Goal: Task Accomplishment & Management: Manage account settings

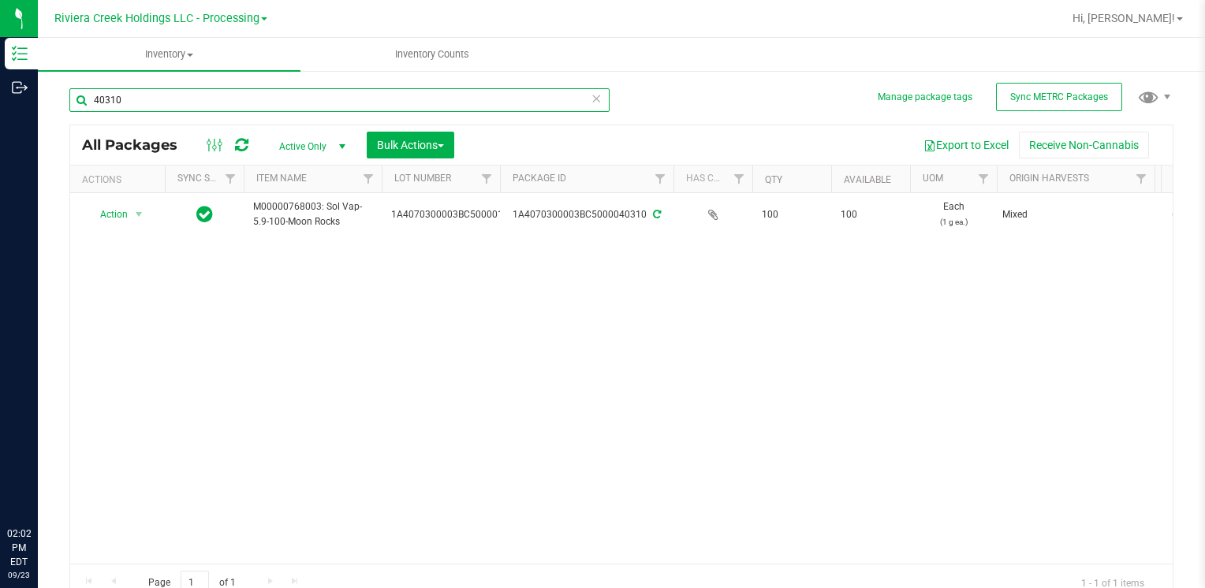
click at [229, 106] on input "40310" at bounding box center [339, 100] width 540 height 24
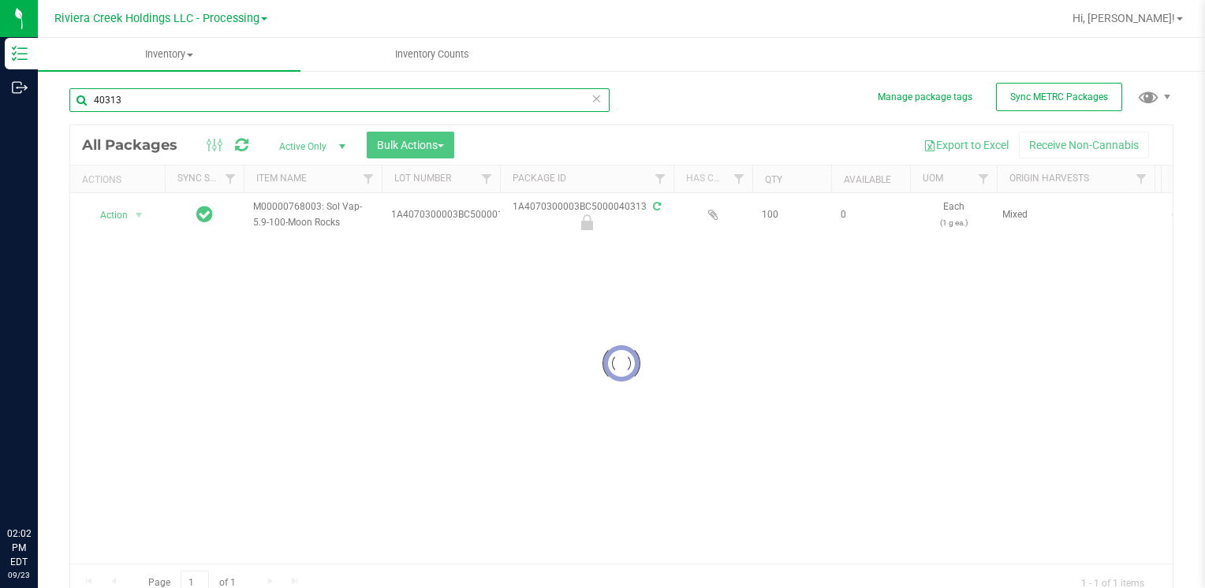
type input "40313"
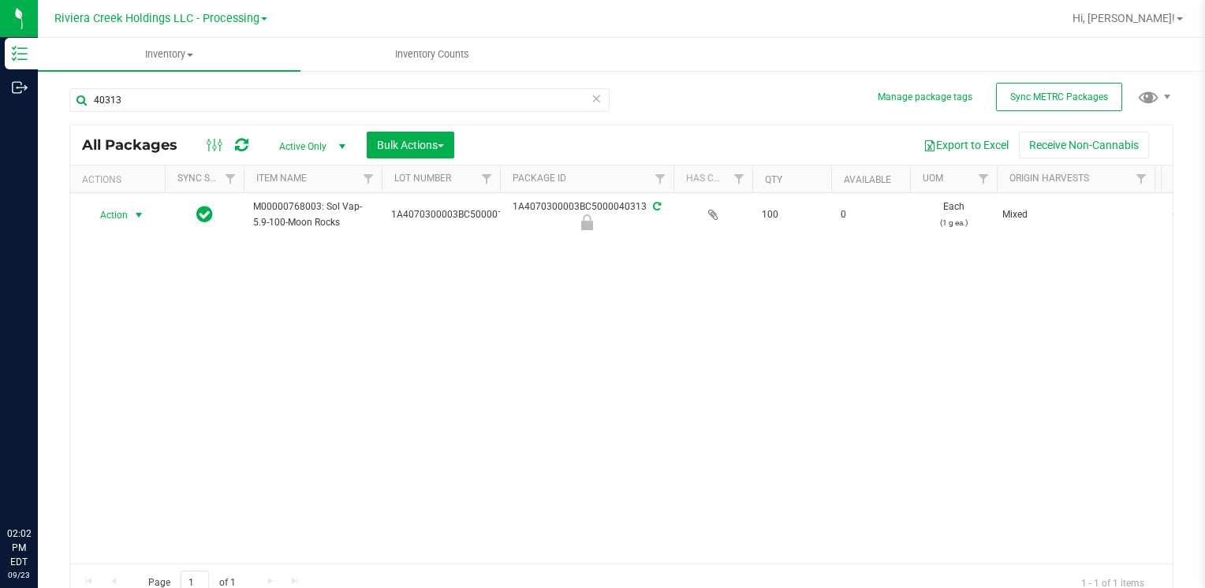
click at [136, 213] on span "select" at bounding box center [138, 215] width 13 height 13
click at [139, 410] on li "Unlock package" at bounding box center [137, 422] width 100 height 24
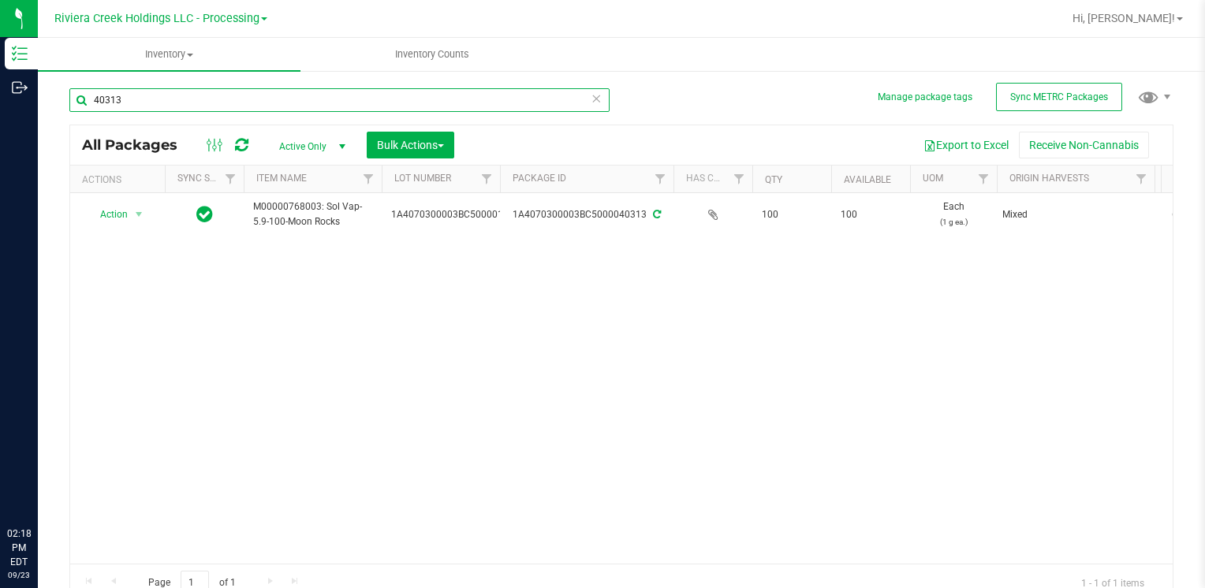
click at [193, 112] on div "40313" at bounding box center [339, 106] width 540 height 36
drag, startPoint x: 193, startPoint y: 112, endPoint x: 310, endPoint y: 405, distance: 315.7
click at [315, 415] on div "Action Action Create package Edit attributes Global inventory Locate package Lo…" at bounding box center [621, 378] width 1102 height 371
click at [210, 107] on input "40313" at bounding box center [339, 100] width 540 height 24
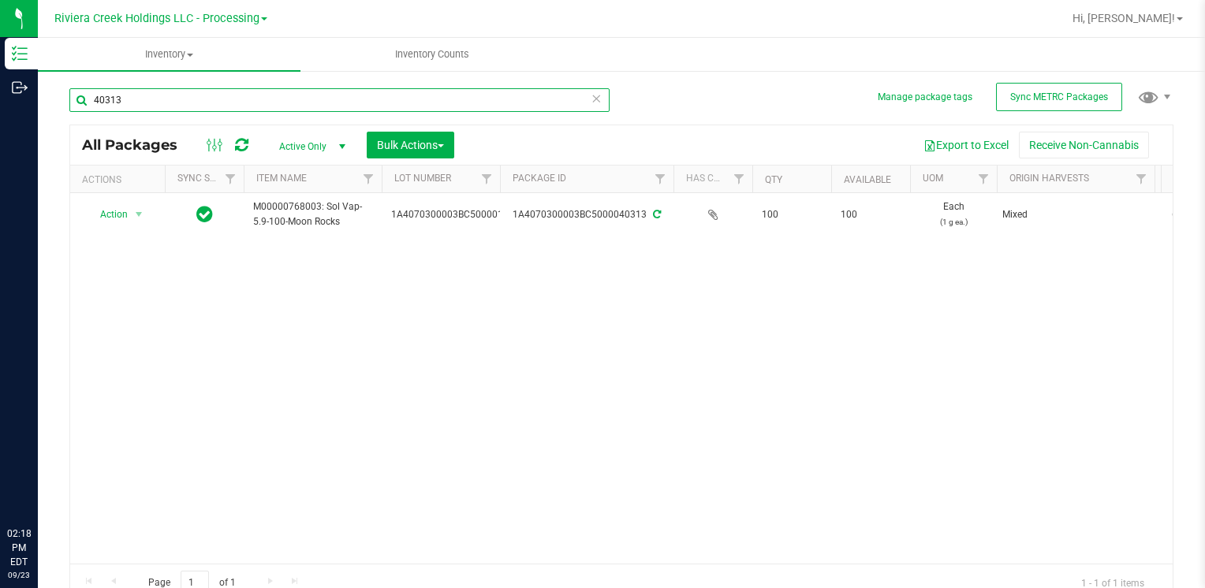
click at [210, 107] on input "40313" at bounding box center [339, 100] width 540 height 24
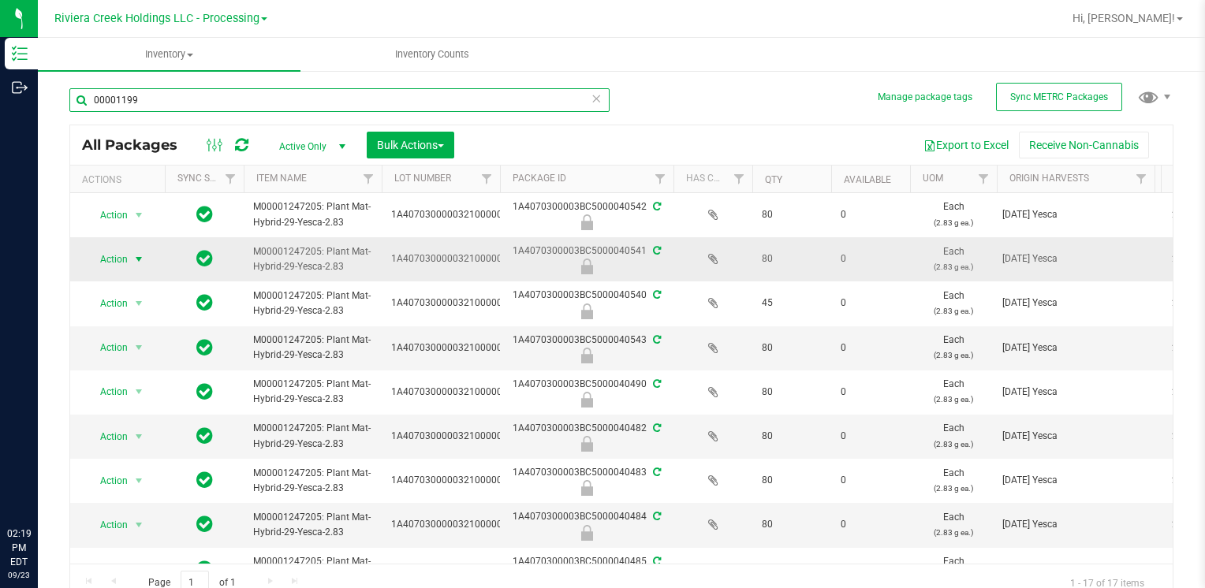
type input "00001199"
click at [119, 262] on span "Action" at bounding box center [107, 259] width 43 height 22
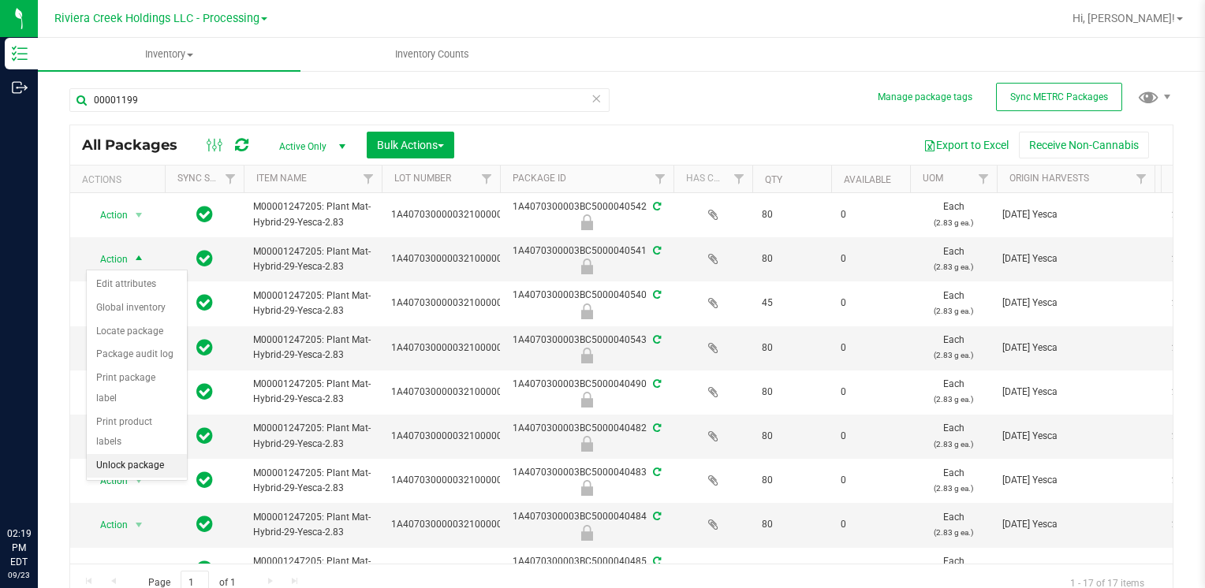
click at [147, 454] on li "Unlock package" at bounding box center [137, 466] width 100 height 24
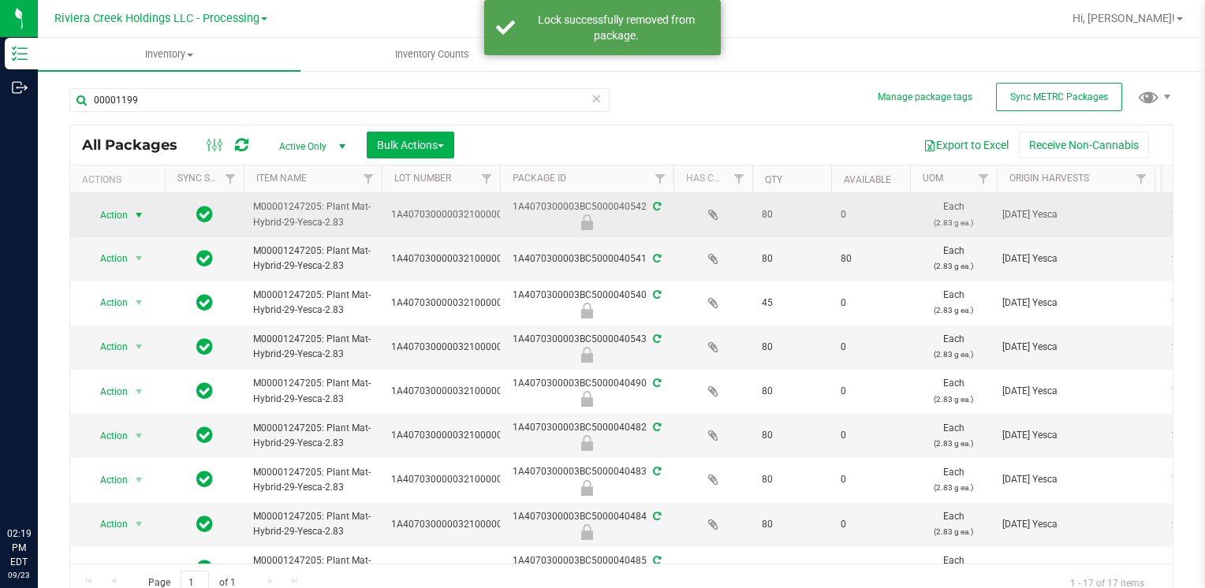
click at [130, 205] on span "select" at bounding box center [139, 215] width 20 height 22
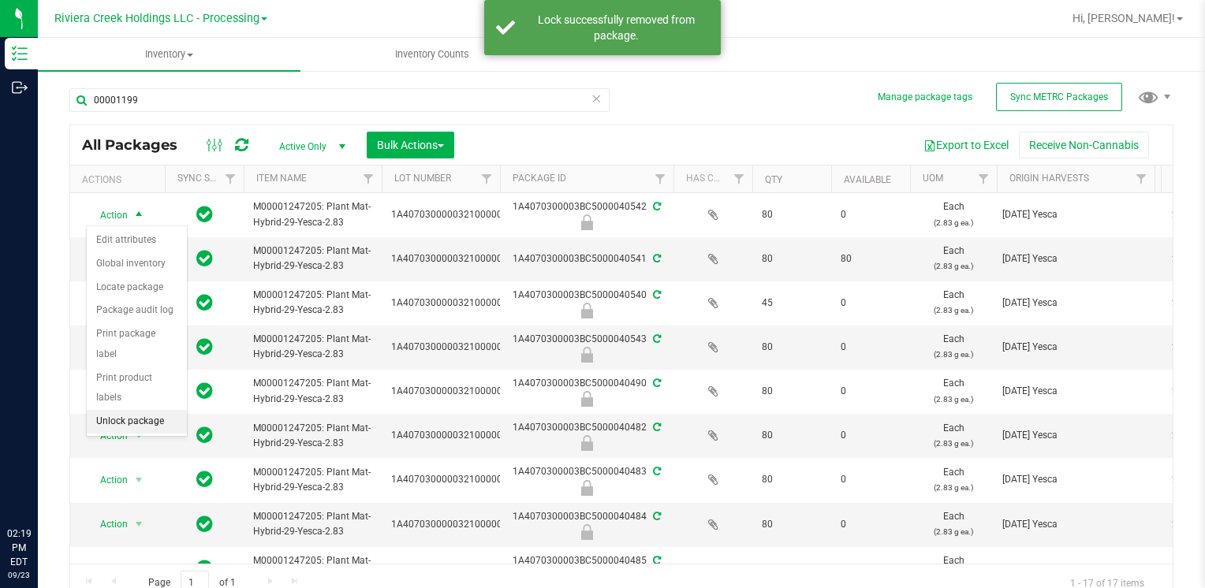
click at [161, 410] on li "Unlock package" at bounding box center [137, 422] width 100 height 24
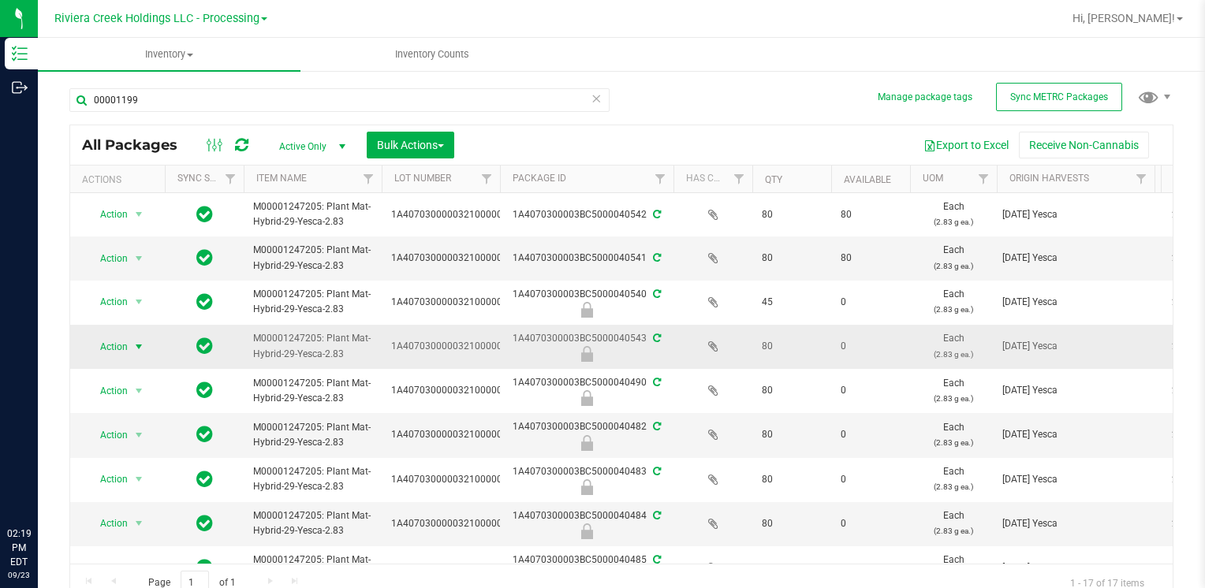
click at [120, 343] on span "Action" at bounding box center [107, 347] width 43 height 22
click at [149, 541] on li "Unlock package" at bounding box center [137, 553] width 100 height 24
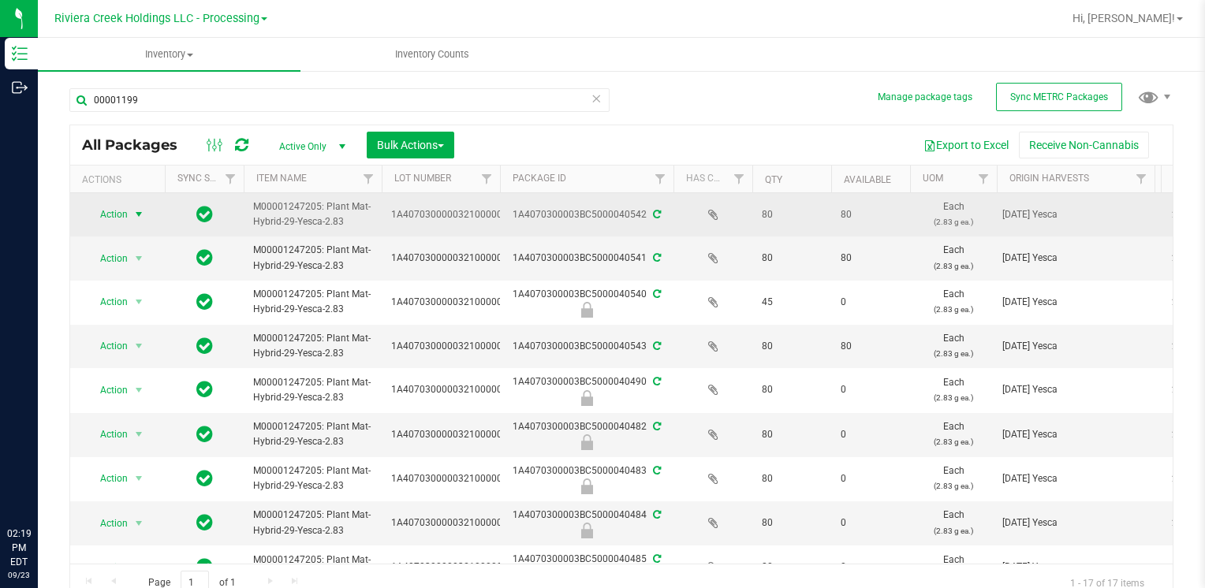
click at [114, 216] on span "Action" at bounding box center [107, 214] width 43 height 22
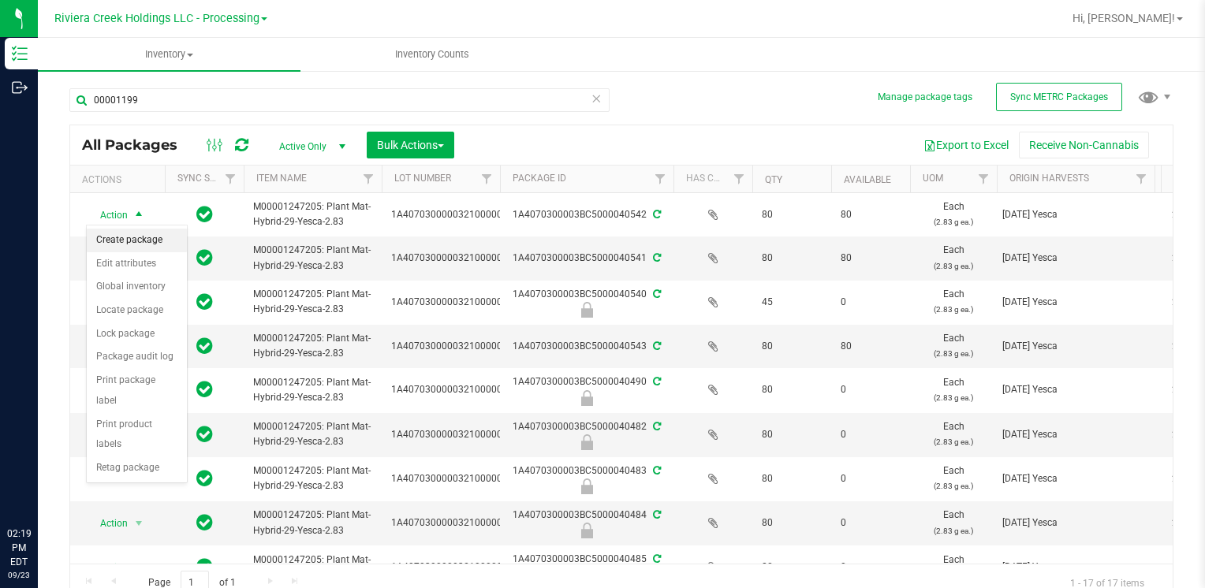
click at [132, 239] on li "Create package" at bounding box center [137, 241] width 100 height 24
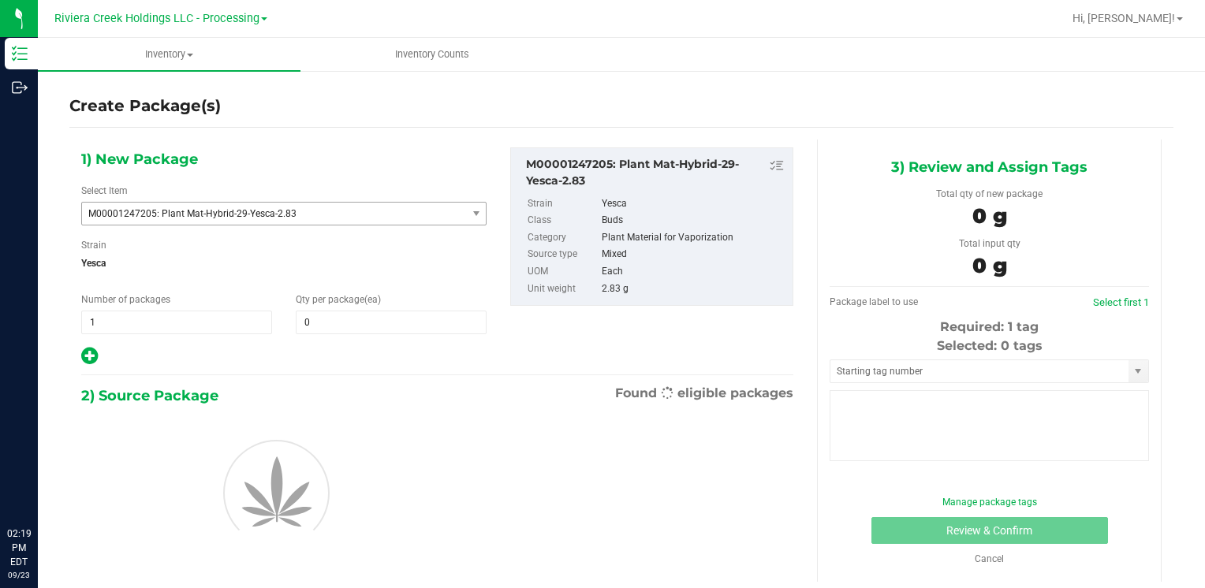
type input "0"
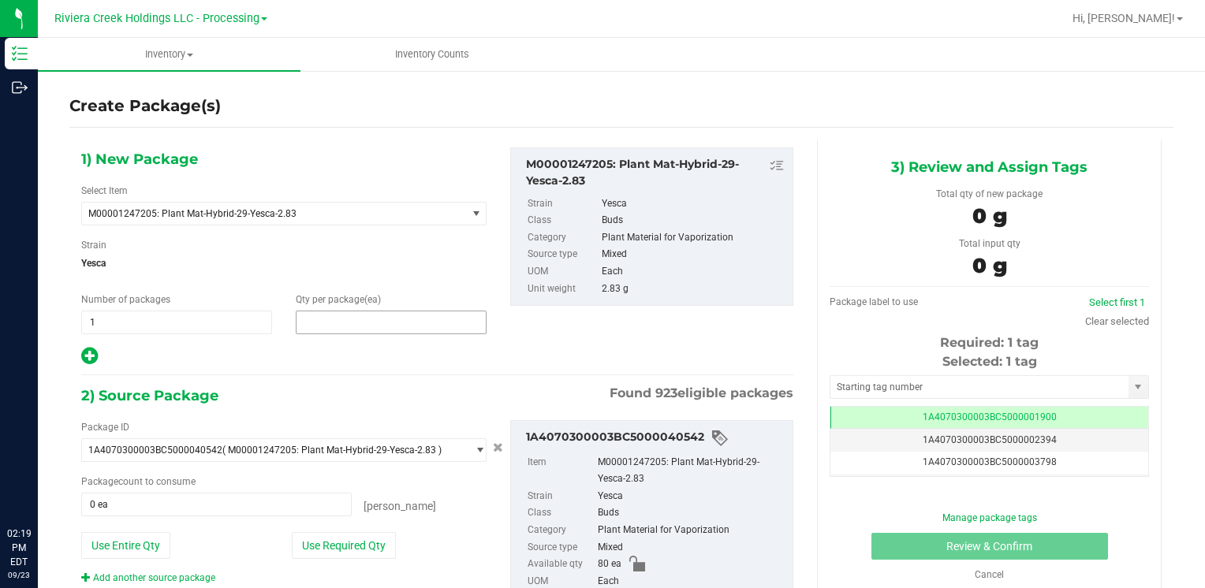
click at [450, 326] on span at bounding box center [391, 323] width 191 height 24
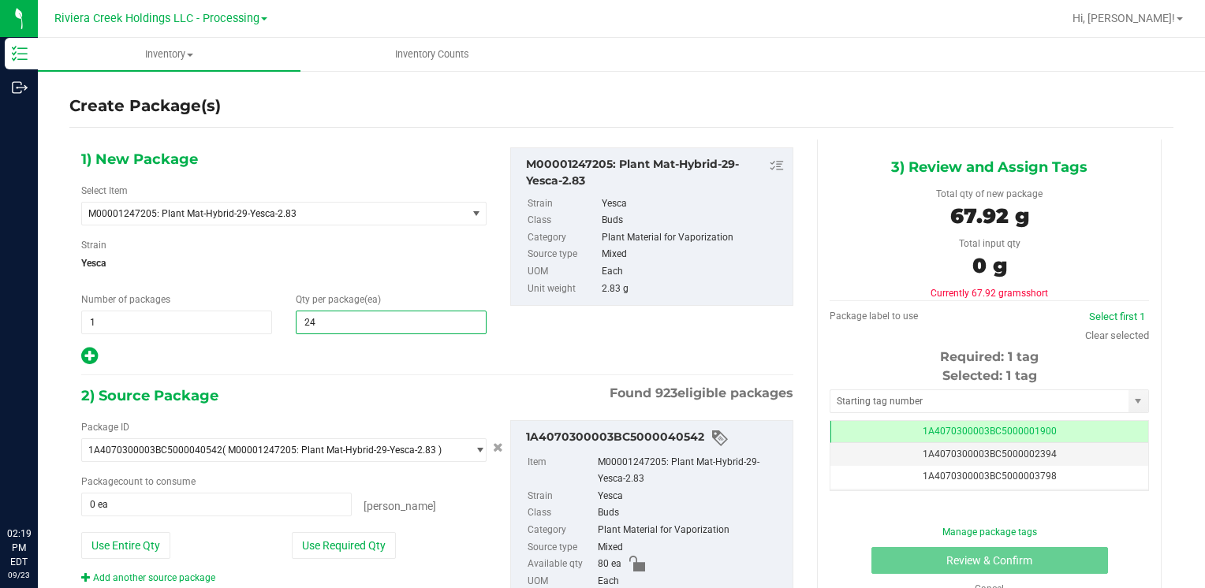
type input "240"
click at [147, 535] on button "Use Entire Qty" at bounding box center [125, 545] width 89 height 27
type input "80 ea"
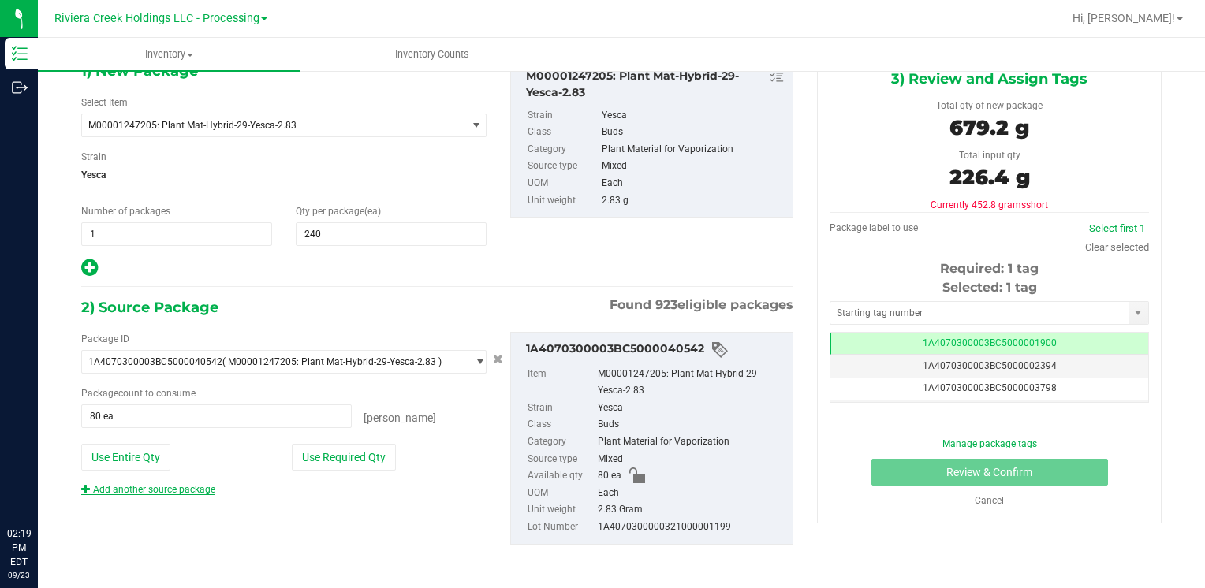
click at [196, 484] on link "Add another source package" at bounding box center [148, 489] width 134 height 11
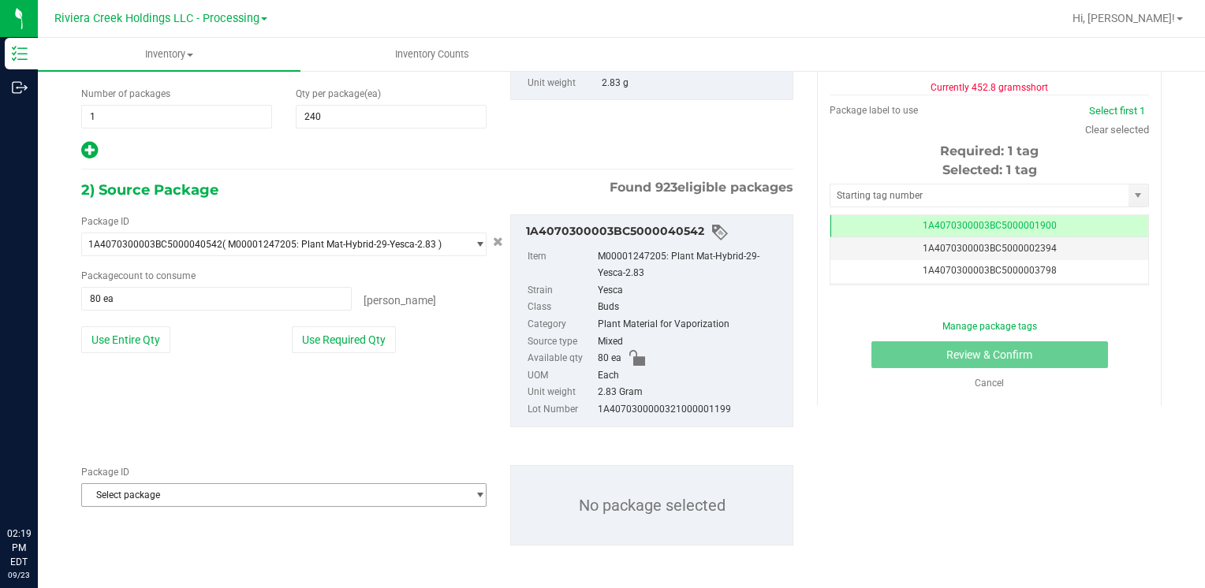
click at [181, 494] on span "Select package" at bounding box center [274, 495] width 384 height 22
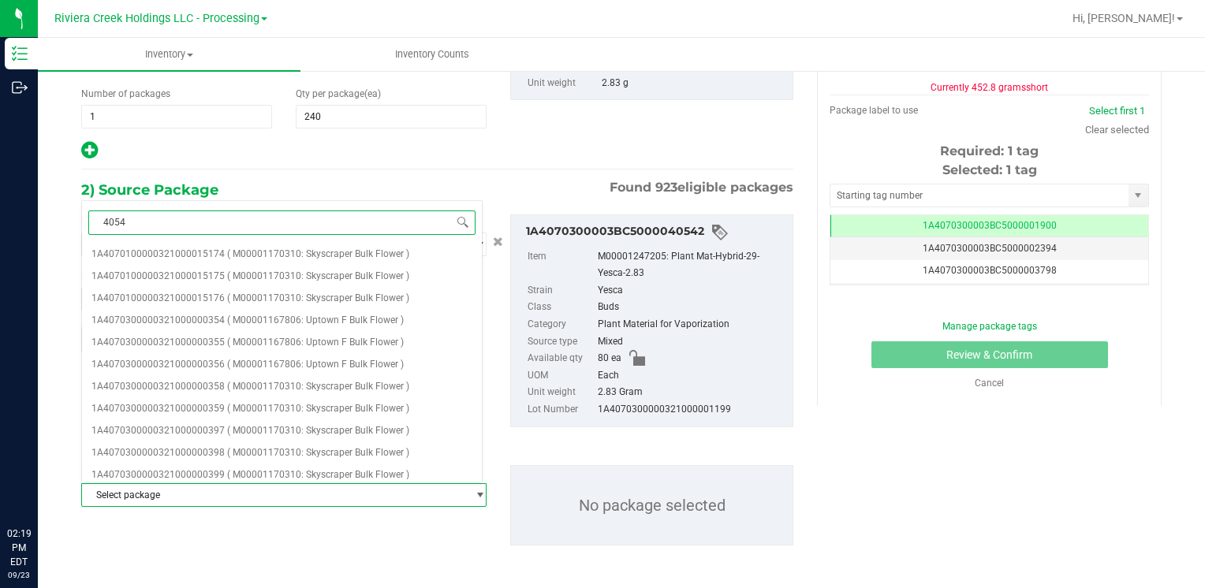
type input "40541"
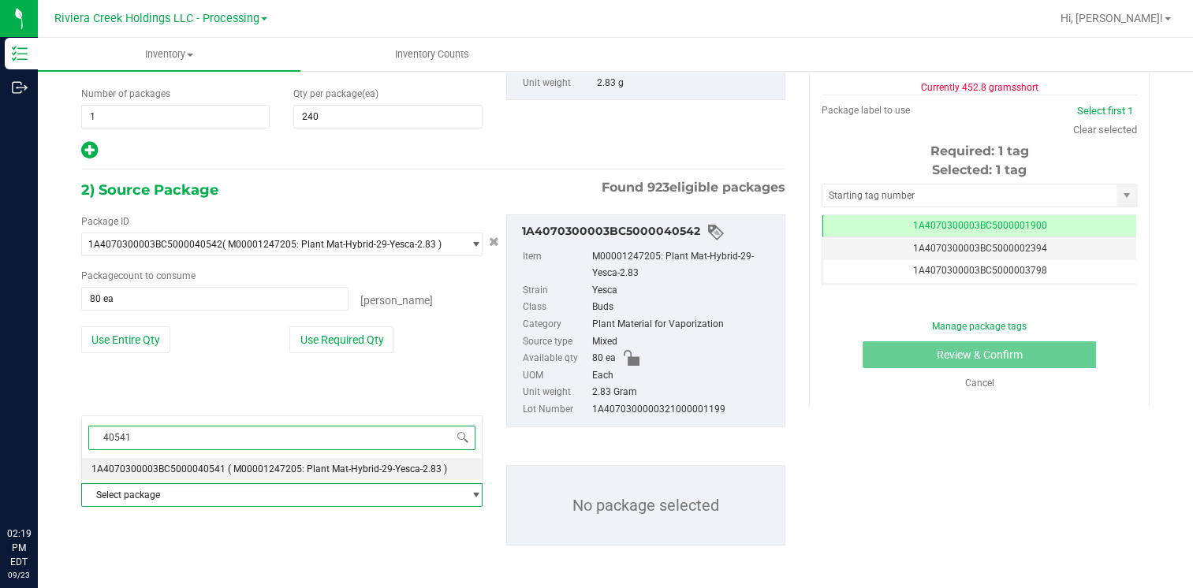
click at [199, 468] on span "1A4070300003BC5000040541" at bounding box center [158, 469] width 134 height 11
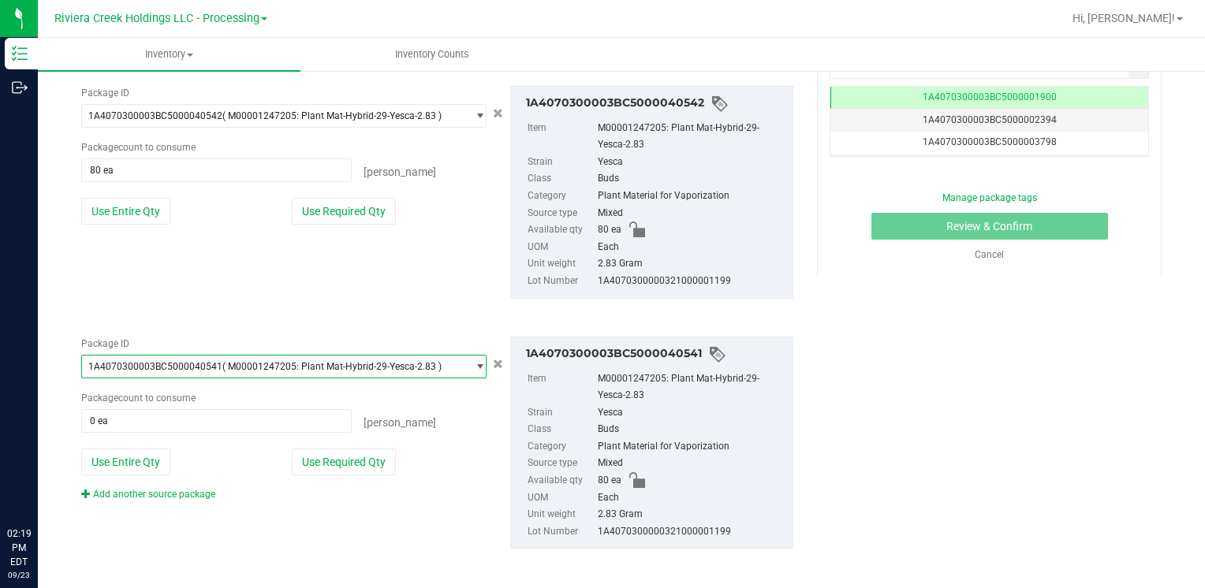
scroll to position [338, 0]
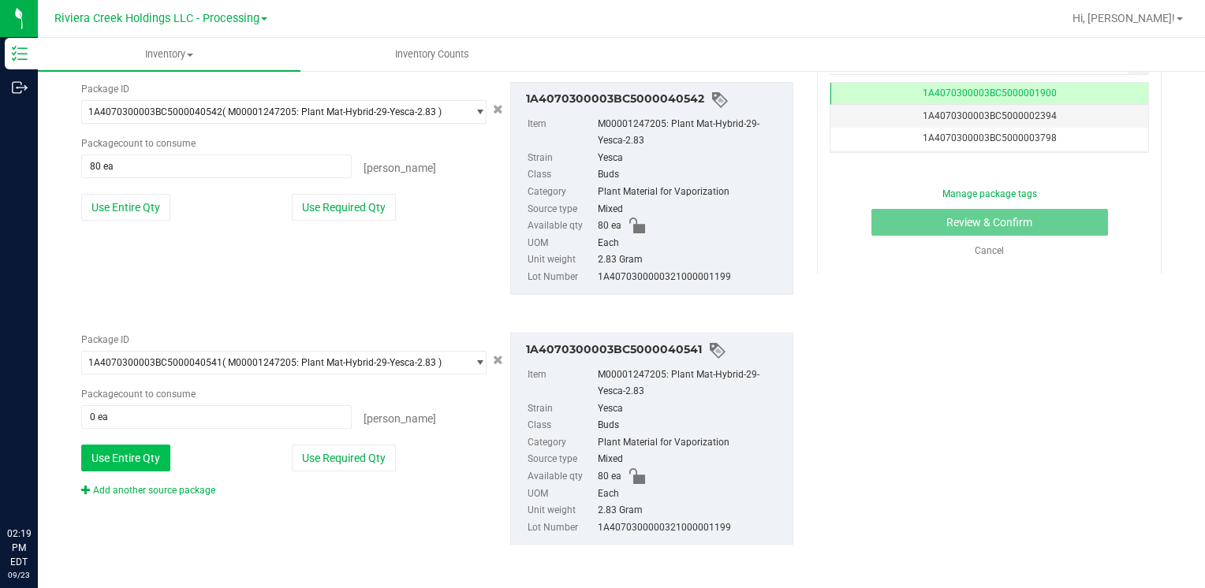
click at [131, 453] on button "Use Entire Qty" at bounding box center [125, 458] width 89 height 27
type input "80 ea"
click at [140, 492] on link "Add another source package" at bounding box center [148, 490] width 134 height 11
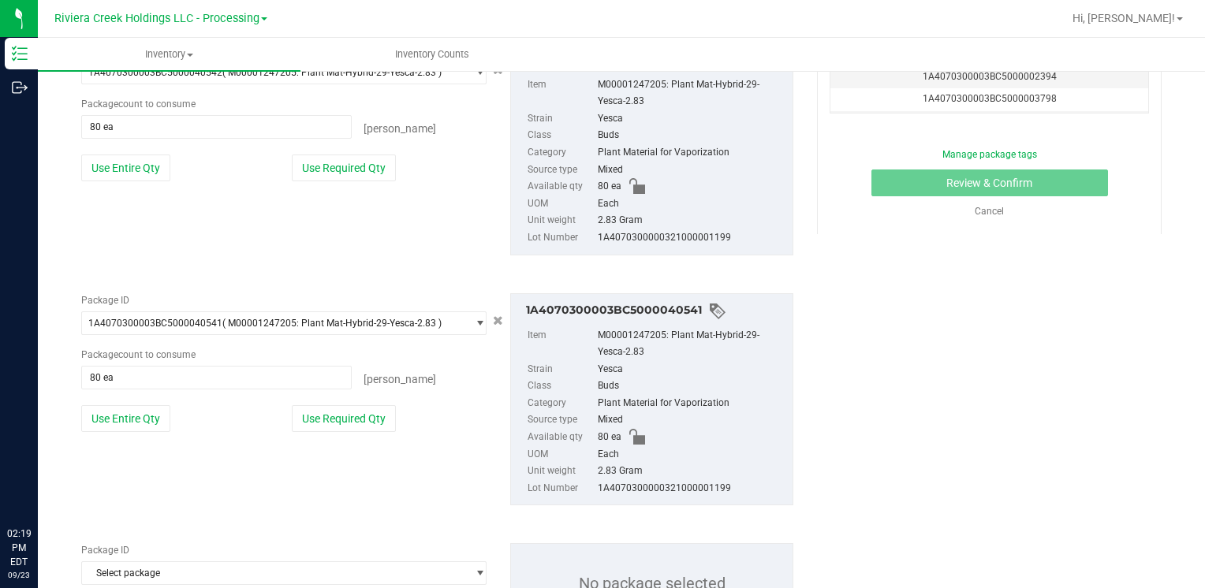
click at [140, 492] on div "Package ID 1A4070300003BC5000040541 ( M00001247205: Plant Mat-Hybrid-29-Yesca-2…" at bounding box center [437, 400] width 736 height 238
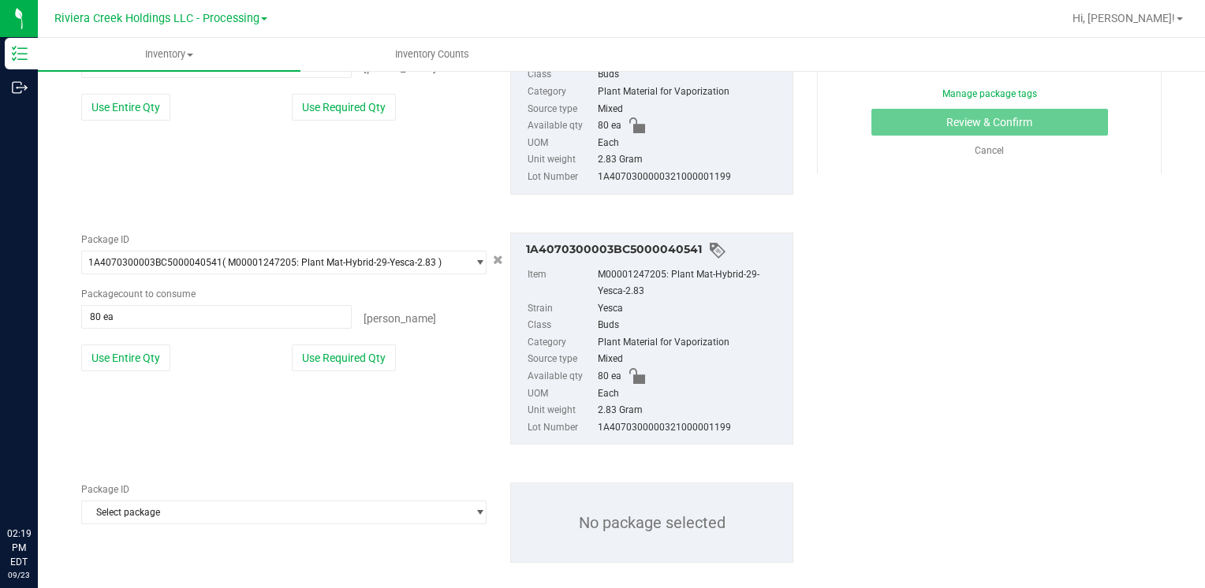
scroll to position [457, 0]
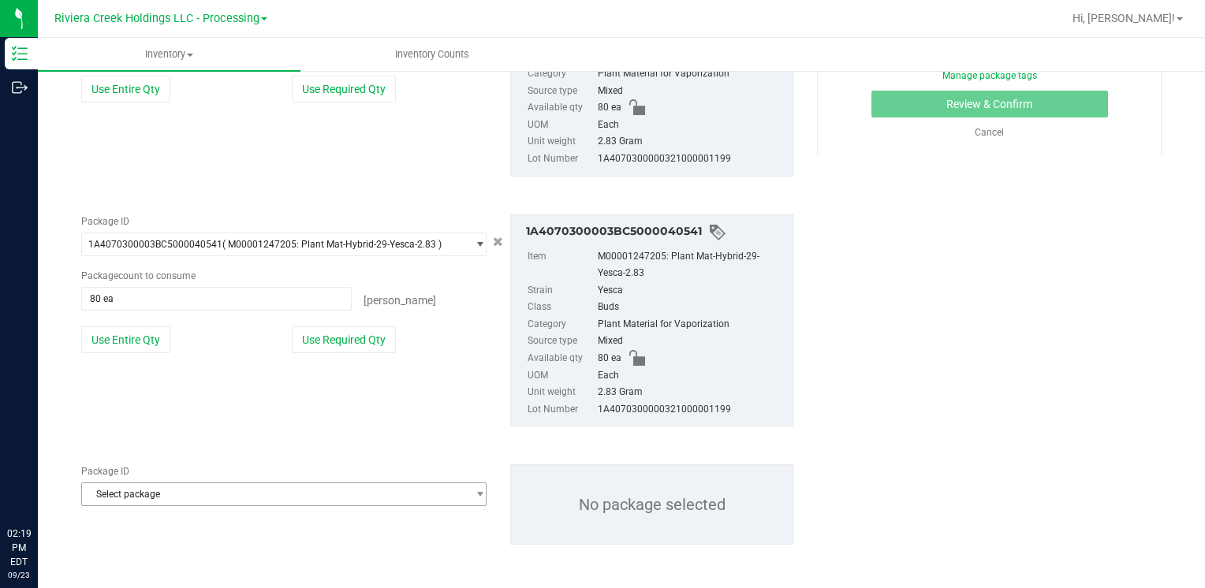
click at [144, 494] on span "Select package" at bounding box center [274, 494] width 384 height 22
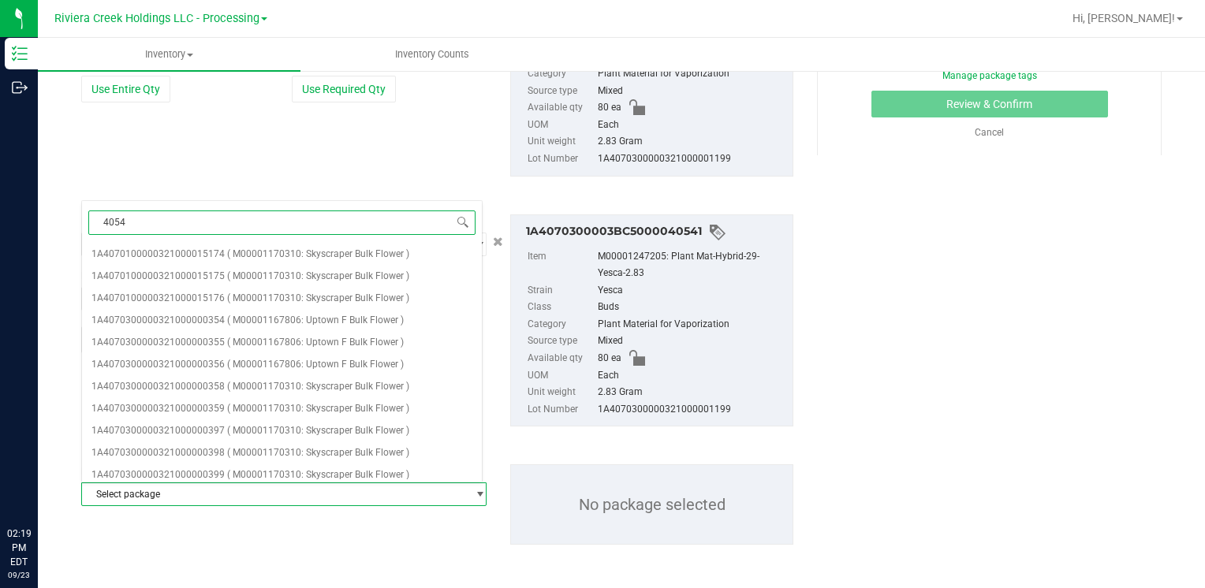
type input "40543"
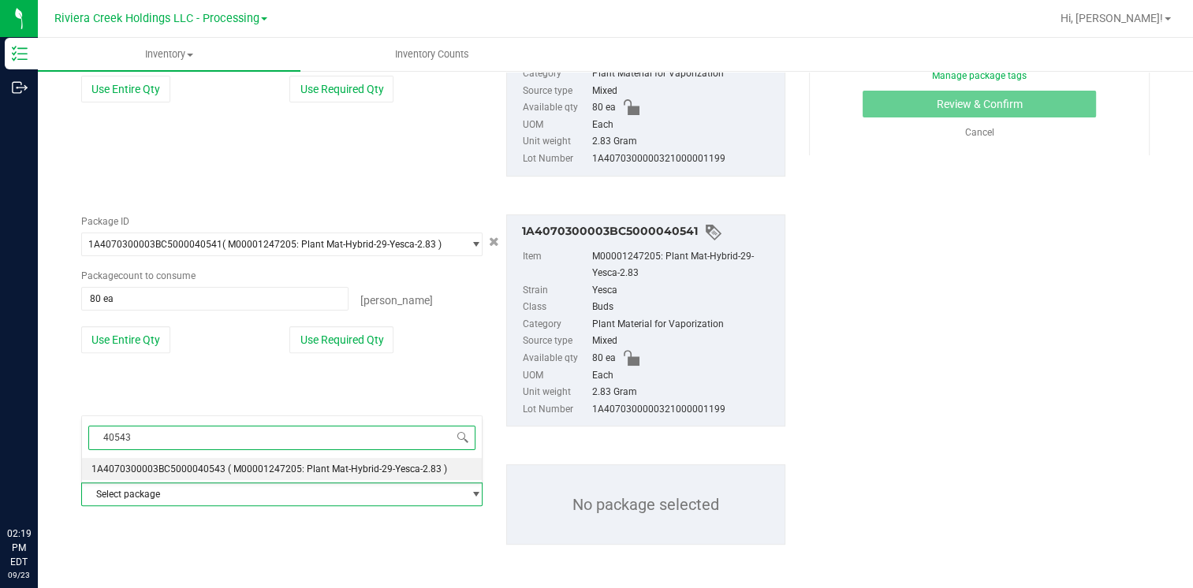
click at [199, 461] on li "1A4070300003BC5000040543 ( M00001247205: Plant Mat-Hybrid-29-Yesca-2.83 )" at bounding box center [282, 469] width 400 height 22
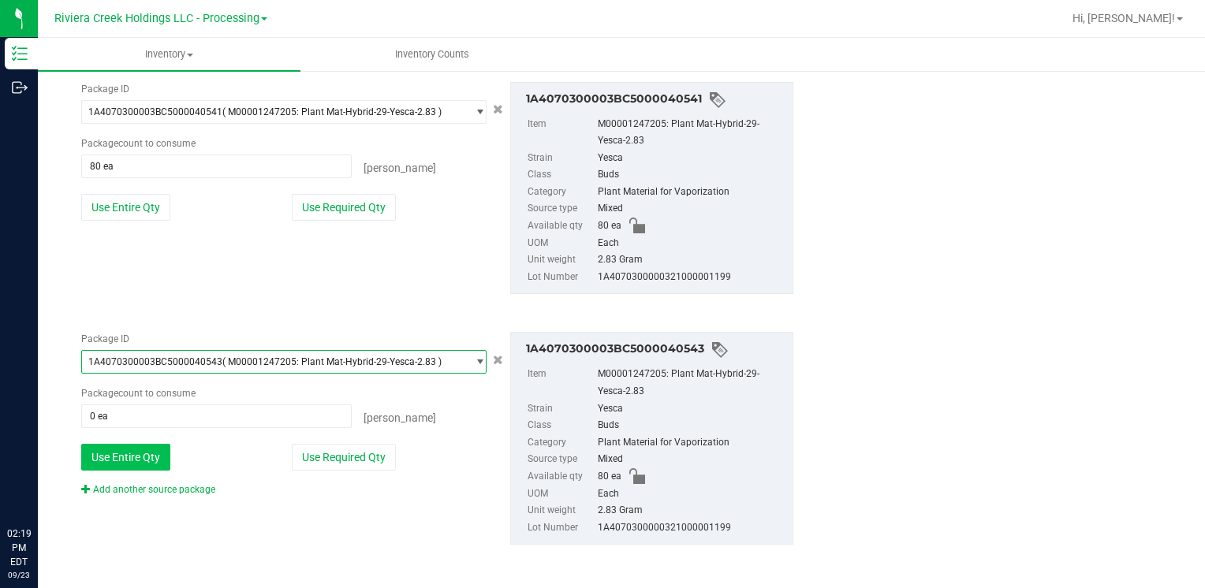
click at [112, 457] on button "Use Entire Qty" at bounding box center [125, 457] width 89 height 27
type input "80 ea"
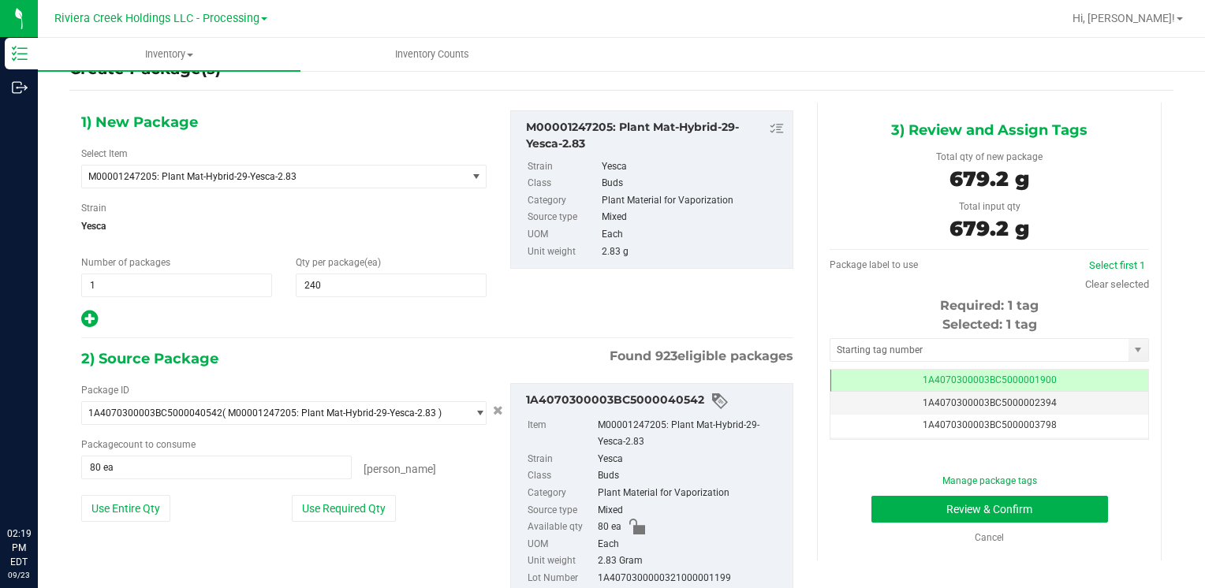
click at [886, 361] on div "Selected: 1 tag Tag 1A4070300003BC5000001900 1A4070300003BC5000002394 1A4070300…" at bounding box center [989, 377] width 319 height 125
click at [886, 356] on input "text" at bounding box center [979, 350] width 298 height 22
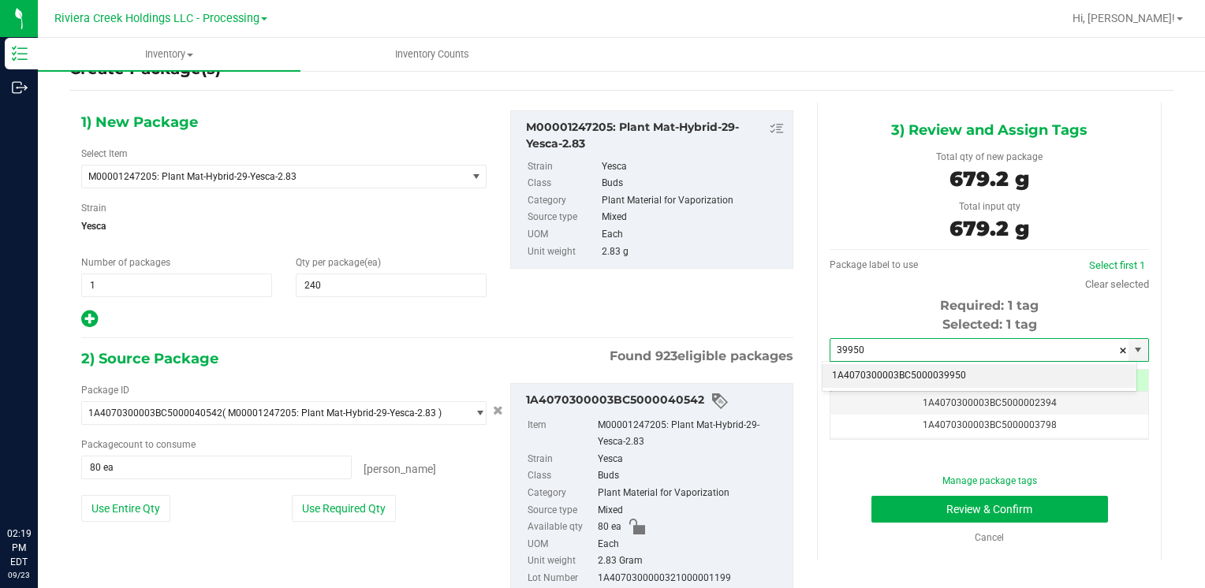
click at [895, 371] on li "1A4070300003BC5000039950" at bounding box center [979, 376] width 314 height 24
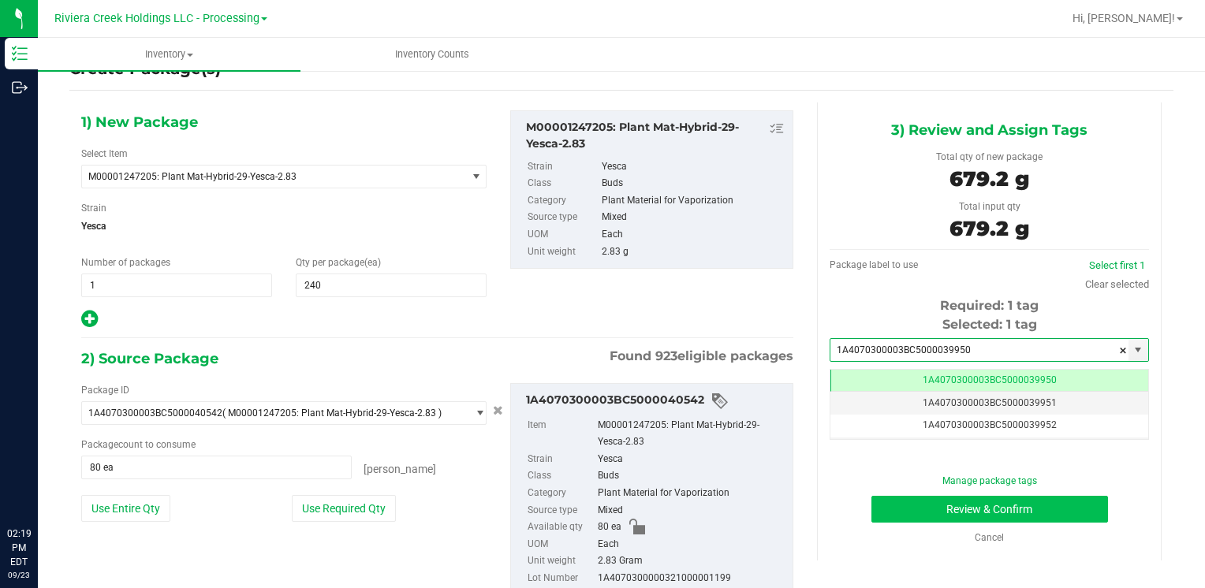
type input "1A4070300003BC5000039950"
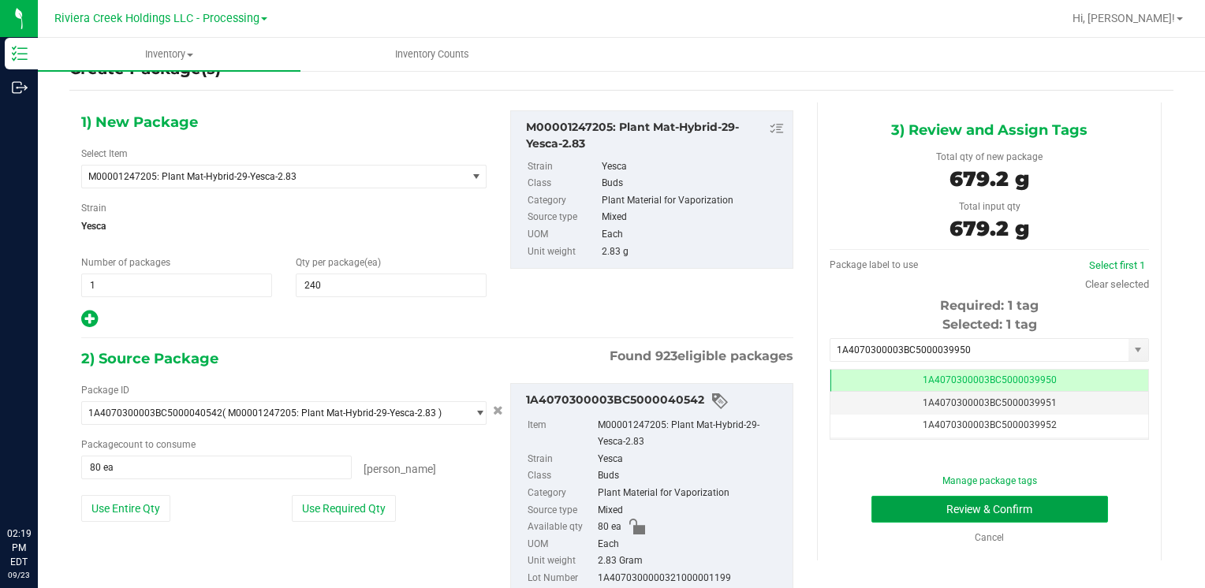
click at [893, 500] on button "Review & Confirm" at bounding box center [989, 509] width 237 height 27
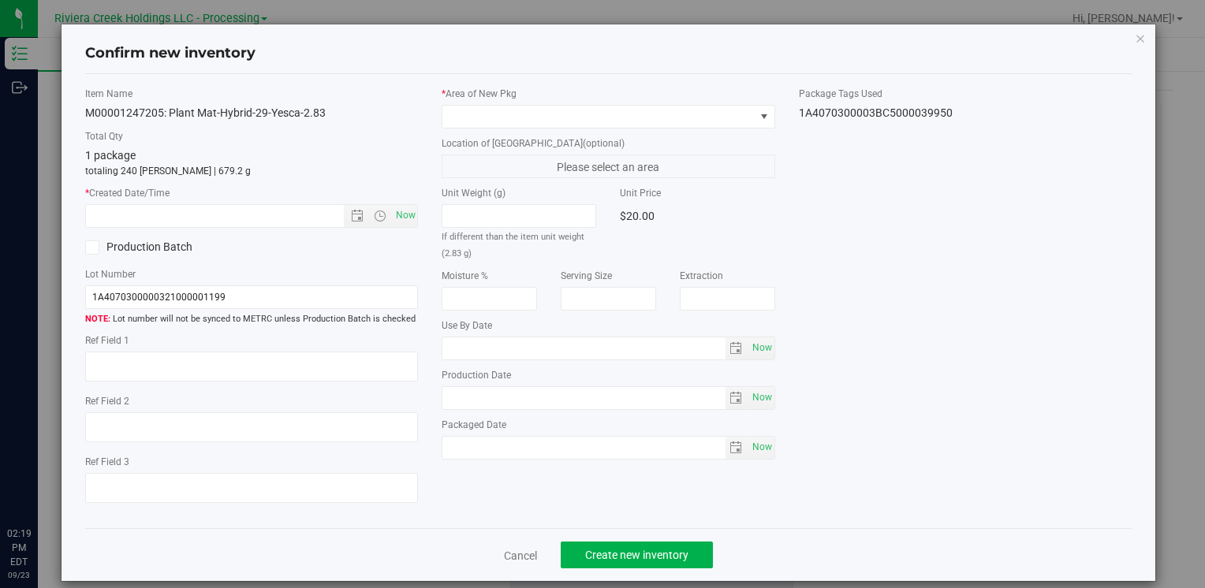
click at [416, 219] on div "Item Name M00001247205: Plant Mat-Hybrid-29-Yesca-2.83 Total Qty 1 package tota…" at bounding box center [251, 302] width 356 height 430
click at [408, 220] on span "Now" at bounding box center [405, 215] width 27 height 23
type input "[DATE] 2:19 PM"
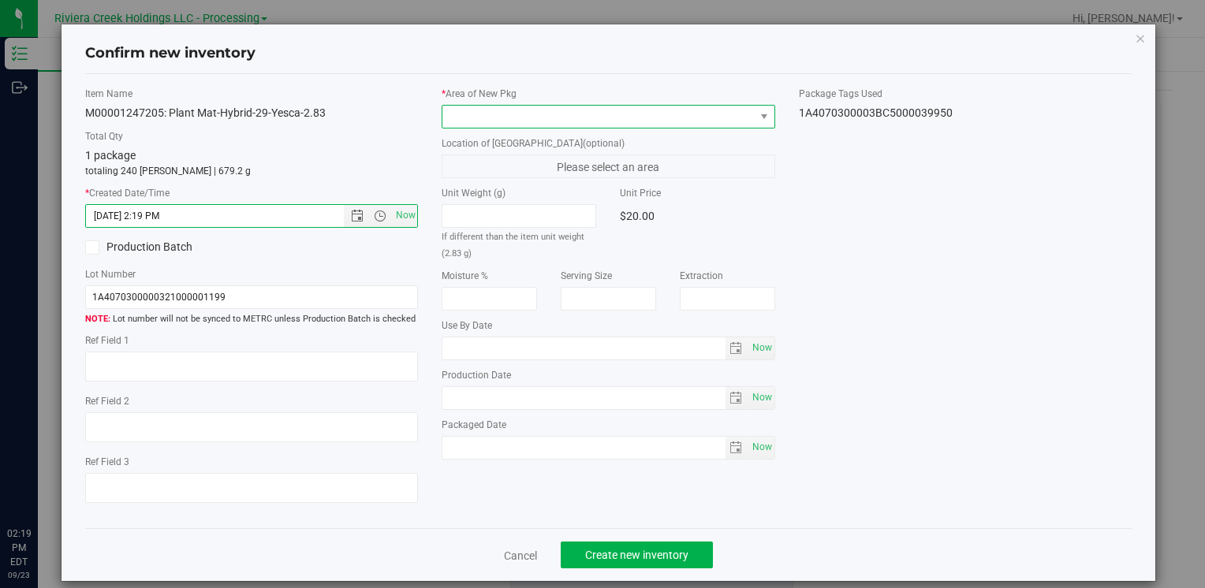
click at [476, 105] on span at bounding box center [608, 117] width 333 height 24
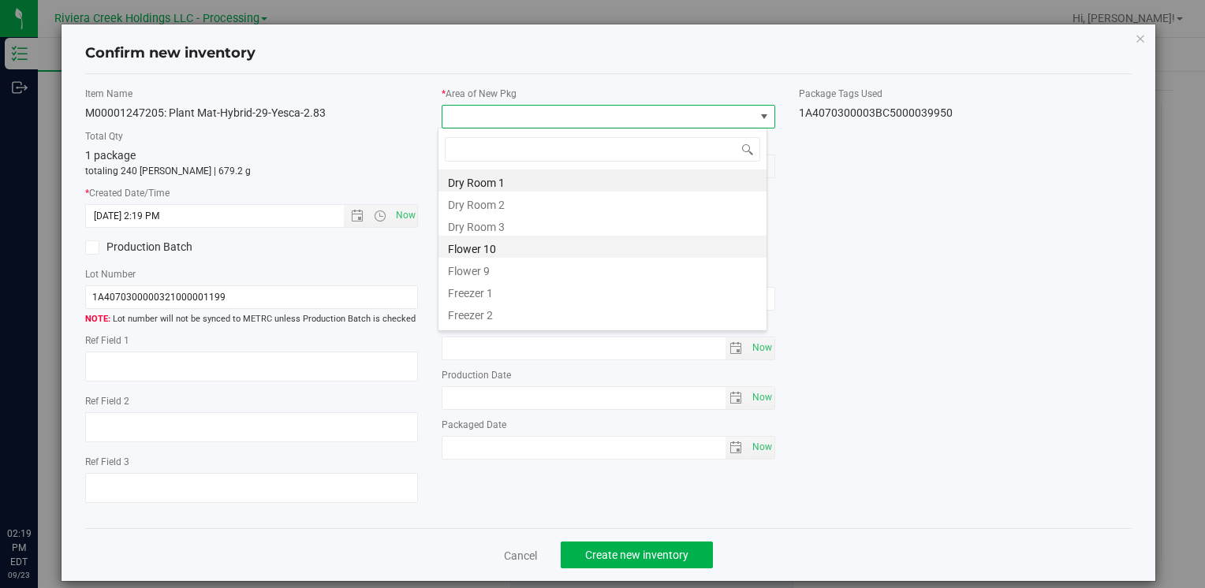
click at [492, 251] on li "Flower 10" at bounding box center [602, 247] width 328 height 22
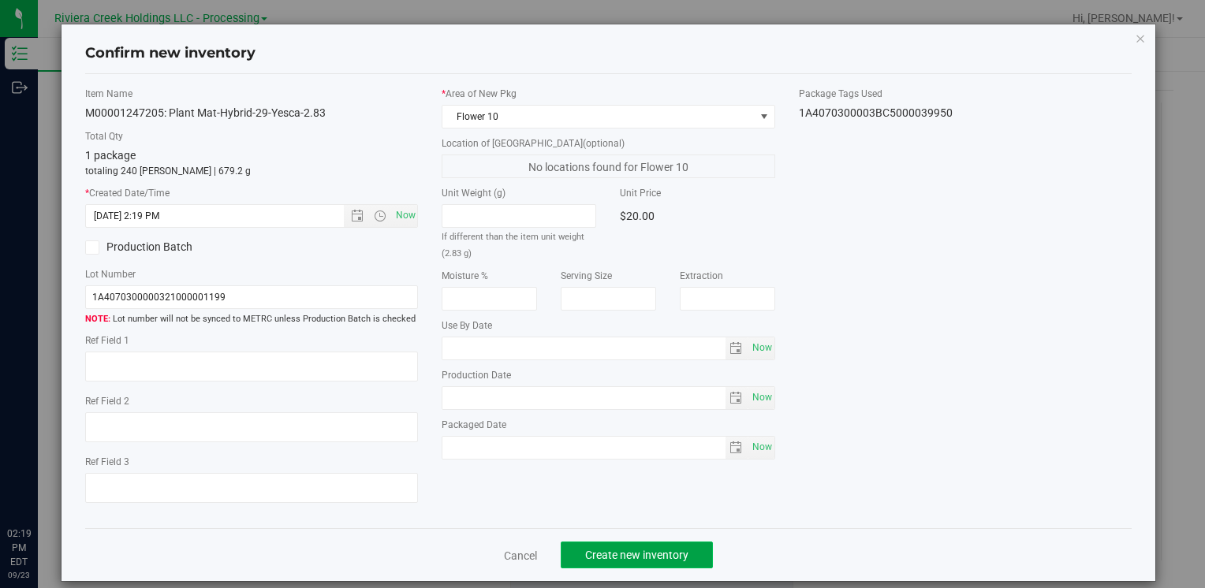
click at [602, 558] on span "Create new inventory" at bounding box center [636, 555] width 103 height 13
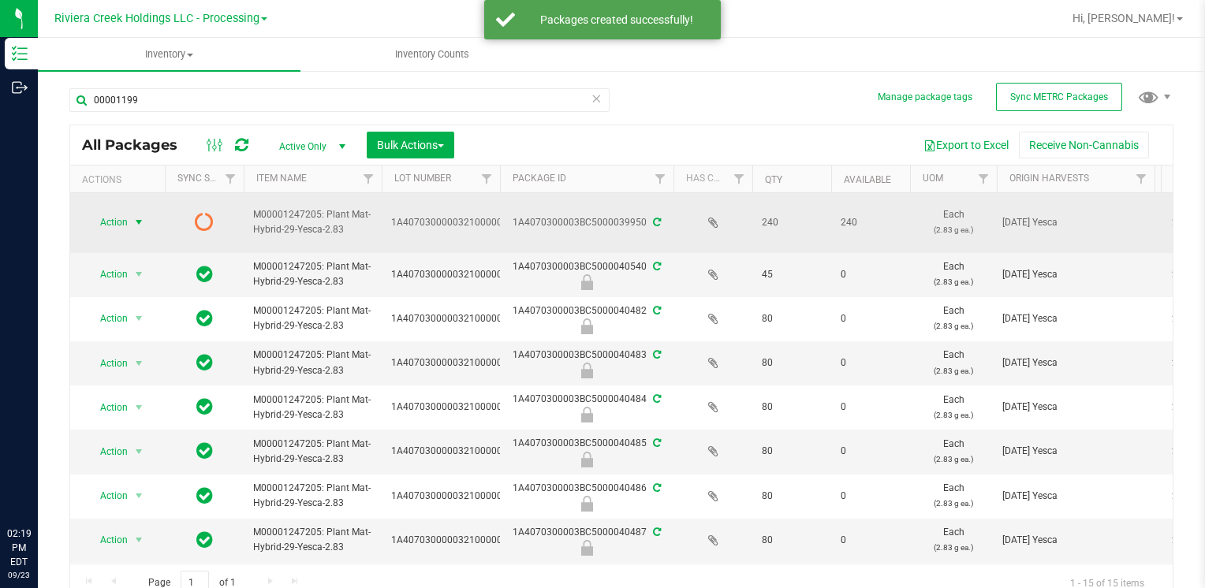
drag, startPoint x: 95, startPoint y: 222, endPoint x: 110, endPoint y: 230, distance: 16.2
click at [97, 222] on span "Action" at bounding box center [107, 222] width 43 height 22
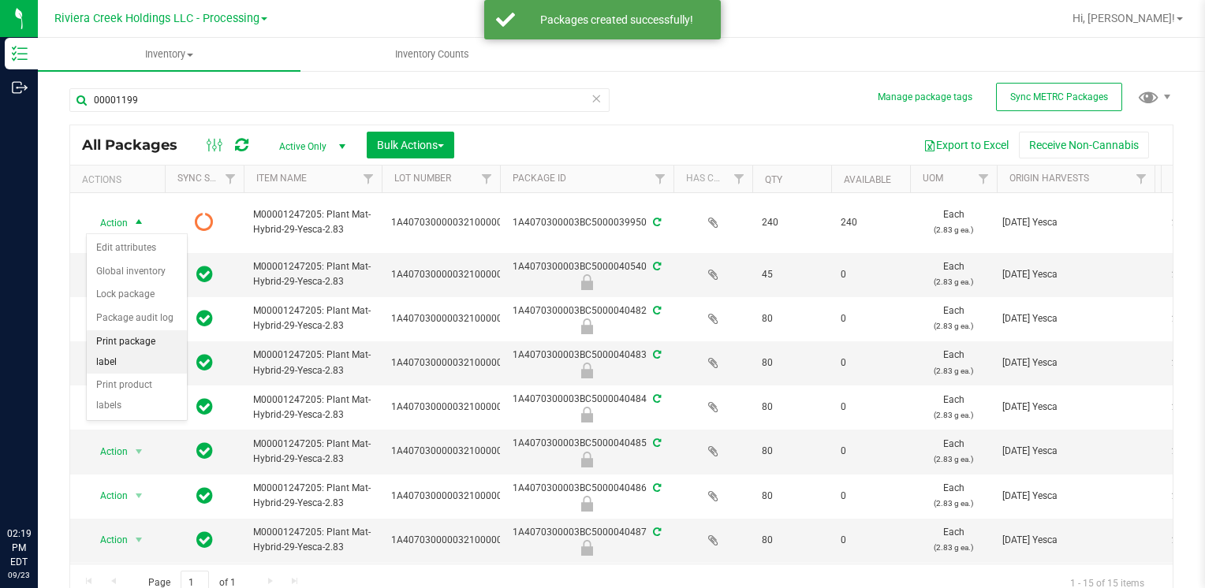
click at [150, 335] on li "Print package label" at bounding box center [137, 351] width 100 height 43
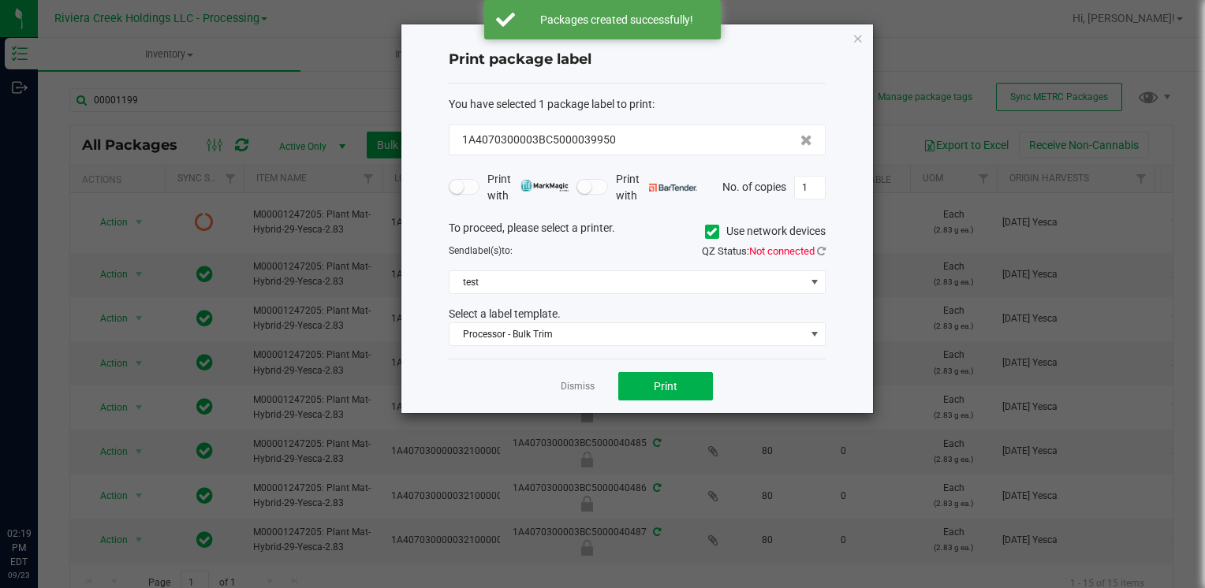
click at [709, 223] on label "Use network devices" at bounding box center [765, 231] width 121 height 17
click at [0, 0] on input "Use network devices" at bounding box center [0, 0] width 0 height 0
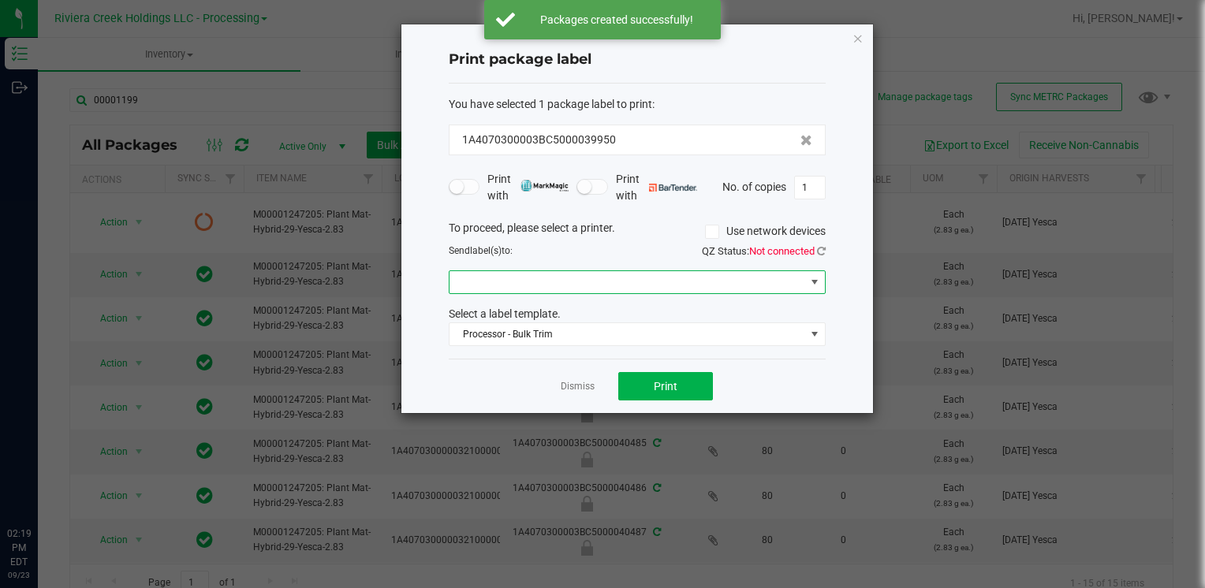
click at [618, 273] on span at bounding box center [627, 282] width 356 height 22
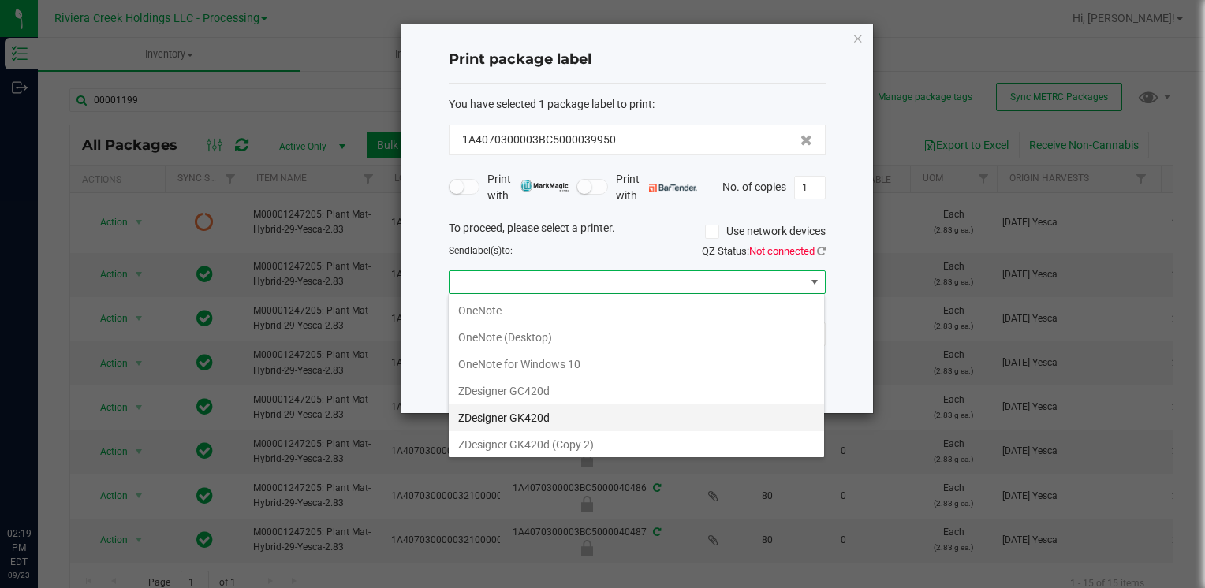
click at [566, 408] on GK420d "ZDesigner GK420d" at bounding box center [636, 418] width 375 height 27
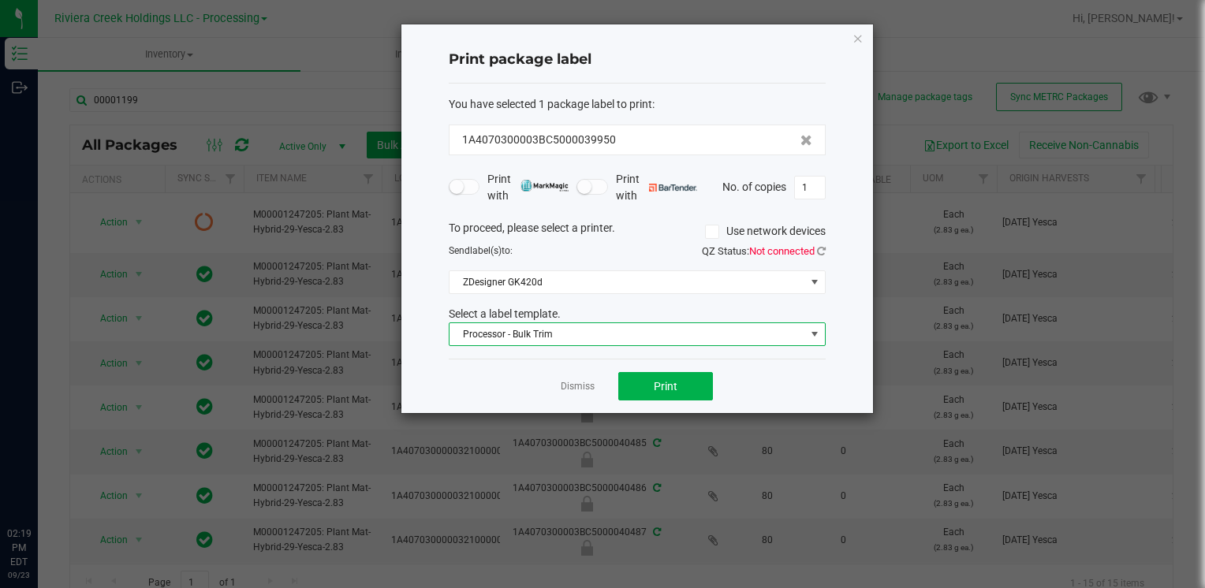
click at [583, 337] on span "Processor - Bulk Trim" at bounding box center [627, 334] width 356 height 22
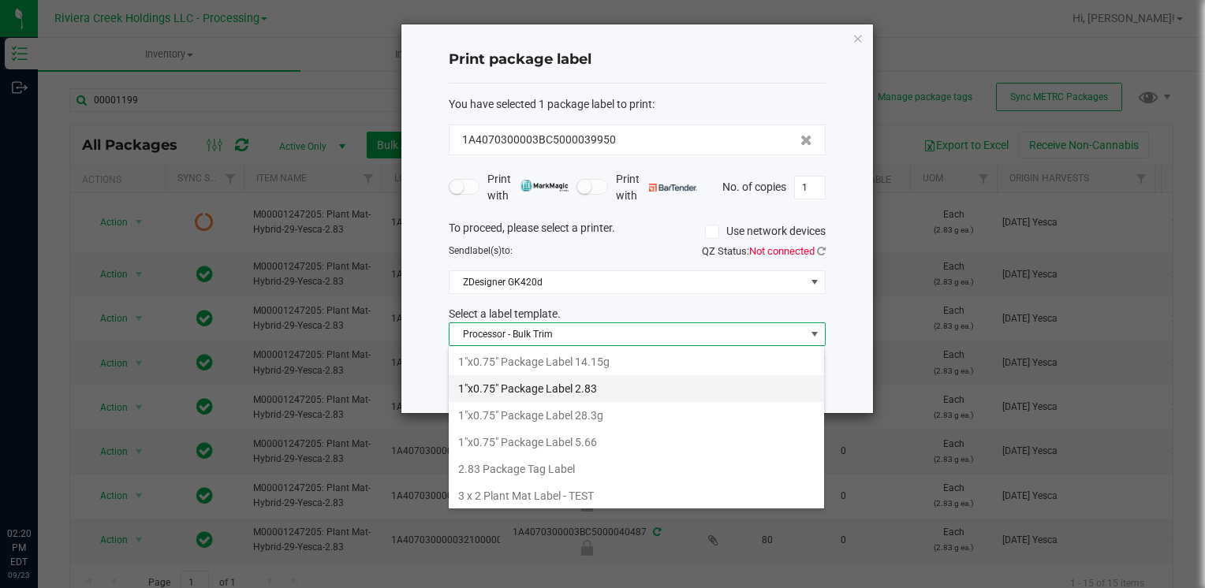
click at [614, 381] on li "1"x0.75" Package Label 2.83" at bounding box center [636, 388] width 375 height 27
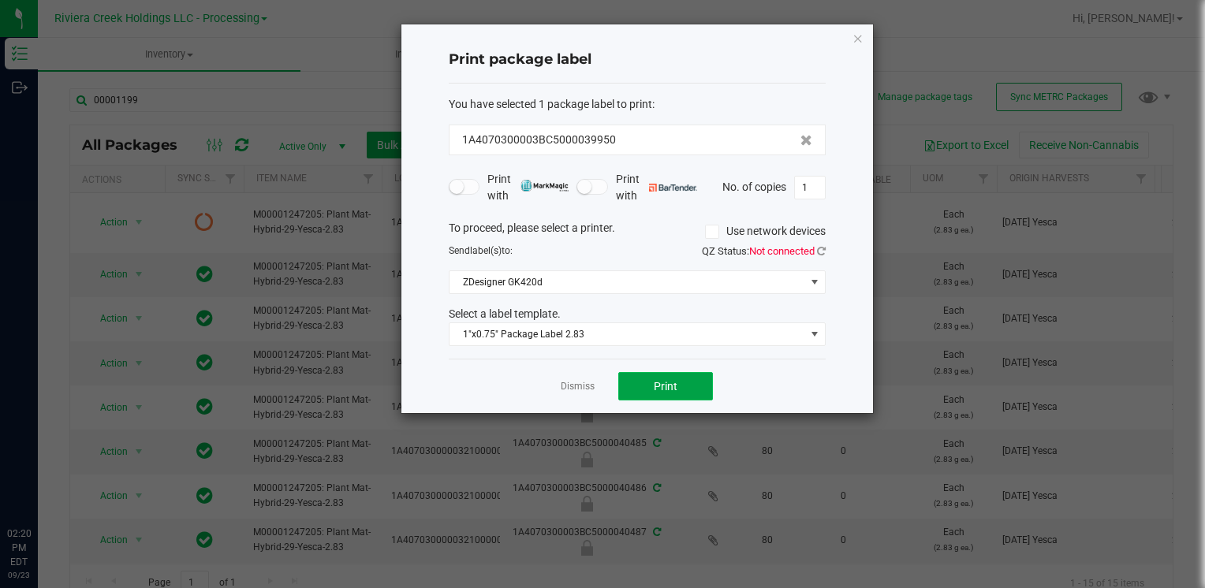
click at [633, 385] on button "Print" at bounding box center [665, 386] width 95 height 28
click at [856, 33] on icon "button" at bounding box center [857, 37] width 11 height 19
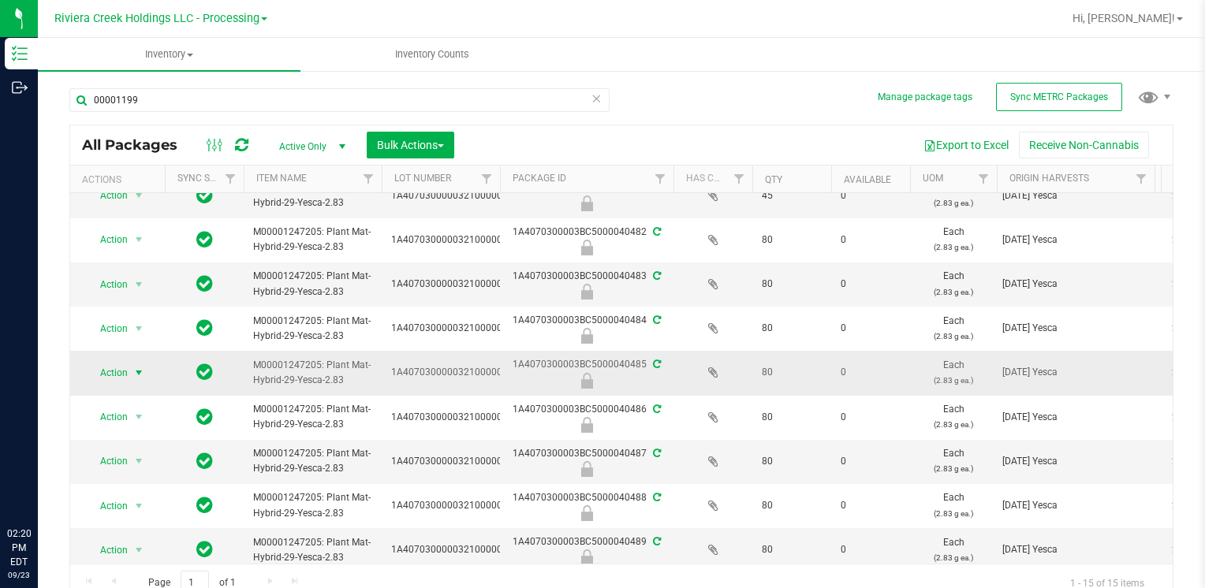
click at [97, 371] on span "Action" at bounding box center [107, 373] width 43 height 22
click at [132, 567] on li "Unlock package" at bounding box center [137, 579] width 100 height 24
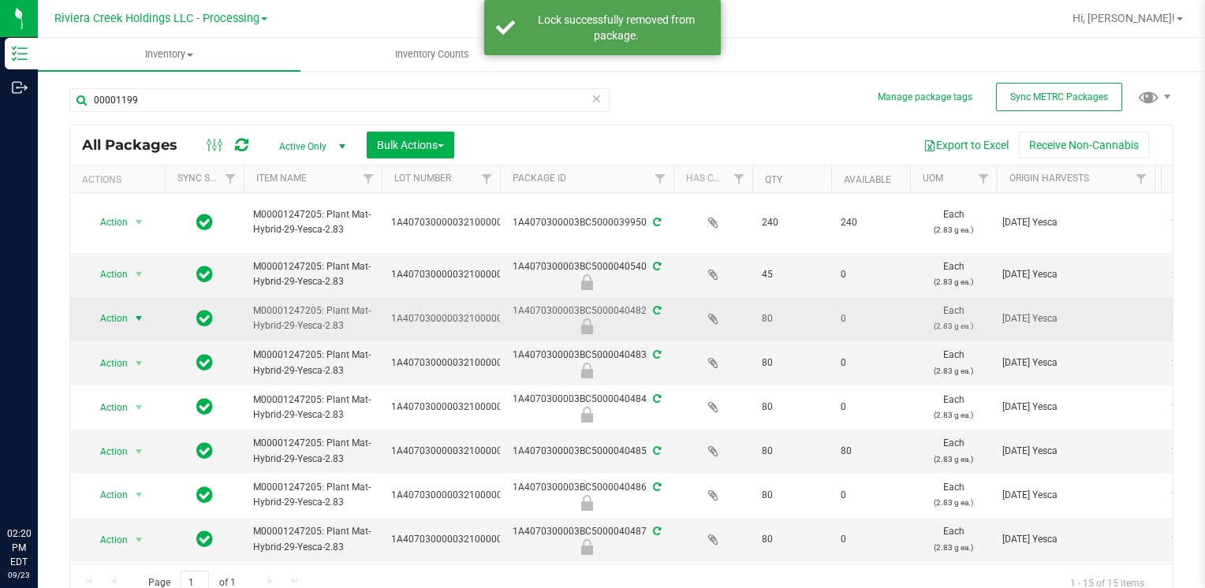
click at [125, 318] on span "Action" at bounding box center [107, 319] width 43 height 22
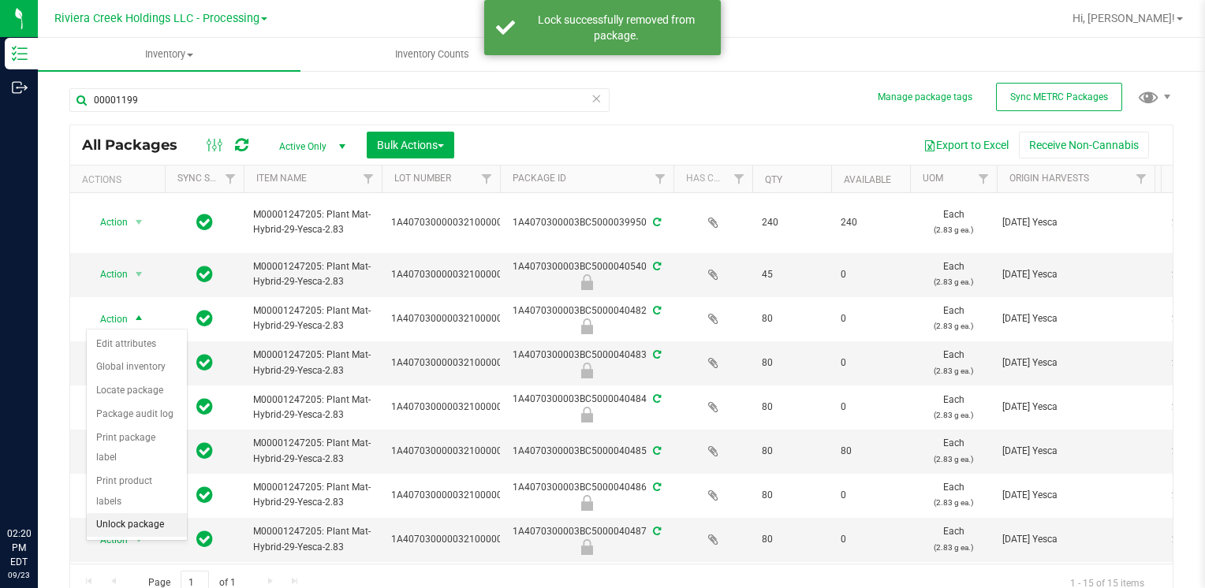
click at [156, 513] on li "Unlock package" at bounding box center [137, 525] width 100 height 24
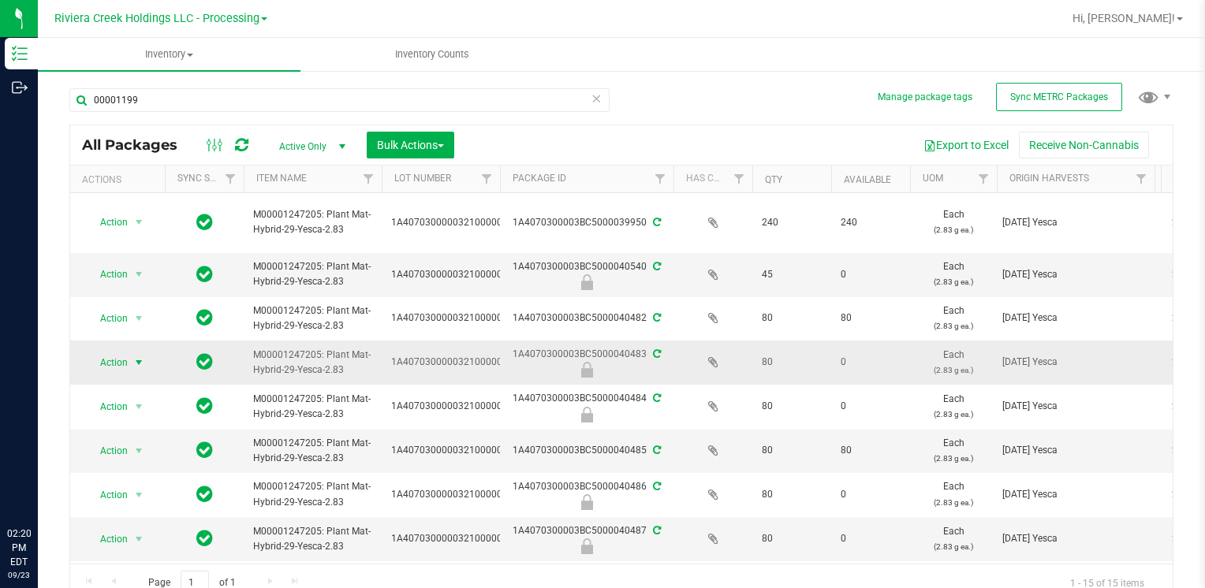
click at [114, 360] on span "Action" at bounding box center [107, 363] width 43 height 22
click at [153, 557] on li "Unlock package" at bounding box center [137, 569] width 100 height 24
click at [135, 449] on span "select" at bounding box center [138, 450] width 13 height 13
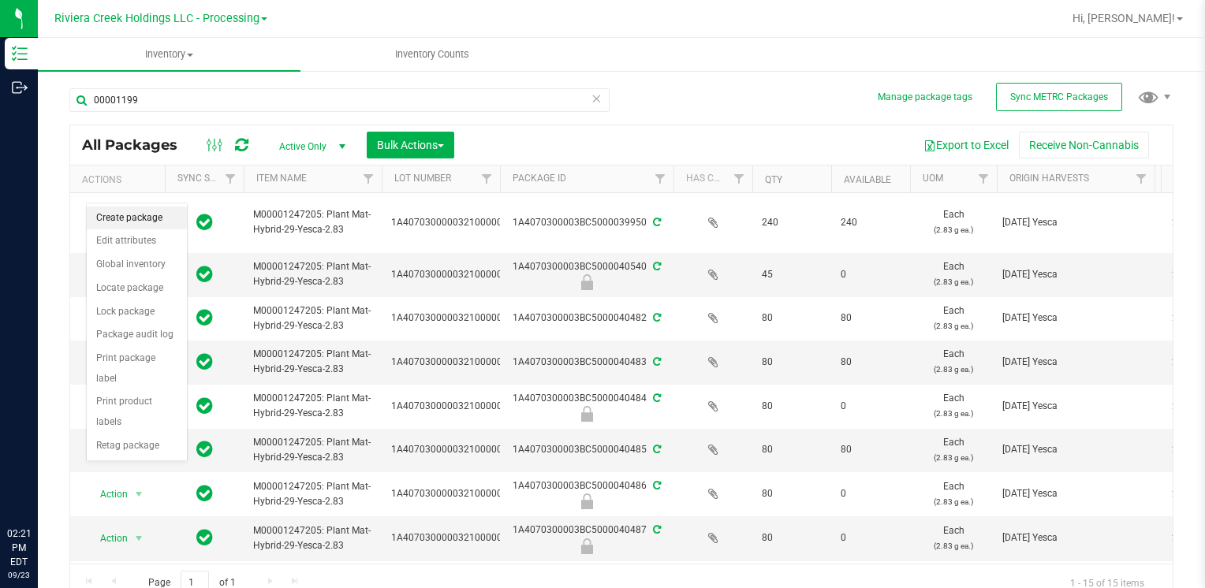
click at [166, 214] on li "Create package" at bounding box center [137, 219] width 100 height 24
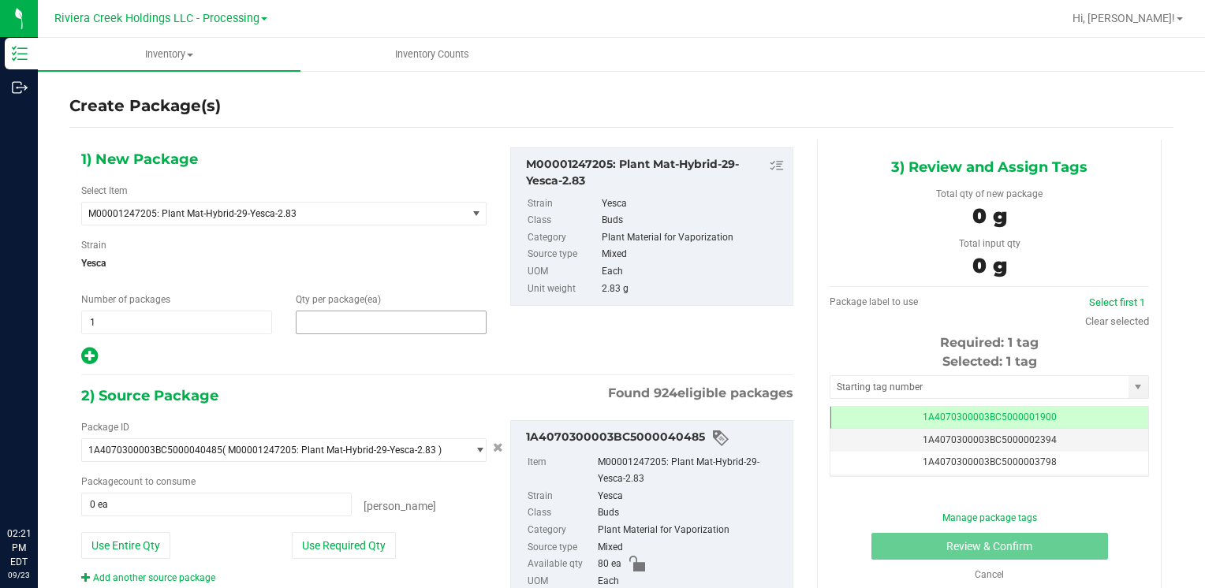
click at [366, 321] on span at bounding box center [391, 323] width 191 height 24
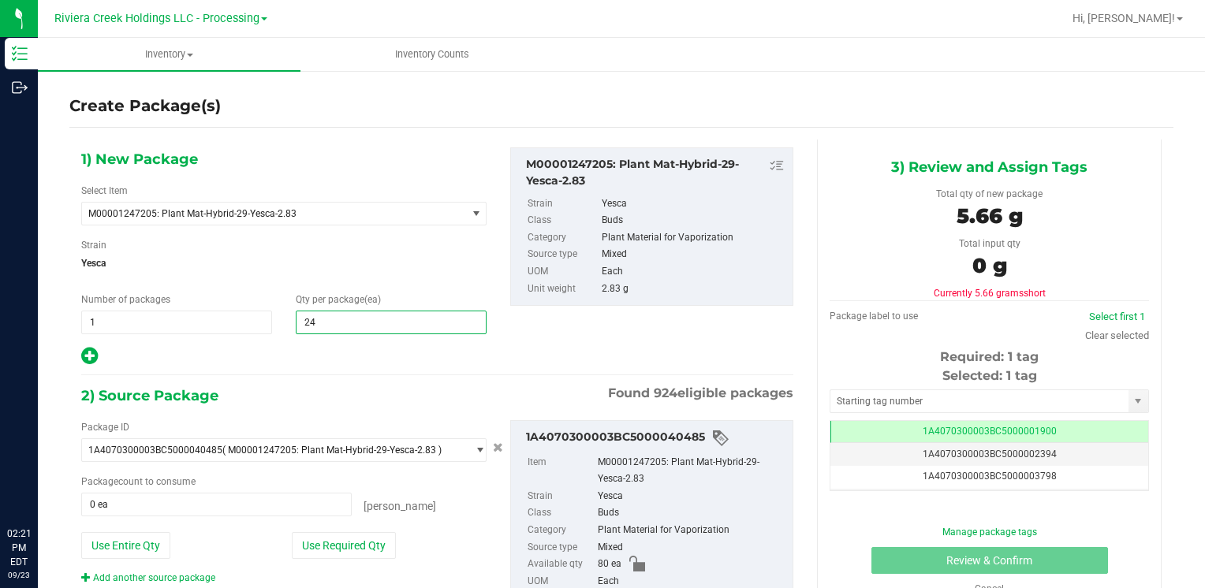
type input "240"
click at [141, 536] on button "Use Entire Qty" at bounding box center [125, 545] width 89 height 27
type input "80 ea"
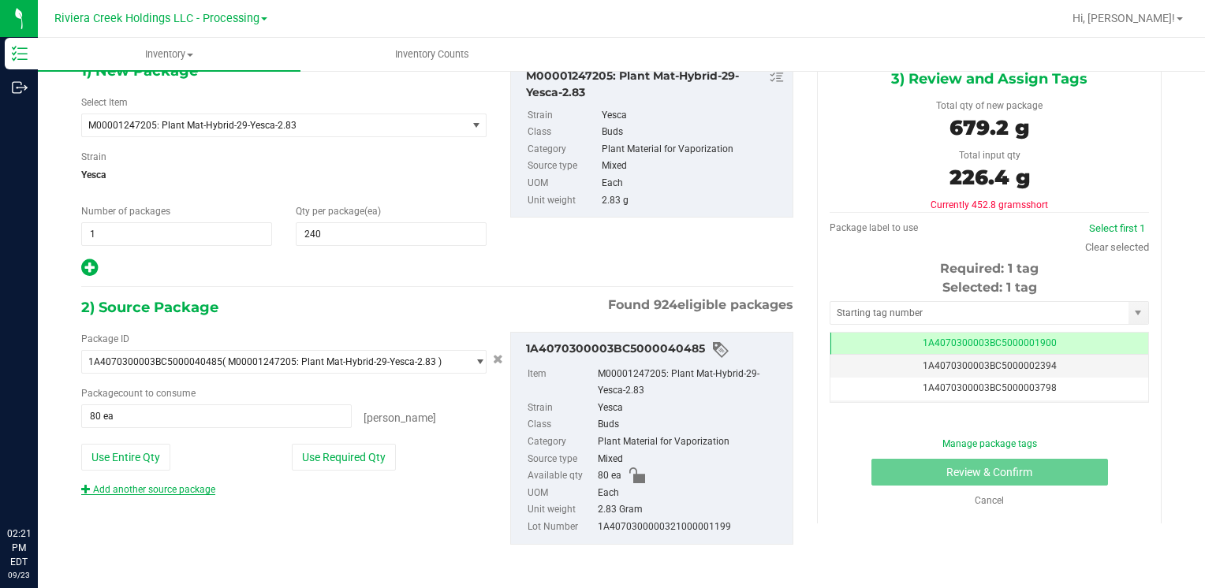
click at [188, 484] on link "Add another source package" at bounding box center [148, 489] width 134 height 11
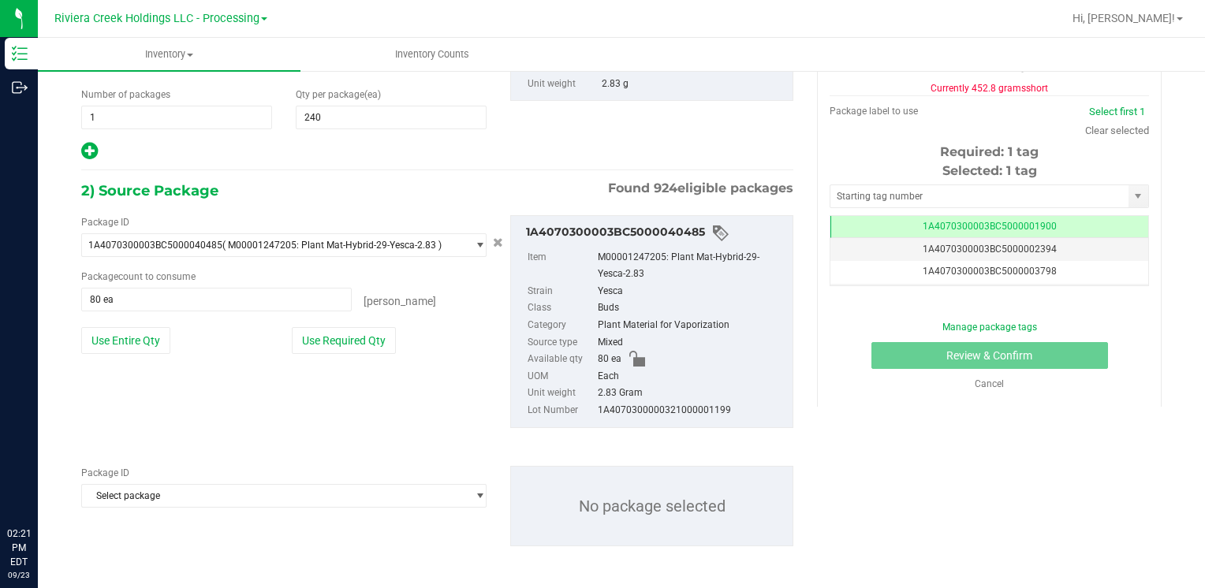
scroll to position [206, 0]
click at [188, 495] on span "Select package" at bounding box center [274, 495] width 384 height 22
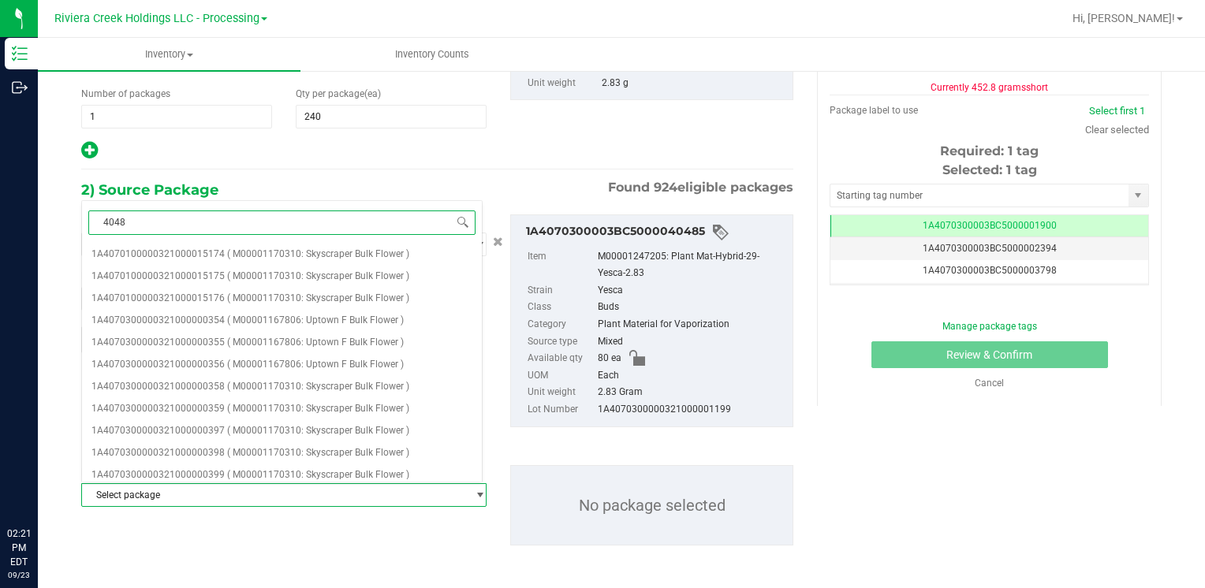
type input "40482"
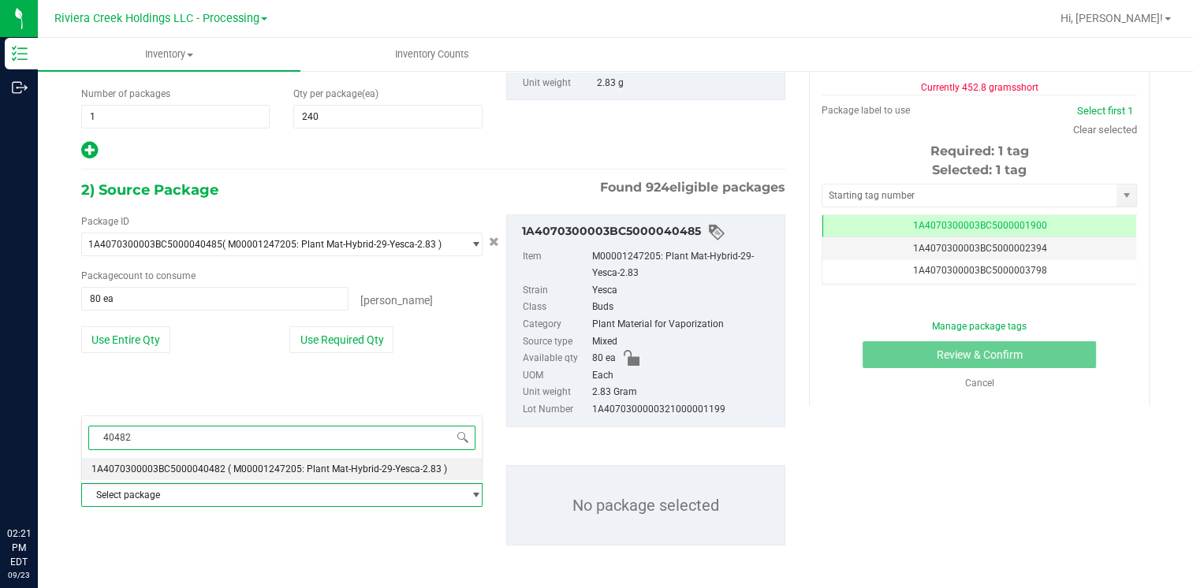
click at [195, 464] on span "1A4070300003BC5000040482" at bounding box center [158, 469] width 134 height 11
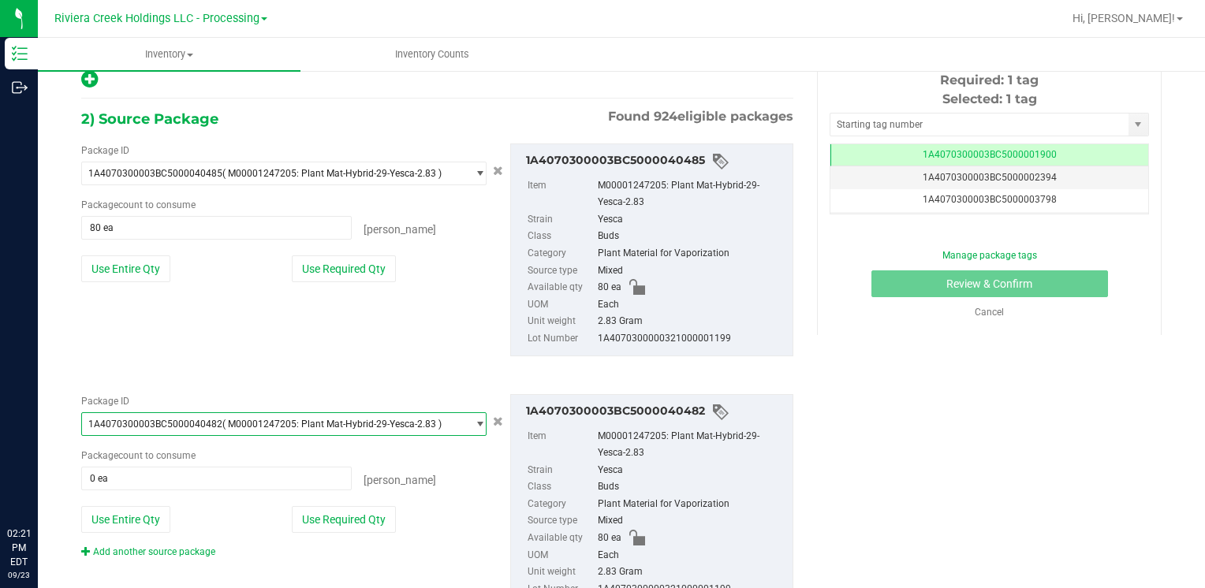
scroll to position [338, 0]
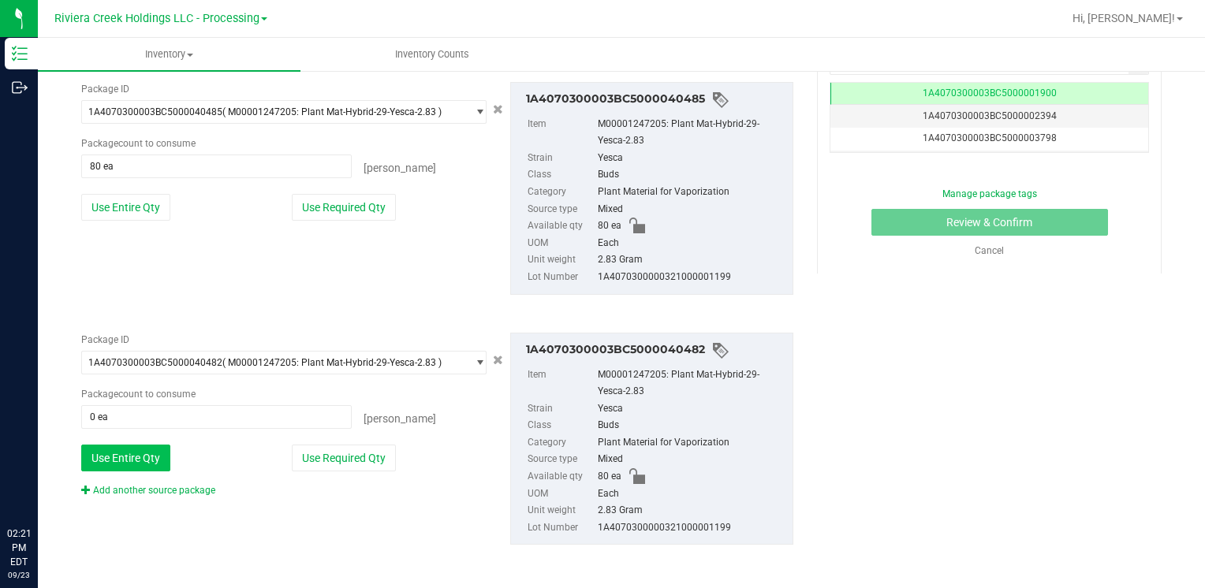
click at [131, 455] on button "Use Entire Qty" at bounding box center [125, 458] width 89 height 27
type input "80 ea"
click at [145, 485] on link "Add another source package" at bounding box center [148, 490] width 134 height 11
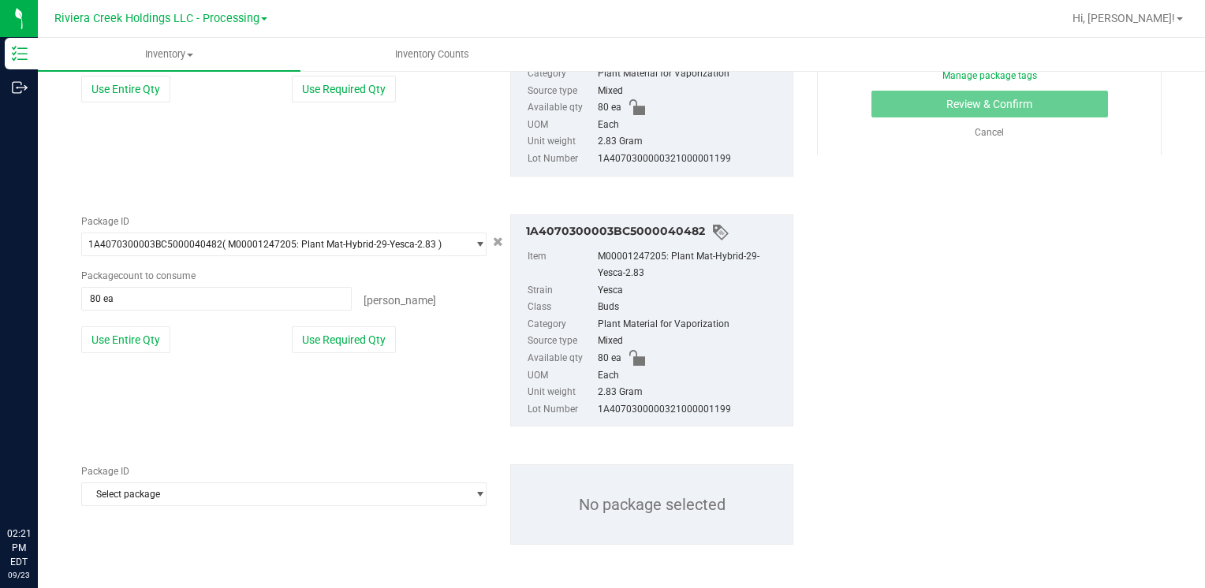
click at [151, 487] on span "Select package" at bounding box center [274, 494] width 384 height 22
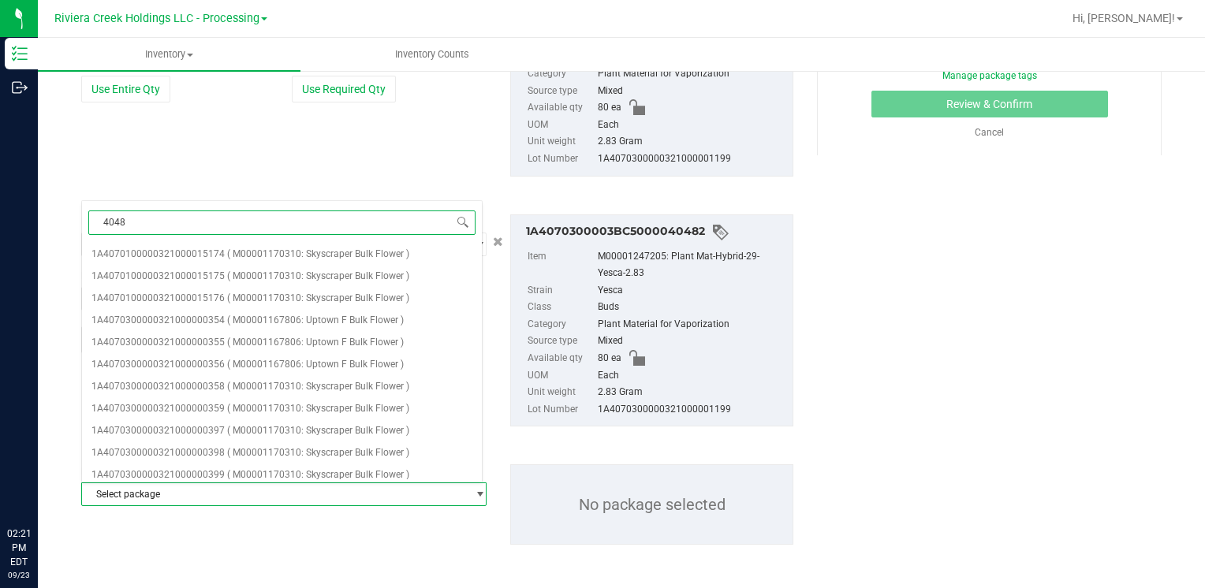
type input "40483"
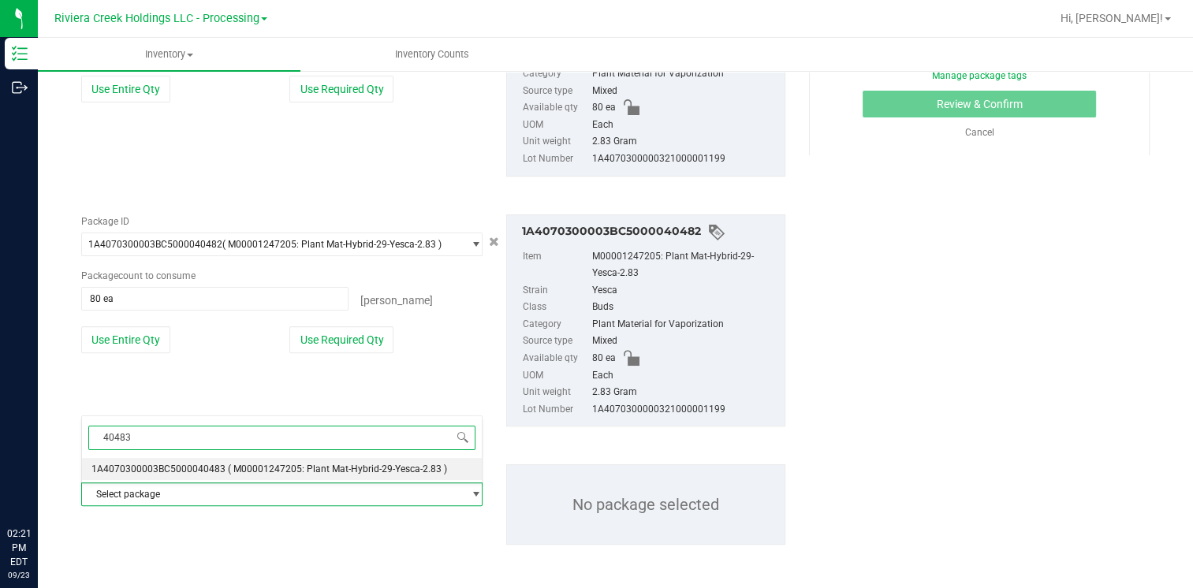
click at [174, 466] on span "1A4070300003BC5000040483" at bounding box center [158, 469] width 134 height 11
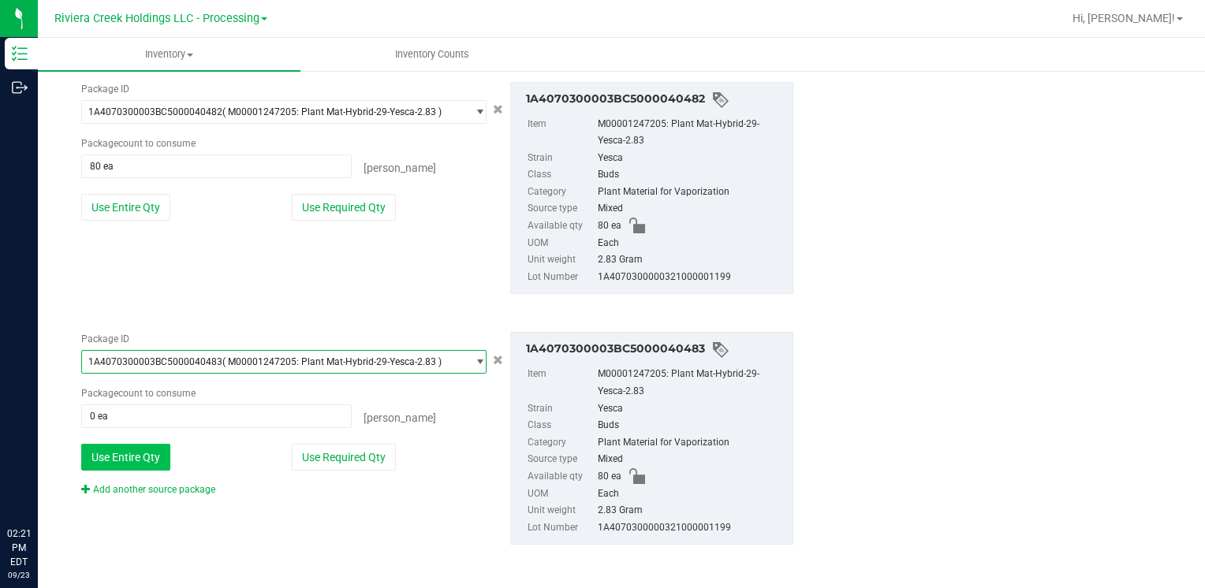
click at [140, 453] on button "Use Entire Qty" at bounding box center [125, 457] width 89 height 27
type input "80 ea"
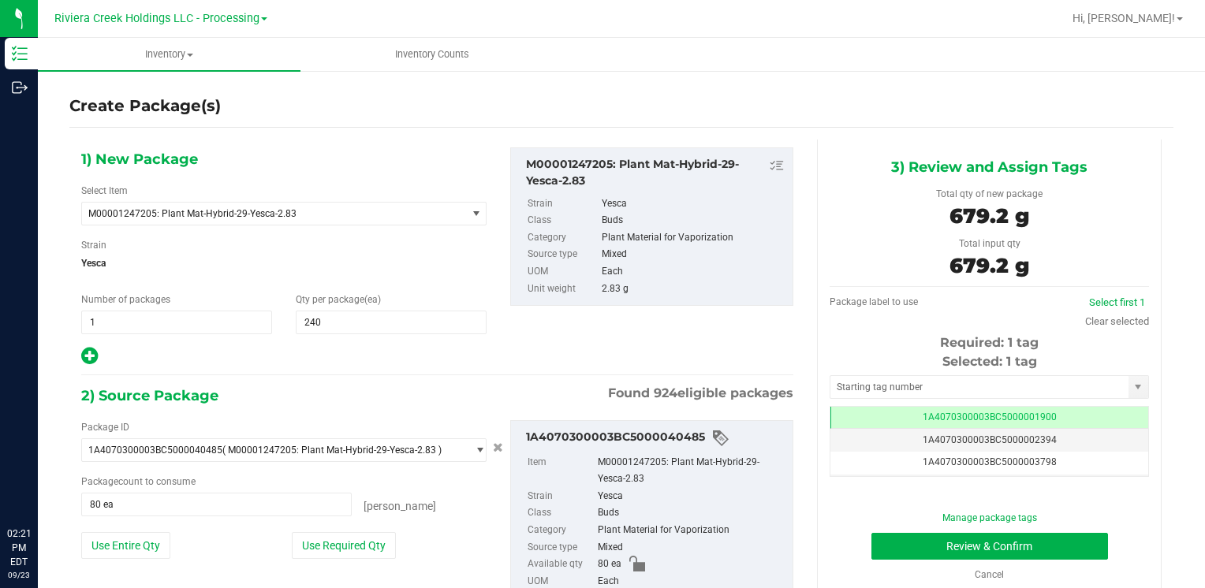
click at [881, 371] on div "Selected: 1 tag" at bounding box center [989, 361] width 319 height 19
click at [887, 386] on input "text" at bounding box center [979, 387] width 298 height 22
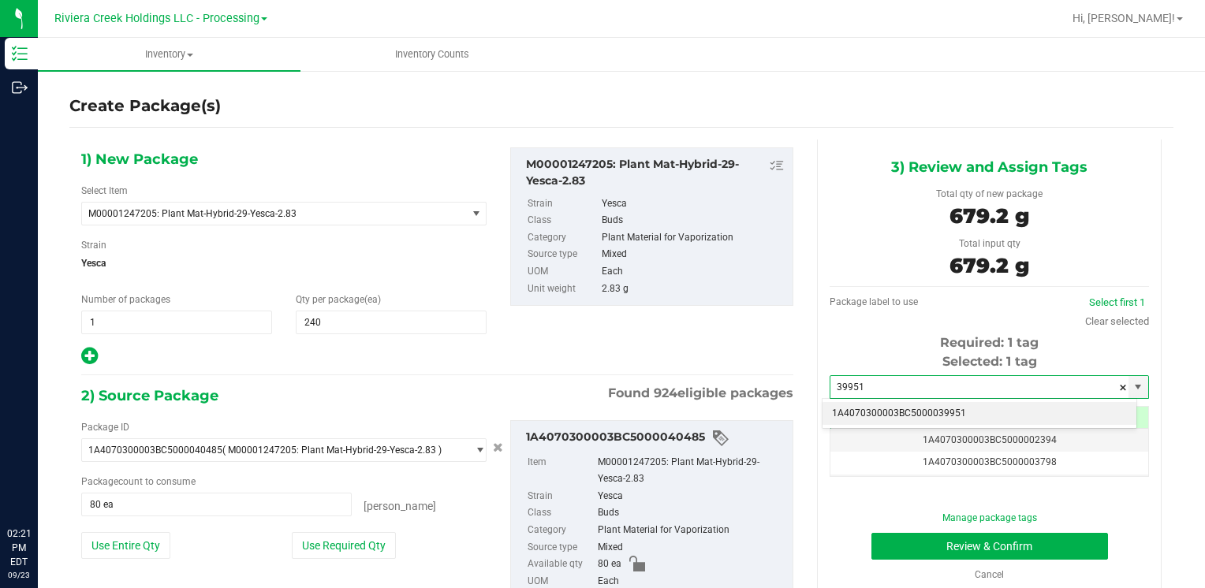
click at [867, 411] on li "1A4070300003BC5000039951" at bounding box center [979, 414] width 314 height 24
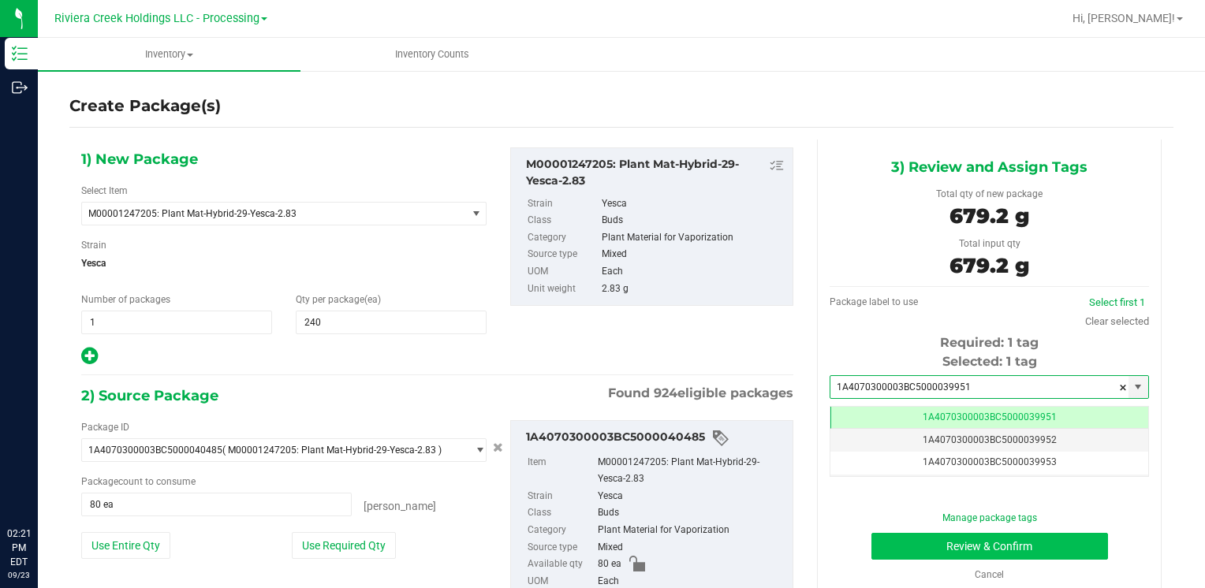
type input "1A4070300003BC5000039951"
click at [905, 545] on button "Review & Confirm" at bounding box center [989, 546] width 237 height 27
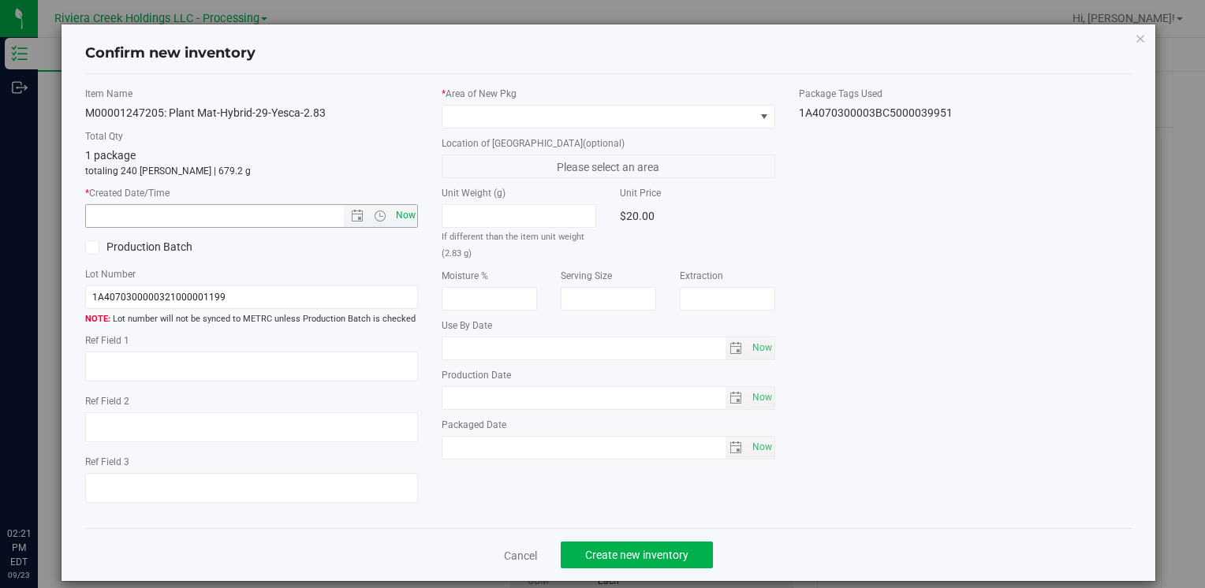
click at [405, 222] on span "Now" at bounding box center [405, 215] width 27 height 23
type input "[DATE] 2:21 PM"
click at [461, 116] on span at bounding box center [597, 117] width 311 height 22
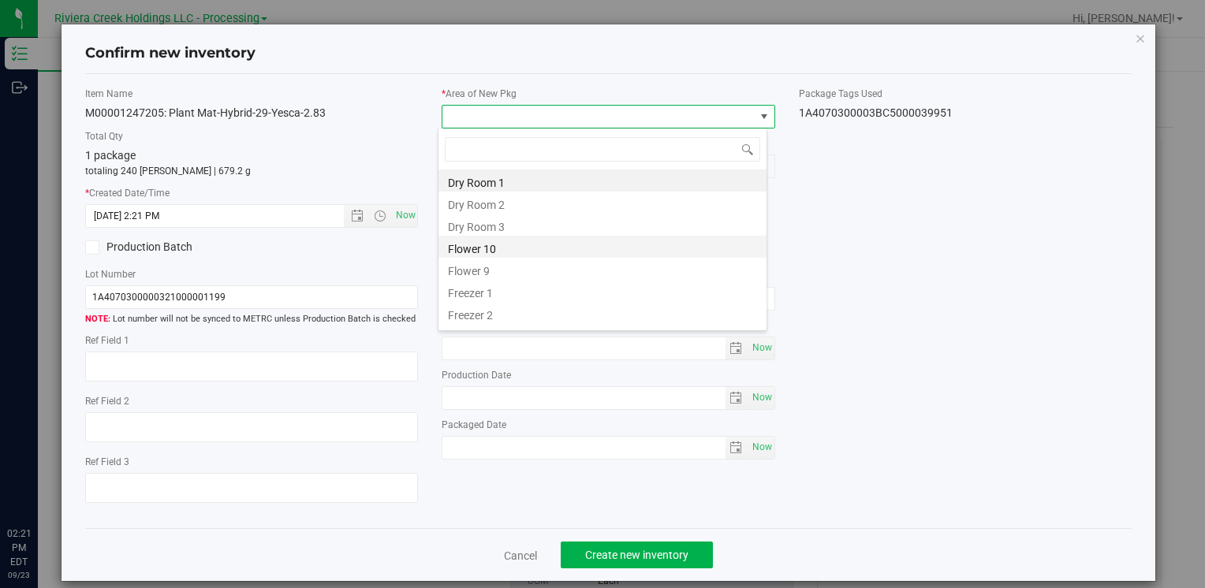
click at [489, 244] on li "Flower 10" at bounding box center [602, 247] width 328 height 22
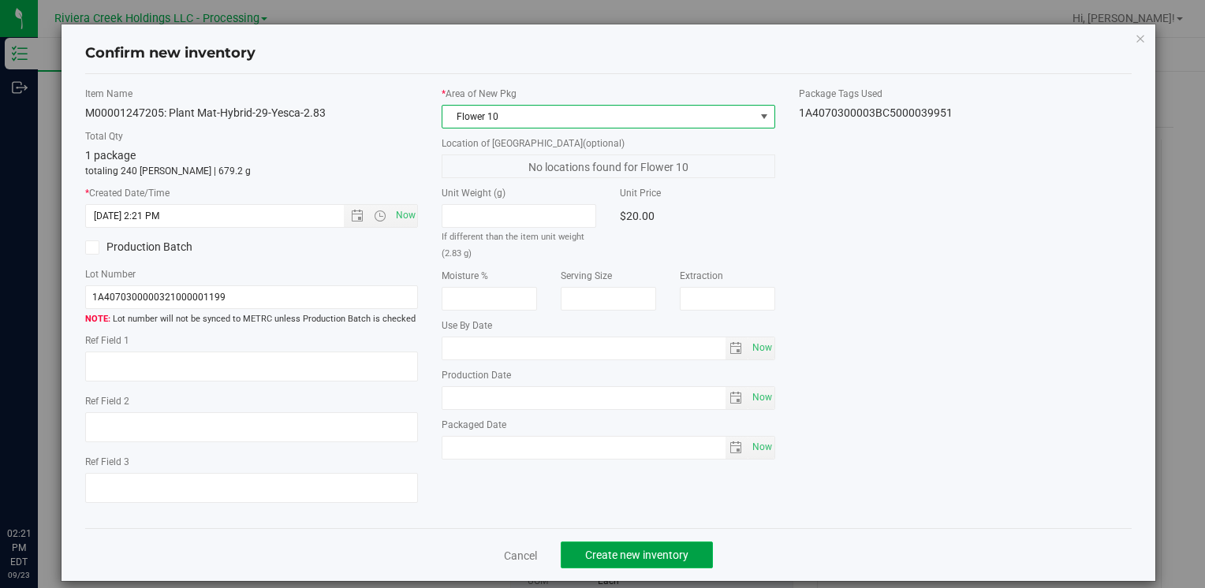
click at [610, 550] on span "Create new inventory" at bounding box center [636, 555] width 103 height 13
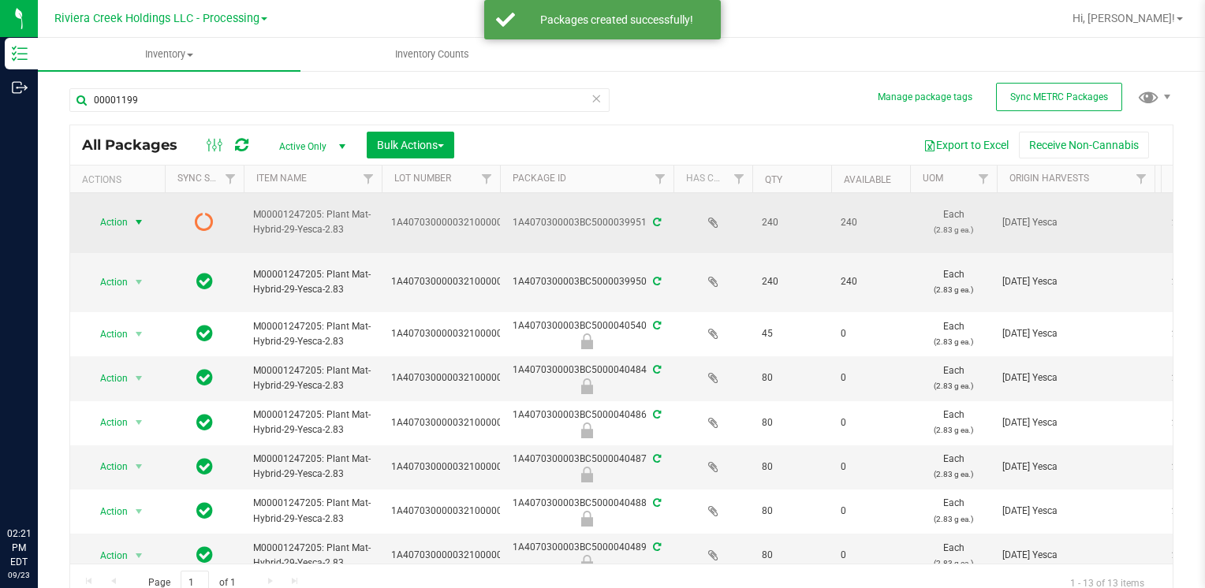
click at [115, 222] on span "Action" at bounding box center [107, 222] width 43 height 22
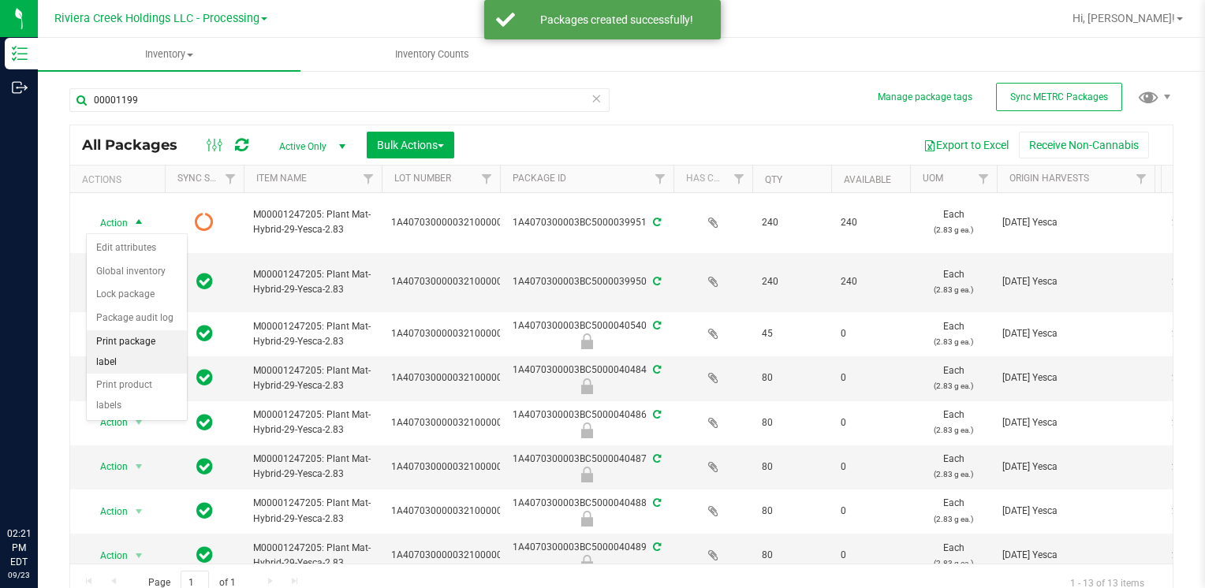
click at [170, 342] on li "Print package label" at bounding box center [137, 351] width 100 height 43
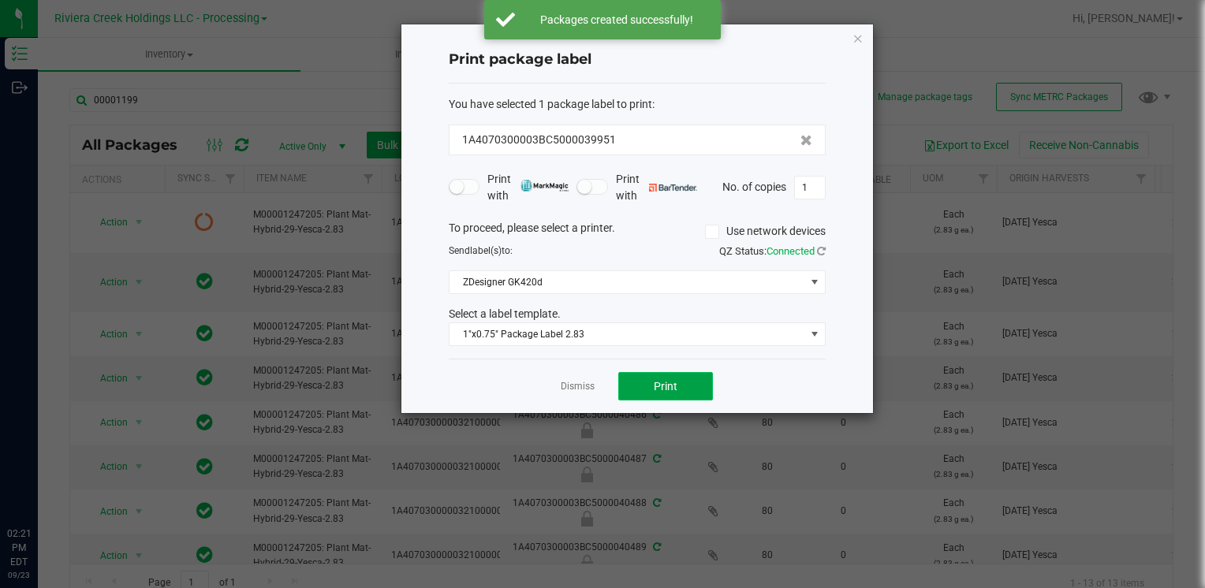
click at [658, 380] on span "Print" at bounding box center [666, 386] width 24 height 13
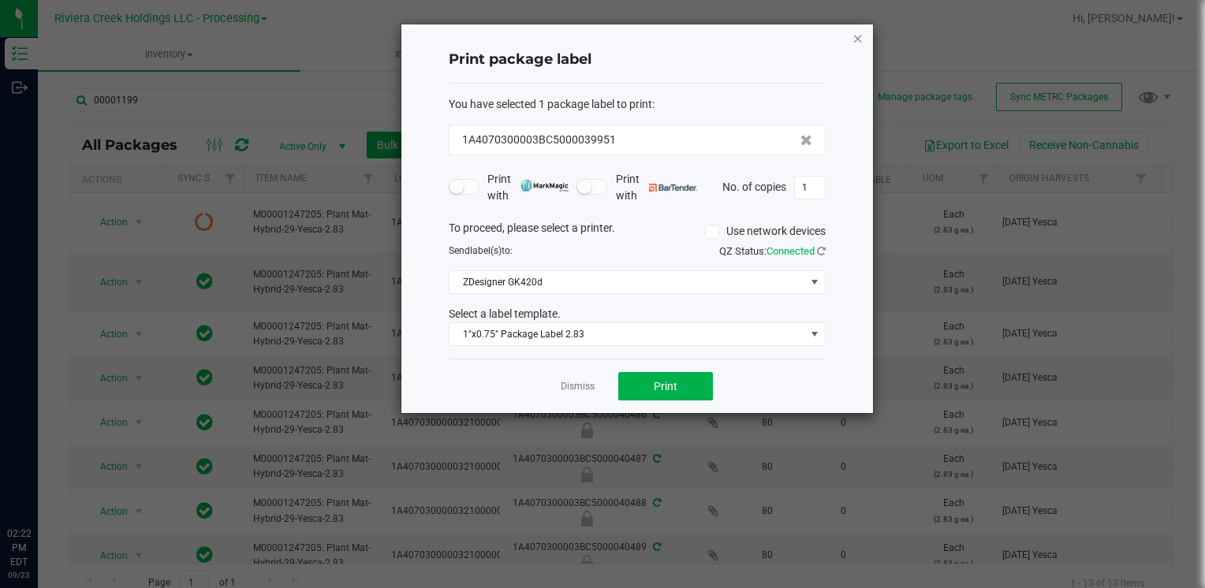
click at [856, 35] on icon "button" at bounding box center [857, 37] width 11 height 19
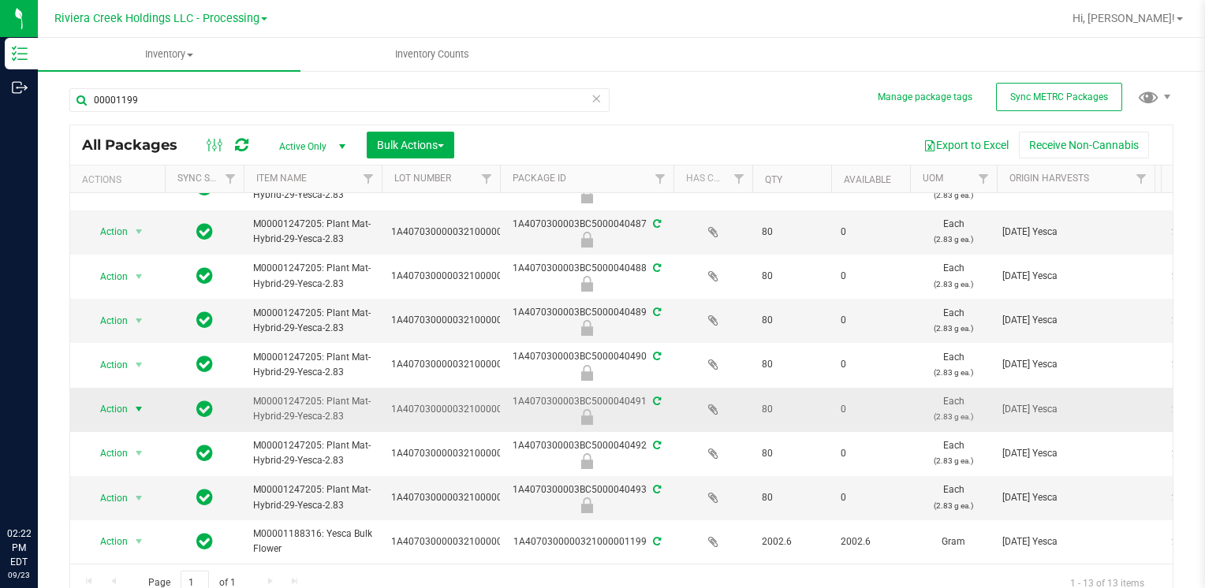
click at [126, 402] on span "Action" at bounding box center [107, 409] width 43 height 22
click at [144, 391] on li "Unlock package" at bounding box center [137, 403] width 100 height 24
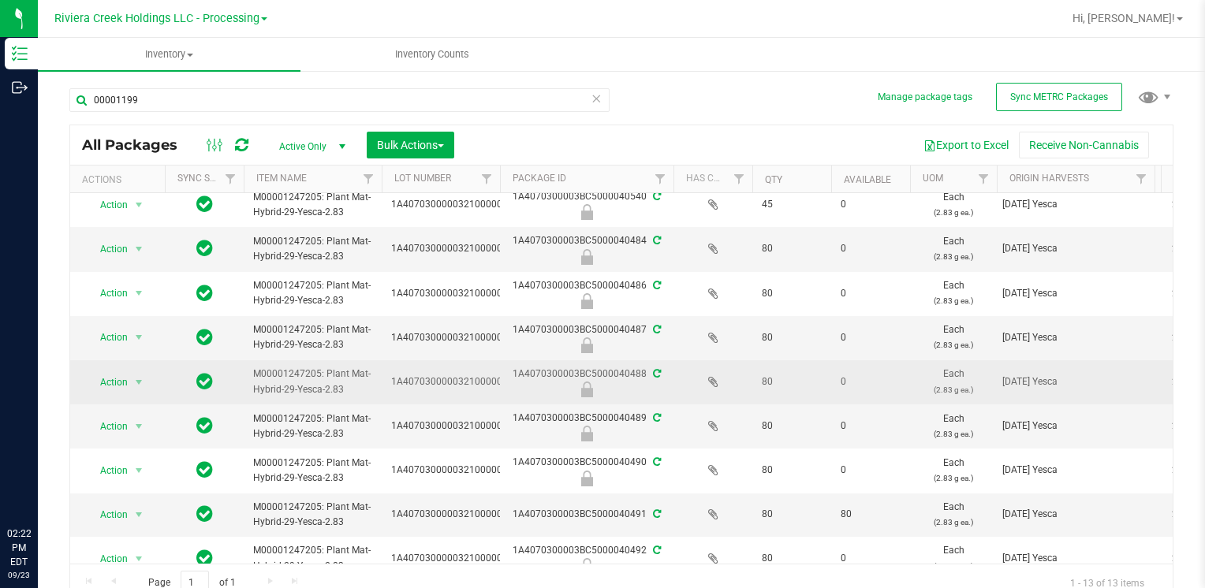
scroll to position [158, 0]
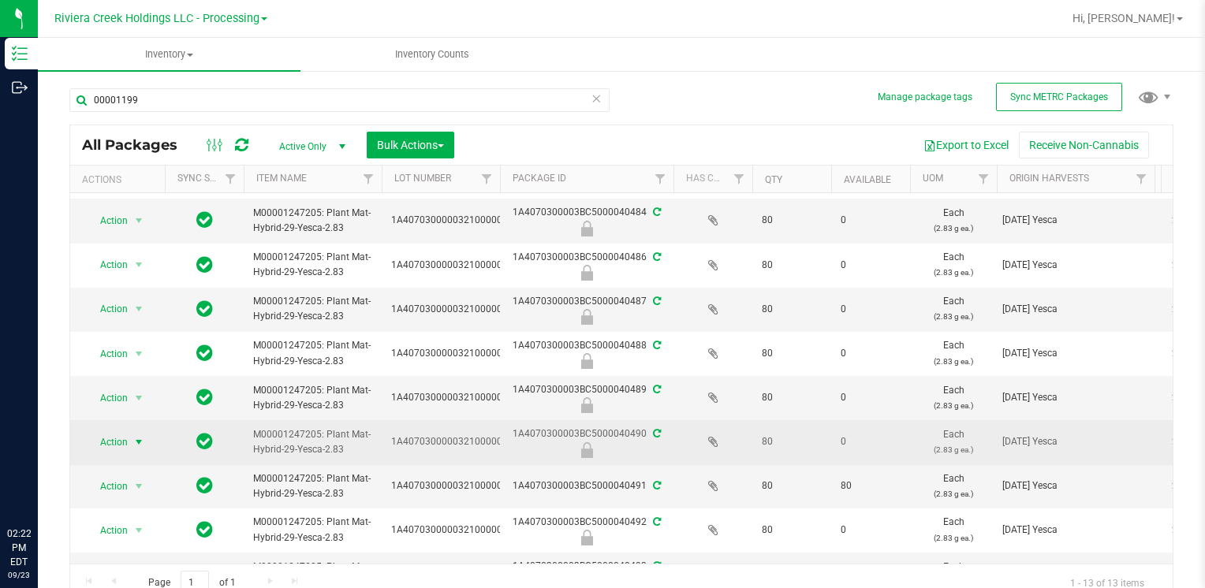
click at [121, 436] on span "Action" at bounding box center [107, 442] width 43 height 22
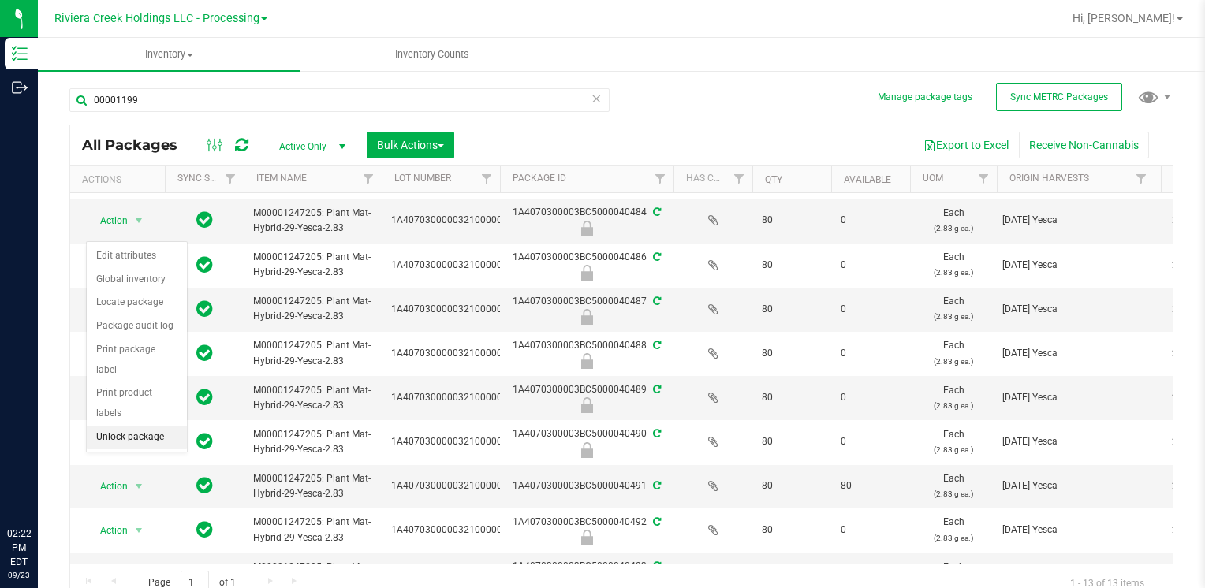
click at [132, 426] on li "Unlock package" at bounding box center [137, 438] width 100 height 24
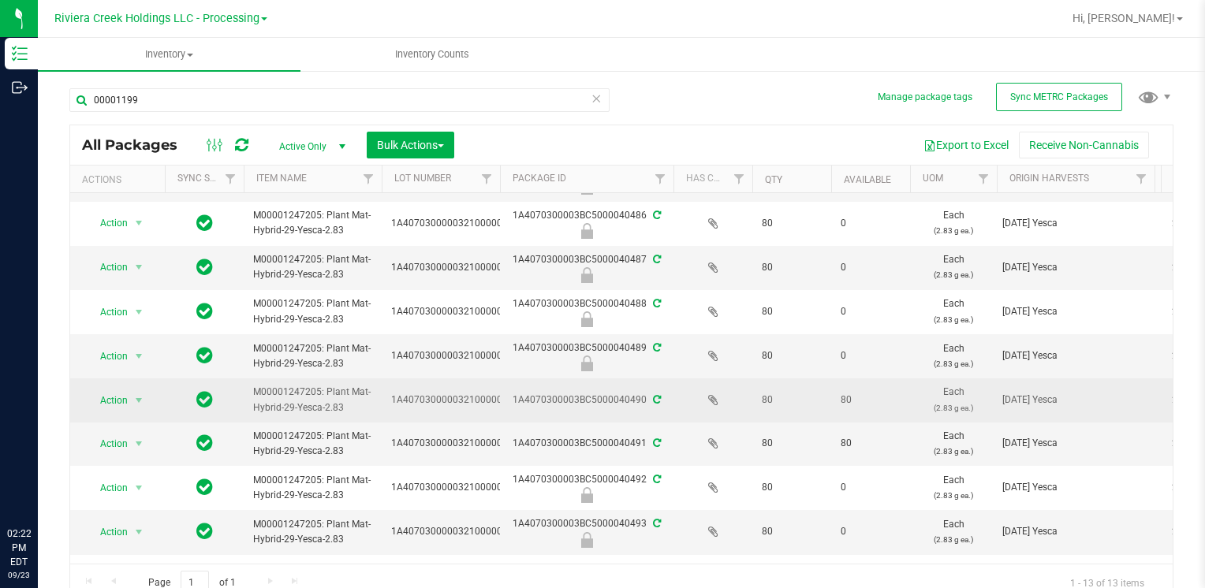
scroll to position [164, 0]
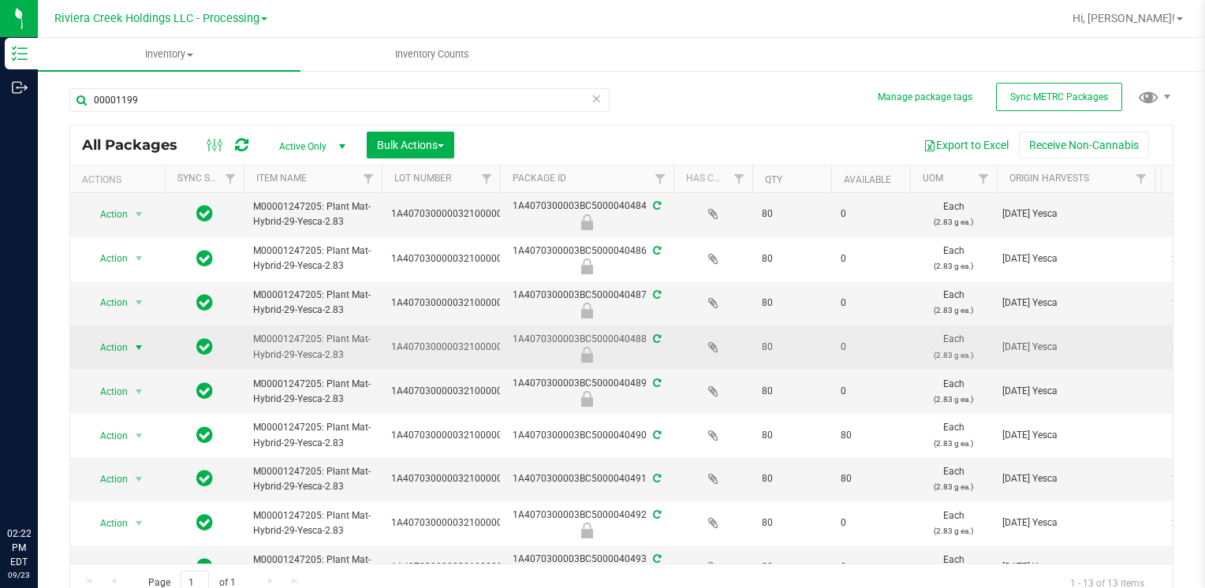
click at [110, 342] on span "Action" at bounding box center [107, 348] width 43 height 22
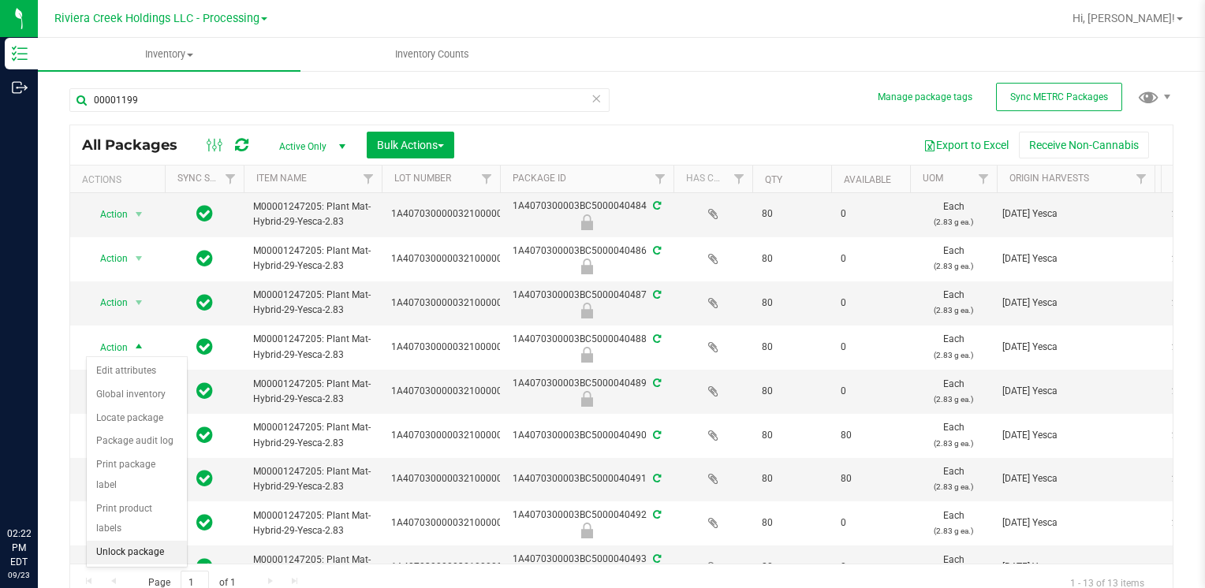
click at [145, 541] on li "Unlock package" at bounding box center [137, 553] width 100 height 24
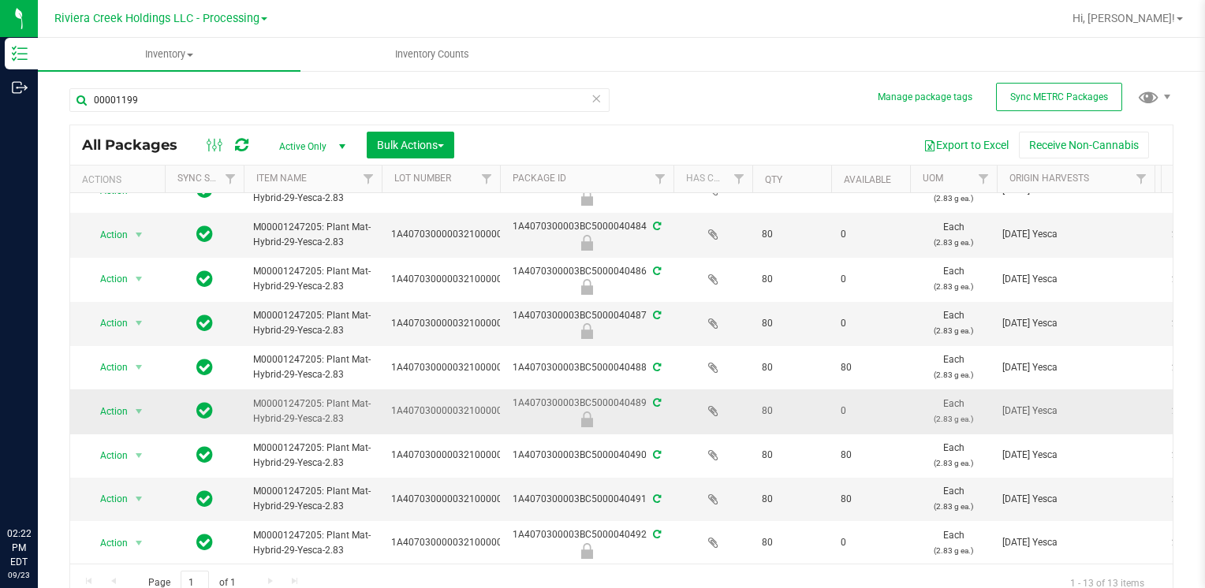
scroll to position [158, 0]
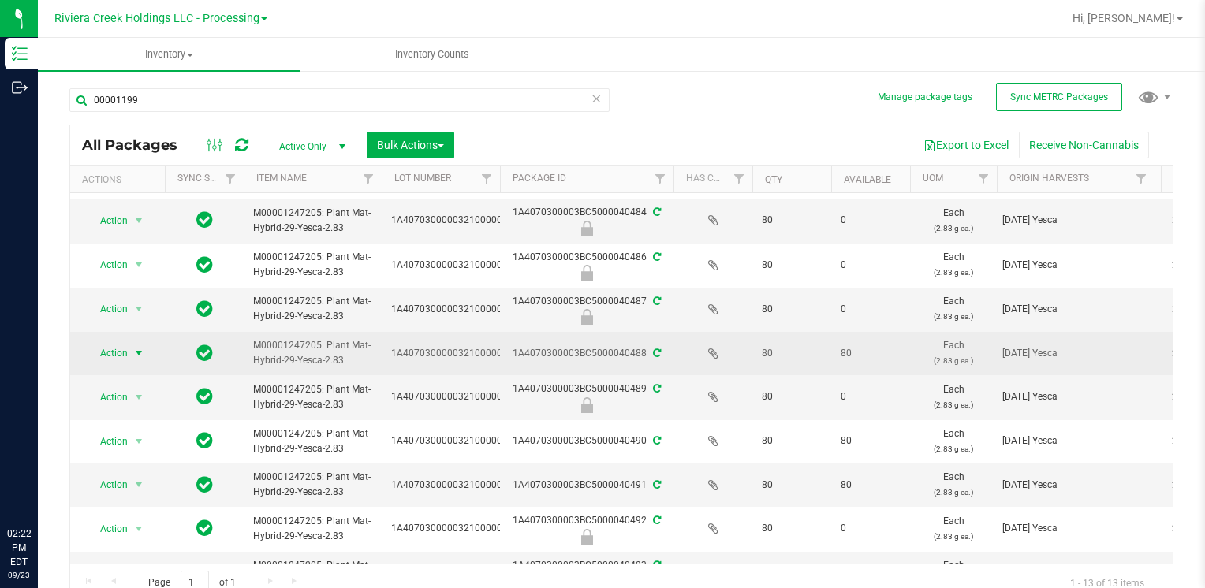
click at [129, 345] on span "select" at bounding box center [139, 353] width 20 height 22
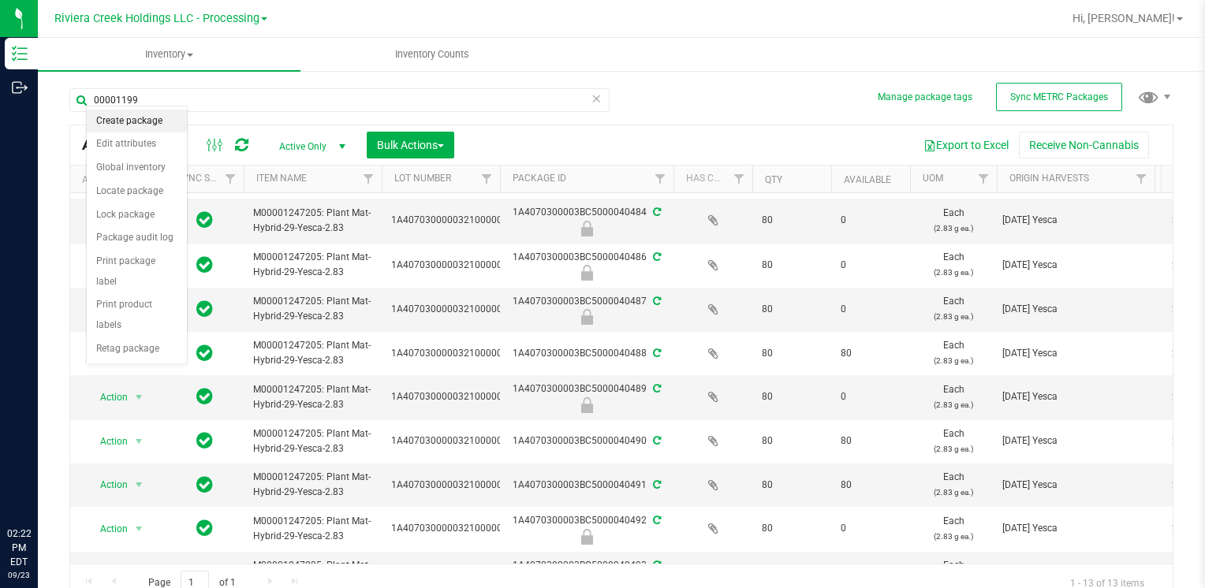
click at [145, 113] on li "Create package" at bounding box center [137, 122] width 100 height 24
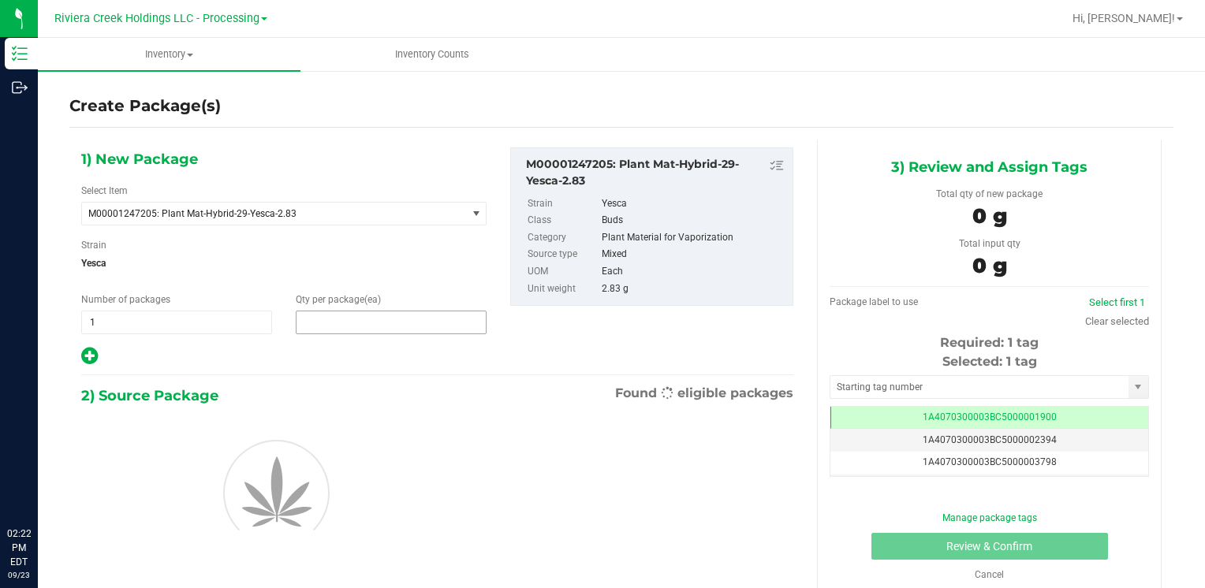
click at [394, 321] on span at bounding box center [391, 323] width 191 height 24
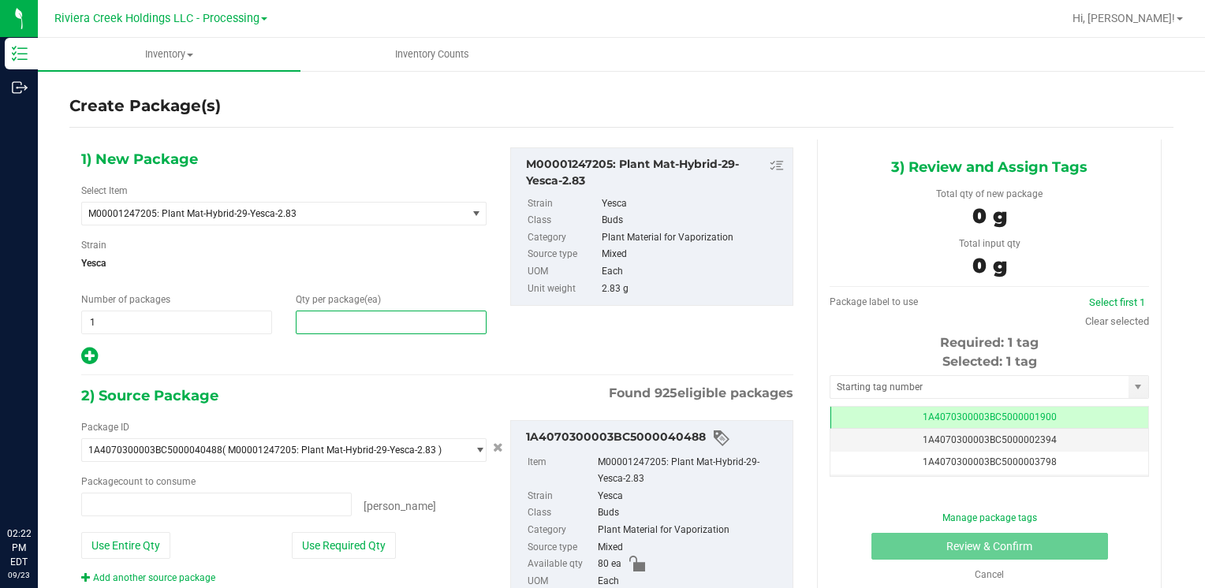
type input "0 ea"
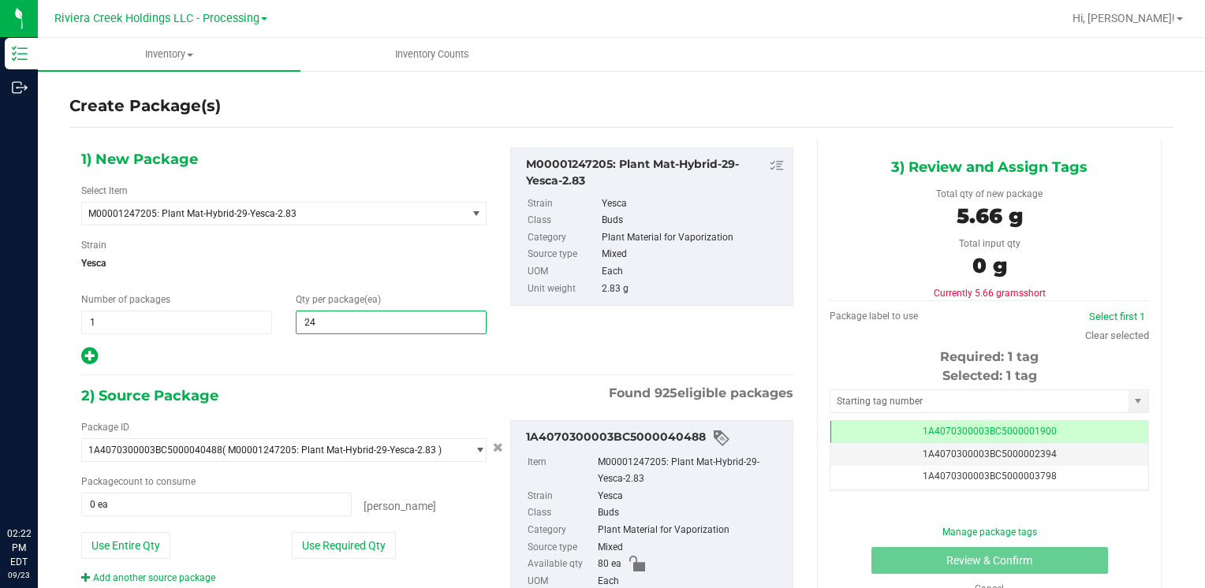
type input "240"
click at [140, 547] on button "Use Entire Qty" at bounding box center [125, 545] width 89 height 27
type input "80 ea"
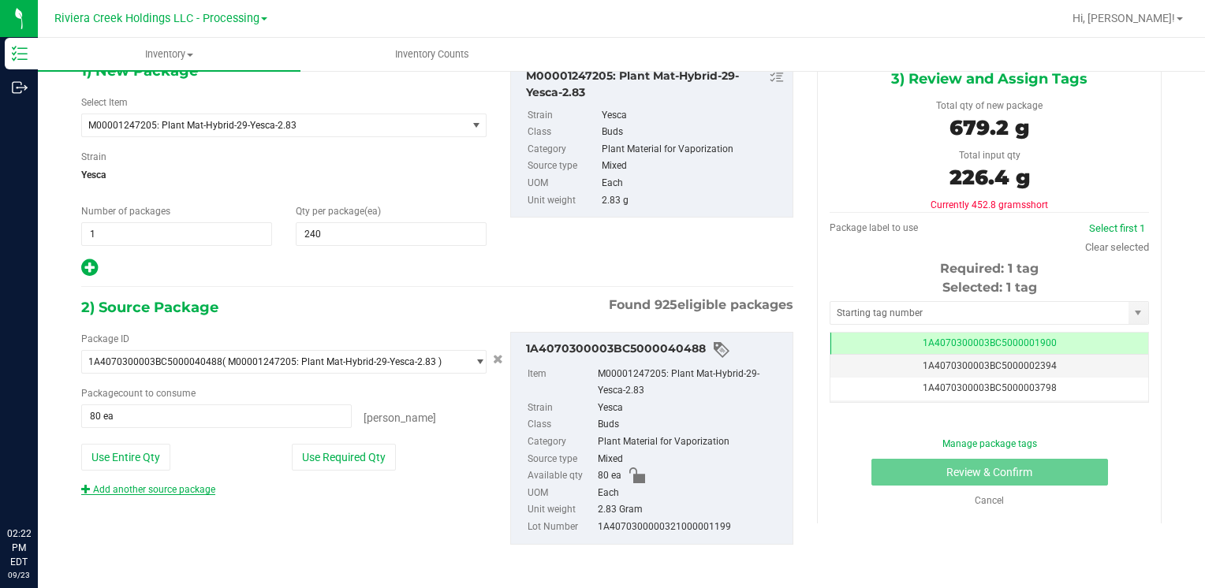
click at [198, 487] on link "Add another source package" at bounding box center [148, 489] width 134 height 11
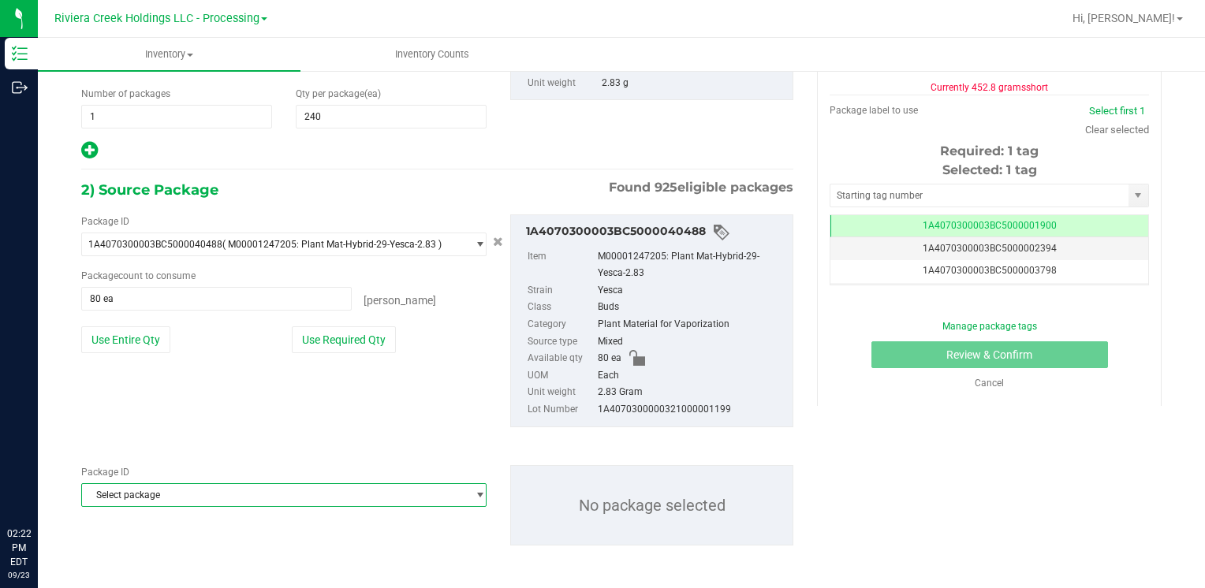
click at [196, 491] on span "Select package" at bounding box center [274, 495] width 384 height 22
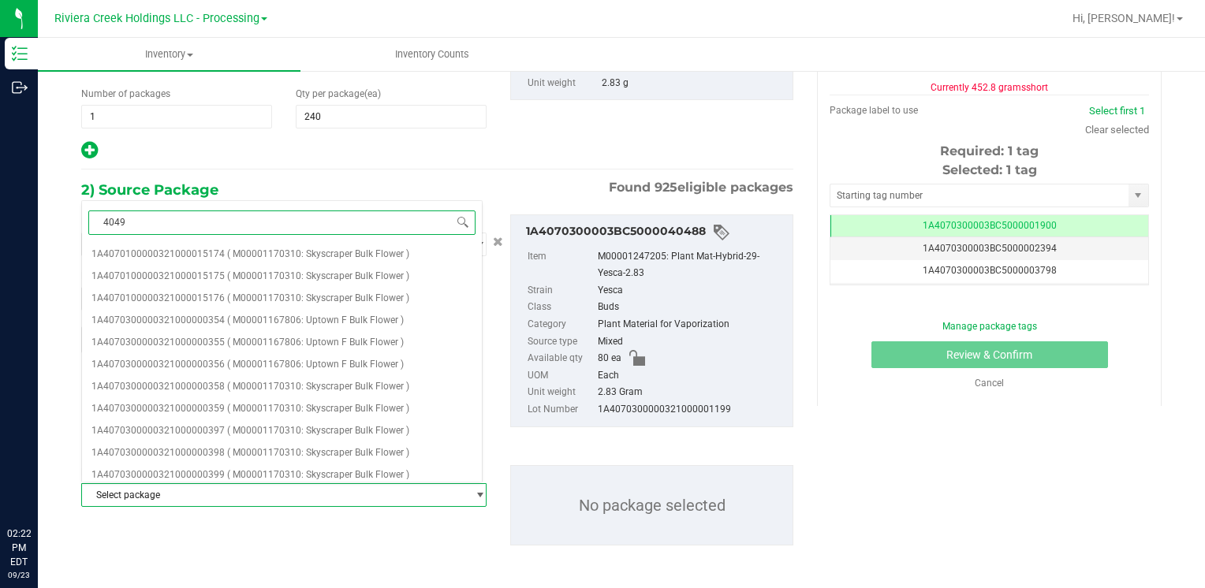
type input "40490"
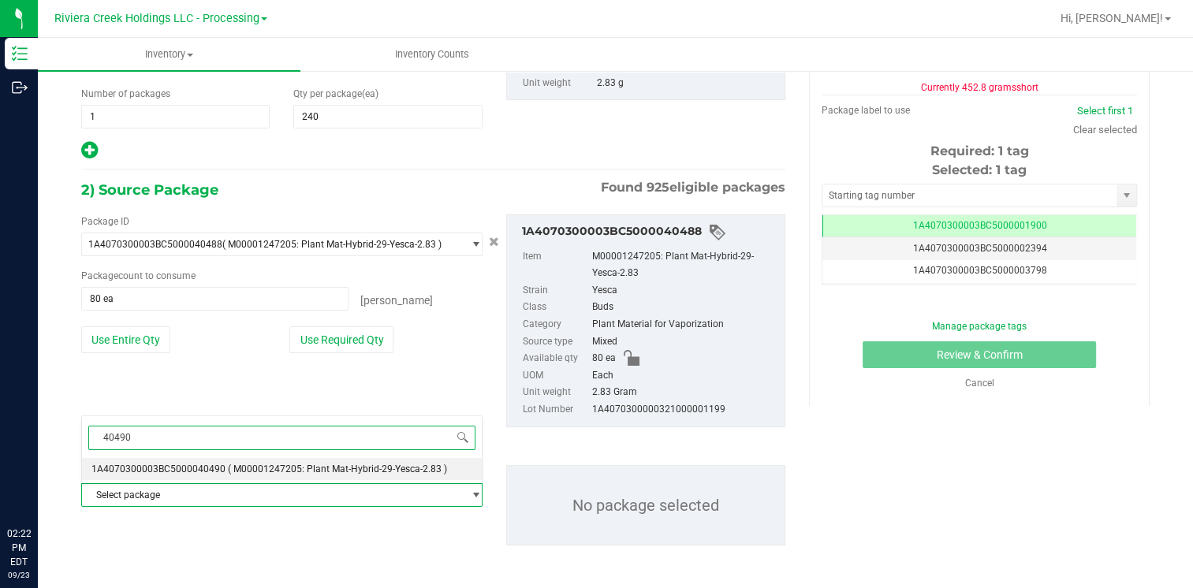
click at [207, 464] on span "1A4070300003BC5000040490" at bounding box center [158, 469] width 134 height 11
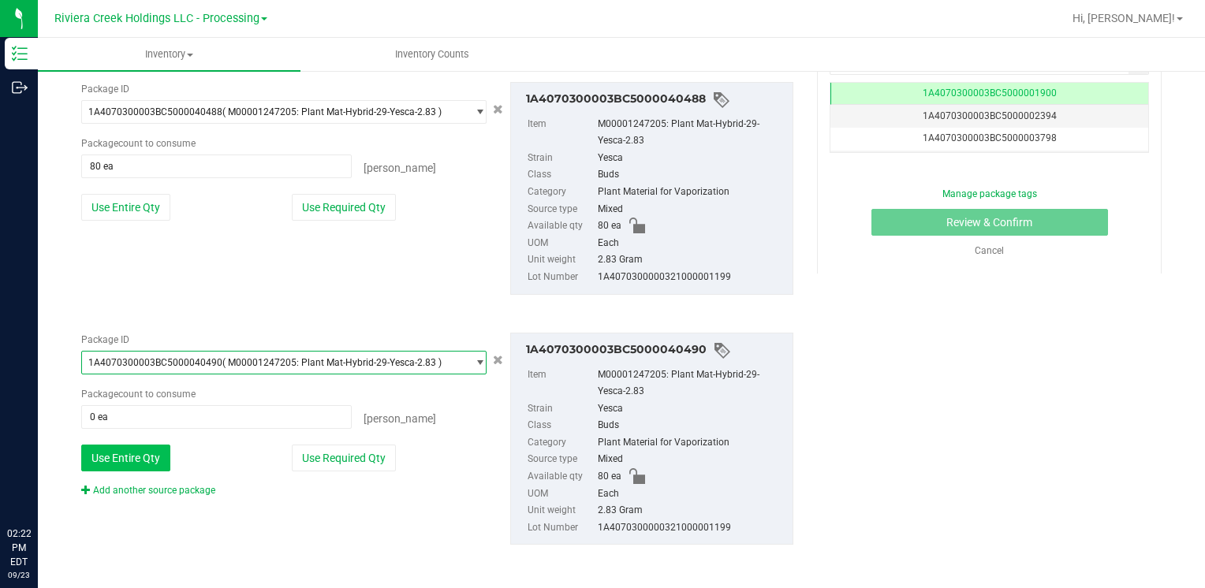
click at [140, 456] on button "Use Entire Qty" at bounding box center [125, 458] width 89 height 27
type input "80 ea"
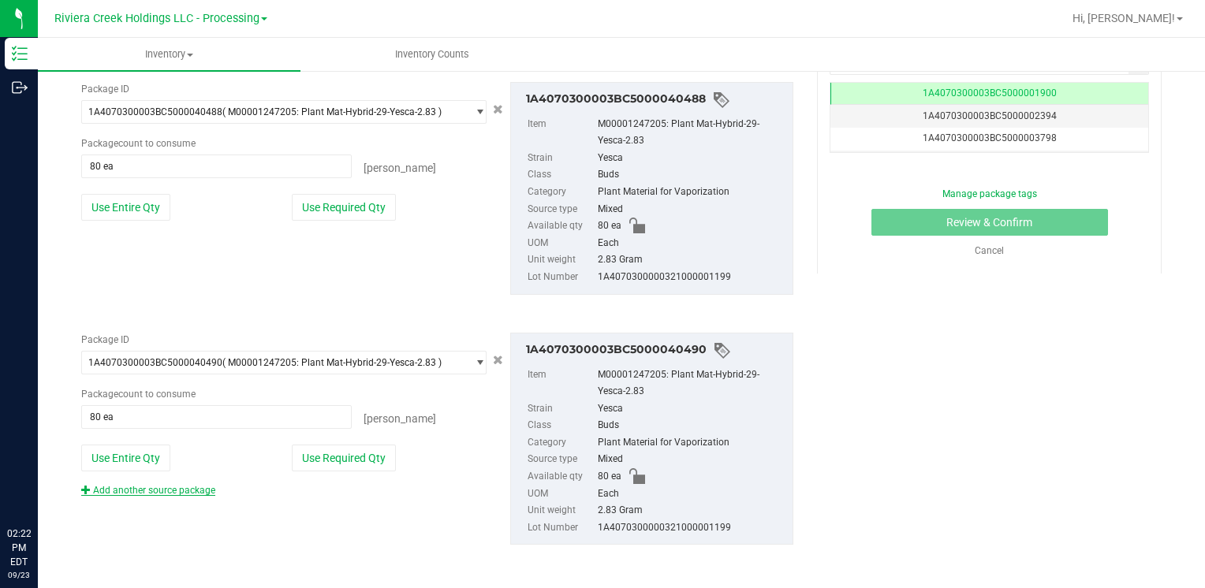
click at [144, 485] on link "Add another source package" at bounding box center [148, 490] width 134 height 11
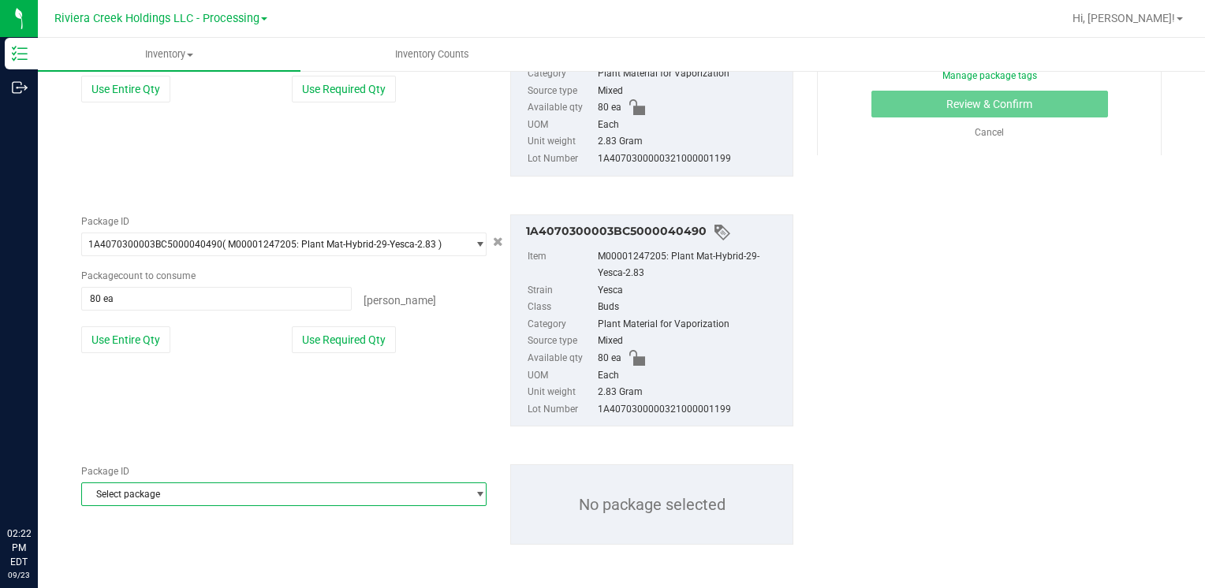
click at [144, 487] on span "Select package" at bounding box center [274, 494] width 384 height 22
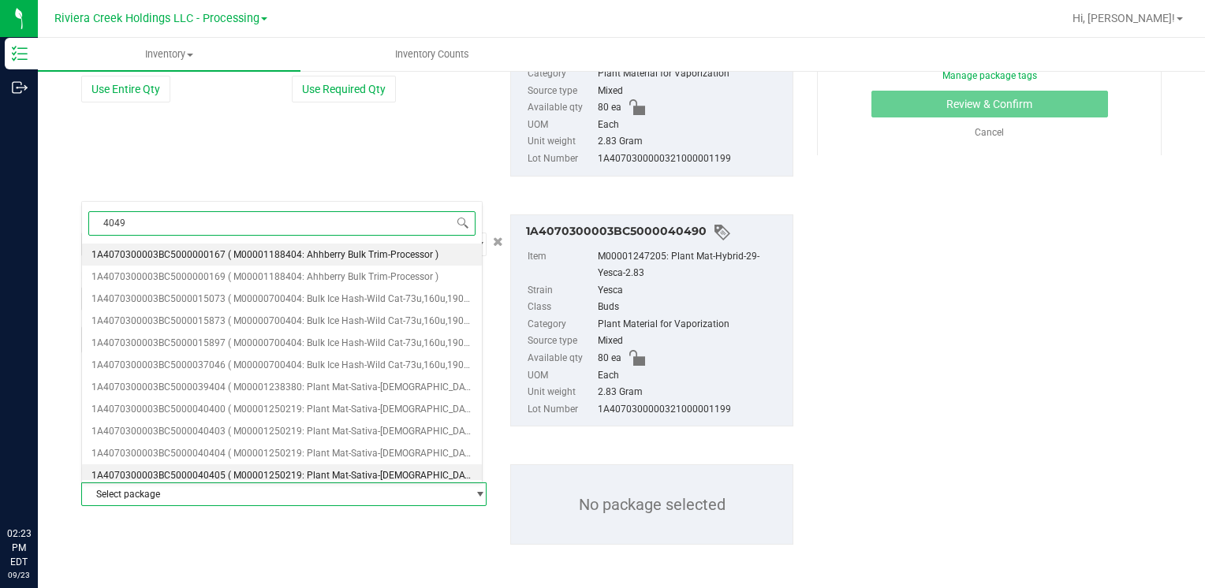
type input "40491"
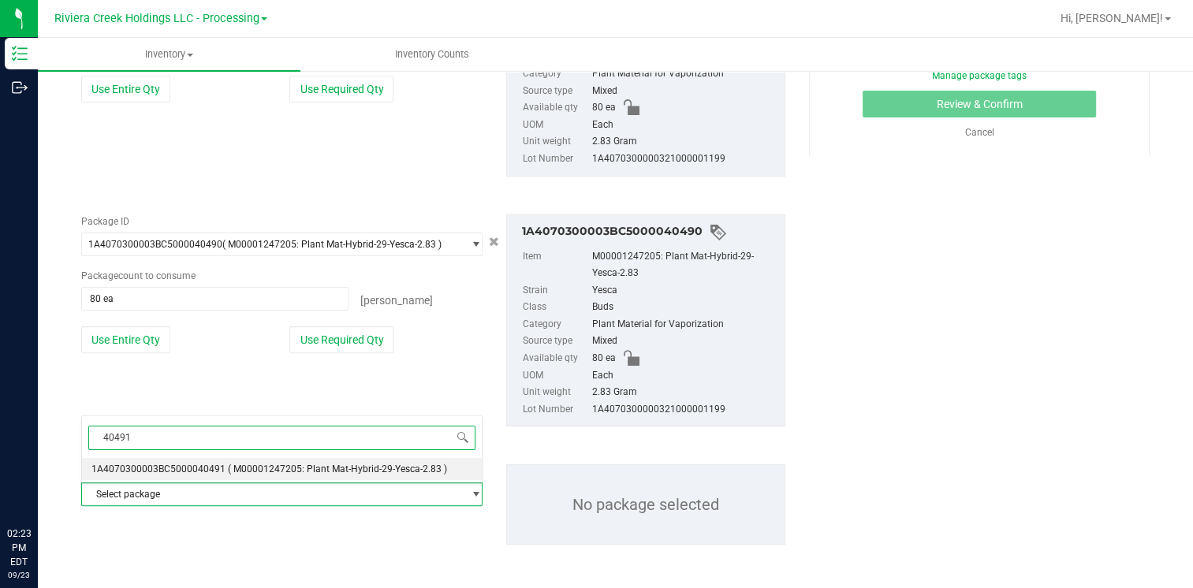
click at [206, 466] on span "1A4070300003BC5000040491" at bounding box center [158, 469] width 134 height 11
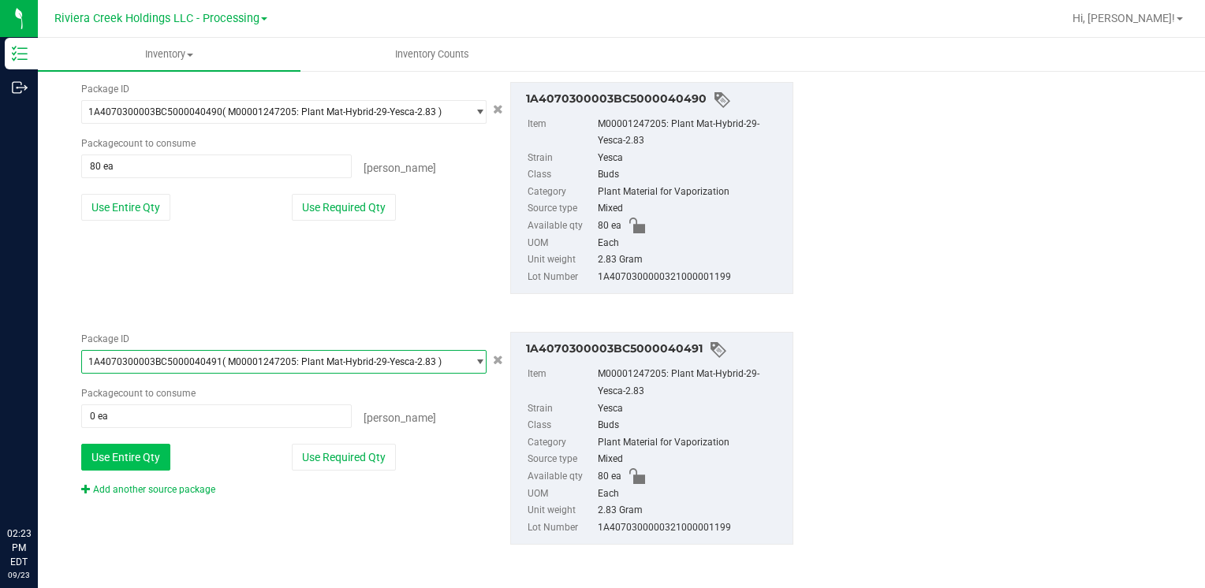
click at [142, 453] on button "Use Entire Qty" at bounding box center [125, 457] width 89 height 27
type input "80 ea"
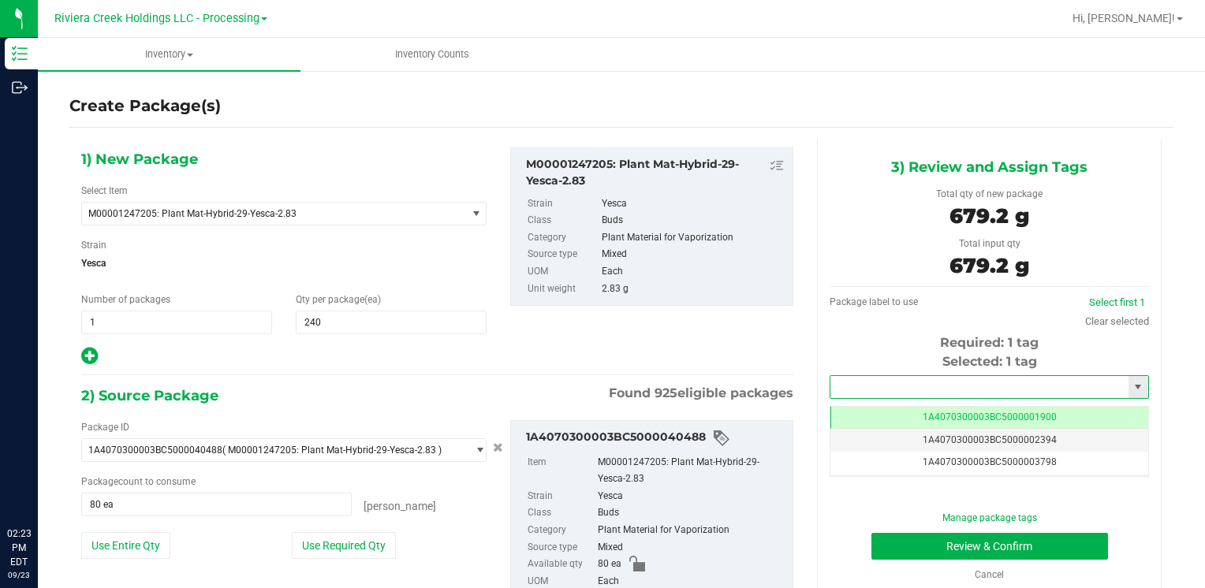
click at [919, 384] on input "text" at bounding box center [979, 387] width 298 height 22
click at [894, 410] on li "1A4070300003BC5000039952" at bounding box center [979, 414] width 314 height 24
type input "1A4070300003BC5000039952"
click at [896, 537] on button "Review & Confirm" at bounding box center [989, 546] width 237 height 27
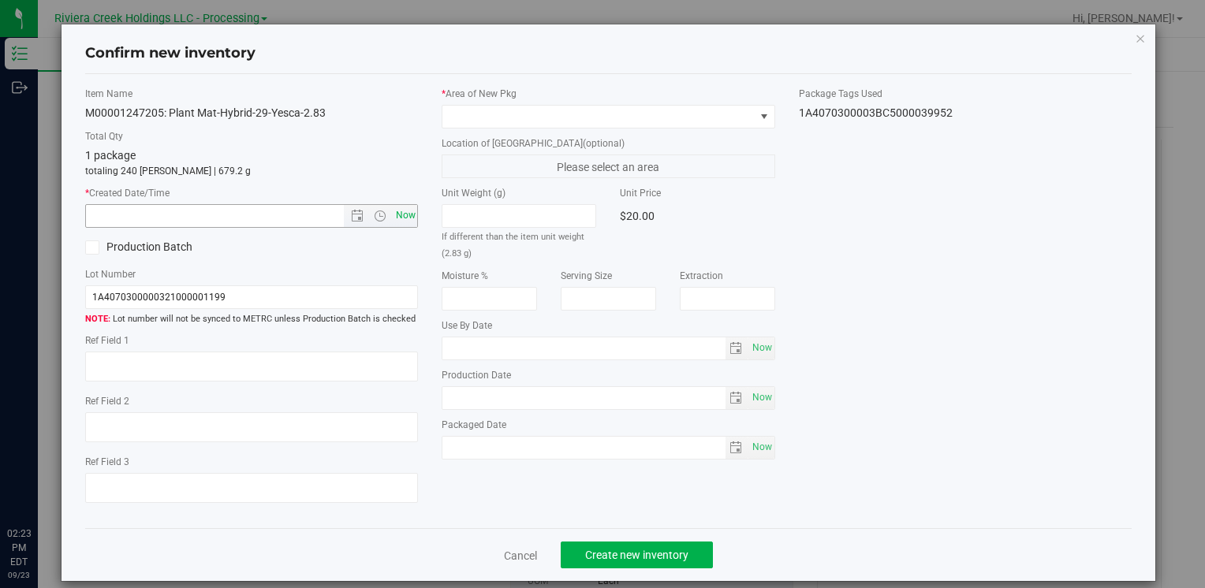
click at [407, 224] on span "Now" at bounding box center [405, 215] width 27 height 23
type input "[DATE] 2:23 PM"
click at [457, 117] on span at bounding box center [597, 117] width 311 height 22
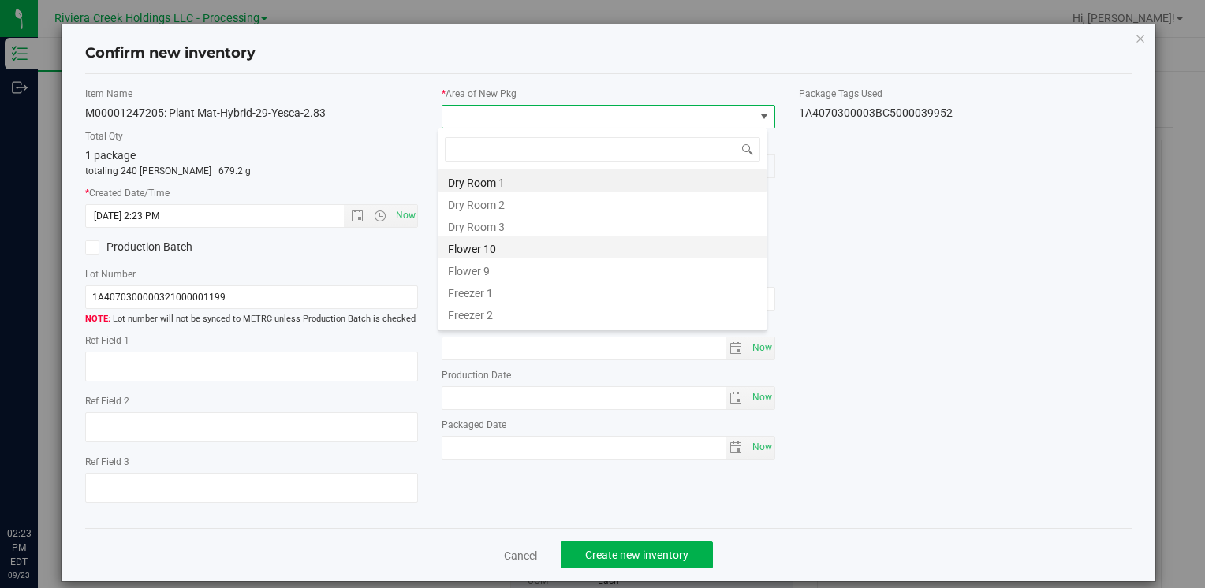
click at [511, 241] on li "Flower 10" at bounding box center [602, 247] width 328 height 22
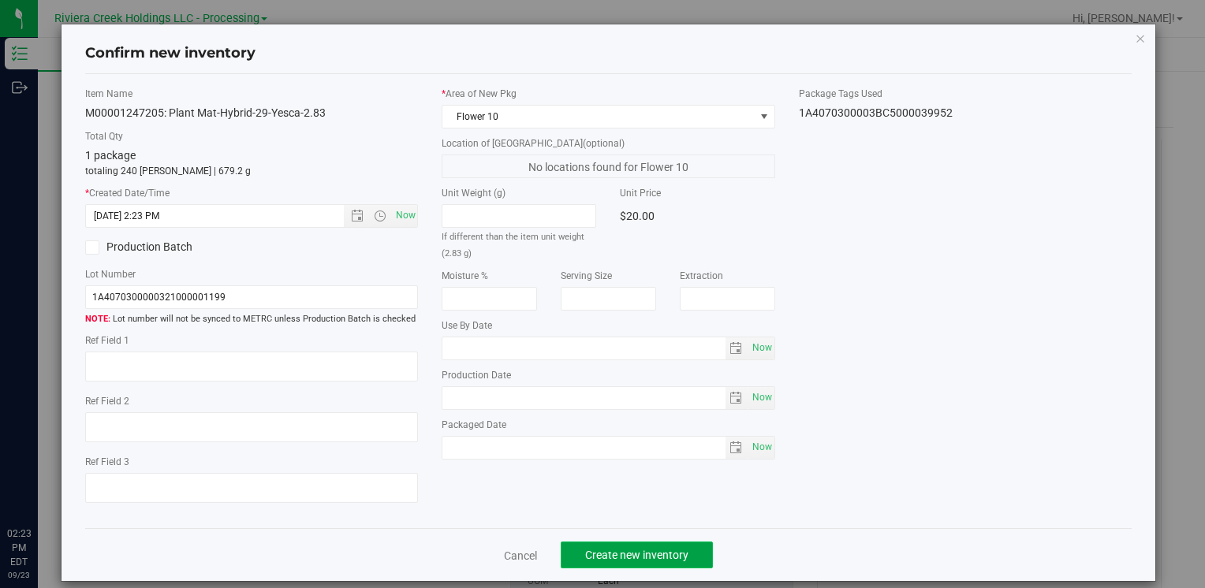
click at [588, 550] on button "Create new inventory" at bounding box center [637, 555] width 152 height 27
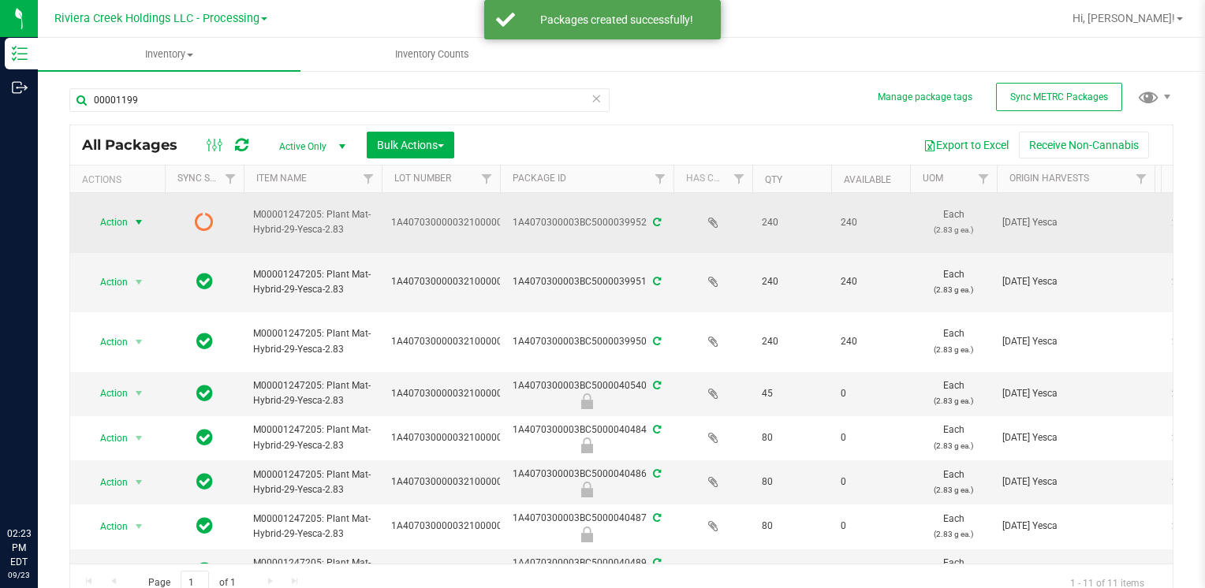
click at [132, 219] on span "select" at bounding box center [138, 222] width 13 height 13
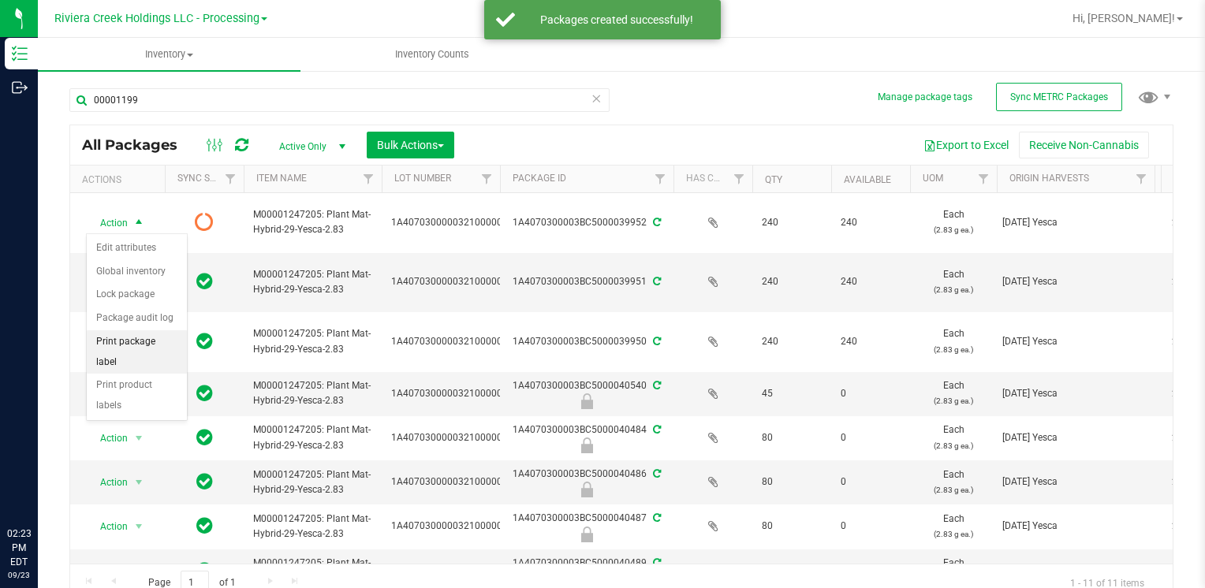
drag, startPoint x: 158, startPoint y: 342, endPoint x: 182, endPoint y: 339, distance: 24.6
click at [160, 341] on li "Print package label" at bounding box center [137, 351] width 100 height 43
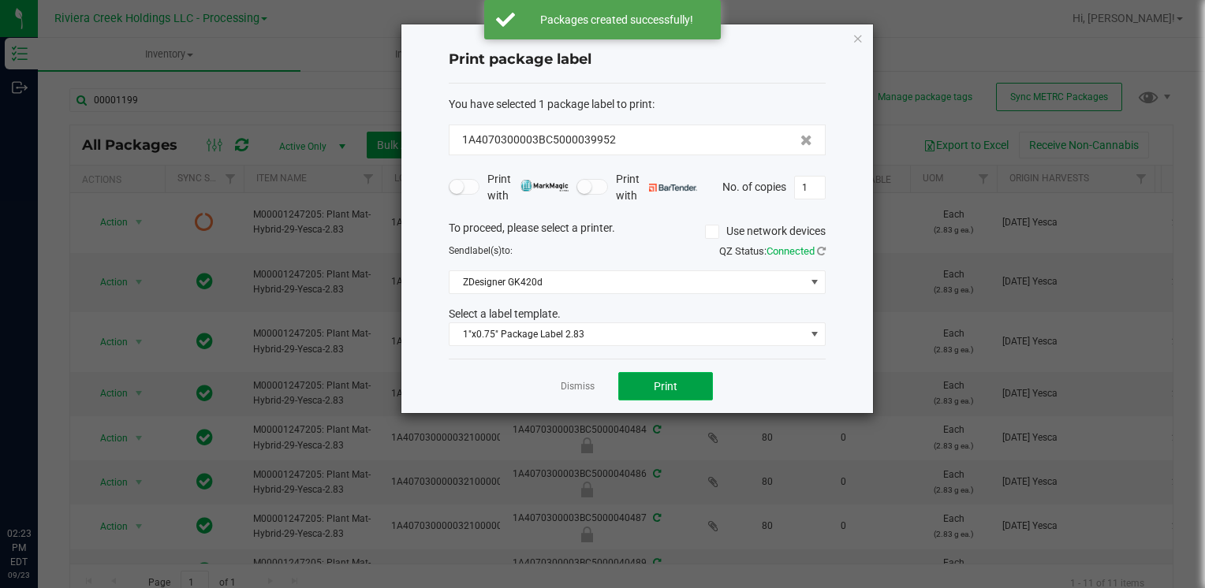
click at [648, 383] on button "Print" at bounding box center [665, 386] width 95 height 28
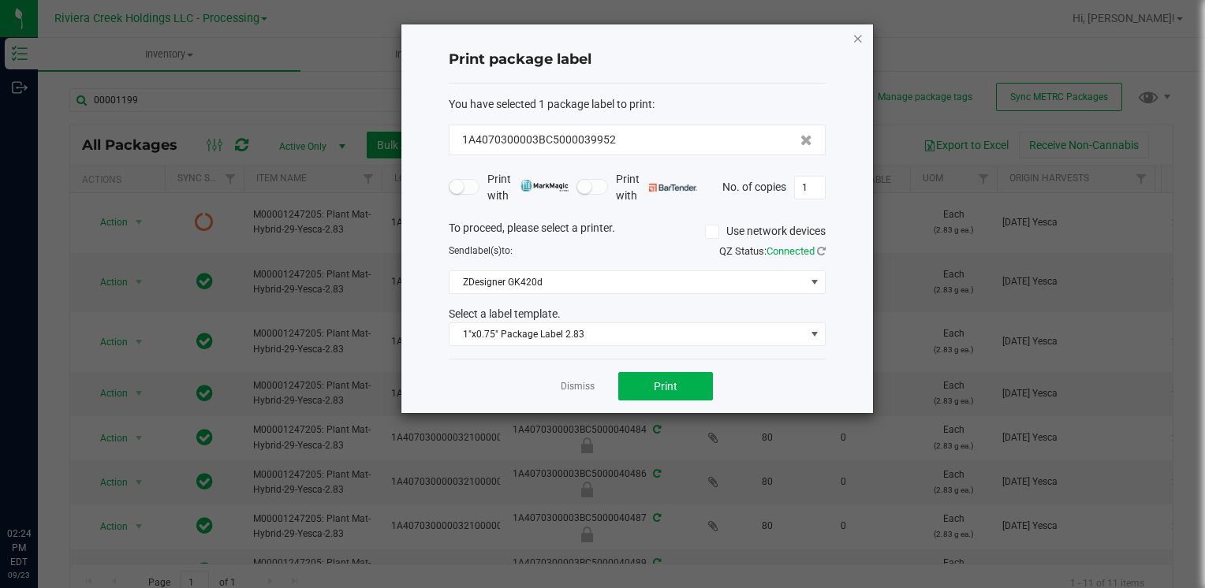
click at [859, 35] on icon "button" at bounding box center [857, 37] width 11 height 19
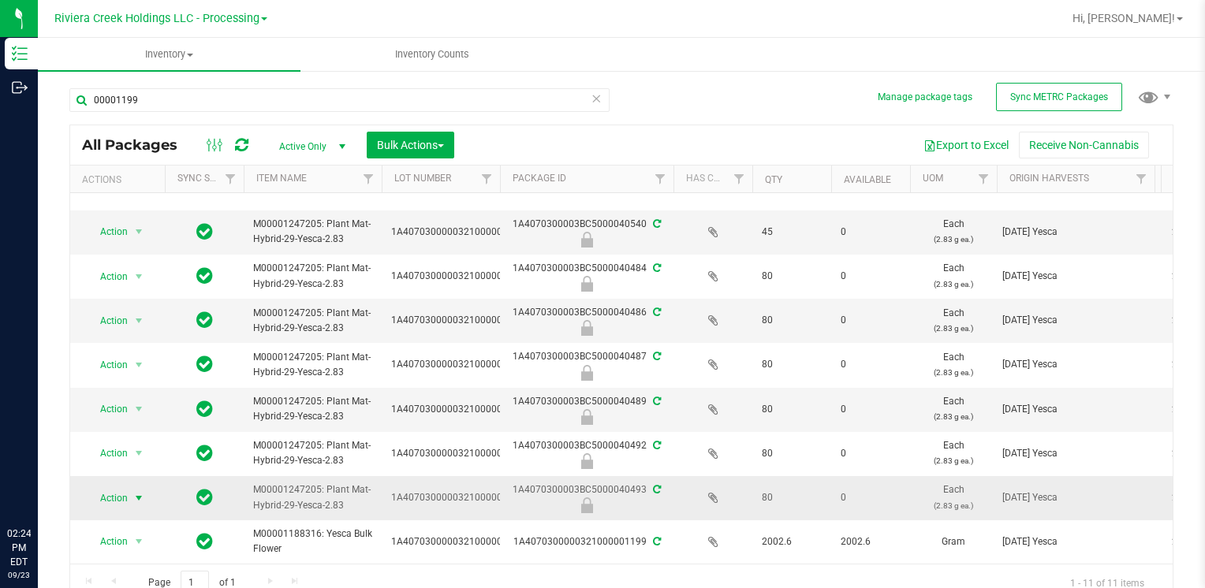
click at [135, 492] on span "select" at bounding box center [138, 498] width 13 height 13
click at [139, 472] on li "Unlock package" at bounding box center [137, 484] width 100 height 24
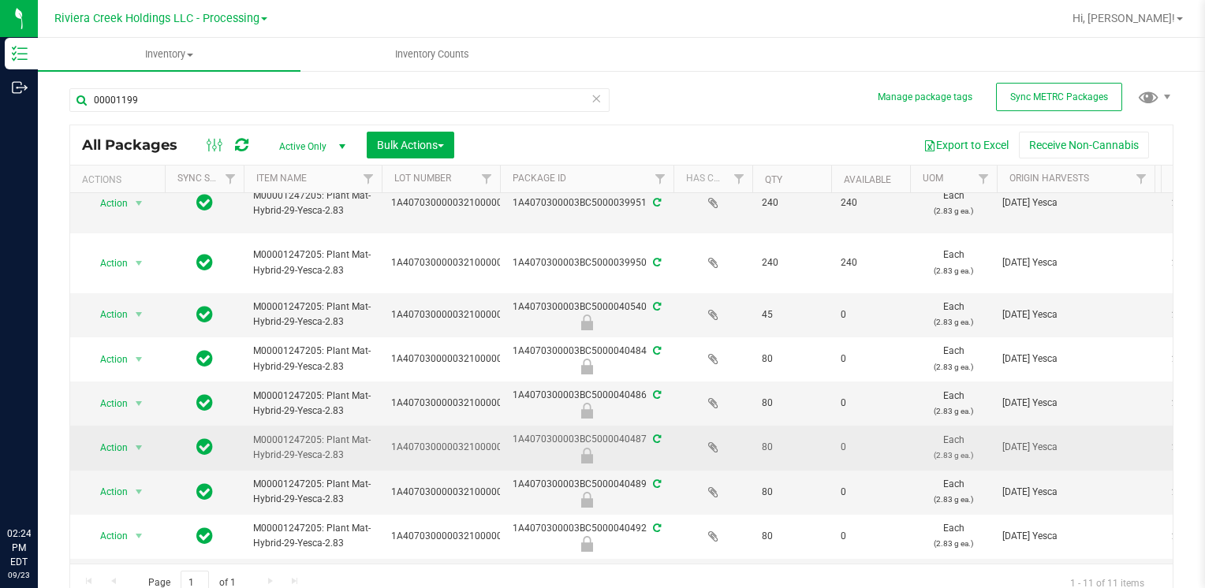
scroll to position [158, 0]
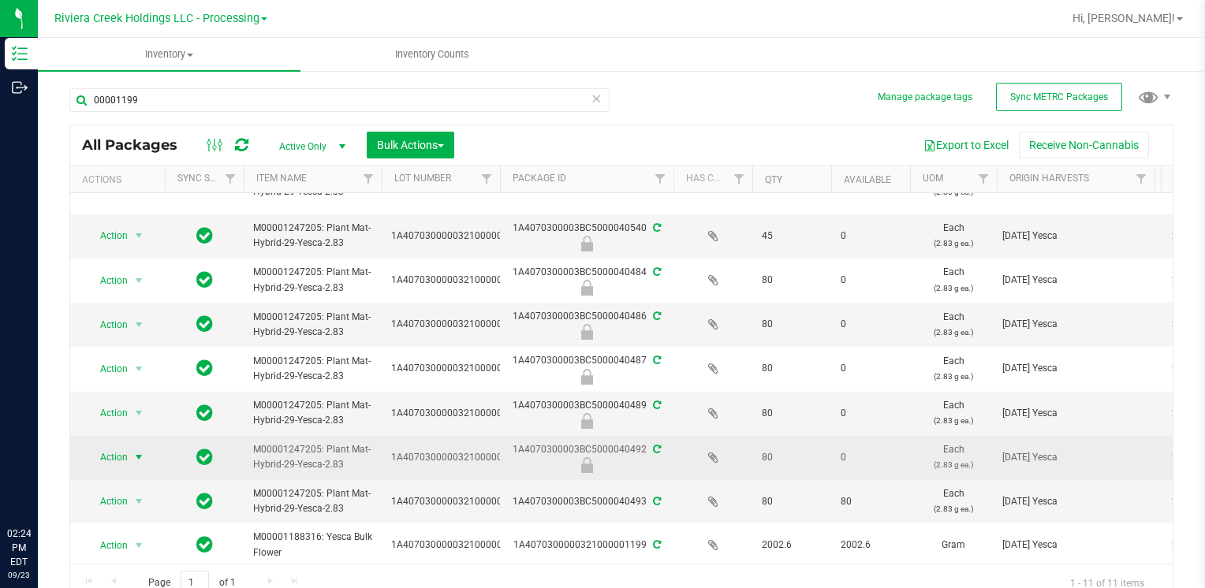
click at [142, 457] on span "select" at bounding box center [138, 457] width 13 height 13
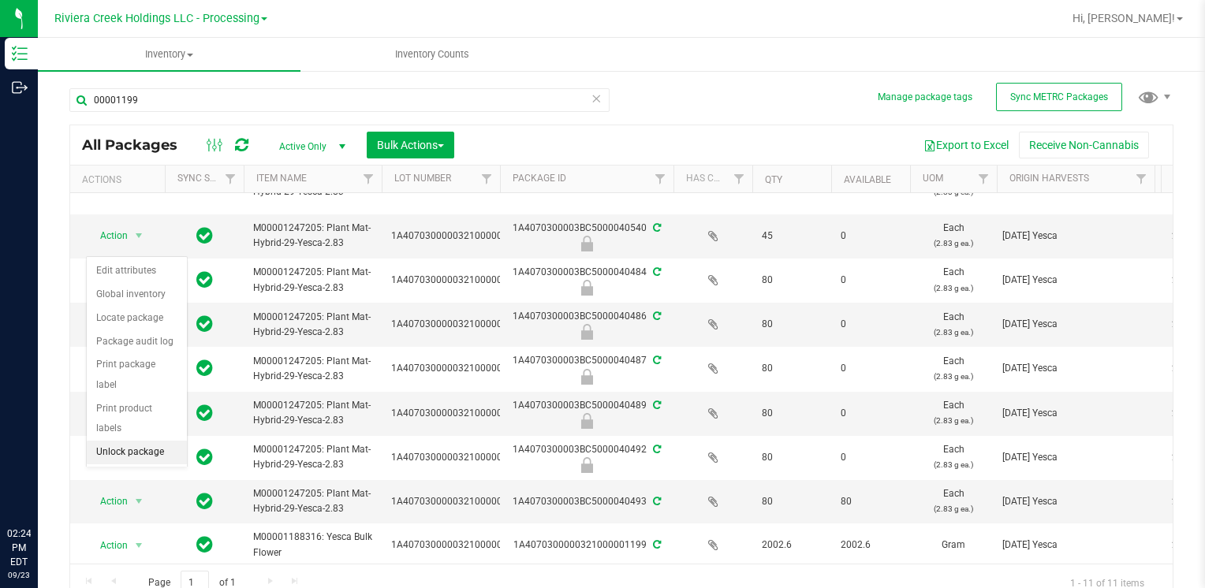
click at [140, 441] on li "Unlock package" at bounding box center [137, 453] width 100 height 24
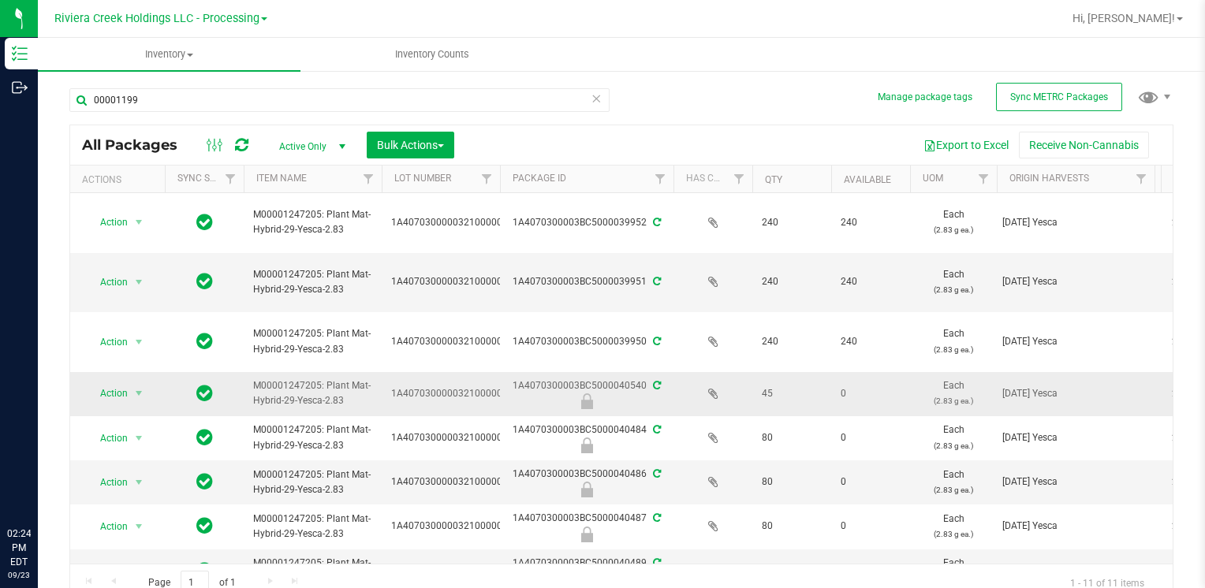
scroll to position [158, 0]
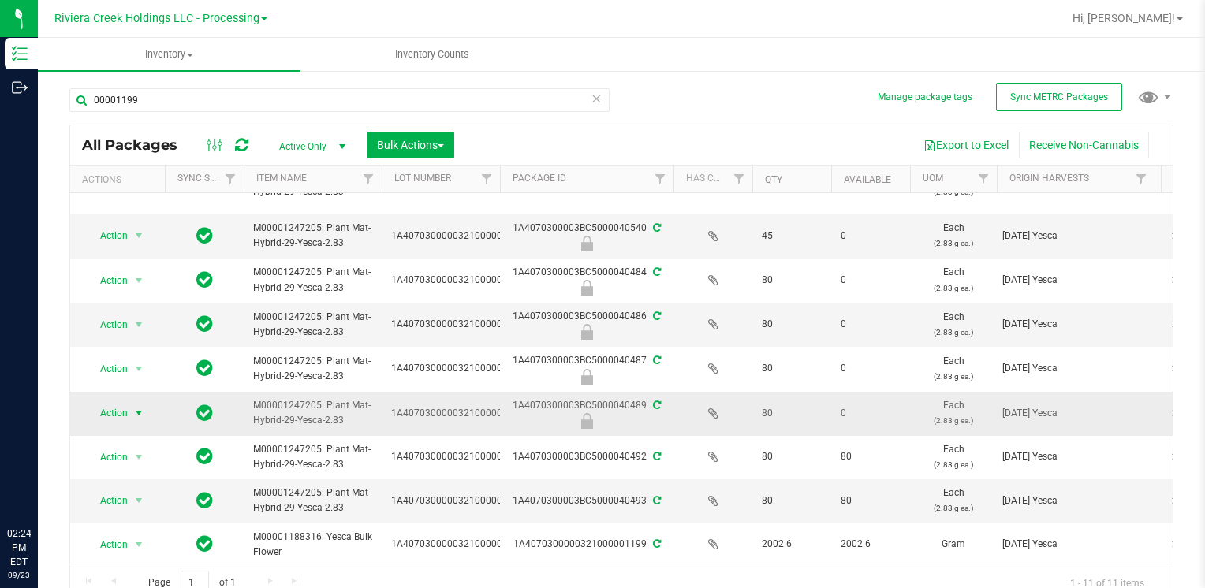
click at [143, 418] on span "select" at bounding box center [138, 413] width 13 height 13
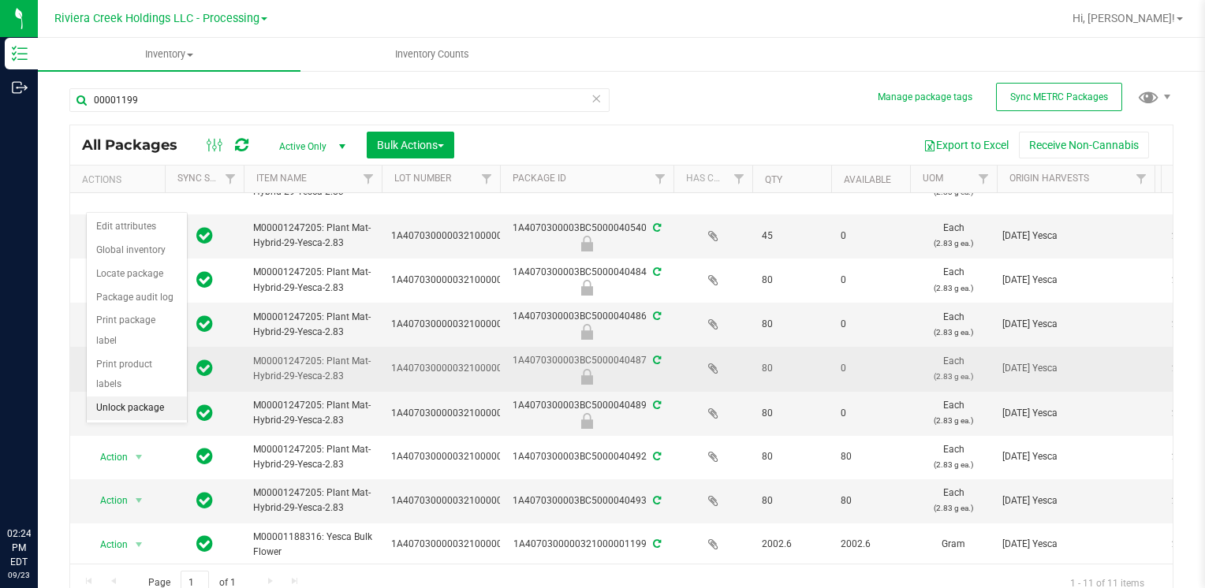
click at [147, 397] on li "Unlock package" at bounding box center [137, 409] width 100 height 24
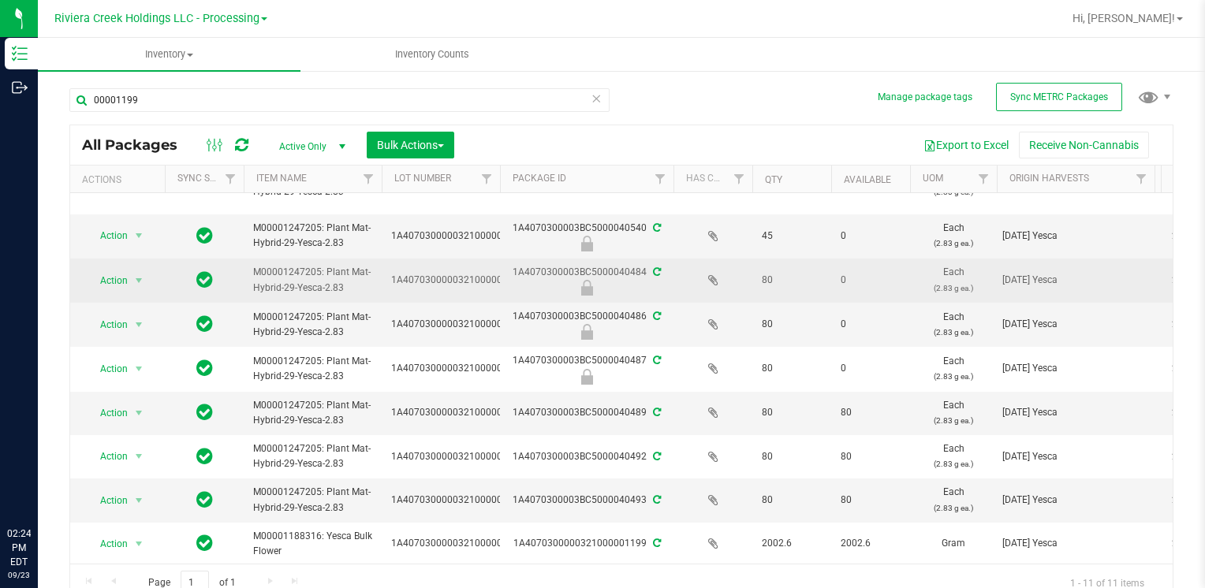
scroll to position [170, 0]
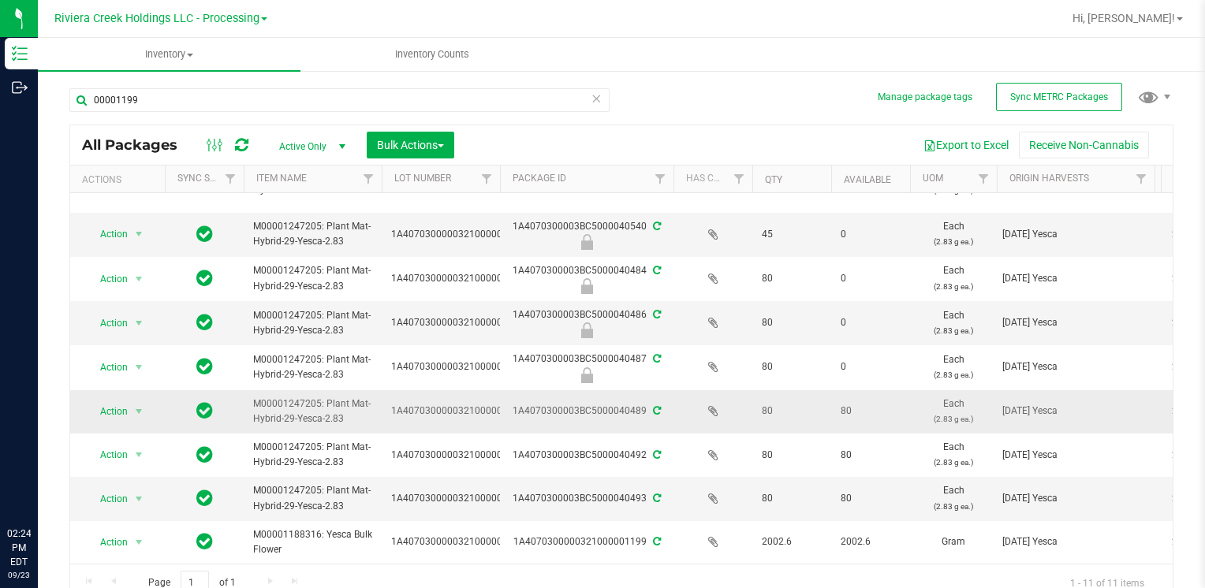
click at [120, 401] on span "Action" at bounding box center [107, 412] width 43 height 22
click at [144, 170] on li "Create package" at bounding box center [137, 169] width 100 height 24
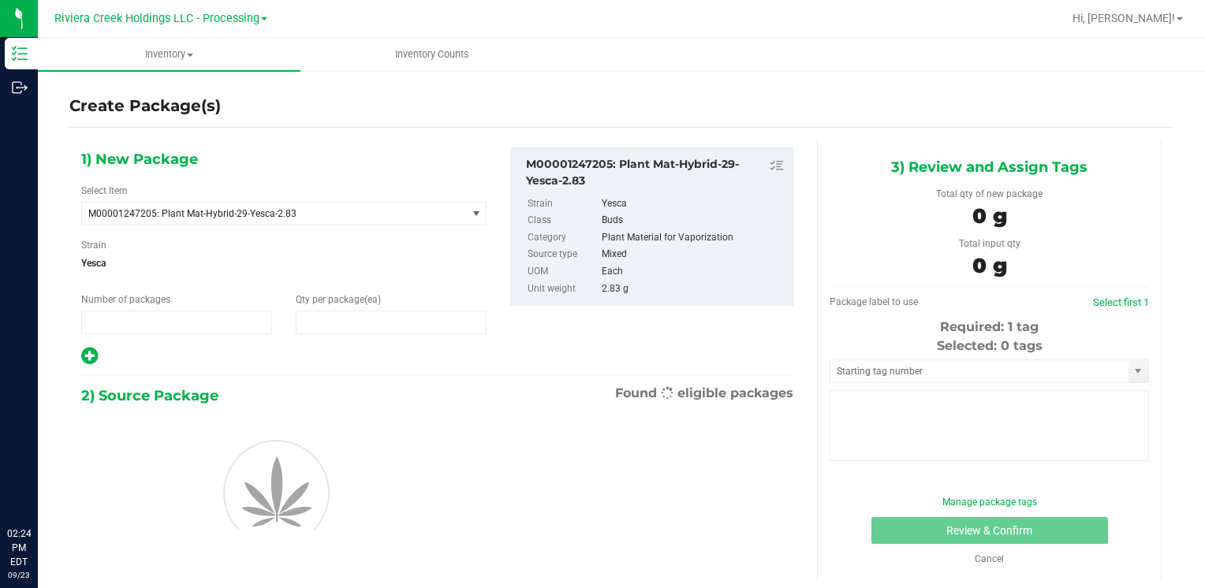
type input "1"
type input "0"
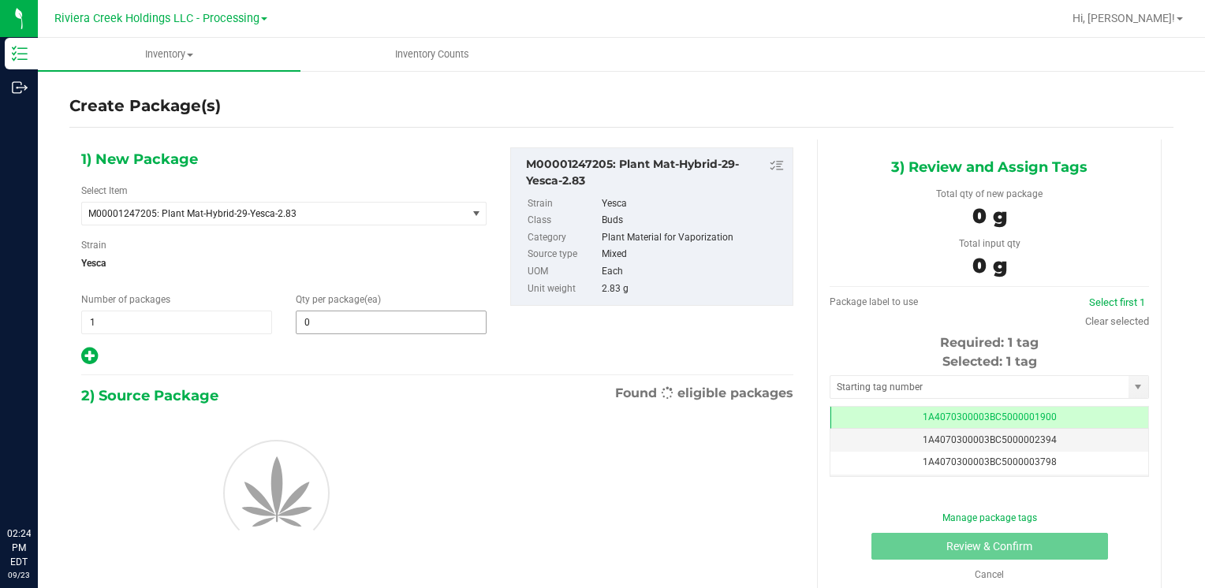
click at [351, 325] on span "0 0" at bounding box center [391, 323] width 191 height 24
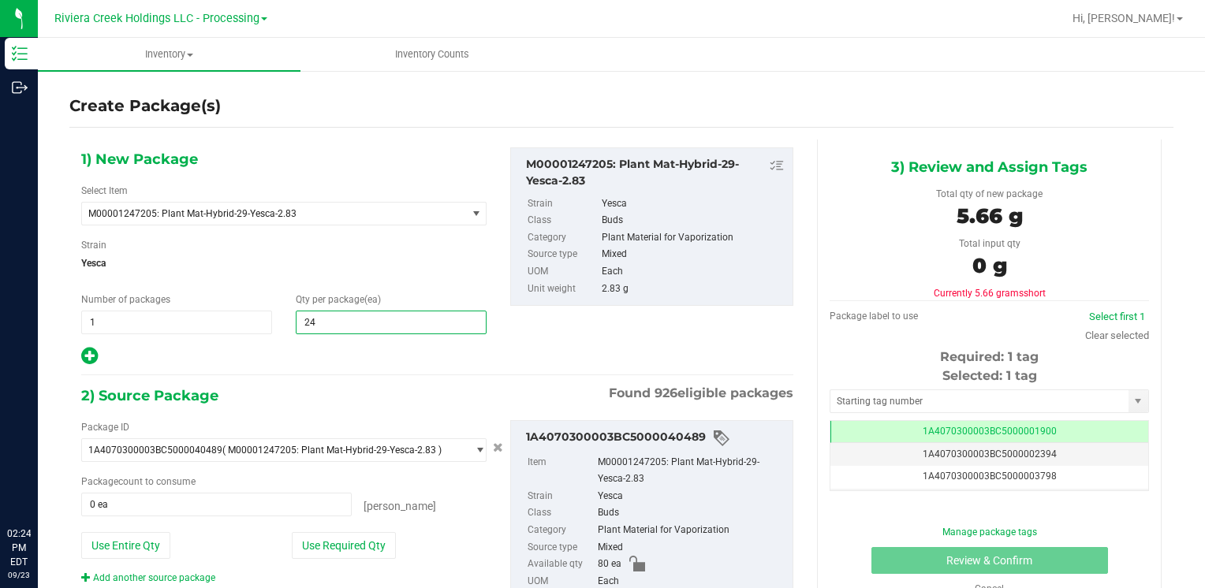
type input "240"
click at [117, 547] on button "Use Entire Qty" at bounding box center [125, 545] width 89 height 27
type input "80 ea"
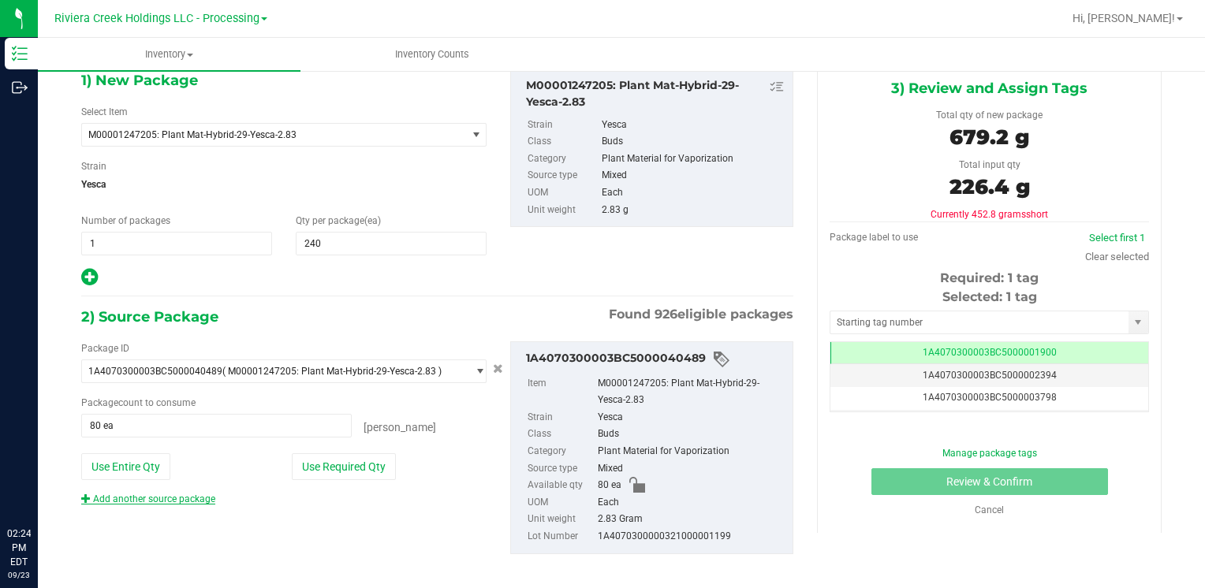
click at [139, 495] on link "Add another source package" at bounding box center [148, 499] width 134 height 11
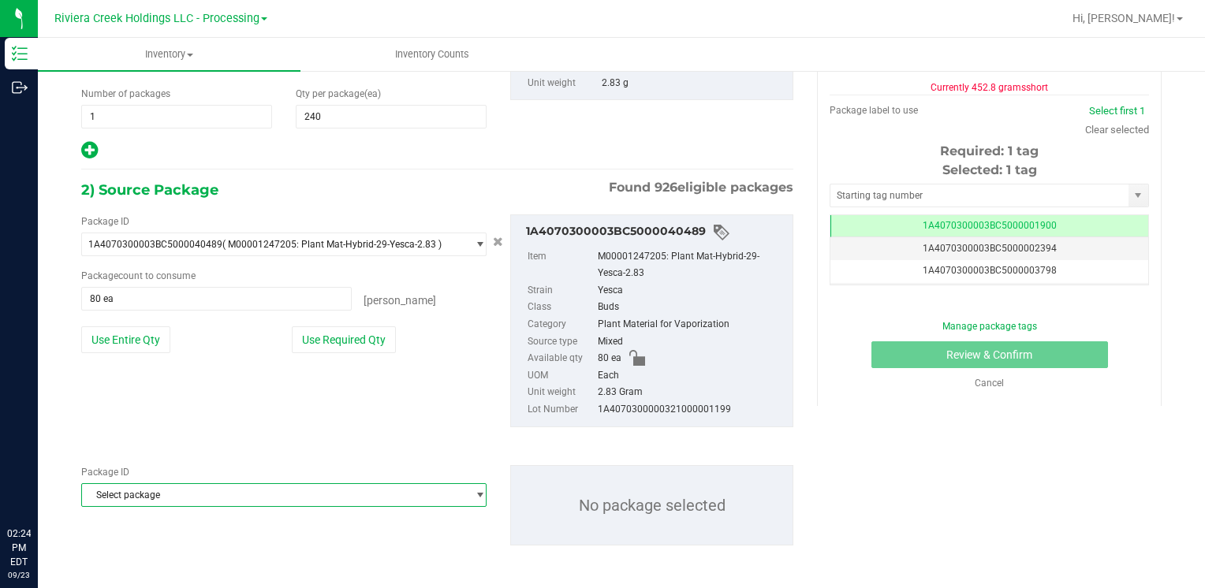
click at [161, 494] on span "Select package" at bounding box center [274, 495] width 384 height 22
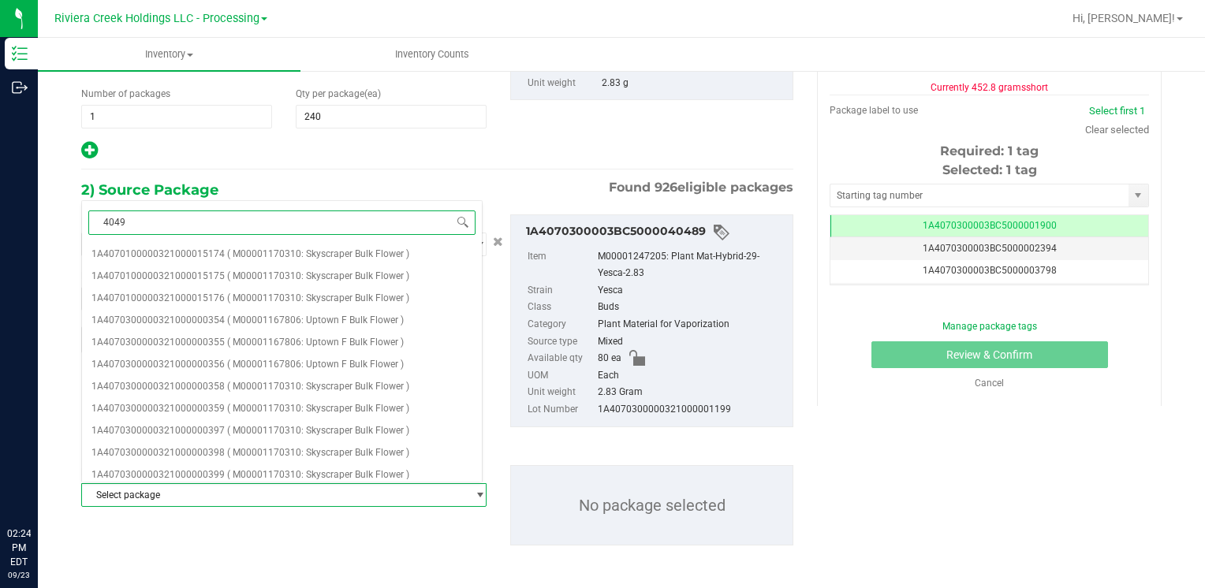
type input "40492"
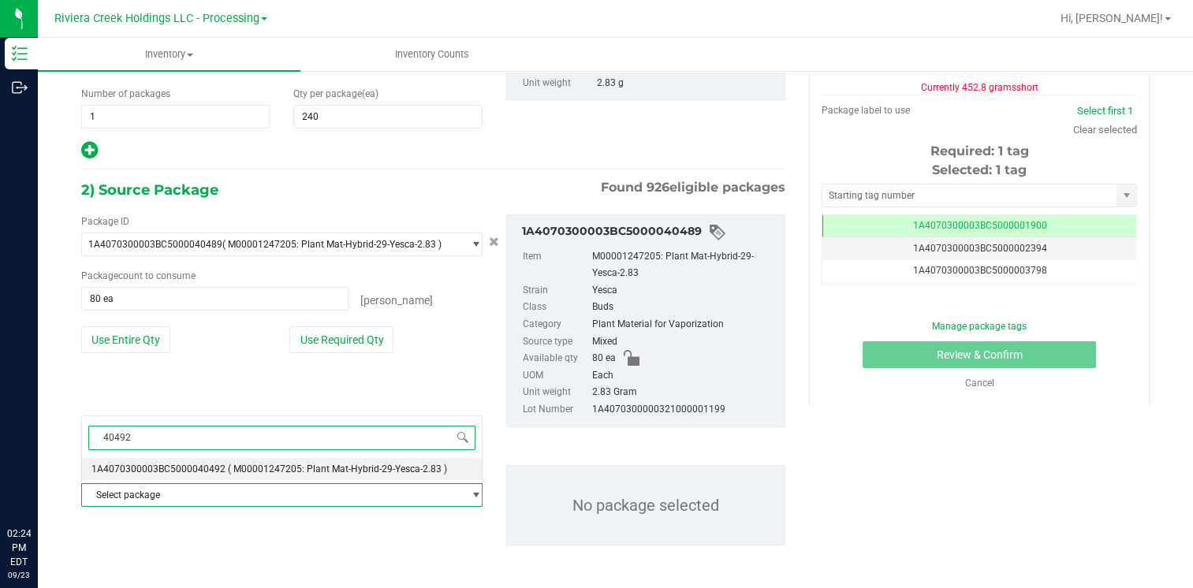
click at [202, 471] on span "1A4070300003BC5000040492" at bounding box center [158, 469] width 134 height 11
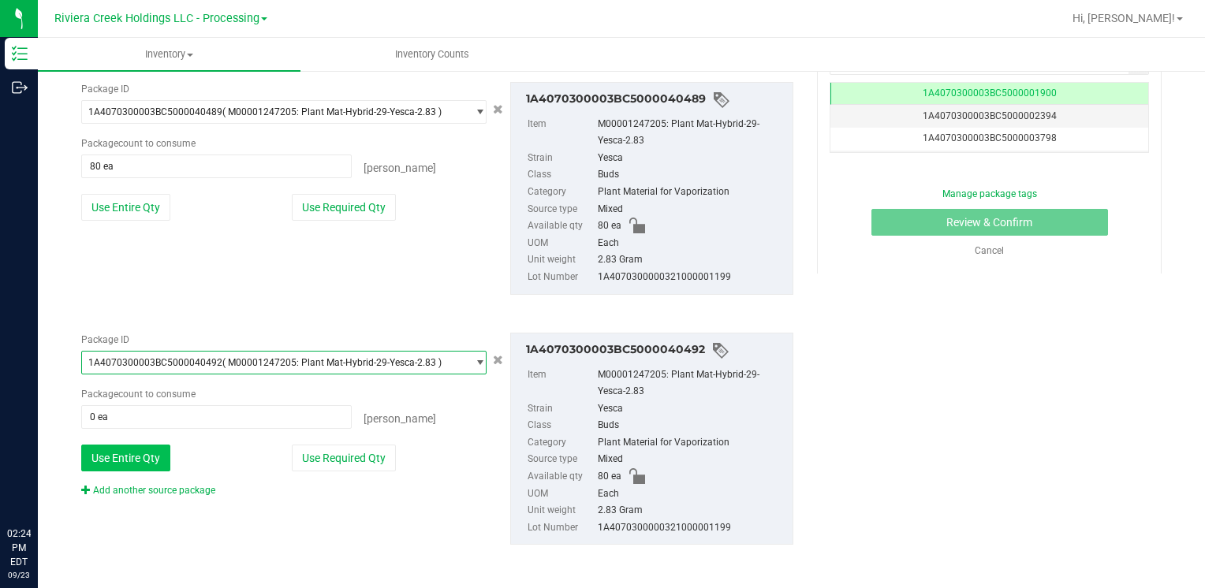
click at [120, 446] on button "Use Entire Qty" at bounding box center [125, 458] width 89 height 27
type input "80 ea"
click at [137, 486] on link "Add another source package" at bounding box center [148, 490] width 134 height 11
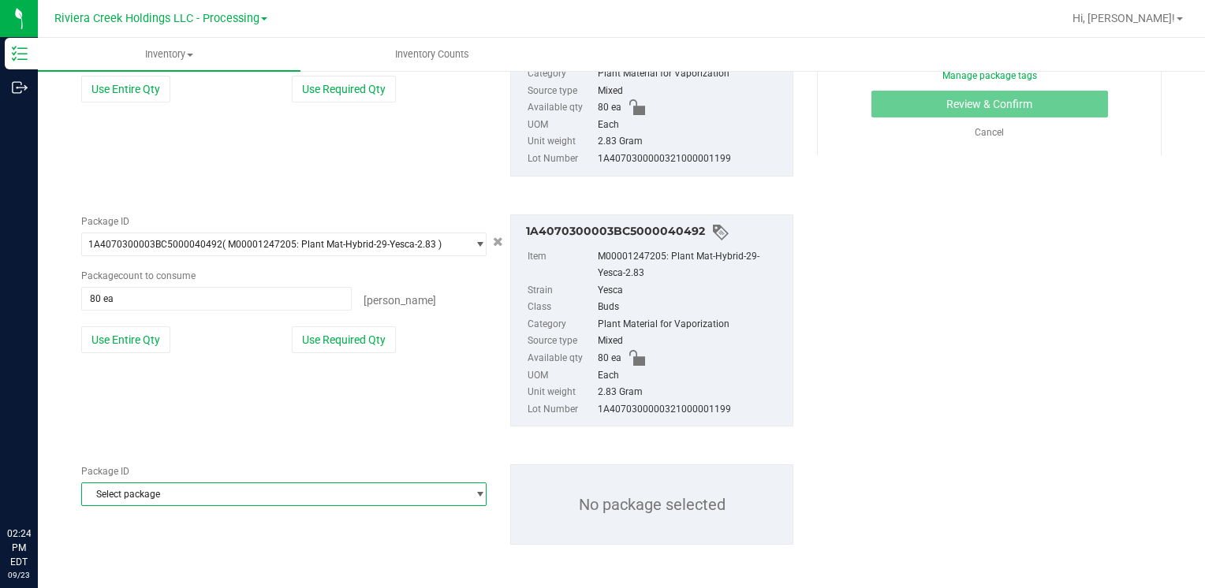
click at [139, 491] on span "Select package" at bounding box center [274, 494] width 384 height 22
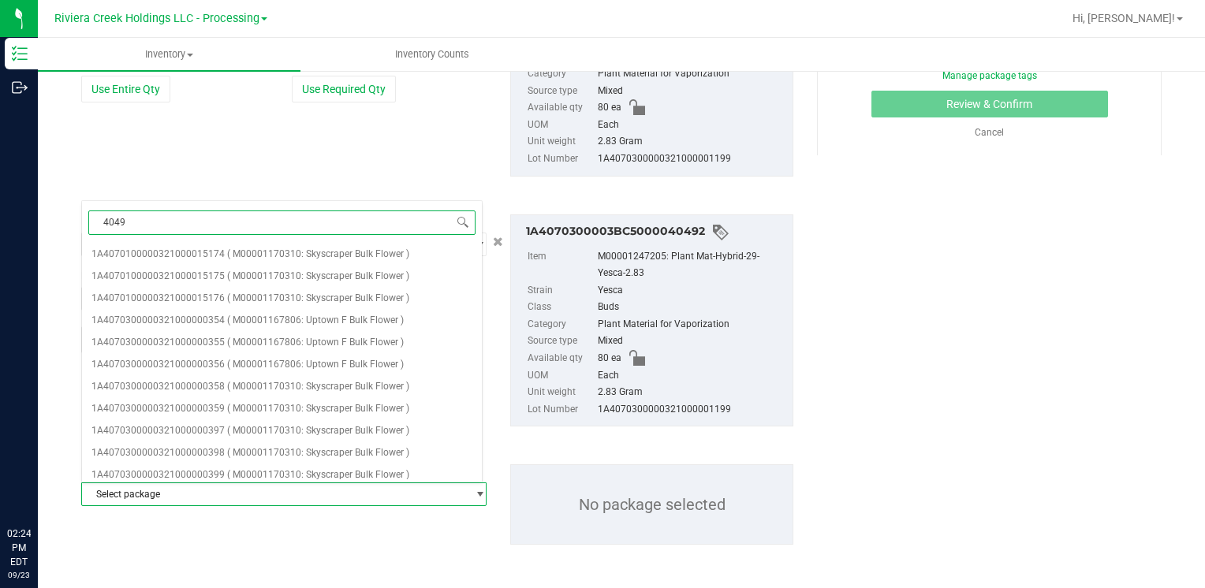
type input "40493"
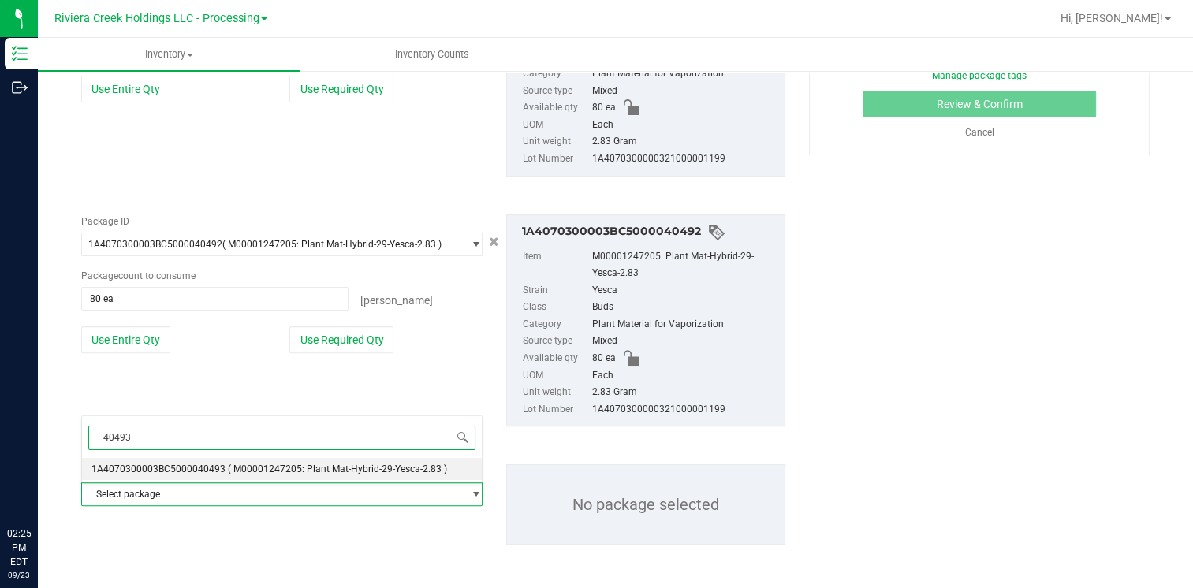
click at [196, 468] on span "1A4070300003BC5000040493" at bounding box center [158, 469] width 134 height 11
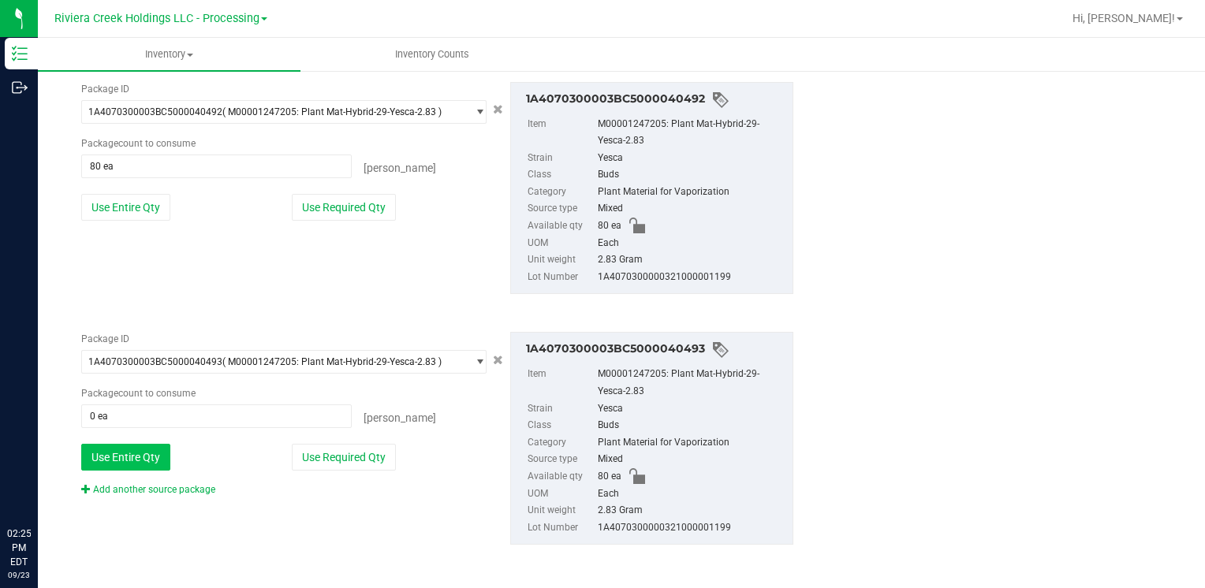
click at [158, 460] on button "Use Entire Qty" at bounding box center [125, 457] width 89 height 27
type input "80 ea"
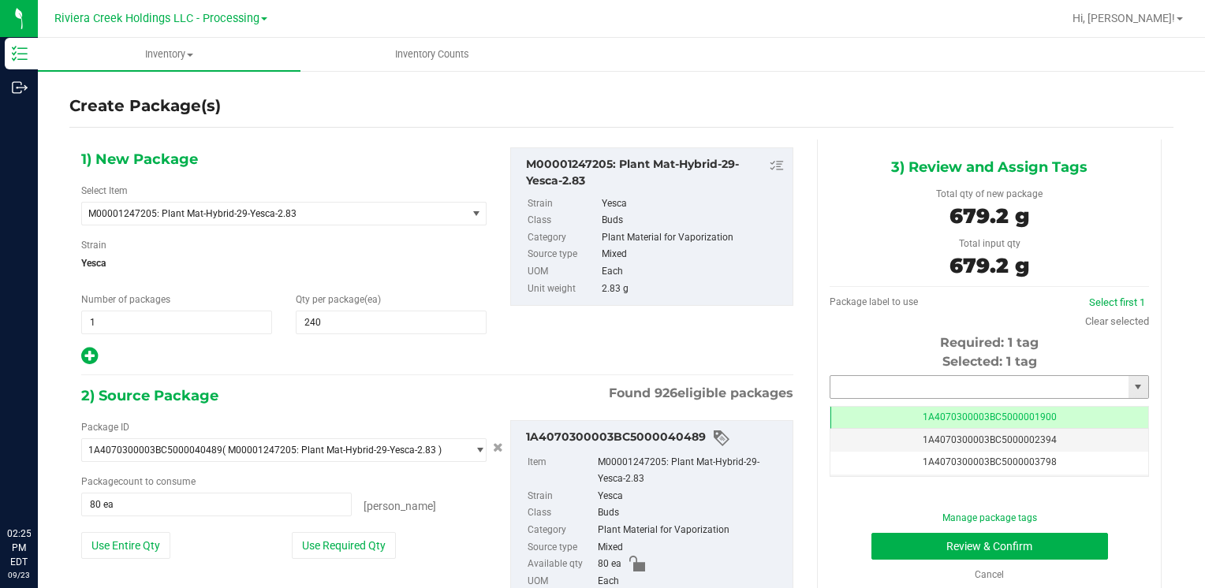
click at [871, 393] on input "text" at bounding box center [979, 387] width 298 height 22
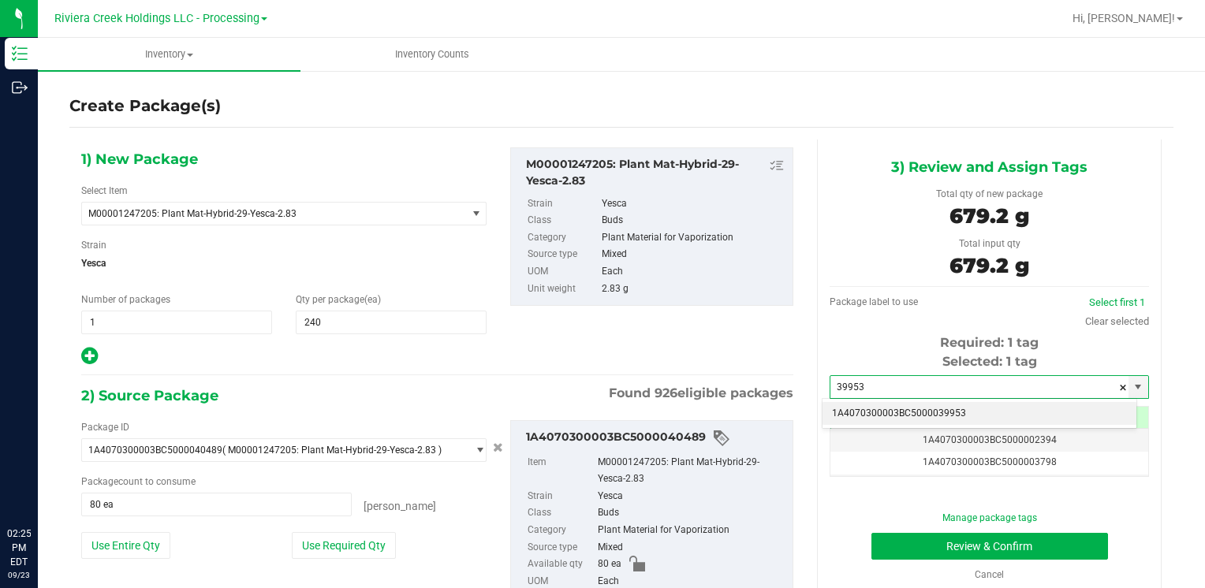
click at [866, 404] on li "1A4070300003BC5000039953" at bounding box center [979, 414] width 314 height 24
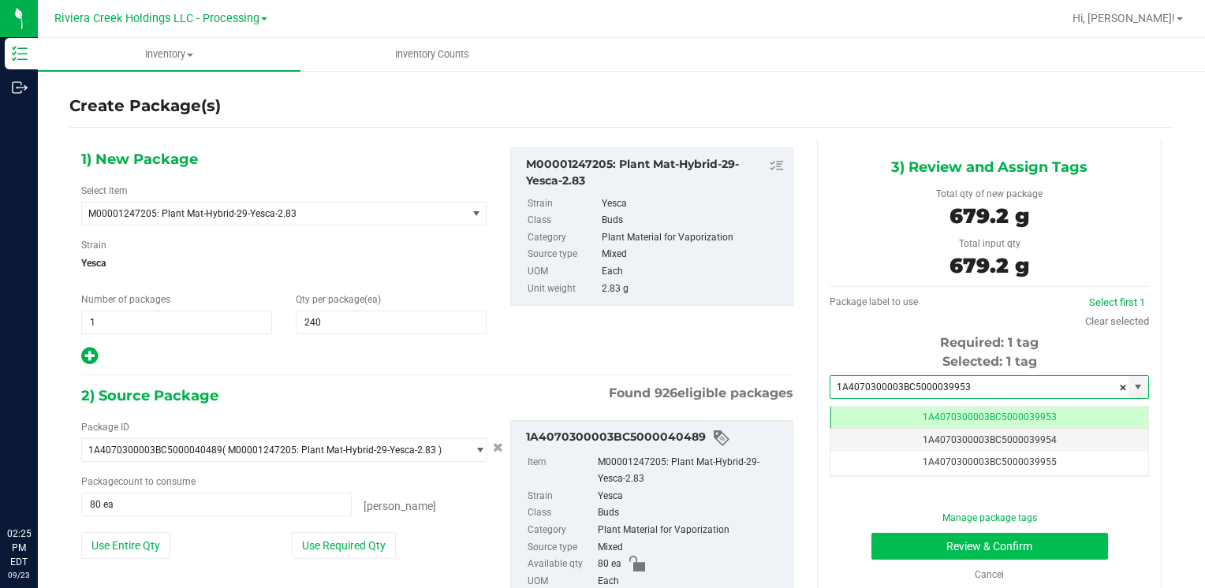
type input "1A4070300003BC5000039953"
click at [889, 553] on button "Review & Confirm" at bounding box center [989, 546] width 237 height 27
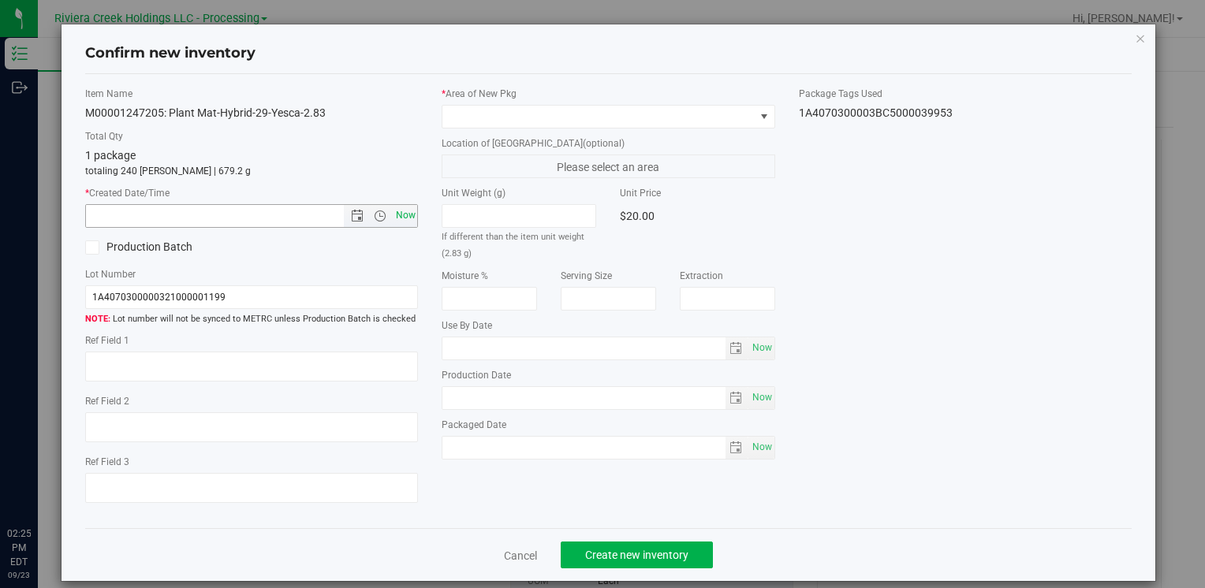
click at [401, 212] on span "Now" at bounding box center [405, 215] width 27 height 23
type input "[DATE] 2:25 PM"
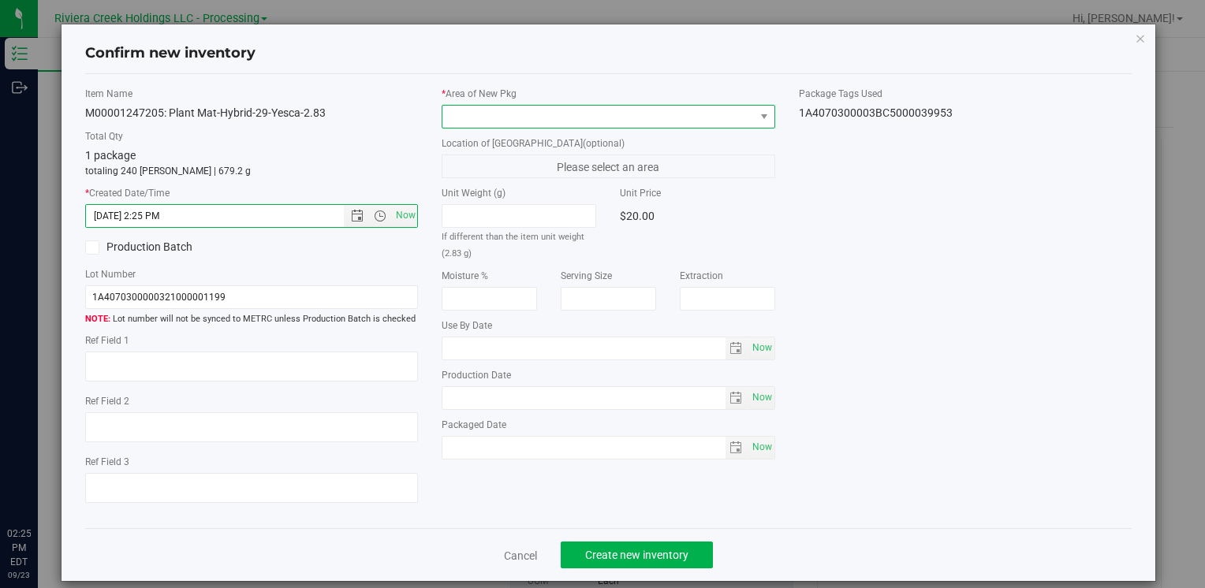
click at [464, 114] on span at bounding box center [597, 117] width 311 height 22
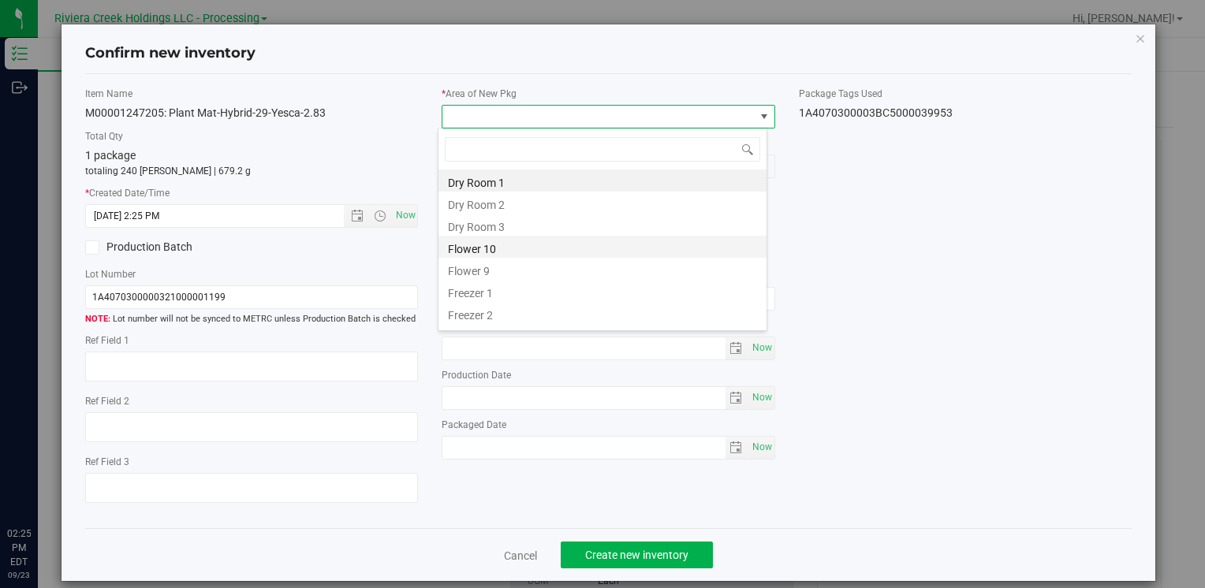
click at [536, 241] on li "Flower 10" at bounding box center [602, 247] width 328 height 22
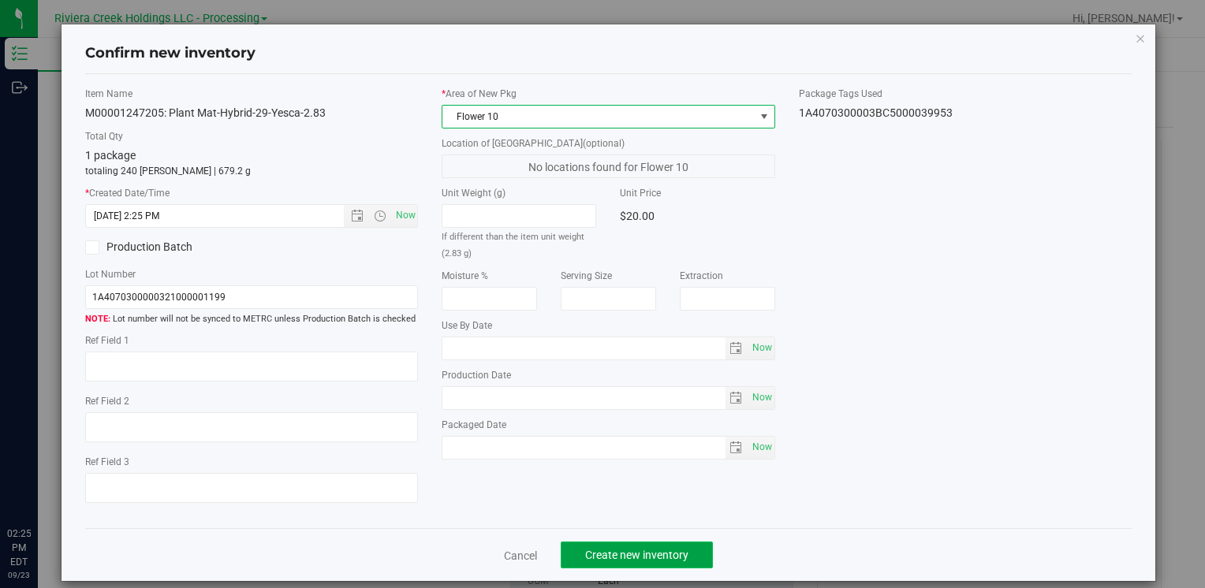
click at [612, 560] on span "Create new inventory" at bounding box center [636, 555] width 103 height 13
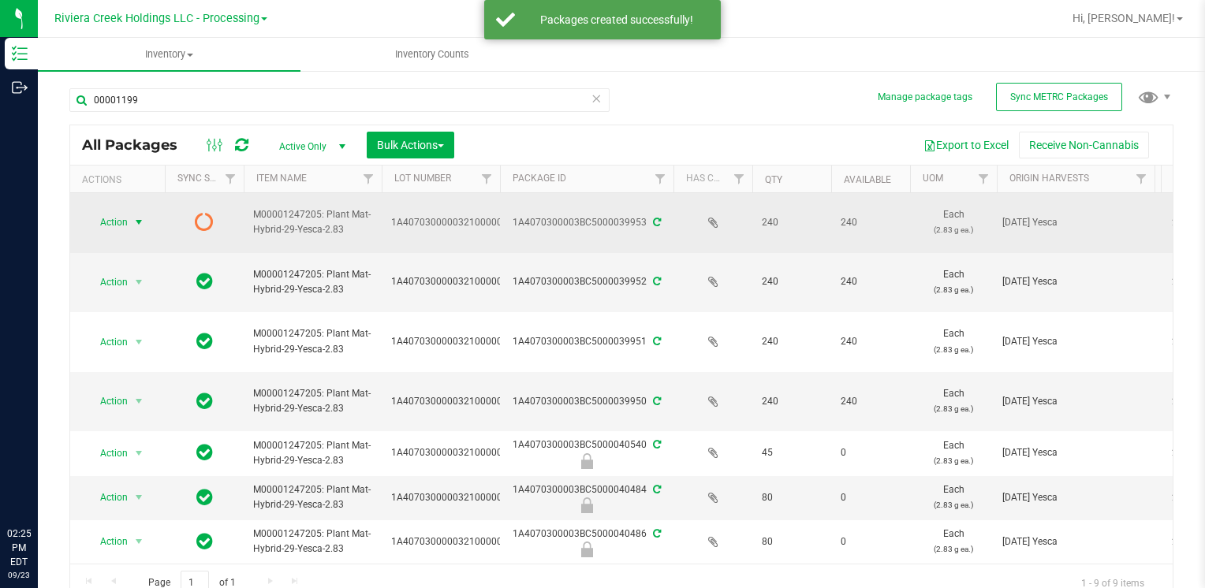
click at [98, 220] on span "Action" at bounding box center [107, 222] width 43 height 22
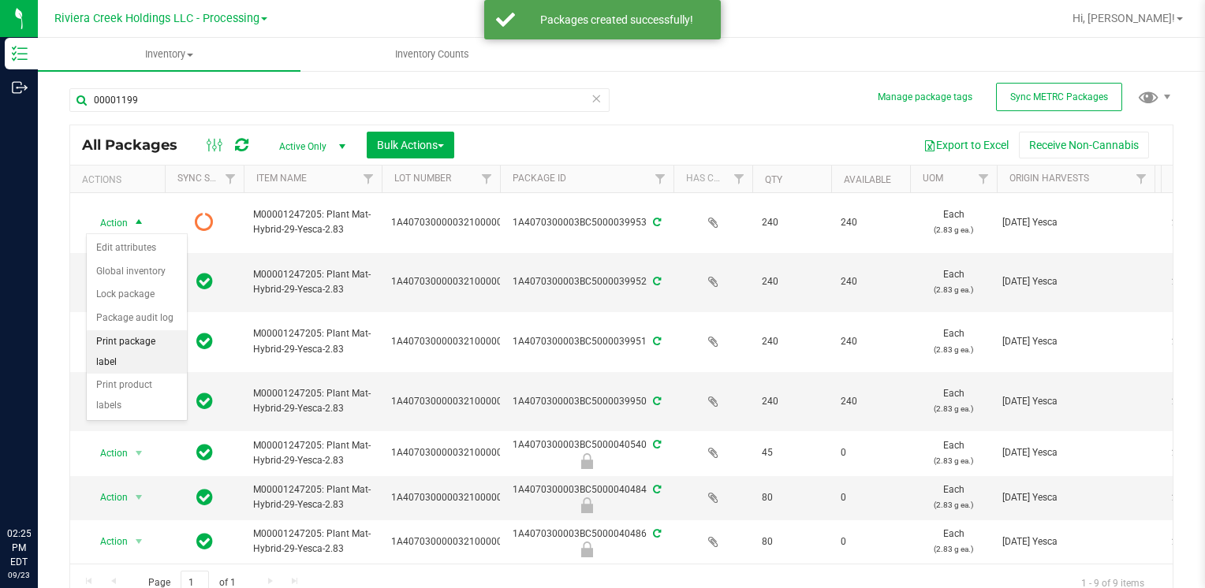
click at [159, 339] on li "Print package label" at bounding box center [137, 351] width 100 height 43
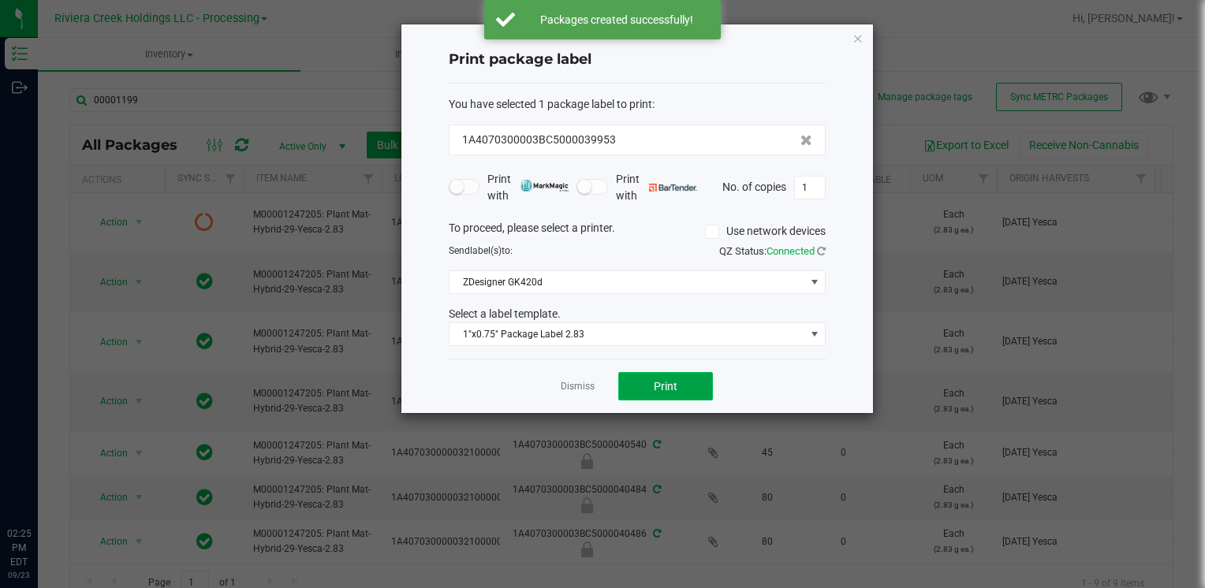
click at [662, 392] on button "Print" at bounding box center [665, 386] width 95 height 28
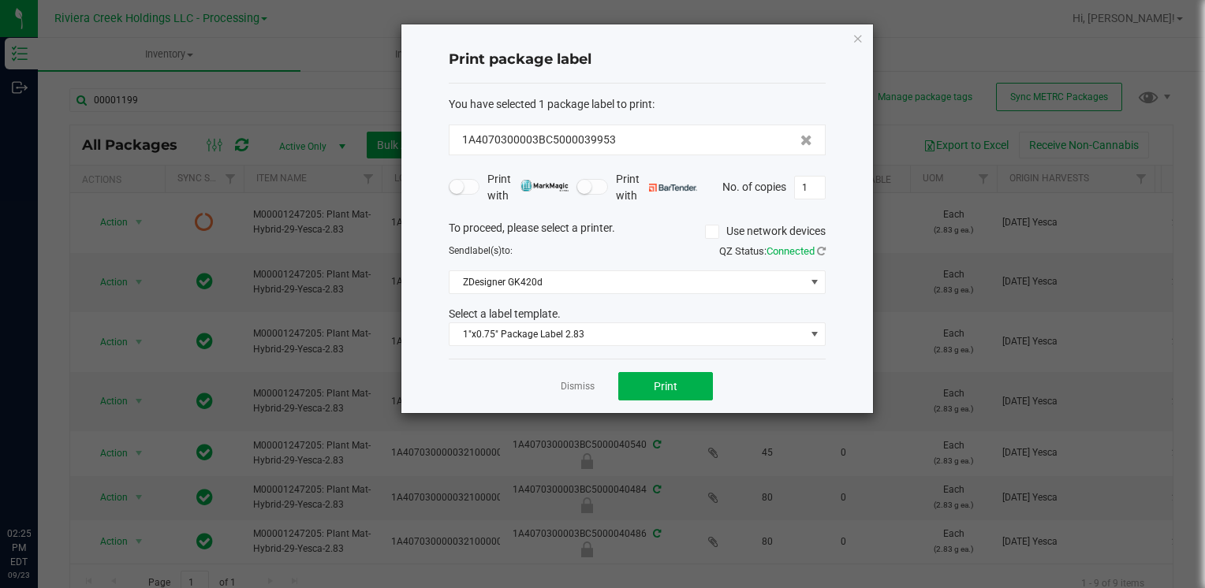
click at [858, 36] on icon "button" at bounding box center [857, 37] width 11 height 19
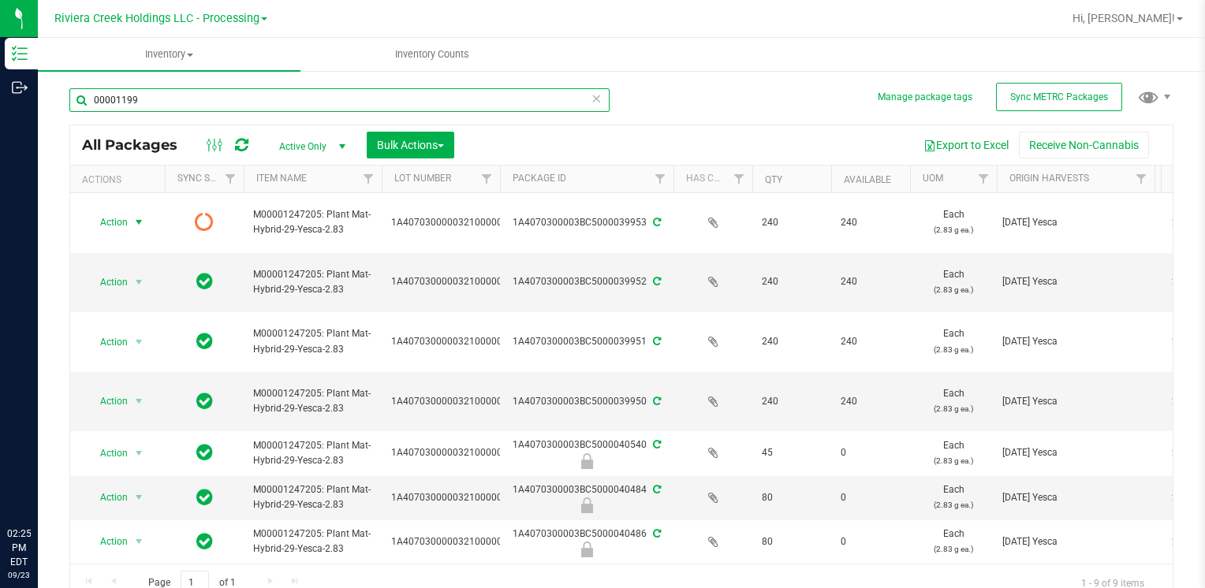
click at [214, 106] on input "00001199" at bounding box center [339, 100] width 540 height 24
click at [358, 99] on input "00001199" at bounding box center [339, 100] width 540 height 24
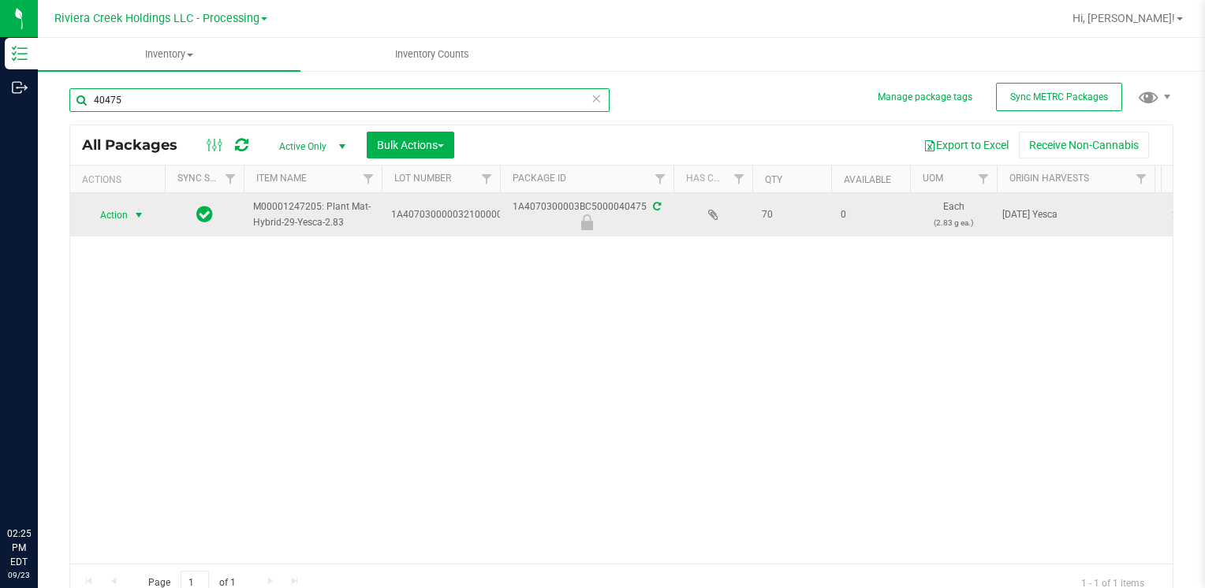
type input "40475"
click at [129, 218] on span "select" at bounding box center [139, 215] width 20 height 22
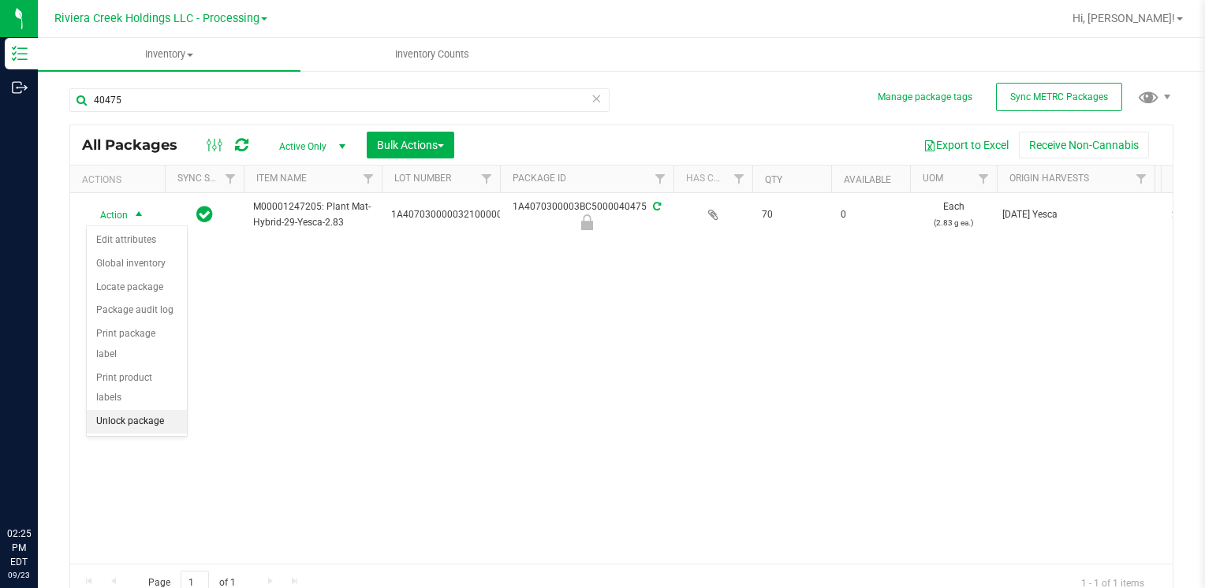
click at [162, 410] on li "Unlock package" at bounding box center [137, 422] width 100 height 24
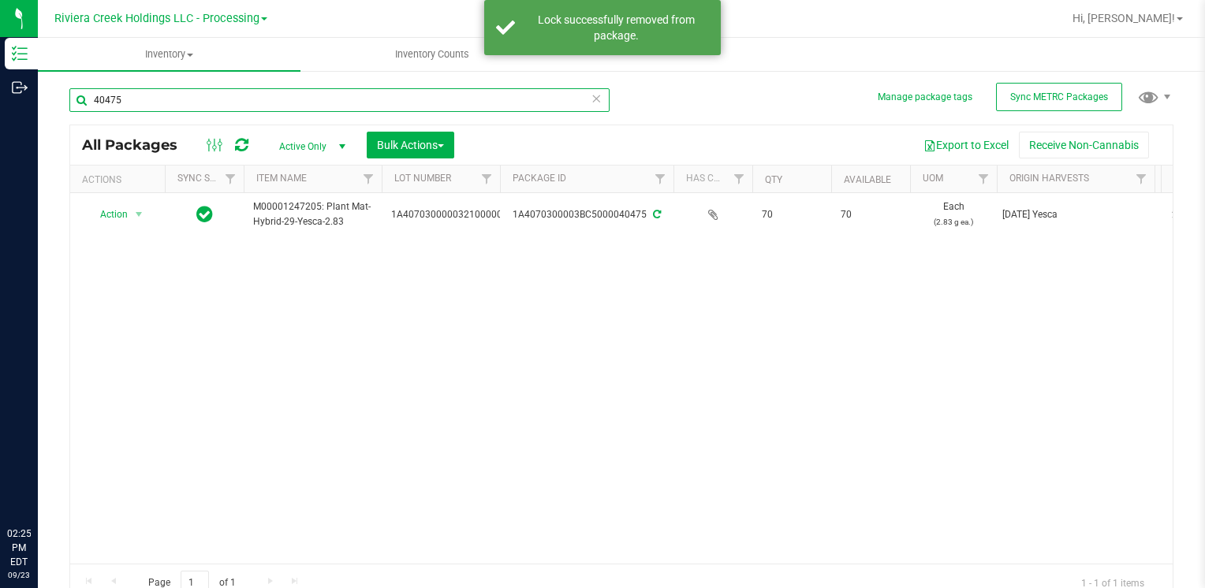
click at [174, 102] on input "40475" at bounding box center [339, 100] width 540 height 24
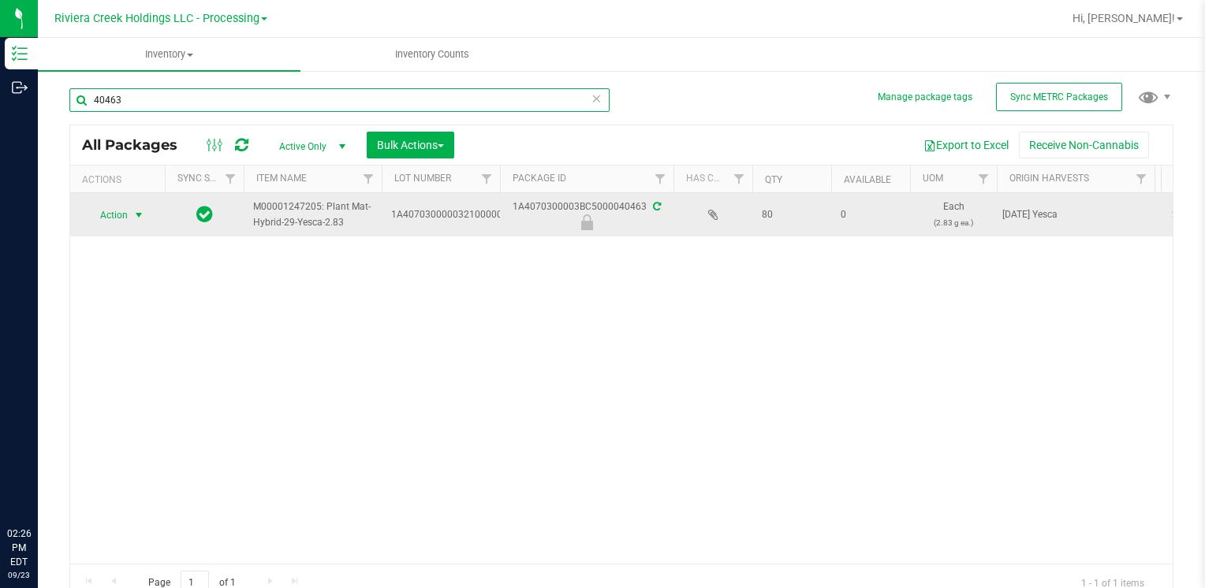
type input "40463"
click at [109, 219] on span "Action" at bounding box center [107, 215] width 43 height 22
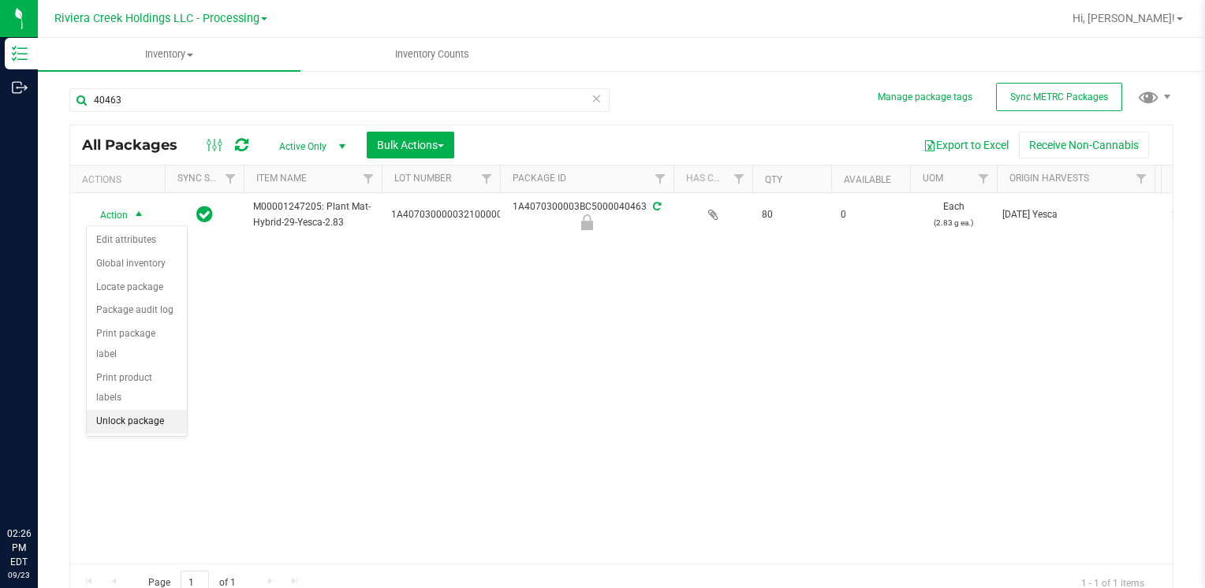
click at [155, 410] on li "Unlock package" at bounding box center [137, 422] width 100 height 24
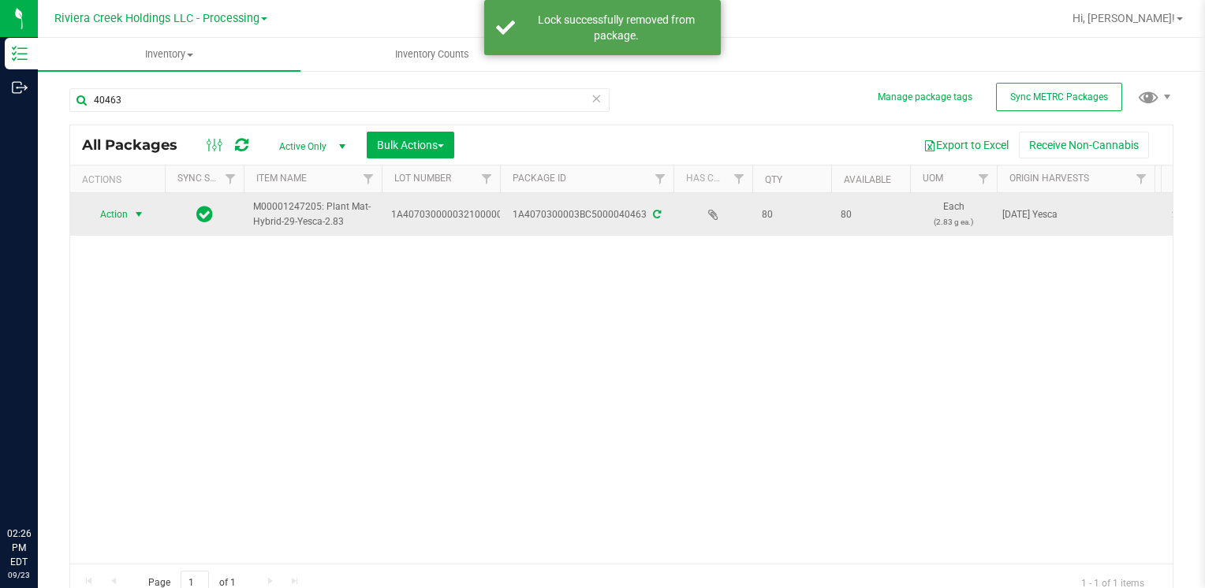
click at [121, 208] on span "Action" at bounding box center [107, 214] width 43 height 22
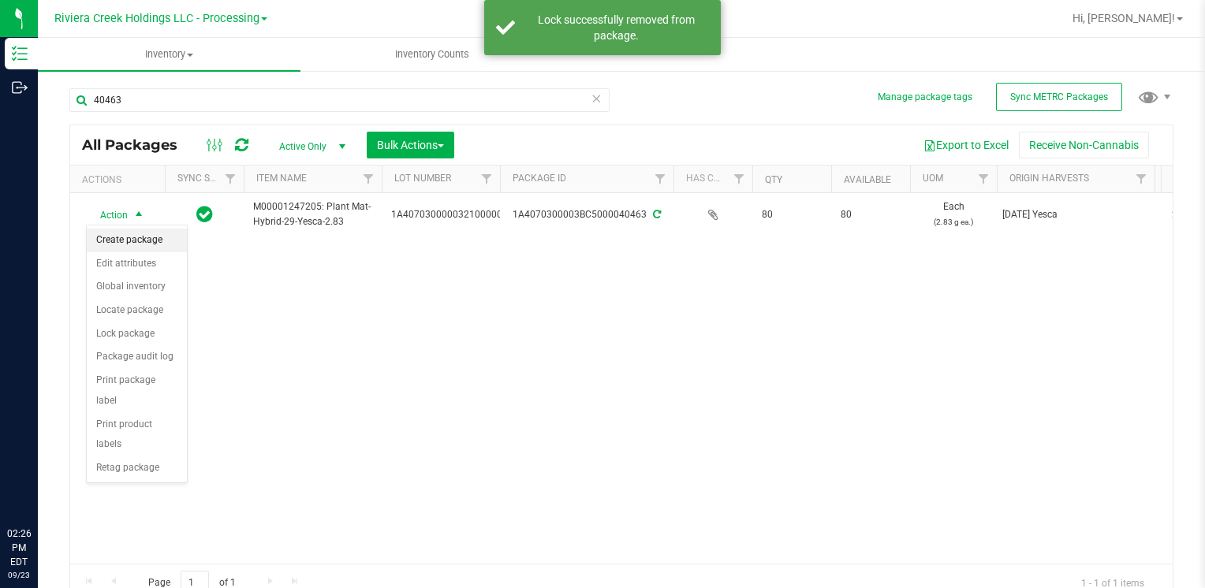
click at [142, 244] on li "Create package" at bounding box center [137, 241] width 100 height 24
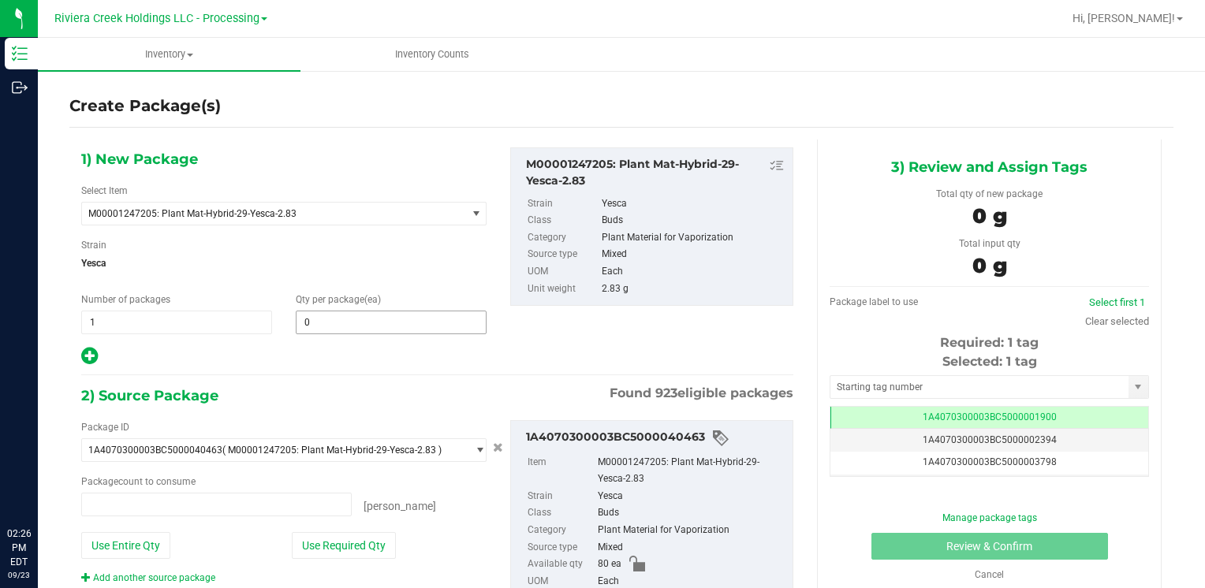
type input "0 ea"
click at [332, 316] on span at bounding box center [391, 323] width 191 height 24
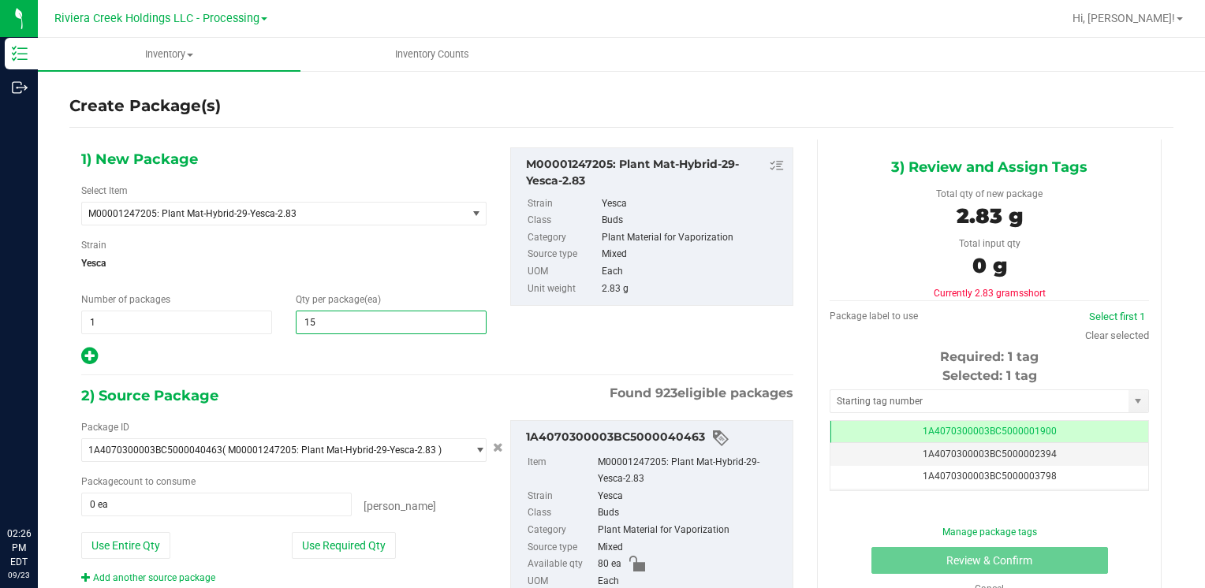
type input "150"
click at [132, 544] on button "Use Entire Qty" at bounding box center [125, 545] width 89 height 27
type input "80 ea"
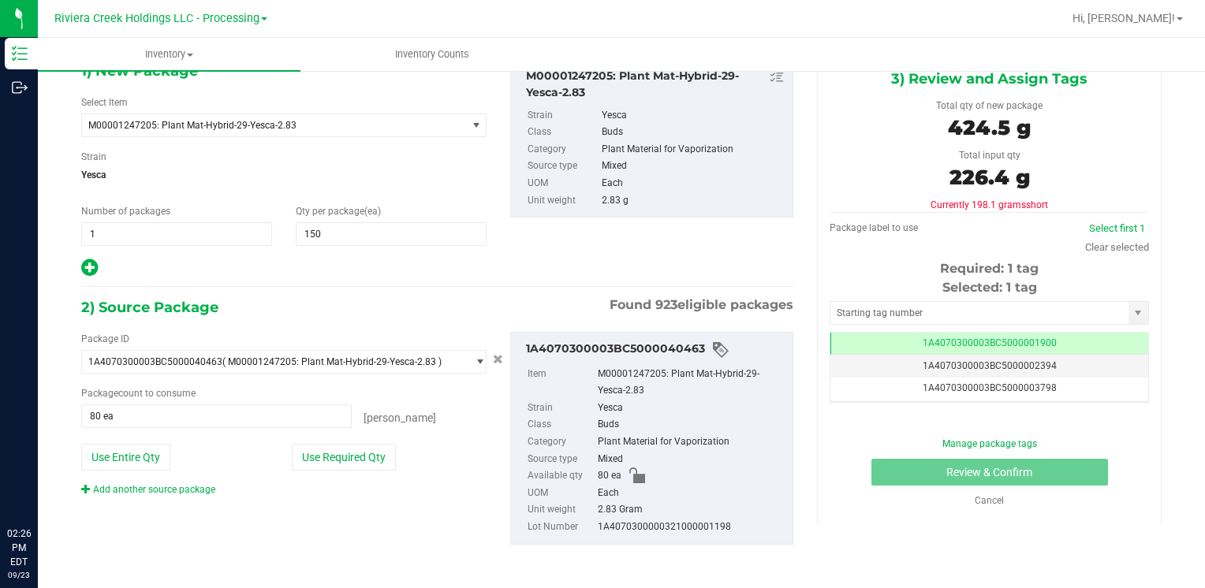
click at [143, 475] on div "Package ID 1A4070300003BC5000040463 ( M00001247205: Plant Mat-Hybrid-29-Yesca-2…" at bounding box center [283, 414] width 429 height 165
click at [144, 490] on link "Add another source package" at bounding box center [148, 489] width 134 height 11
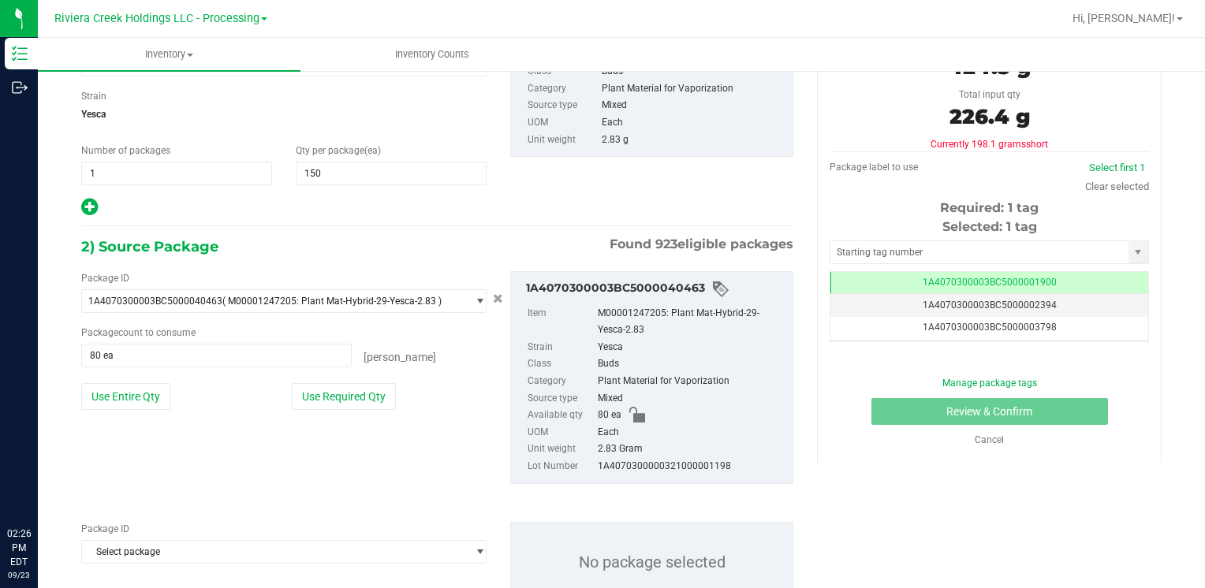
scroll to position [206, 0]
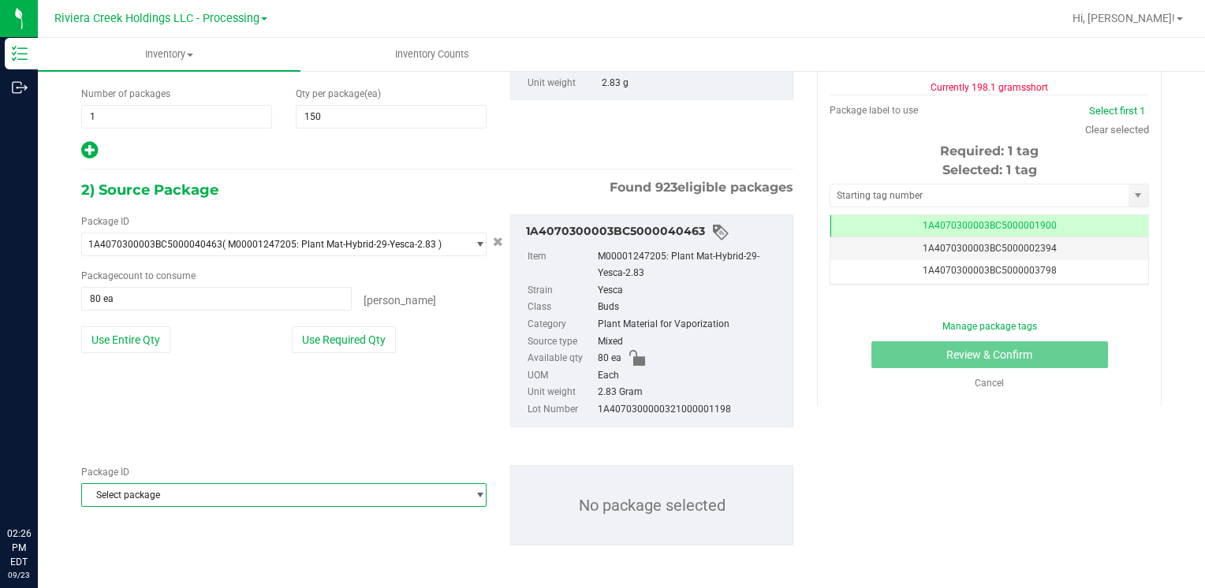
click at [145, 491] on span "Select package" at bounding box center [274, 495] width 384 height 22
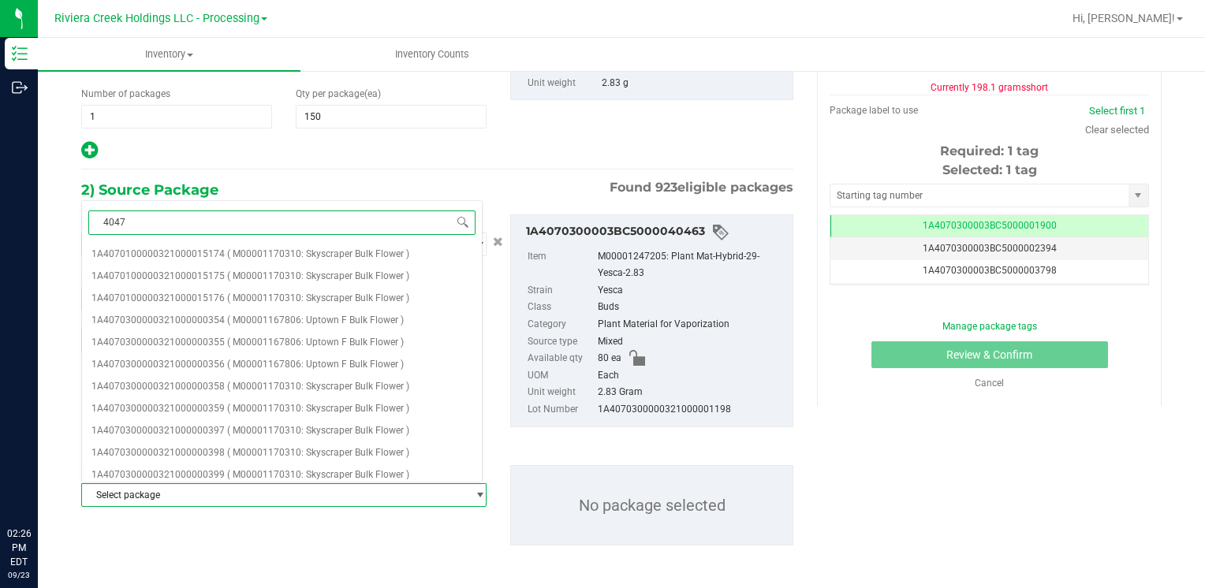
type input "40475"
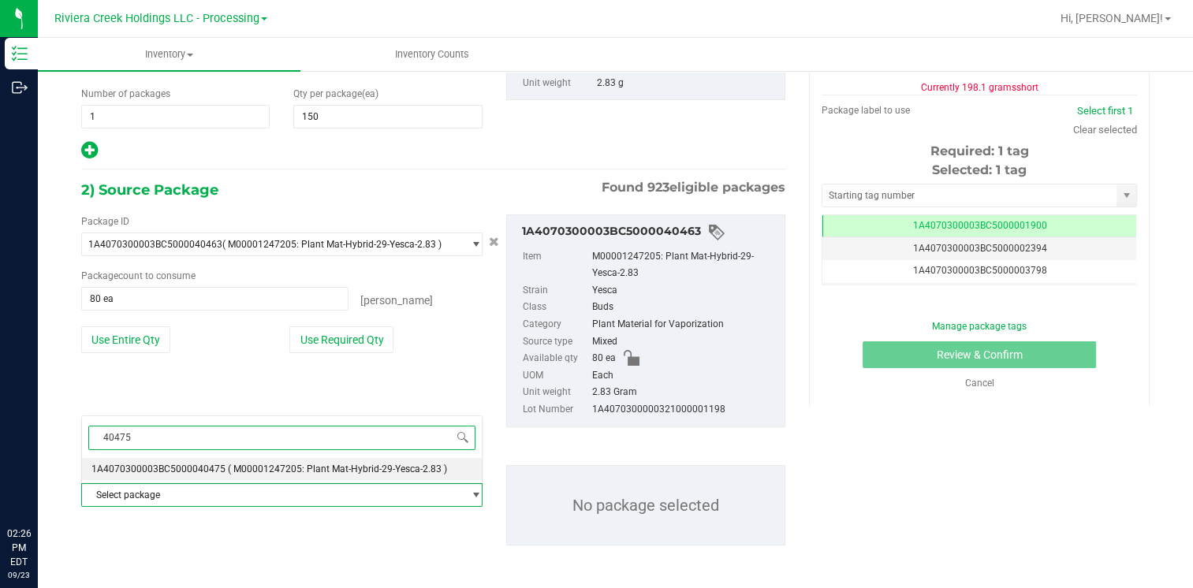
click at [219, 466] on span "1A4070300003BC5000040475" at bounding box center [158, 469] width 134 height 11
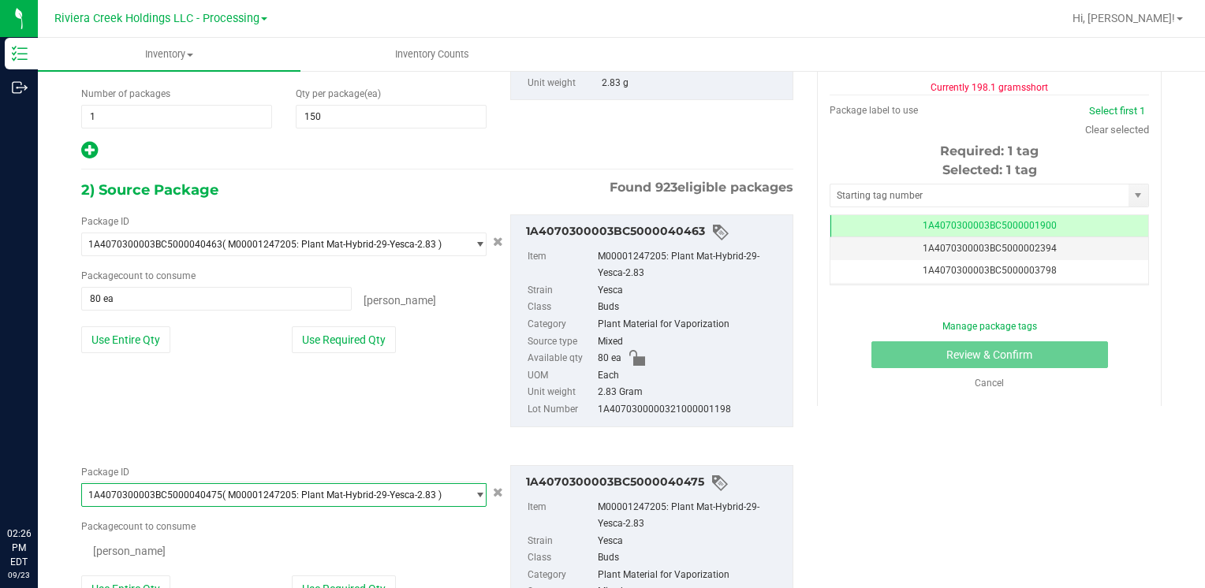
scroll to position [0, 0]
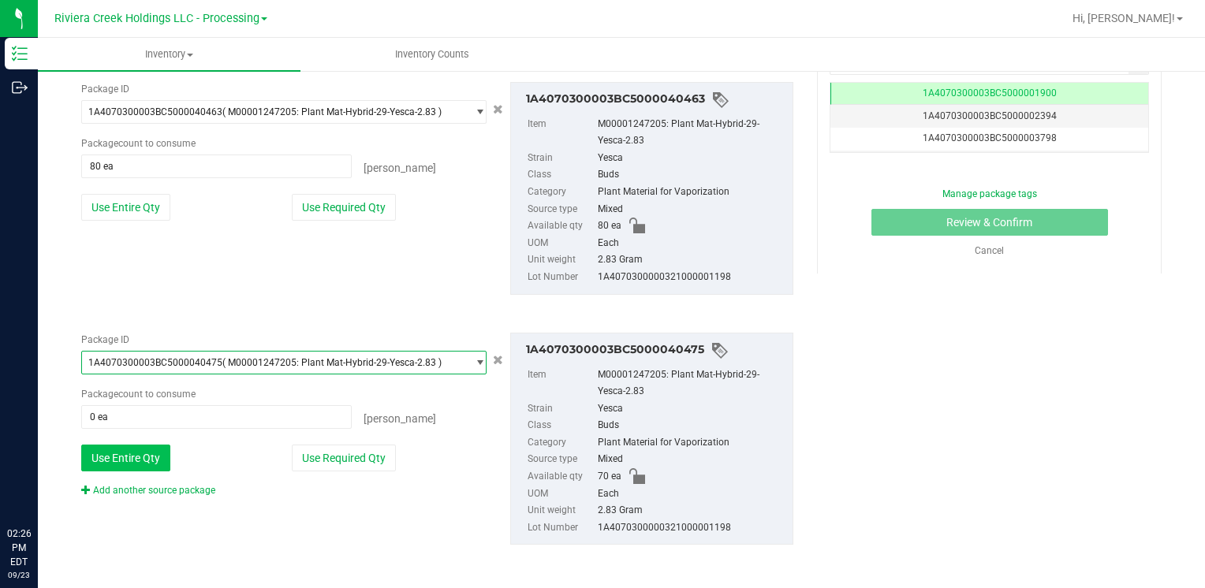
click at [107, 451] on button "Use Entire Qty" at bounding box center [125, 458] width 89 height 27
type input "70 ea"
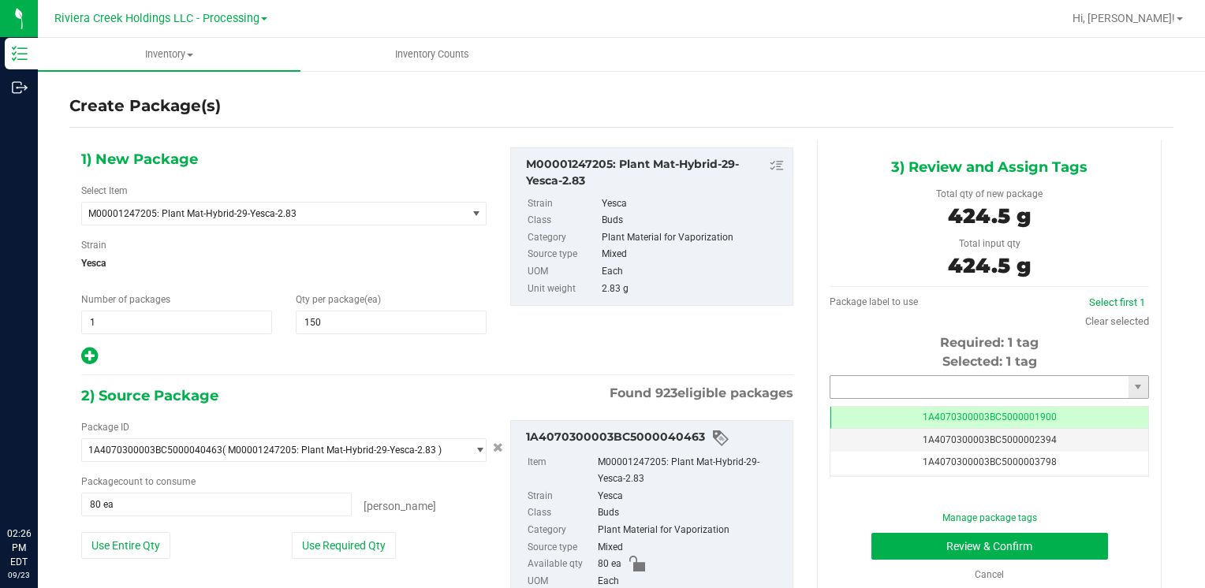
click at [867, 380] on input "text" at bounding box center [979, 387] width 298 height 22
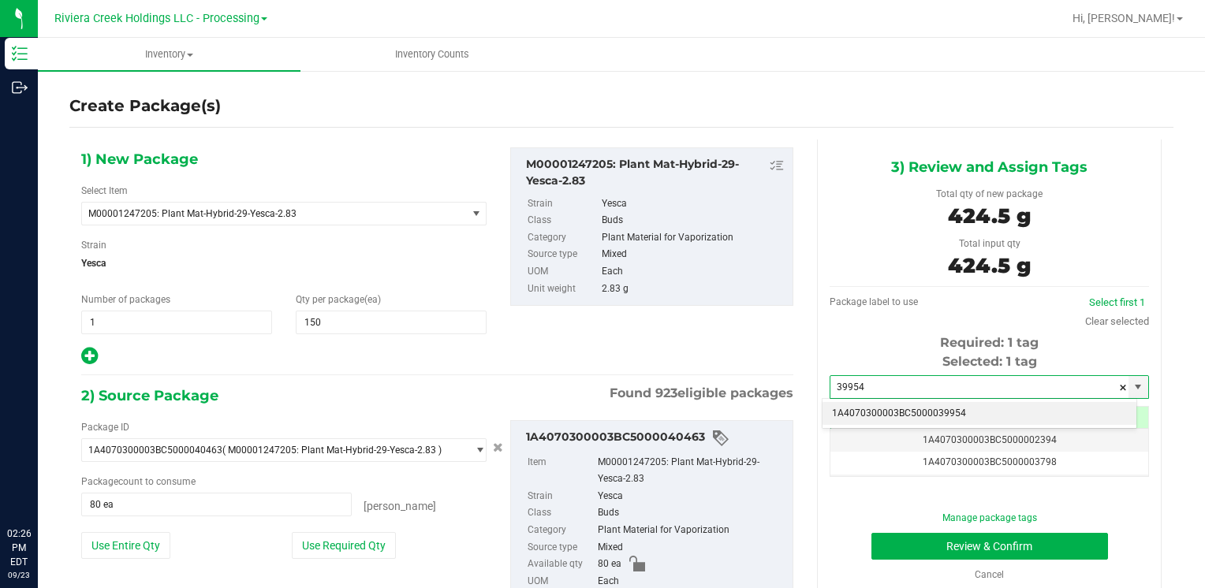
click at [867, 414] on li "1A4070300003BC5000039954" at bounding box center [979, 414] width 314 height 24
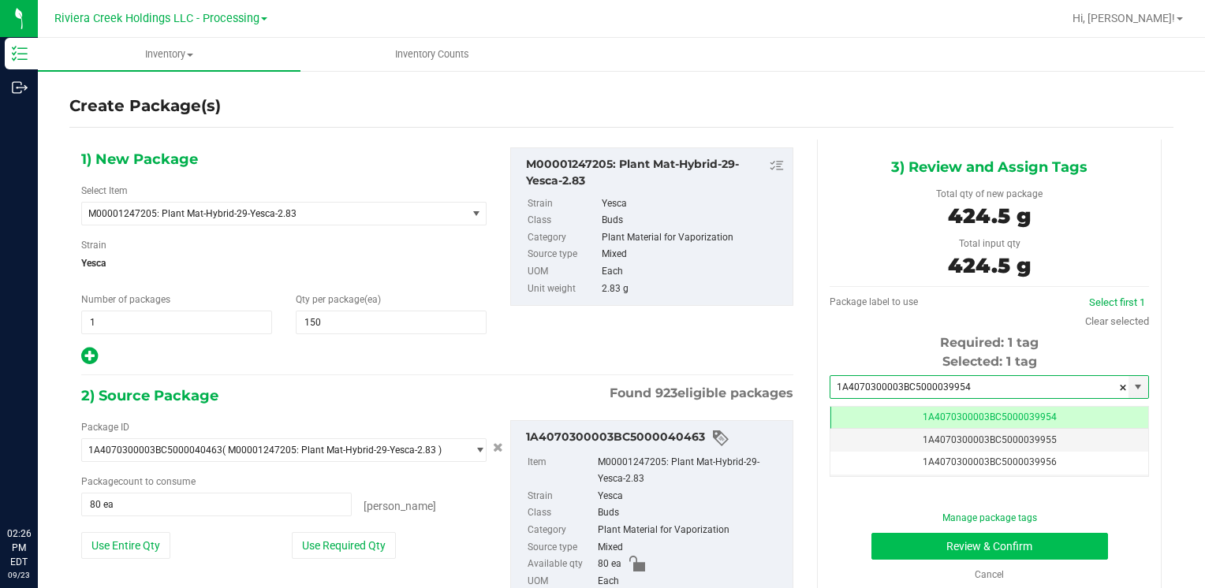
type input "1A4070300003BC5000039954"
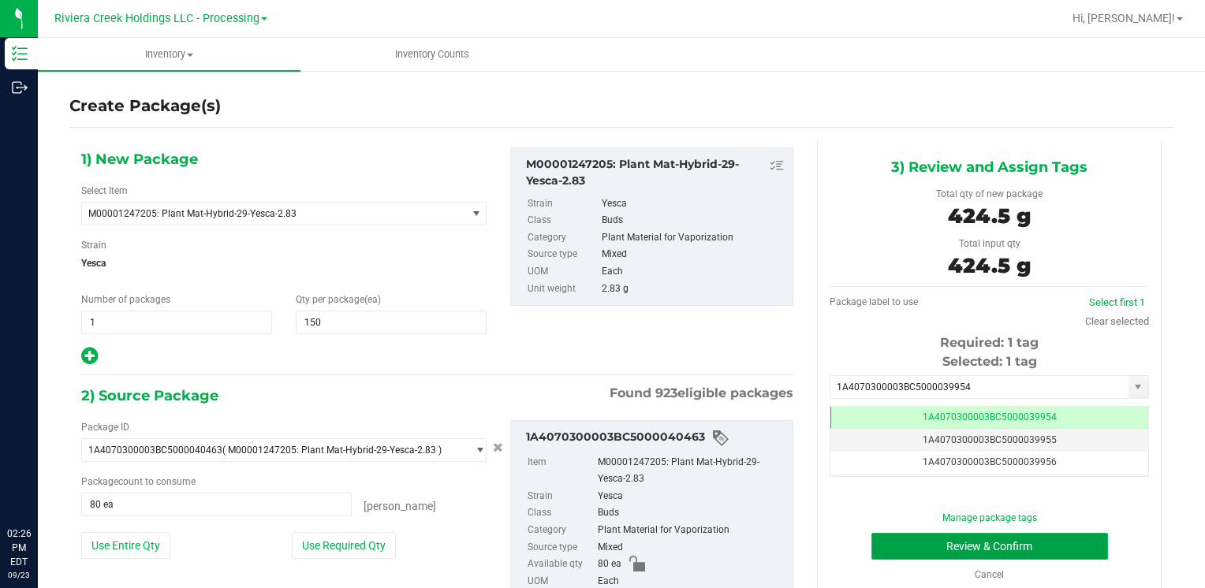
click at [893, 544] on button "Review & Confirm" at bounding box center [989, 546] width 237 height 27
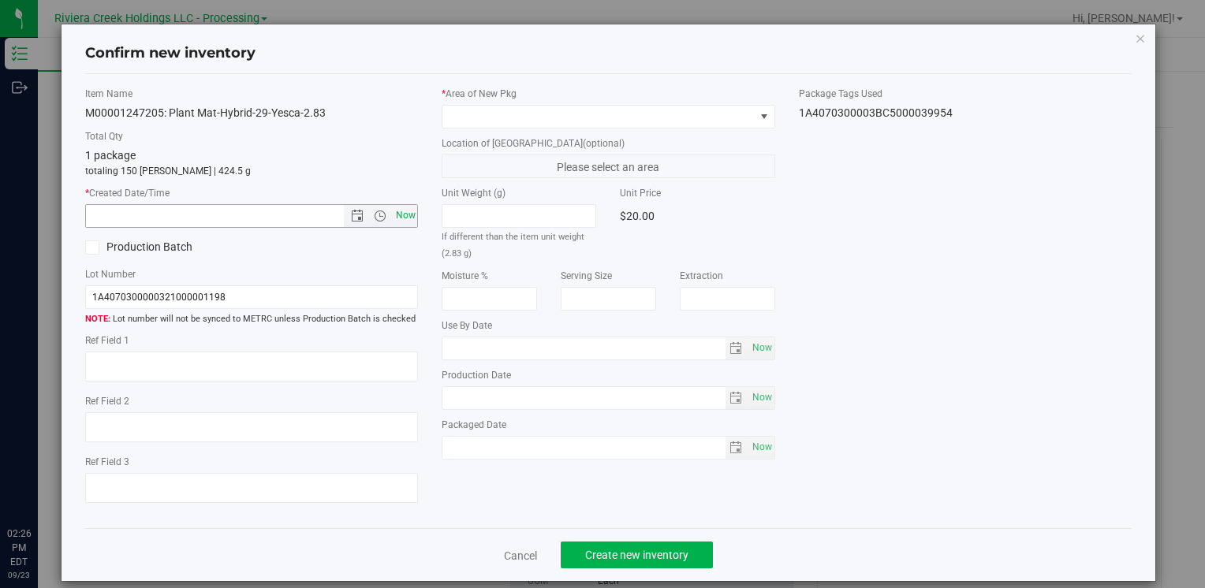
click at [404, 226] on span "Now" at bounding box center [405, 215] width 27 height 23
type input "[DATE] 2:26 PM"
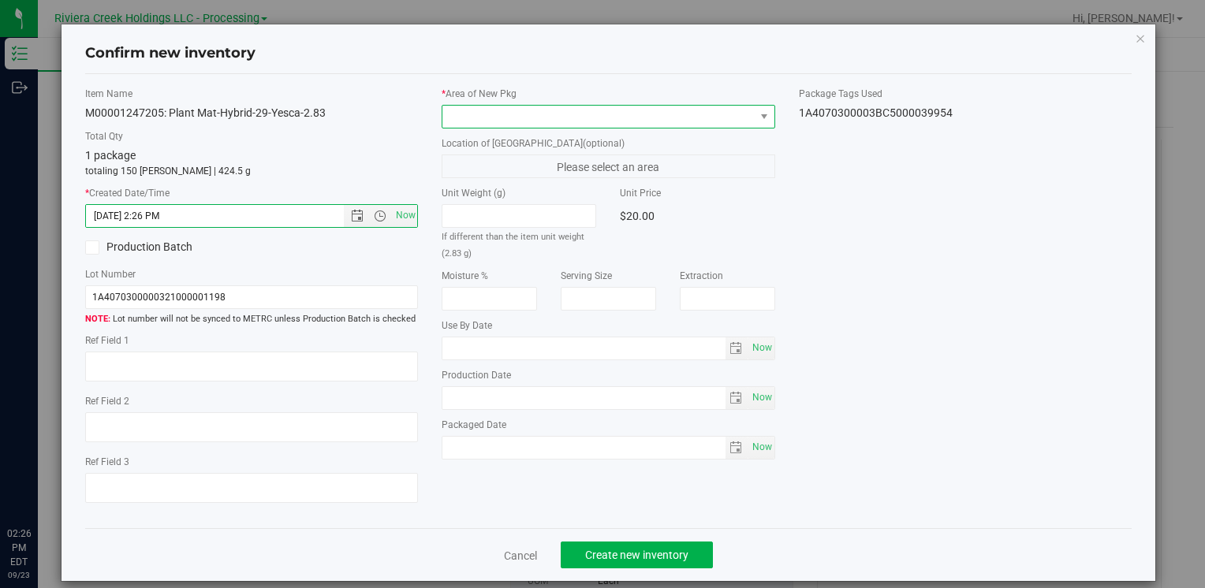
click at [483, 107] on span at bounding box center [597, 117] width 311 height 22
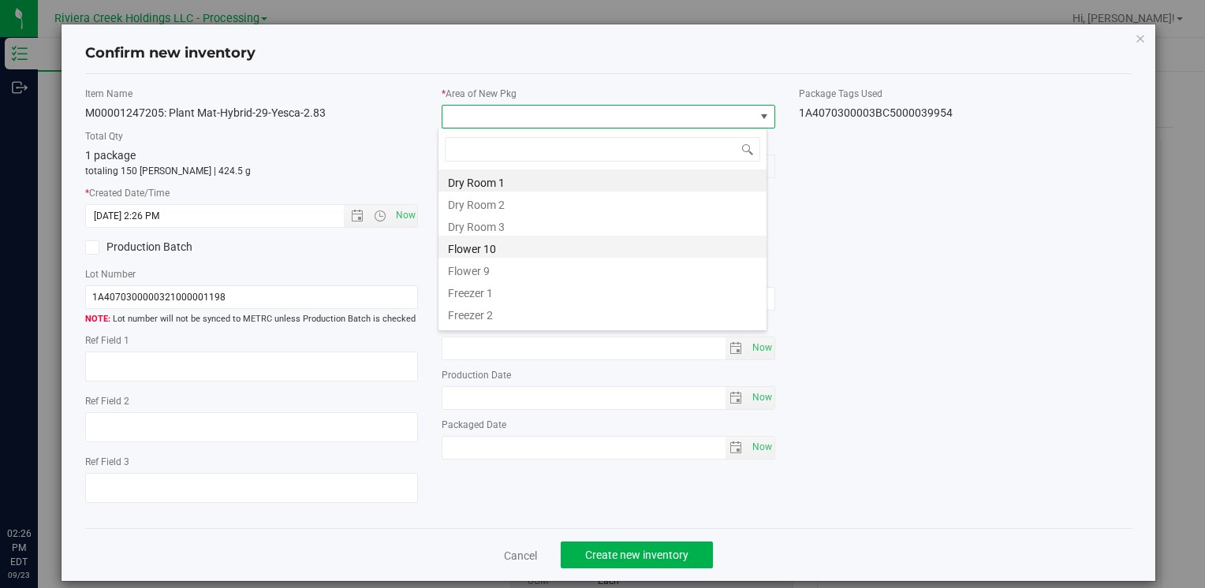
click at [502, 251] on li "Flower 10" at bounding box center [602, 247] width 328 height 22
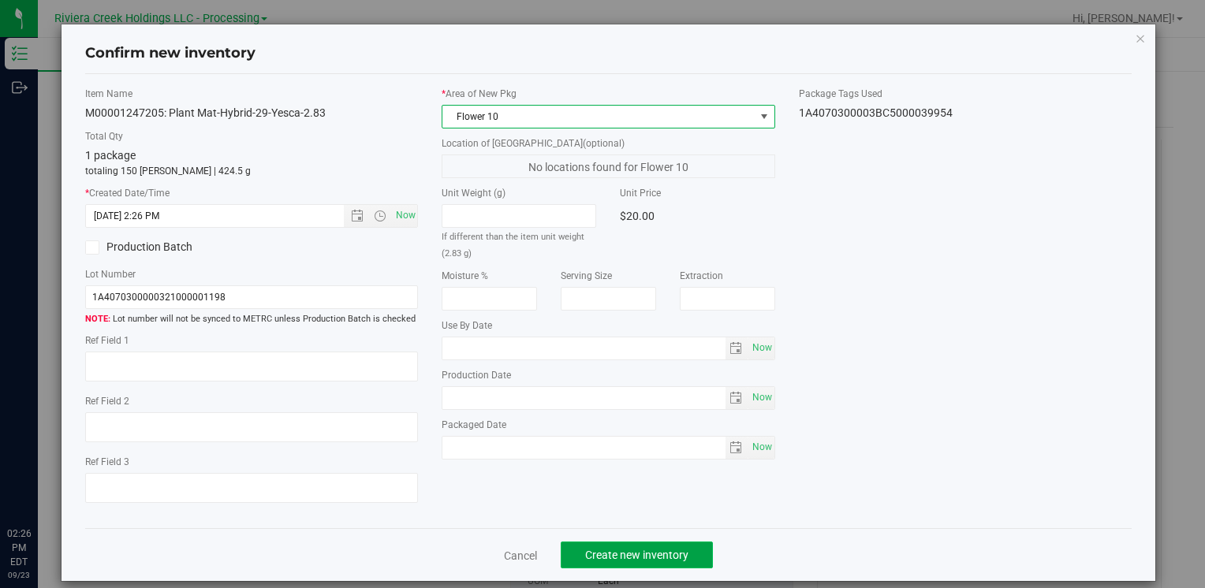
click at [610, 556] on span "Create new inventory" at bounding box center [636, 555] width 103 height 13
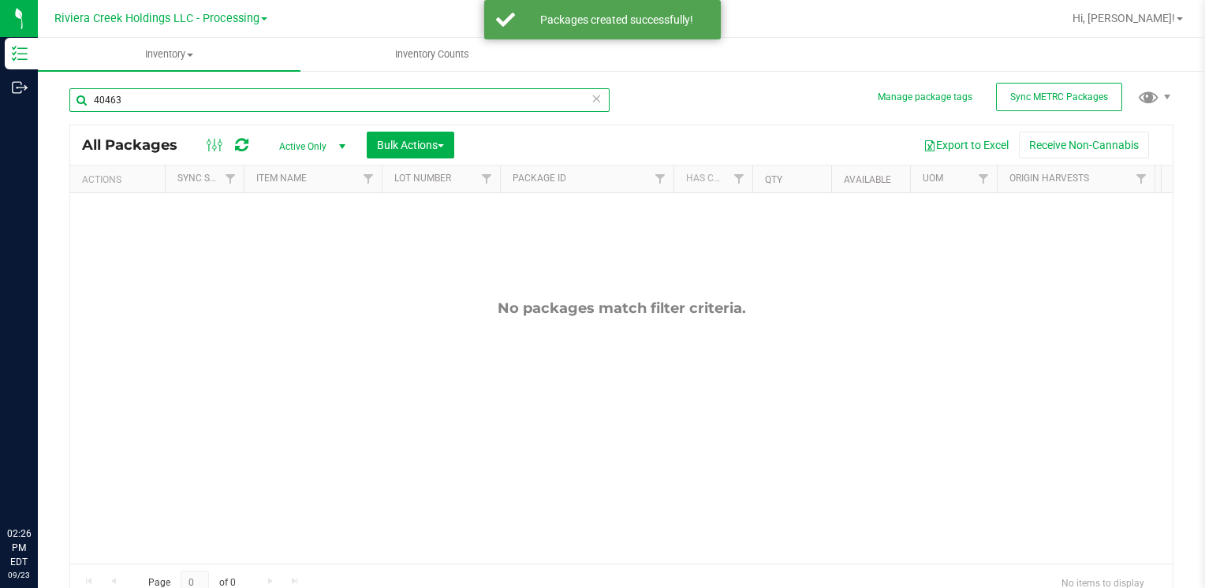
click at [129, 109] on input "40463" at bounding box center [339, 100] width 540 height 24
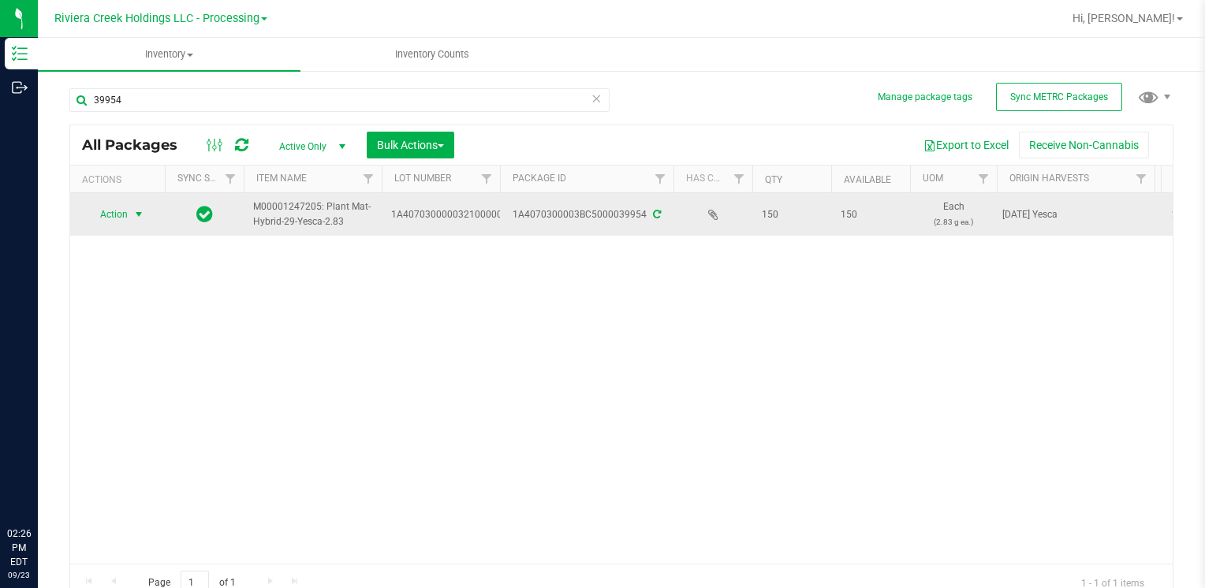
click at [127, 214] on span "Action" at bounding box center [107, 214] width 43 height 22
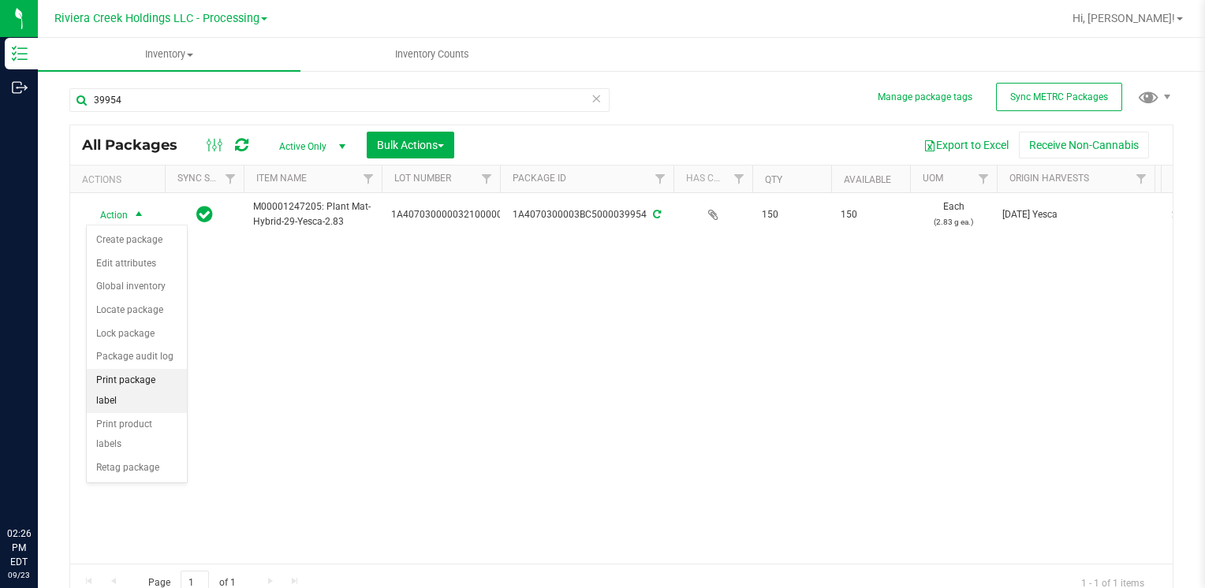
click at [172, 375] on li "Print package label" at bounding box center [137, 390] width 100 height 43
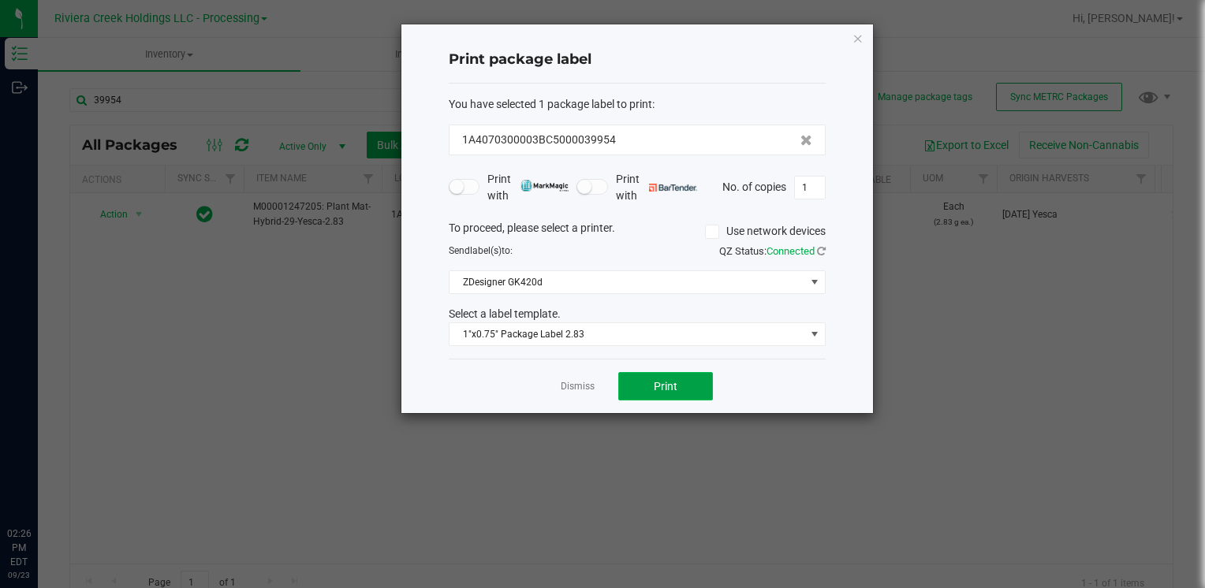
click at [698, 377] on button "Print" at bounding box center [665, 386] width 95 height 28
click at [852, 38] on div "Print package label You have selected 1 package label to print : 1A4070300003BC…" at bounding box center [637, 218] width 472 height 389
click at [855, 36] on icon "button" at bounding box center [857, 37] width 11 height 19
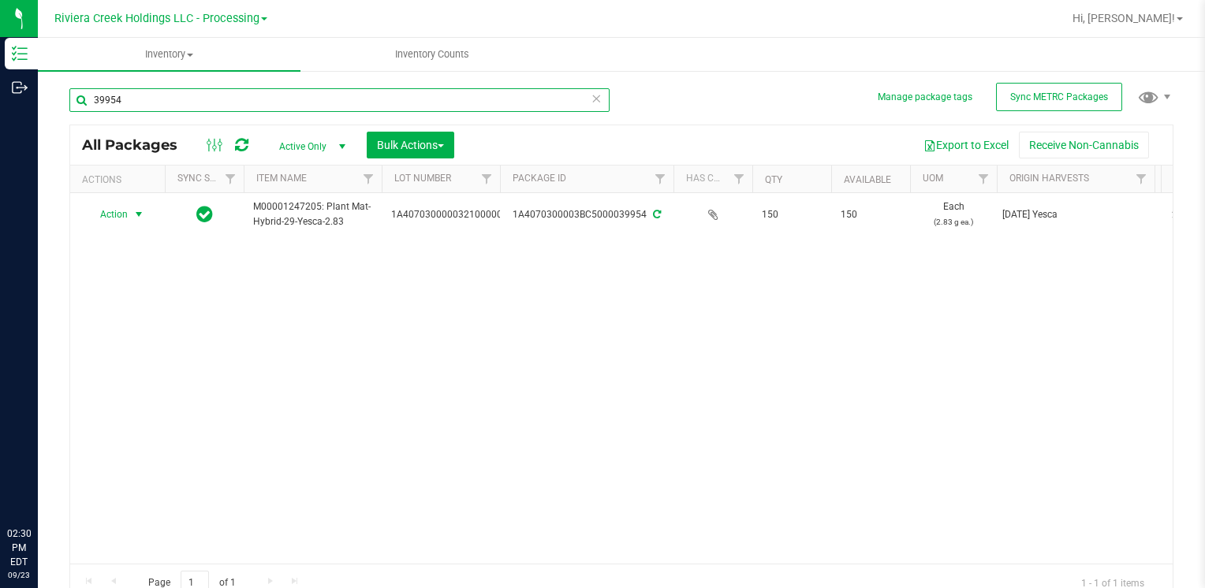
click at [207, 106] on input "39954" at bounding box center [339, 100] width 540 height 24
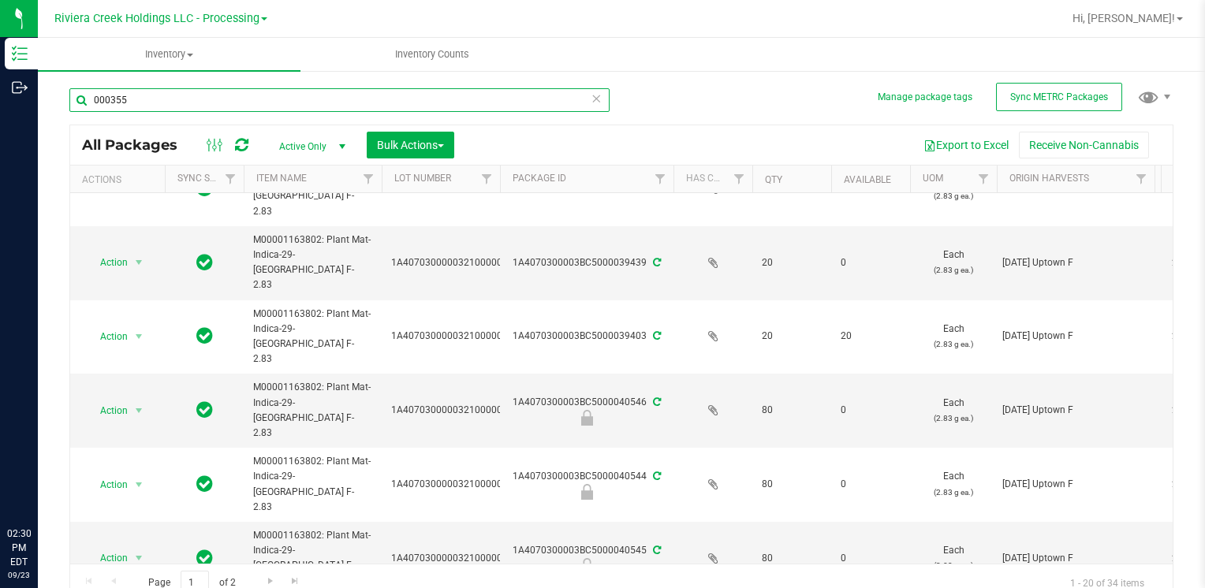
scroll to position [79, 0]
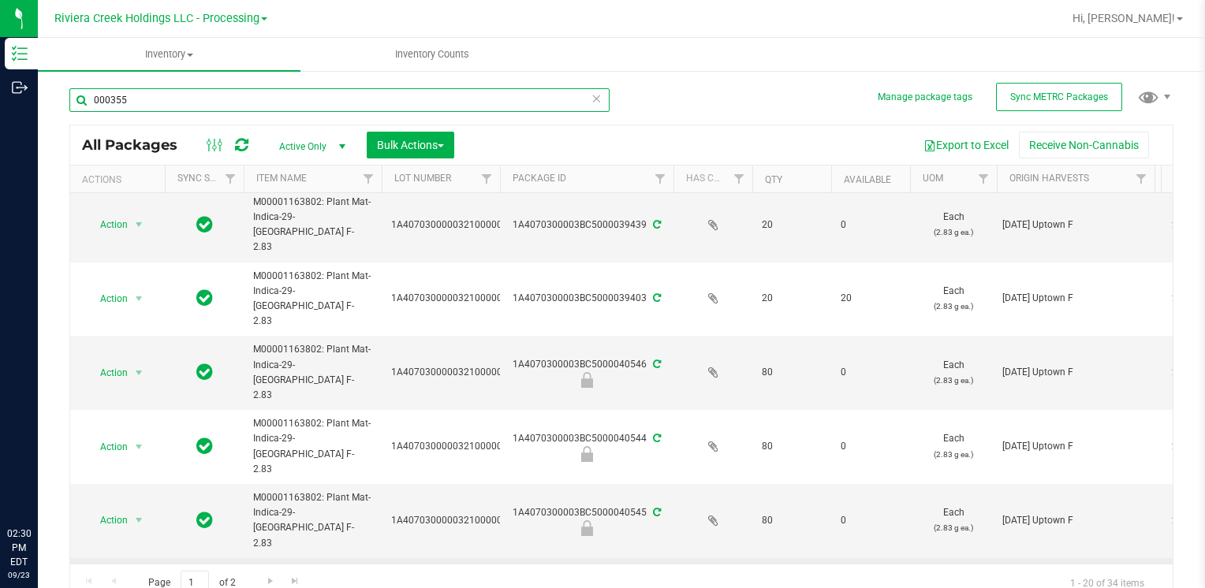
type input "000355"
click at [136, 587] on span "select" at bounding box center [138, 594] width 13 height 13
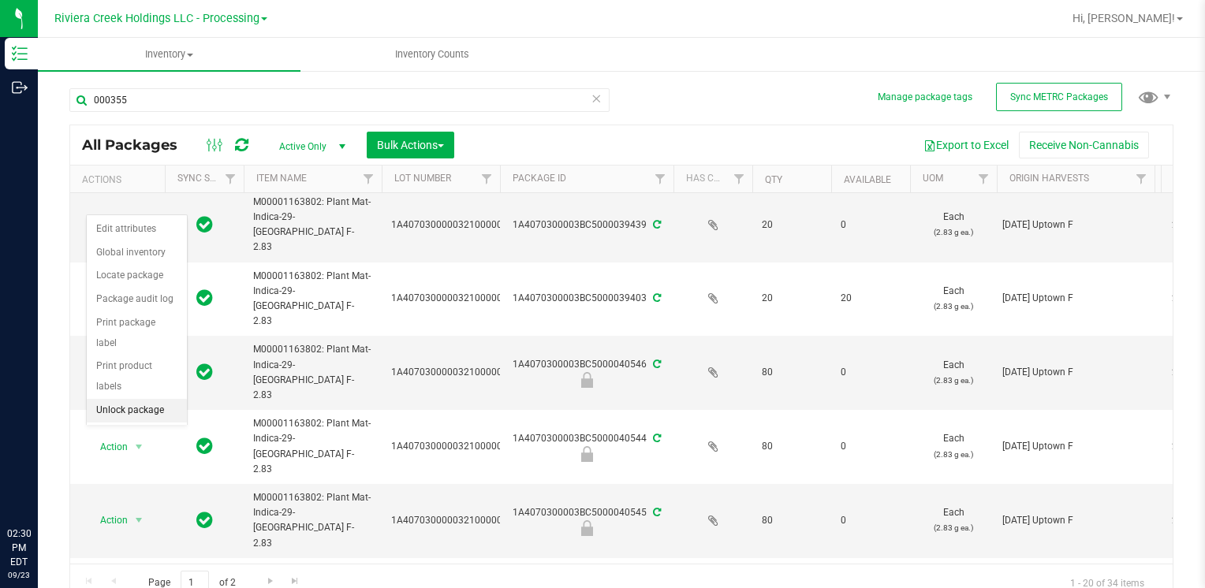
click at [132, 399] on li "Unlock package" at bounding box center [137, 411] width 100 height 24
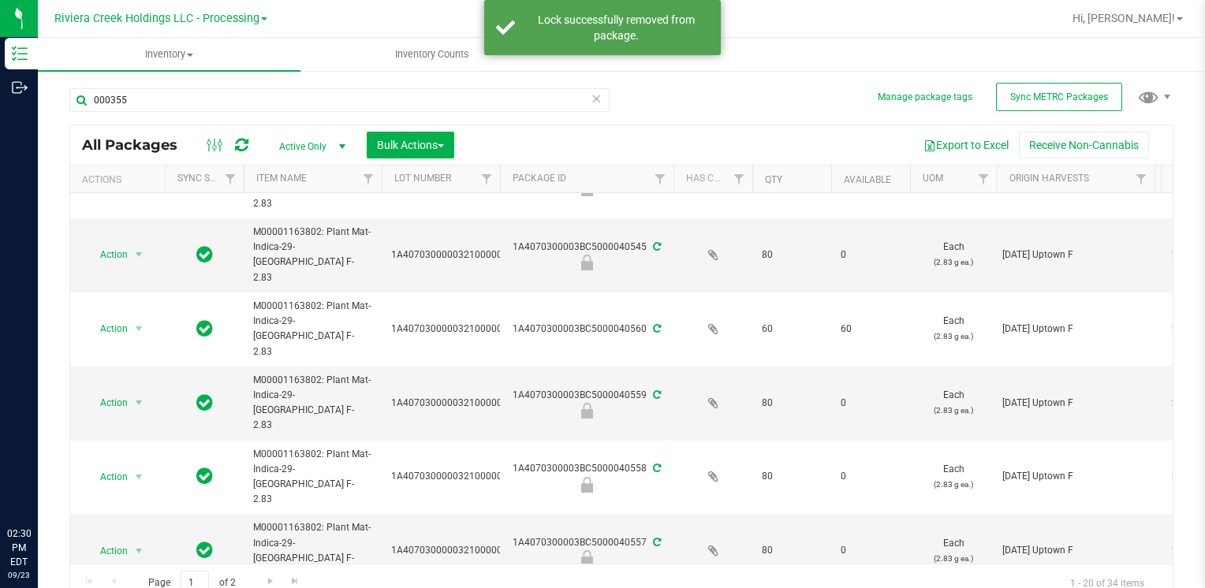
scroll to position [394, 0]
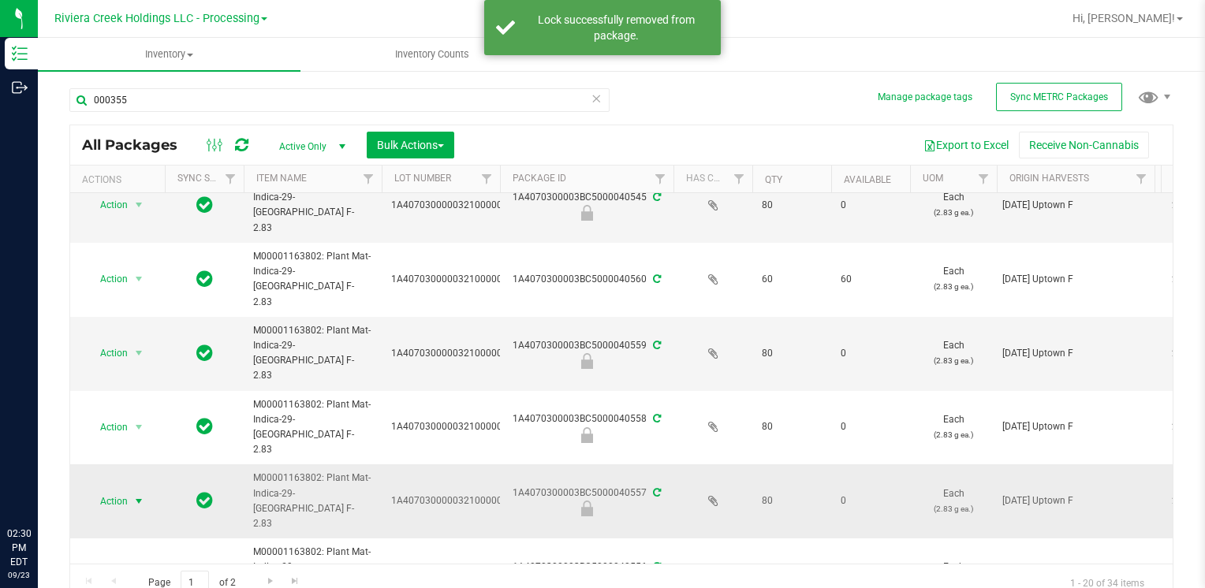
click at [127, 490] on span "Action" at bounding box center [107, 501] width 43 height 22
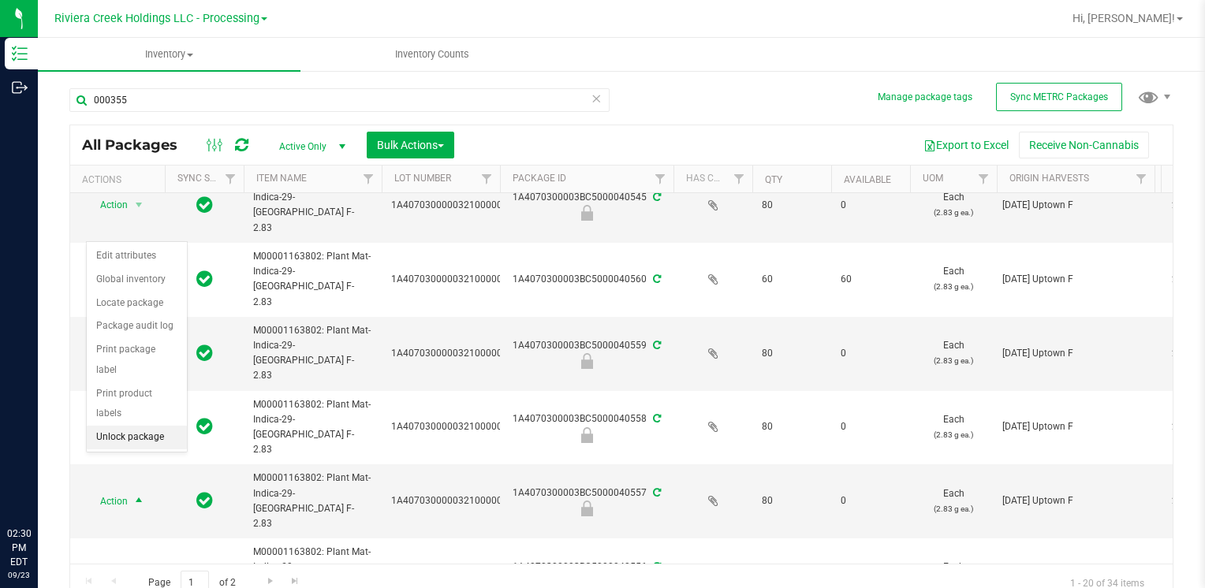
click at [162, 426] on li "Unlock package" at bounding box center [137, 438] width 100 height 24
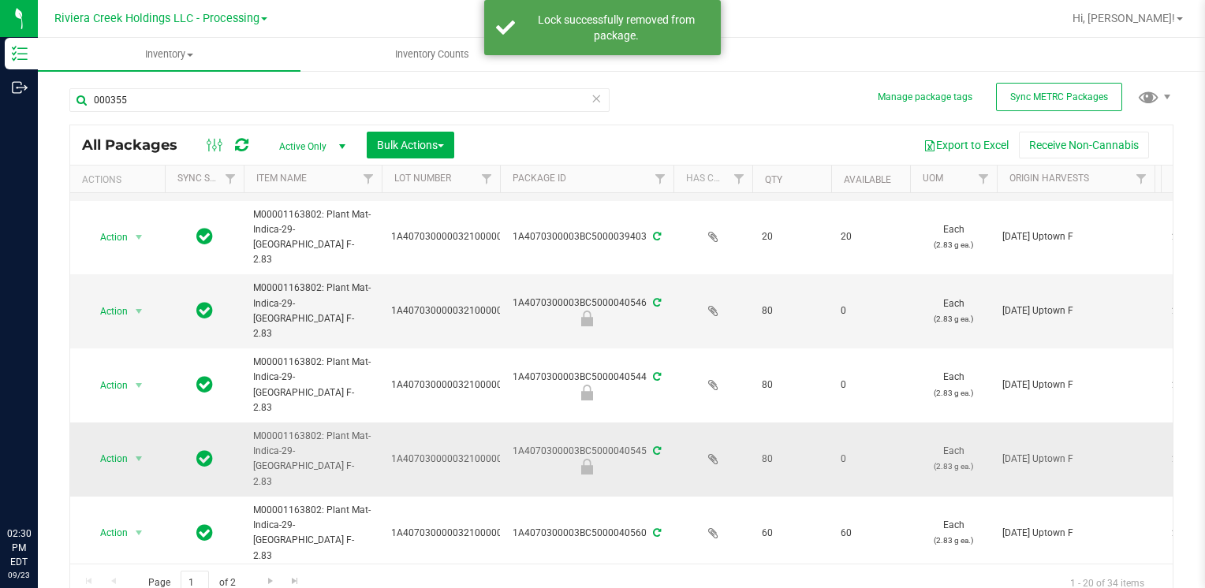
scroll to position [158, 0]
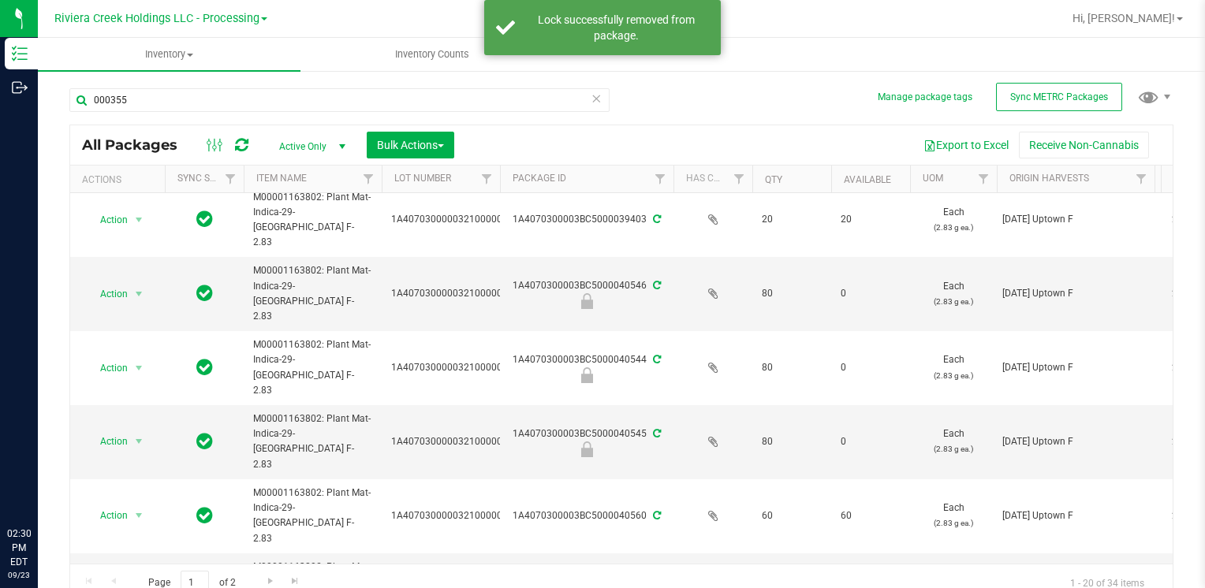
click at [136, 408] on li "Unlock package" at bounding box center [137, 420] width 100 height 24
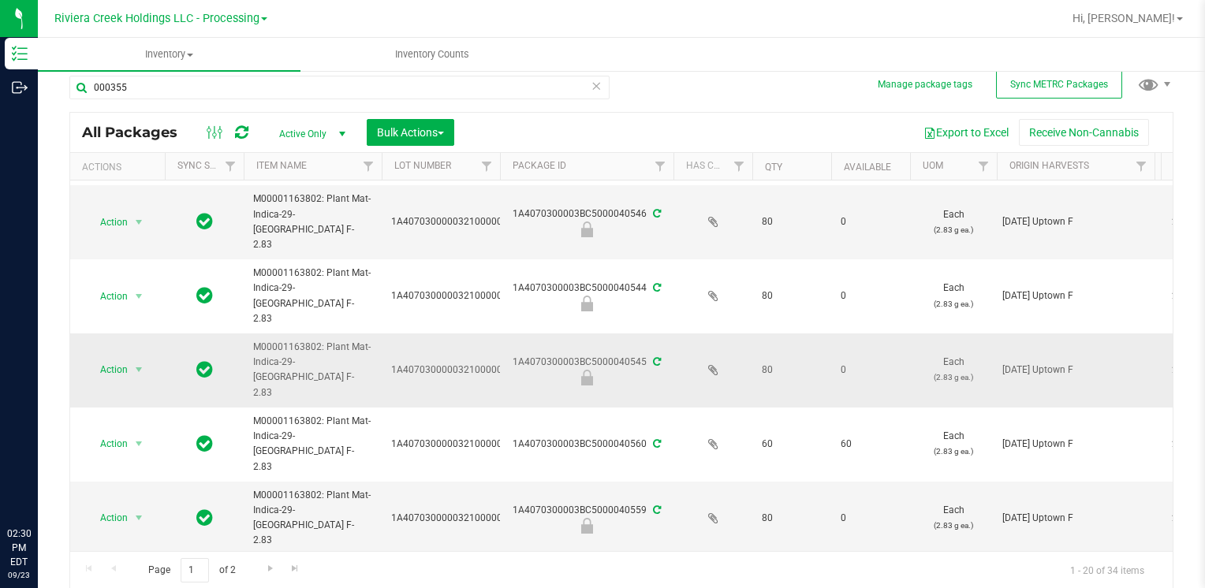
scroll to position [237, 0]
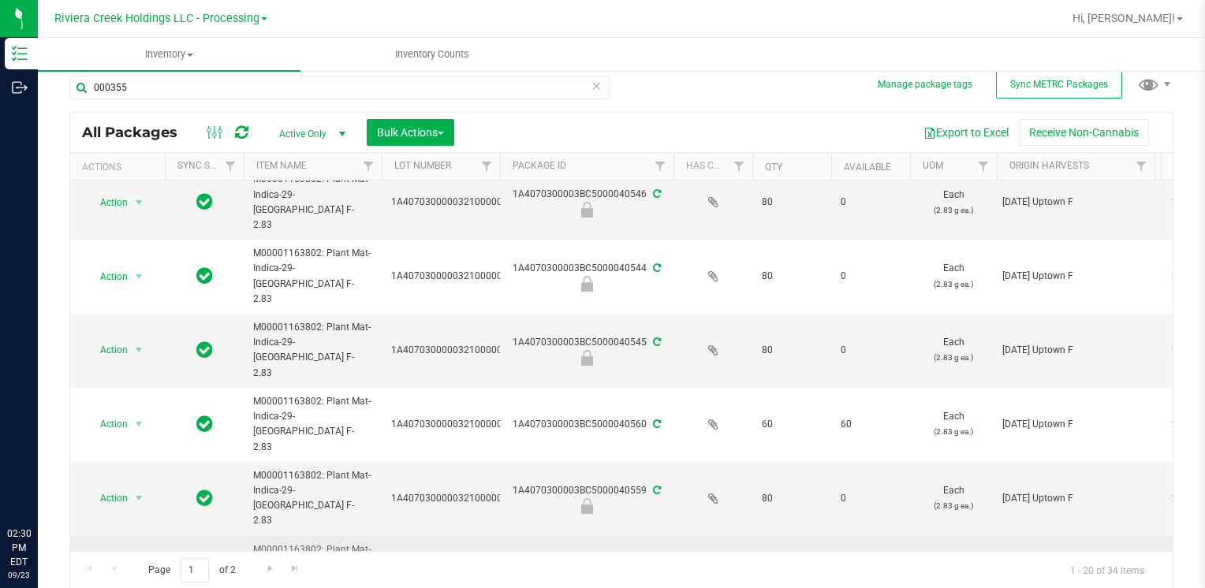
click at [129, 561] on span "select" at bounding box center [139, 572] width 20 height 22
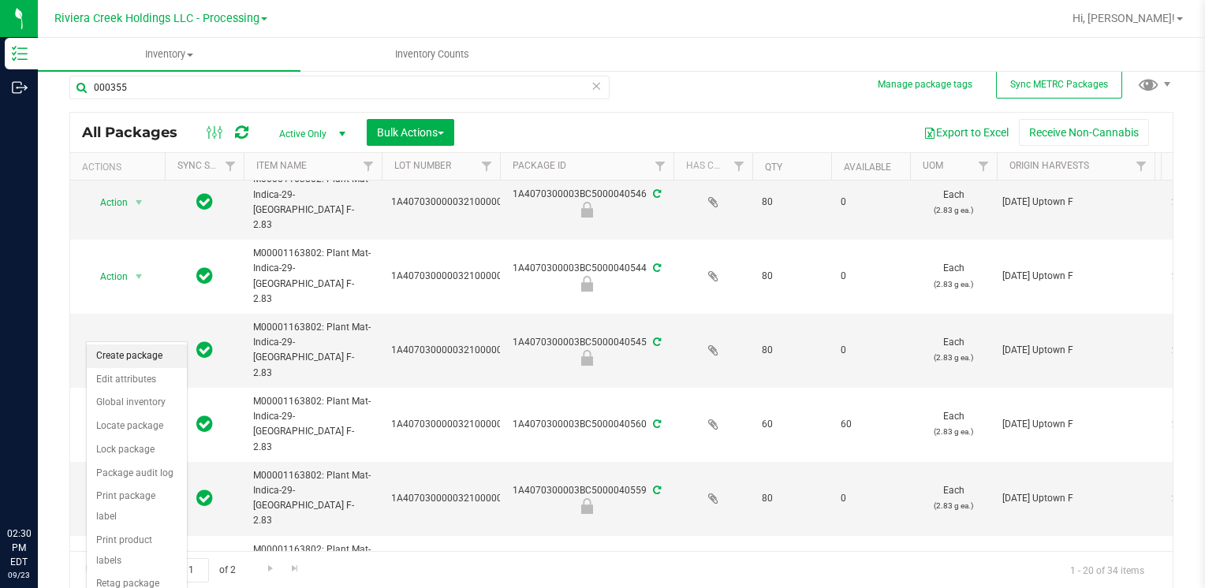
click at [145, 353] on li "Create package" at bounding box center [137, 357] width 100 height 24
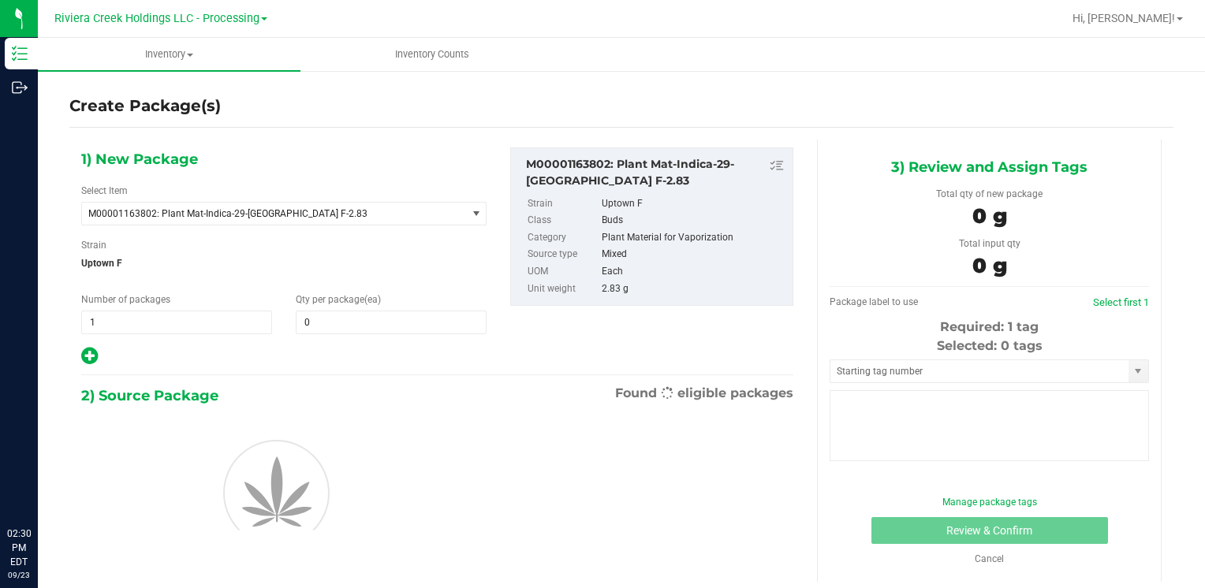
type input "0"
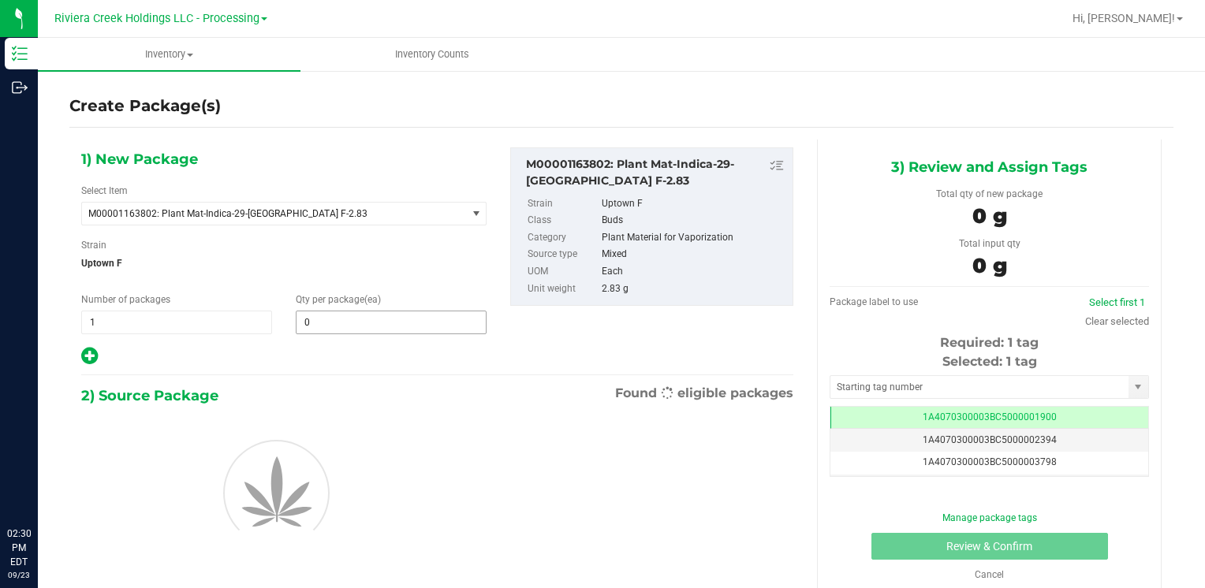
click at [414, 320] on input "0" at bounding box center [390, 322] width 189 height 22
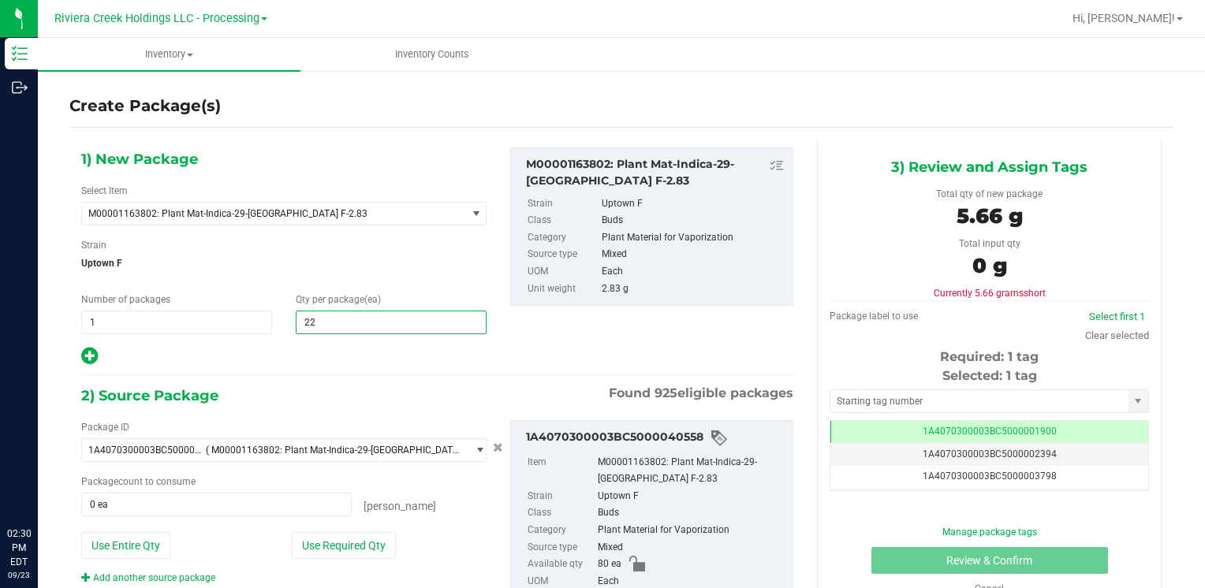
type input "220"
click at [138, 530] on div "Package ID 1A4070300003BC5000040558 ( M00001163802: Plant Mat-Indica-29-[GEOGRA…" at bounding box center [283, 502] width 429 height 165
click at [140, 544] on button "Use Entire Qty" at bounding box center [125, 545] width 89 height 27
type input "80 ea"
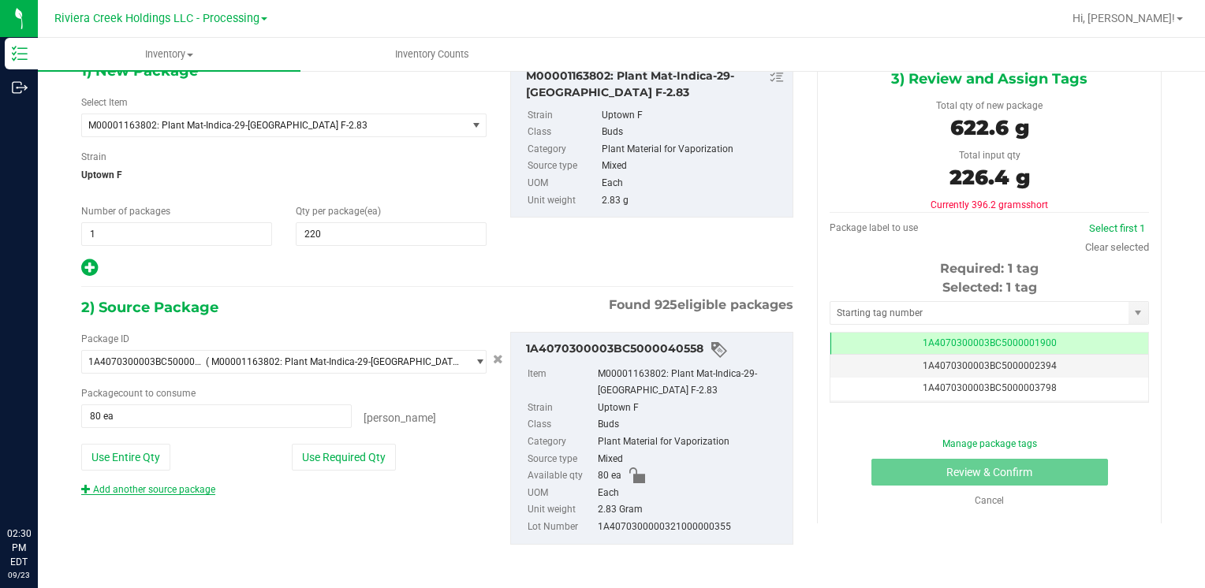
click at [164, 487] on link "Add another source package" at bounding box center [148, 489] width 134 height 11
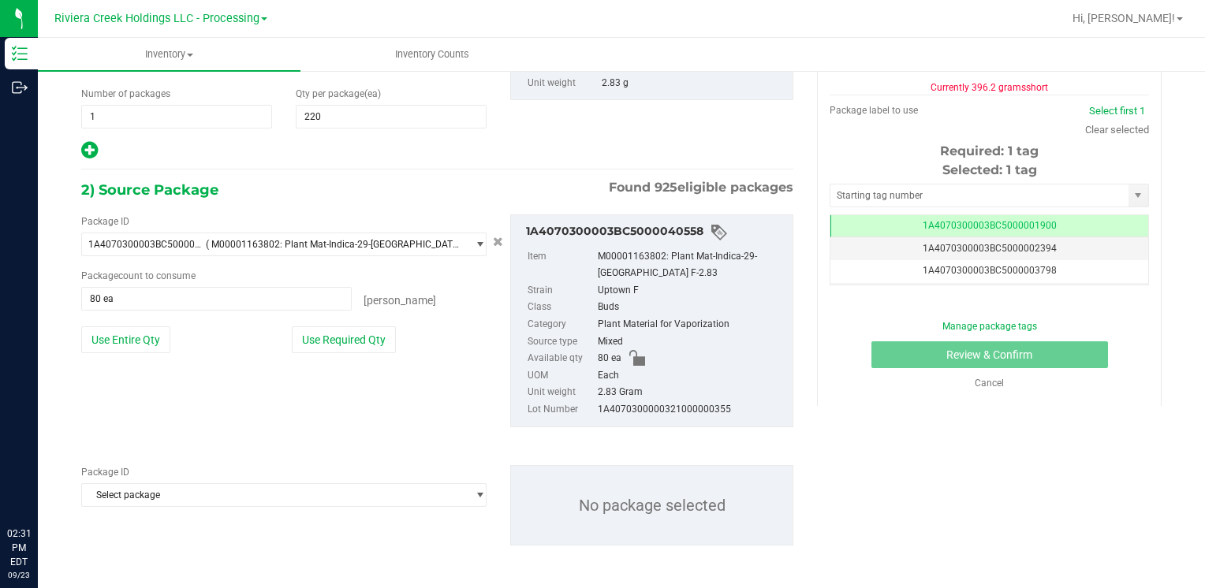
click at [164, 487] on span "Select package" at bounding box center [274, 495] width 384 height 22
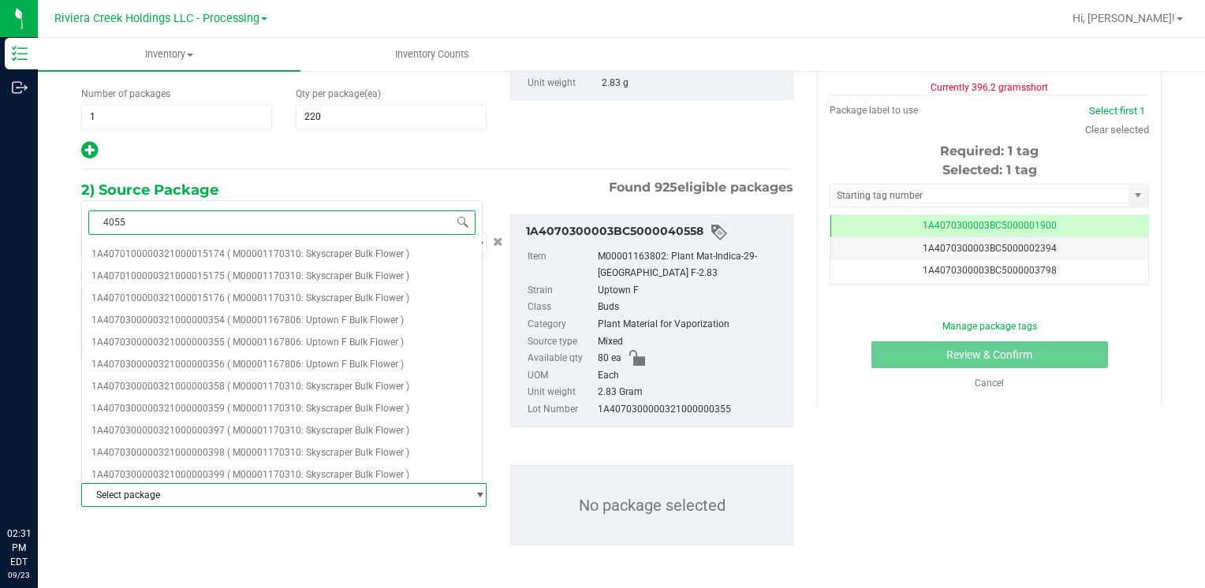
type input "40557"
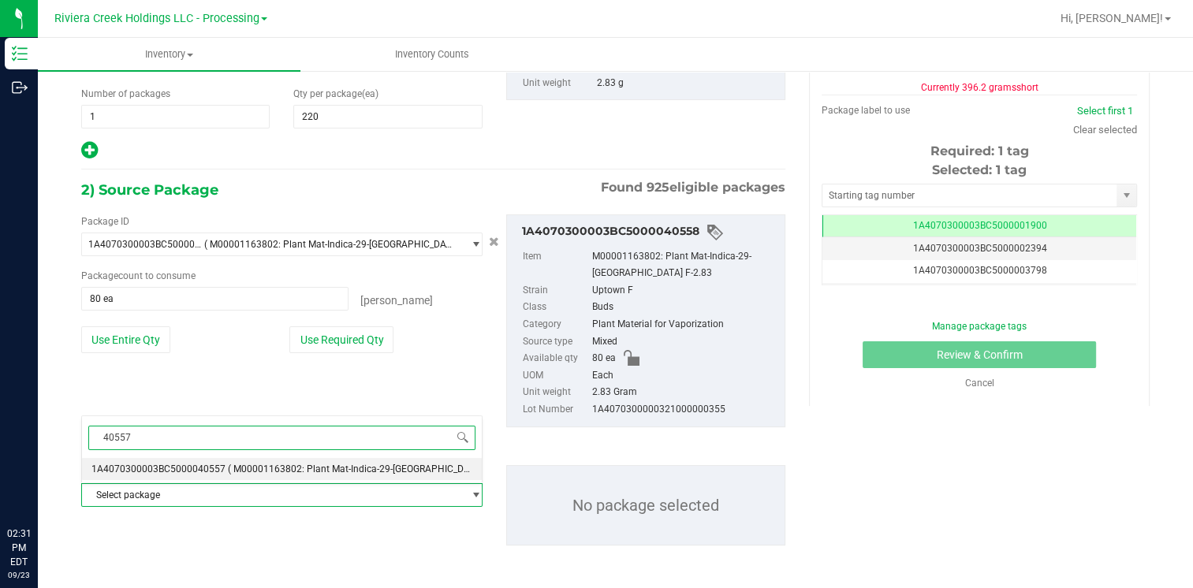
click at [205, 468] on span "1A4070300003BC5000040557" at bounding box center [158, 469] width 134 height 11
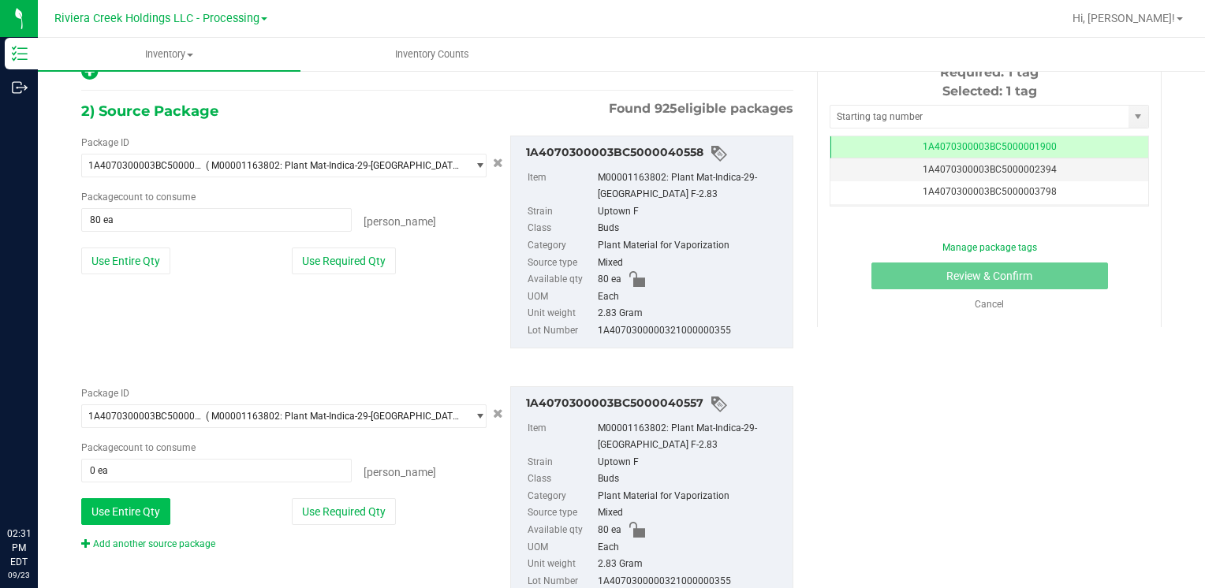
click at [125, 509] on button "Use Entire Qty" at bounding box center [125, 511] width 89 height 27
type input "80 ea"
click at [143, 544] on link "Add another source package" at bounding box center [148, 544] width 134 height 11
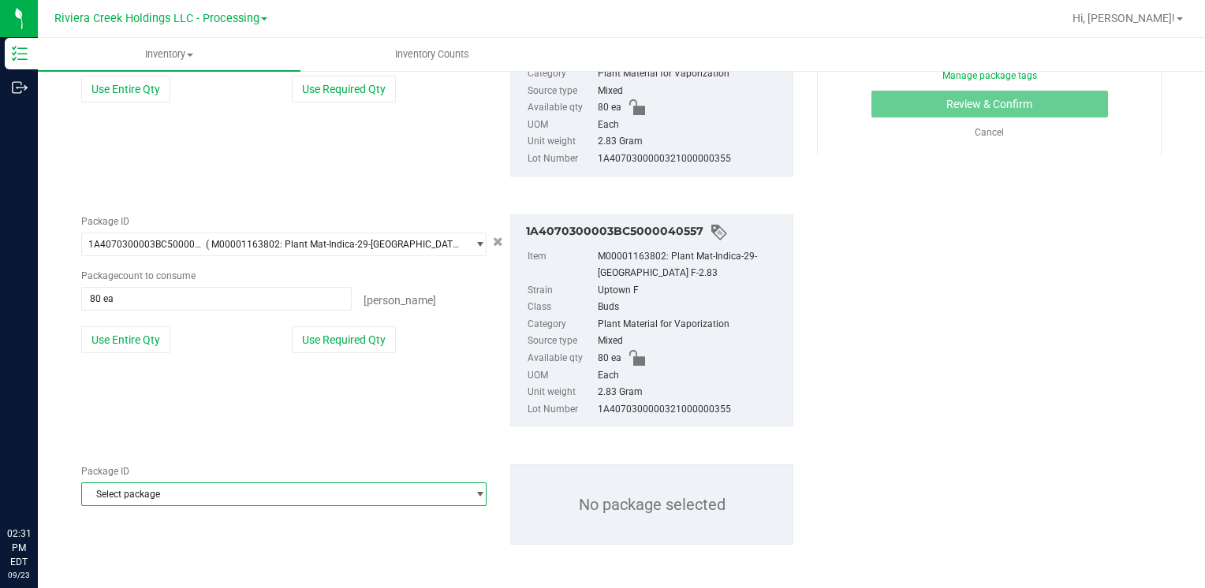
click at [145, 497] on span "Select package" at bounding box center [274, 494] width 384 height 22
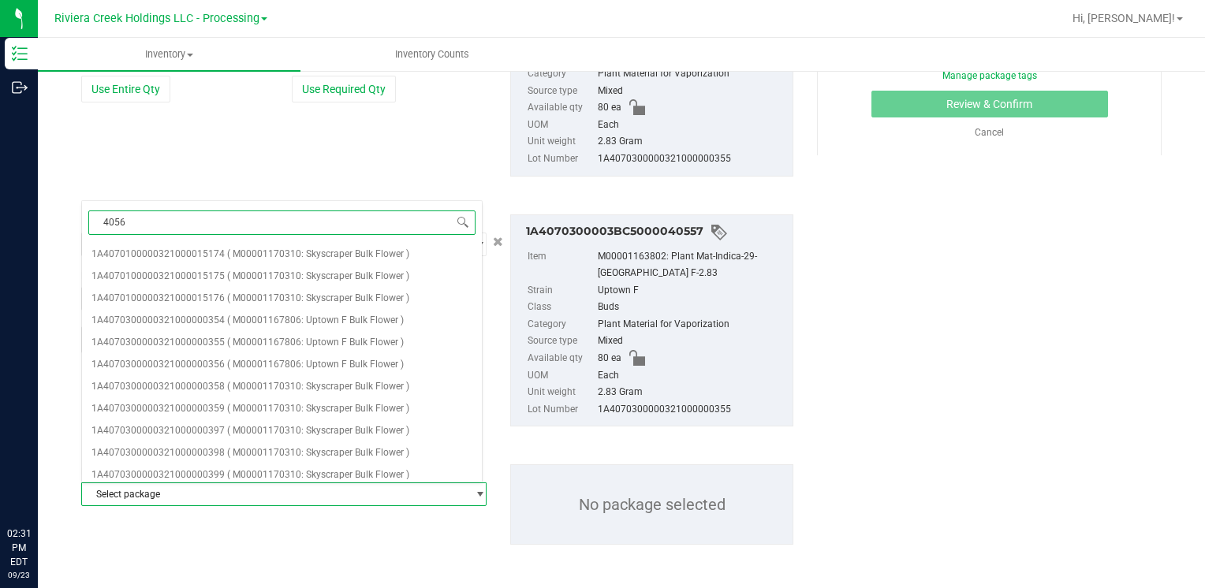
type input "40560"
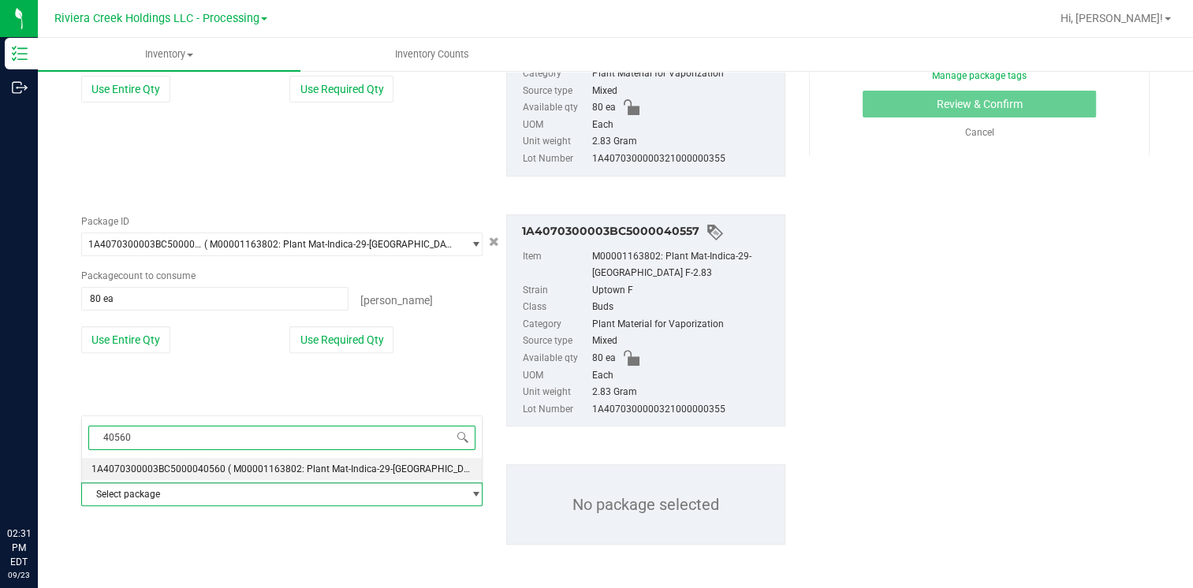
click at [181, 456] on div "40560 Select package 1A4070300003BC5000040560 ( M00001163802: Plant Mat-Indica-…" at bounding box center [281, 449] width 401 height 67
click at [183, 472] on span "1A4070300003BC5000040560" at bounding box center [158, 469] width 134 height 11
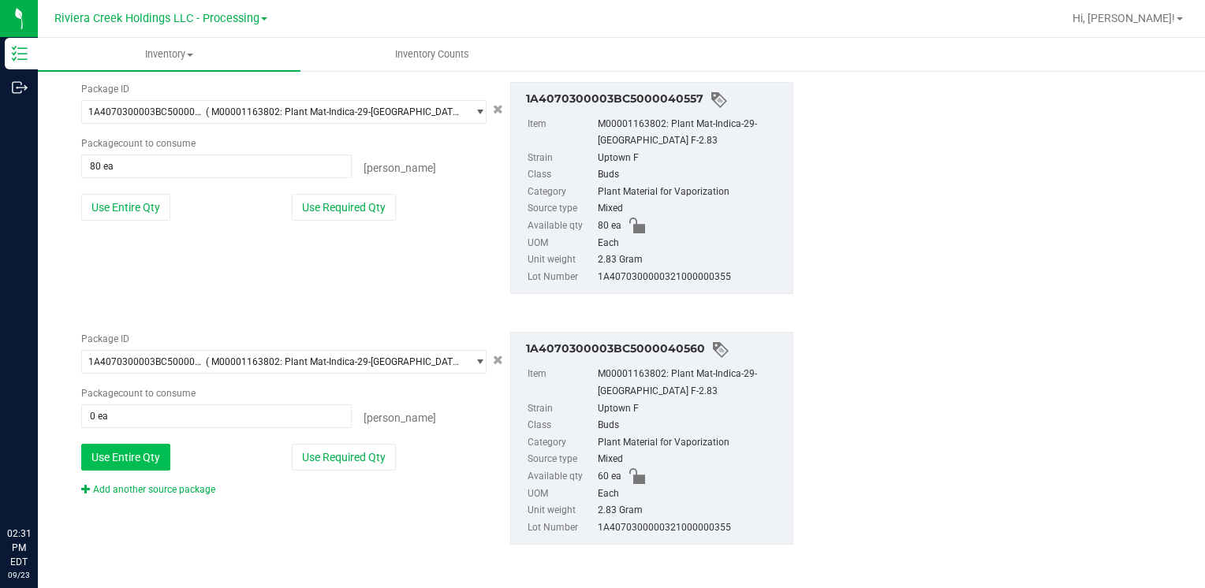
click at [138, 463] on button "Use Entire Qty" at bounding box center [125, 457] width 89 height 27
type input "60 ea"
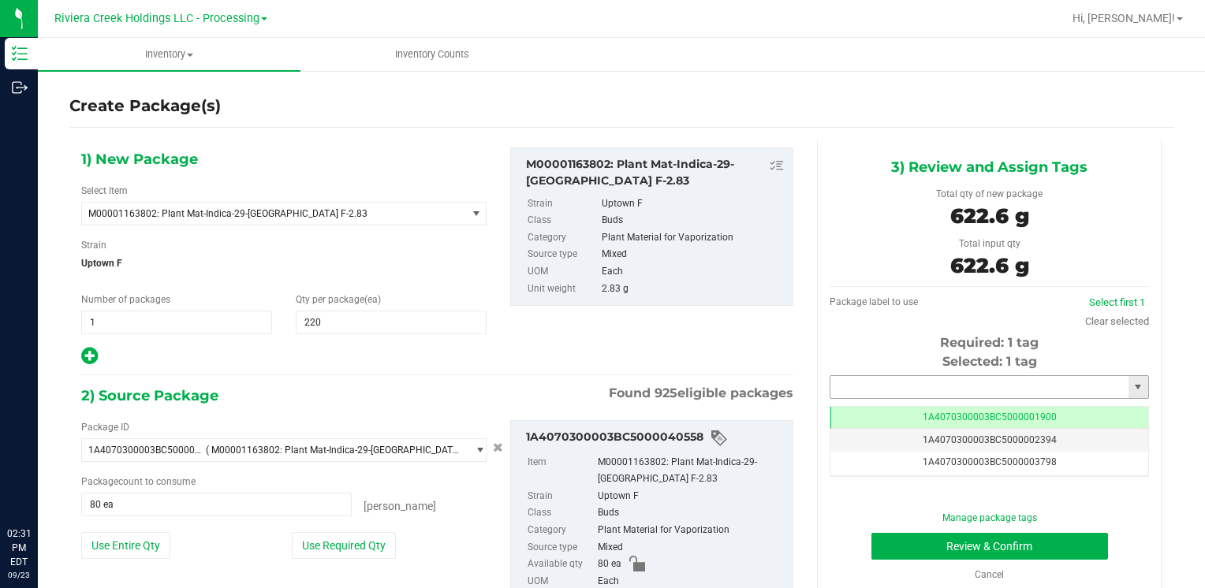
click at [848, 383] on input "text" at bounding box center [979, 387] width 298 height 22
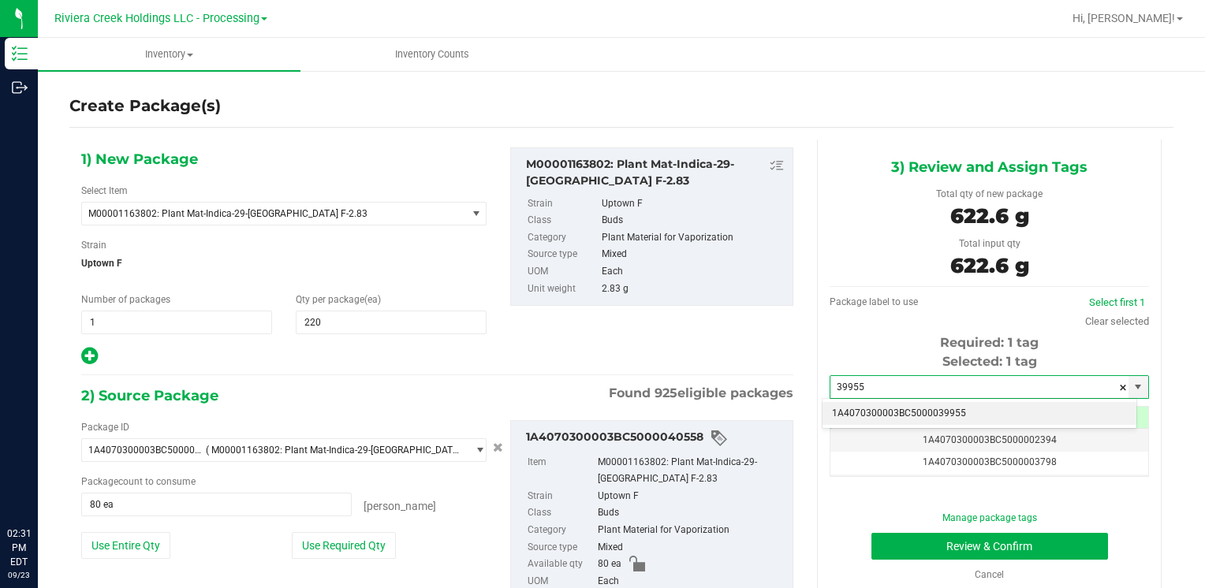
click at [863, 402] on li "1A4070300003BC5000039955" at bounding box center [979, 414] width 314 height 24
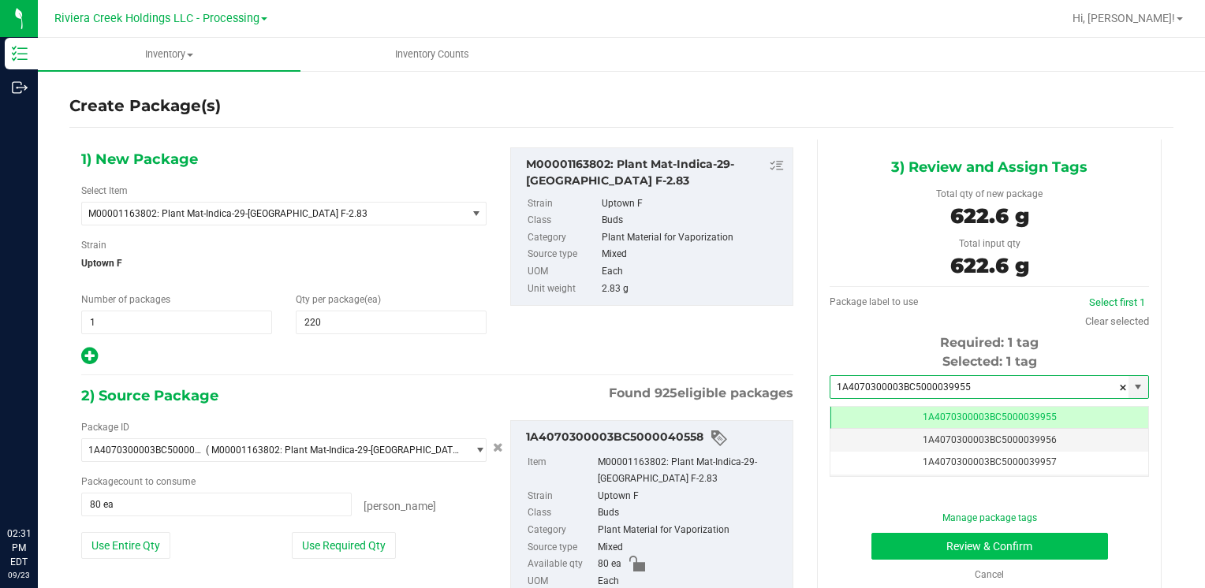
type input "1A4070300003BC5000039955"
click at [882, 544] on button "Review & Confirm" at bounding box center [989, 546] width 237 height 27
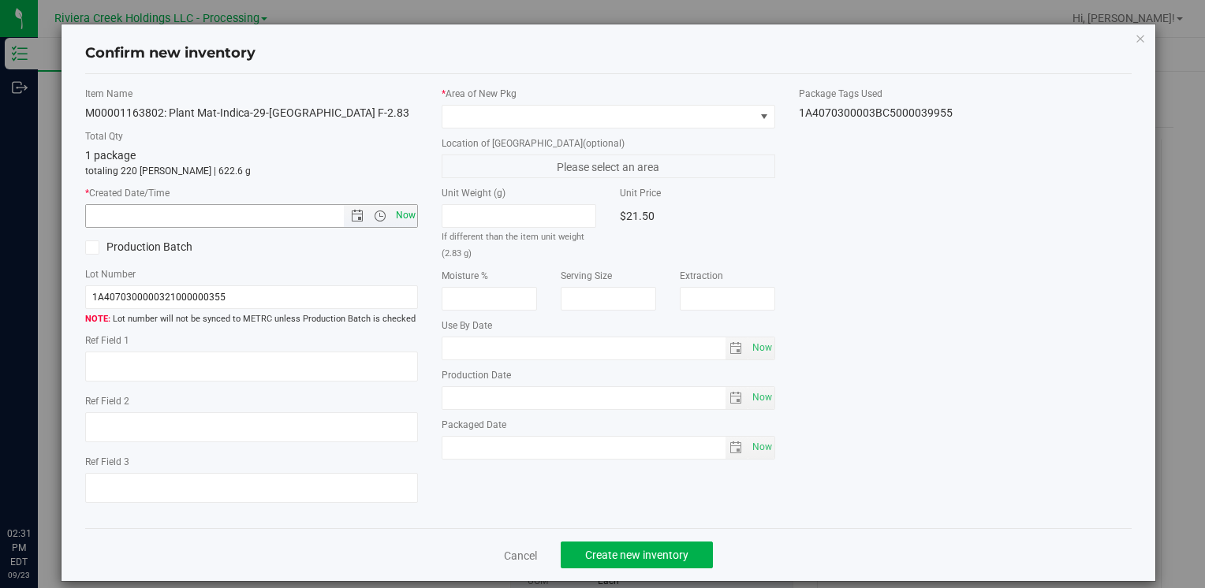
click at [407, 221] on span "Now" at bounding box center [405, 215] width 27 height 23
type input "[DATE] 2:31 PM"
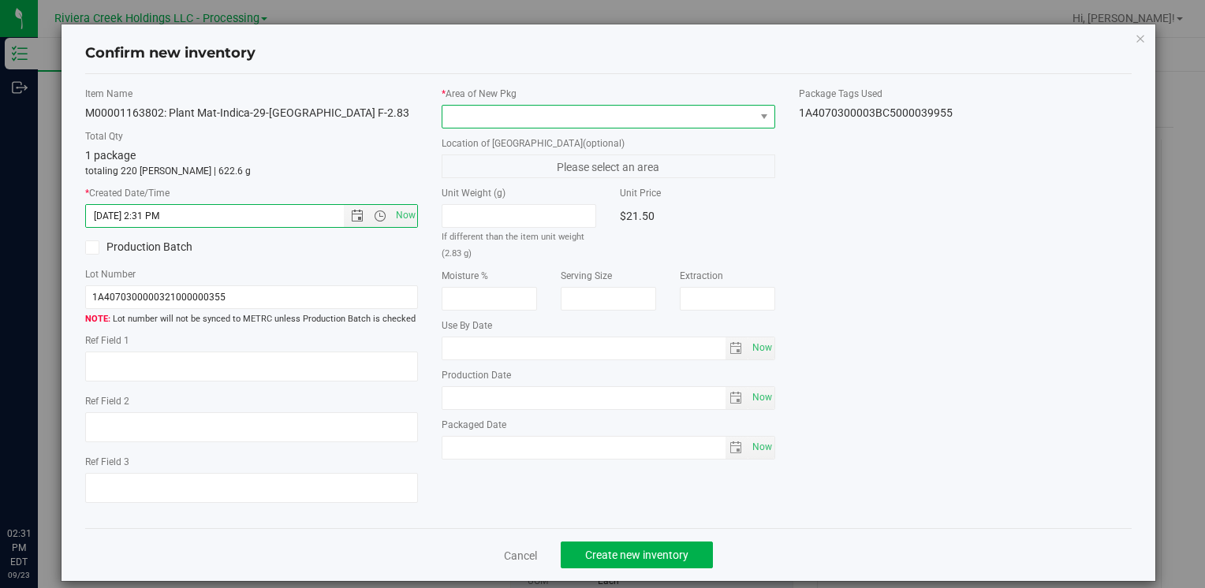
click at [457, 115] on span at bounding box center [597, 117] width 311 height 22
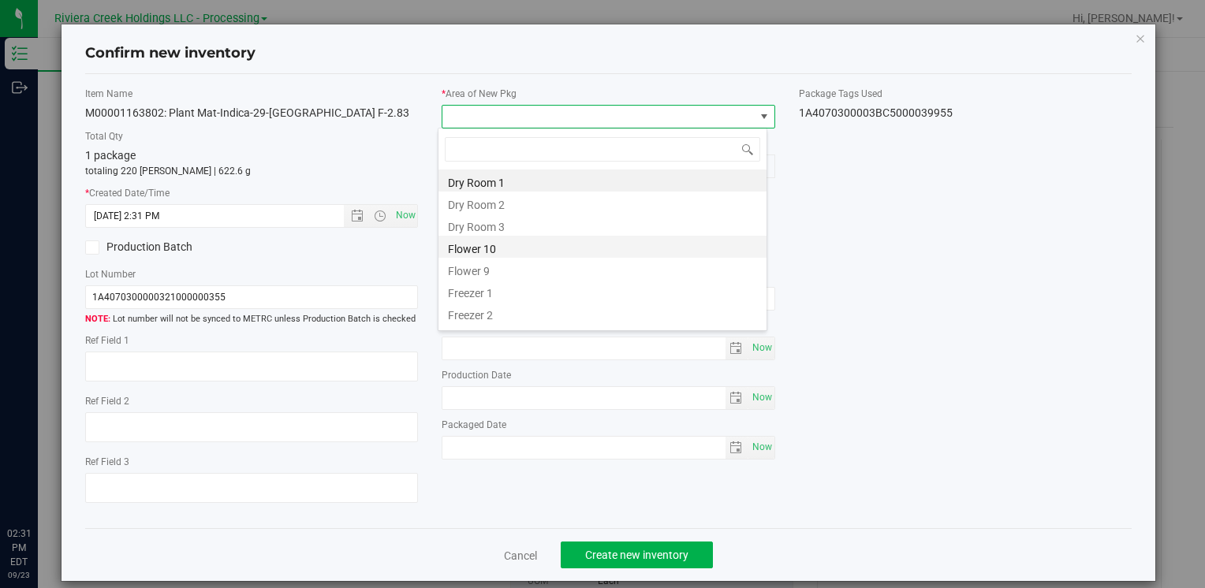
click at [517, 238] on li "Flower 10" at bounding box center [602, 247] width 328 height 22
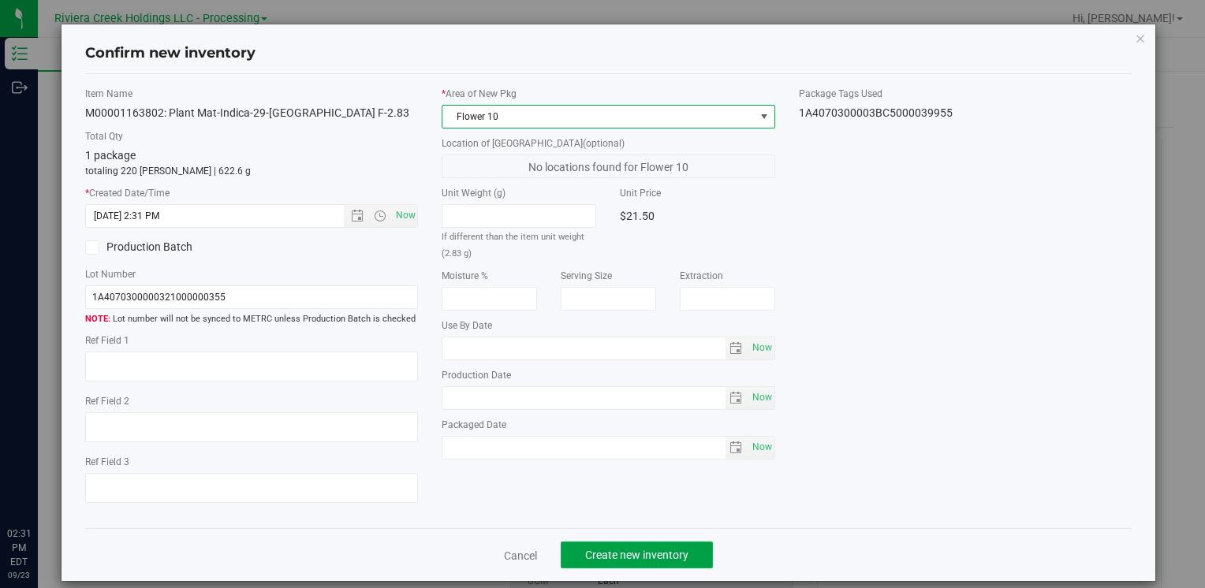
click at [599, 565] on button "Create new inventory" at bounding box center [637, 555] width 152 height 27
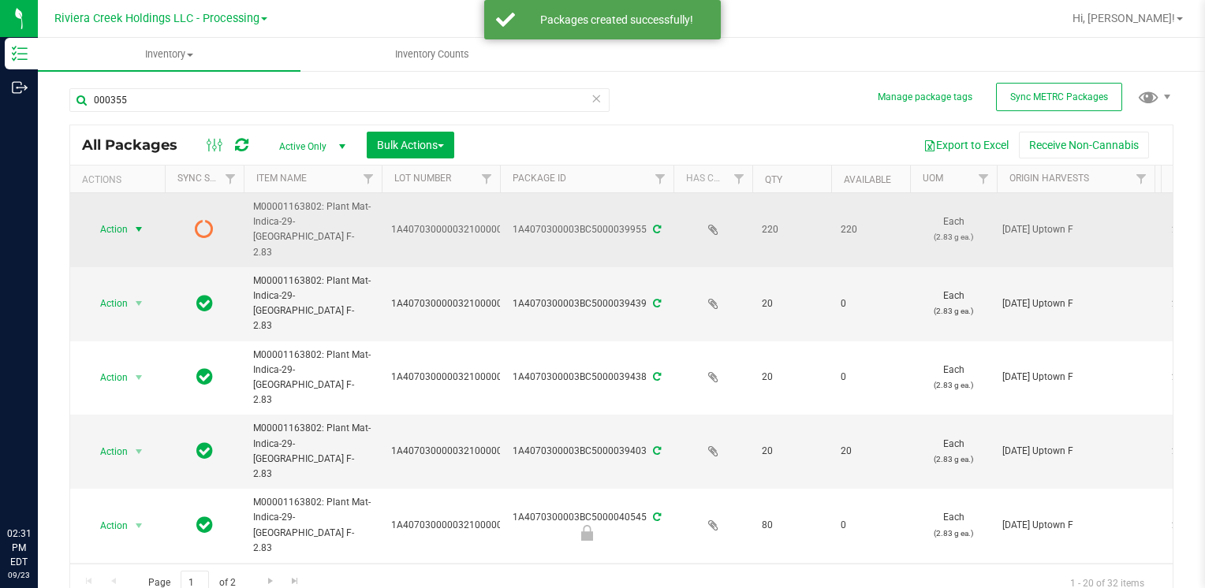
click at [107, 218] on span "Action" at bounding box center [107, 229] width 43 height 22
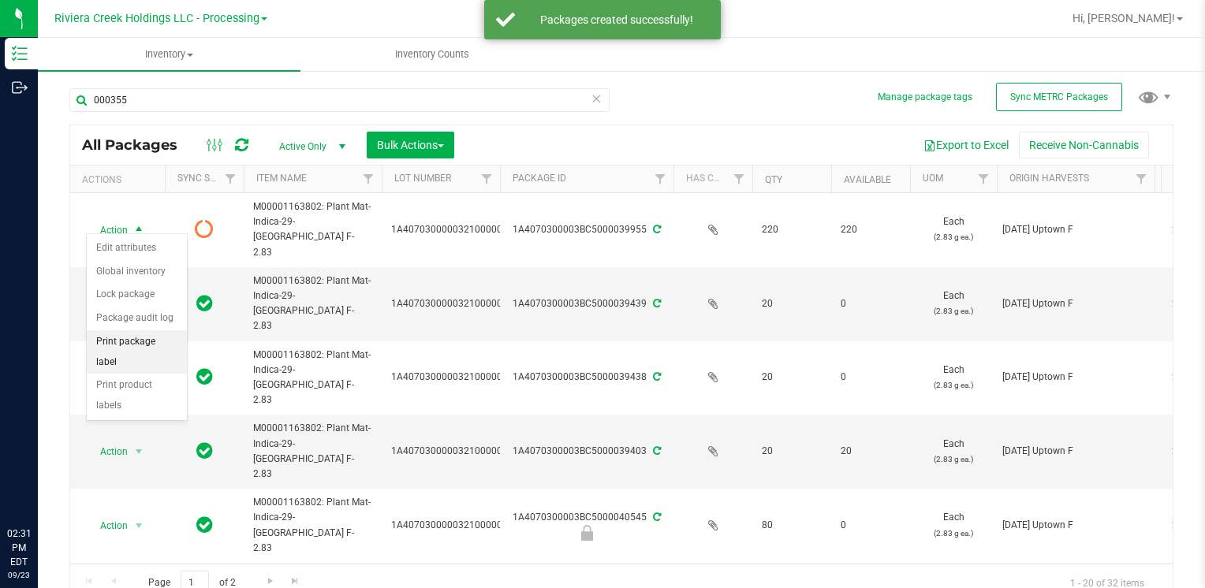
click at [177, 341] on li "Print package label" at bounding box center [137, 351] width 100 height 43
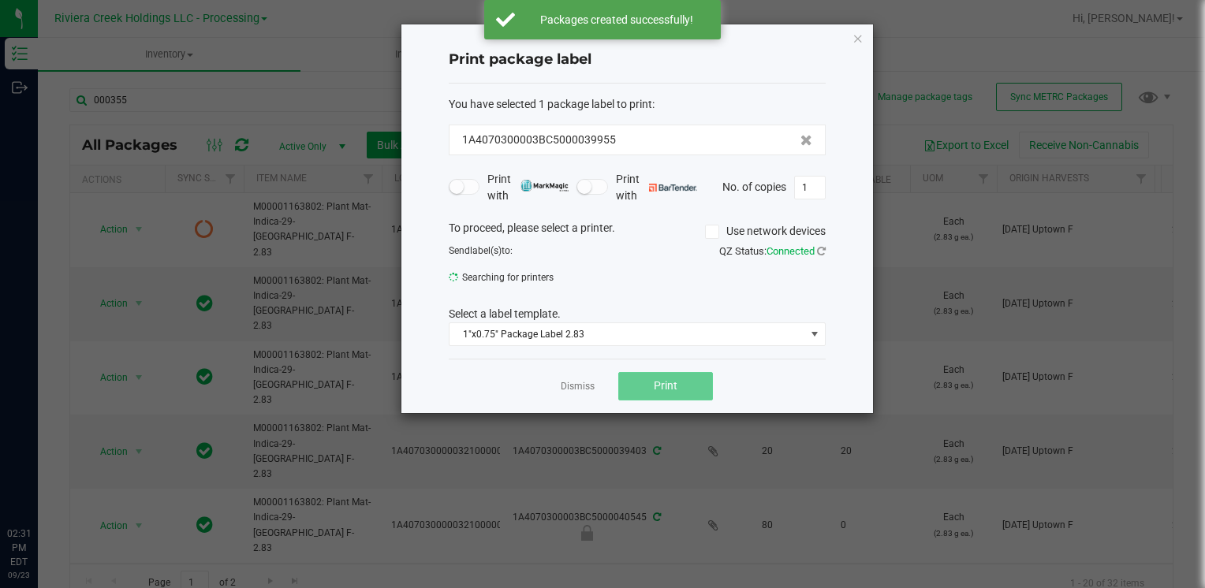
click at [669, 382] on span "Print" at bounding box center [666, 385] width 24 height 13
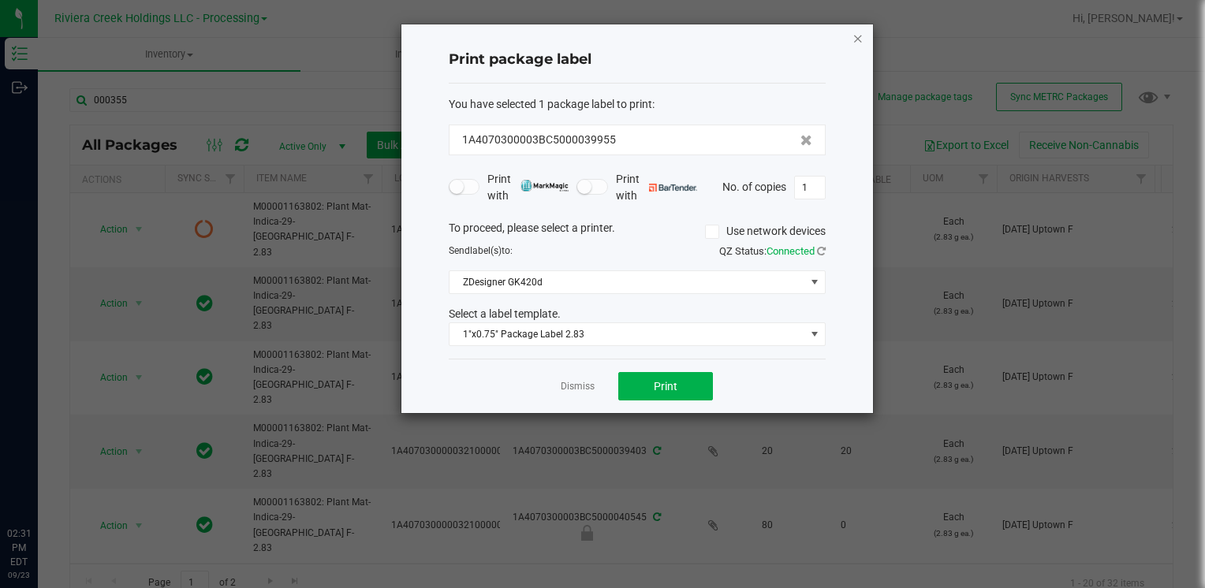
click at [857, 43] on icon "button" at bounding box center [857, 37] width 11 height 19
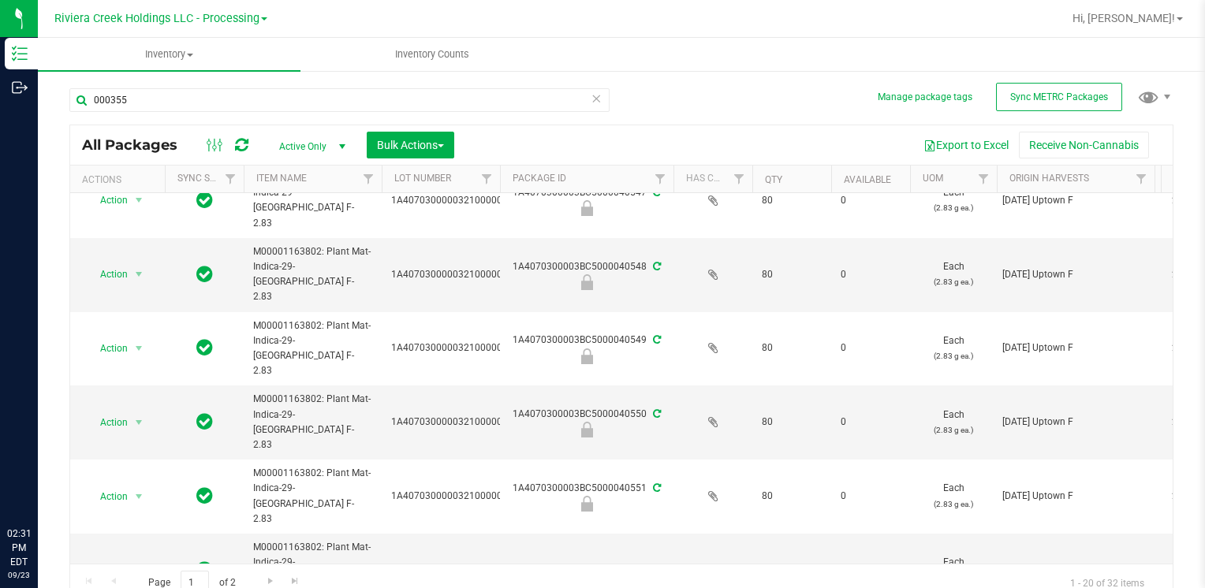
click at [136, 387] on li "Unlock package" at bounding box center [137, 399] width 100 height 24
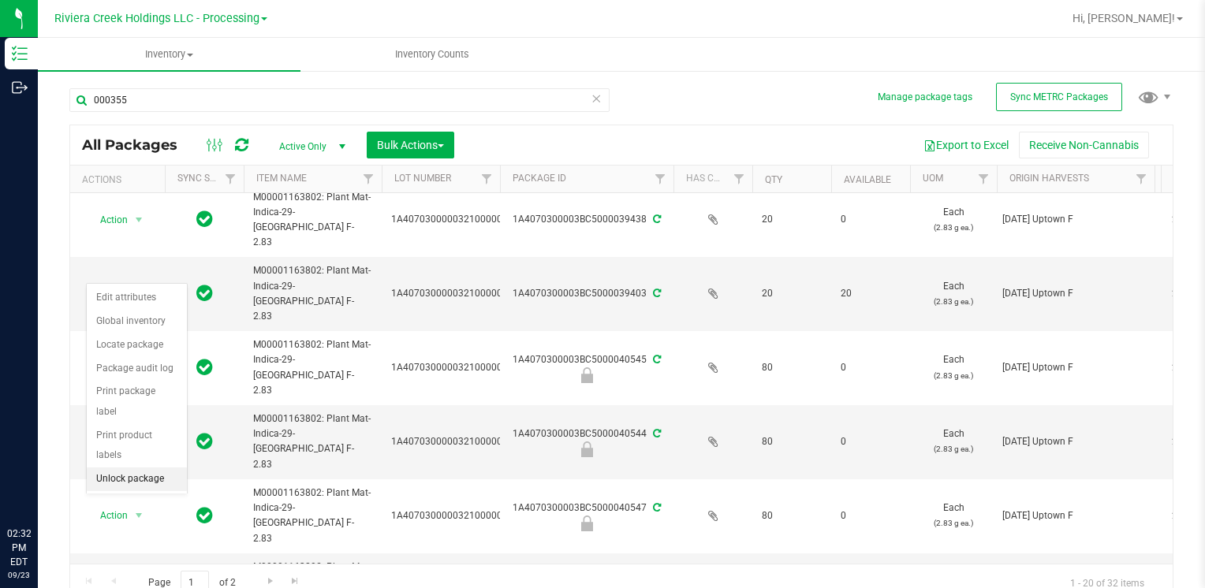
click at [144, 468] on li "Unlock package" at bounding box center [137, 480] width 100 height 24
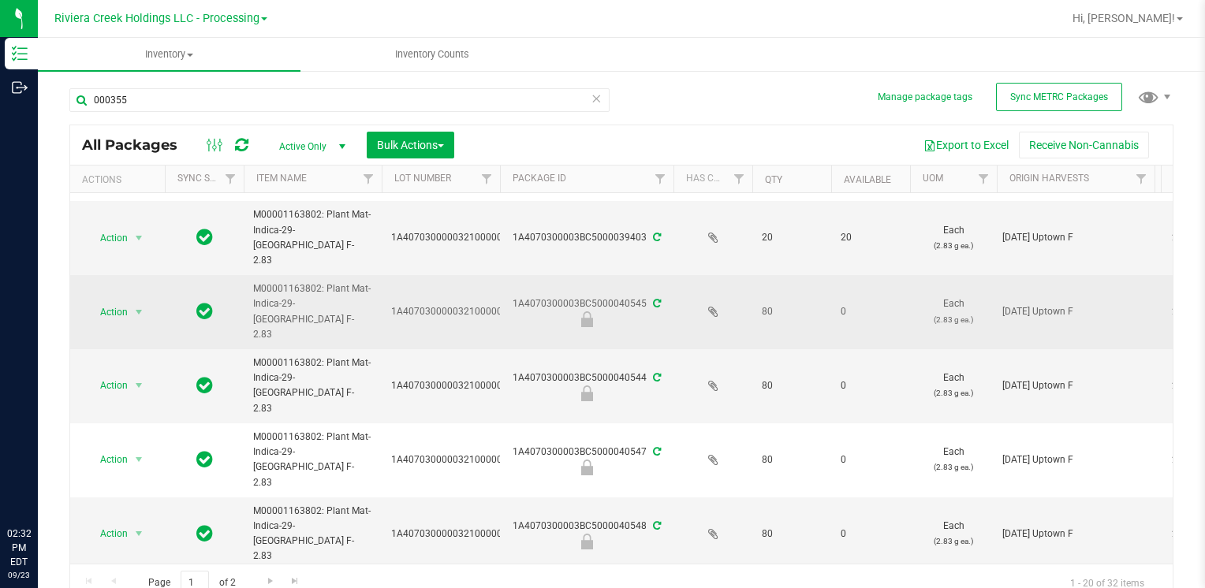
scroll to position [237, 0]
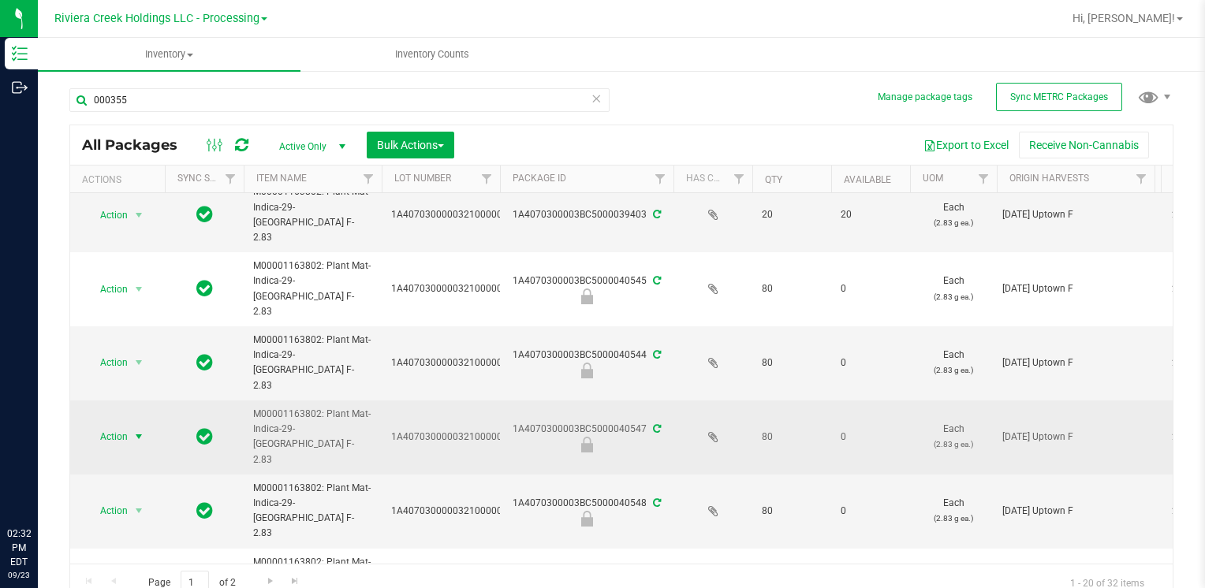
click at [125, 426] on span "Action" at bounding box center [107, 437] width 43 height 22
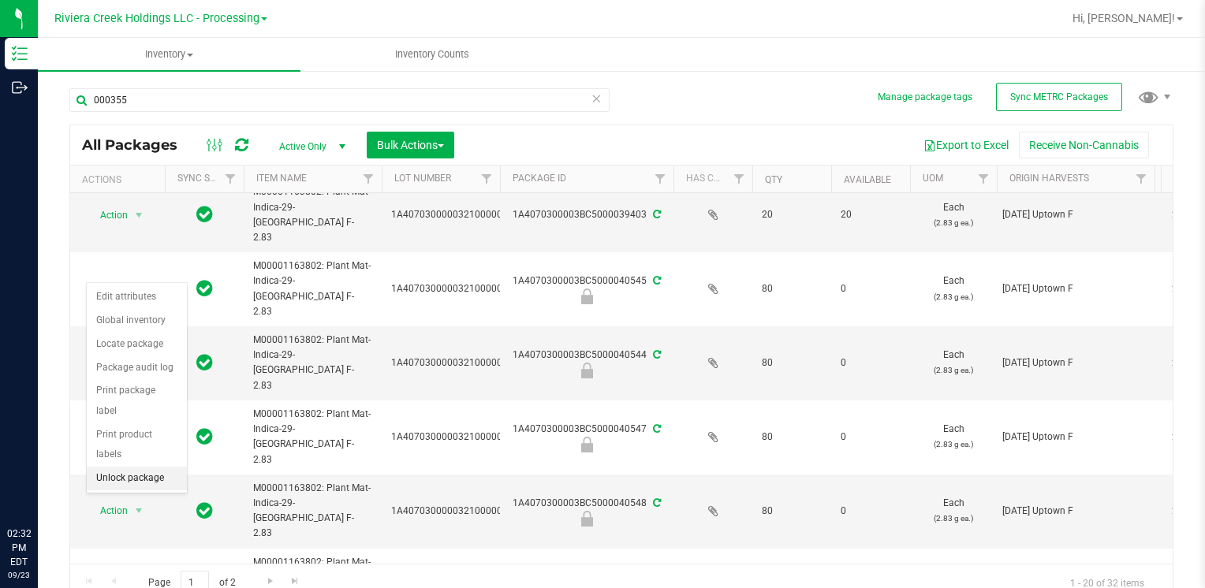
click at [146, 467] on li "Unlock package" at bounding box center [137, 479] width 100 height 24
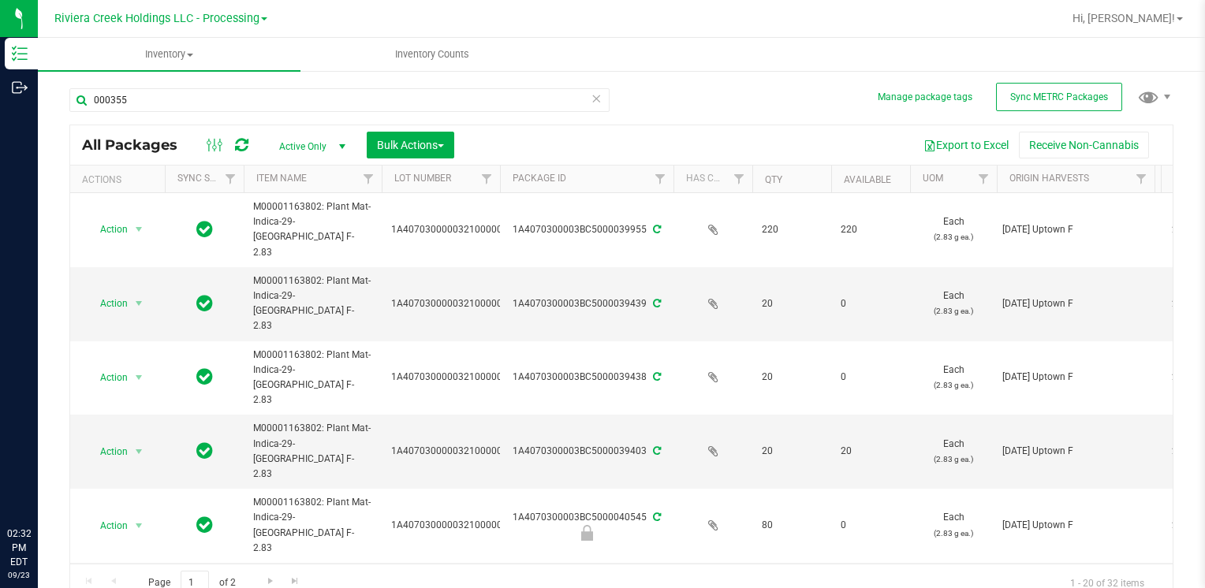
click at [155, 279] on li "Create package" at bounding box center [137, 277] width 100 height 24
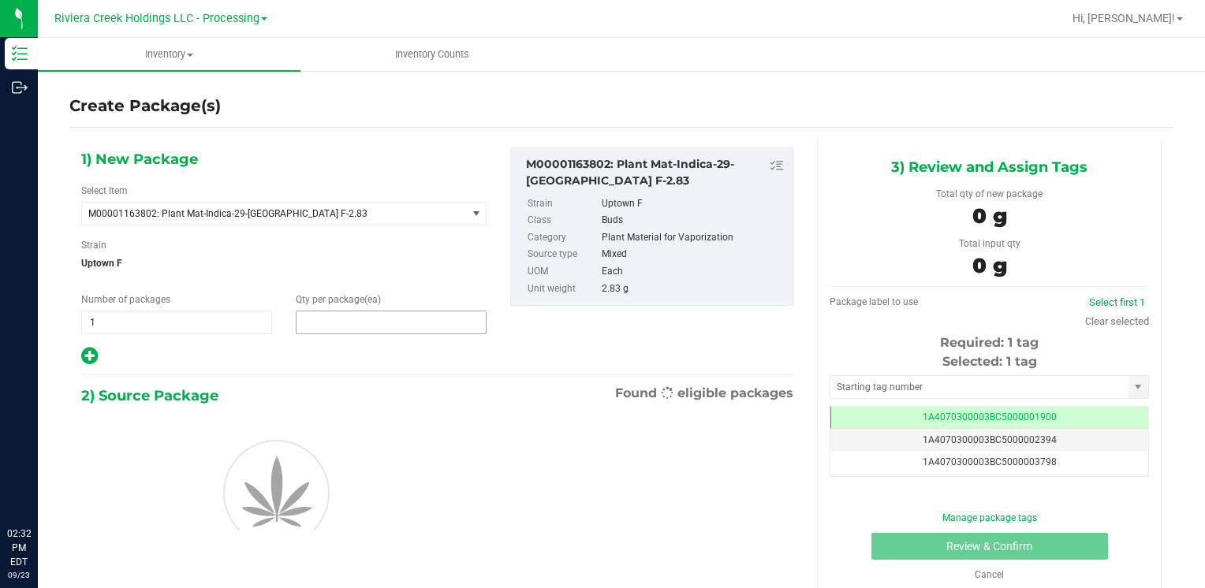
click at [348, 320] on span at bounding box center [391, 323] width 191 height 24
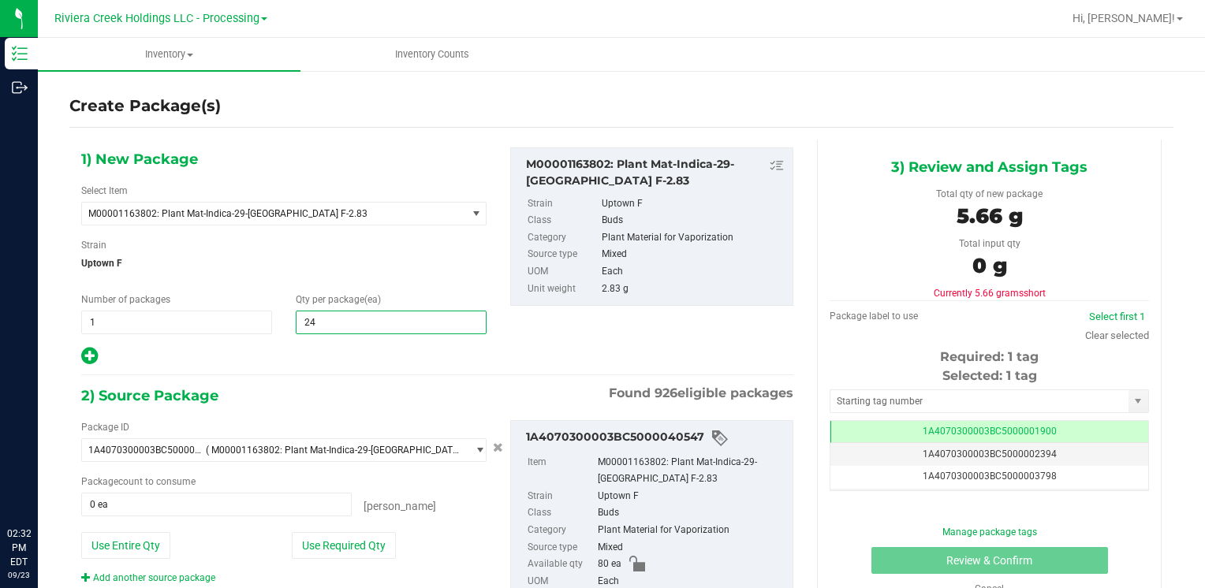
type input "240"
click at [101, 544] on button "Use Entire Qty" at bounding box center [125, 545] width 89 height 27
type input "80 ea"
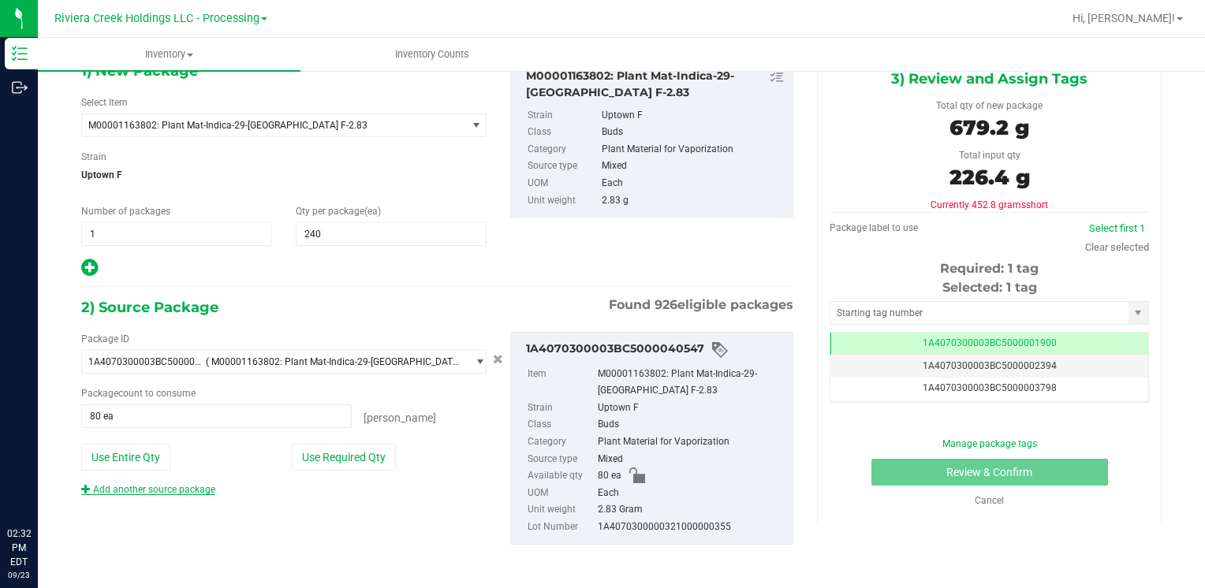
click at [151, 484] on link "Add another source package" at bounding box center [148, 489] width 134 height 11
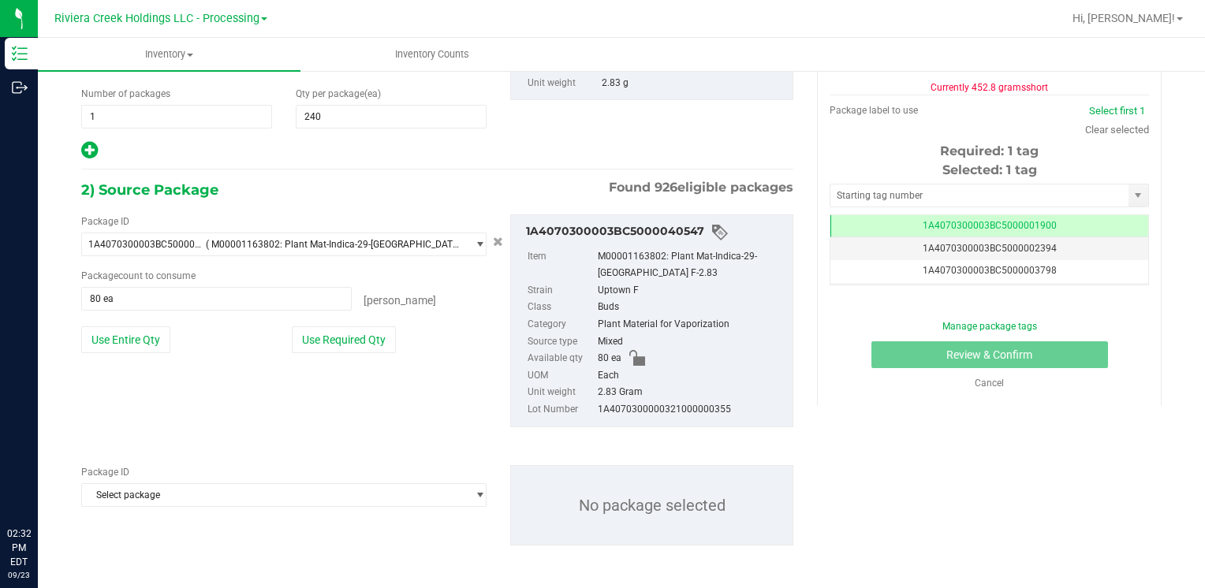
click at [147, 497] on span "Select package" at bounding box center [274, 495] width 384 height 22
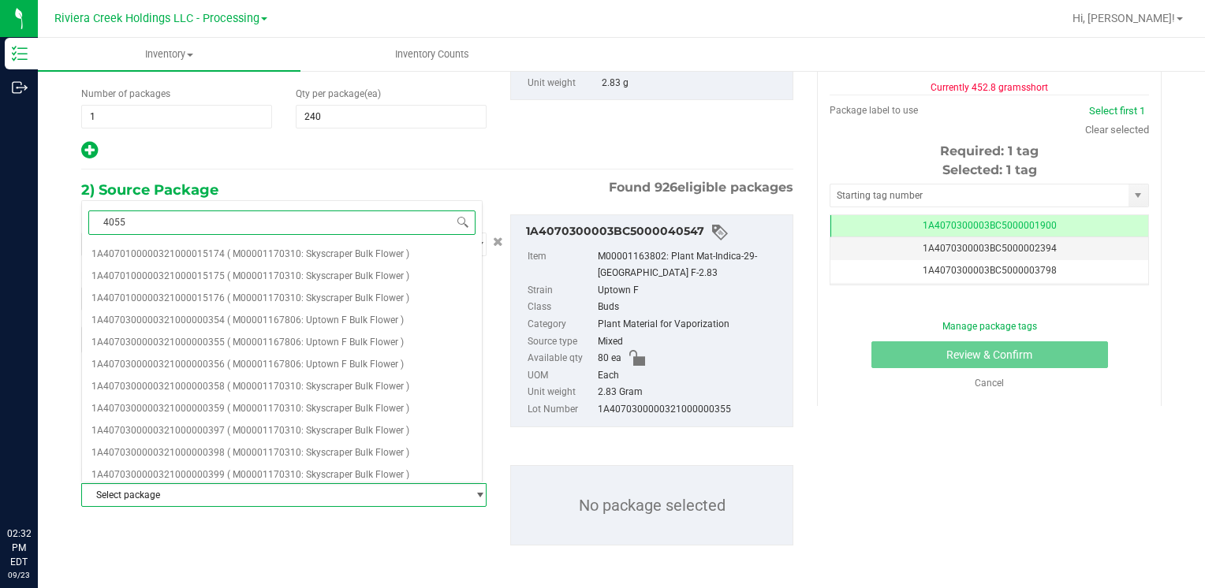
type input "40550"
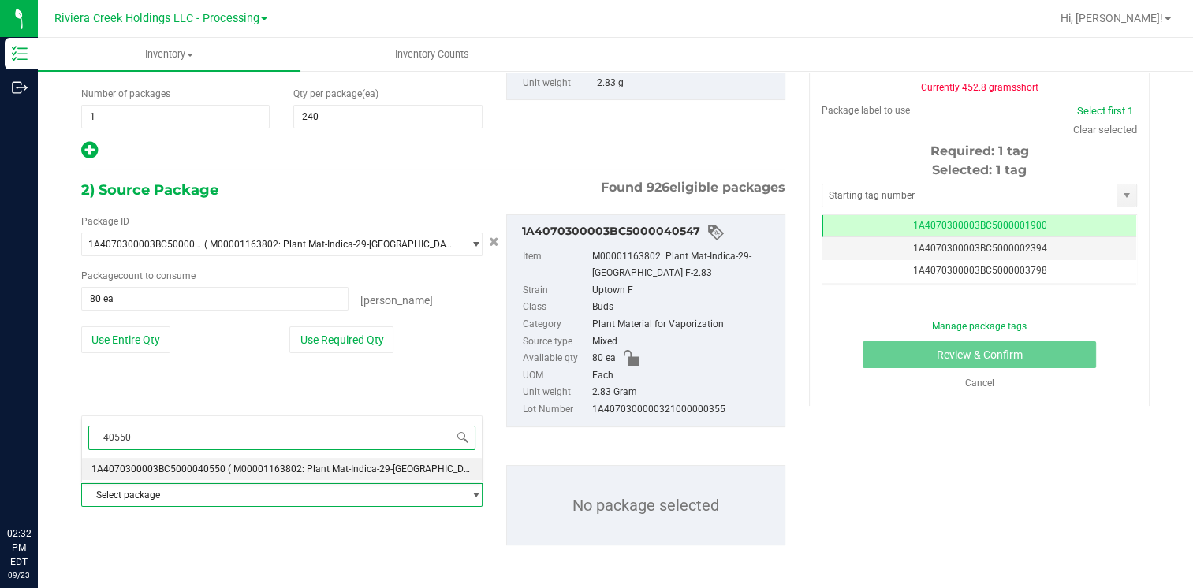
click at [200, 465] on span "1A4070300003BC5000040550" at bounding box center [158, 469] width 134 height 11
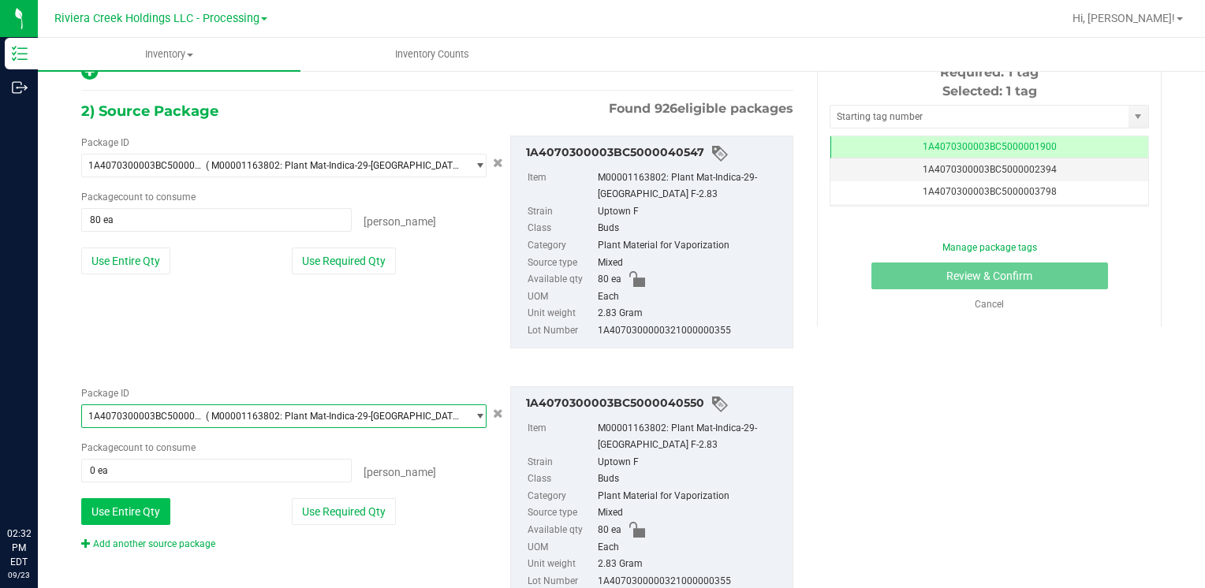
click at [145, 507] on button "Use Entire Qty" at bounding box center [125, 511] width 89 height 27
type input "80 ea"
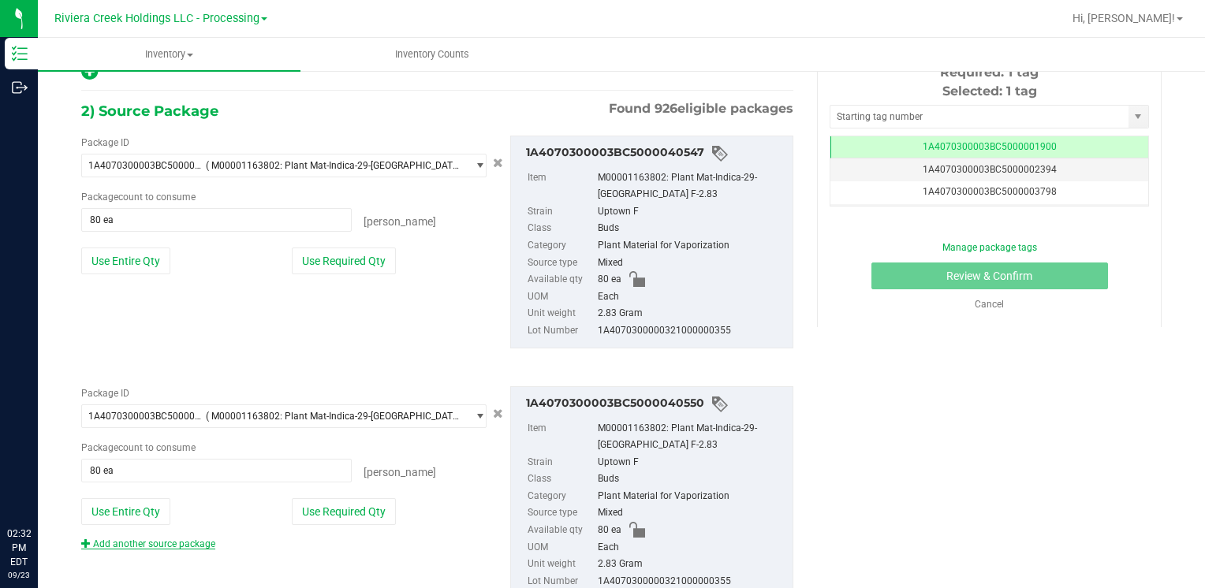
click at [141, 541] on link "Add another source package" at bounding box center [148, 544] width 134 height 11
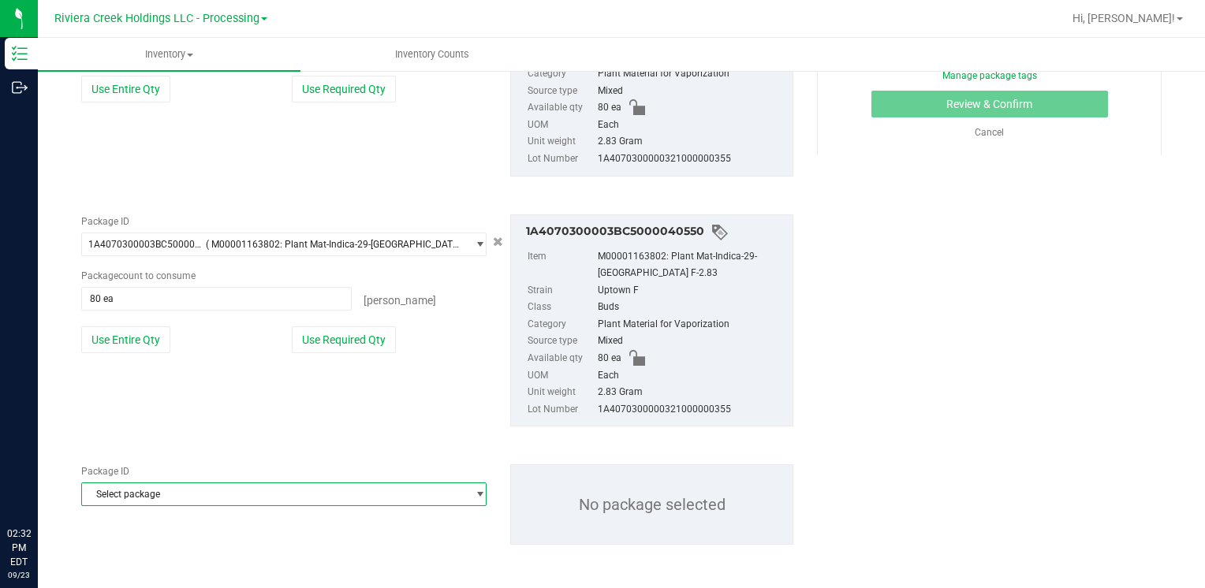
click at [155, 490] on span "Select package" at bounding box center [274, 494] width 384 height 22
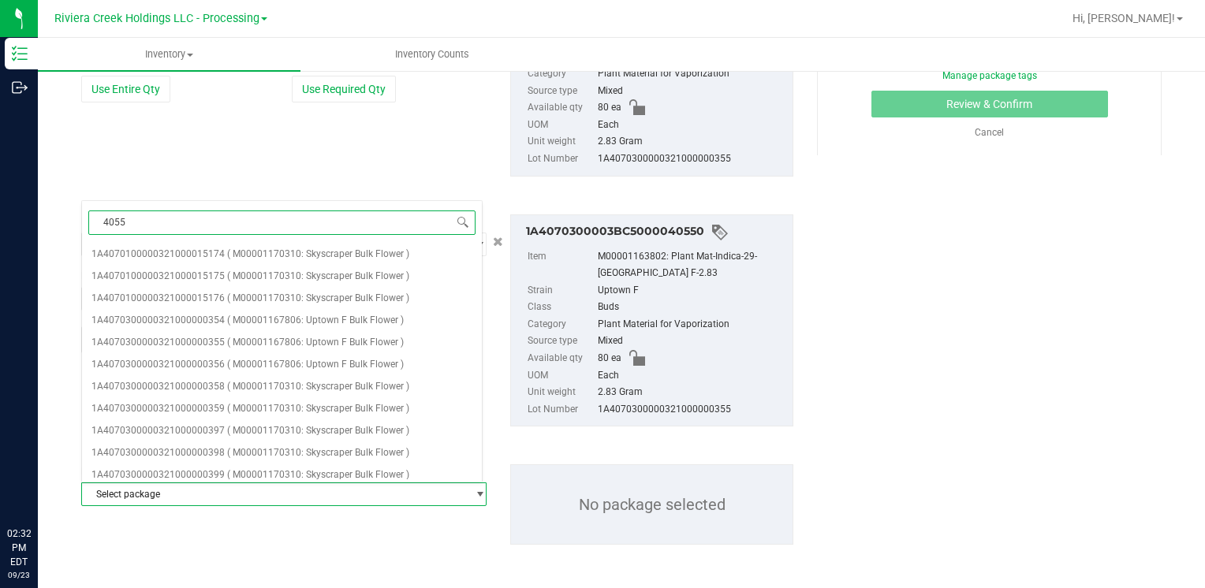
type input "40556"
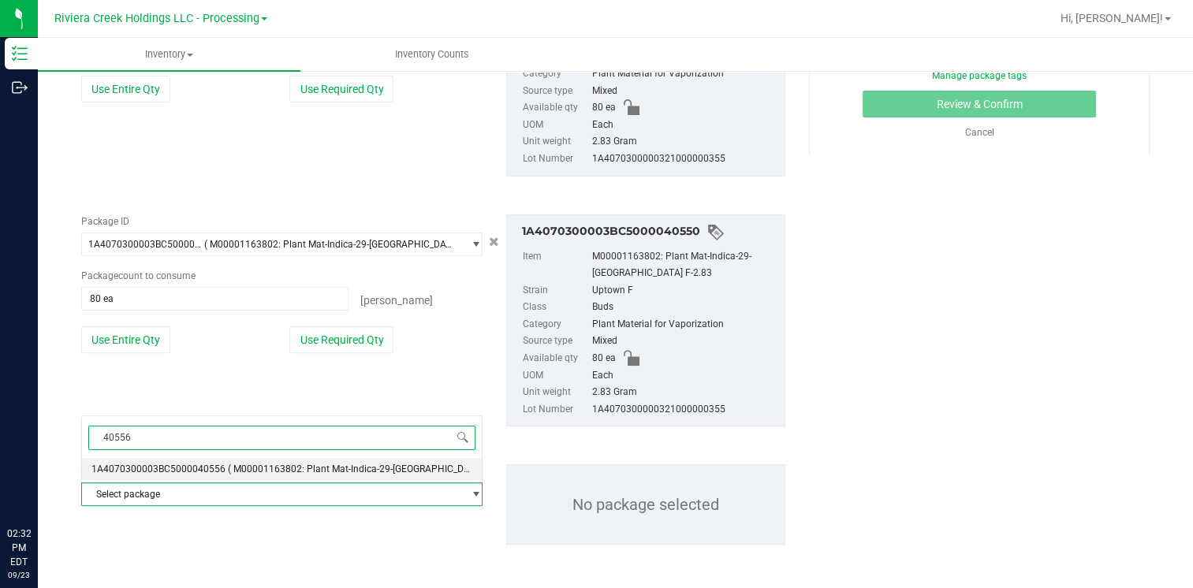
click at [196, 464] on span "1A4070300003BC5000040556" at bounding box center [158, 469] width 134 height 11
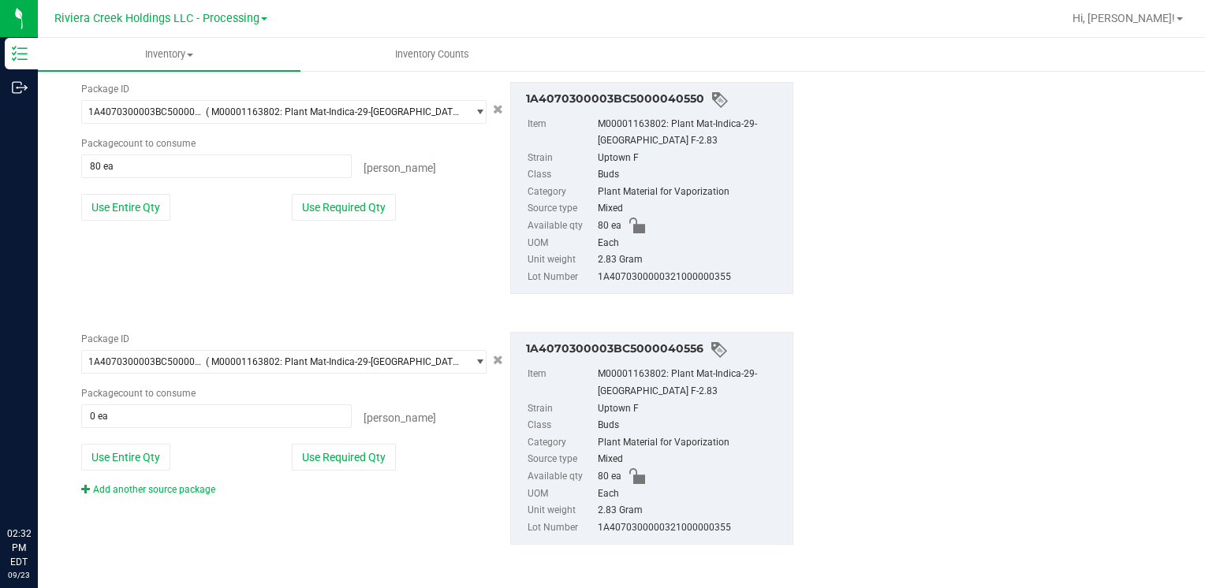
click at [136, 477] on div "Package ID 1A4070300003BC5000040556 ( M00001163802: Plant Mat-Indica-29-[GEOGRA…" at bounding box center [283, 414] width 429 height 165
click at [139, 459] on button "Use Entire Qty" at bounding box center [125, 457] width 89 height 27
type input "80 ea"
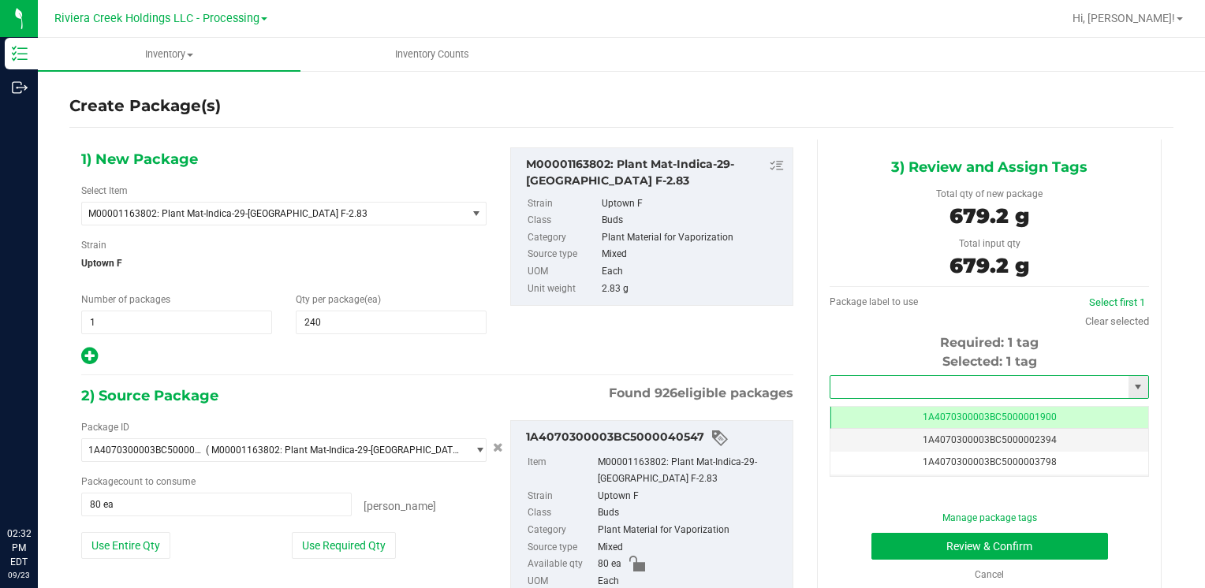
click at [839, 377] on input "text" at bounding box center [979, 387] width 298 height 22
click at [848, 408] on li "1A4070300003BC5000039956" at bounding box center [979, 414] width 314 height 24
type input "1A4070300003BC5000039956"
click at [883, 541] on button "Review & Confirm" at bounding box center [989, 546] width 237 height 27
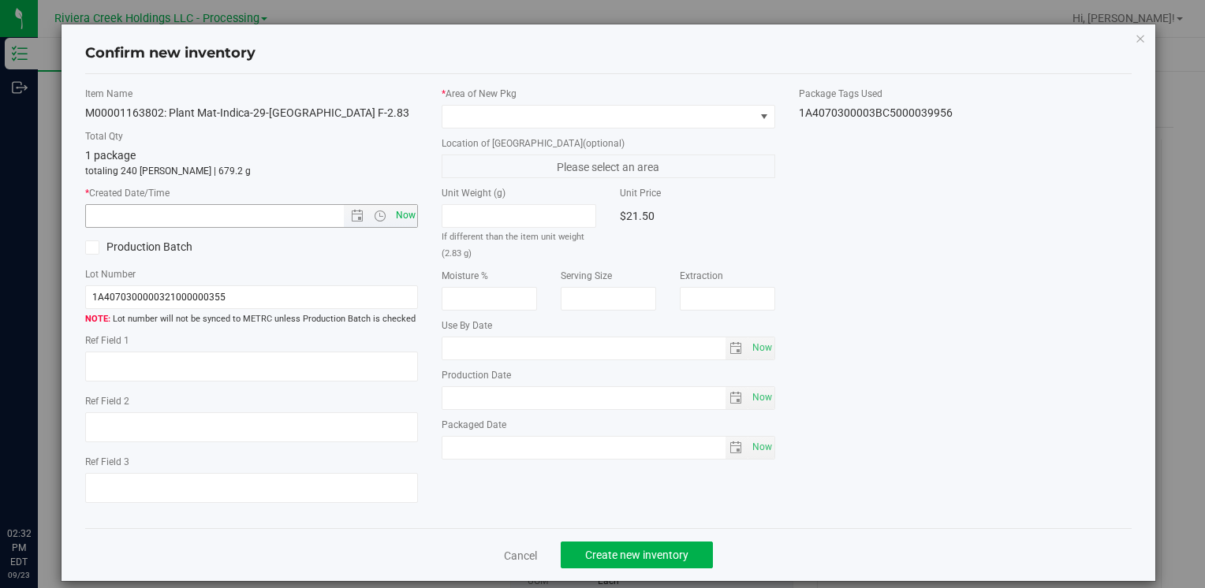
click at [397, 220] on span "Now" at bounding box center [405, 215] width 27 height 23
type input "[DATE] 2:32 PM"
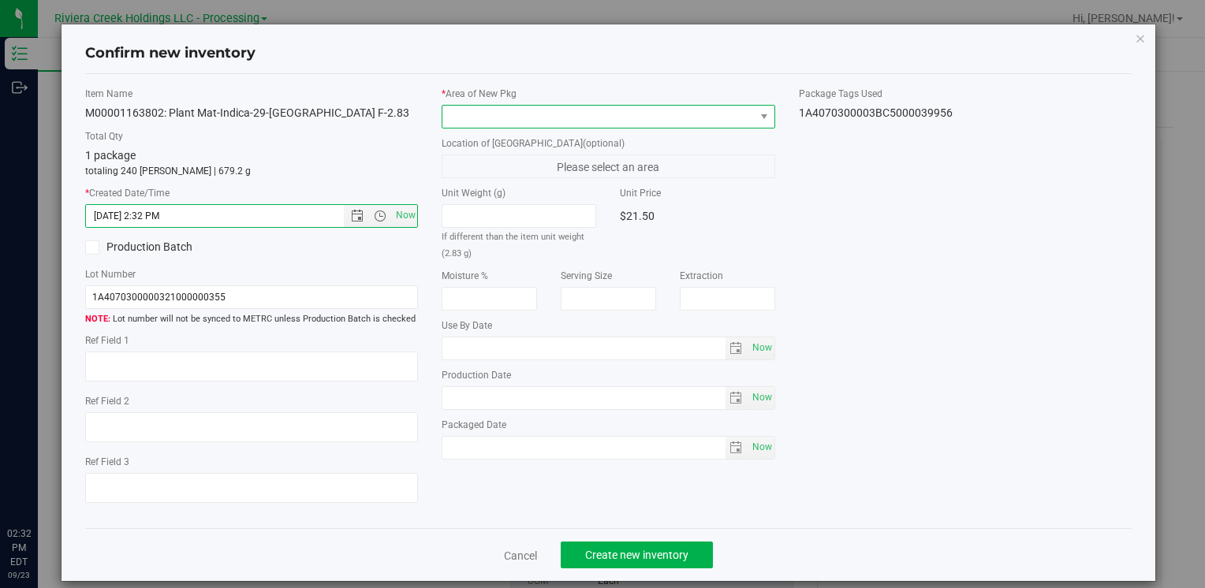
click at [460, 106] on span at bounding box center [597, 117] width 311 height 22
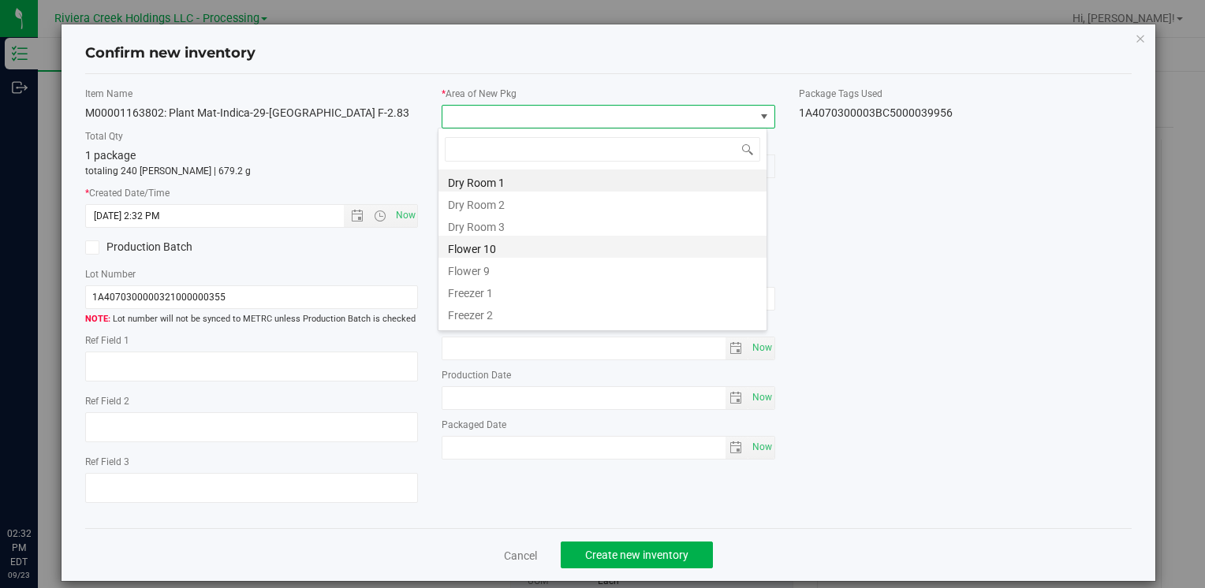
click at [525, 248] on li "Flower 10" at bounding box center [602, 247] width 328 height 22
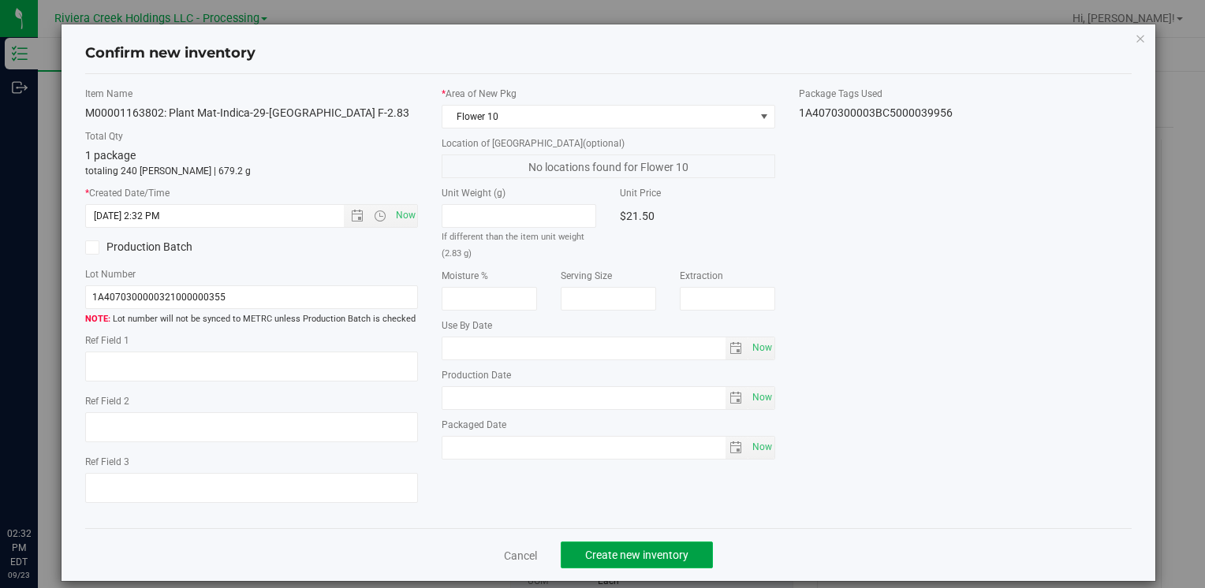
click at [591, 550] on span "Create new inventory" at bounding box center [636, 555] width 103 height 13
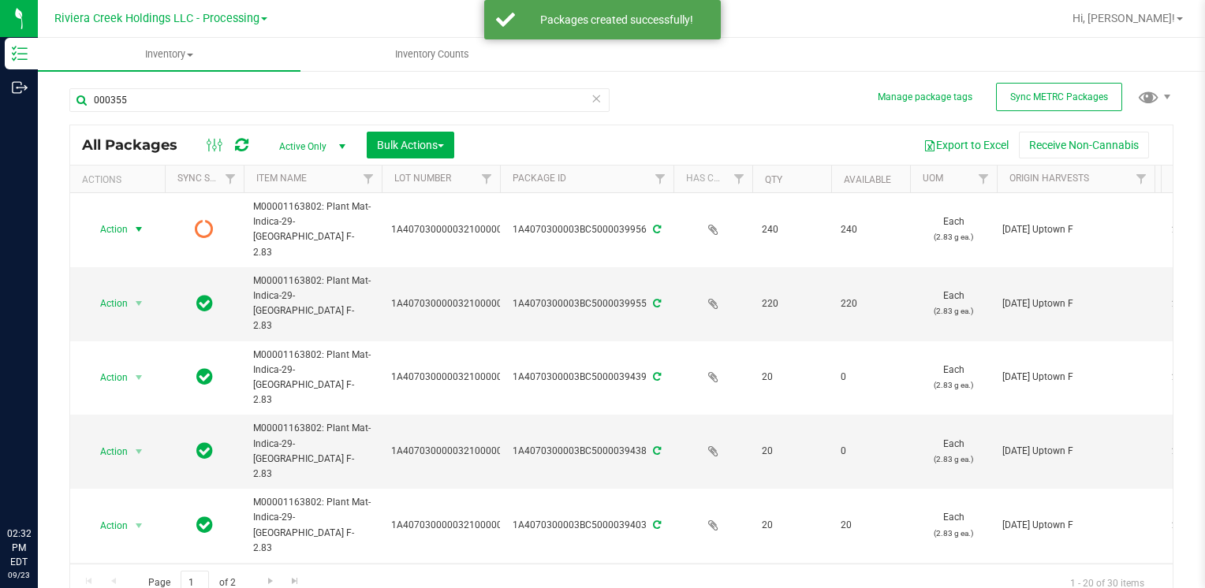
click at [118, 218] on span "Action" at bounding box center [107, 229] width 43 height 22
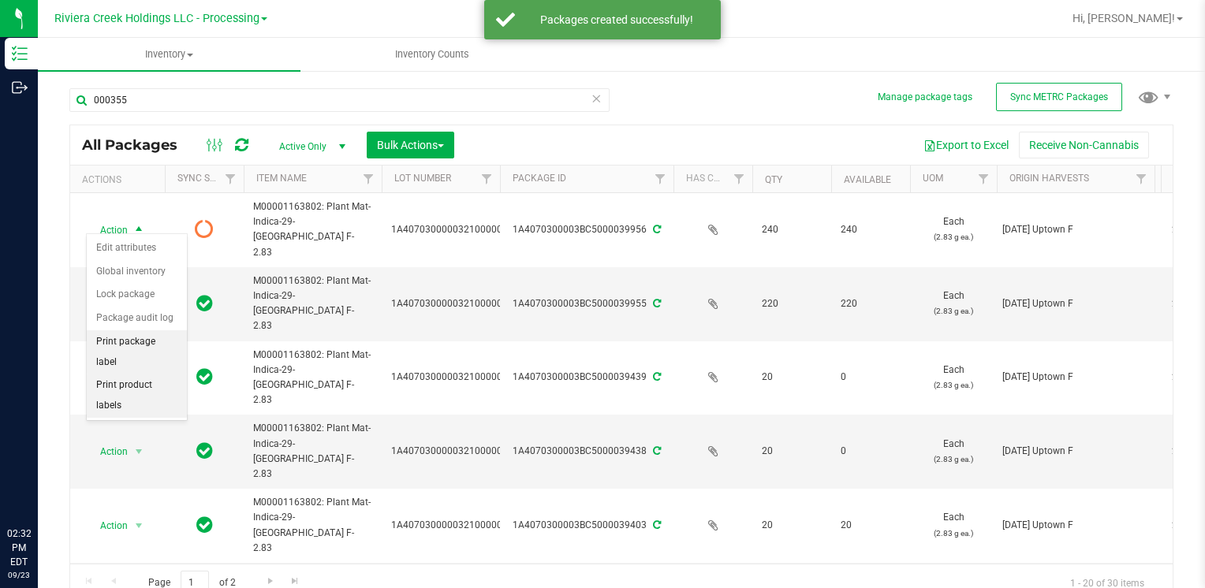
click at [156, 341] on li "Print package label" at bounding box center [137, 351] width 100 height 43
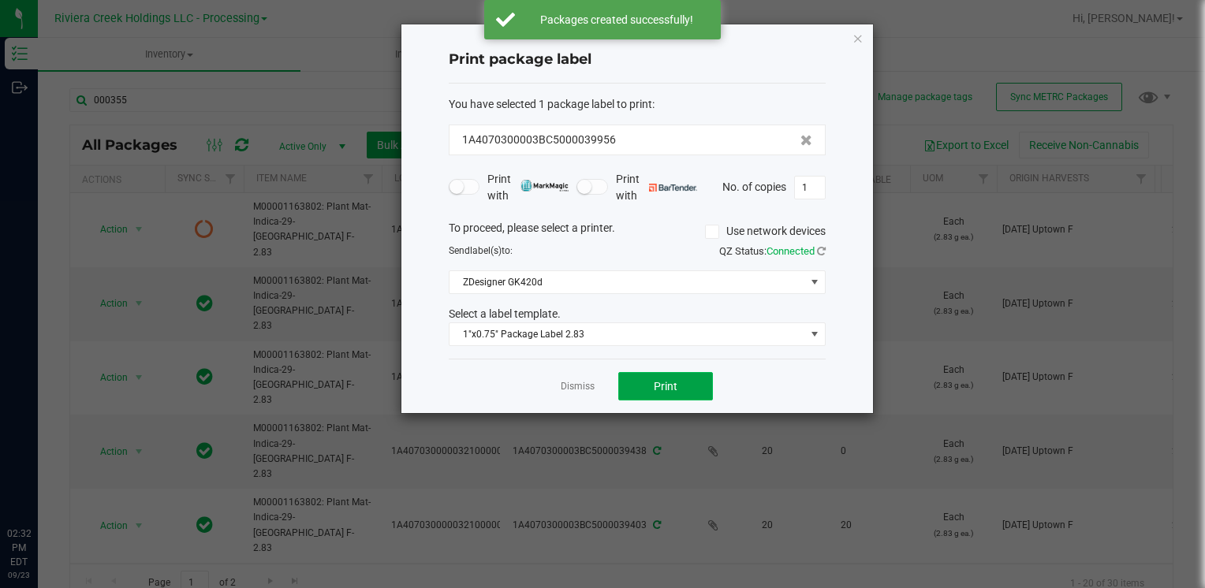
click at [655, 380] on span "Print" at bounding box center [666, 386] width 24 height 13
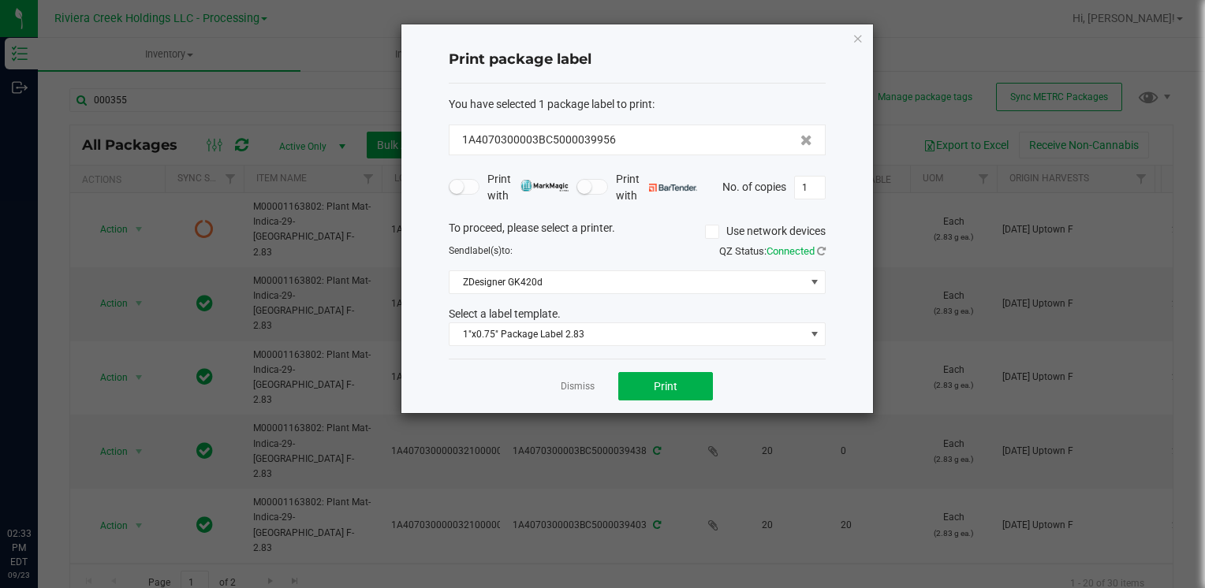
click at [863, 33] on div "Print package label You have selected 1 package label to print : 1A4070300003BC…" at bounding box center [637, 218] width 472 height 389
click at [855, 43] on icon "button" at bounding box center [857, 37] width 11 height 19
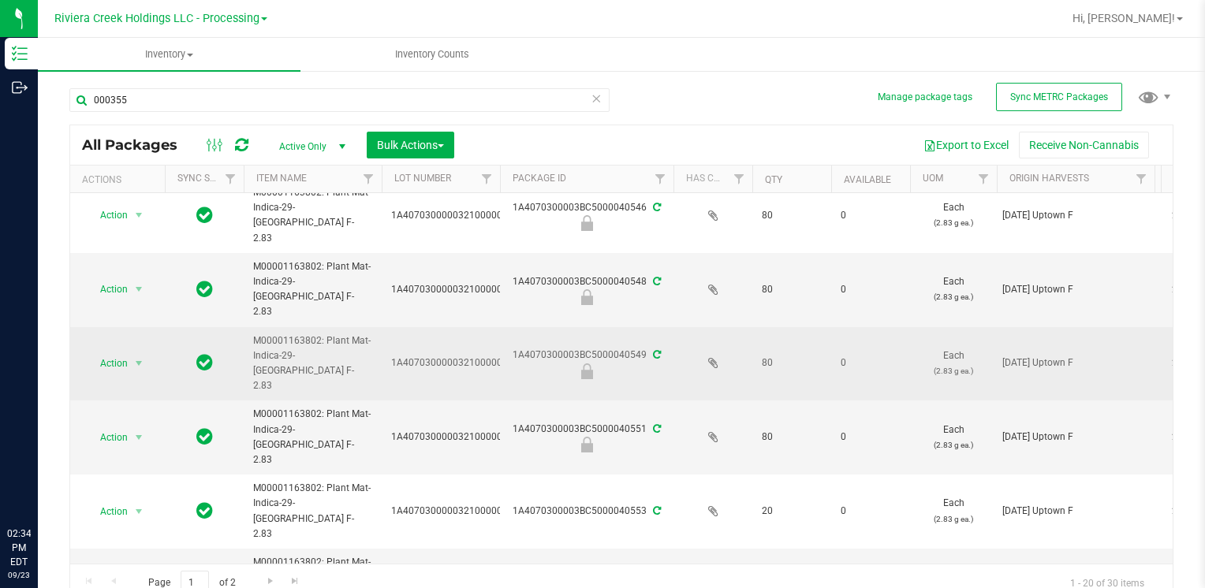
scroll to position [473, 0]
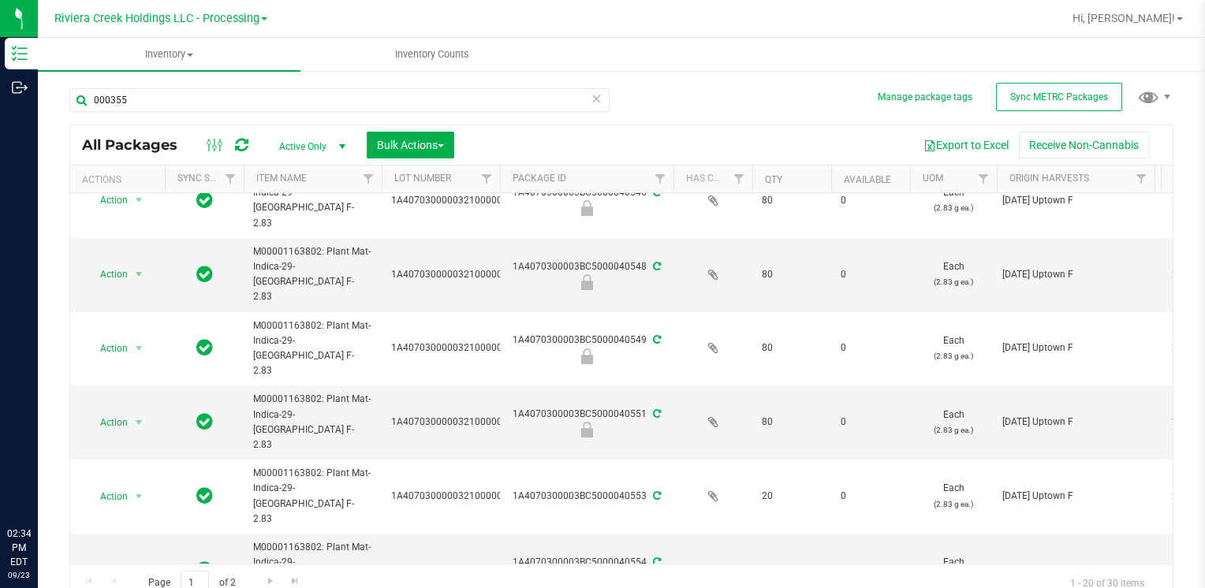
click at [160, 569] on li "Unlock package" at bounding box center [137, 581] width 100 height 24
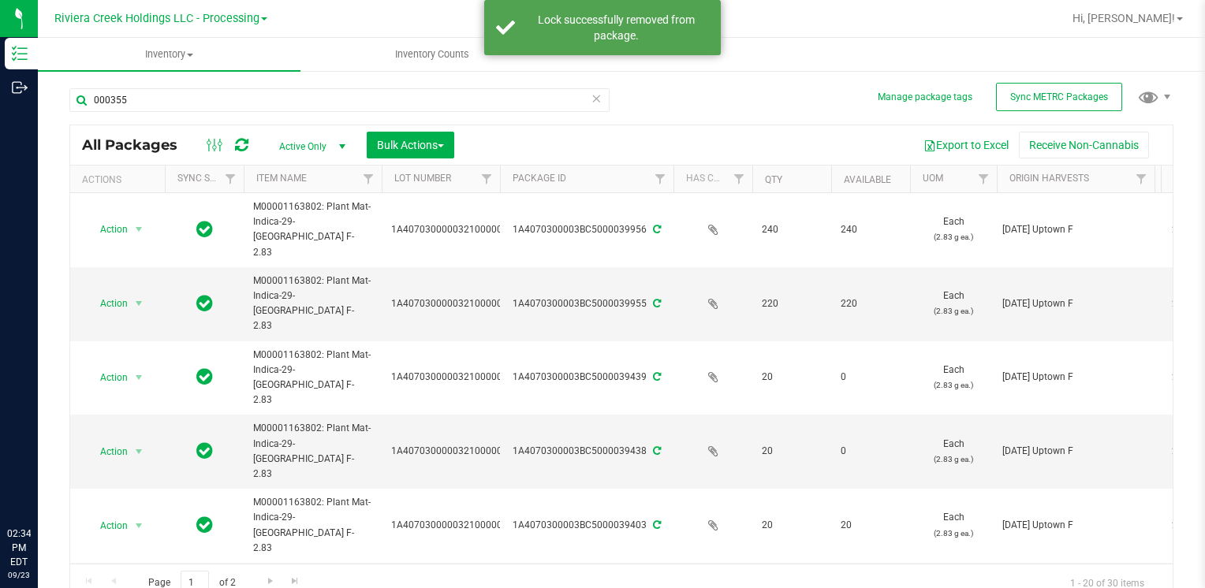
scroll to position [158, 0]
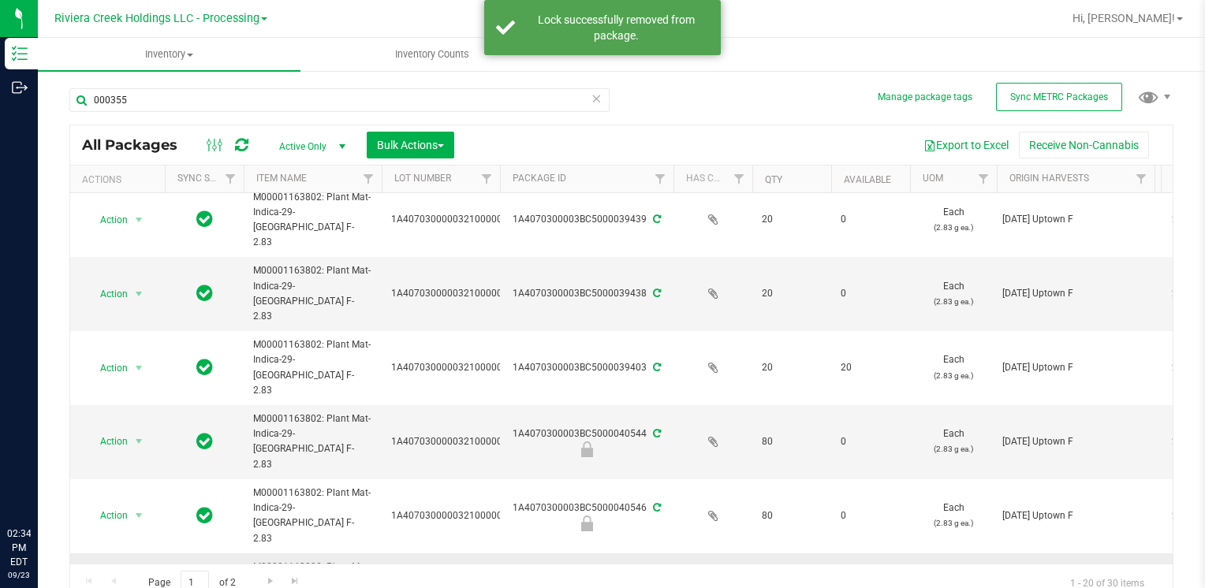
click at [110, 579] on span "Action" at bounding box center [107, 590] width 43 height 22
click at [127, 395] on li "Unlock package" at bounding box center [137, 407] width 100 height 24
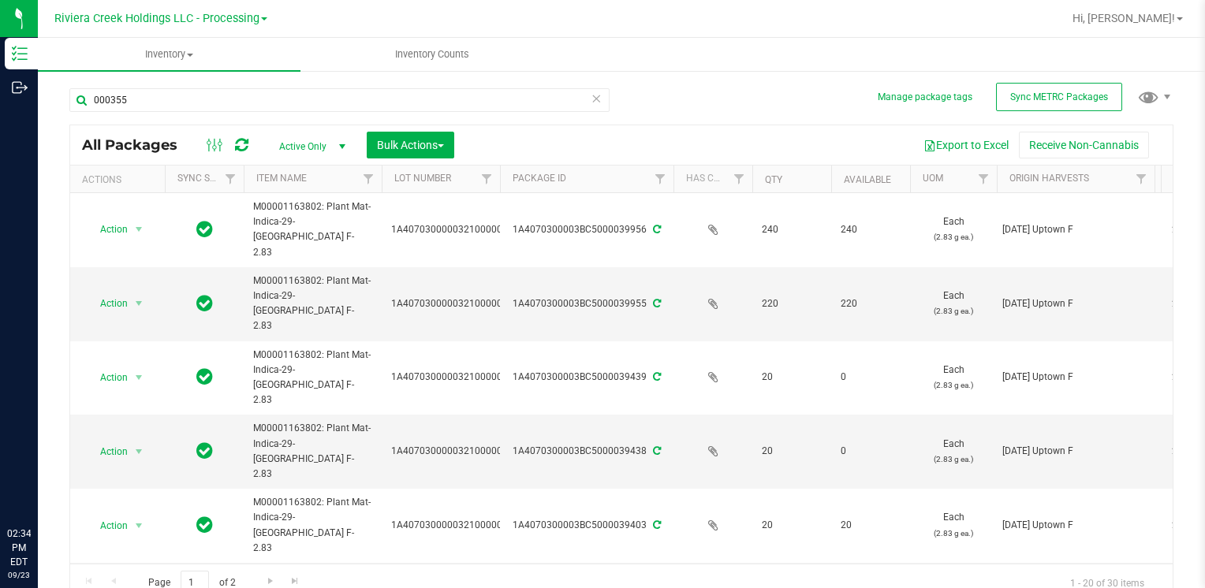
scroll to position [158, 0]
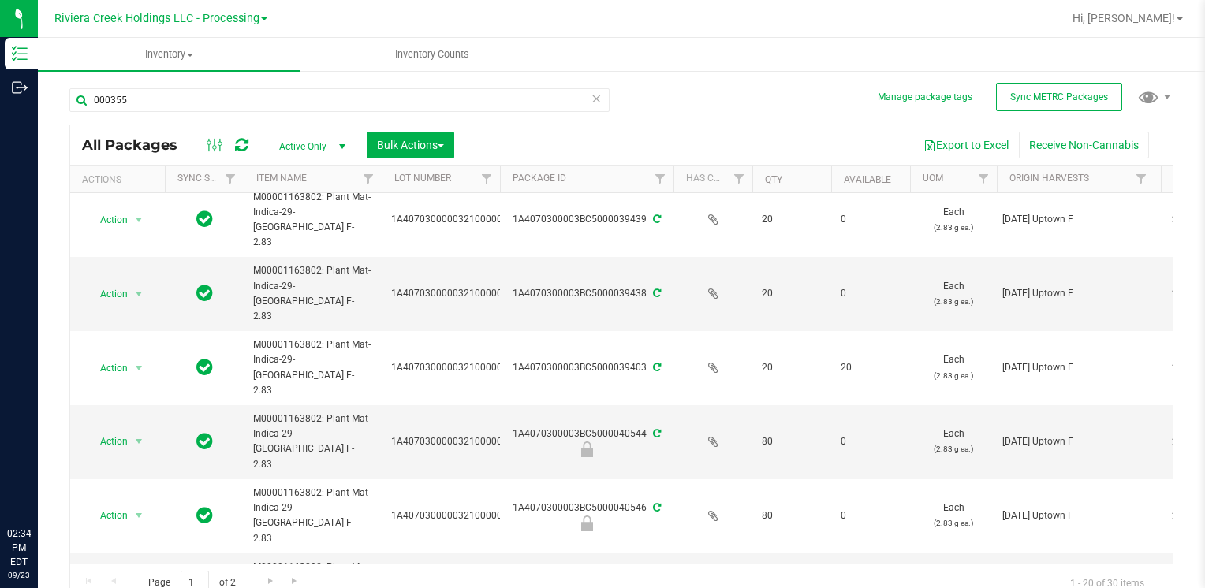
click at [133, 438] on li "Unlock package" at bounding box center [137, 450] width 100 height 24
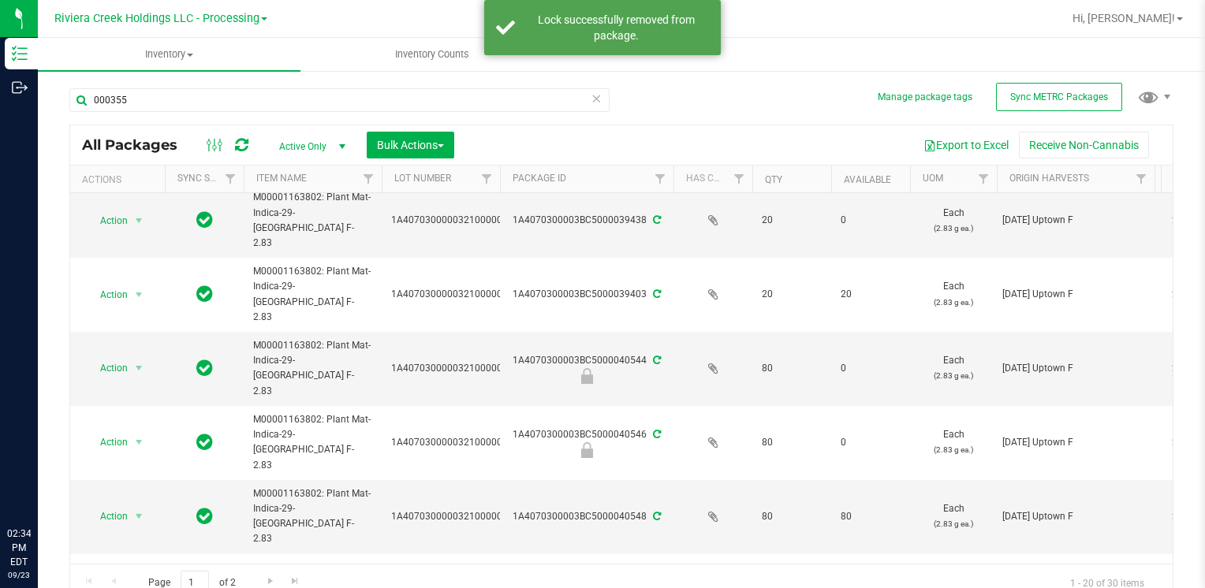
scroll to position [237, 0]
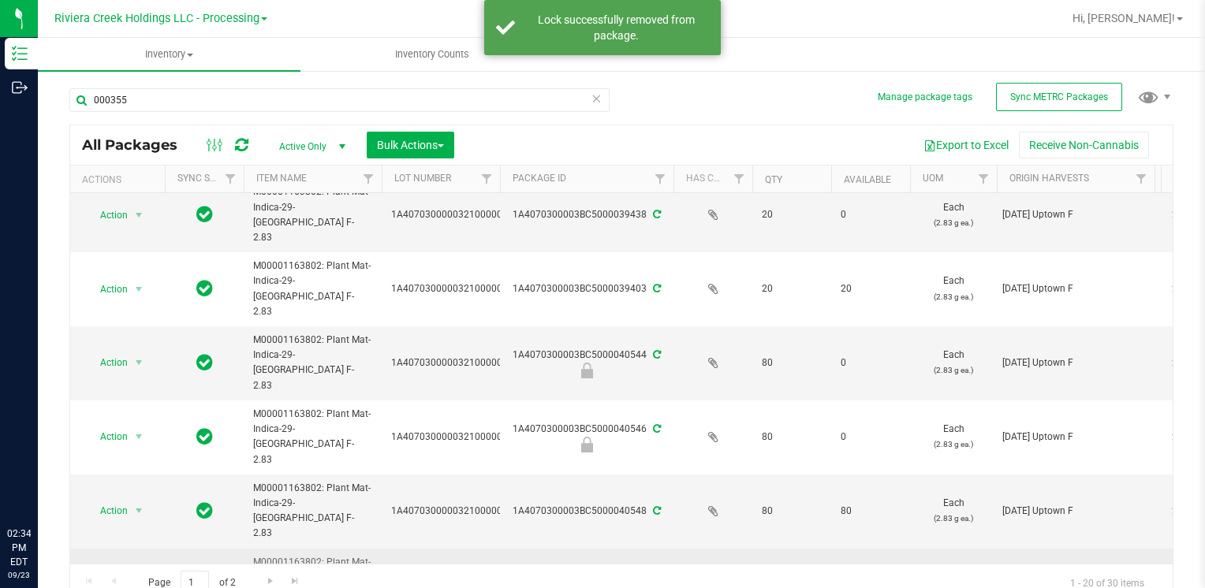
click at [124, 574] on span "Action" at bounding box center [107, 585] width 43 height 22
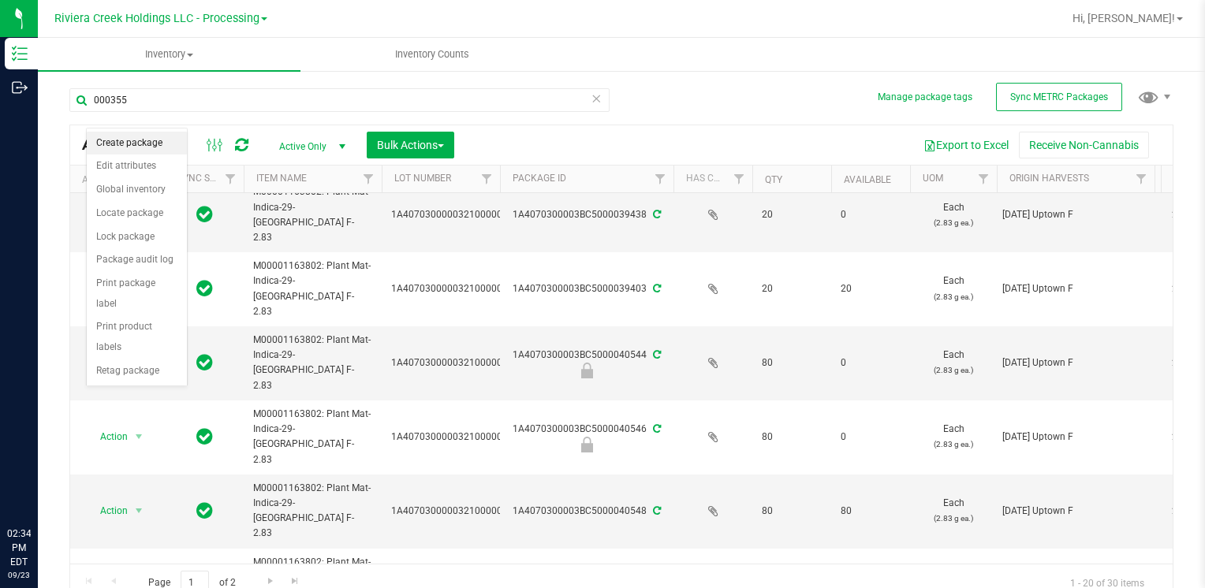
click at [147, 147] on li "Create package" at bounding box center [137, 144] width 100 height 24
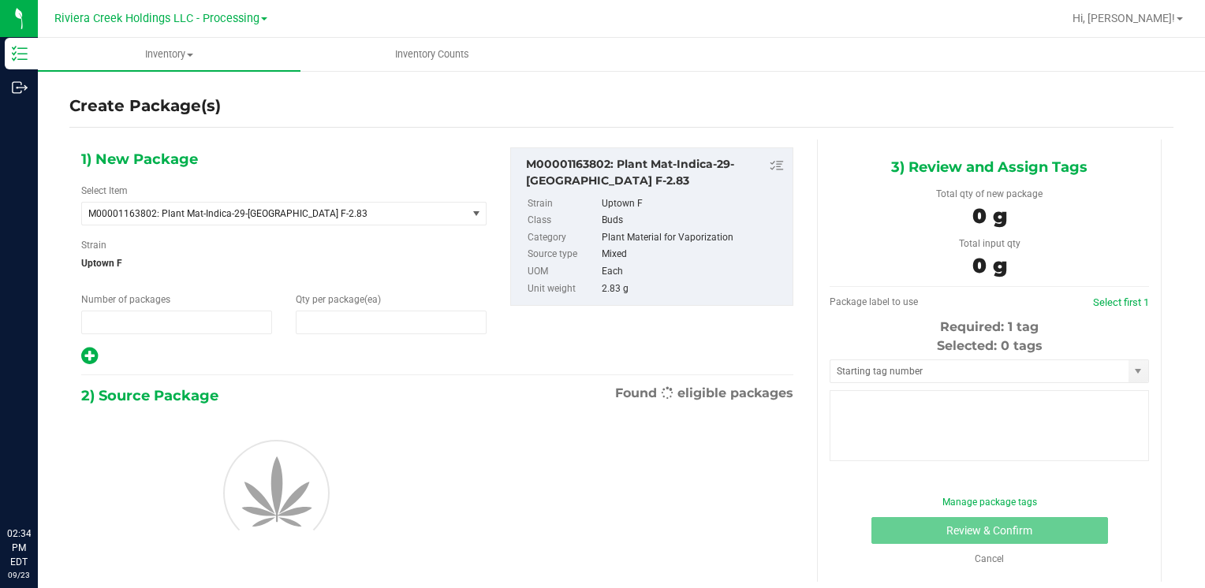
type input "1"
type input "0"
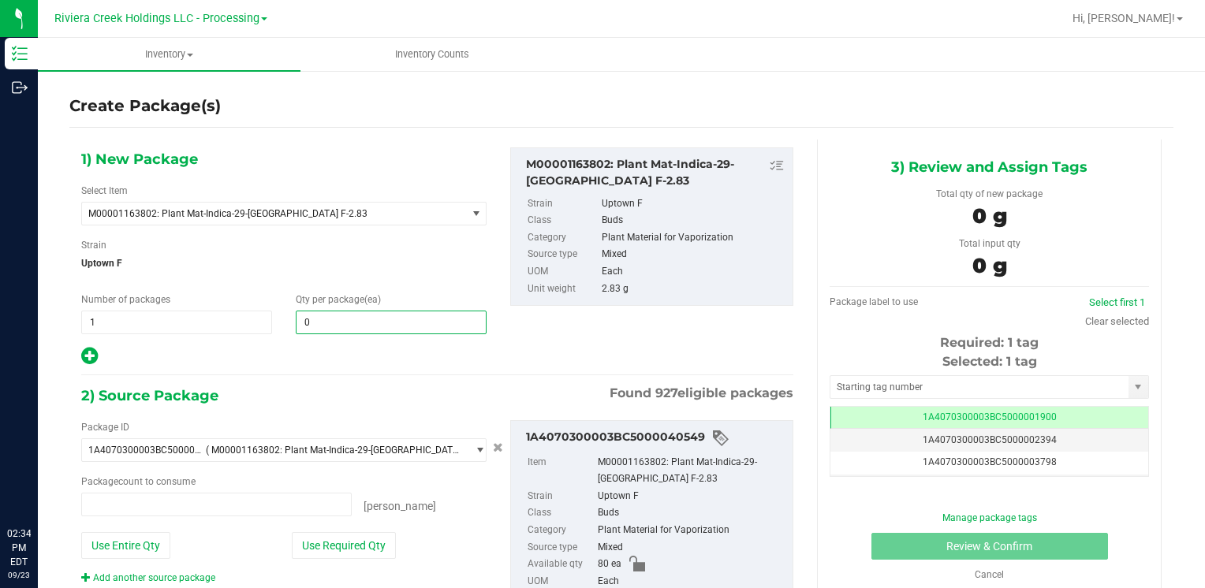
type input "0 ea"
click at [332, 313] on span at bounding box center [391, 323] width 191 height 24
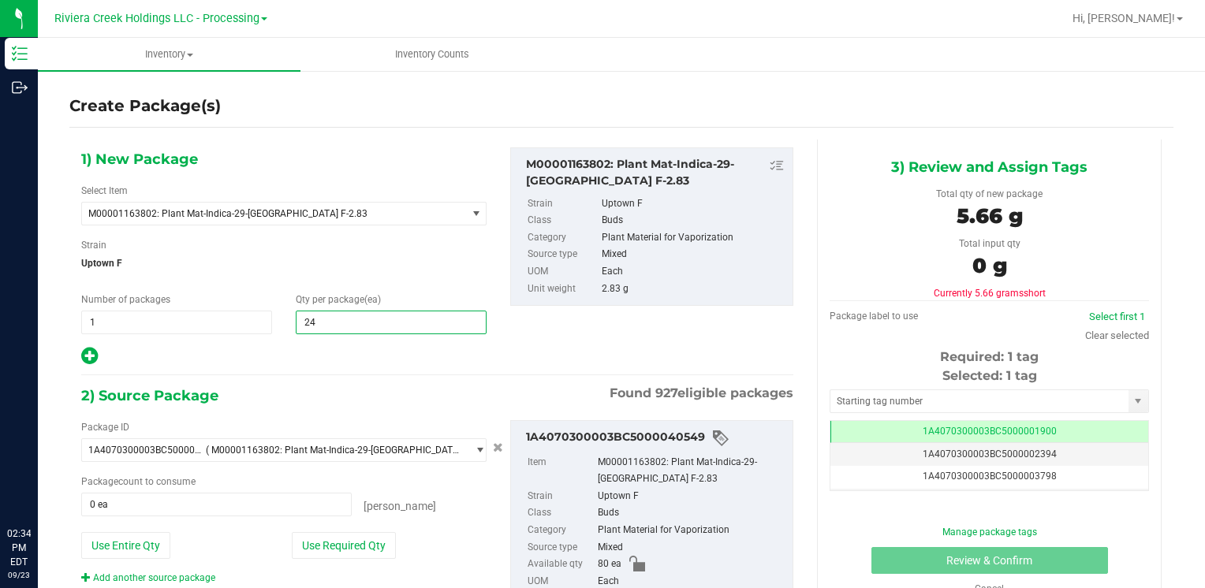
type input "240"
click at [116, 543] on button "Use Entire Qty" at bounding box center [125, 545] width 89 height 27
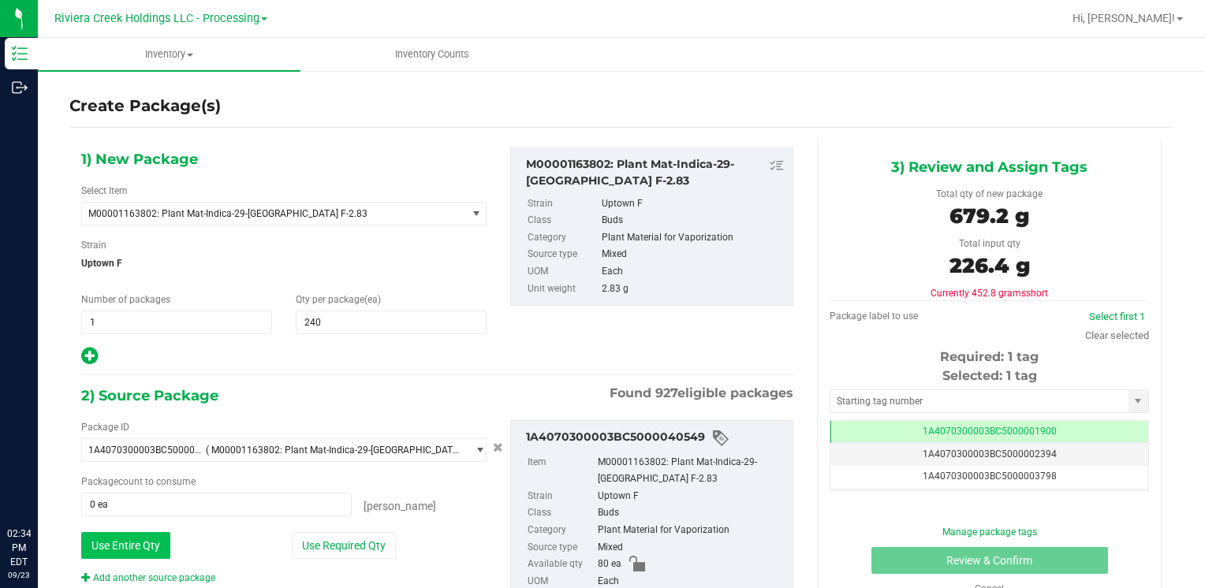
type input "80 ea"
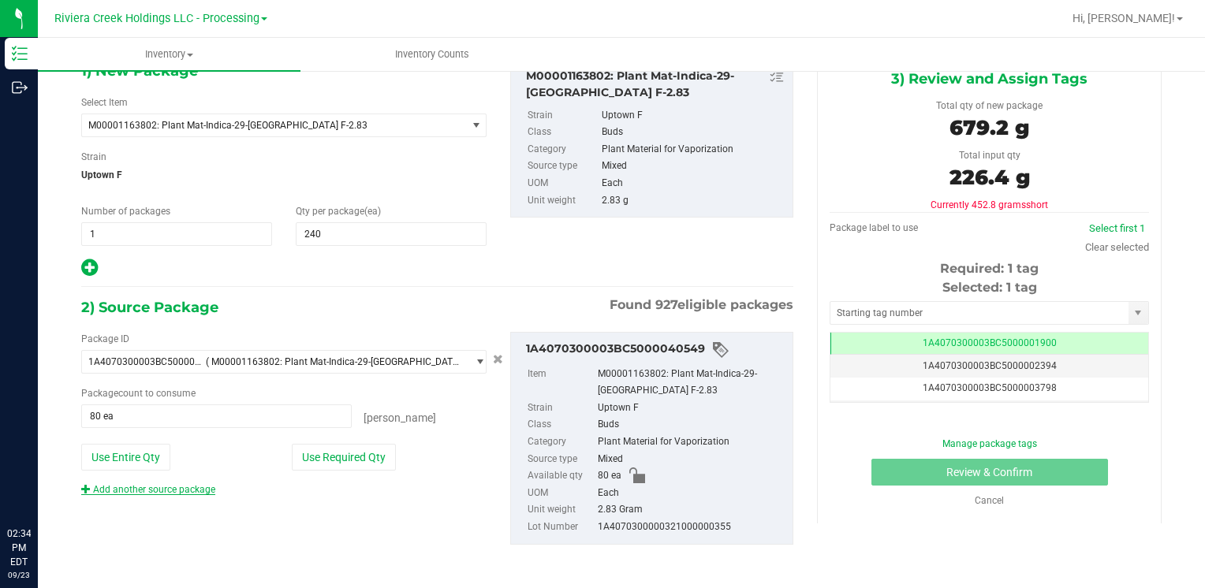
click at [153, 487] on link "Add another source package" at bounding box center [148, 489] width 134 height 11
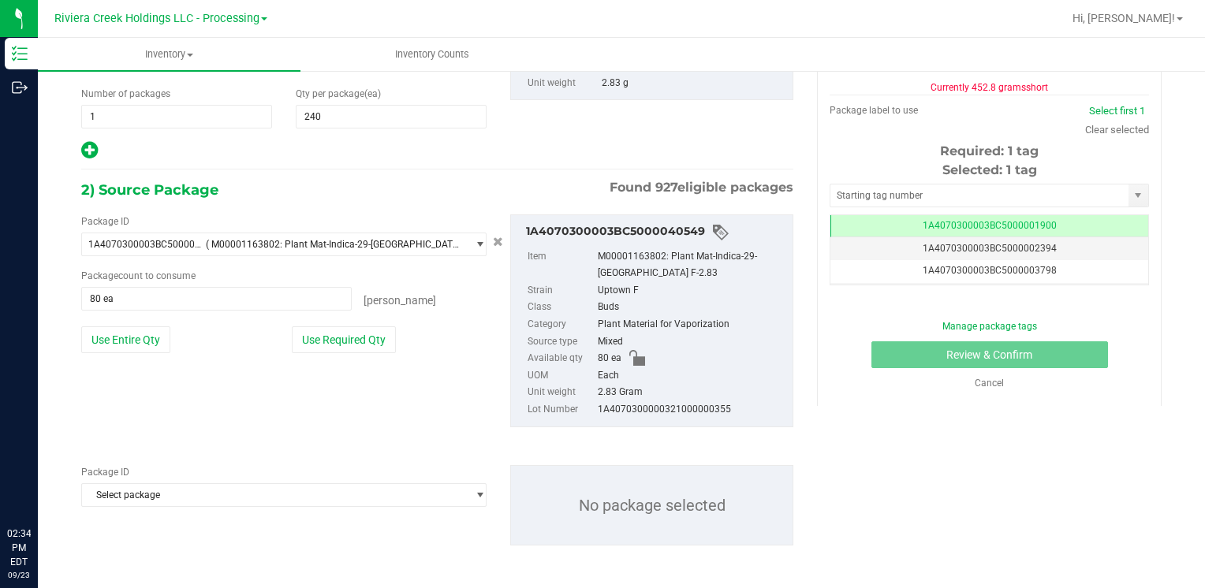
click at [153, 487] on span "Select package" at bounding box center [274, 495] width 384 height 22
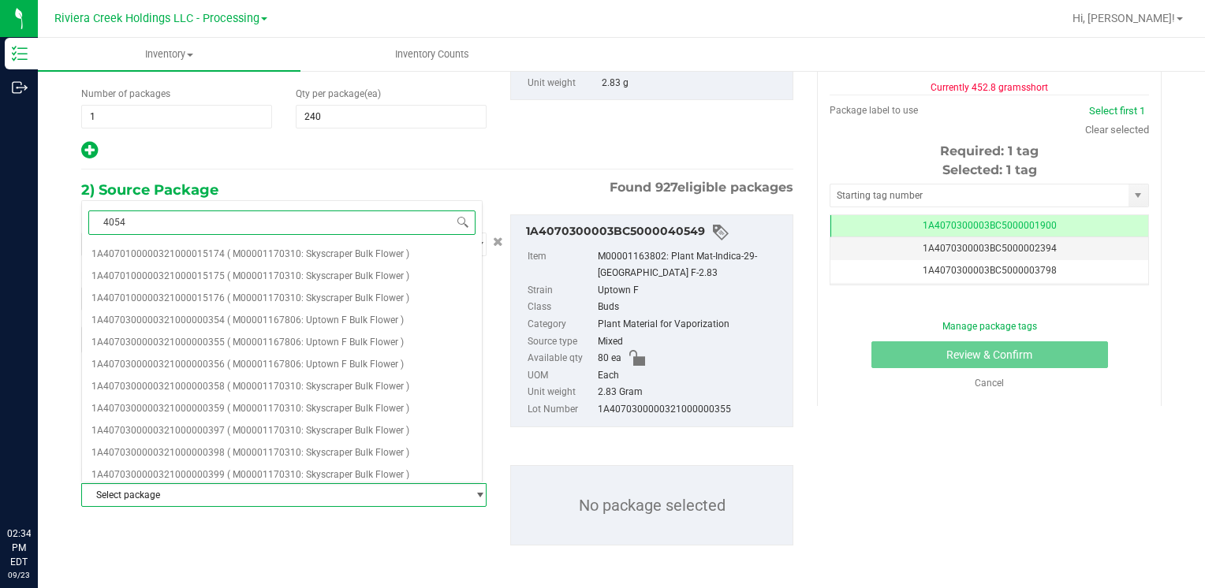
type input "40548"
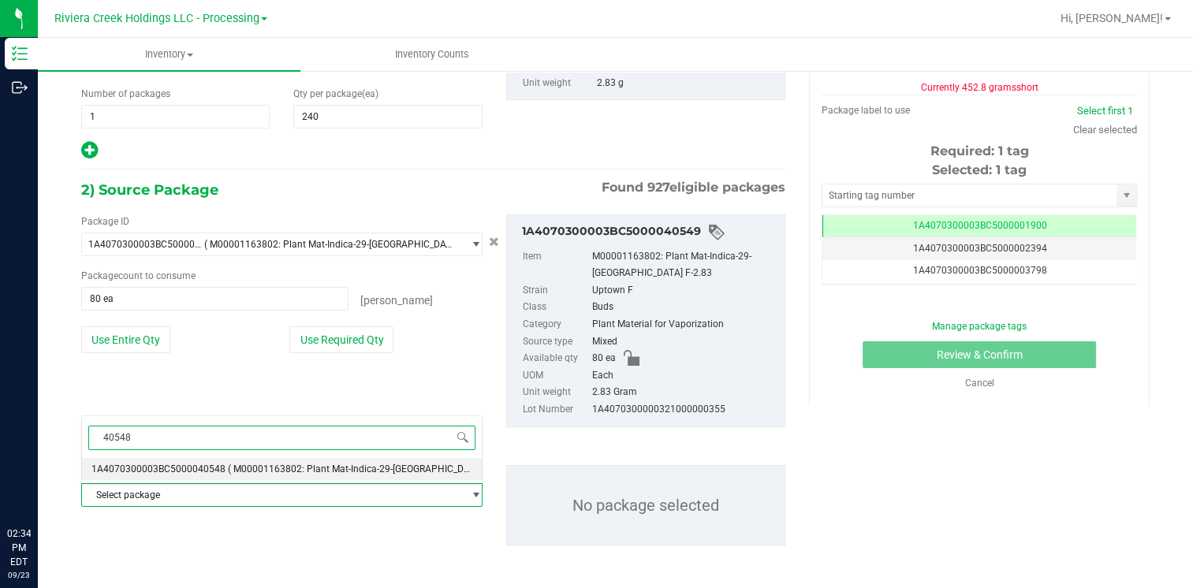
click at [197, 466] on span "1A4070300003BC5000040548" at bounding box center [158, 469] width 134 height 11
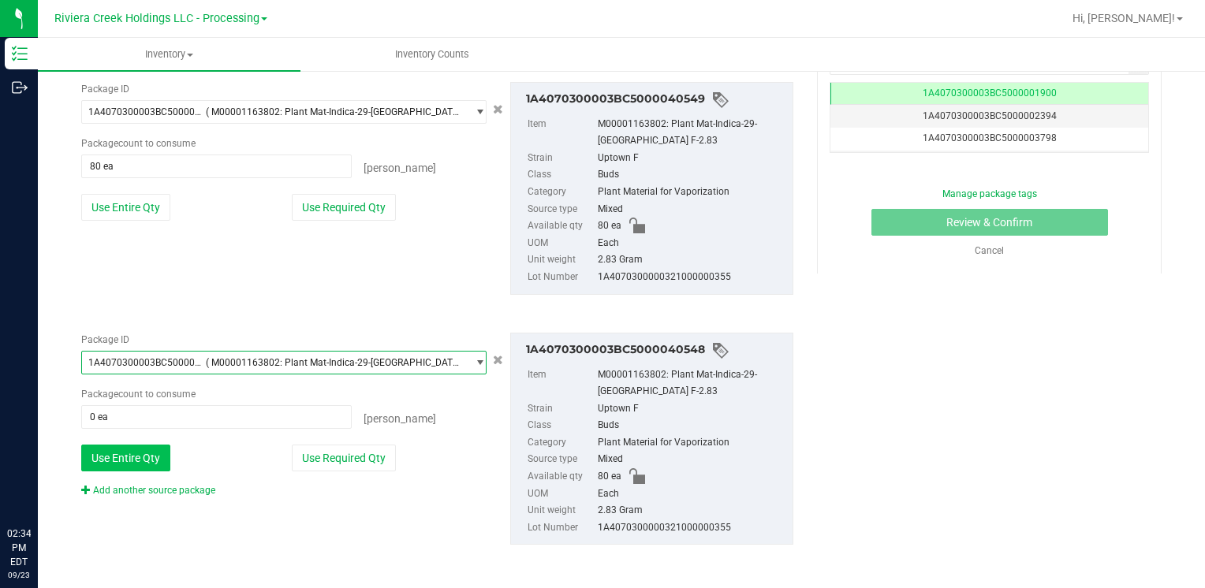
click at [153, 454] on button "Use Entire Qty" at bounding box center [125, 458] width 89 height 27
type input "80 ea"
click at [156, 485] on link "Add another source package" at bounding box center [148, 490] width 134 height 11
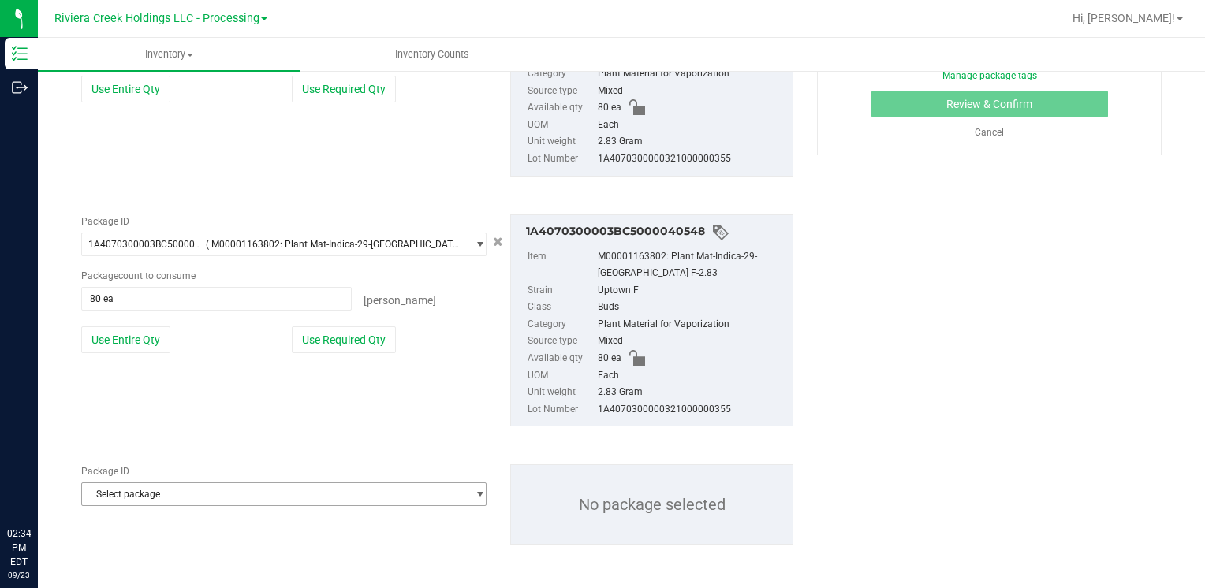
click at [162, 489] on span "Select package" at bounding box center [274, 494] width 384 height 22
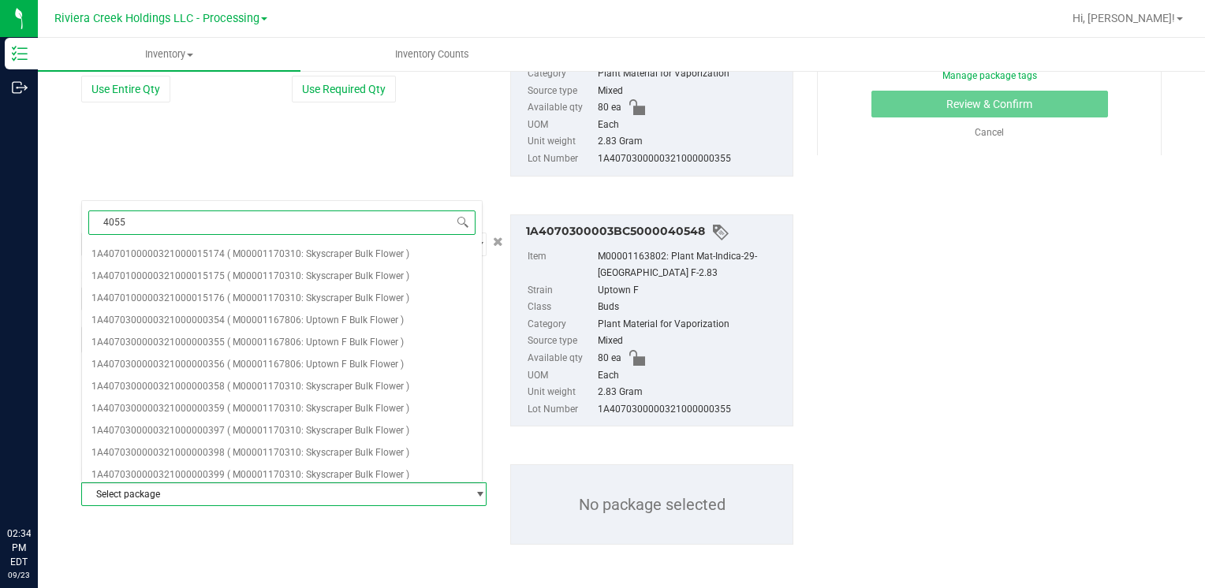
type input "40559"
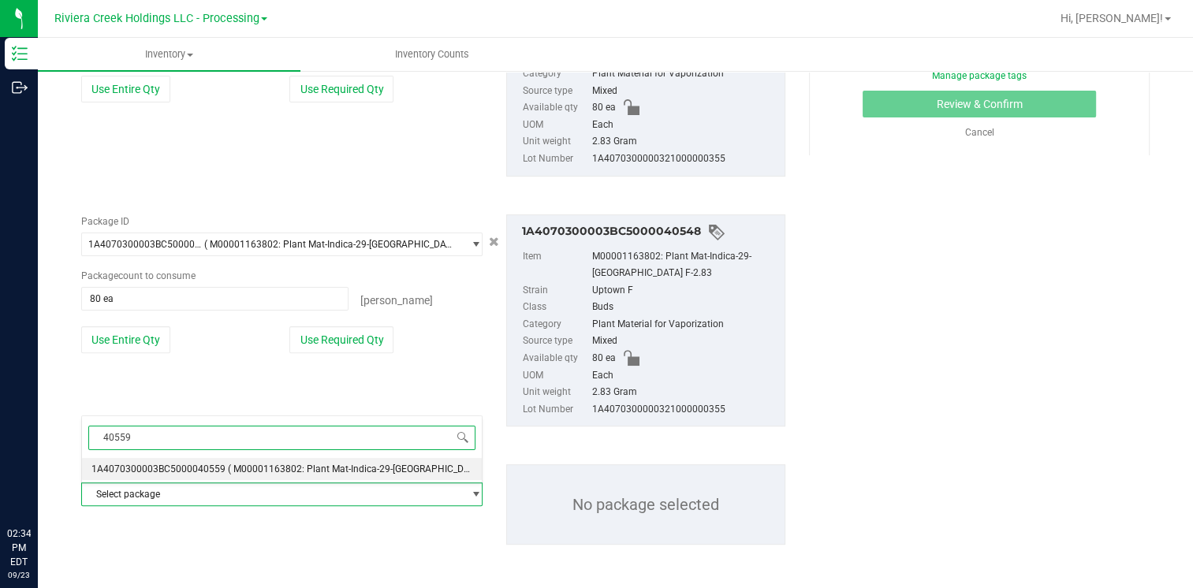
click at [192, 468] on span "1A4070300003BC5000040559" at bounding box center [158, 469] width 134 height 11
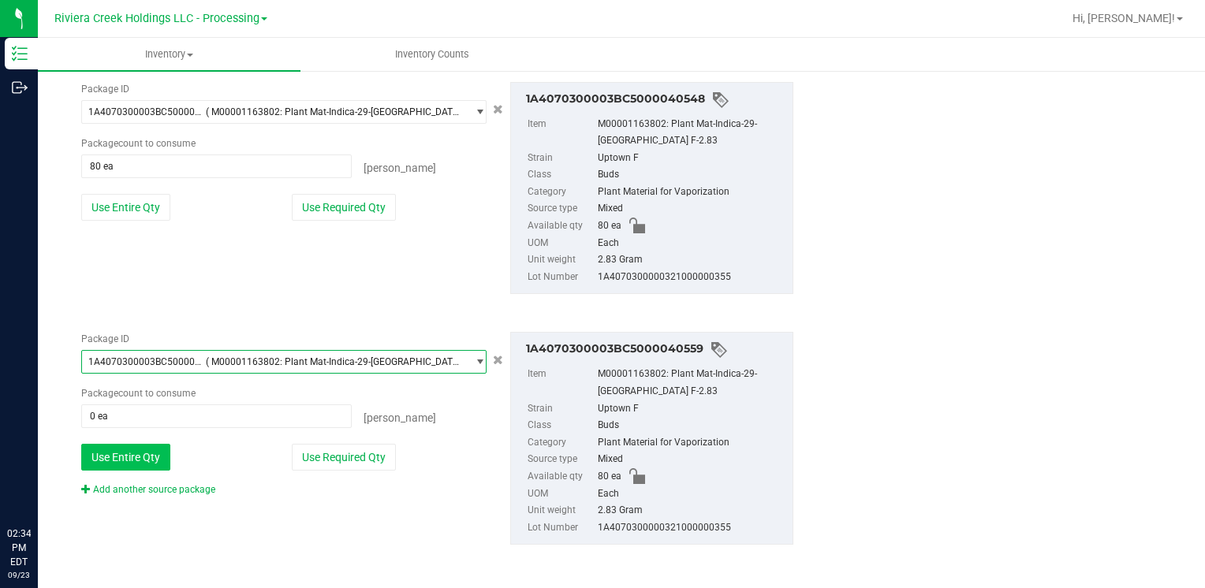
click at [129, 463] on button "Use Entire Qty" at bounding box center [125, 457] width 89 height 27
type input "80 ea"
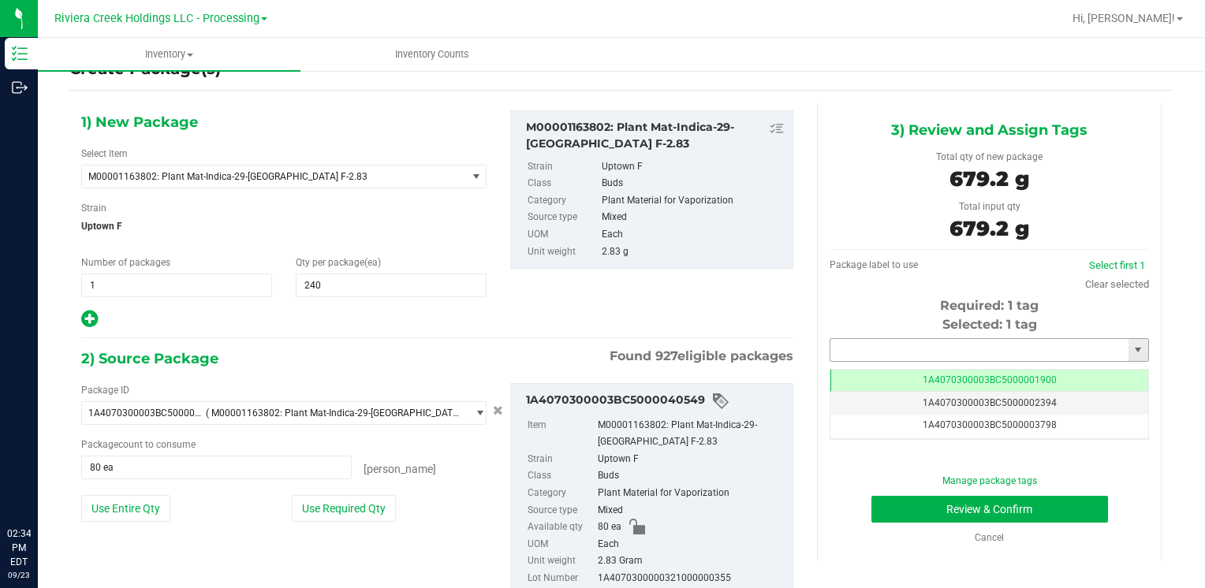
click at [871, 352] on input "text" at bounding box center [979, 350] width 298 height 22
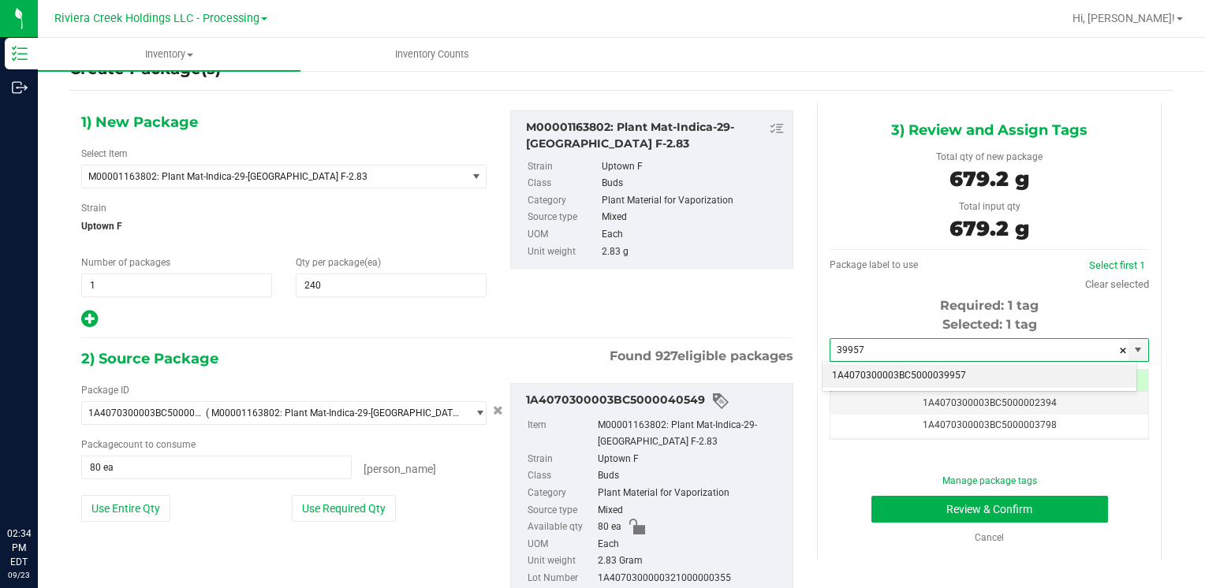
click at [863, 368] on li "1A4070300003BC5000039957" at bounding box center [979, 376] width 314 height 24
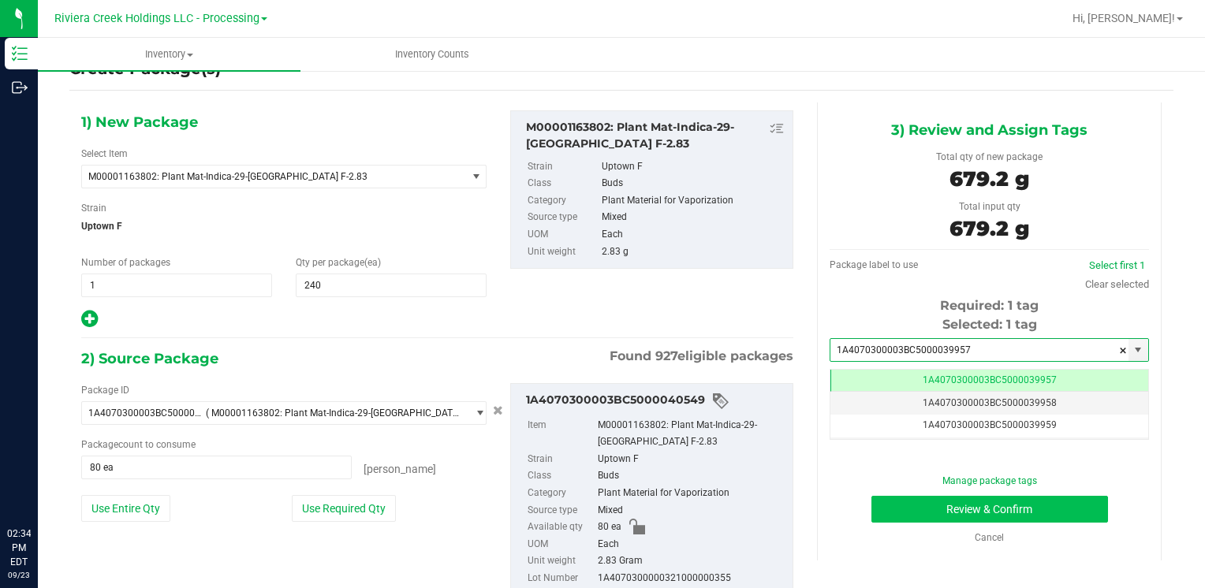
type input "1A4070300003BC5000039957"
click at [912, 513] on button "Review & Confirm" at bounding box center [989, 509] width 237 height 27
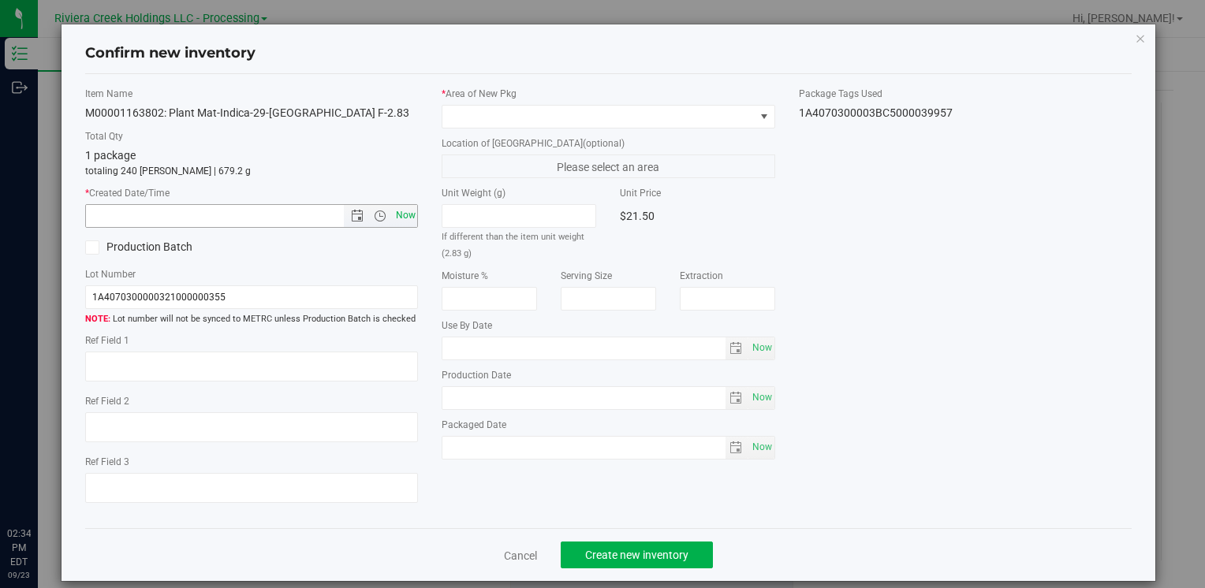
click at [397, 216] on span "Now" at bounding box center [405, 215] width 27 height 23
type input "[DATE] 2:34 PM"
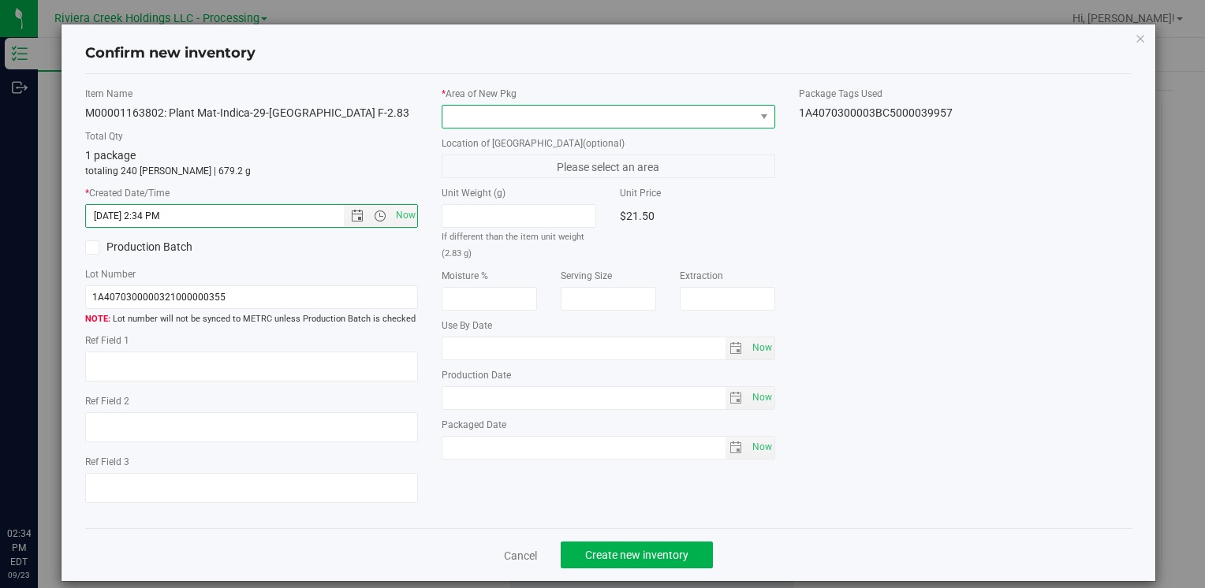
click at [464, 114] on span at bounding box center [597, 117] width 311 height 22
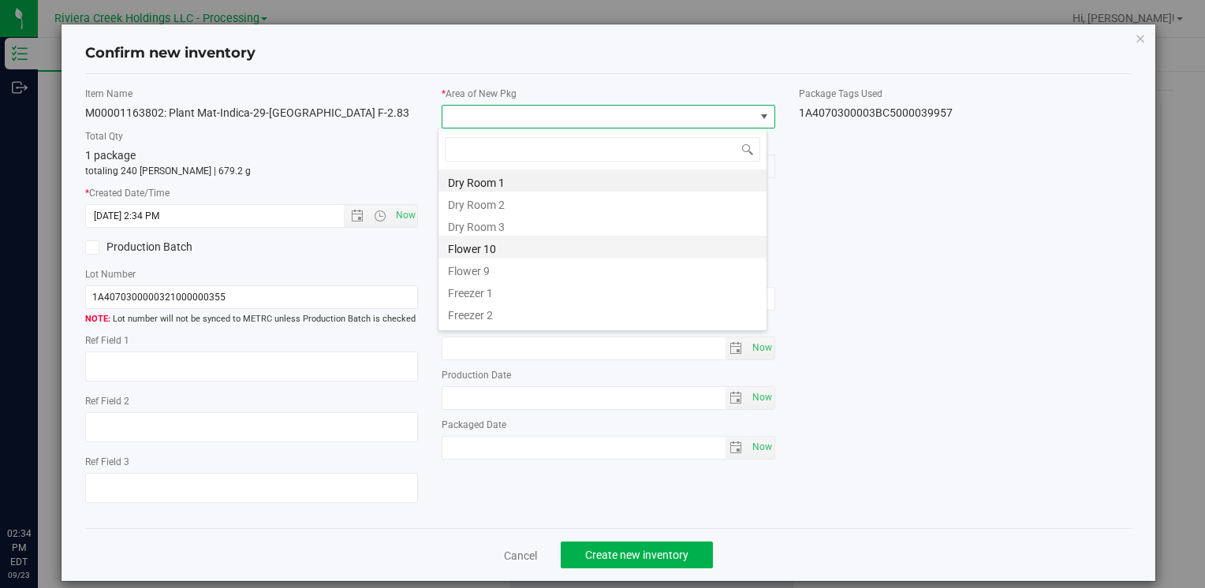
click at [516, 241] on li "Flower 10" at bounding box center [602, 247] width 328 height 22
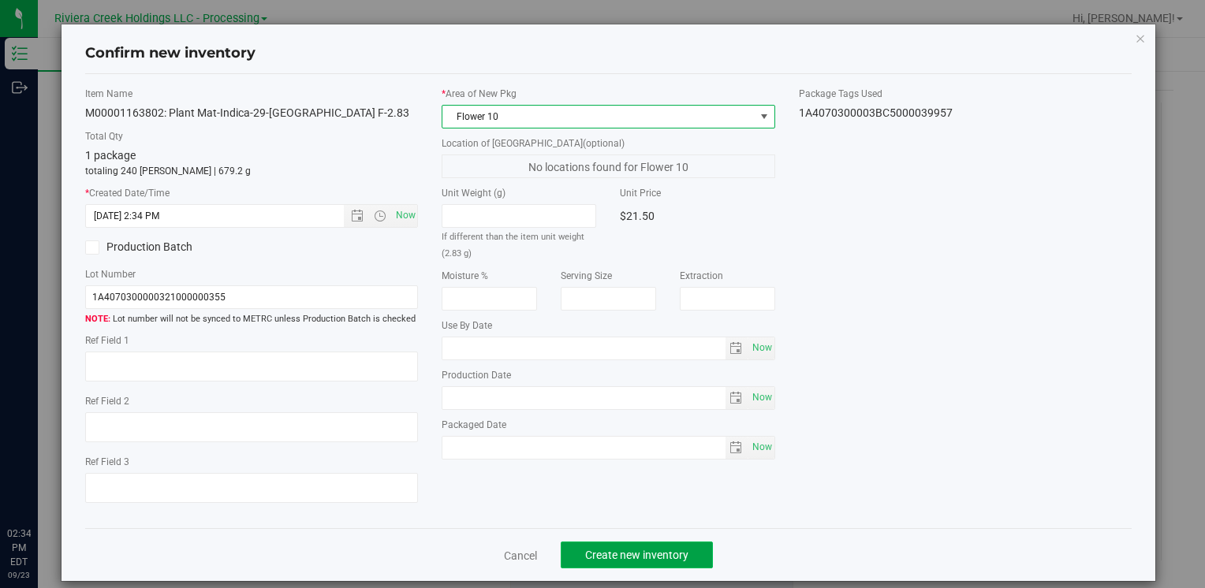
click at [625, 544] on button "Create new inventory" at bounding box center [637, 555] width 152 height 27
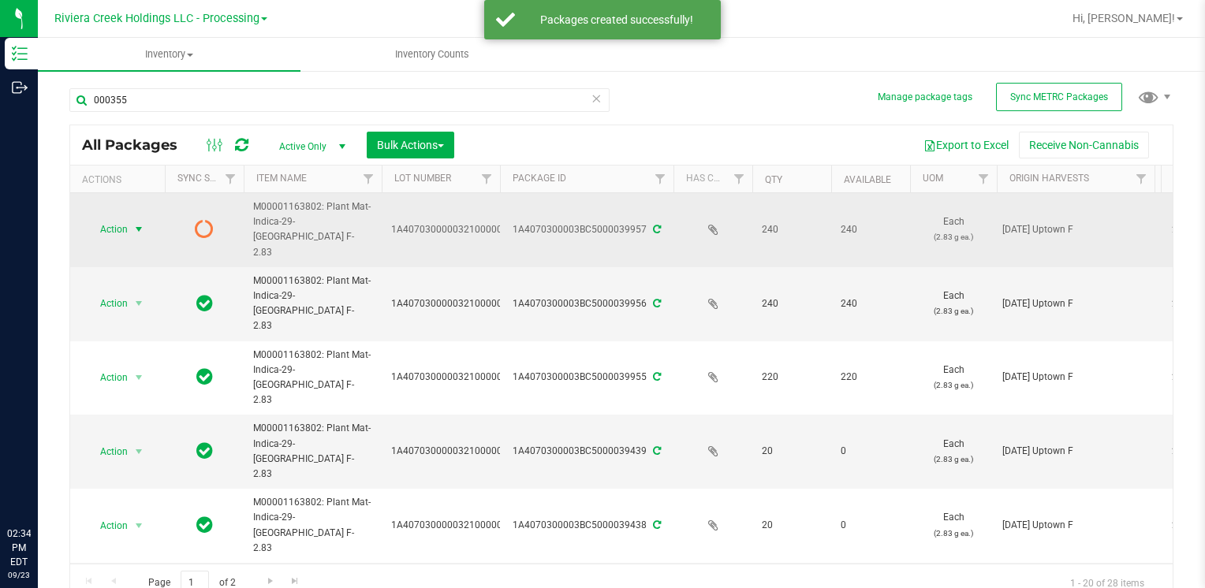
click at [123, 218] on span "Action" at bounding box center [107, 229] width 43 height 22
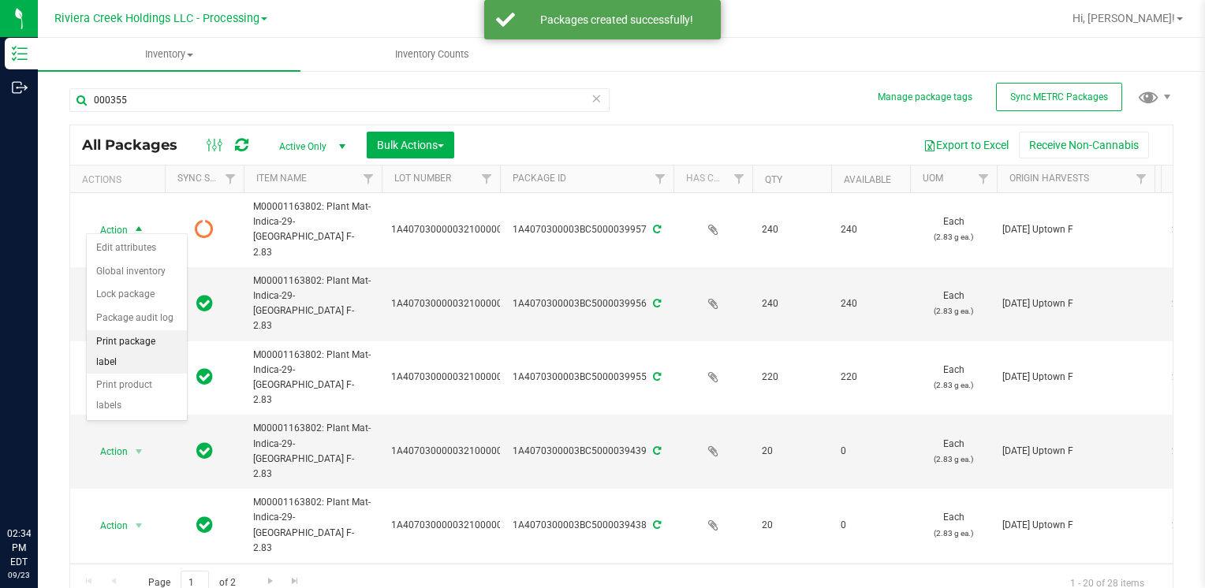
click at [161, 336] on li "Print package label" at bounding box center [137, 351] width 100 height 43
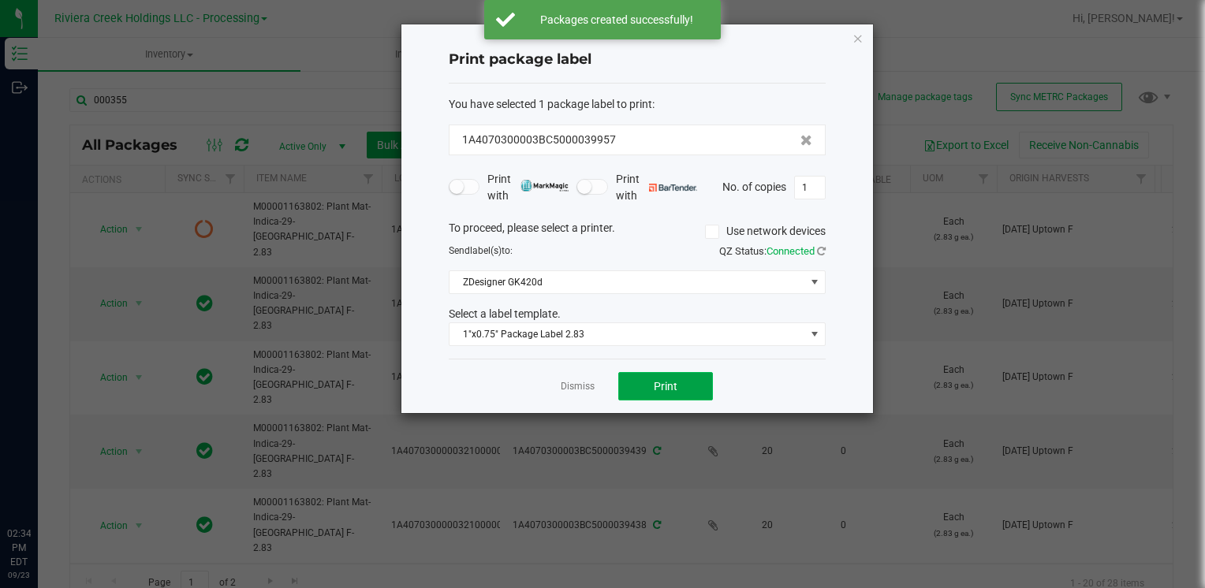
click at [650, 392] on button "Print" at bounding box center [665, 386] width 95 height 28
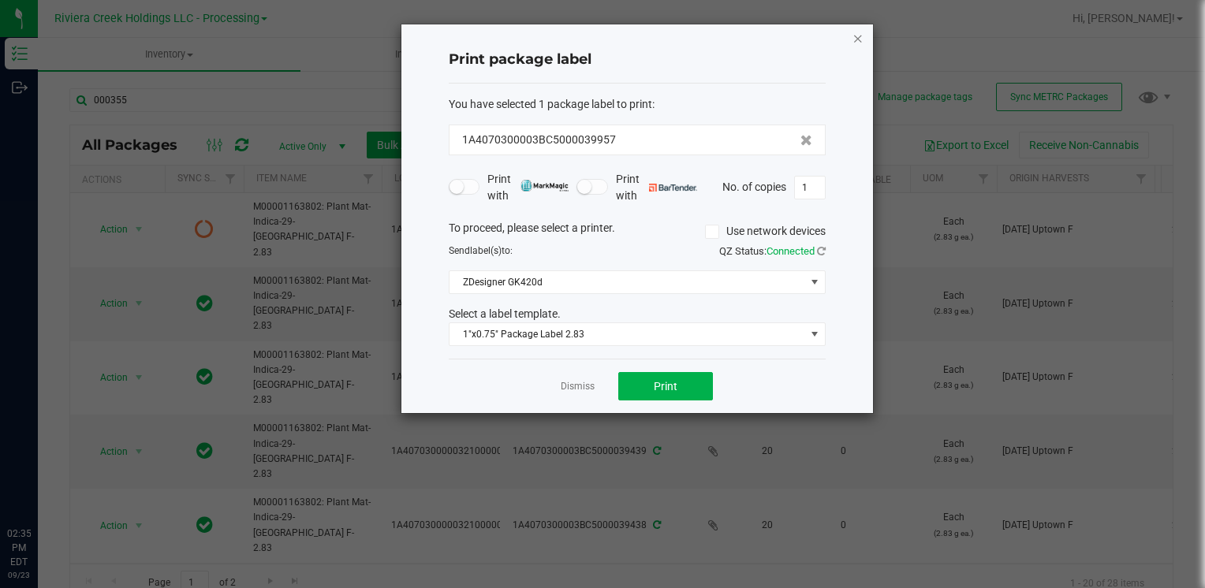
click at [859, 39] on icon "button" at bounding box center [857, 37] width 11 height 19
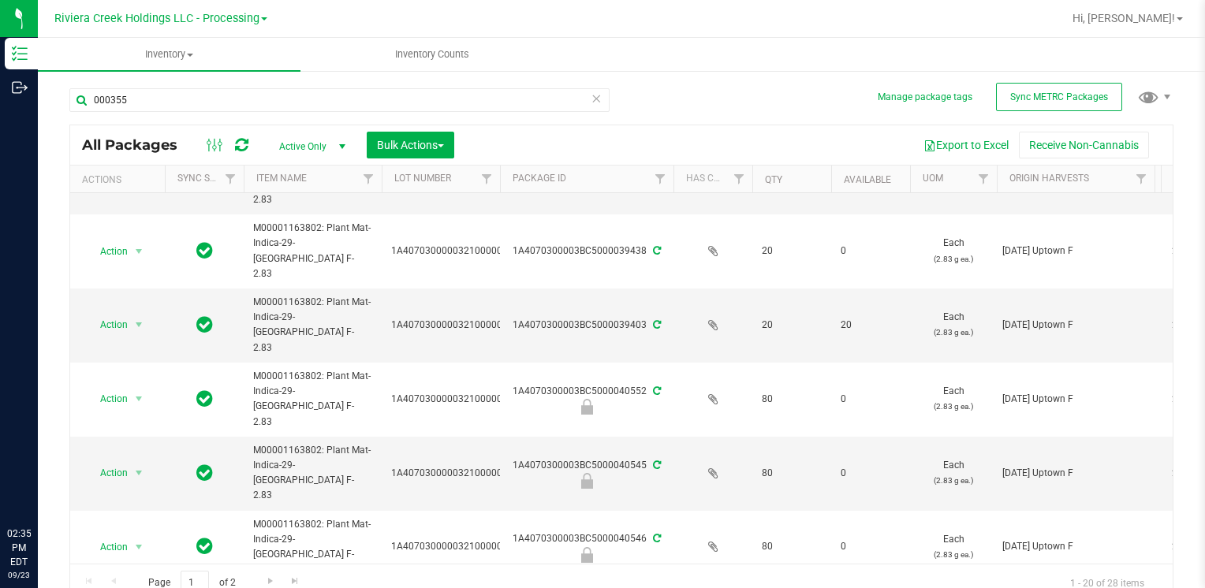
scroll to position [315, 0]
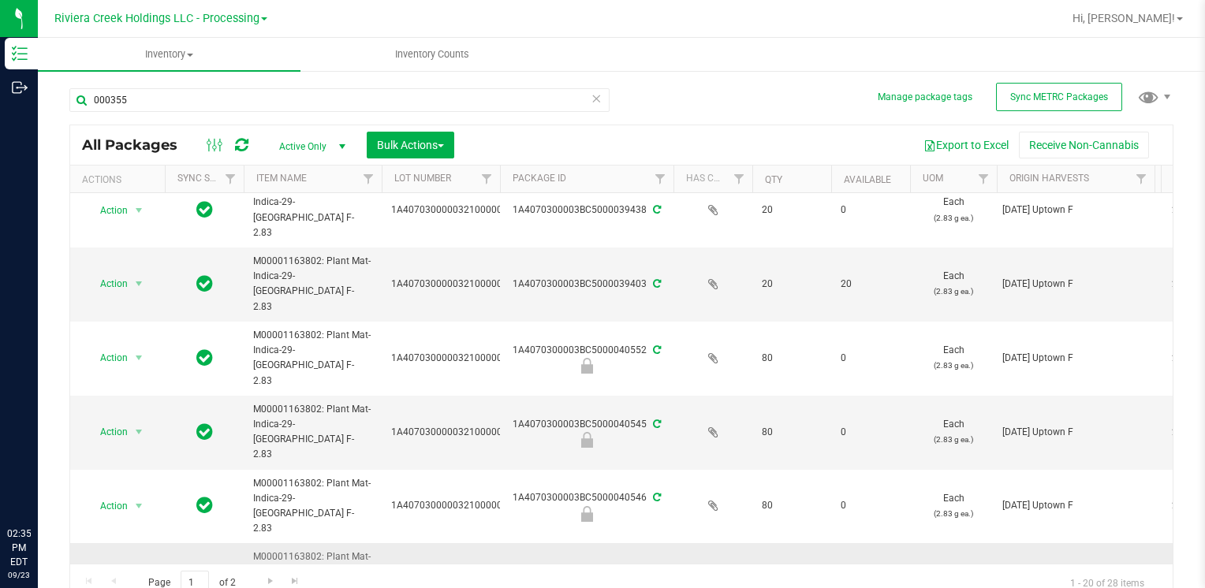
click at [142, 574] on span "select" at bounding box center [138, 580] width 13 height 13
click at [136, 551] on li "Unlock package" at bounding box center [137, 563] width 100 height 24
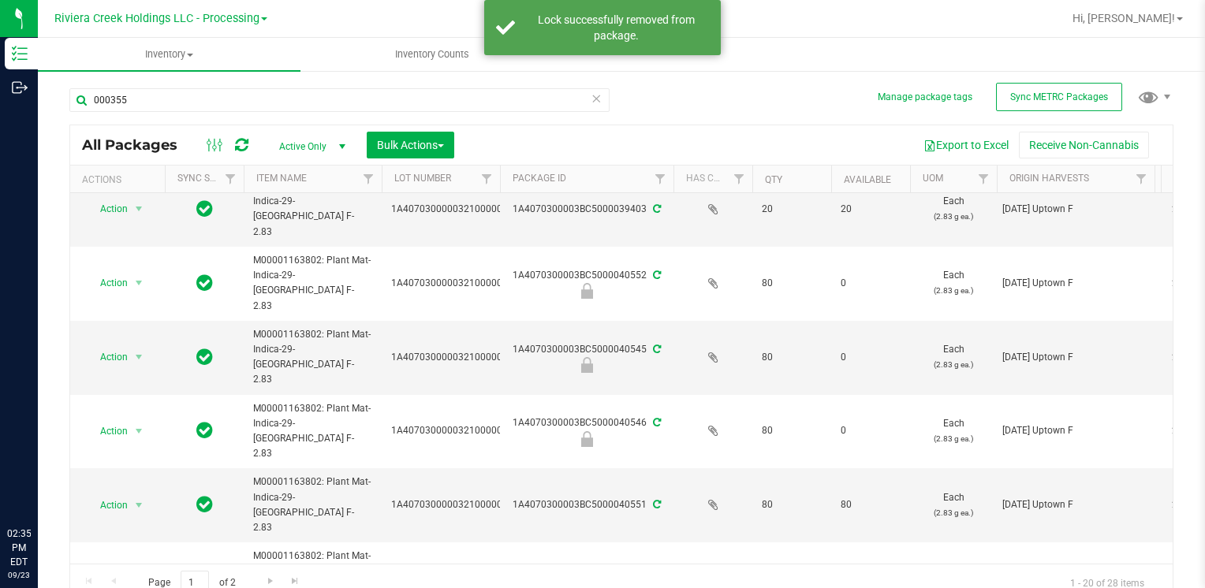
scroll to position [394, 0]
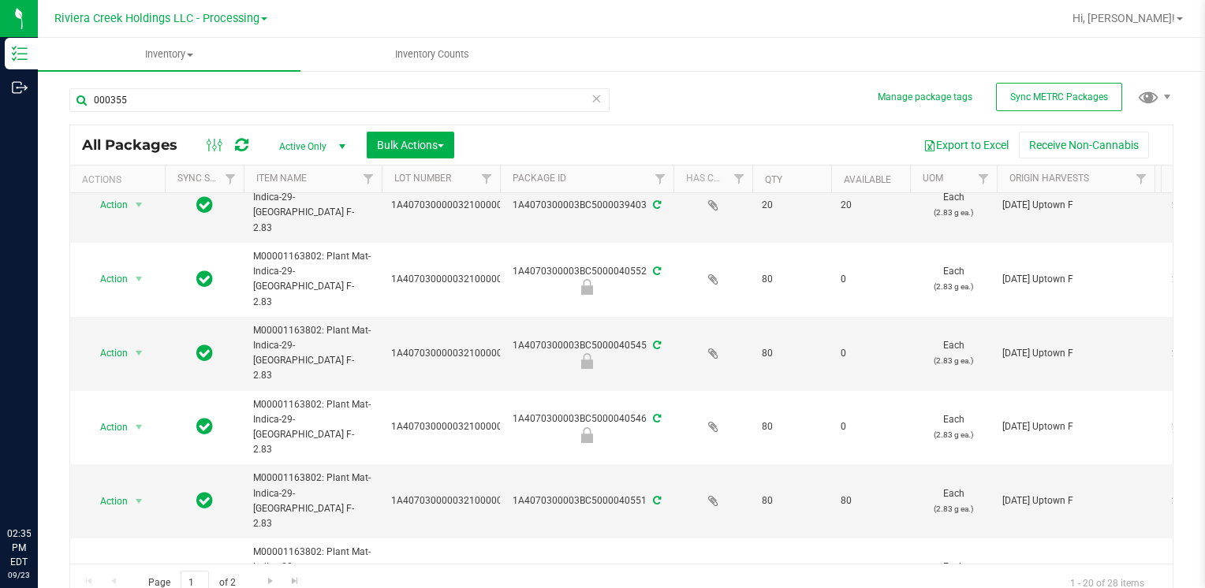
click at [140, 575] on li "Unlock package" at bounding box center [137, 587] width 100 height 24
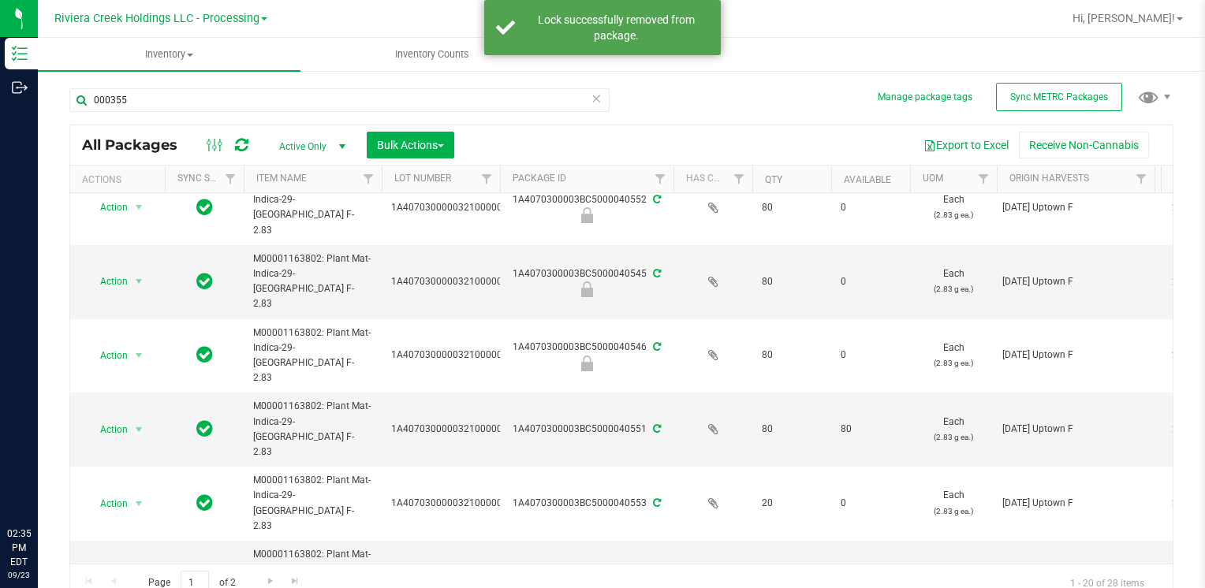
scroll to position [473, 0]
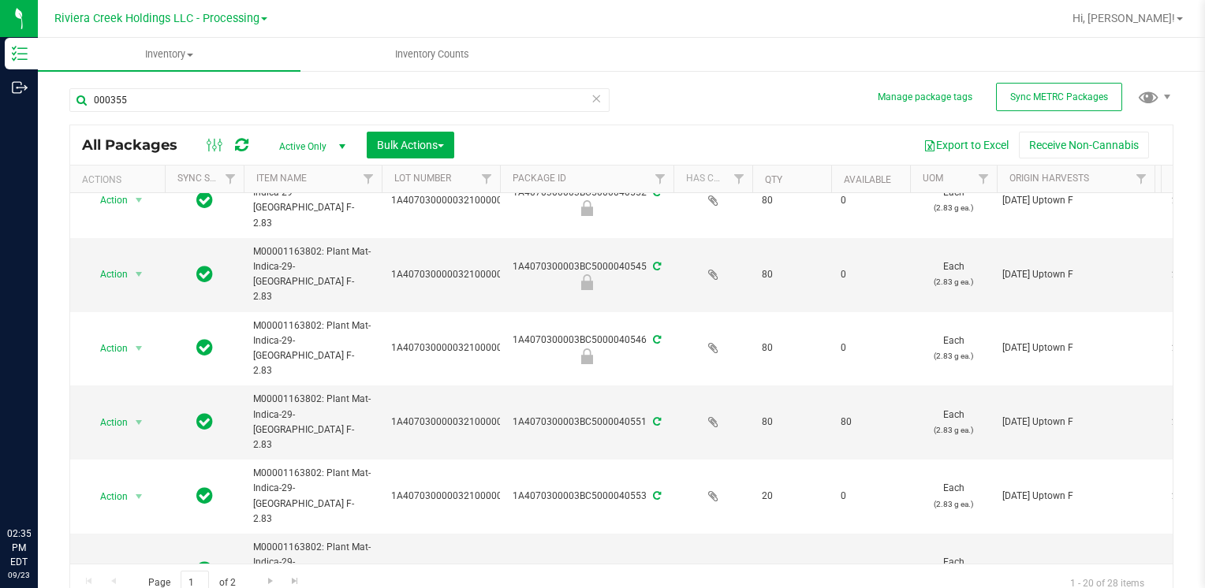
click at [148, 583] on li "Unlock package" at bounding box center [137, 595] width 100 height 24
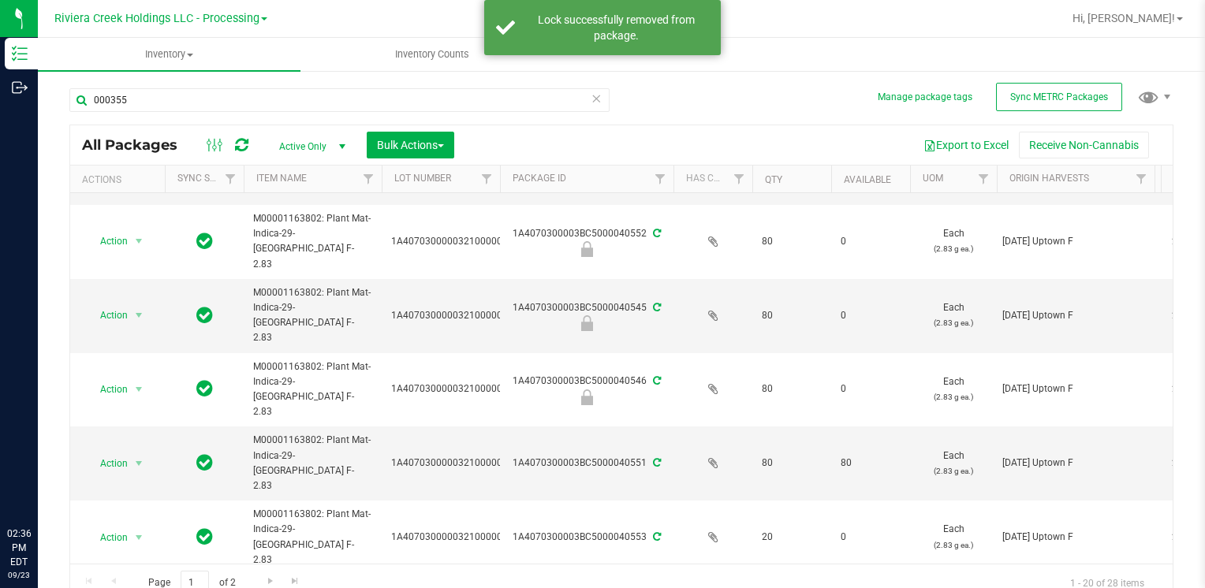
scroll to position [473, 0]
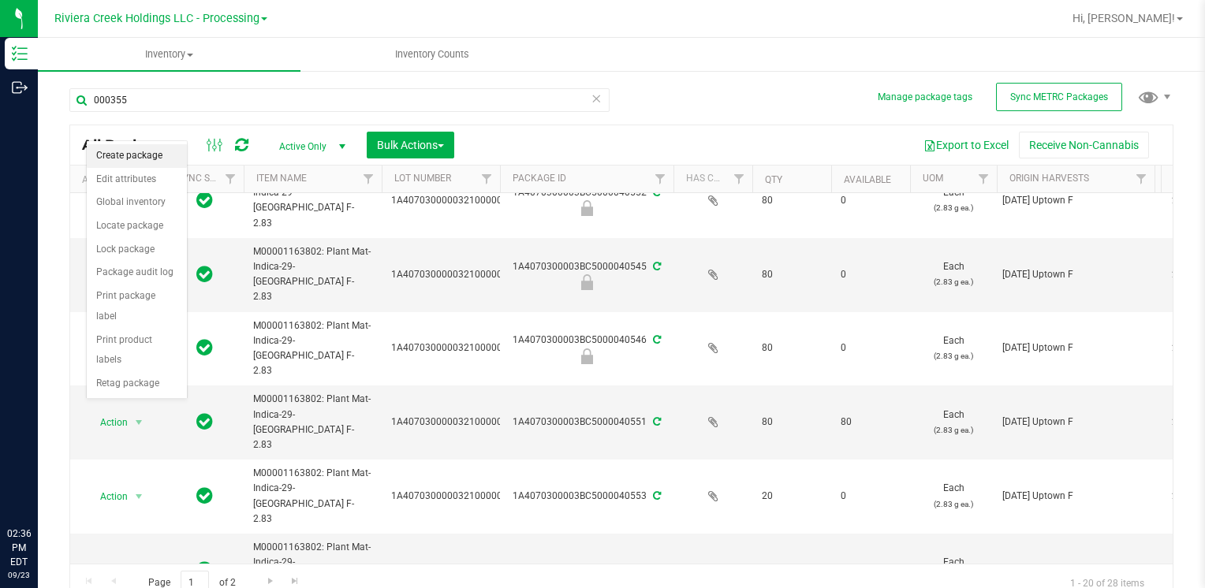
click at [145, 152] on li "Create package" at bounding box center [137, 156] width 100 height 24
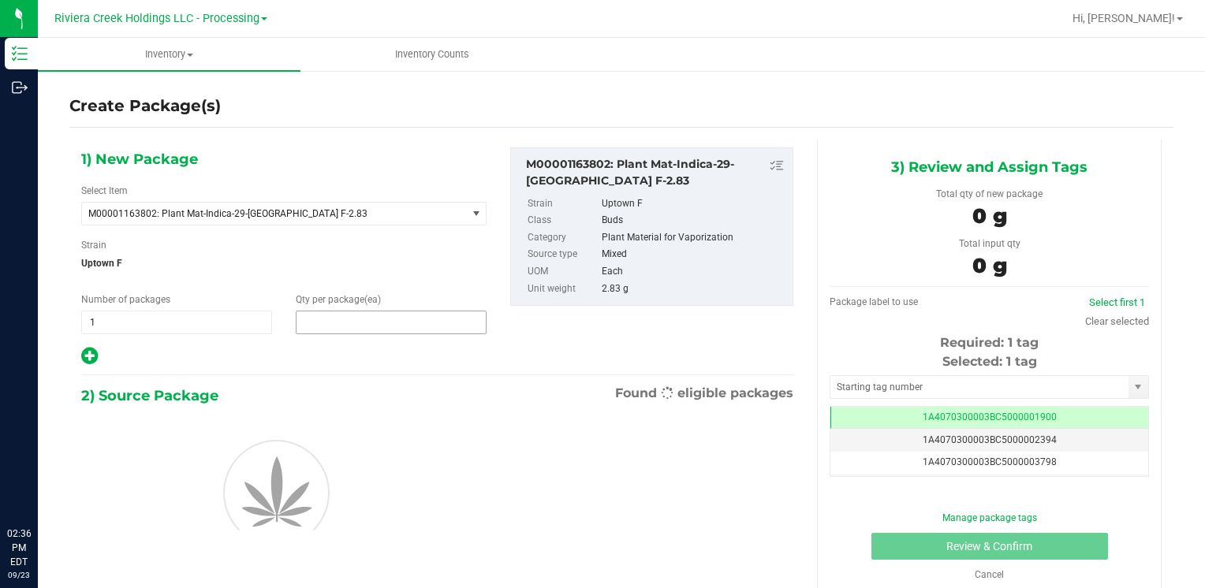
click at [358, 330] on span at bounding box center [391, 323] width 191 height 24
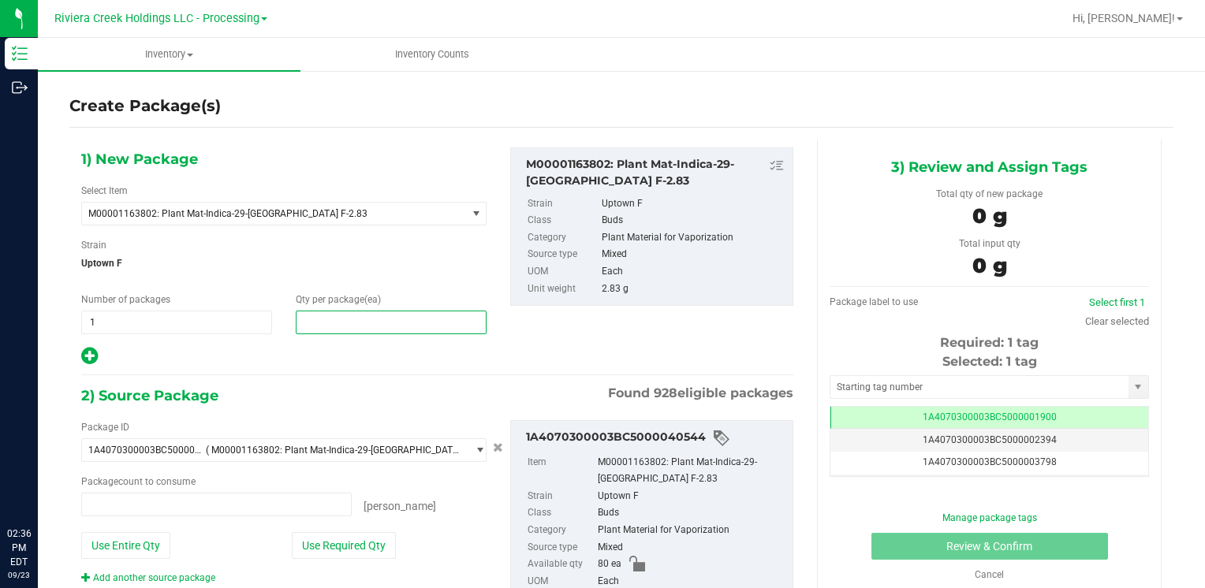
type input "0 ea"
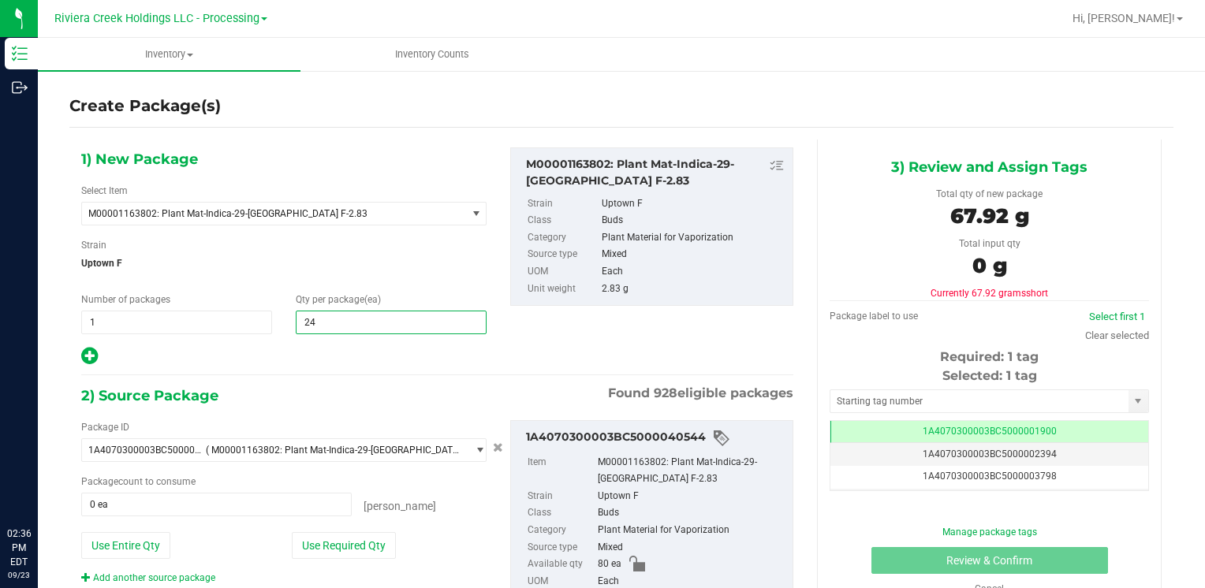
type input "240"
click at [110, 542] on button "Use Entire Qty" at bounding box center [125, 545] width 89 height 27
type input "80 ea"
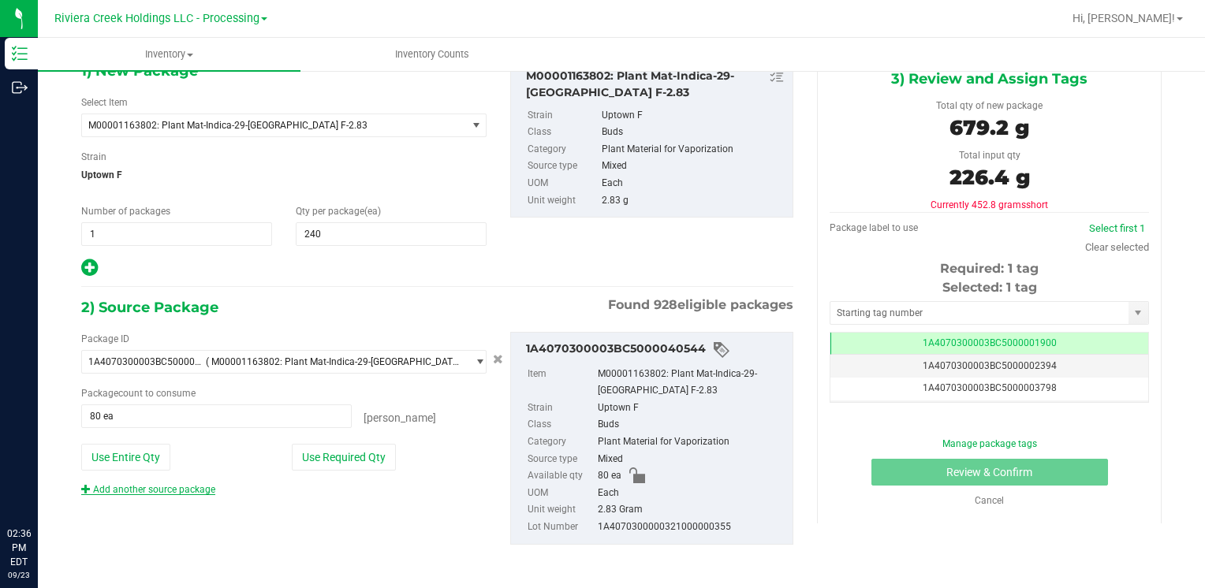
click at [185, 493] on link "Add another source package" at bounding box center [148, 489] width 134 height 11
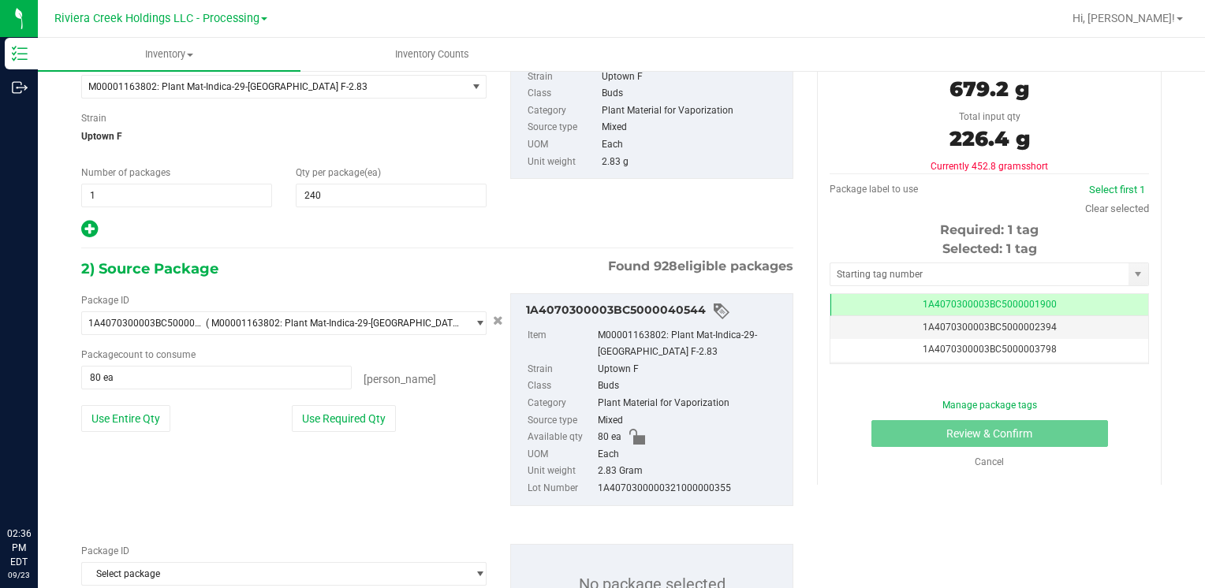
click at [185, 493] on div "Package ID 1A4070300003BC5000040544 ( M00001163802: Plant Mat-Indica-29-[GEOGRA…" at bounding box center [437, 400] width 736 height 238
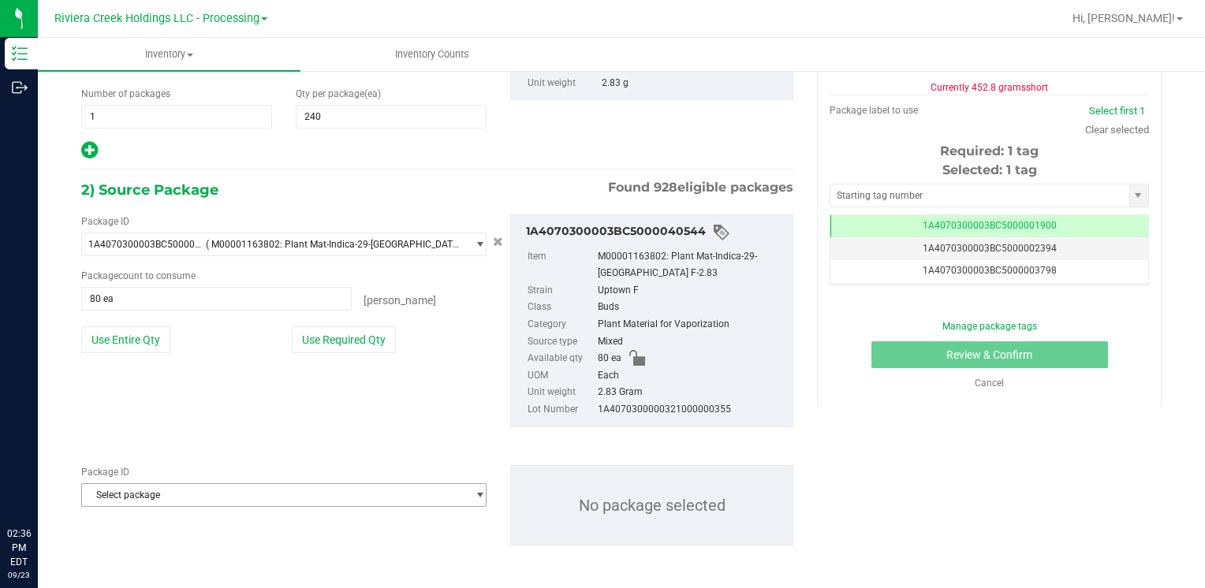
click at [183, 494] on span "Select package" at bounding box center [274, 495] width 384 height 22
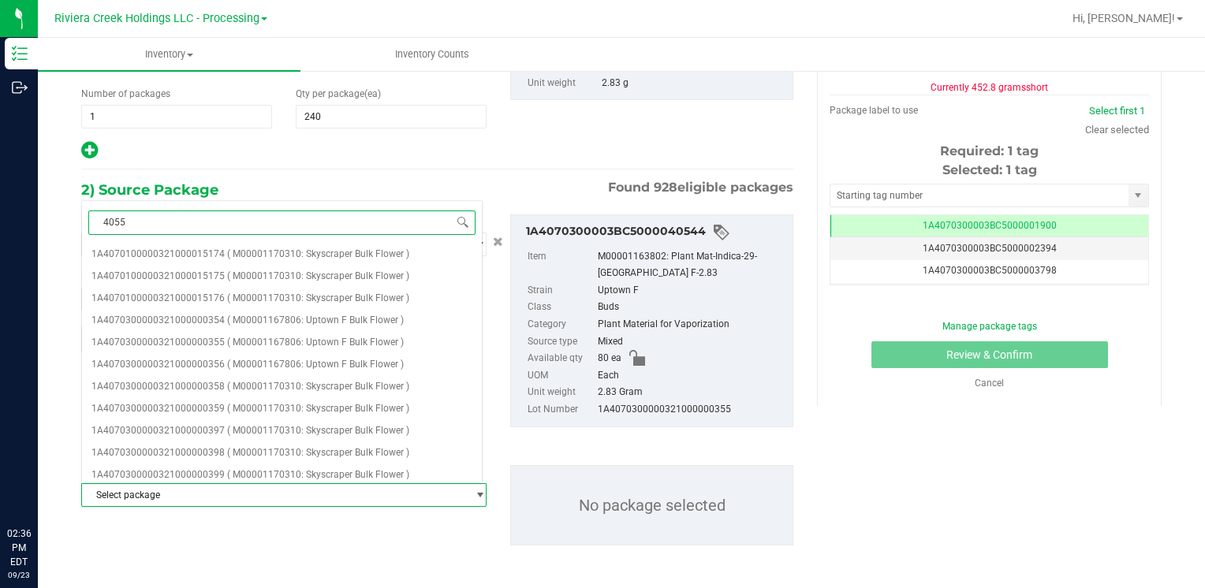
type input "40554"
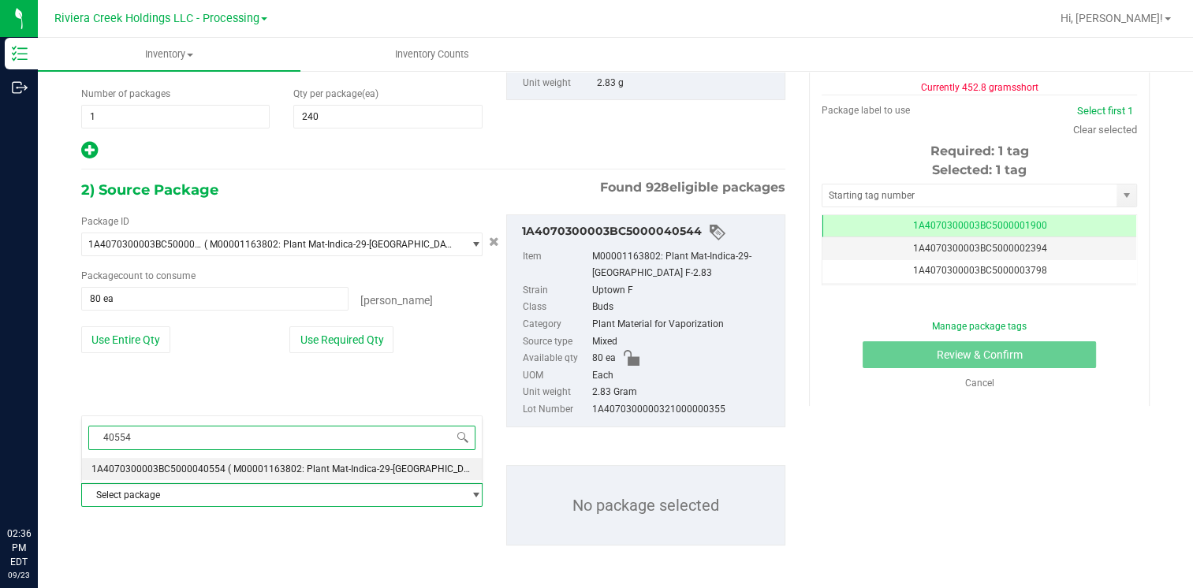
click at [198, 465] on span "1A4070300003BC5000040554" at bounding box center [158, 469] width 134 height 11
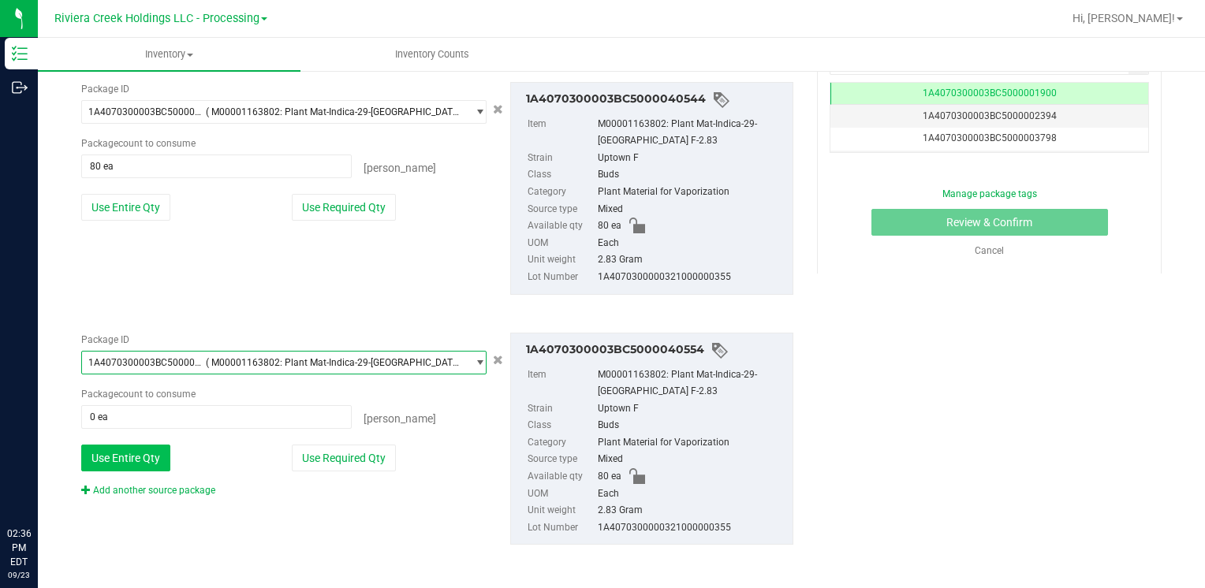
click at [156, 452] on button "Use Entire Qty" at bounding box center [125, 458] width 89 height 27
type input "80 ea"
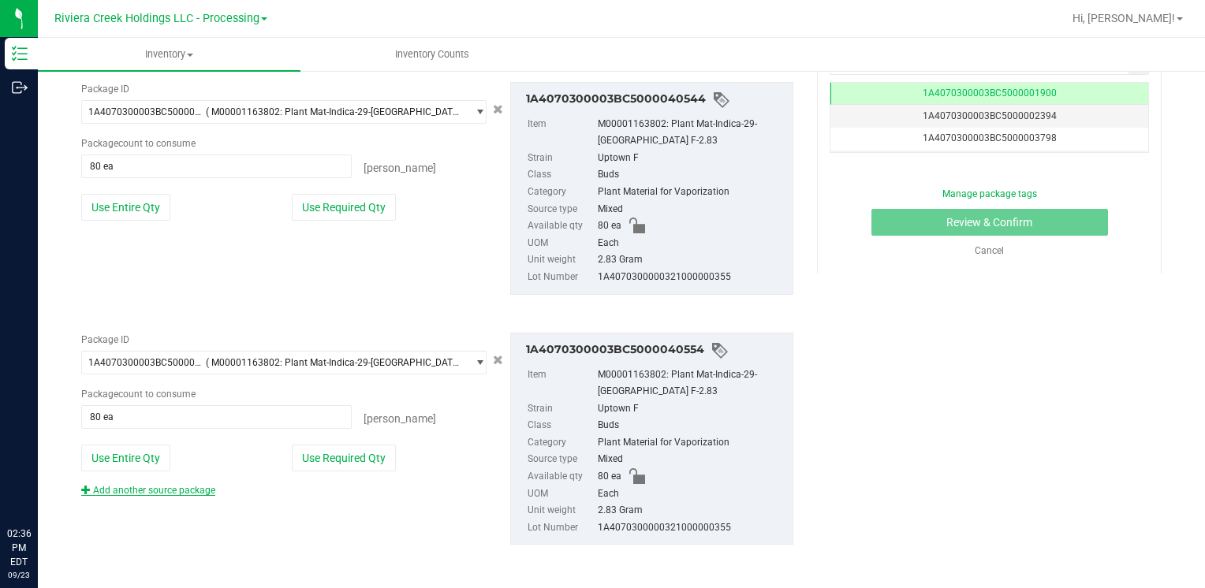
click at [153, 485] on link "Add another source package" at bounding box center [148, 490] width 134 height 11
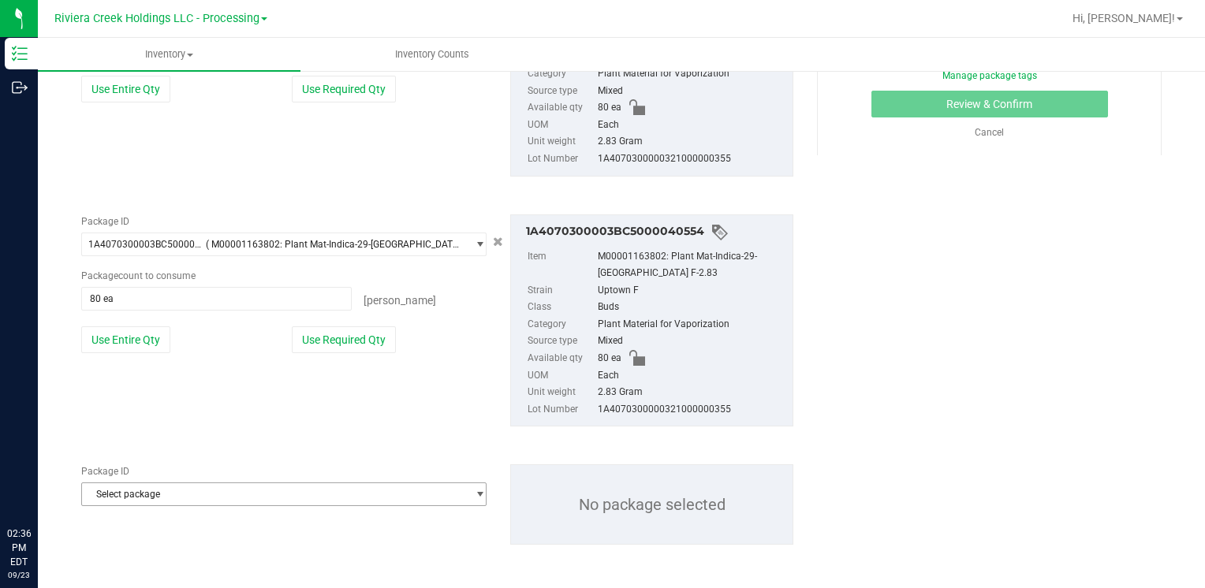
click at [153, 487] on span "Select package" at bounding box center [274, 494] width 384 height 22
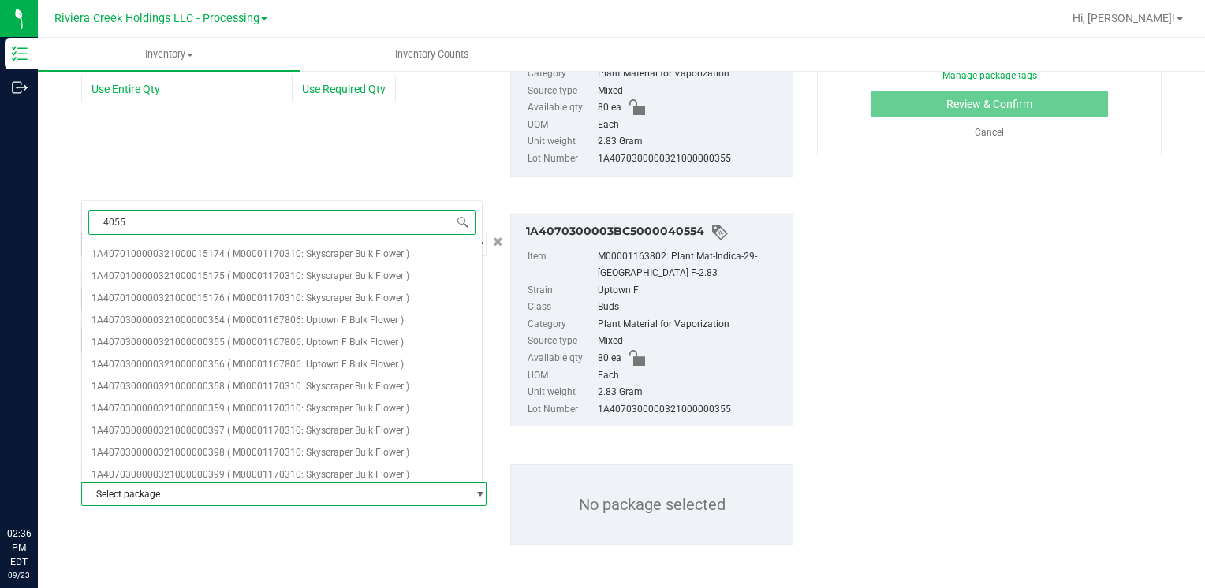
type input "40551"
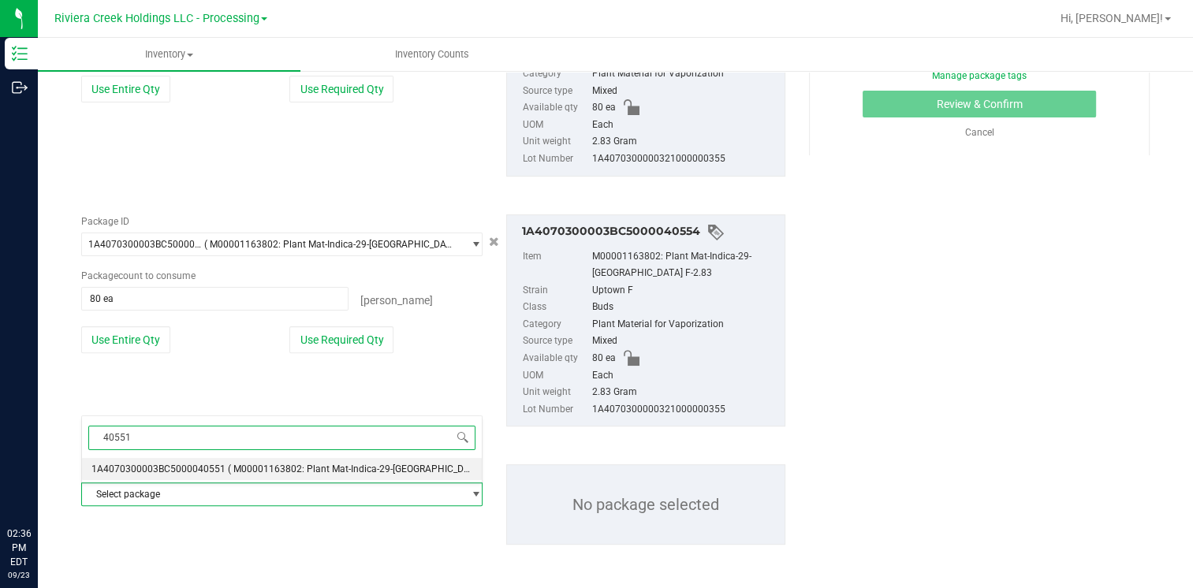
click at [196, 469] on span "1A4070300003BC5000040551" at bounding box center [158, 469] width 134 height 11
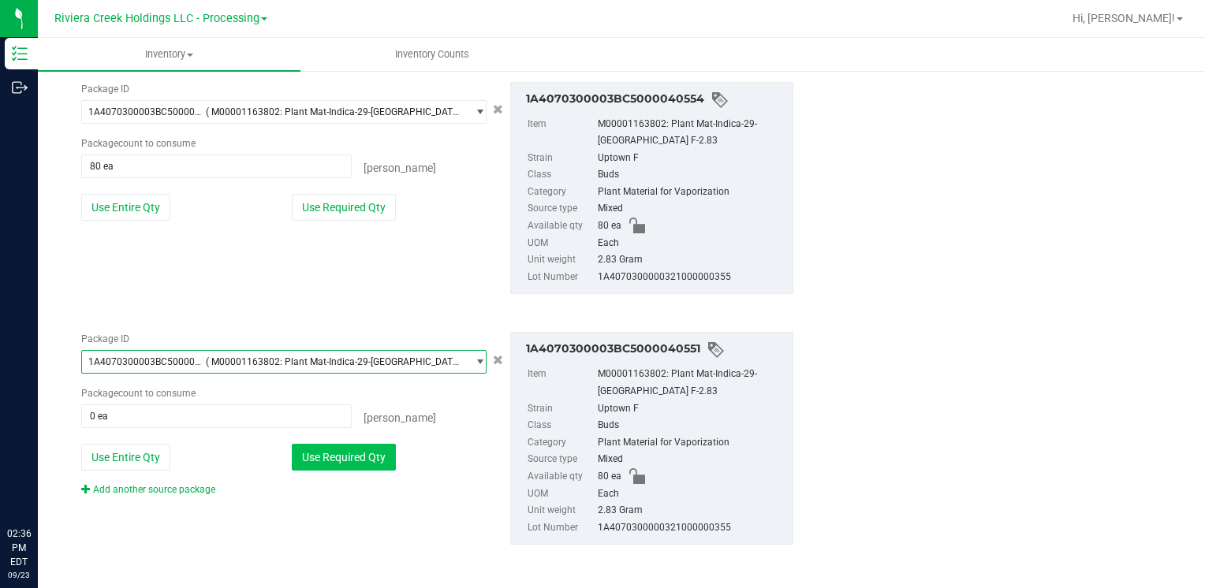
drag, startPoint x: 152, startPoint y: 453, endPoint x: 370, endPoint y: 454, distance: 217.6
click at [152, 453] on button "Use Entire Qty" at bounding box center [125, 457] width 89 height 27
type input "80 ea"
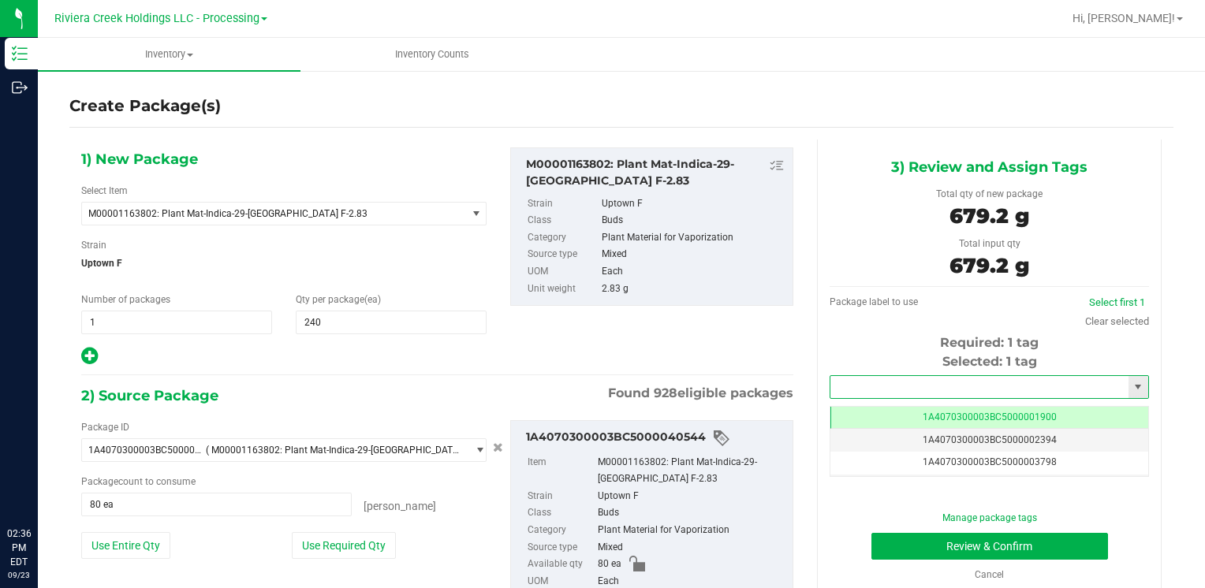
click at [905, 385] on input "text" at bounding box center [979, 387] width 298 height 22
click at [889, 408] on li "1A4070300003BC5000039958" at bounding box center [979, 414] width 314 height 24
type input "1A4070300003BC5000039958"
click at [889, 544] on button "Review & Confirm" at bounding box center [989, 546] width 237 height 27
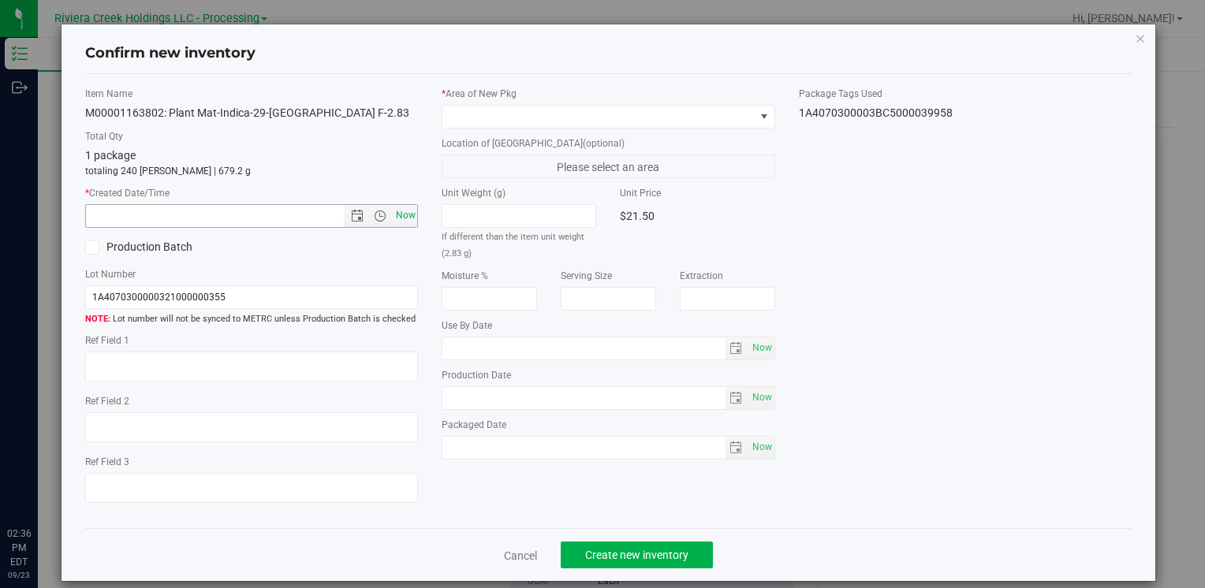
click at [392, 218] on span "Now" at bounding box center [405, 215] width 27 height 23
type input "[DATE] 2:36 PM"
click at [454, 114] on span at bounding box center [597, 117] width 311 height 22
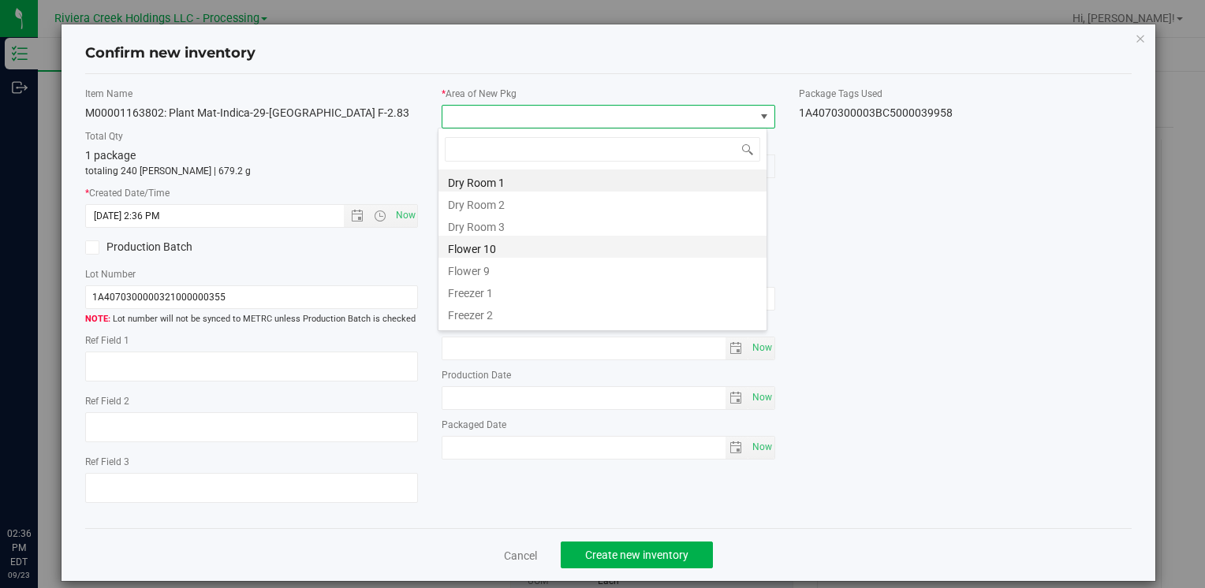
click at [515, 251] on li "Flower 10" at bounding box center [602, 247] width 328 height 22
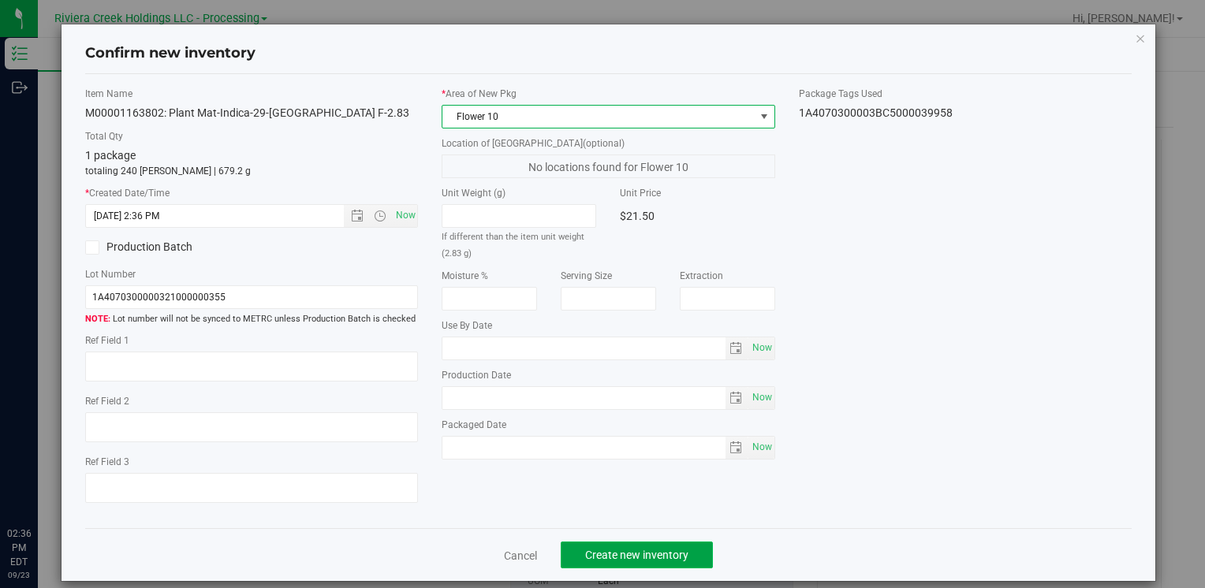
click at [598, 543] on button "Create new inventory" at bounding box center [637, 555] width 152 height 27
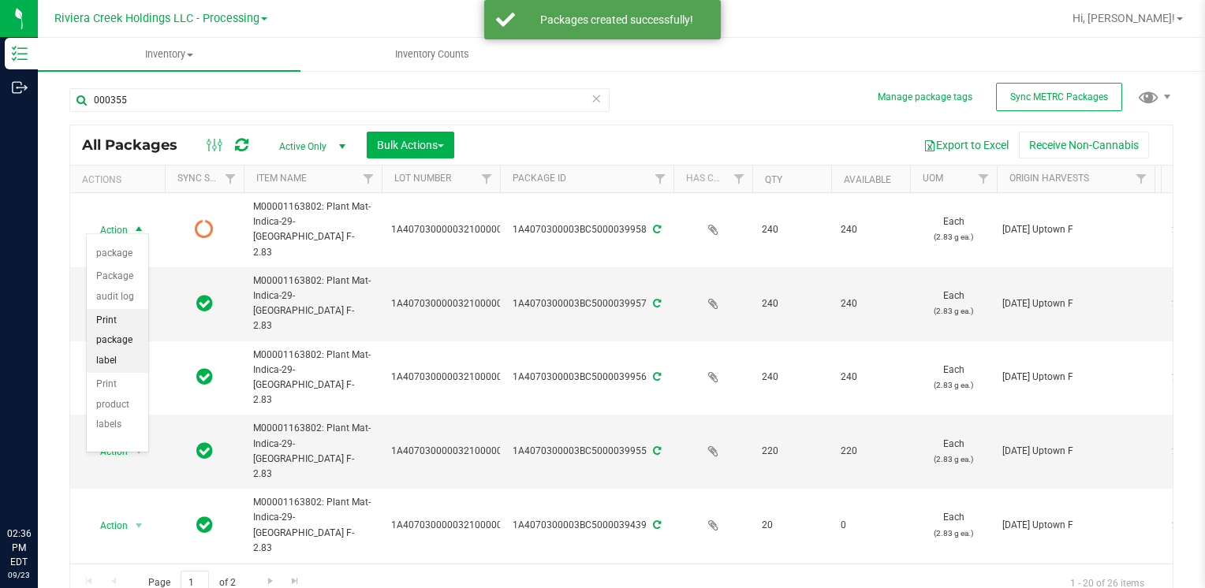
click at [125, 343] on li "Print package label" at bounding box center [118, 341] width 62 height 64
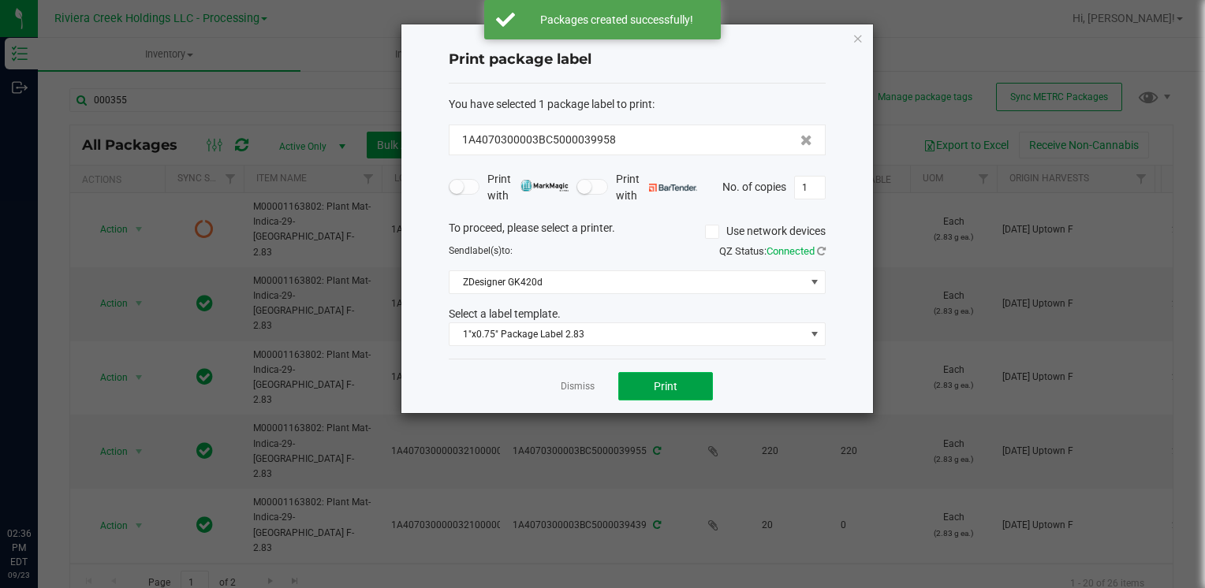
click at [688, 378] on button "Print" at bounding box center [665, 386] width 95 height 28
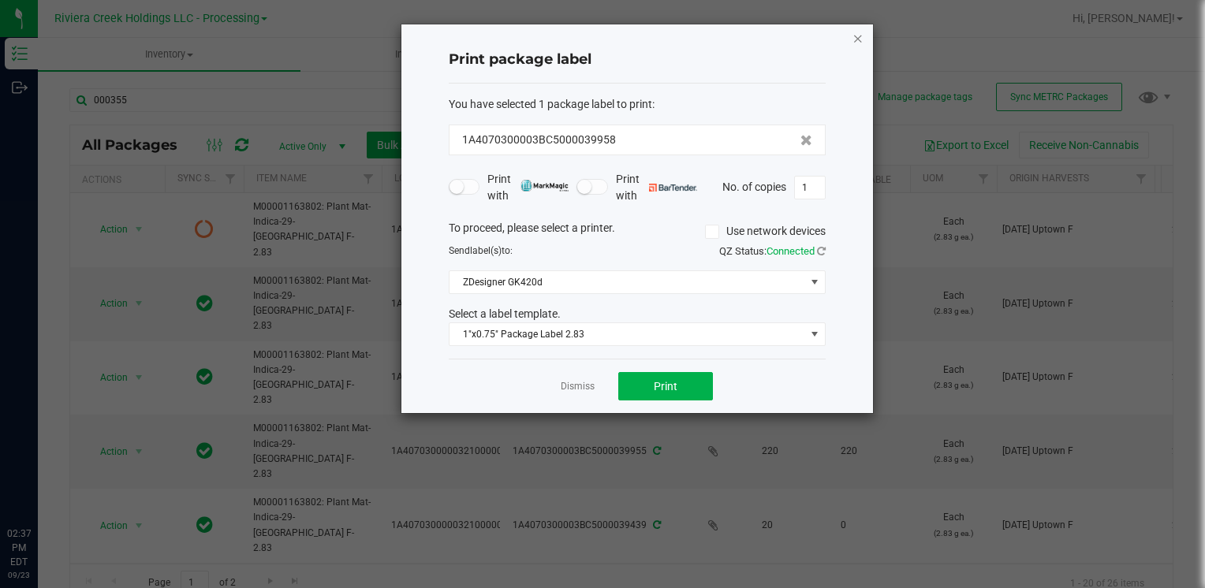
click at [856, 41] on icon "button" at bounding box center [857, 37] width 11 height 19
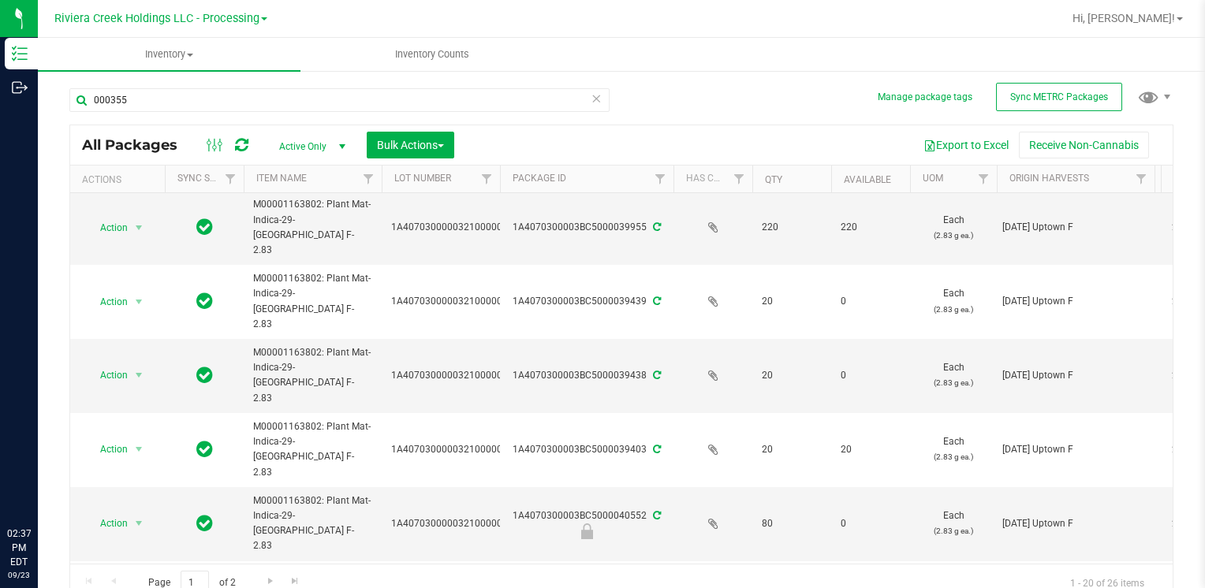
scroll to position [291, 0]
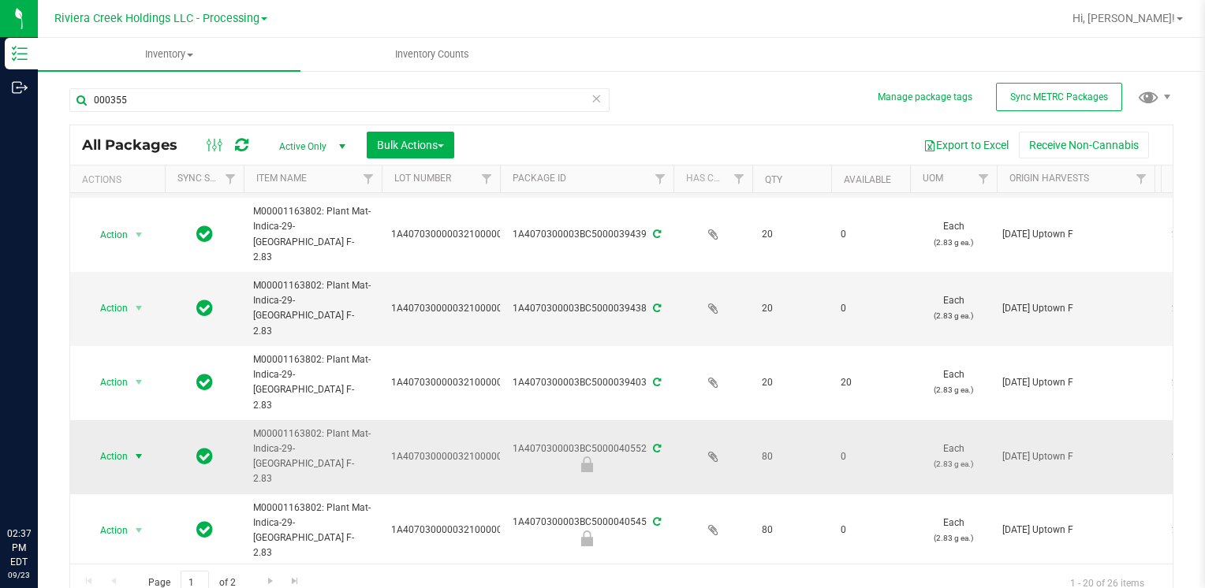
click at [139, 450] on span "select" at bounding box center [138, 456] width 13 height 13
click at [150, 502] on li "Unlock package" at bounding box center [137, 514] width 100 height 24
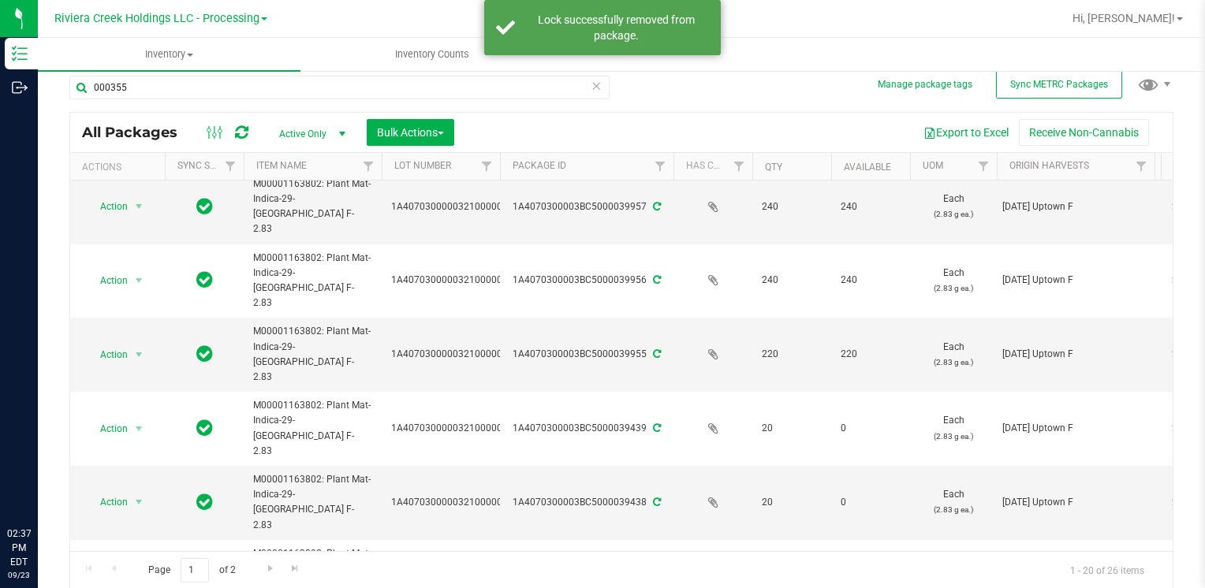
scroll to position [158, 0]
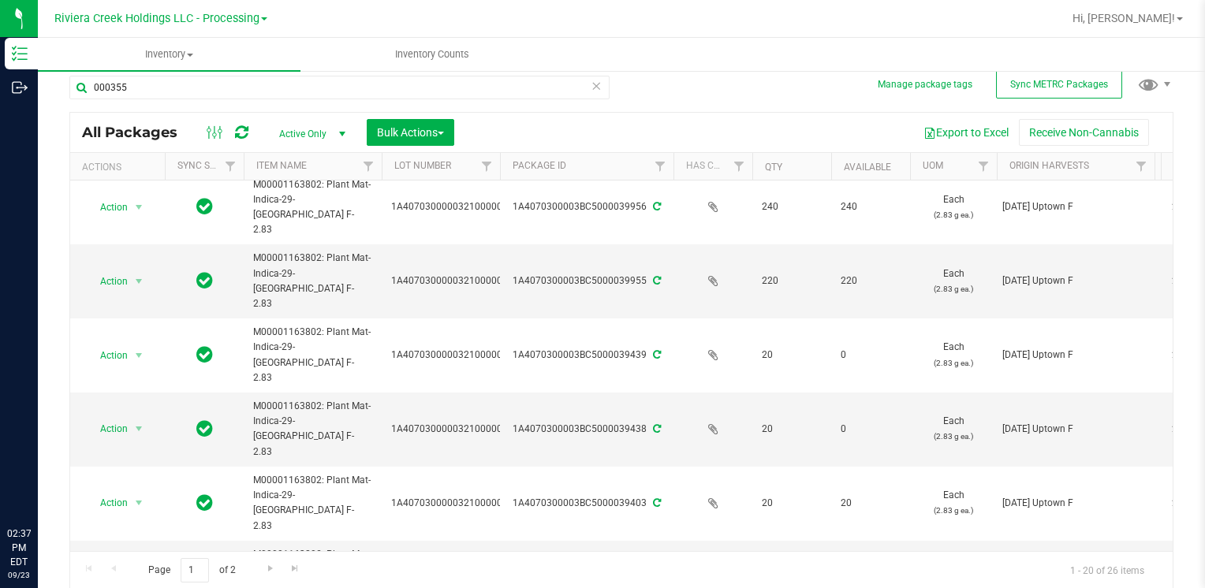
click at [130, 456] on li "Unlock package" at bounding box center [137, 468] width 100 height 24
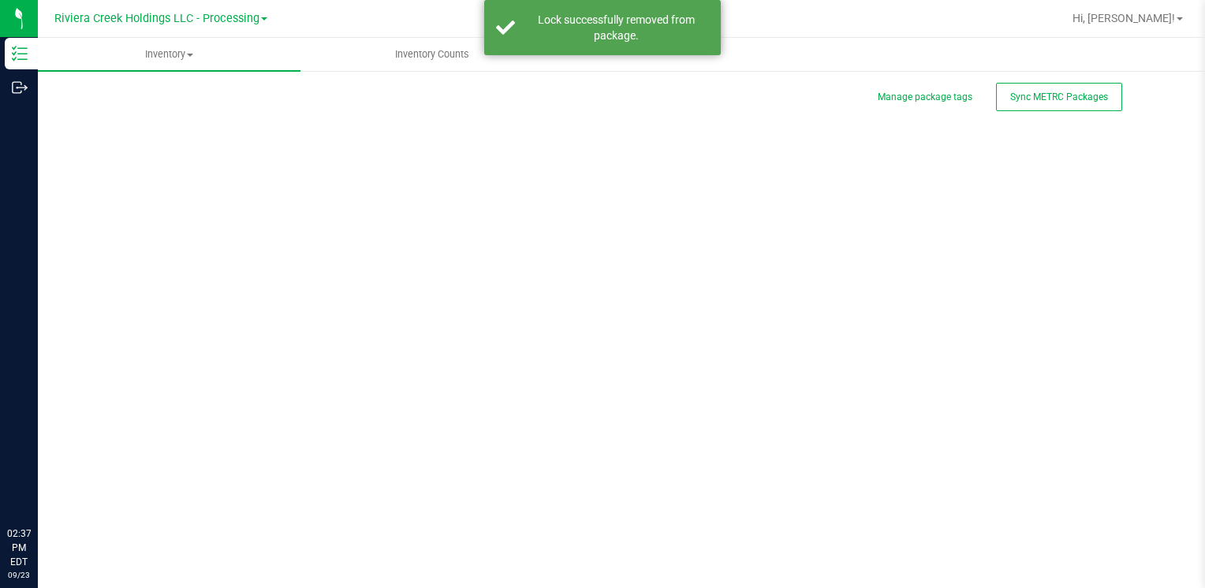
scroll to position [0, 0]
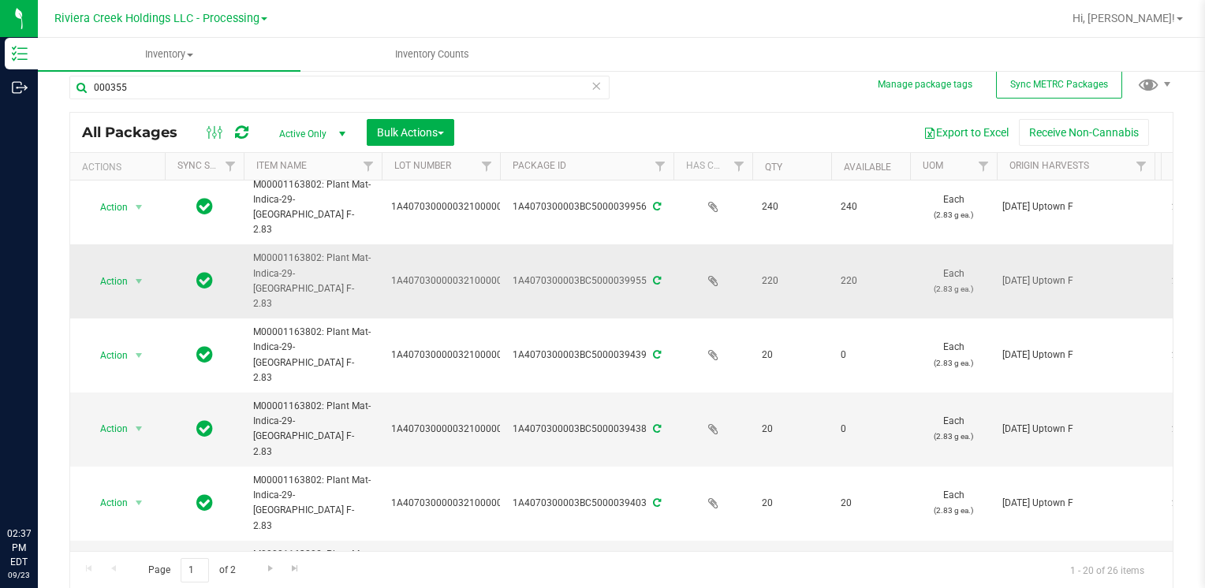
scroll to position [237, 0]
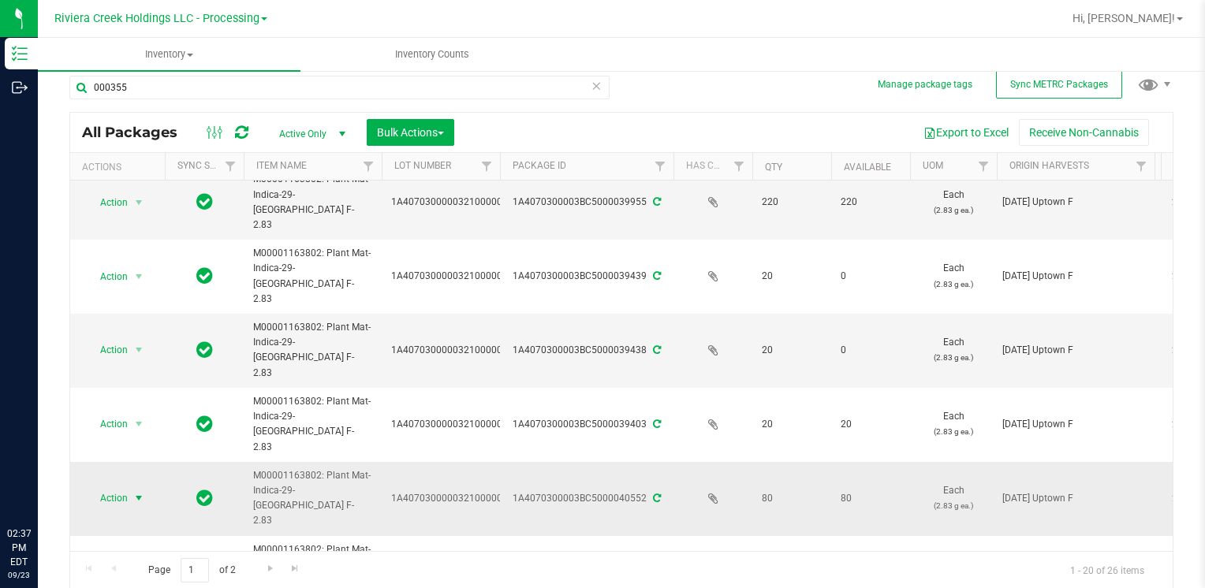
click at [128, 487] on span "Action" at bounding box center [107, 498] width 43 height 22
click at [148, 115] on li "Create package" at bounding box center [137, 117] width 100 height 24
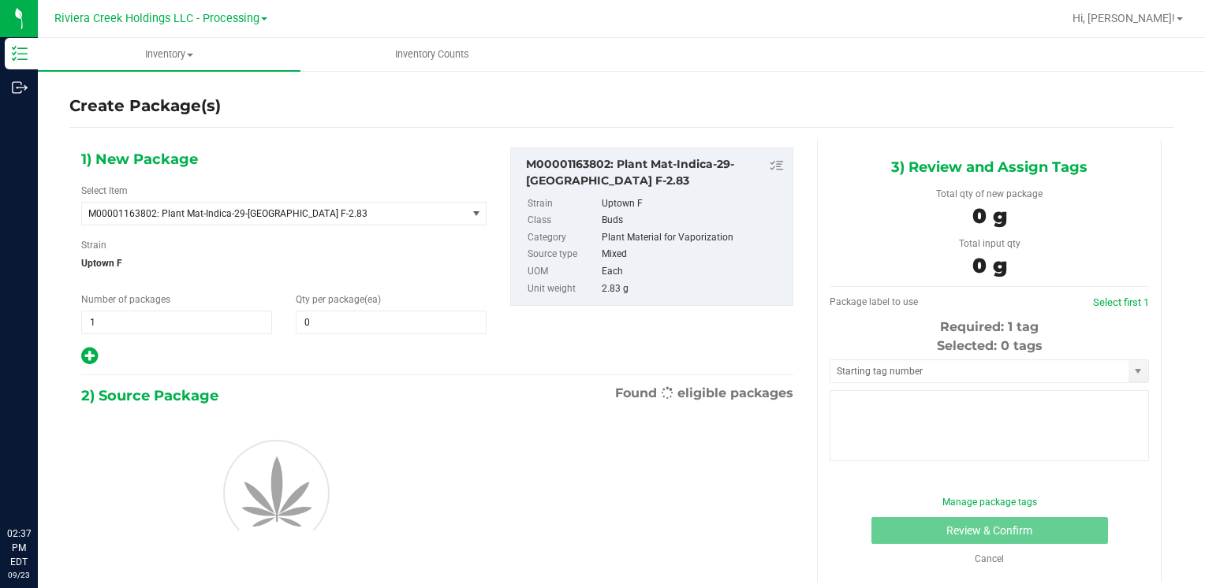
type input "0"
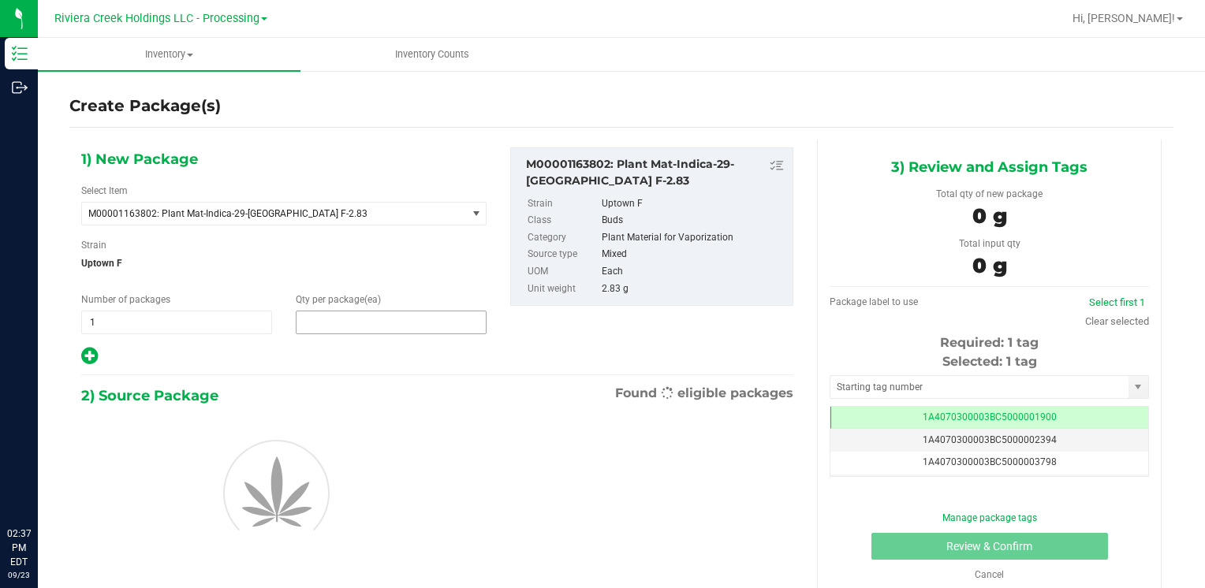
click at [382, 319] on span at bounding box center [391, 323] width 191 height 24
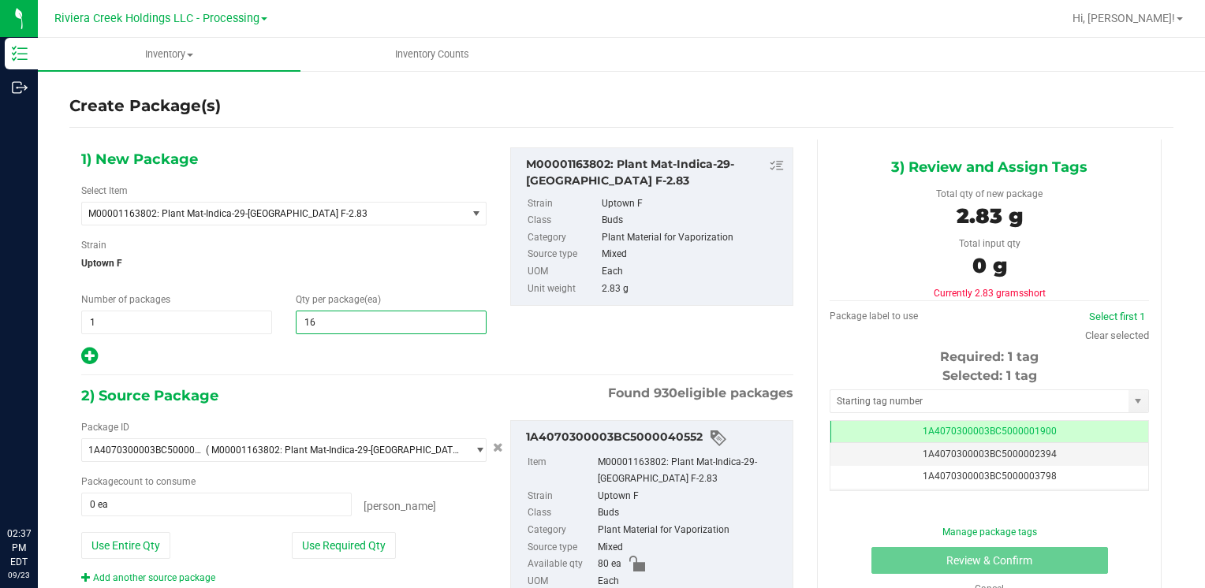
type input "160"
click at [139, 534] on button "Use Entire Qty" at bounding box center [125, 545] width 89 height 27
type input "80 ea"
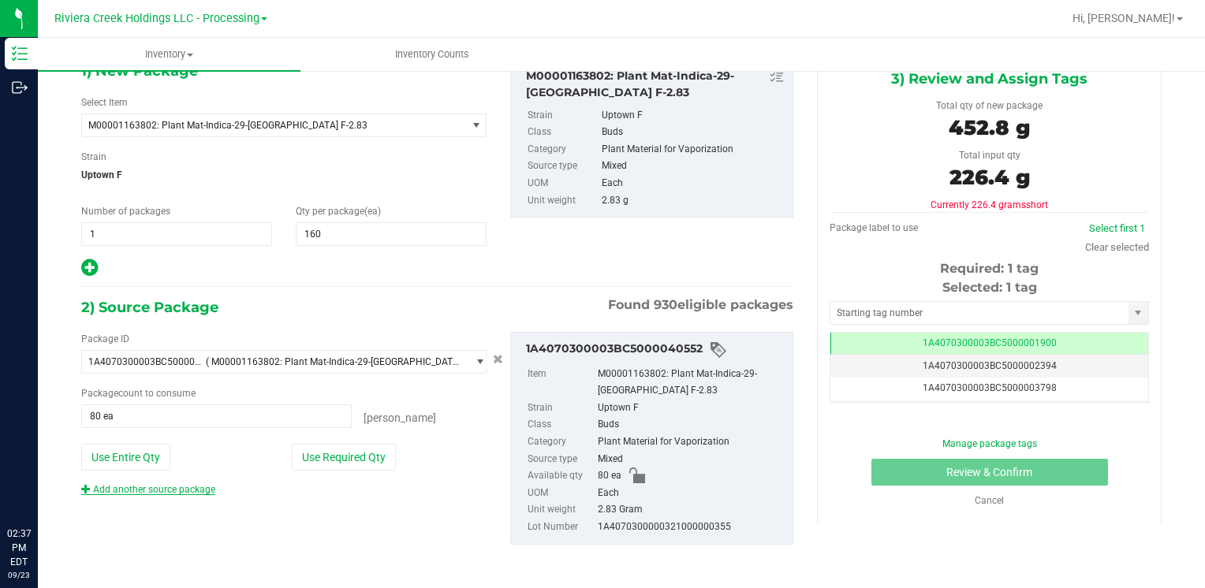
click at [175, 490] on link "Add another source package" at bounding box center [148, 489] width 134 height 11
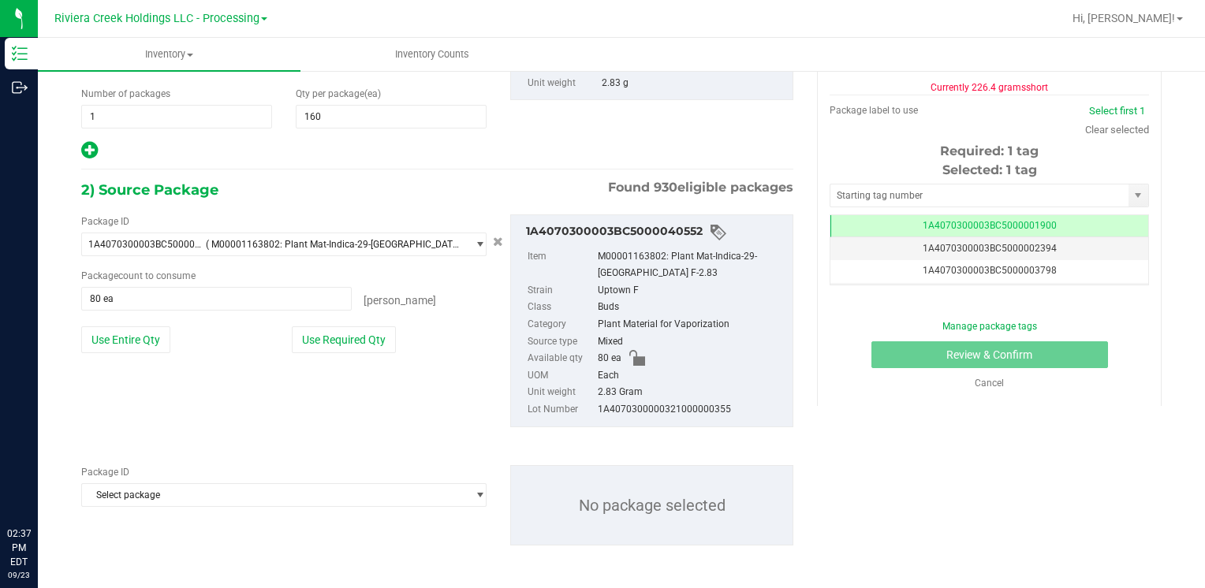
click at [175, 490] on span "Select package" at bounding box center [274, 495] width 384 height 22
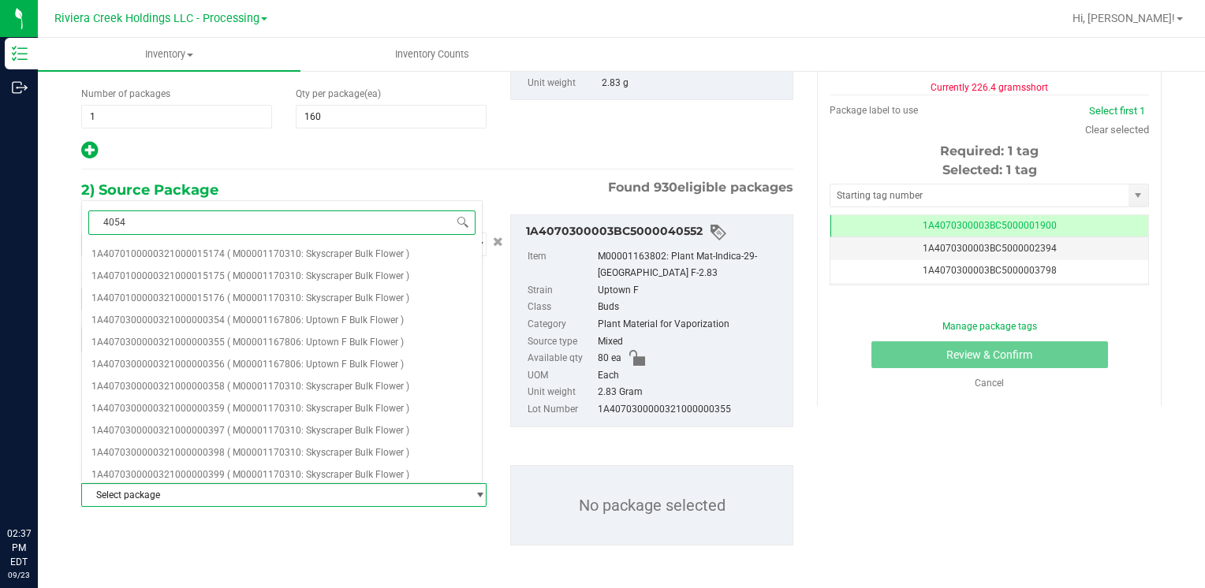
type input "40545"
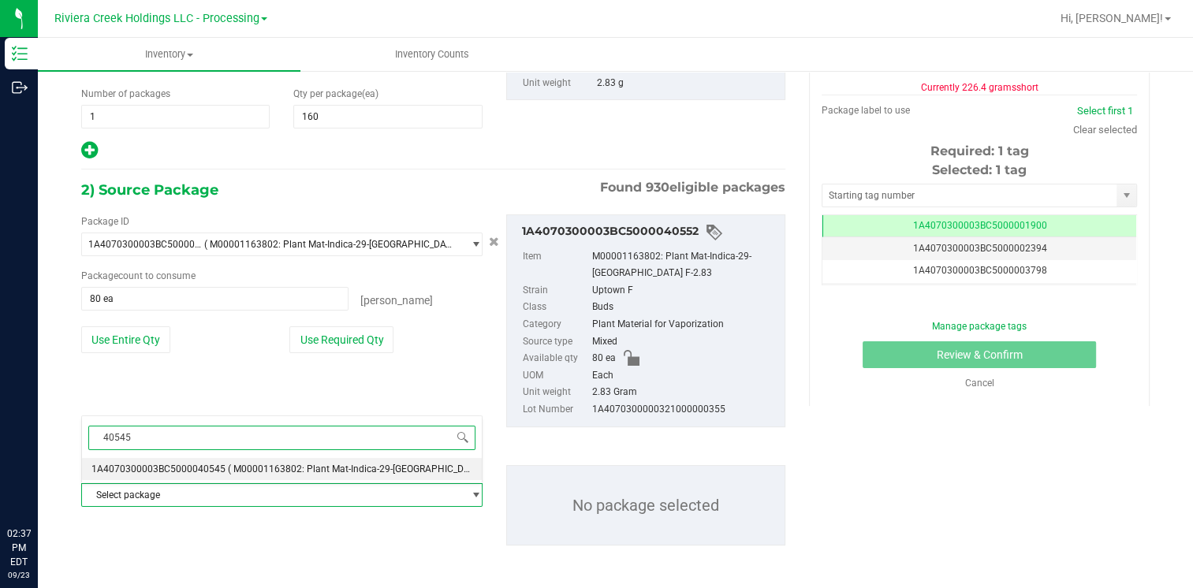
click at [229, 468] on span "( M00001163802: Plant Mat-Indica-29-[GEOGRAPHIC_DATA] F-2.83 )" at bounding box center [373, 469] width 290 height 11
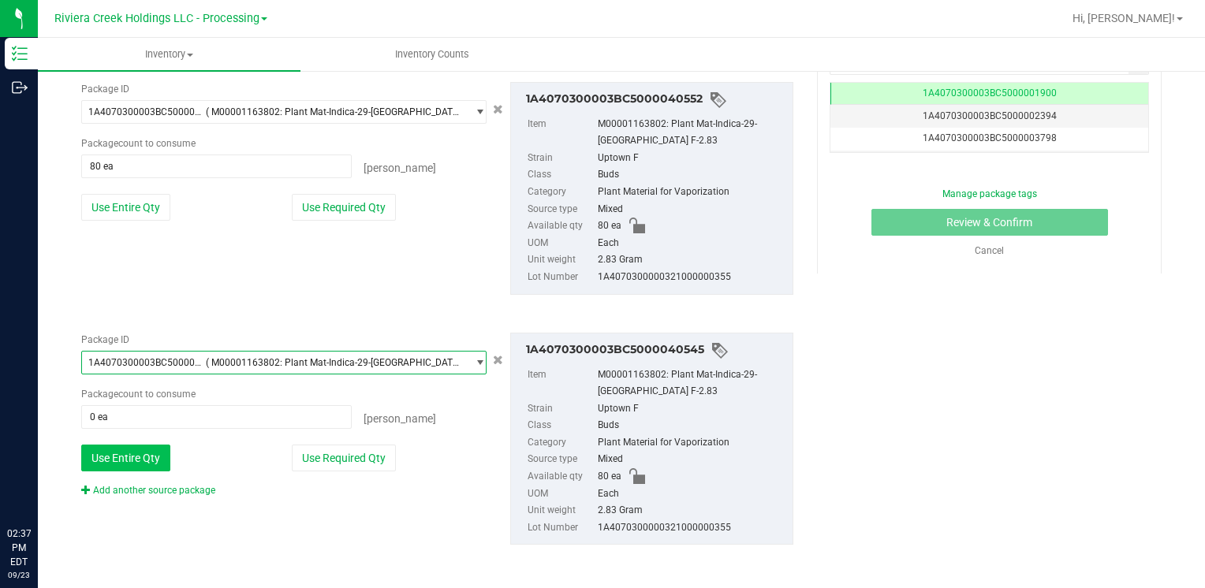
click at [142, 454] on button "Use Entire Qty" at bounding box center [125, 458] width 89 height 27
type input "80 ea"
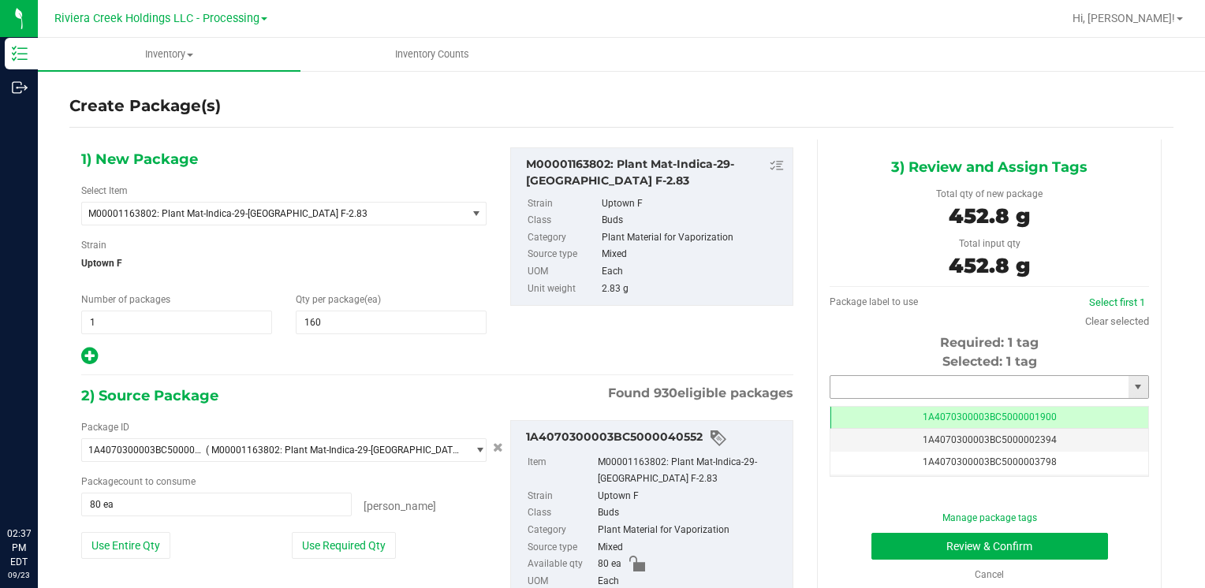
click at [876, 386] on input "text" at bounding box center [979, 387] width 298 height 22
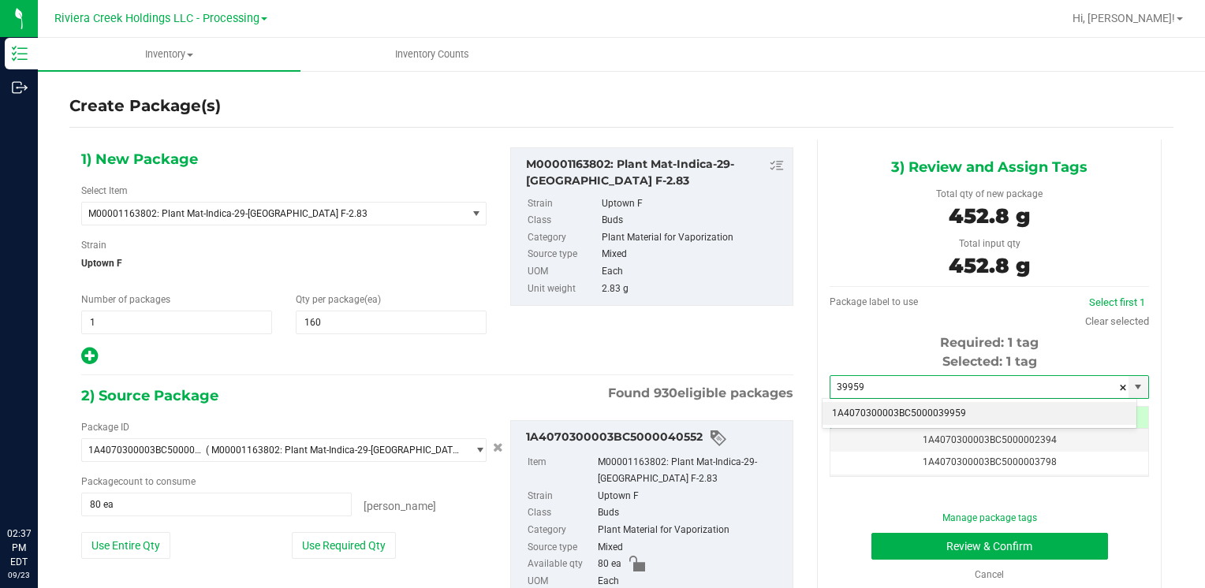
click at [874, 404] on li "1A4070300003BC5000039959" at bounding box center [979, 414] width 314 height 24
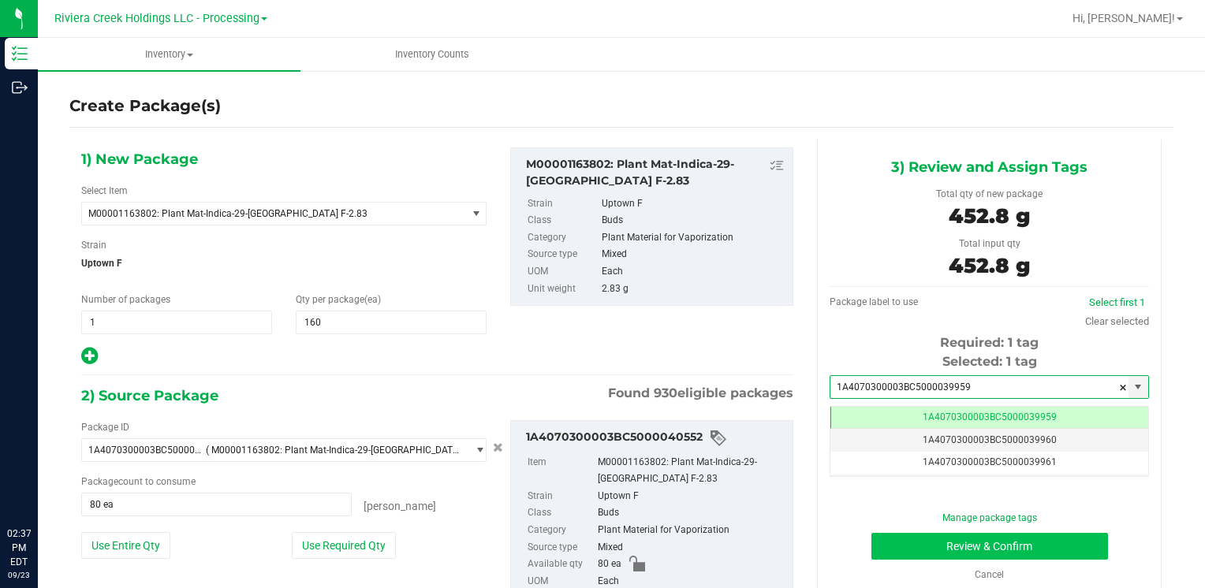
type input "1A4070300003BC5000039959"
click at [882, 541] on button "Review & Confirm" at bounding box center [989, 546] width 237 height 27
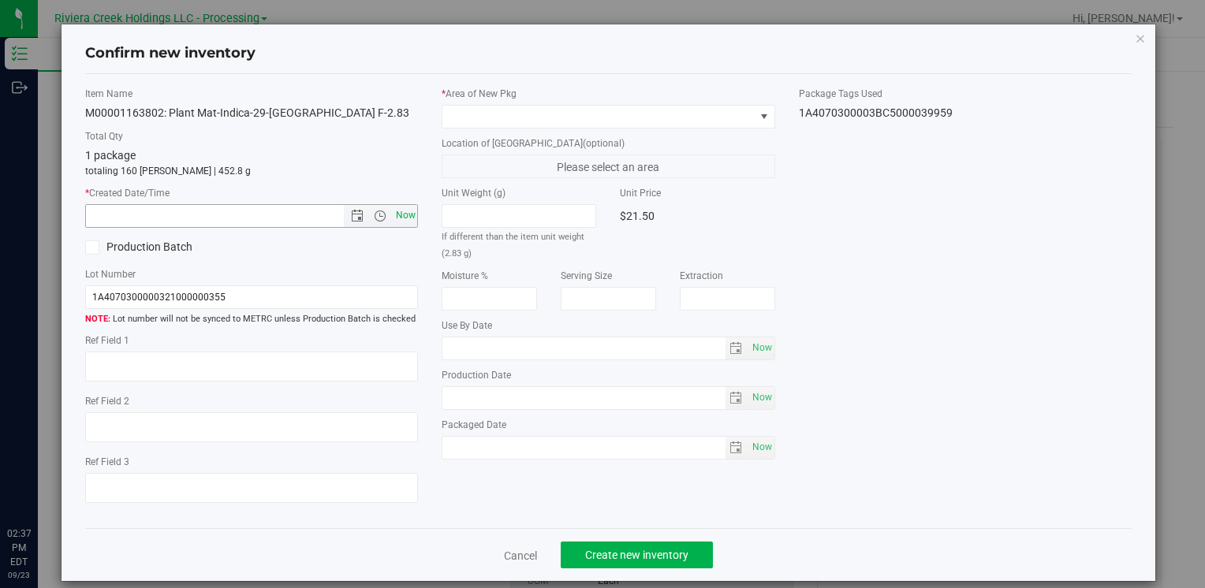
click at [408, 219] on span "Now" at bounding box center [405, 215] width 27 height 23
type input "[DATE] 2:37 PM"
drag, startPoint x: 469, startPoint y: 112, endPoint x: 478, endPoint y: 123, distance: 14.0
click at [470, 112] on span at bounding box center [597, 117] width 311 height 22
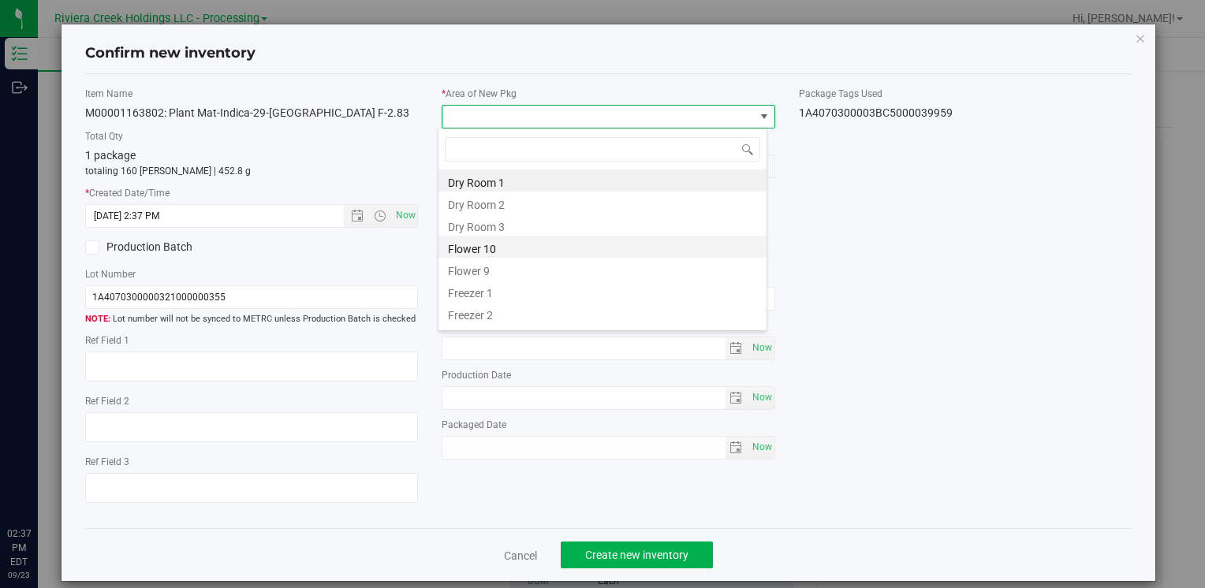
click at [505, 247] on li "Flower 10" at bounding box center [602, 247] width 328 height 22
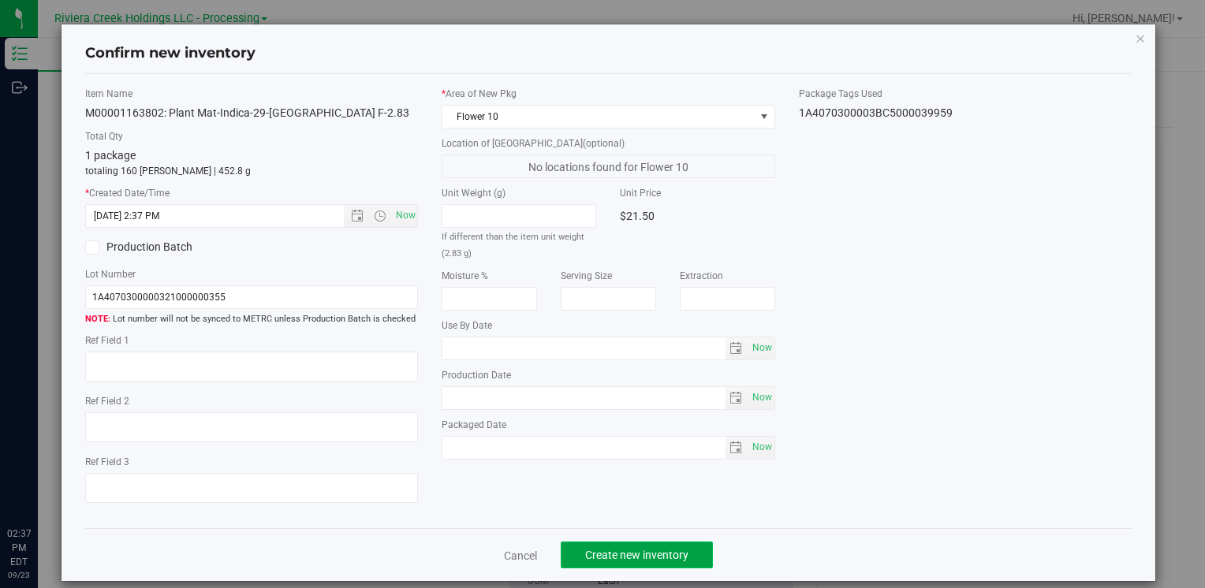
click at [614, 560] on span "Create new inventory" at bounding box center [636, 555] width 103 height 13
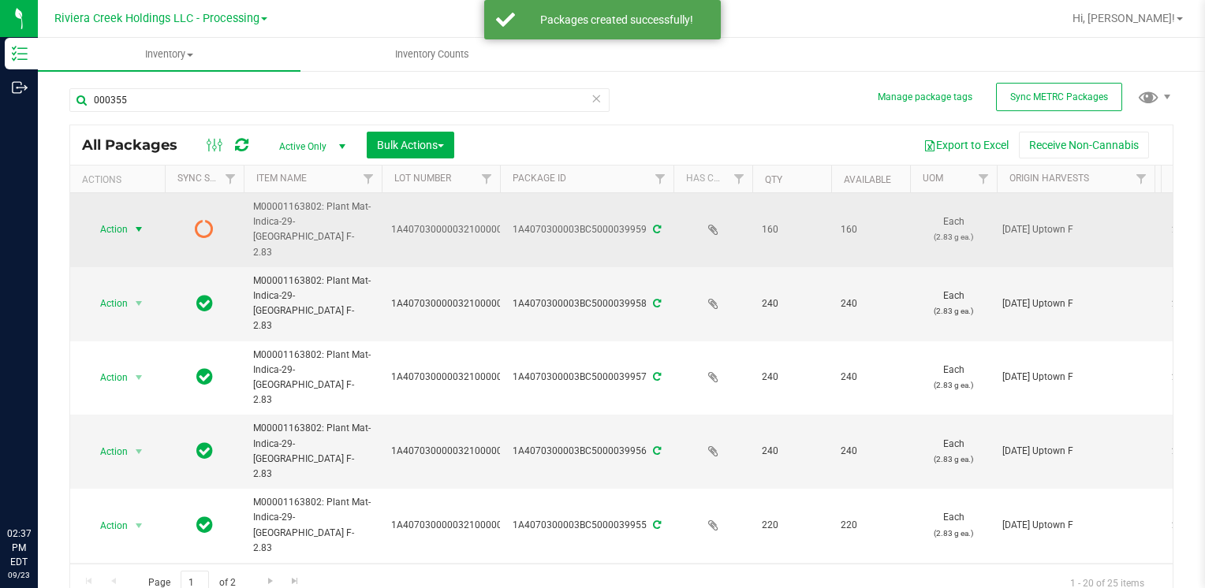
click at [129, 218] on span "select" at bounding box center [139, 229] width 20 height 22
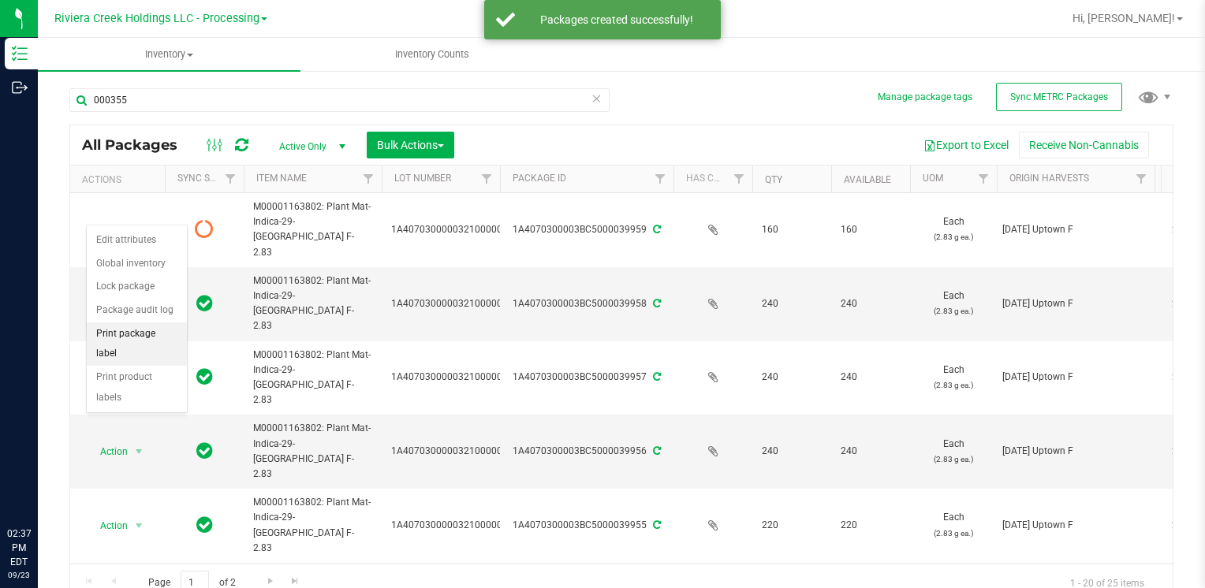
click at [157, 336] on li "Print package label" at bounding box center [137, 344] width 100 height 43
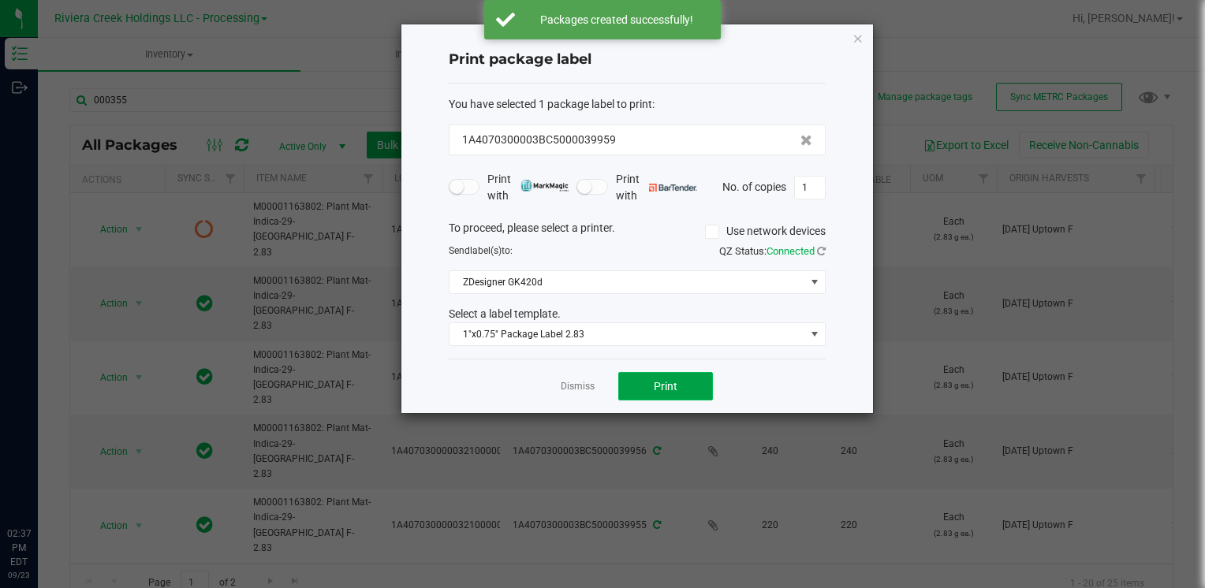
click at [666, 386] on span "Print" at bounding box center [666, 386] width 24 height 13
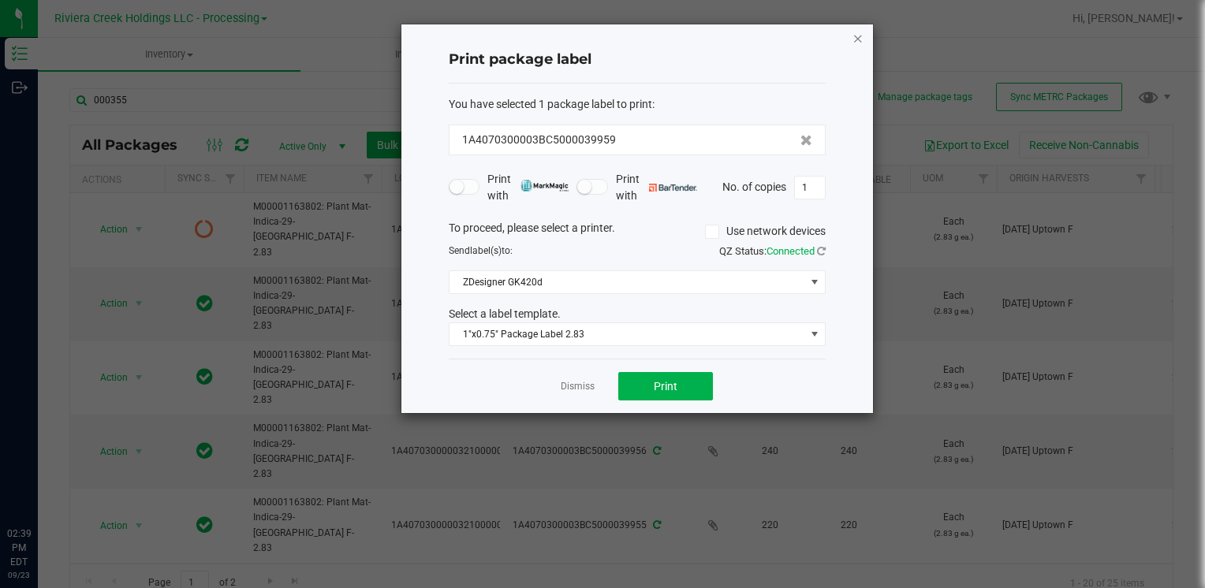
click at [854, 40] on icon "button" at bounding box center [857, 37] width 11 height 19
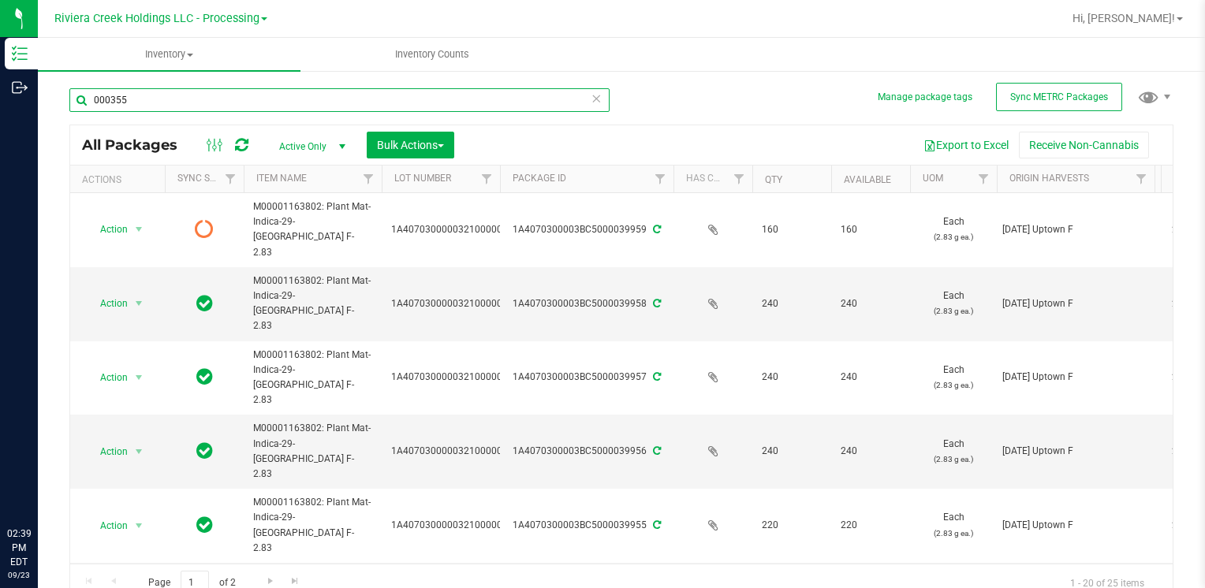
click at [282, 99] on input "000355" at bounding box center [339, 100] width 540 height 24
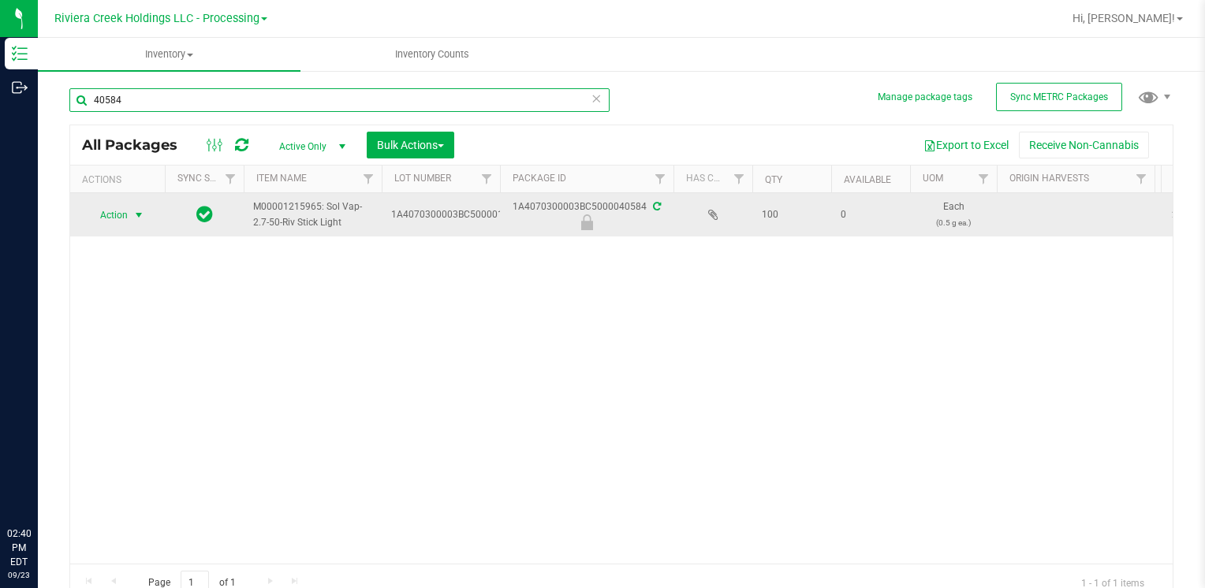
type input "40584"
click at [99, 214] on span "Action" at bounding box center [107, 215] width 43 height 22
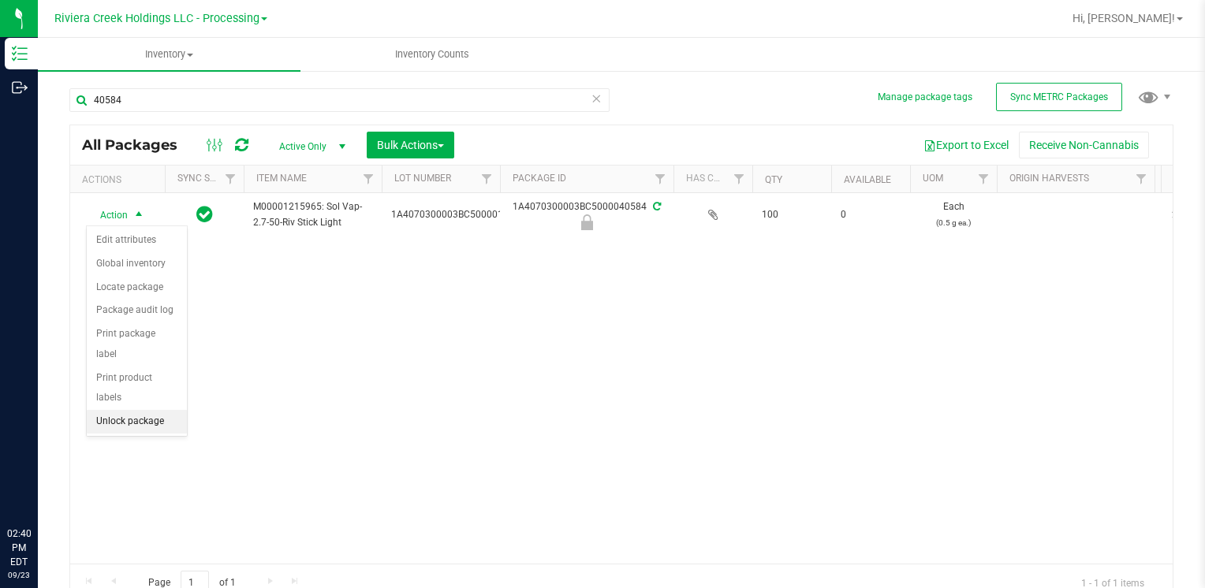
click at [129, 410] on li "Unlock package" at bounding box center [137, 422] width 100 height 24
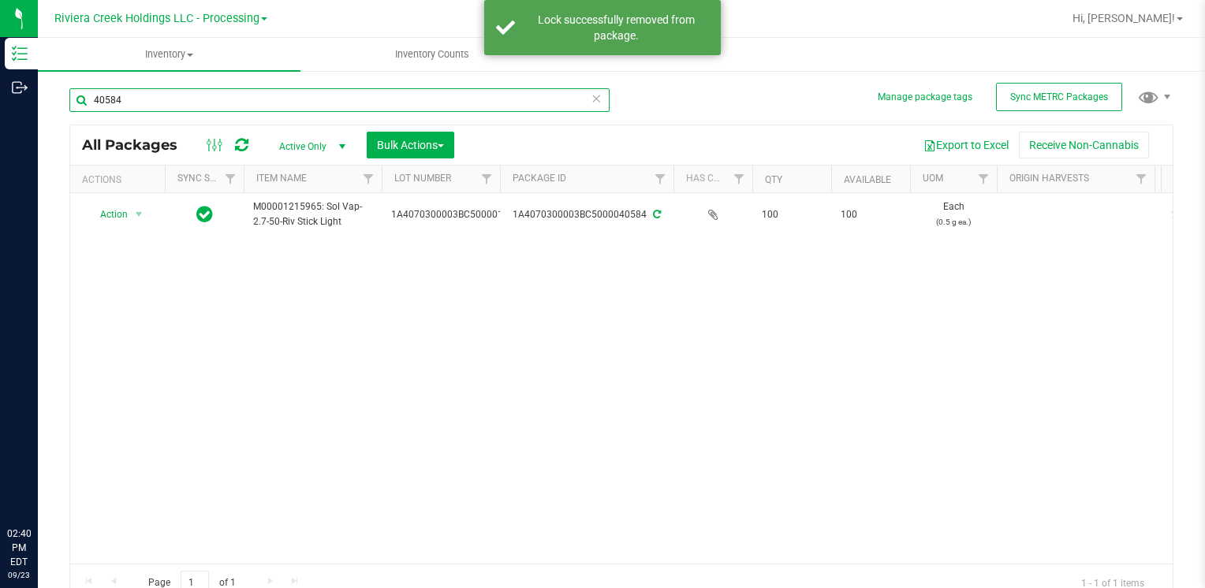
click at [144, 101] on input "40584" at bounding box center [339, 100] width 540 height 24
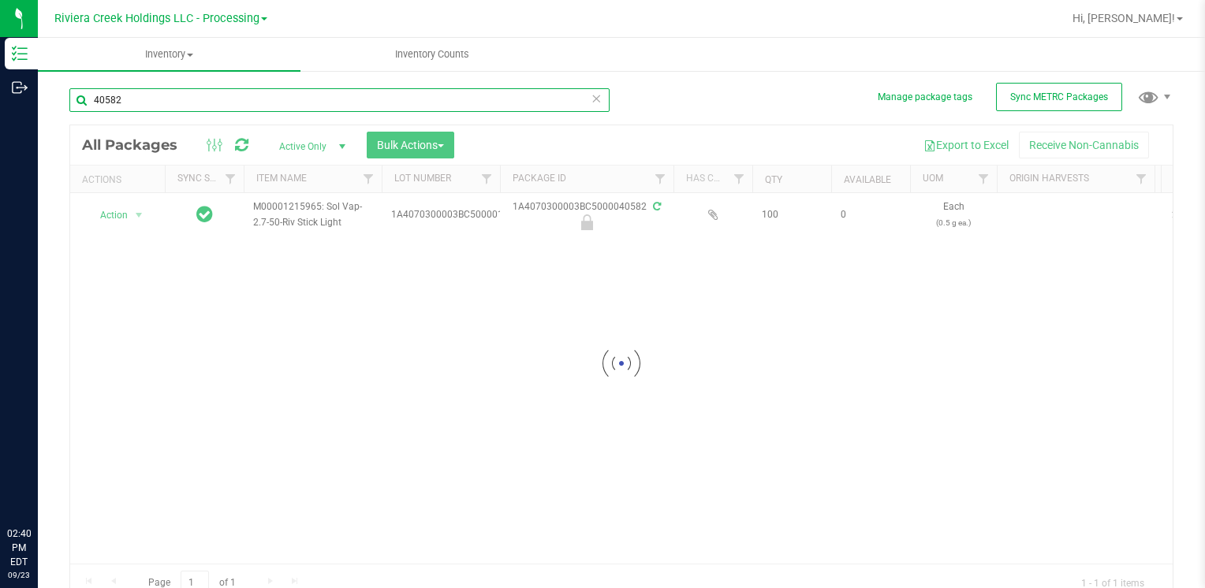
type input "40582"
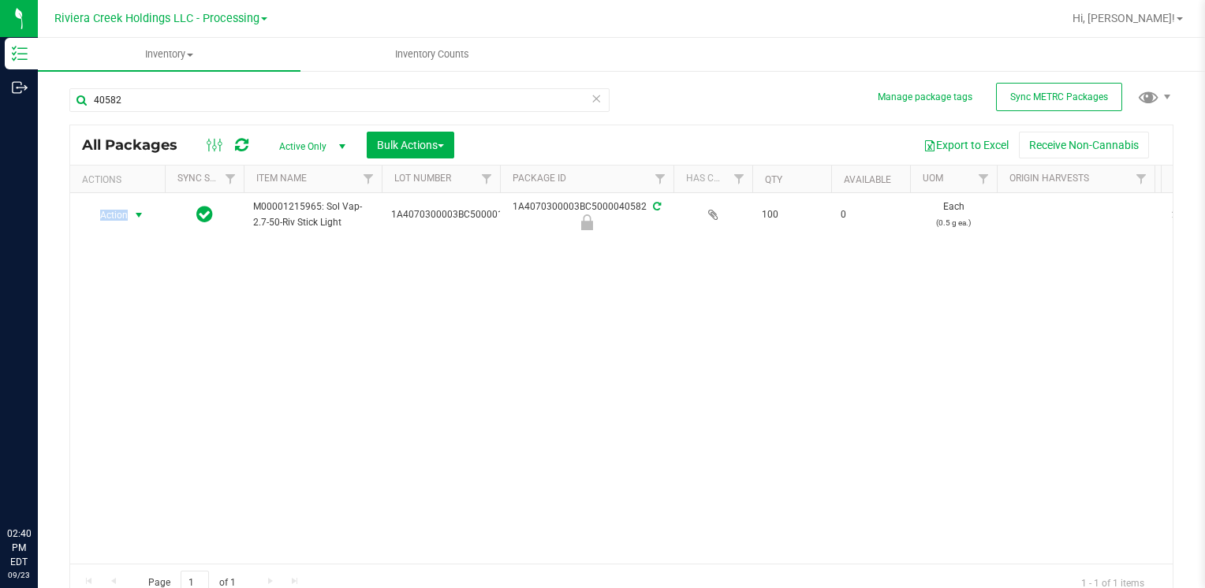
click at [118, 213] on span "Action" at bounding box center [107, 215] width 43 height 22
click at [164, 410] on li "Unlock package" at bounding box center [137, 422] width 100 height 24
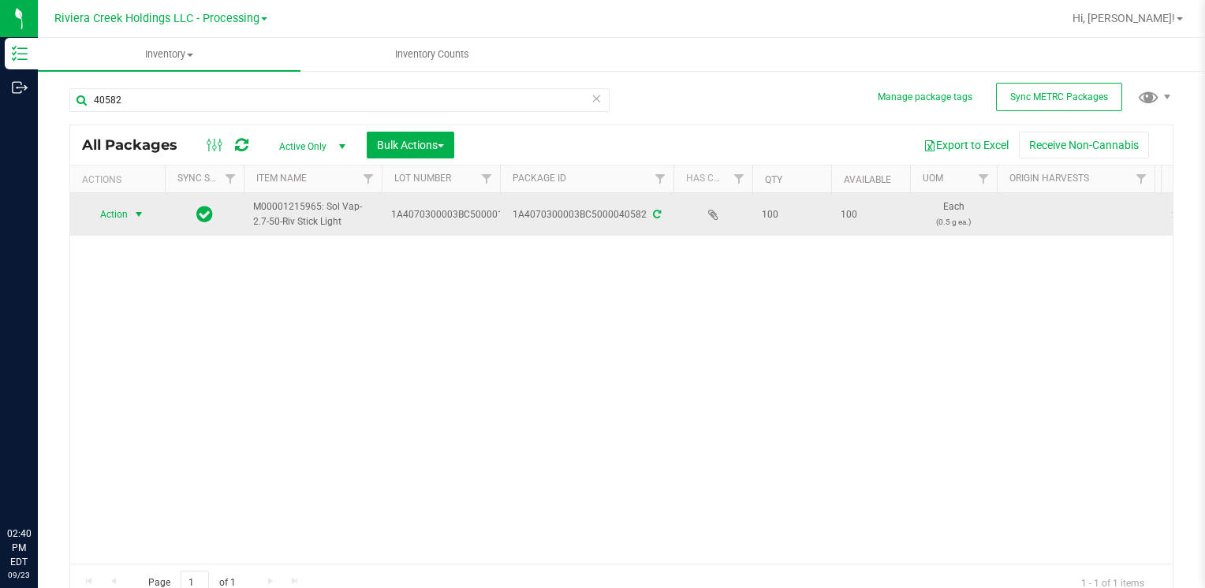
click at [132, 210] on span "select" at bounding box center [138, 214] width 13 height 13
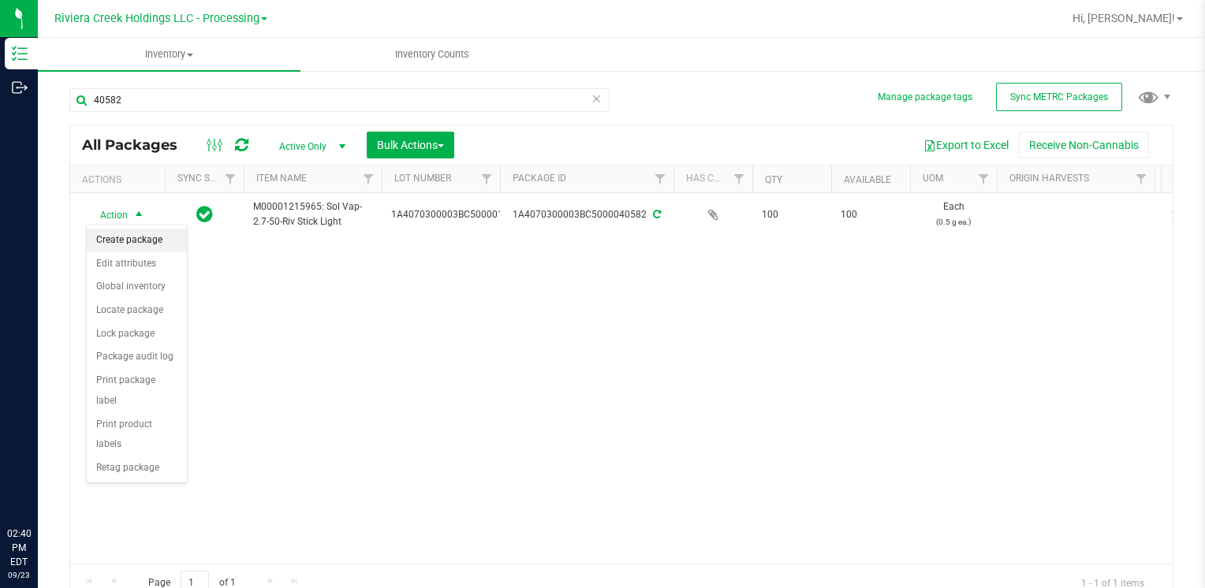
click at [129, 233] on li "Create package" at bounding box center [137, 241] width 100 height 24
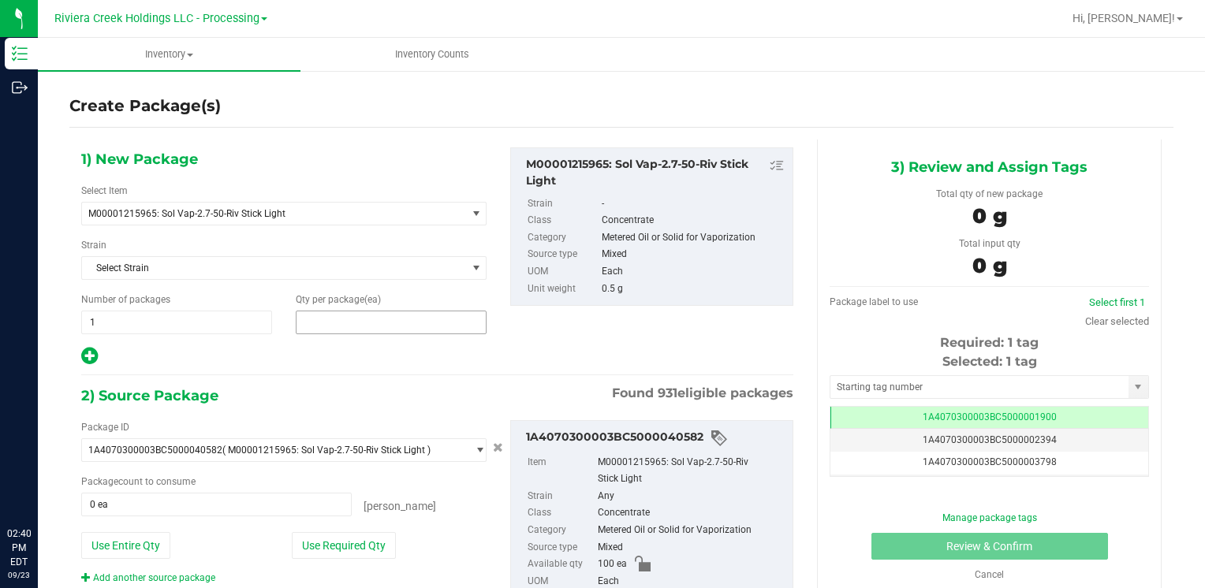
click at [333, 317] on span at bounding box center [391, 323] width 191 height 24
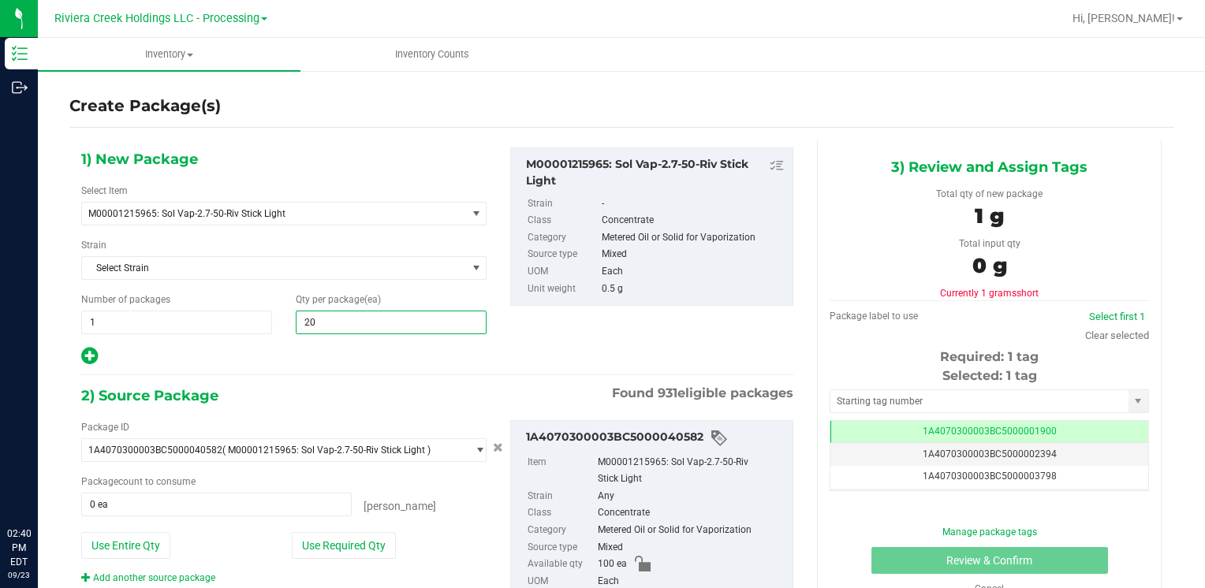
type input "200"
click at [120, 538] on button "Use Entire Qty" at bounding box center [125, 545] width 89 height 27
type input "100 ea"
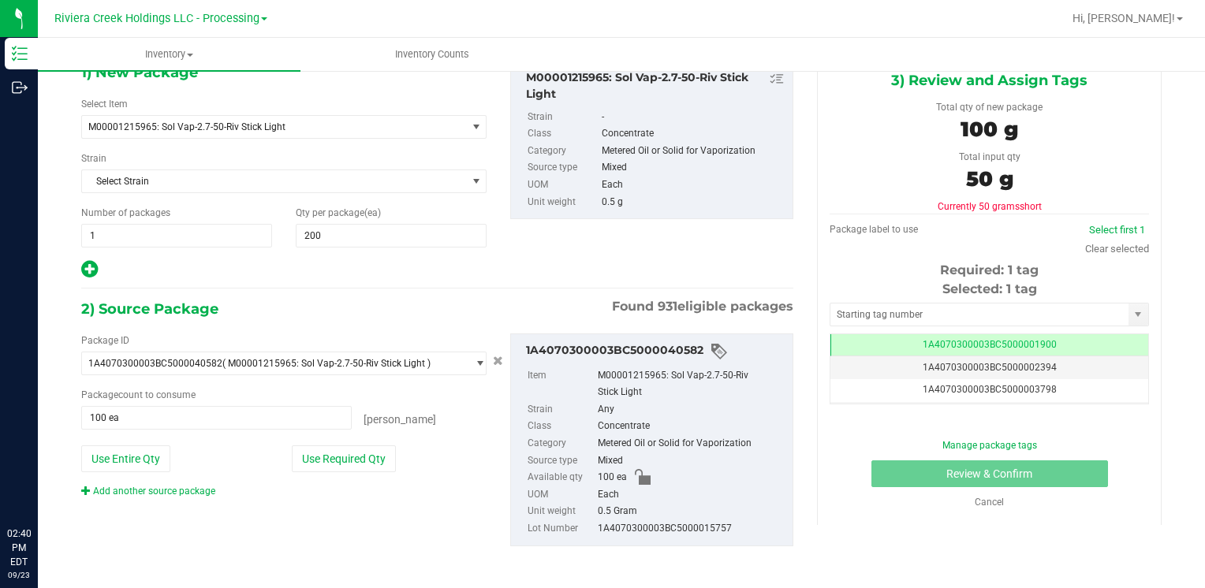
scroll to position [88, 0]
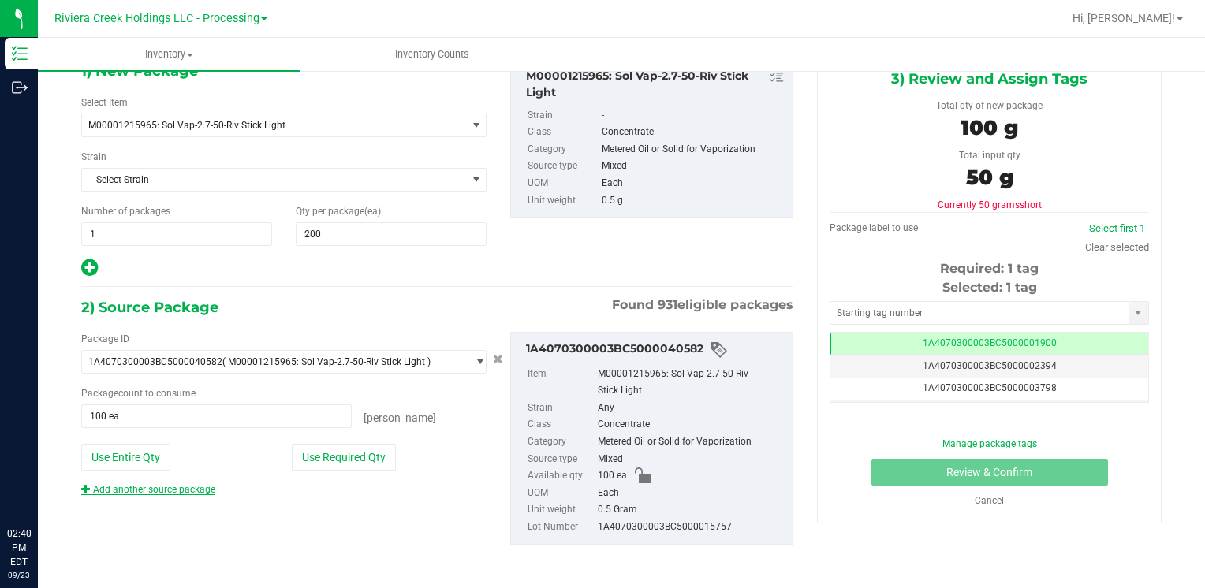
click at [181, 489] on link "Add another source package" at bounding box center [148, 489] width 134 height 11
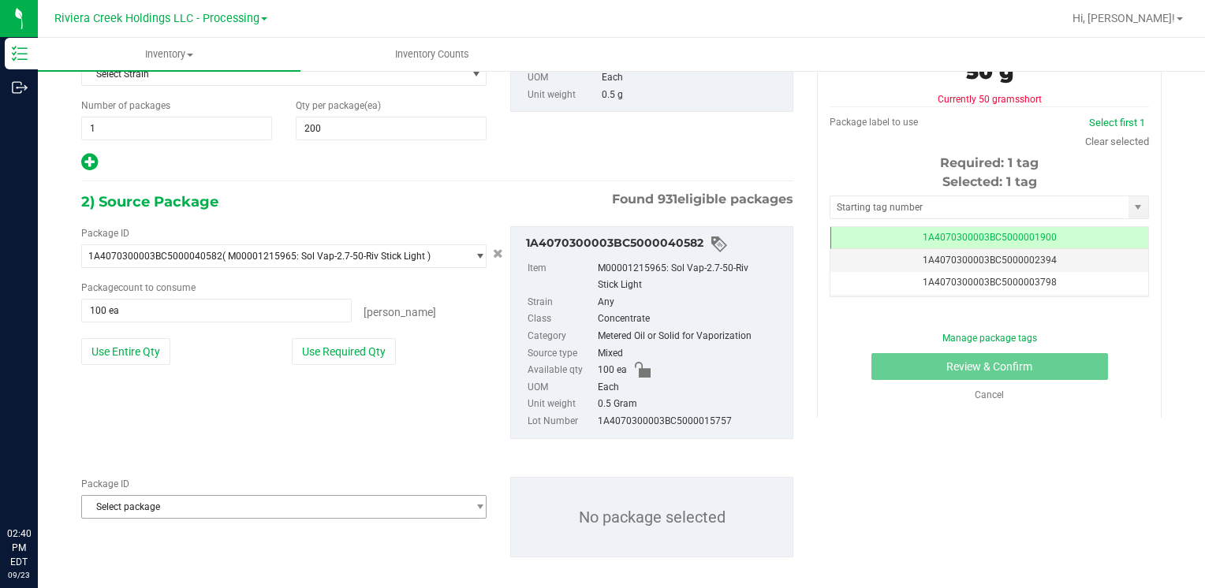
scroll to position [206, 0]
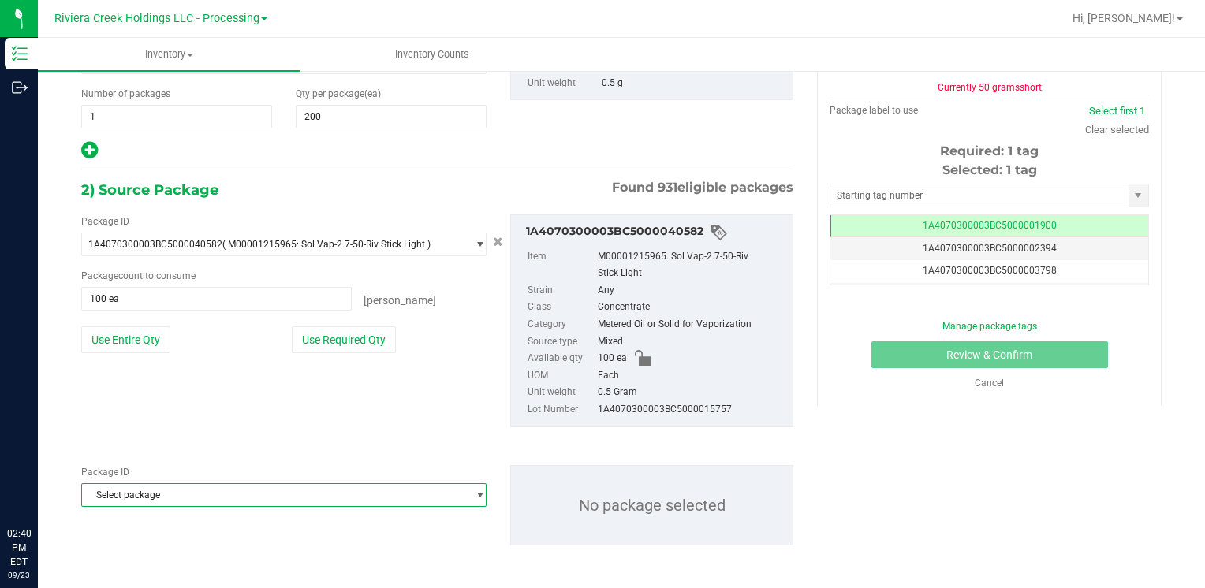
click at [195, 484] on span "Select package" at bounding box center [274, 495] width 384 height 22
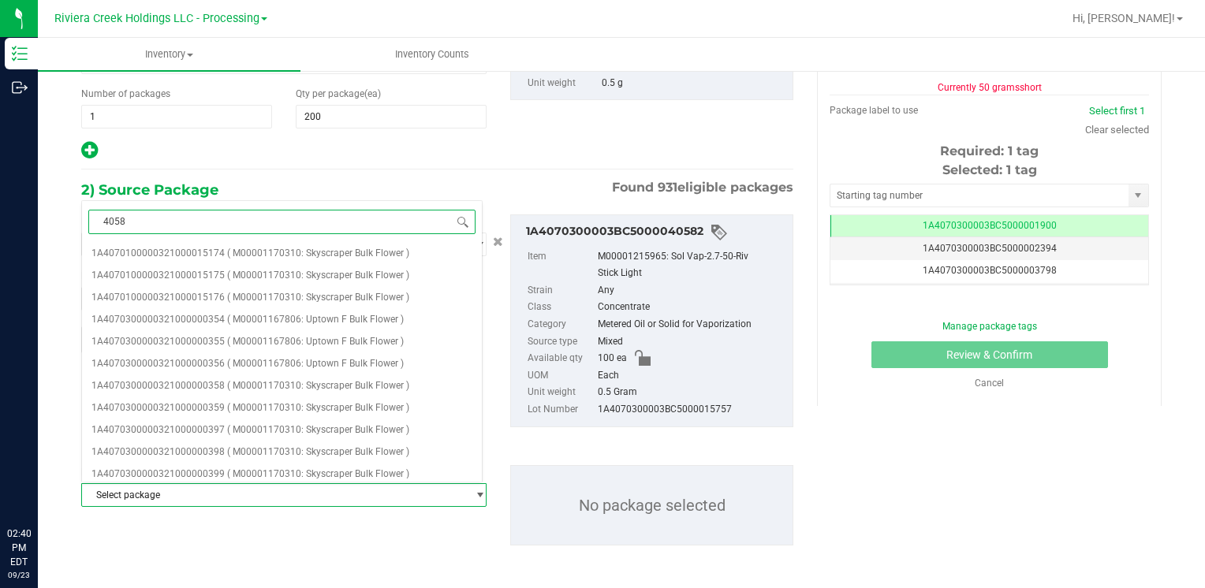
type input "40584"
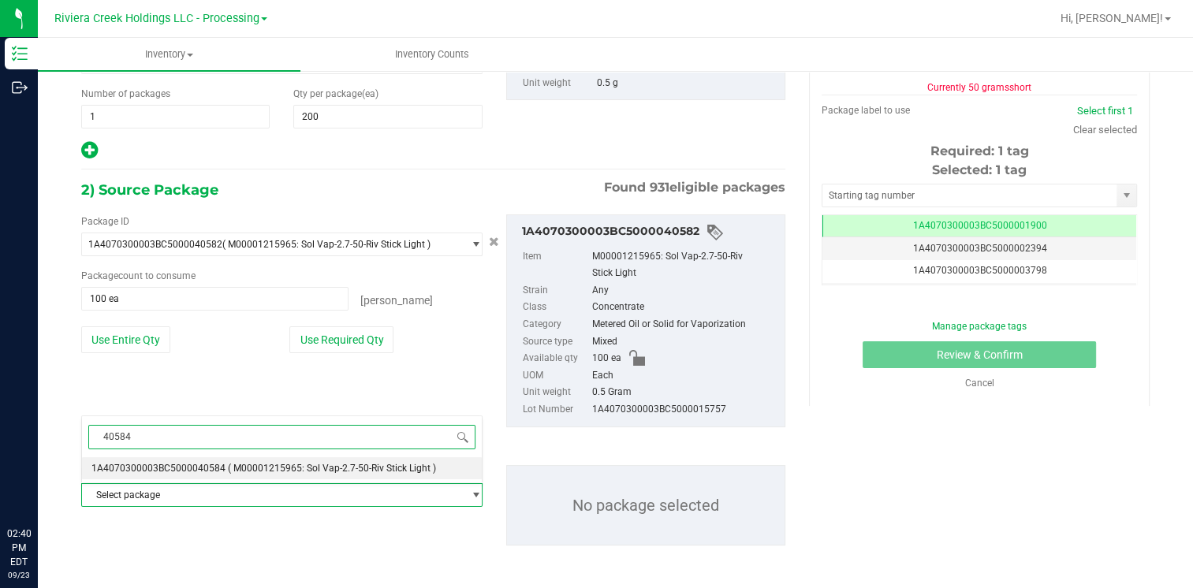
click at [211, 453] on span "40584" at bounding box center [282, 437] width 400 height 37
click at [208, 462] on li "1A4070300003BC5000040584 ( M00001215965: Sol Vap-2.7-50-Riv Stick Light )" at bounding box center [282, 468] width 400 height 22
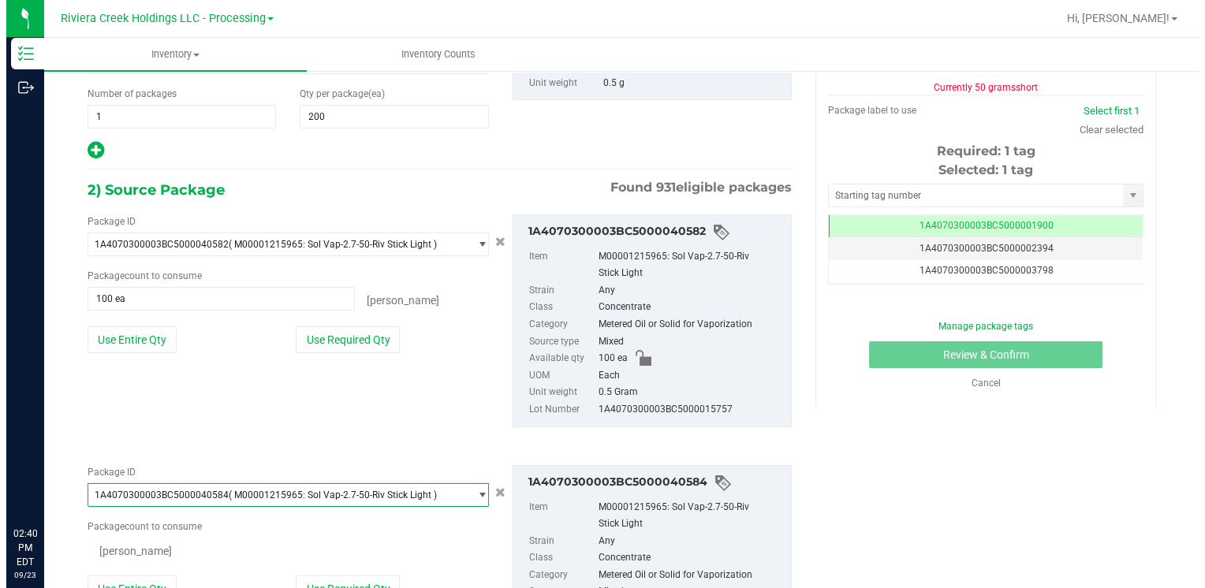
scroll to position [18237, 0]
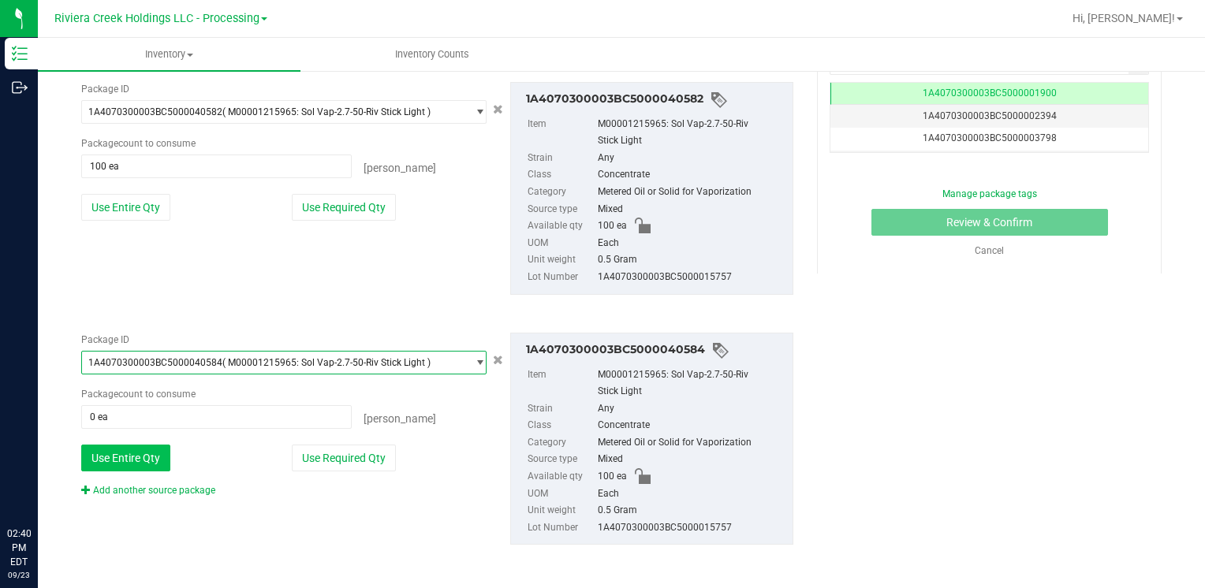
click at [142, 464] on button "Use Entire Qty" at bounding box center [125, 458] width 89 height 27
type input "100 ea"
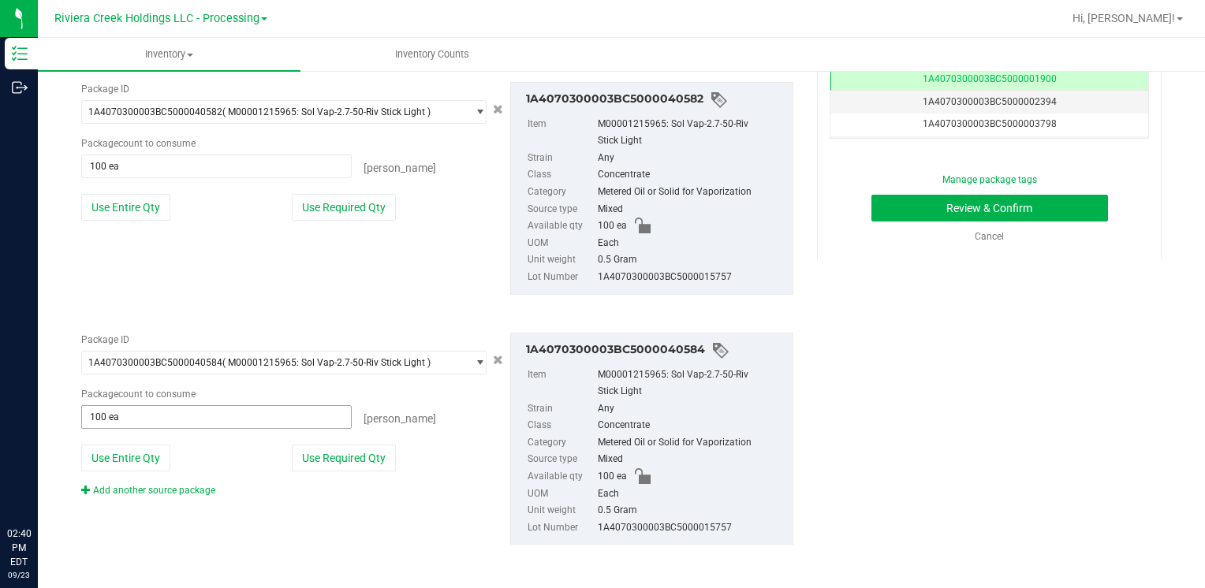
scroll to position [106, 0]
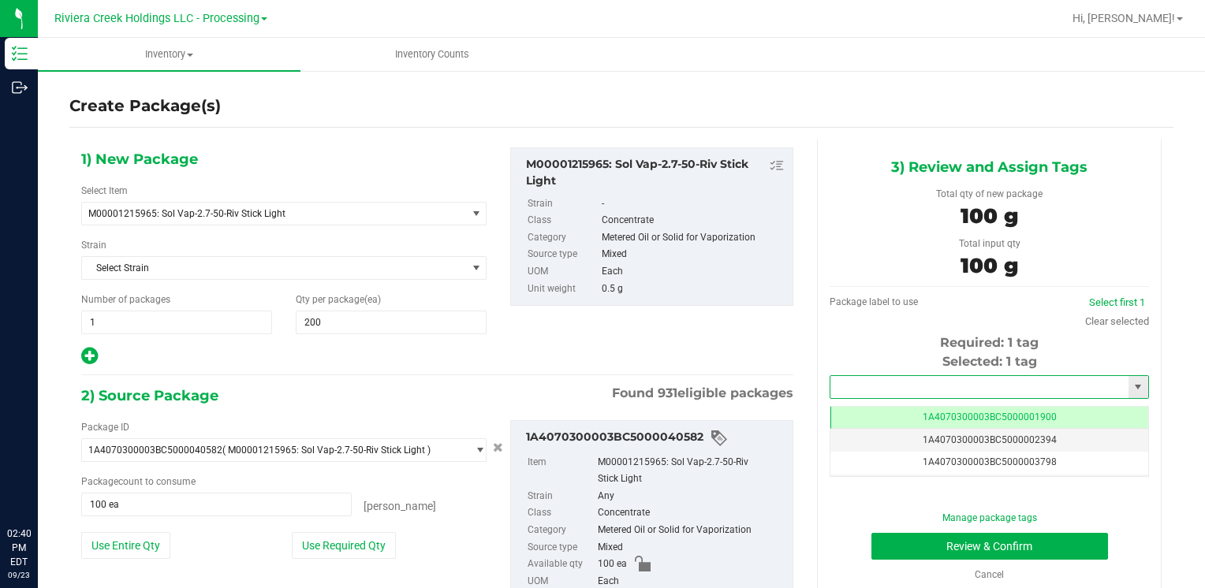
click at [834, 392] on input "text" at bounding box center [979, 387] width 298 height 22
click at [844, 405] on li "1A4070300003BC5000039960" at bounding box center [979, 414] width 314 height 24
type input "1A4070300003BC5000039960"
click at [893, 533] on button "Review & Confirm" at bounding box center [989, 546] width 237 height 27
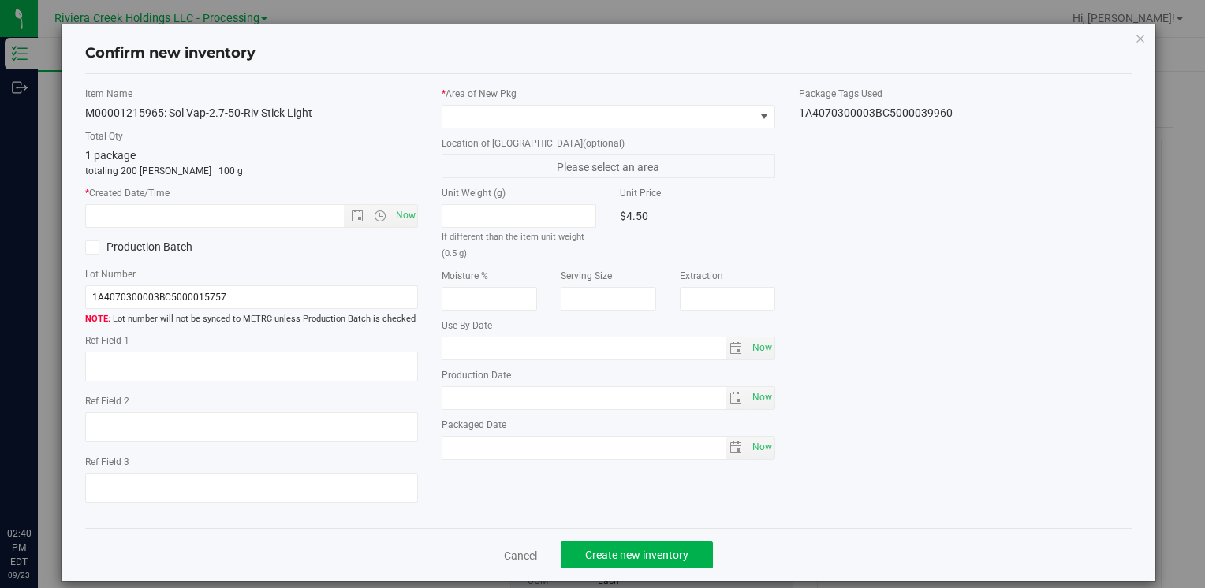
type input "[DATE]"
click at [404, 218] on span "Now" at bounding box center [405, 215] width 27 height 23
type input "[DATE] 2:40 PM"
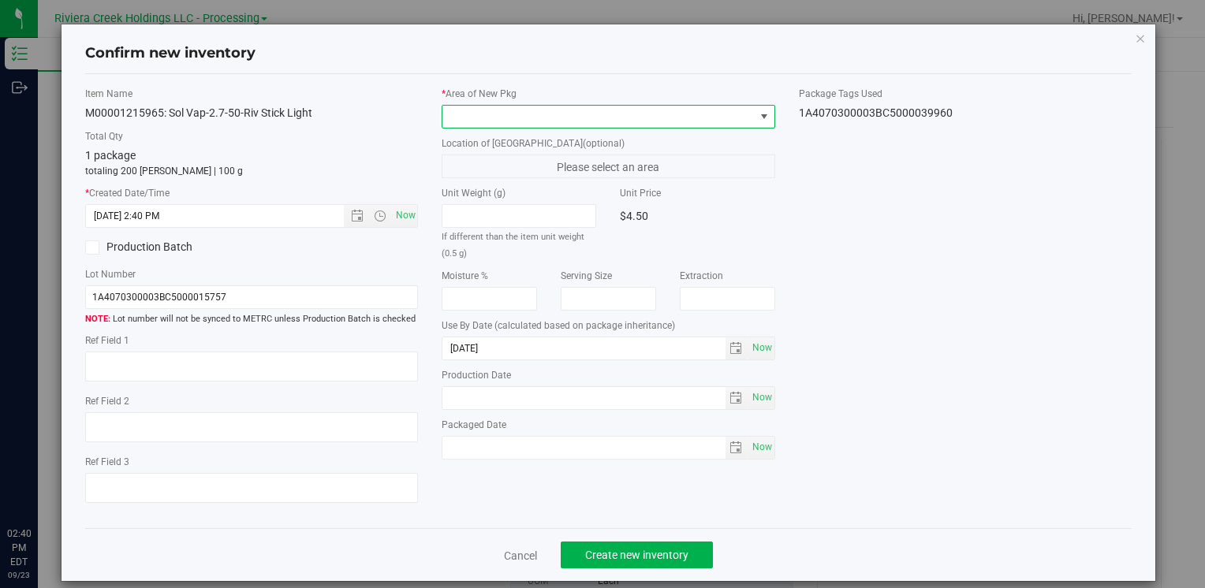
click at [487, 115] on span at bounding box center [597, 117] width 311 height 22
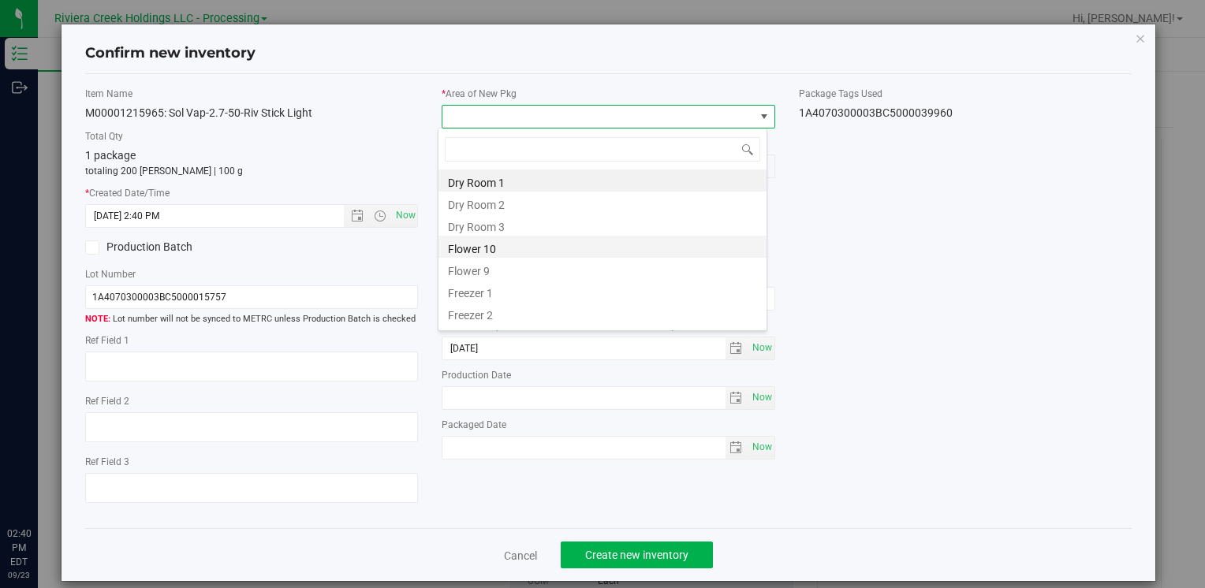
click at [521, 244] on li "Flower 10" at bounding box center [602, 247] width 328 height 22
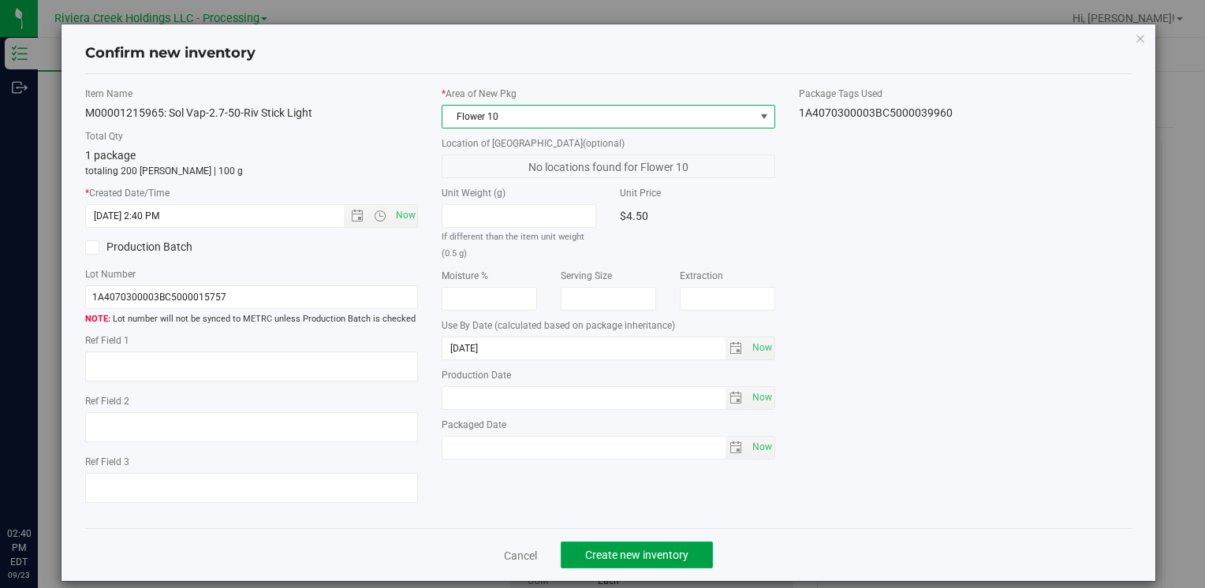
click at [630, 549] on span "Create new inventory" at bounding box center [636, 555] width 103 height 13
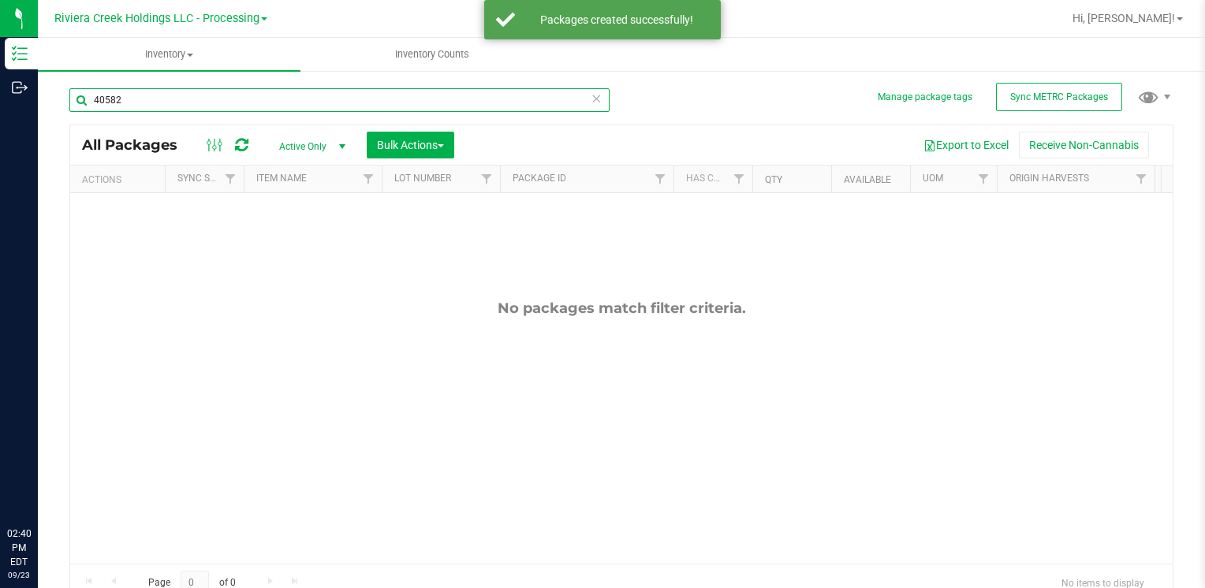
click at [148, 106] on input "40582" at bounding box center [339, 100] width 540 height 24
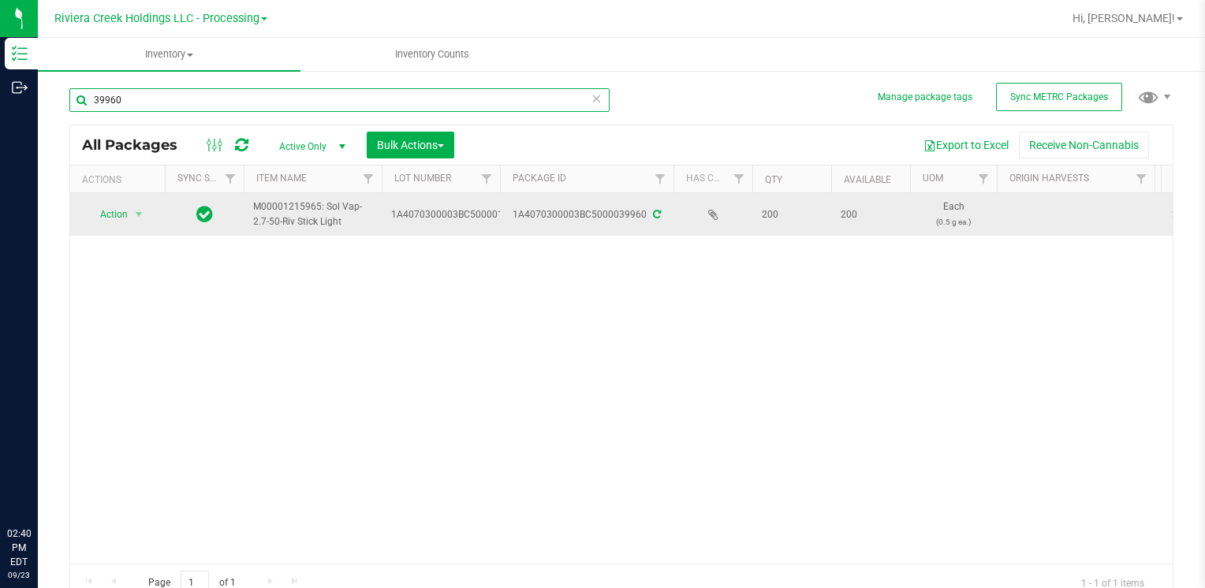
type input "39960"
click at [131, 211] on span "select" at bounding box center [139, 214] width 20 height 22
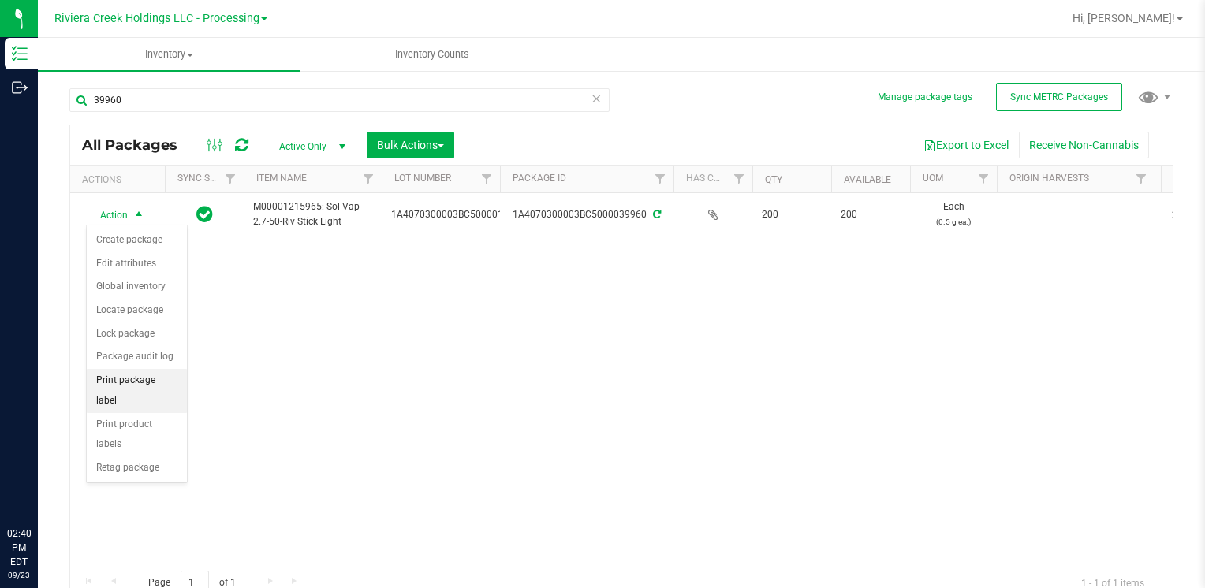
click at [159, 377] on li "Print package label" at bounding box center [137, 390] width 100 height 43
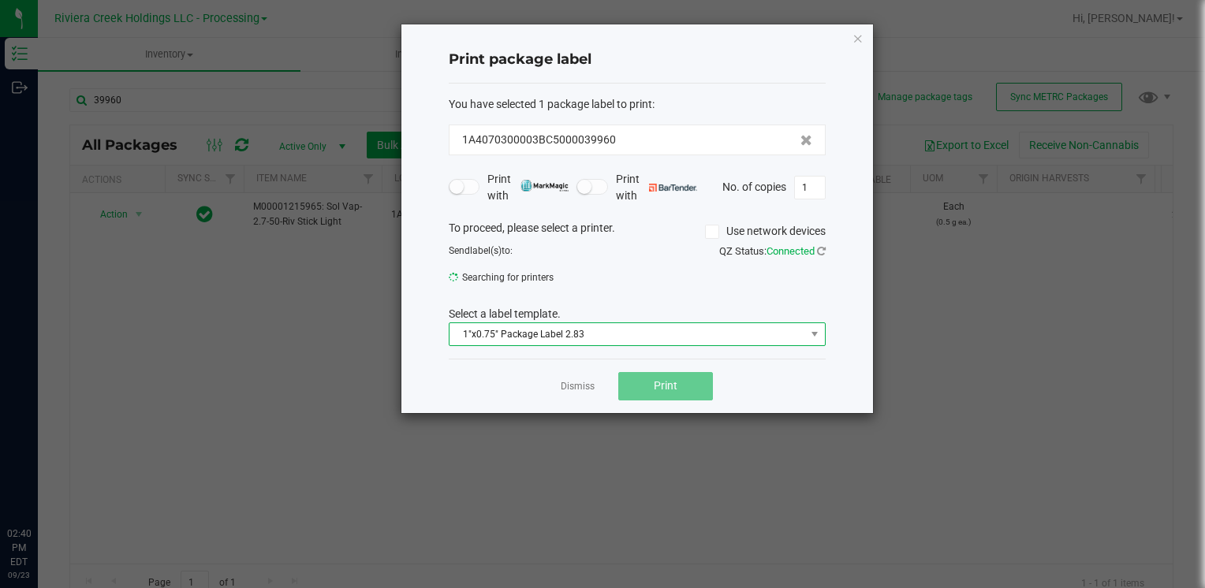
click at [509, 332] on span "1"x0.75" Package Label 2.83" at bounding box center [627, 334] width 356 height 22
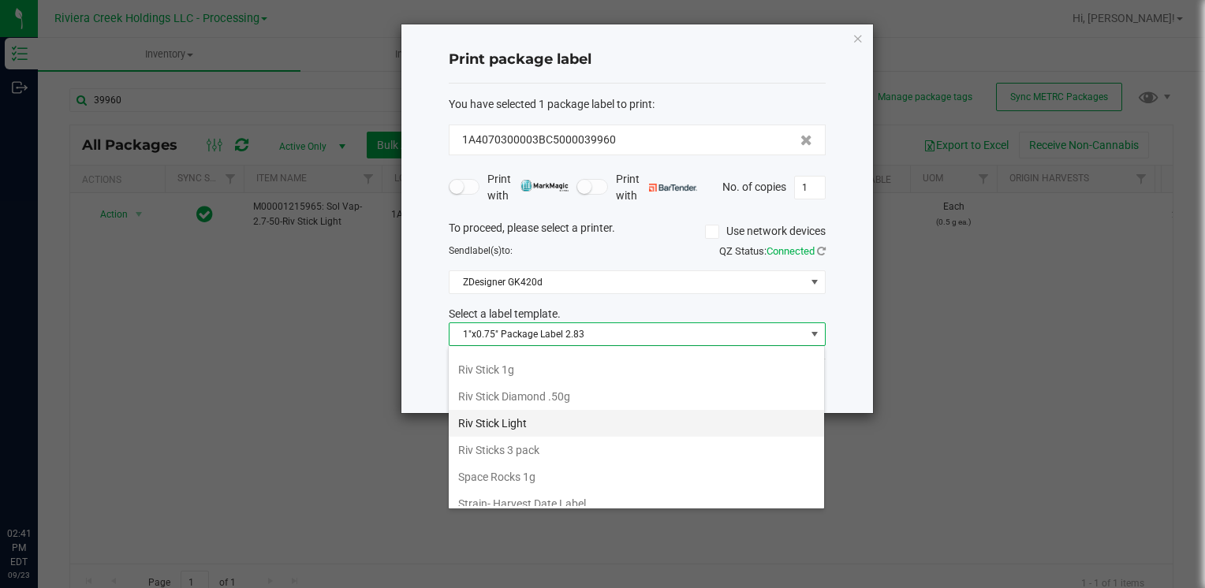
click at [543, 415] on li "Riv Stick Light" at bounding box center [636, 423] width 375 height 27
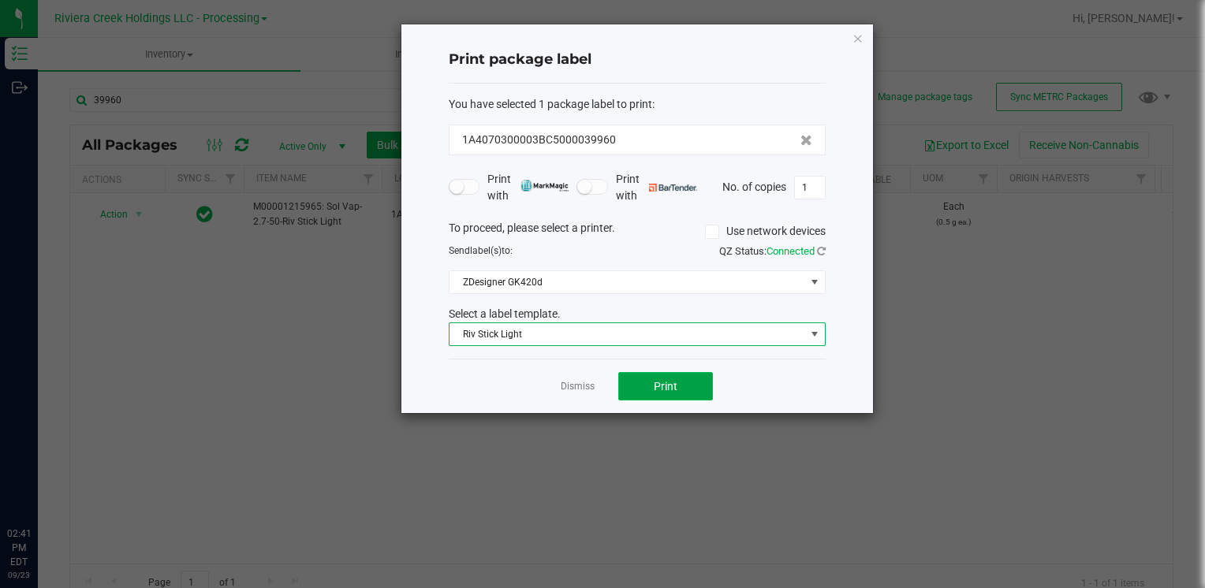
click at [660, 393] on button "Print" at bounding box center [665, 386] width 95 height 28
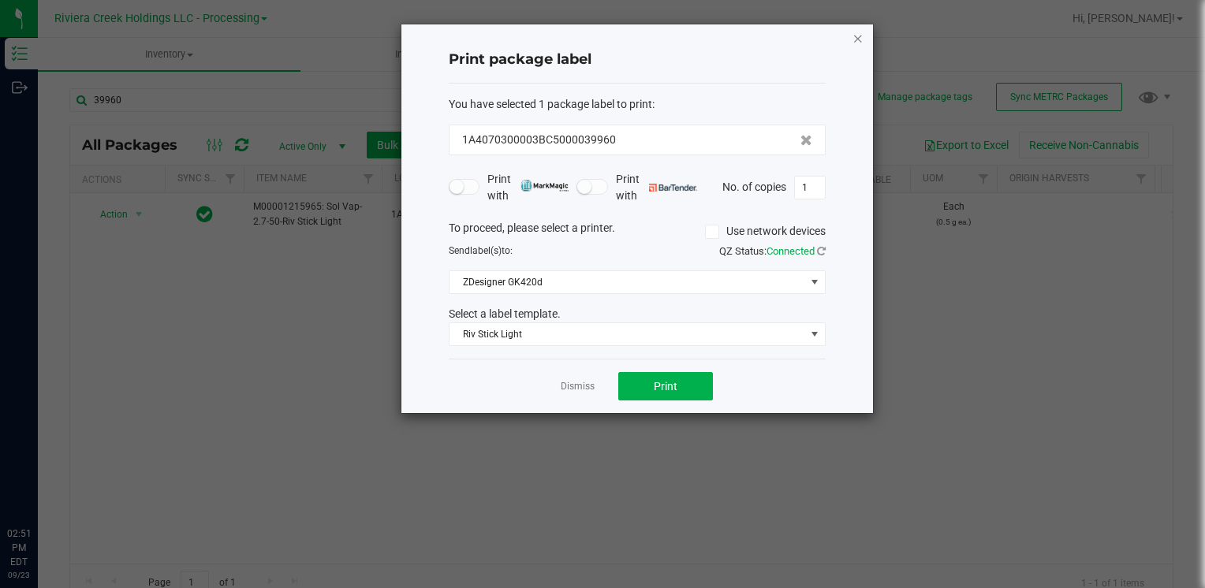
click at [855, 39] on icon "button" at bounding box center [857, 37] width 11 height 19
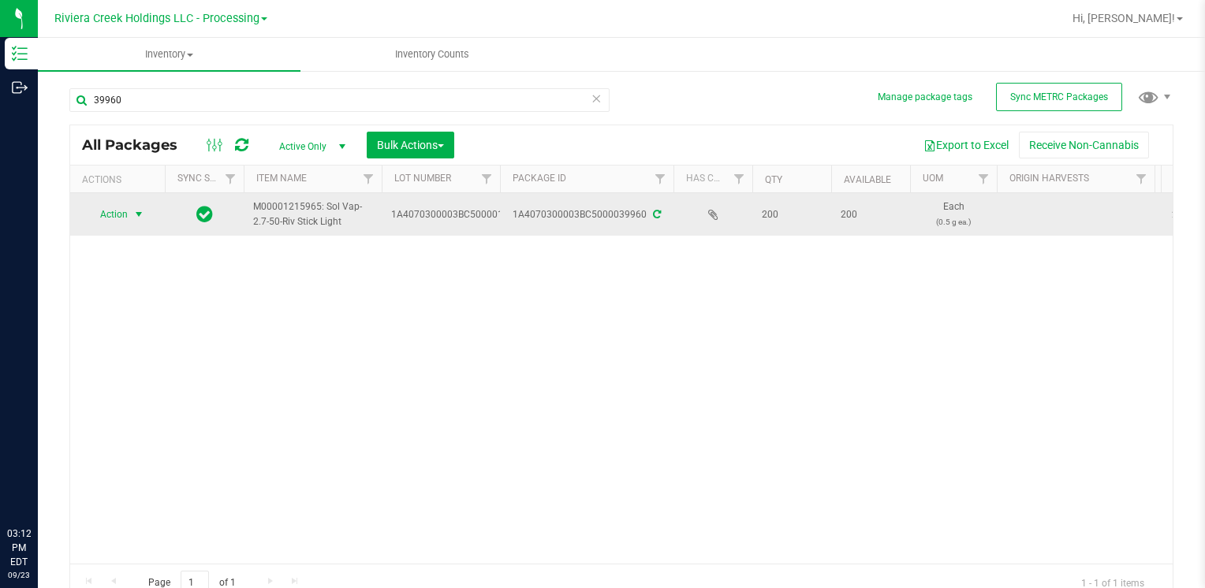
scroll to position [13, 0]
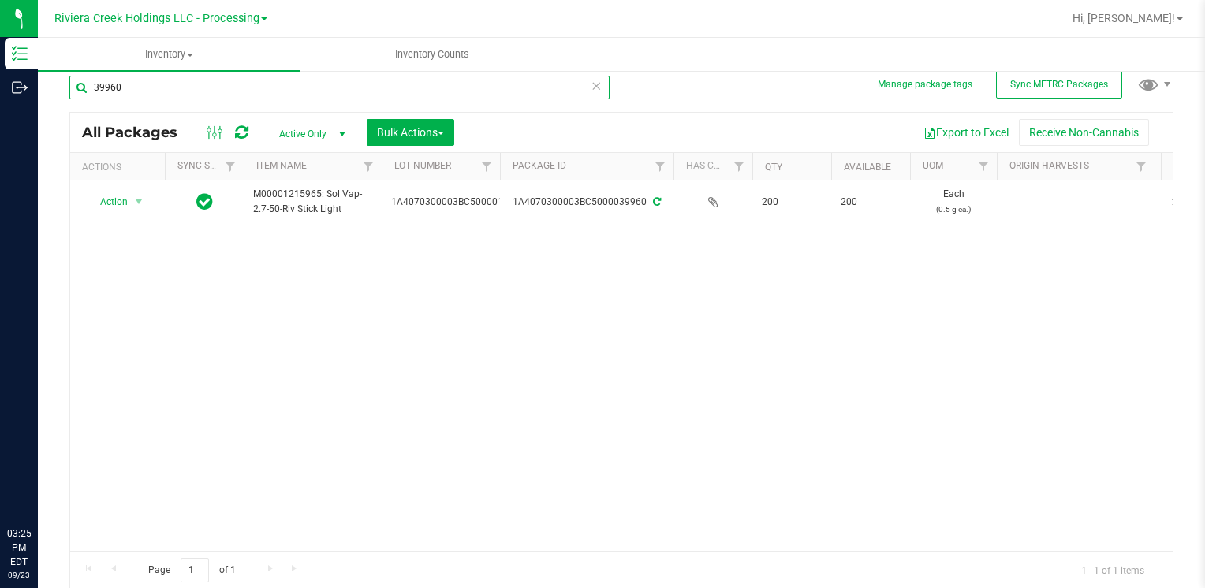
click at [192, 98] on input "39960" at bounding box center [339, 88] width 540 height 24
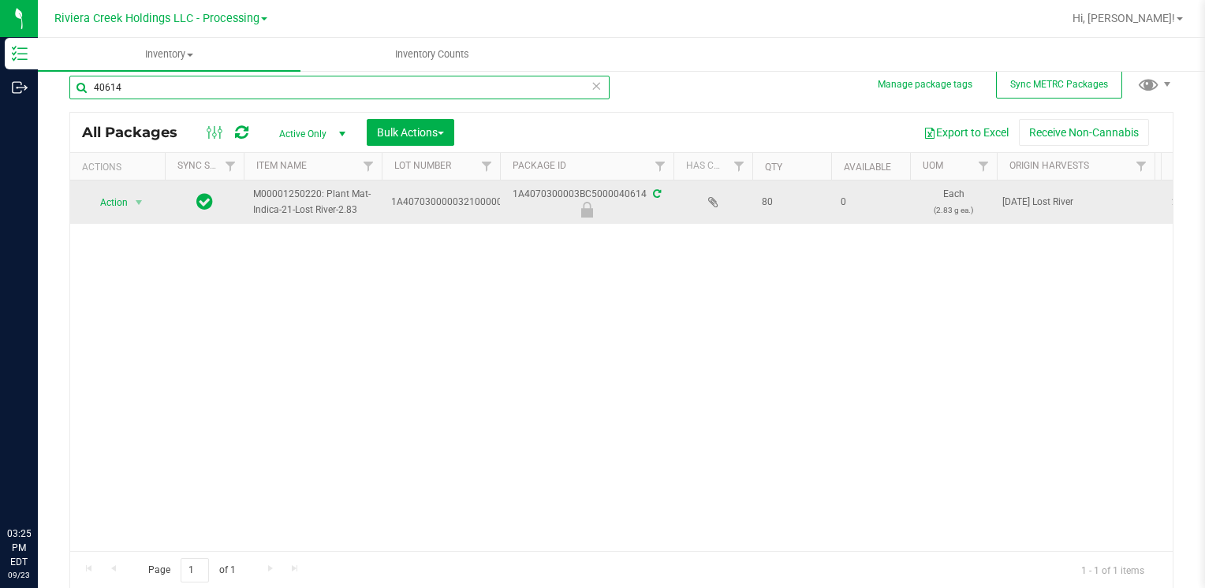
type input "40614"
click at [125, 212] on td "Action Action Edit attributes Global inventory Locate package Package audit log…" at bounding box center [117, 202] width 95 height 43
click at [114, 204] on span "Action" at bounding box center [107, 203] width 43 height 22
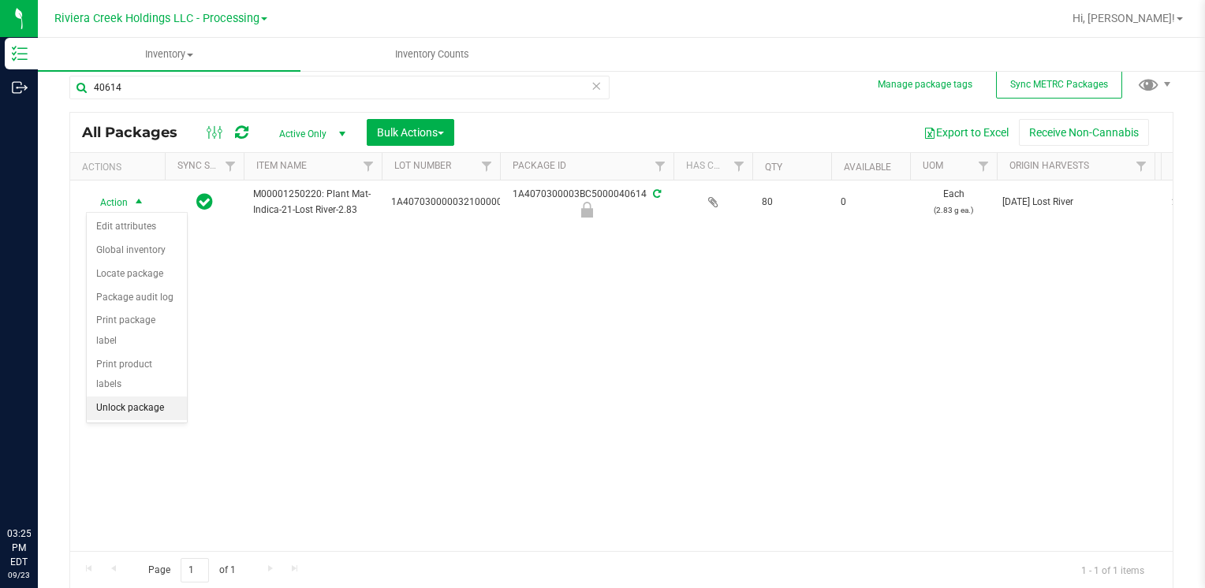
click at [125, 397] on li "Unlock package" at bounding box center [137, 409] width 100 height 24
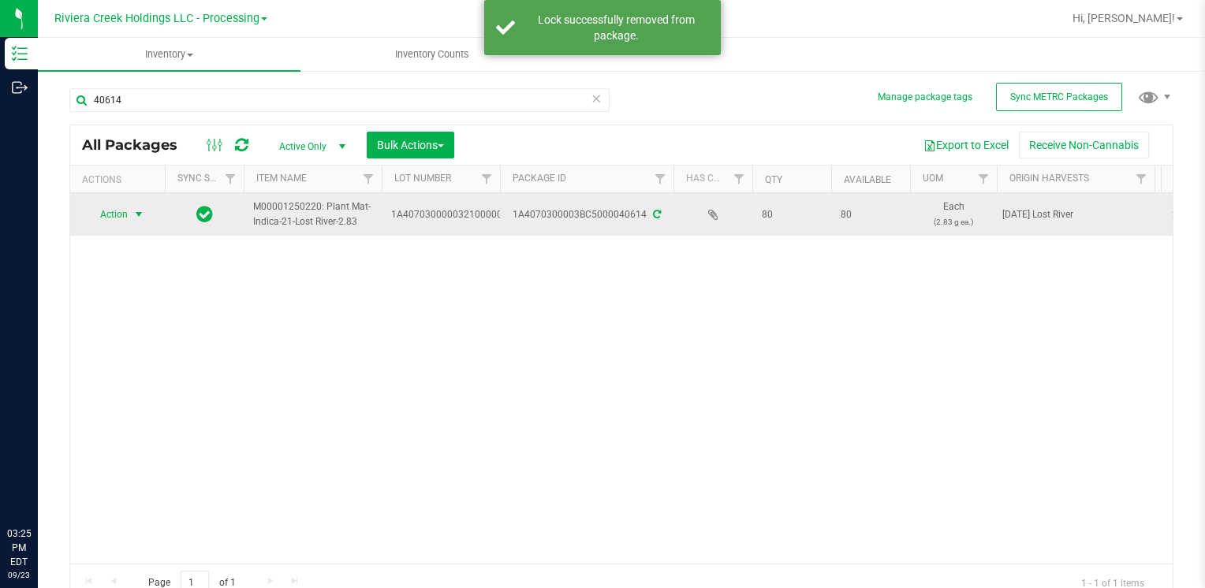
click at [121, 210] on span "Action" at bounding box center [107, 214] width 43 height 22
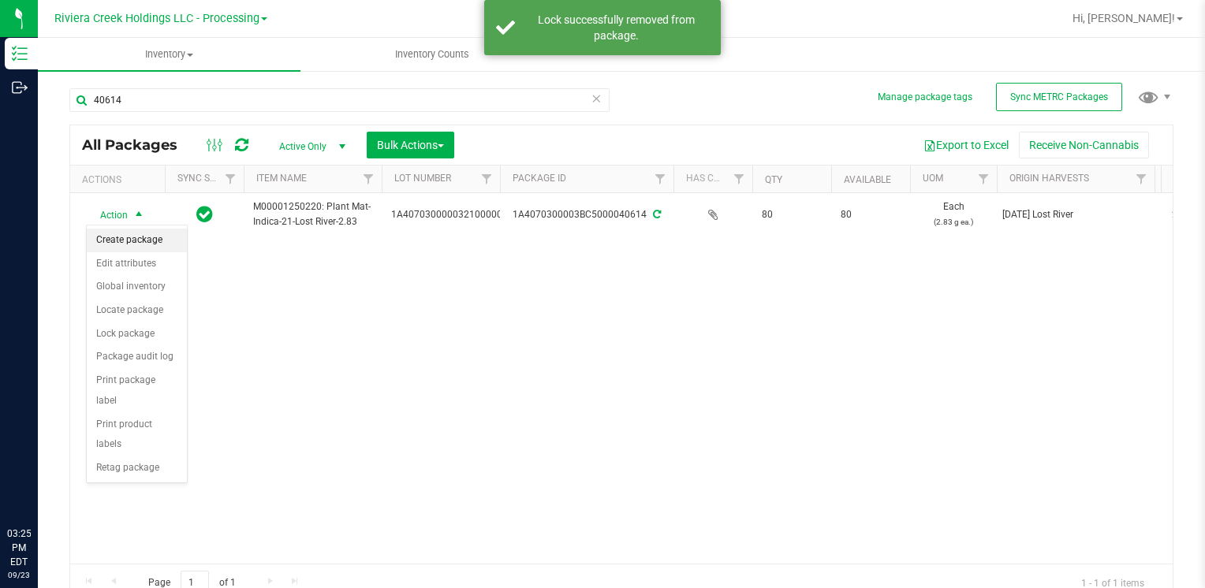
click at [142, 244] on li "Create package" at bounding box center [137, 241] width 100 height 24
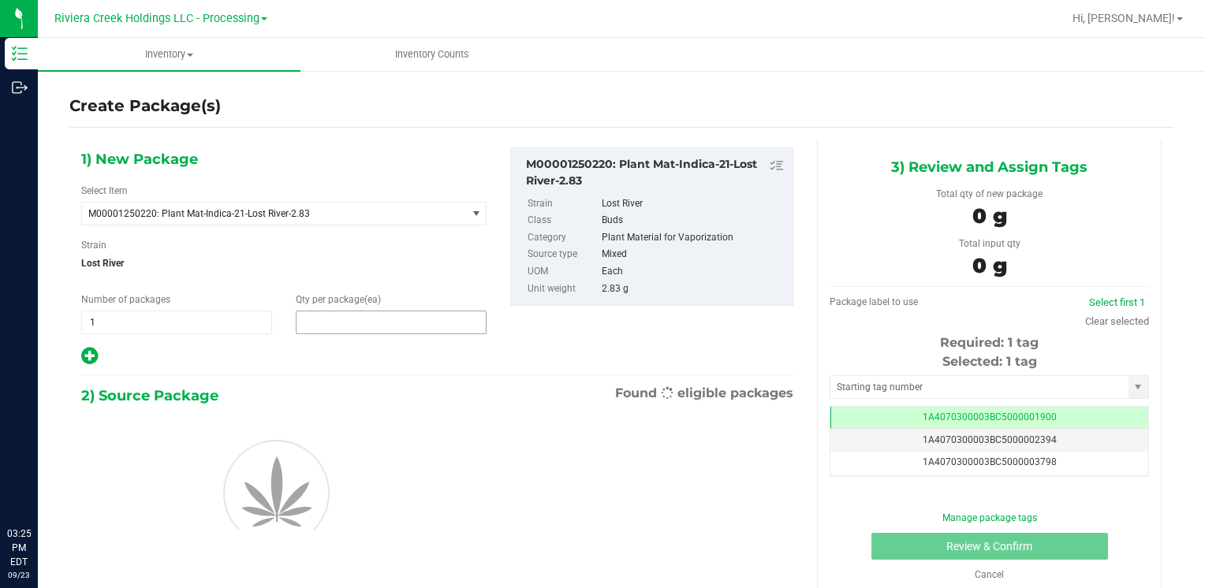
click at [353, 323] on span at bounding box center [391, 323] width 191 height 24
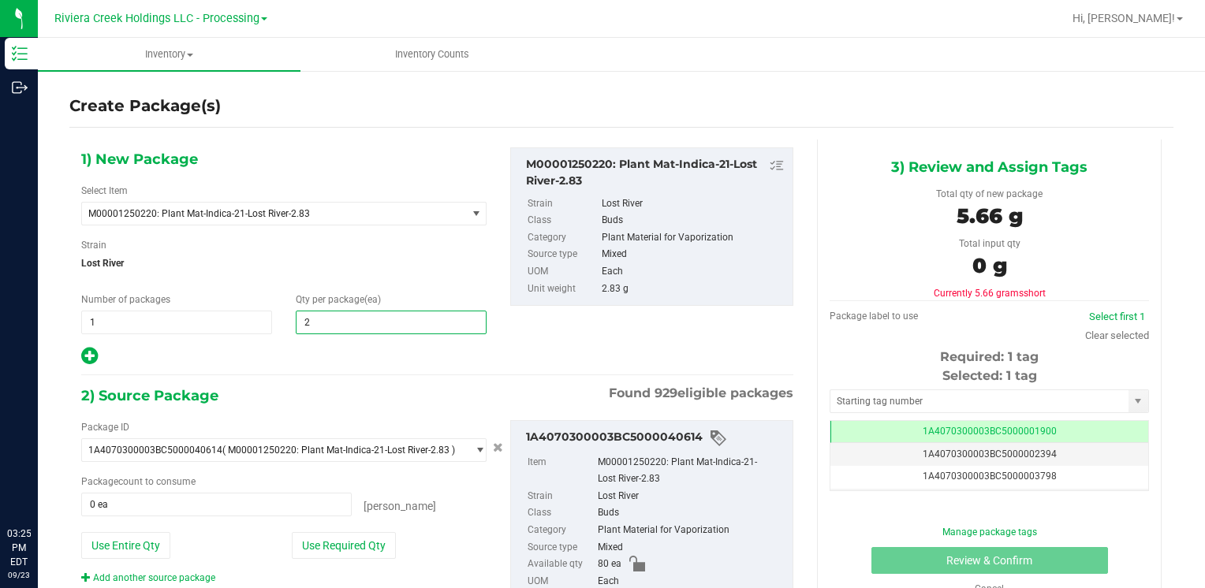
type input "20"
click at [305, 538] on button "Use Required Qty" at bounding box center [344, 545] width 104 height 27
type input "20 ea"
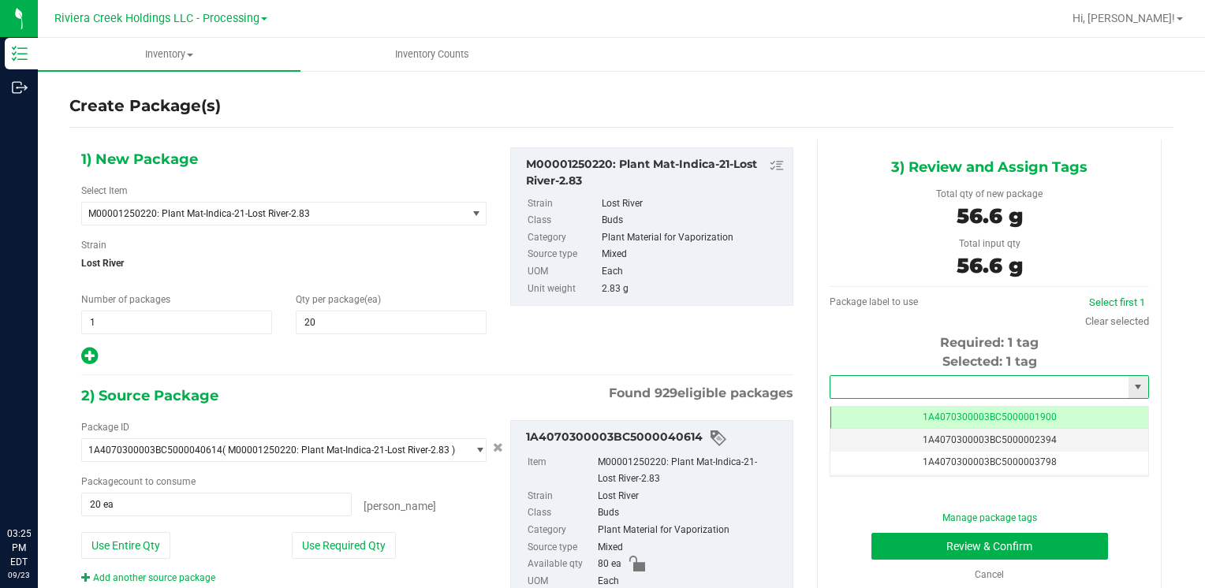
click at [864, 388] on input "text" at bounding box center [979, 387] width 298 height 22
click at [855, 407] on li "1A4070300003BC5000039469" at bounding box center [979, 414] width 314 height 24
type input "1A4070300003BC5000039469"
click at [885, 541] on button "Review & Confirm" at bounding box center [989, 546] width 237 height 27
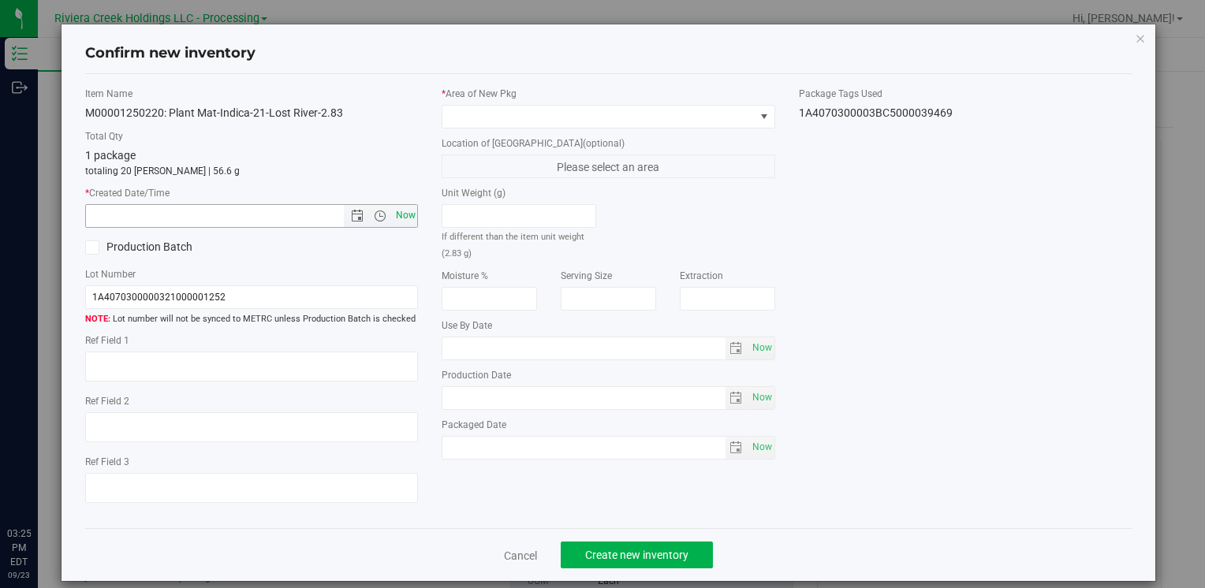
click at [405, 215] on span "Now" at bounding box center [405, 215] width 27 height 23
type input "9/23/2025 3:25 PM"
drag, startPoint x: 472, startPoint y: 116, endPoint x: 478, endPoint y: 109, distance: 9.0
click at [477, 110] on span at bounding box center [597, 117] width 311 height 22
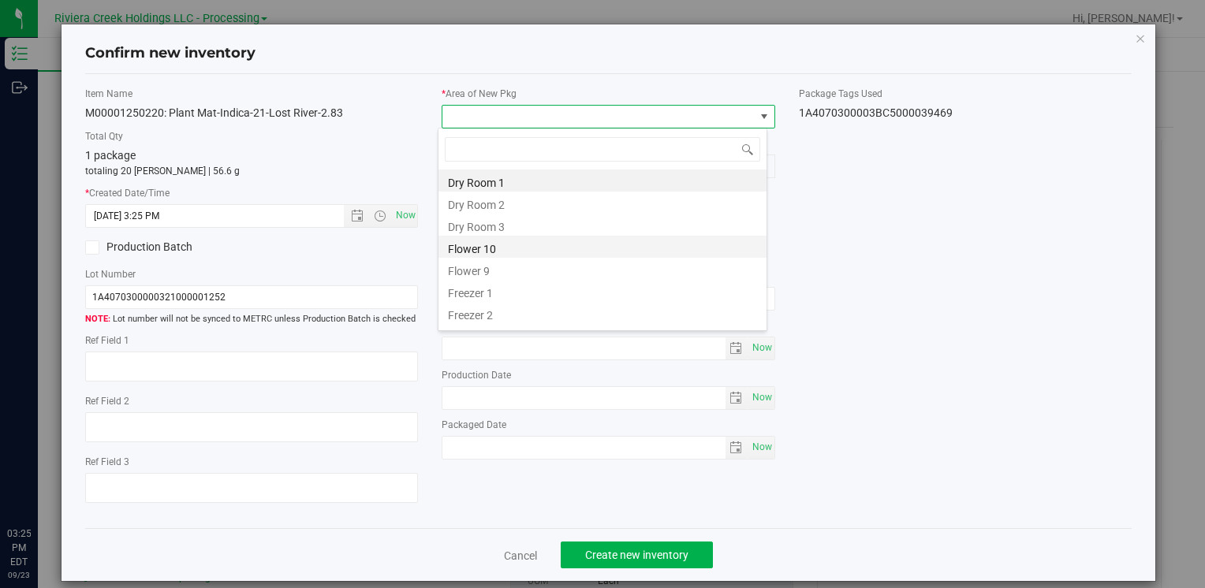
click at [517, 254] on li "Flower 10" at bounding box center [602, 247] width 328 height 22
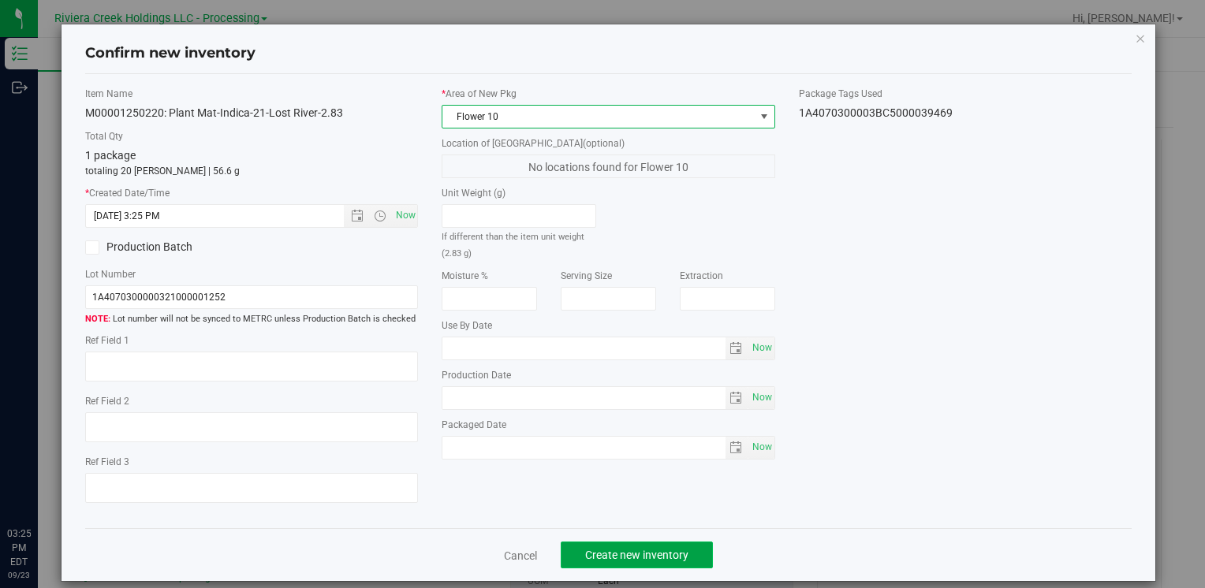
click at [618, 553] on span "Create new inventory" at bounding box center [636, 555] width 103 height 13
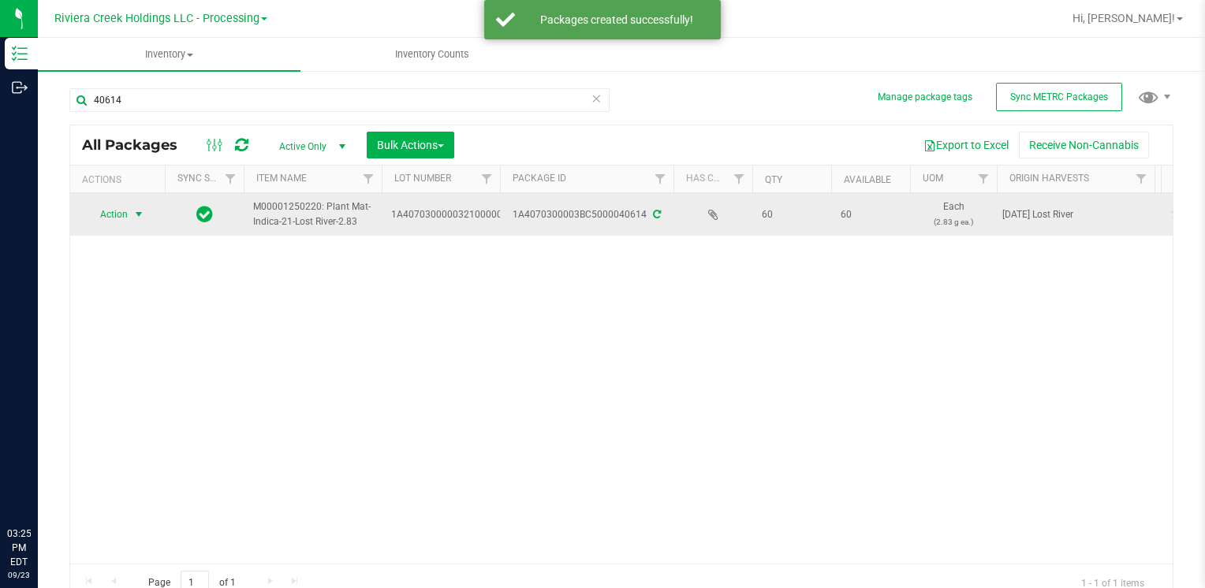
click at [99, 219] on span "Action" at bounding box center [107, 214] width 43 height 22
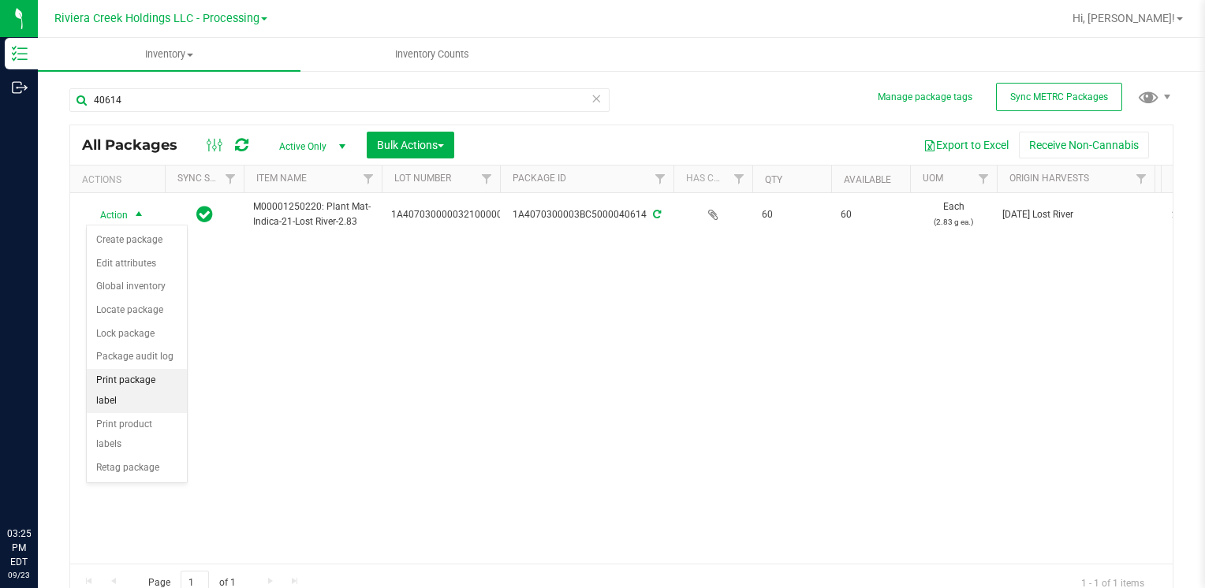
click at [167, 377] on li "Print package label" at bounding box center [137, 390] width 100 height 43
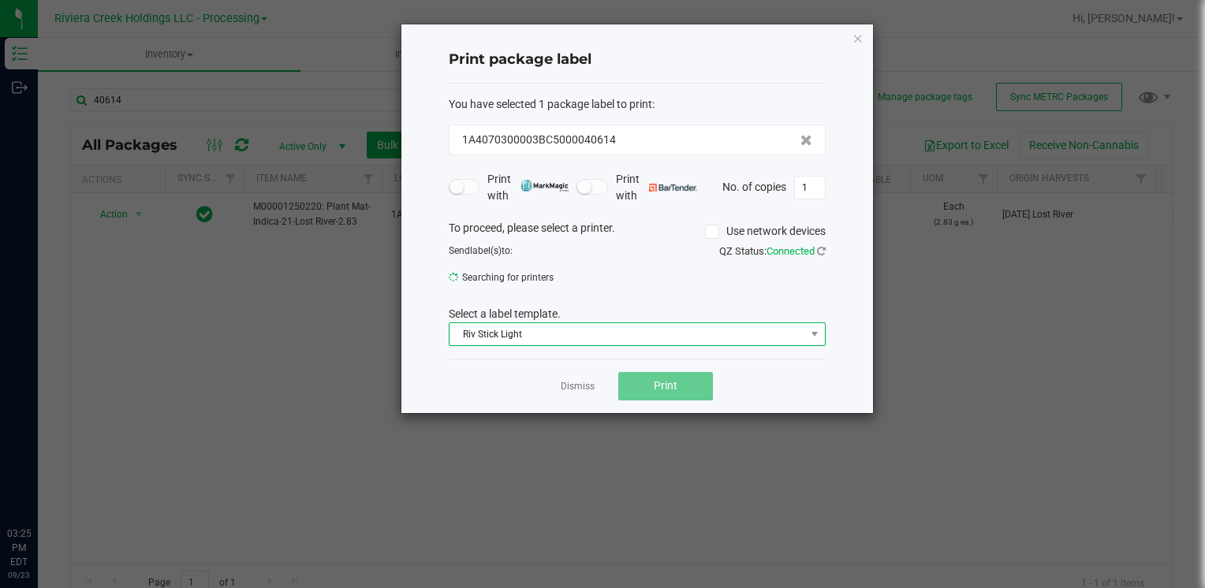
click at [568, 330] on span "Riv Stick Light" at bounding box center [627, 334] width 356 height 22
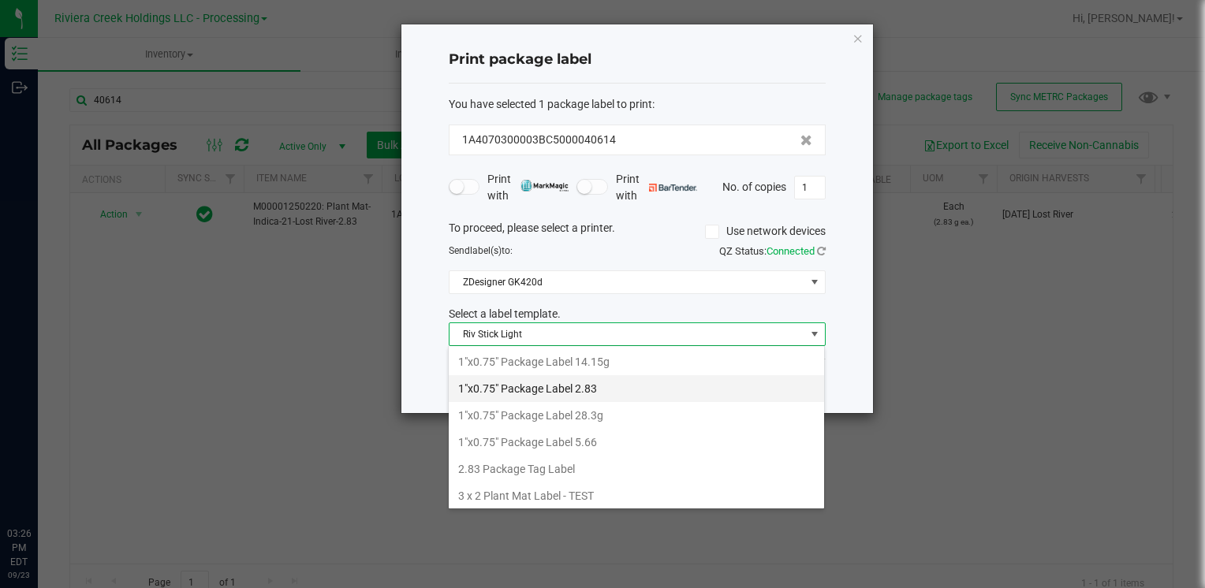
click at [587, 393] on li "1"x0.75" Package Label 2.83" at bounding box center [636, 388] width 375 height 27
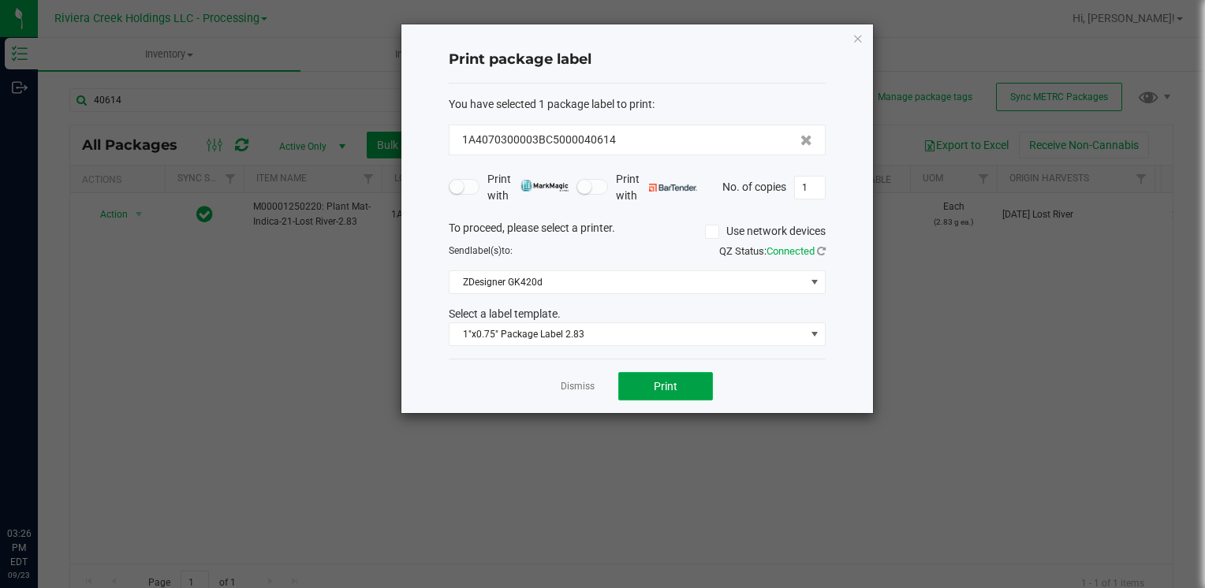
click at [654, 383] on span "Print" at bounding box center [666, 386] width 24 height 13
click at [856, 46] on div "Print package label You have selected 1 package label to print : 1A4070300003BC…" at bounding box center [637, 218] width 472 height 389
click at [859, 39] on icon "button" at bounding box center [857, 37] width 11 height 19
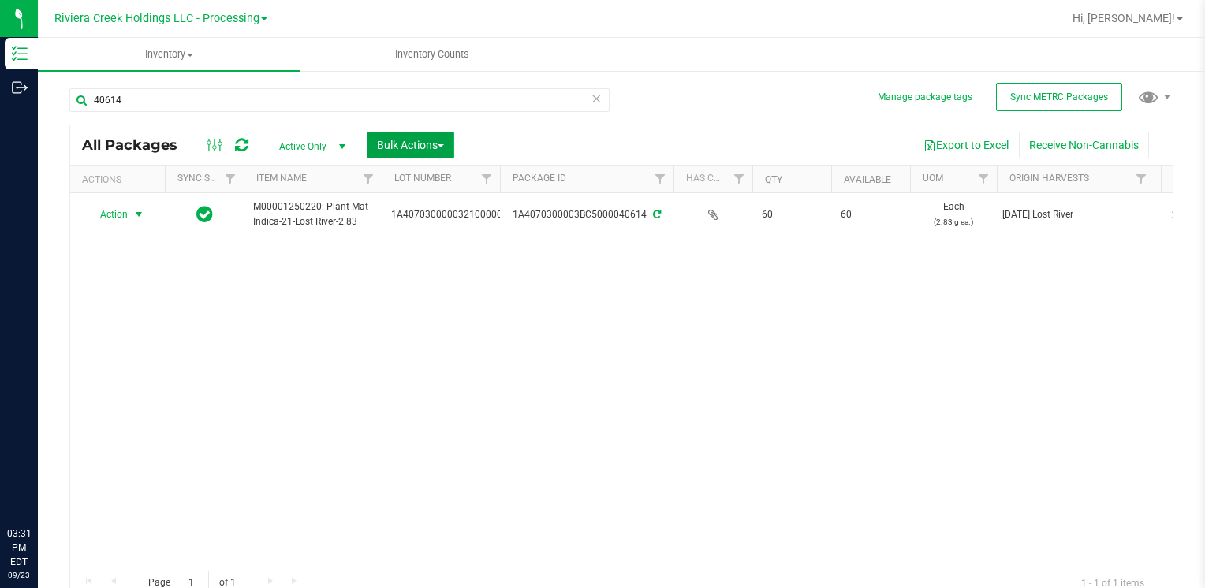
click at [442, 149] on span "Bulk Actions" at bounding box center [410, 145] width 67 height 13
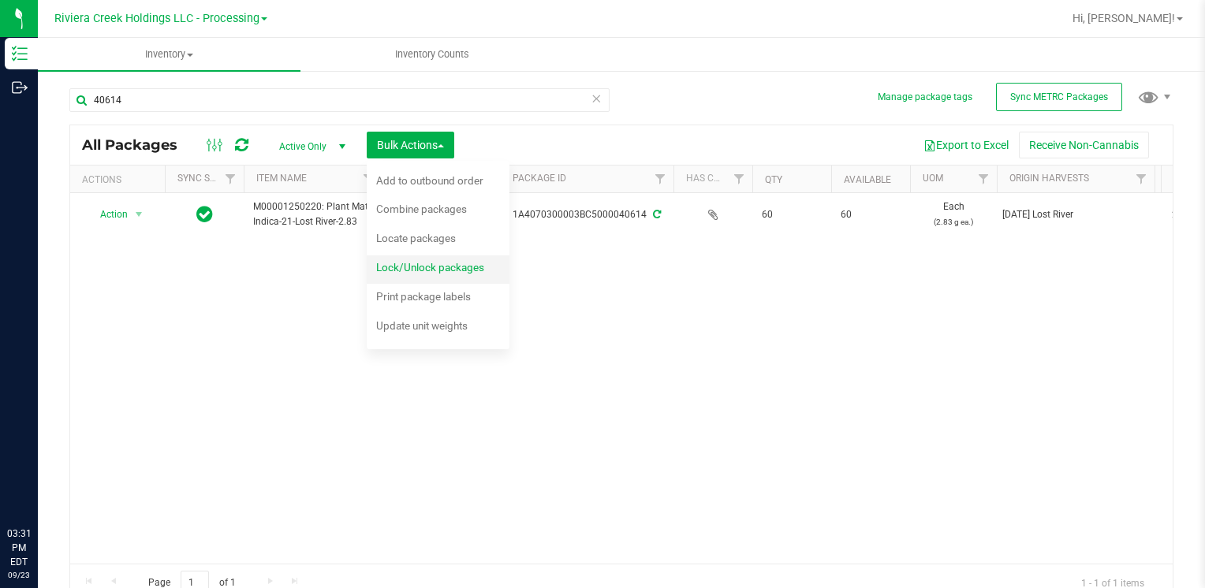
click at [436, 274] on div "Lock/Unlock packages" at bounding box center [440, 269] width 129 height 25
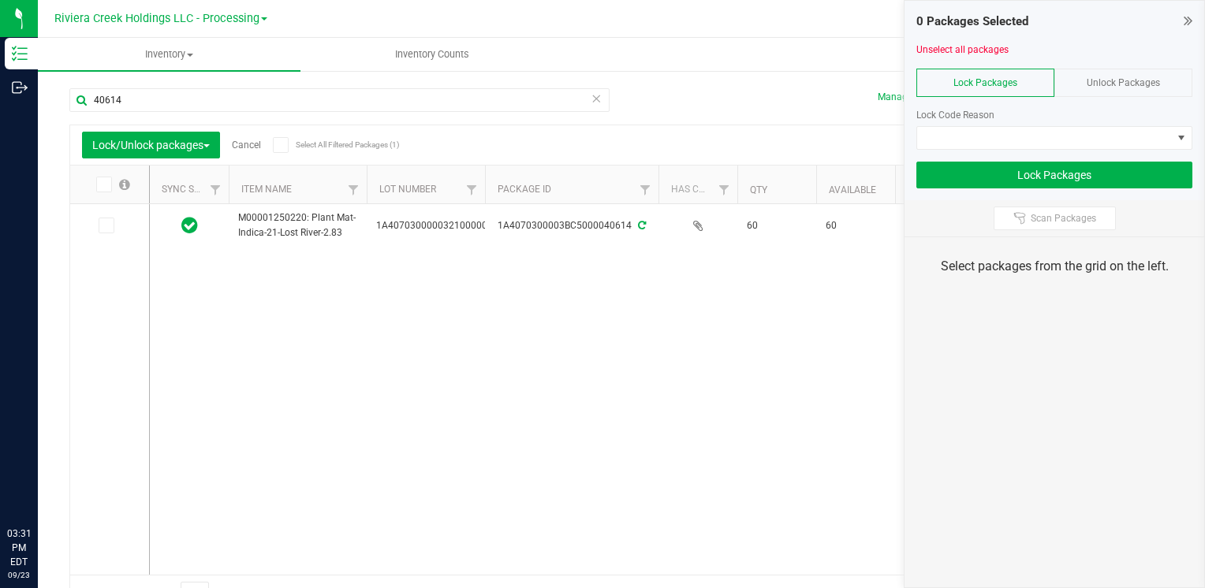
click at [1118, 83] on span "Unlock Packages" at bounding box center [1123, 82] width 73 height 11
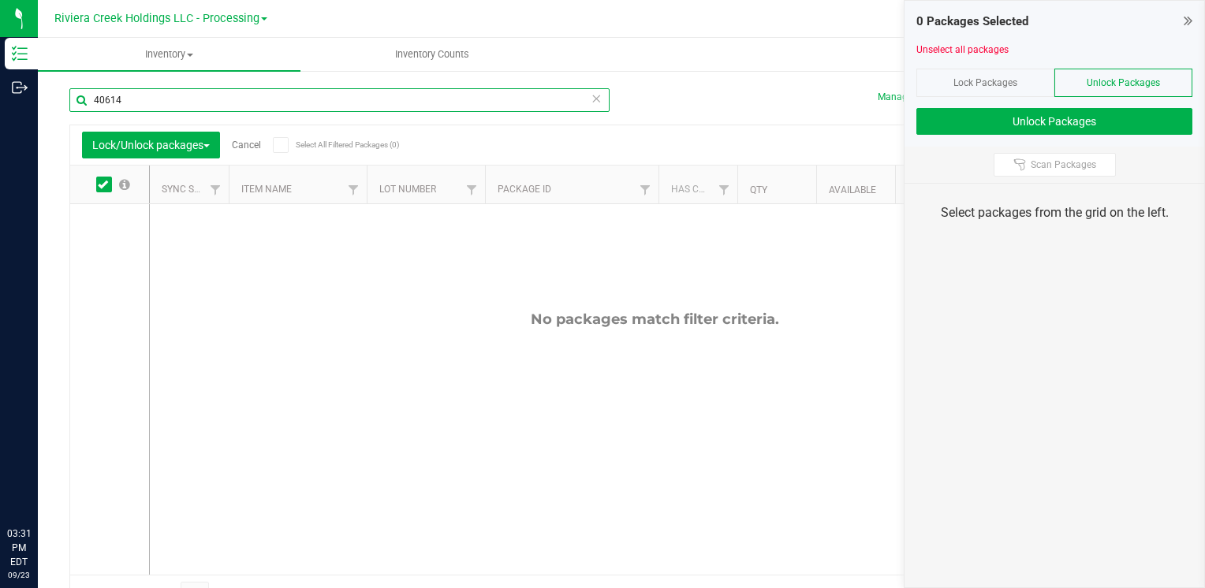
click at [178, 103] on input "40614" at bounding box center [339, 100] width 540 height 24
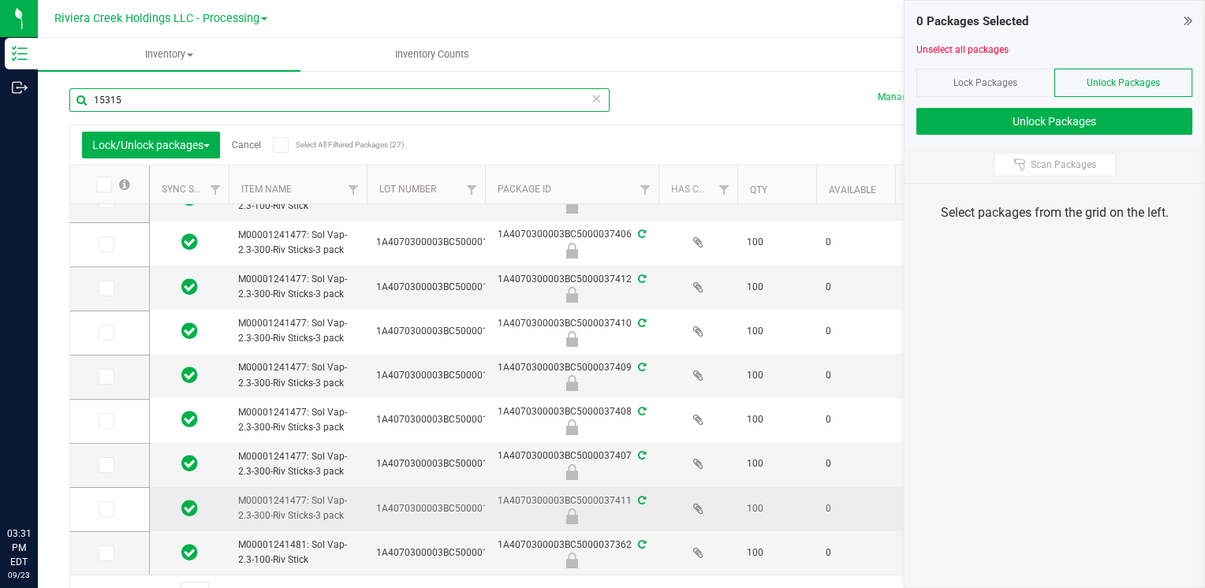
scroll to position [24, 0]
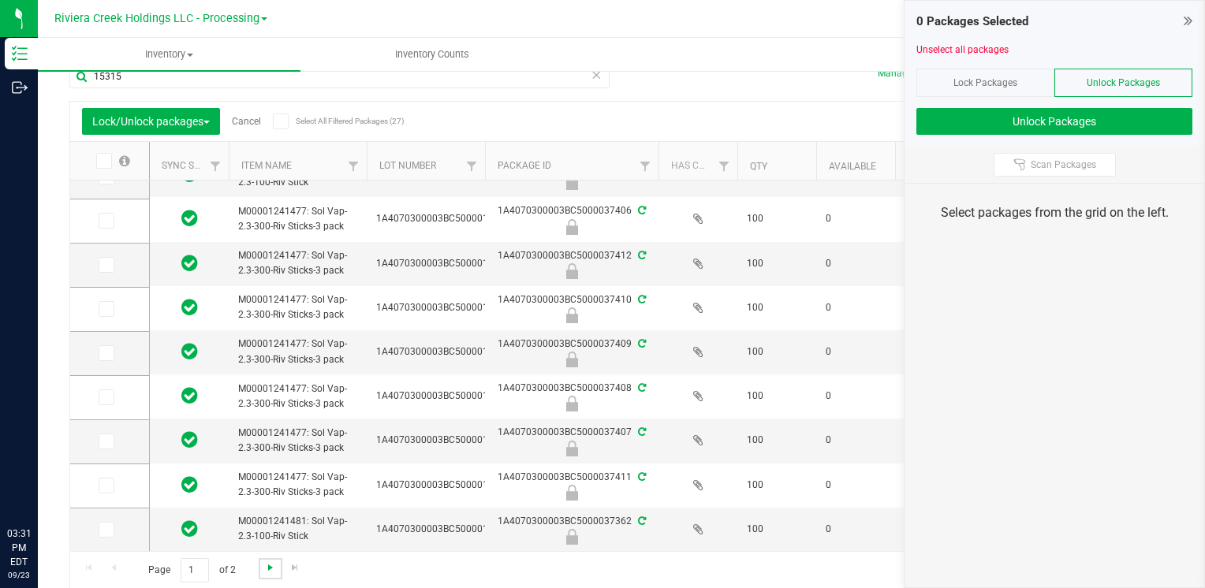
click at [268, 563] on span "Go to the next page" at bounding box center [270, 567] width 13 height 13
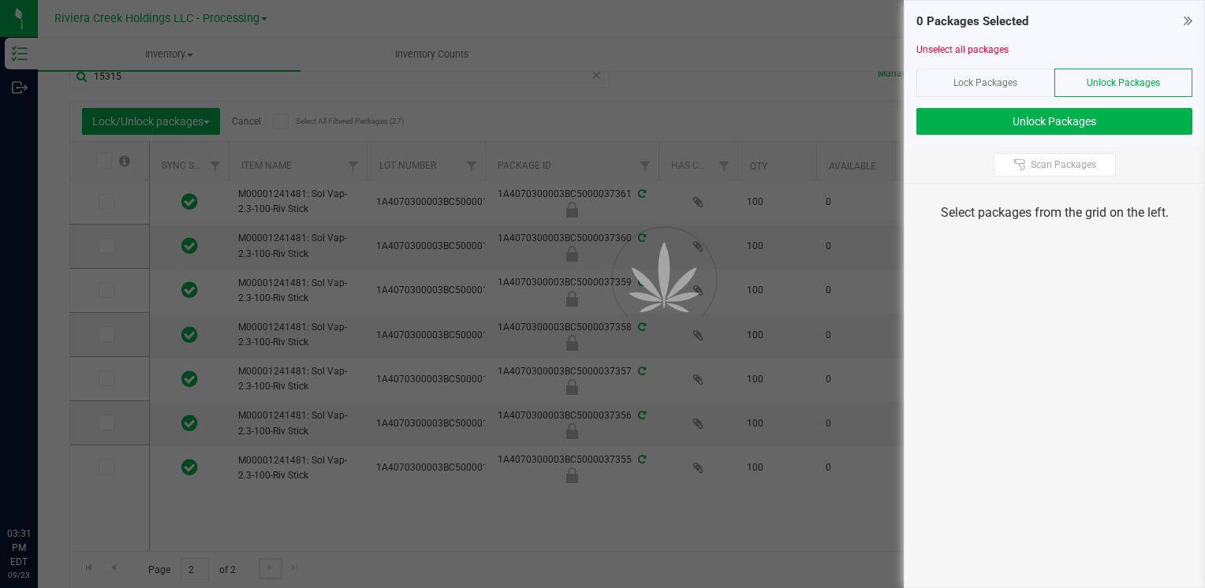
scroll to position [0, 0]
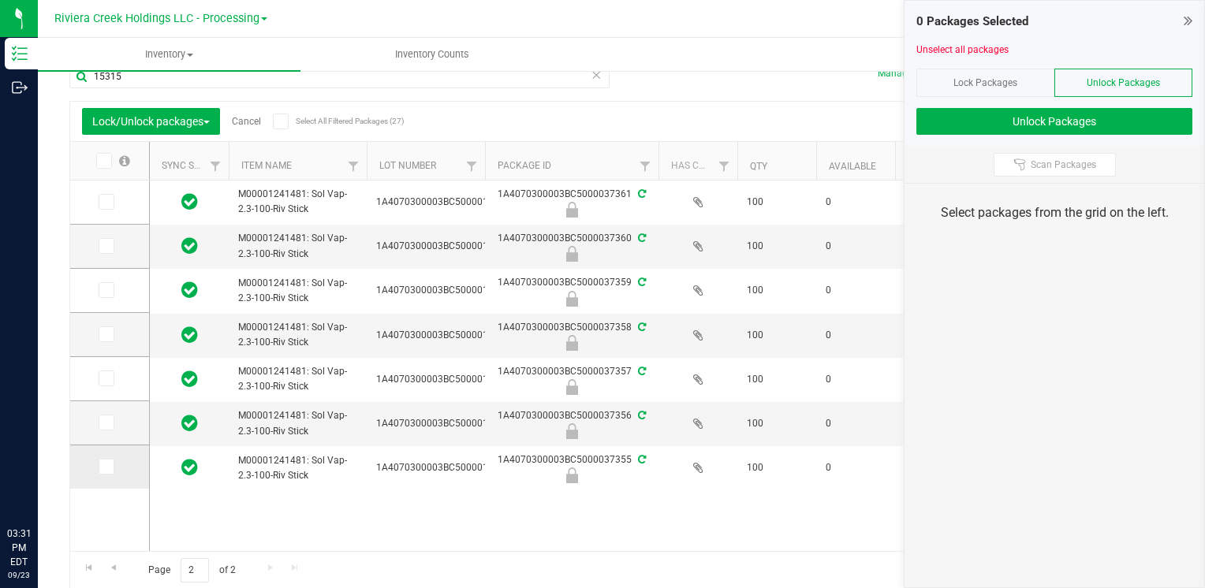
click at [105, 467] on icon at bounding box center [105, 467] width 10 height 0
click at [0, 0] on input "checkbox" at bounding box center [0, 0] width 0 height 0
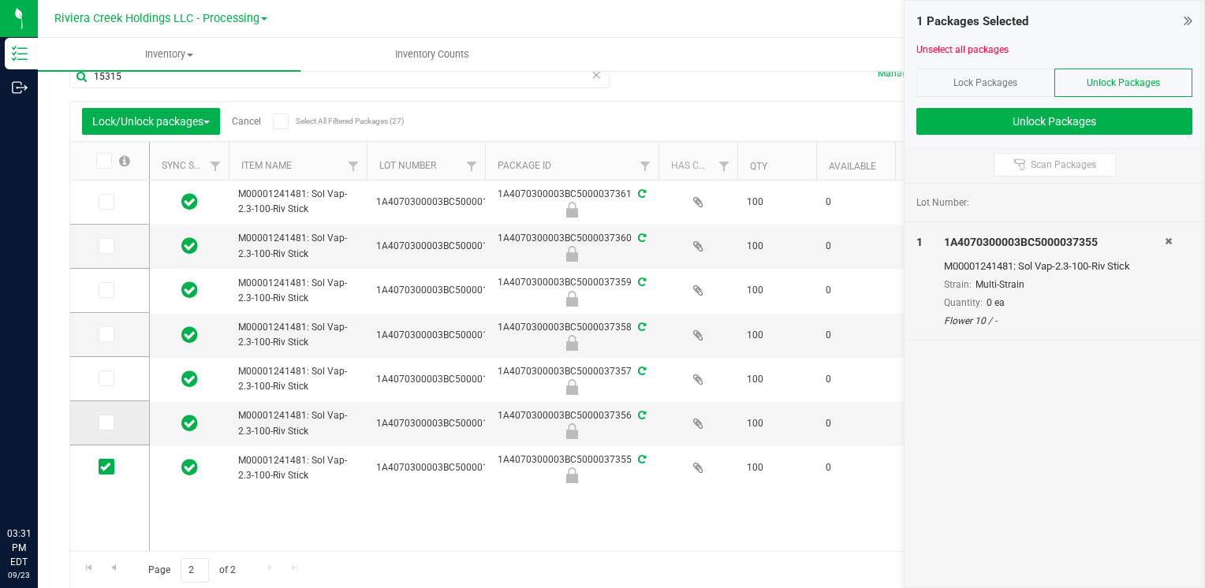
click at [107, 423] on icon at bounding box center [105, 423] width 10 height 0
click at [0, 0] on input "checkbox" at bounding box center [0, 0] width 0 height 0
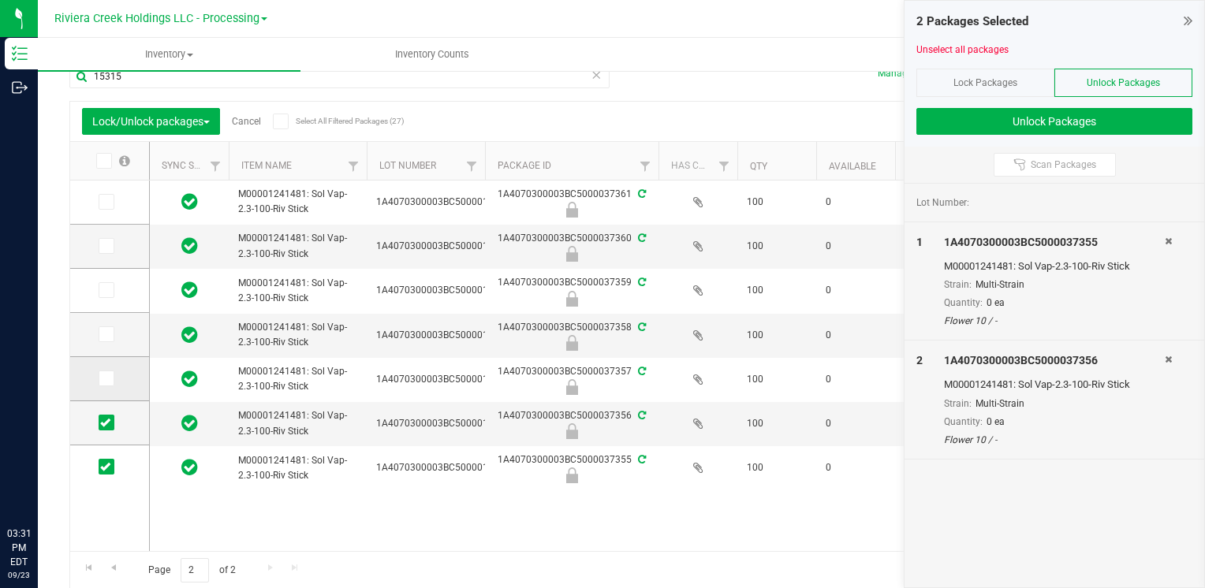
click at [107, 378] on icon at bounding box center [105, 378] width 10 height 0
click at [0, 0] on input "checkbox" at bounding box center [0, 0] width 0 height 0
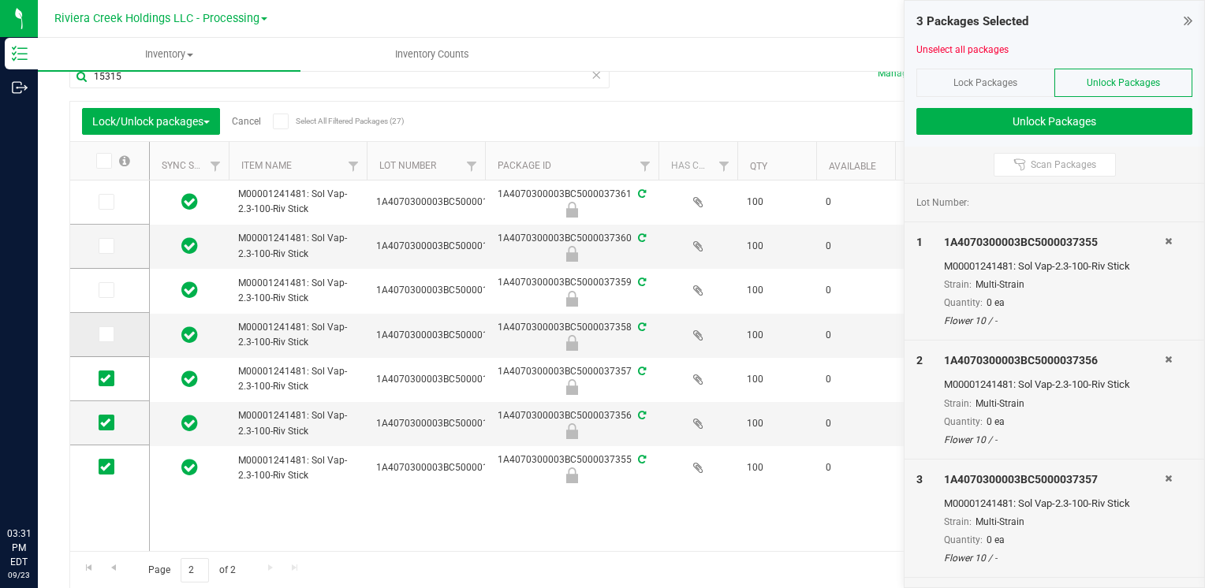
click at [104, 334] on icon at bounding box center [105, 334] width 10 height 0
click at [0, 0] on input "checkbox" at bounding box center [0, 0] width 0 height 0
click at [107, 290] on icon at bounding box center [105, 290] width 10 height 0
click at [0, 0] on input "checkbox" at bounding box center [0, 0] width 0 height 0
click at [108, 254] on td at bounding box center [109, 247] width 79 height 44
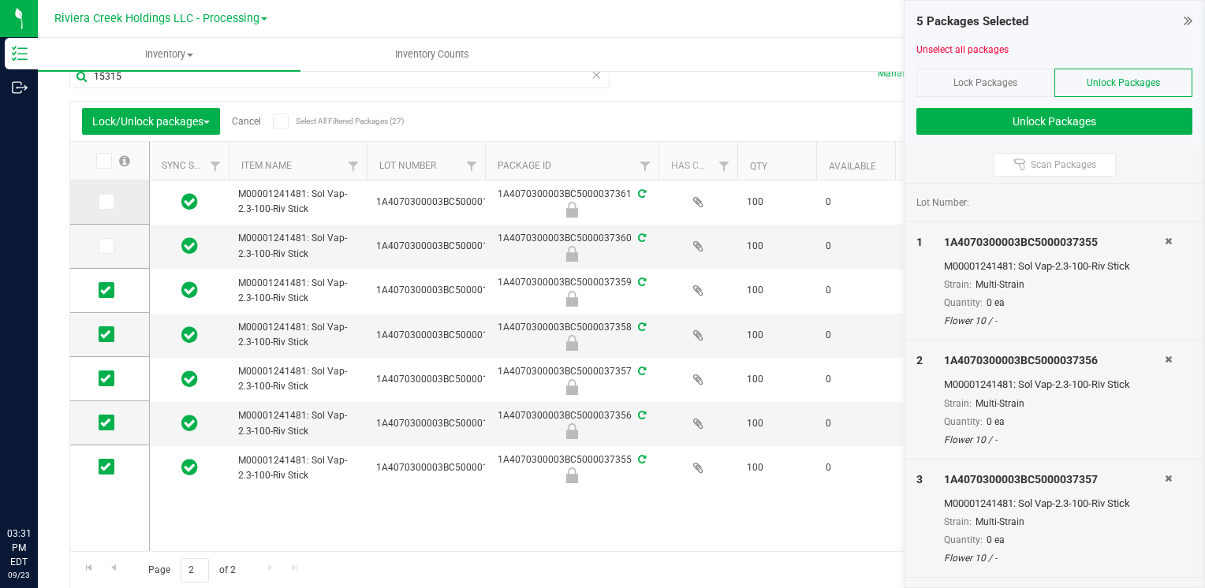
click at [110, 197] on span at bounding box center [107, 202] width 16 height 16
click at [110, 248] on span at bounding box center [107, 246] width 16 height 16
click at [0, 0] on input "checkbox" at bounding box center [0, 0] width 0 height 0
click at [106, 202] on icon at bounding box center [105, 202] width 10 height 0
click at [0, 0] on input "checkbox" at bounding box center [0, 0] width 0 height 0
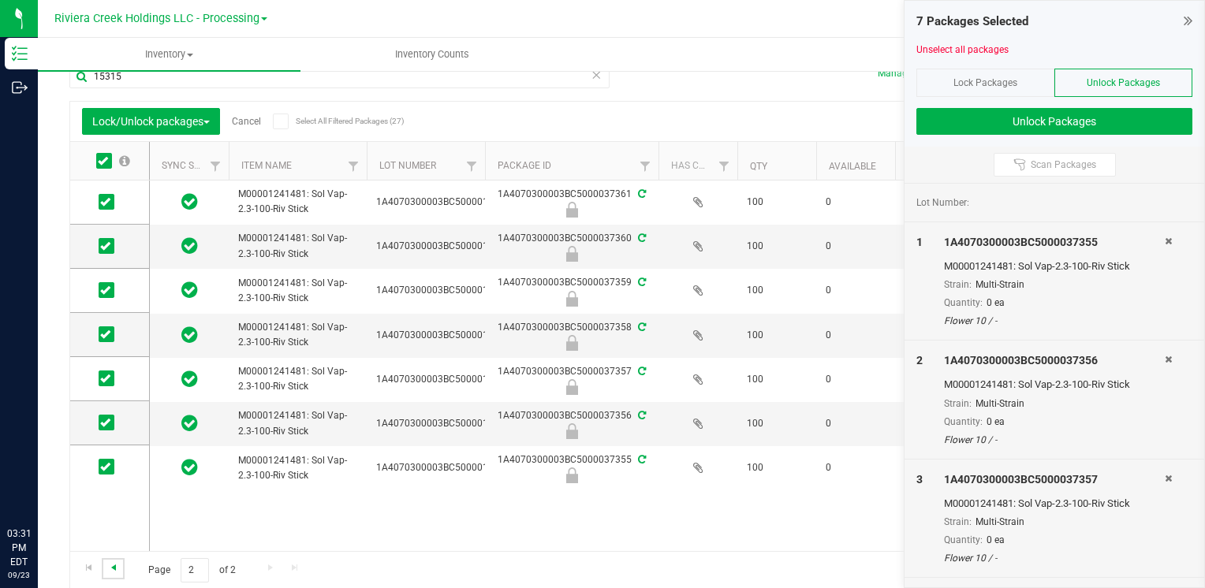
click at [112, 565] on span "Go to the previous page" at bounding box center [113, 567] width 13 height 13
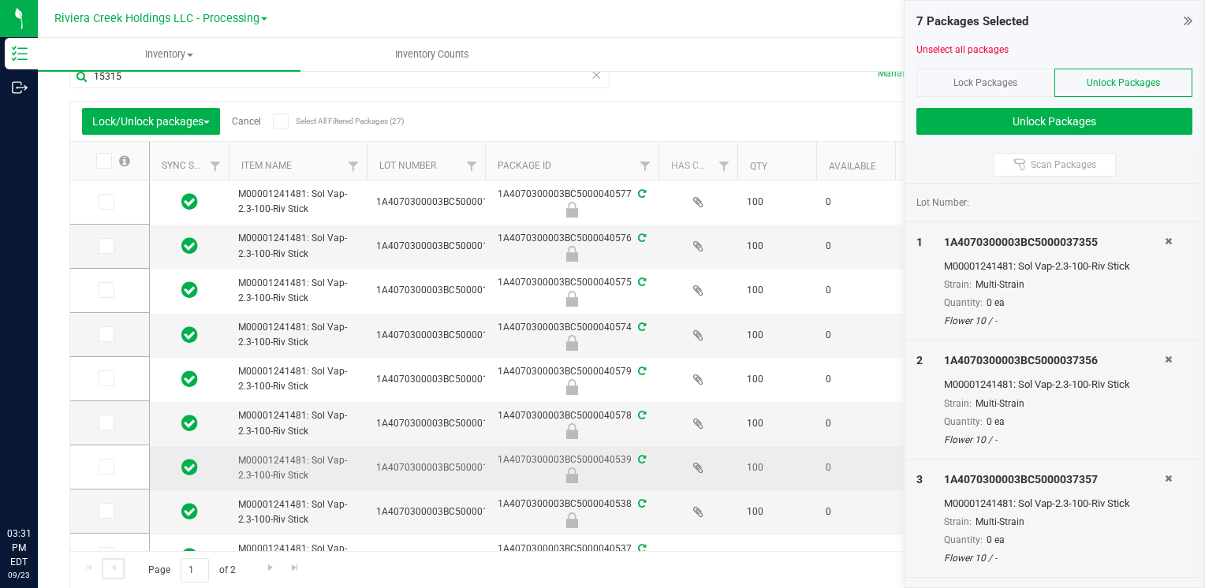
scroll to position [511, 0]
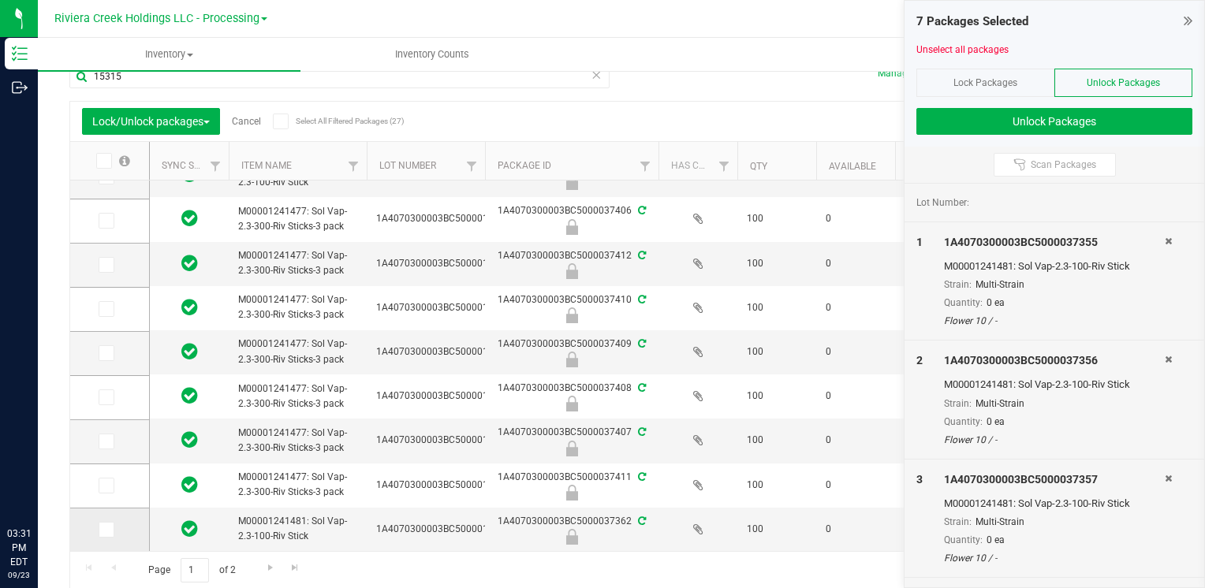
click at [106, 530] on icon at bounding box center [105, 530] width 10 height 0
click at [0, 0] on input "checkbox" at bounding box center [0, 0] width 0 height 0
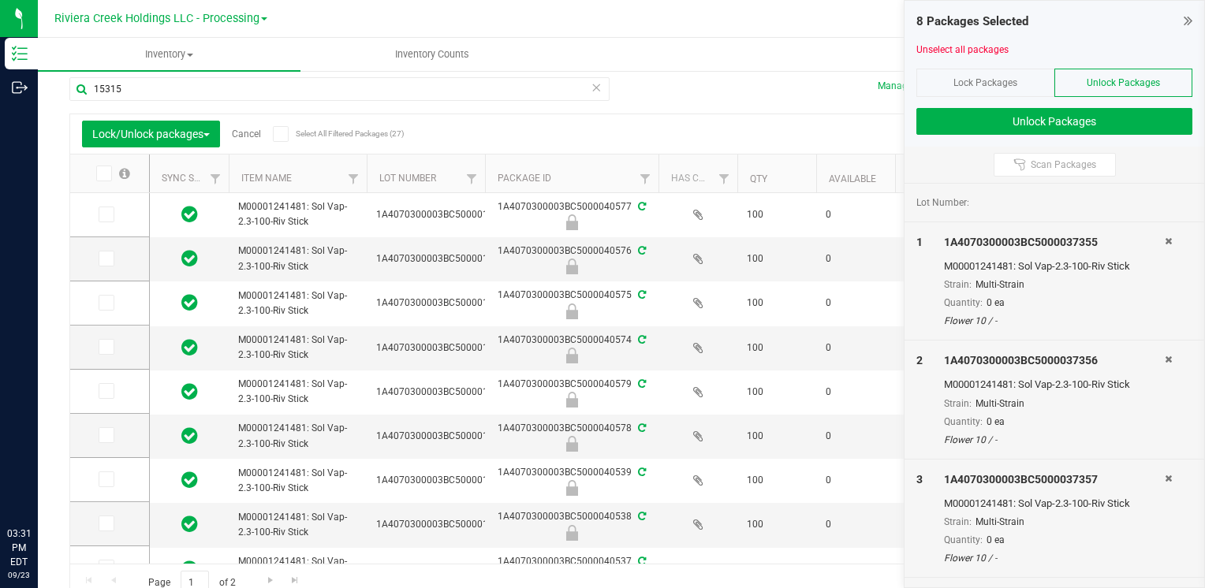
scroll to position [0, 0]
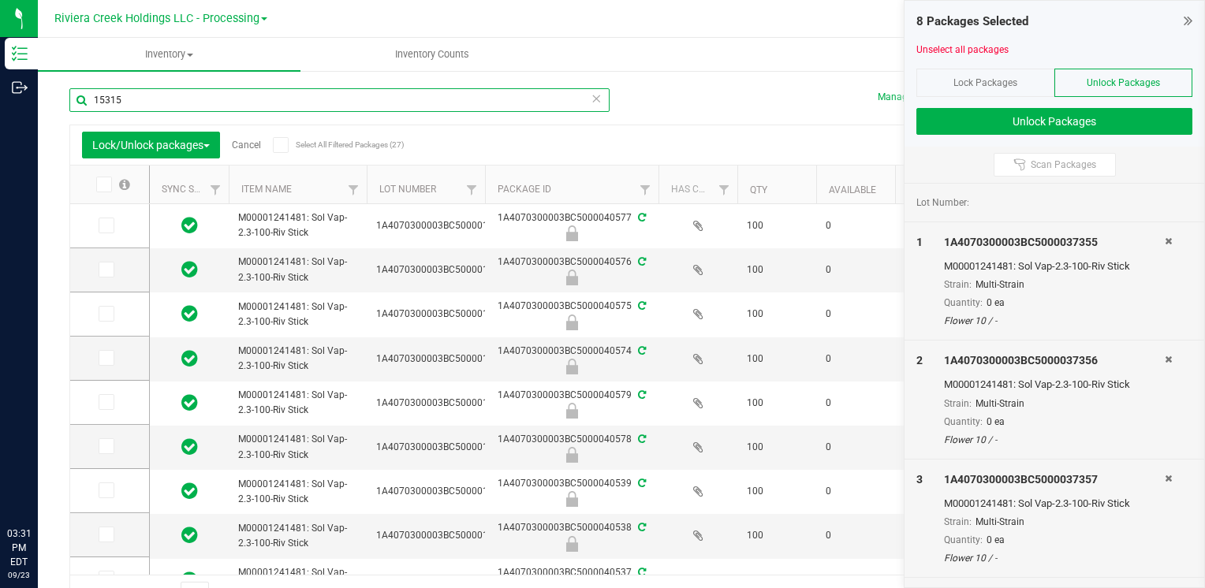
click at [155, 98] on input "15315" at bounding box center [339, 100] width 540 height 24
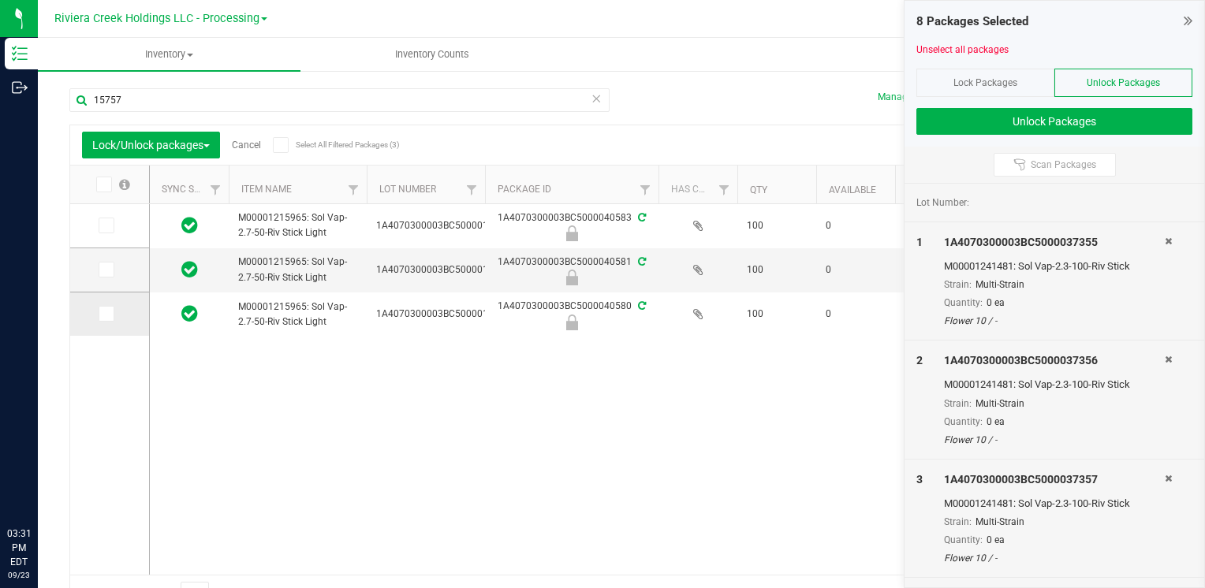
click at [105, 314] on icon at bounding box center [105, 314] width 10 height 0
click at [0, 0] on input "checkbox" at bounding box center [0, 0] width 0 height 0
click at [110, 270] on icon at bounding box center [105, 270] width 10 height 0
click at [0, 0] on input "checkbox" at bounding box center [0, 0] width 0 height 0
click at [101, 226] on icon at bounding box center [105, 226] width 10 height 0
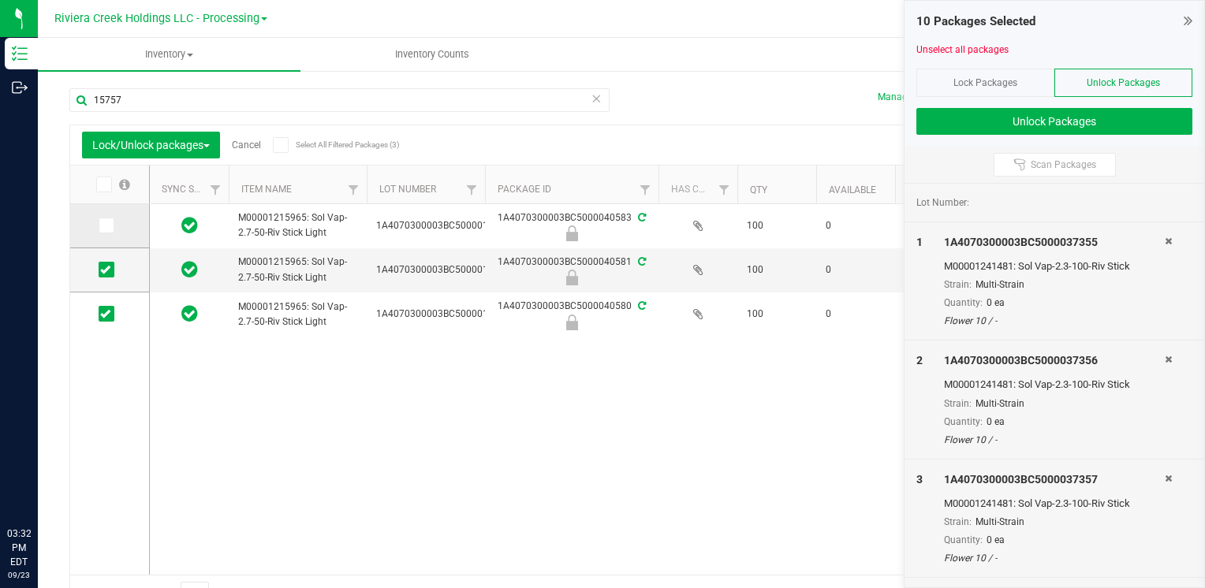
click at [0, 0] on input "checkbox" at bounding box center [0, 0] width 0 height 0
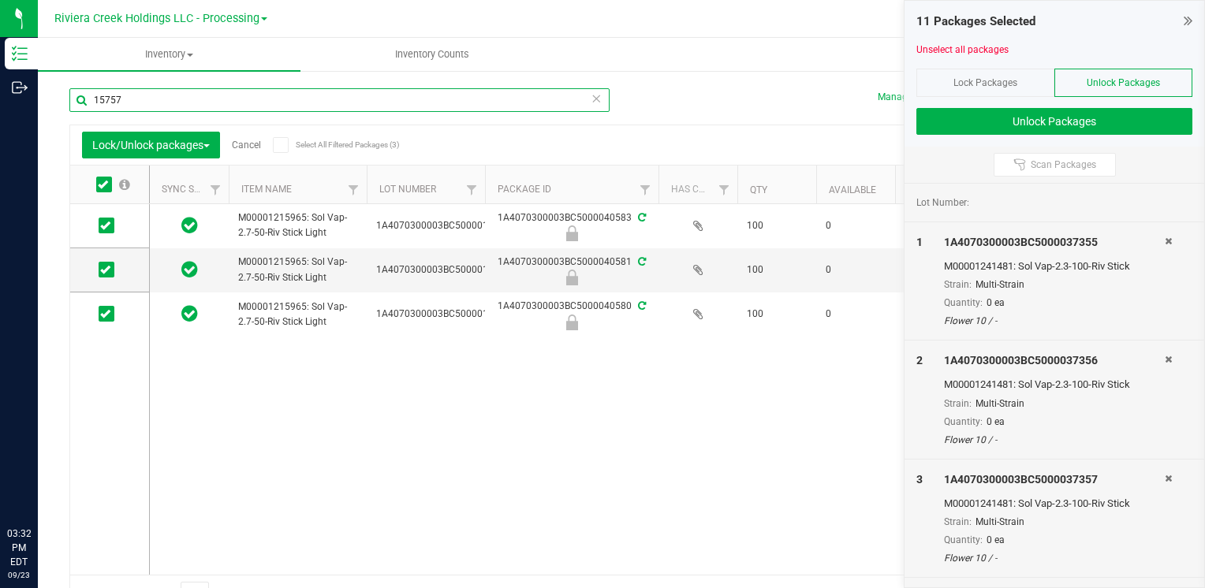
click at [180, 99] on input "15757" at bounding box center [339, 100] width 540 height 24
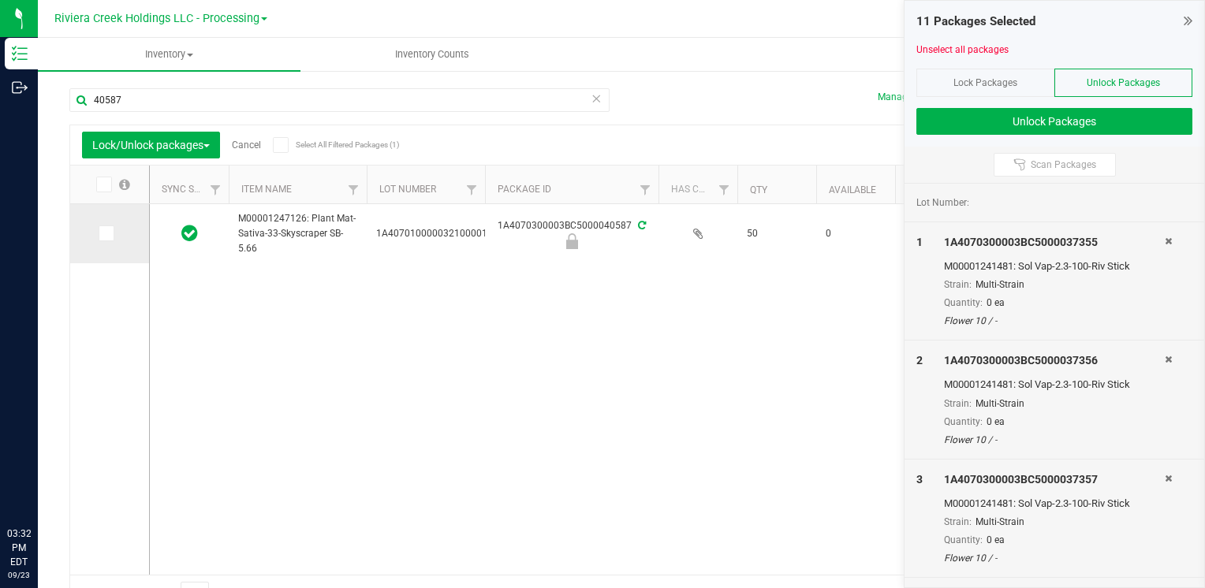
click at [114, 236] on label at bounding box center [110, 234] width 23 height 16
click at [0, 0] on input "checkbox" at bounding box center [0, 0] width 0 height 0
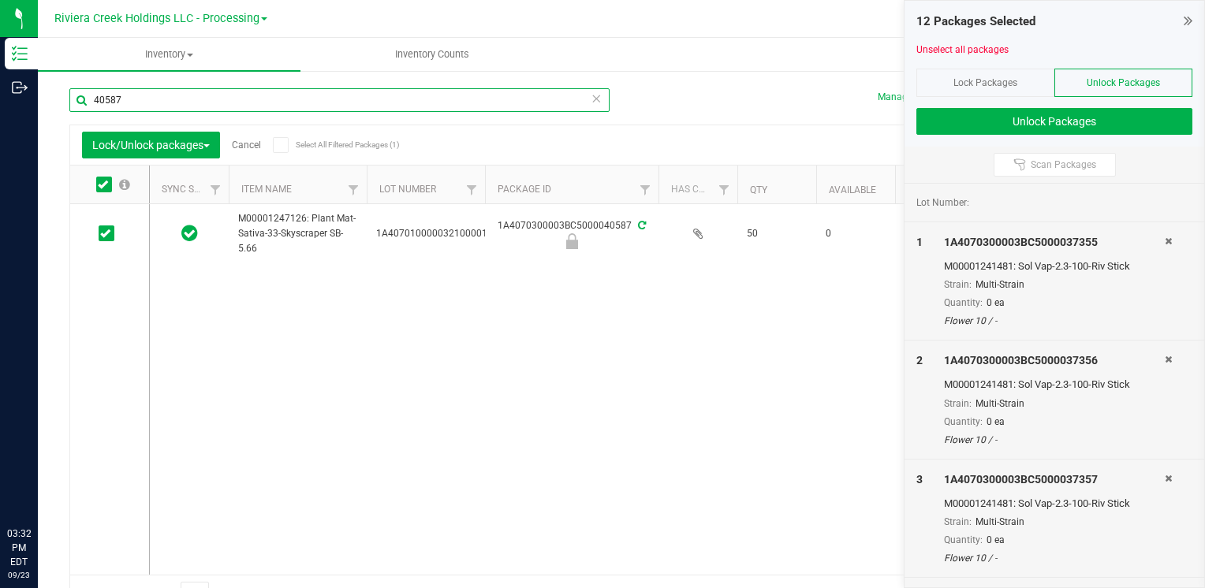
click at [167, 106] on input "40587" at bounding box center [339, 100] width 540 height 24
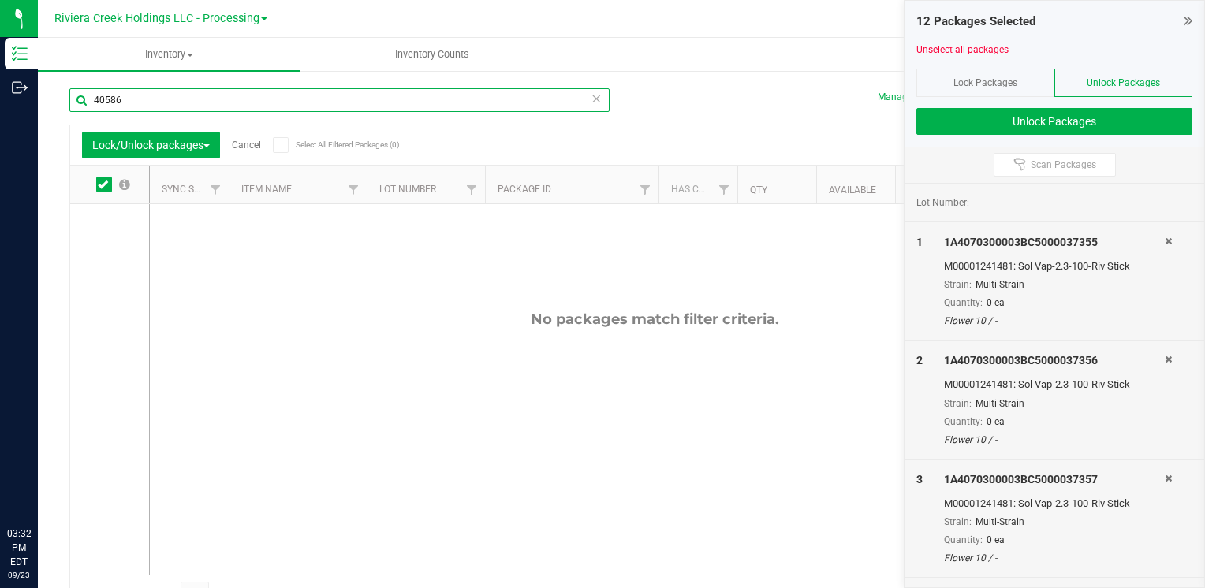
click at [134, 96] on input "40586" at bounding box center [339, 100] width 540 height 24
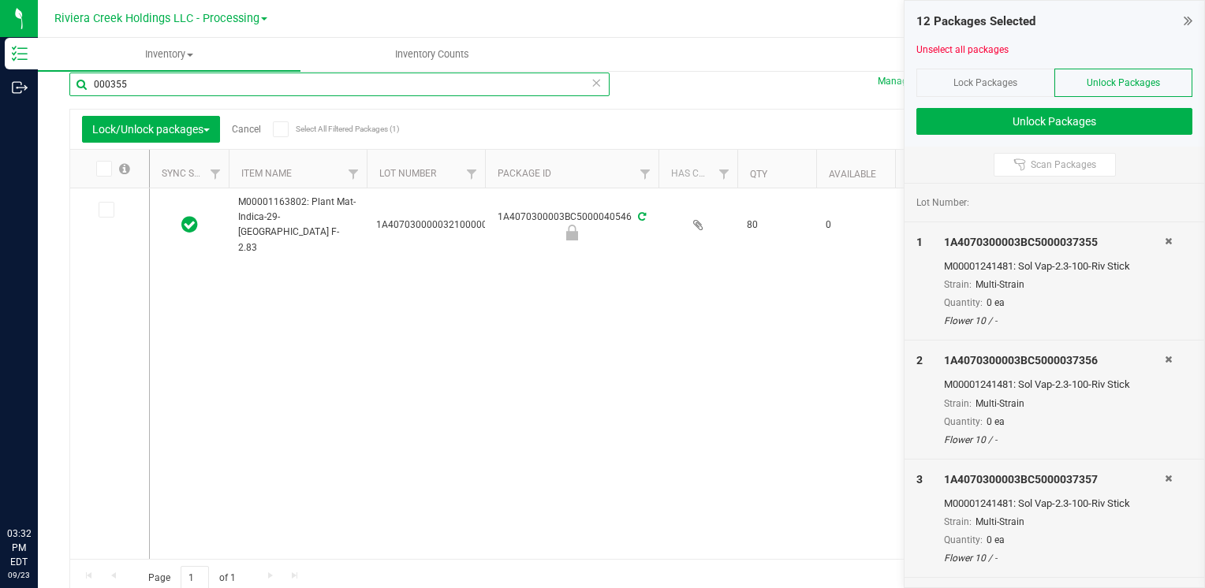
scroll to position [24, 0]
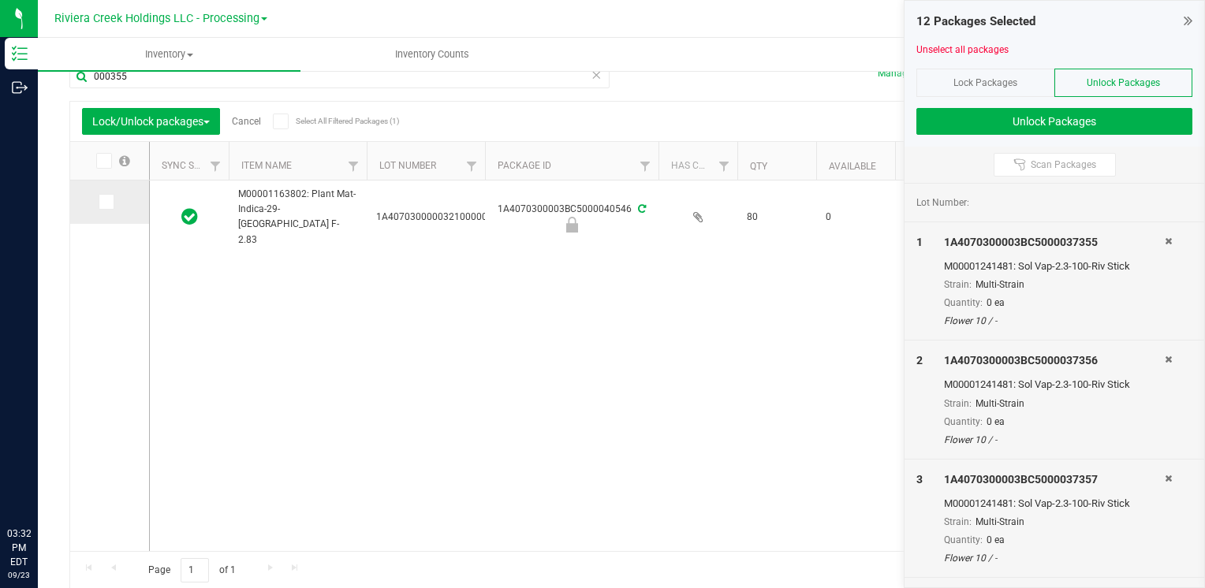
click at [112, 211] on td at bounding box center [109, 202] width 79 height 43
click at [103, 211] on td at bounding box center [109, 202] width 79 height 43
click at [104, 202] on icon at bounding box center [105, 202] width 10 height 0
click at [0, 0] on input "checkbox" at bounding box center [0, 0] width 0 height 0
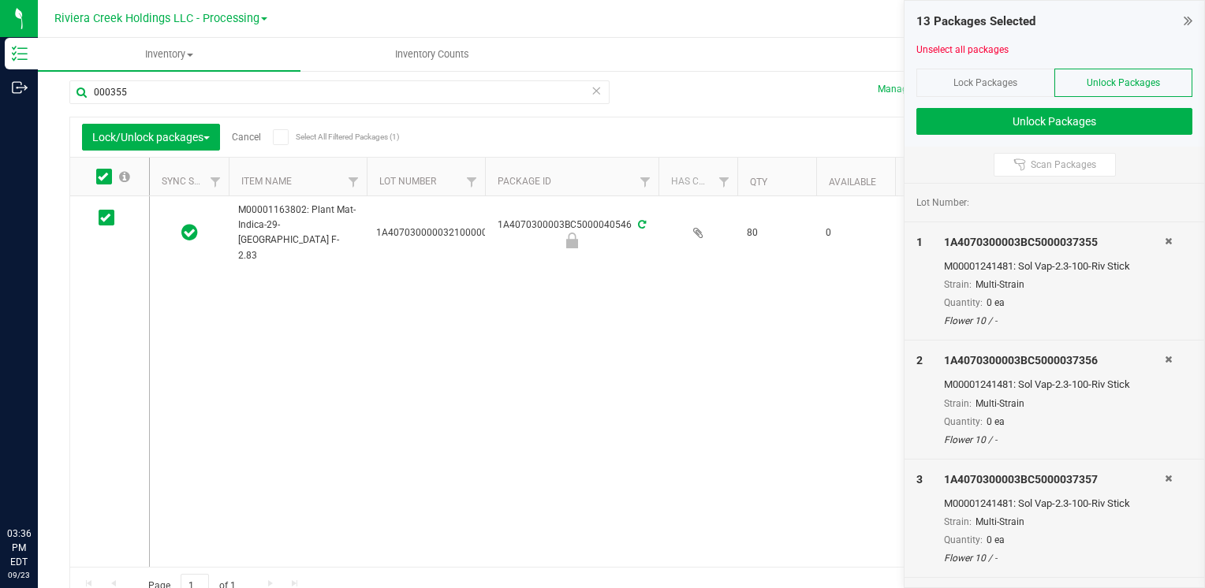
scroll to position [0, 0]
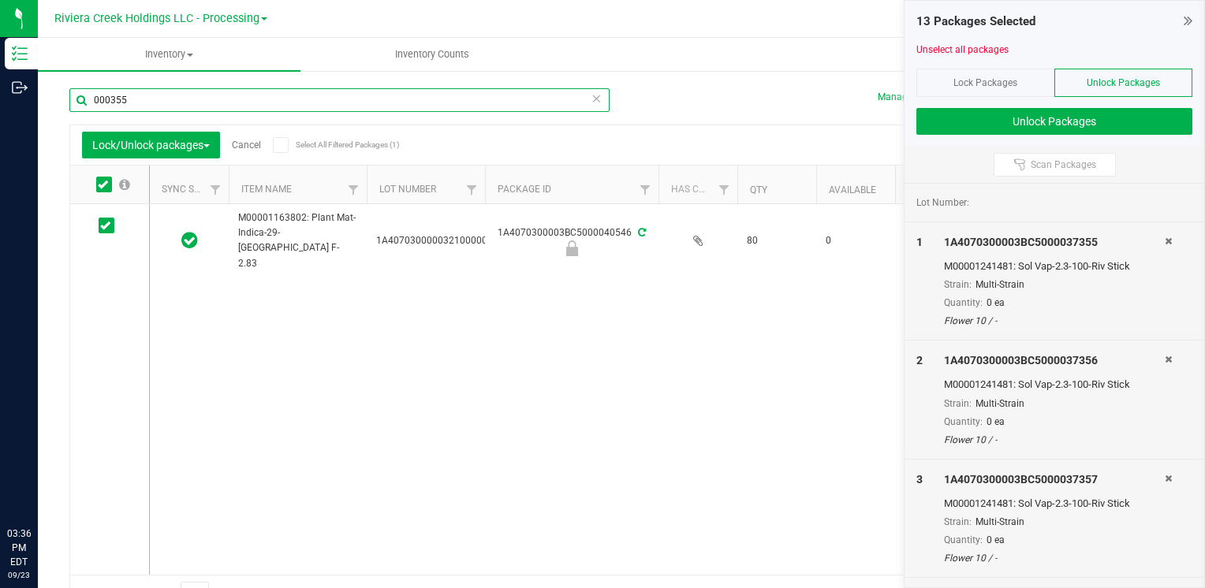
click at [177, 99] on input "000355" at bounding box center [339, 100] width 540 height 24
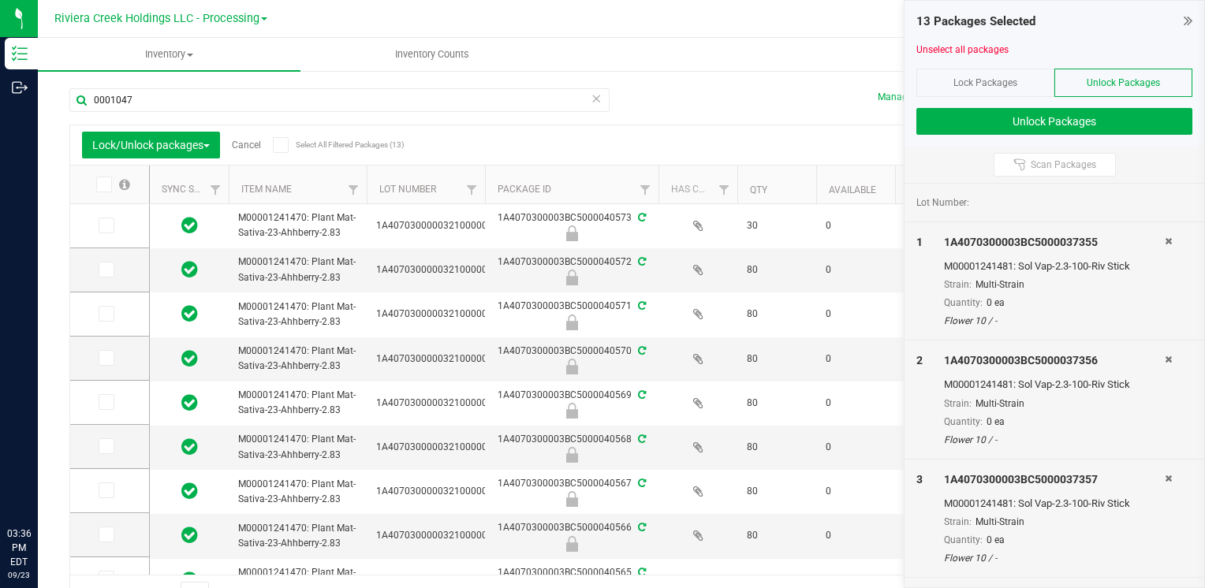
click at [110, 189] on span at bounding box center [104, 185] width 16 height 16
click at [0, 0] on input "checkbox" at bounding box center [0, 0] width 0 height 0
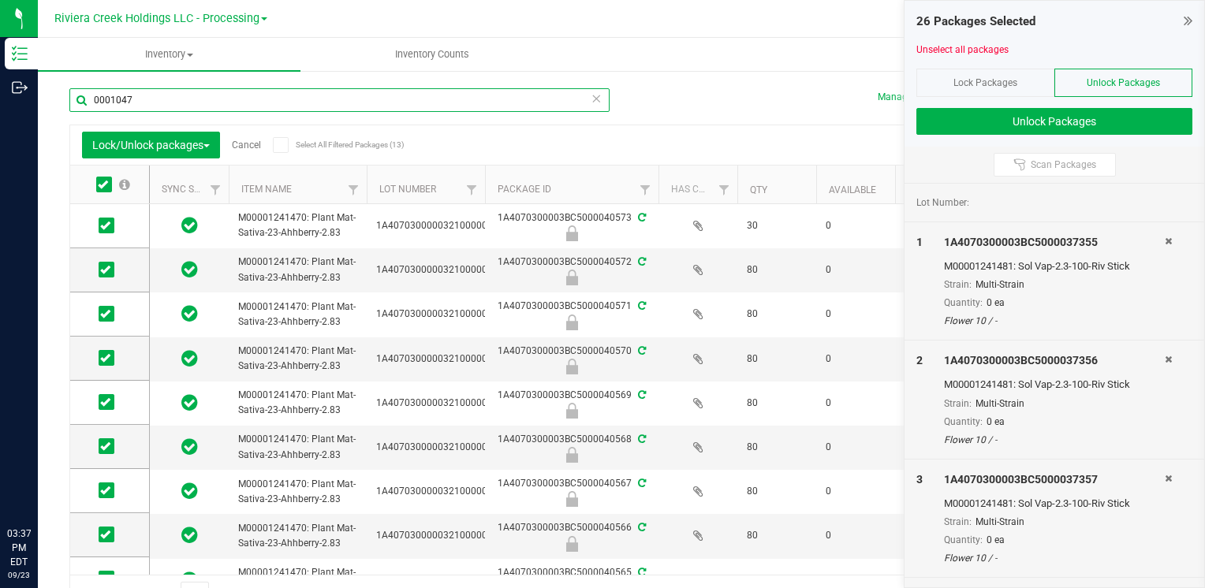
click at [159, 101] on input "0001047" at bounding box center [339, 100] width 540 height 24
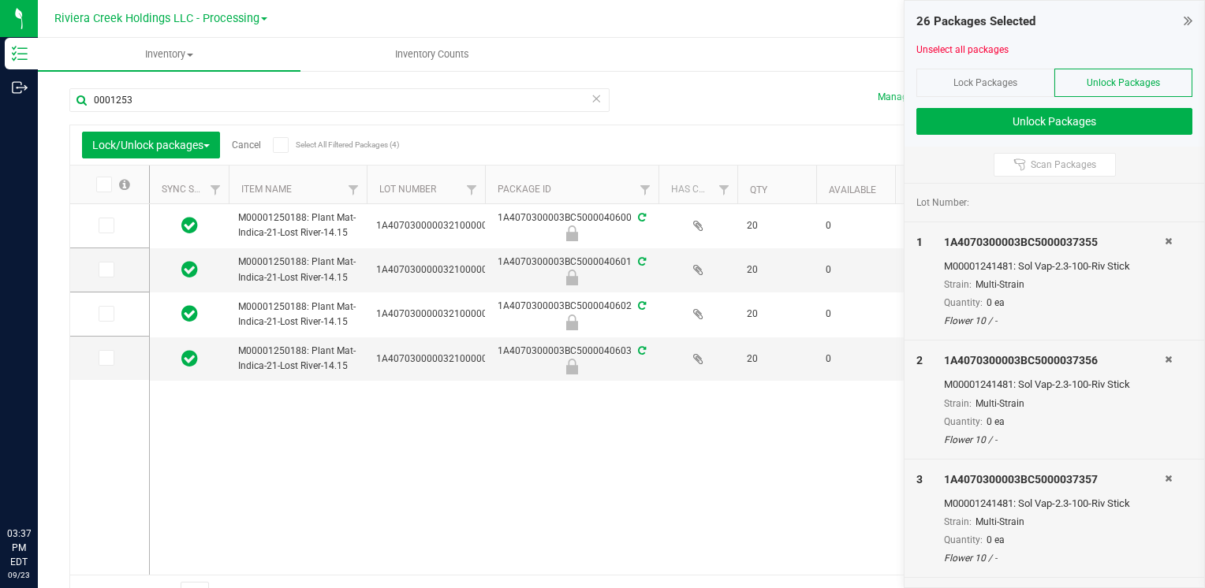
click at [100, 185] on icon at bounding box center [103, 185] width 10 height 0
click at [0, 0] on input "checkbox" at bounding box center [0, 0] width 0 height 0
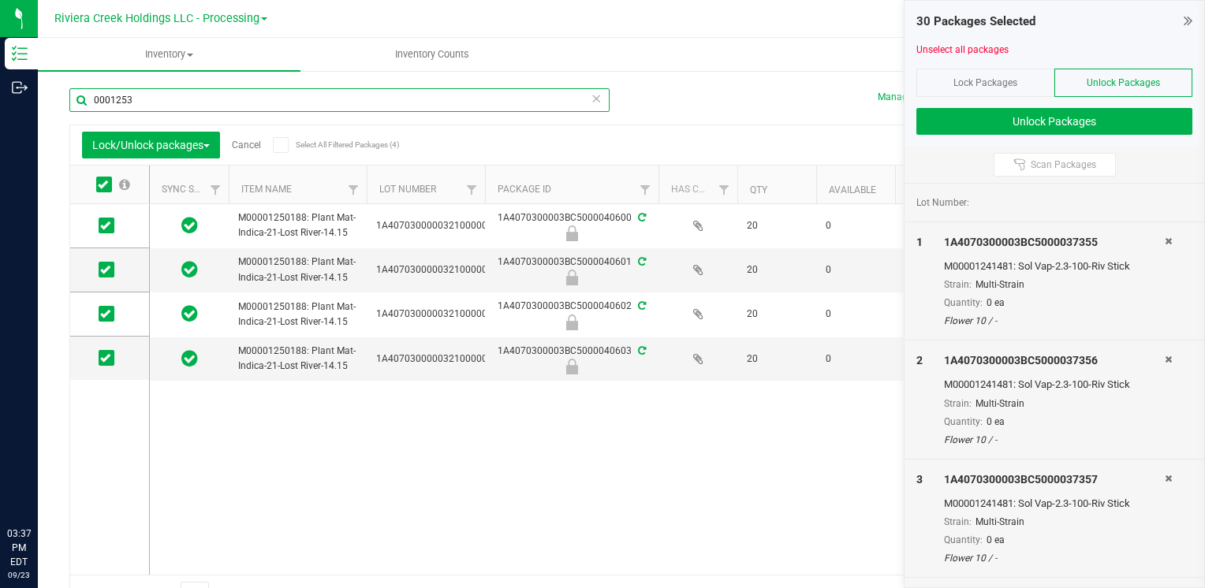
click at [164, 104] on input "0001253" at bounding box center [339, 100] width 540 height 24
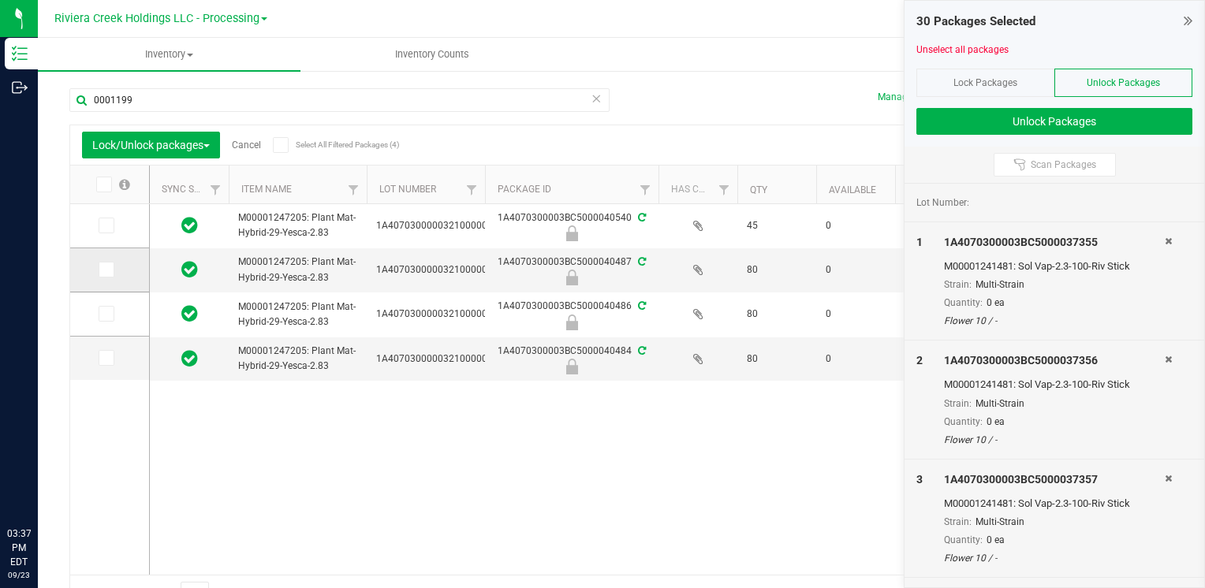
click at [110, 270] on icon at bounding box center [105, 270] width 10 height 0
click at [0, 0] on input "checkbox" at bounding box center [0, 0] width 0 height 0
click at [103, 314] on icon at bounding box center [105, 314] width 10 height 0
click at [0, 0] on input "checkbox" at bounding box center [0, 0] width 0 height 0
click at [111, 360] on span at bounding box center [107, 358] width 16 height 16
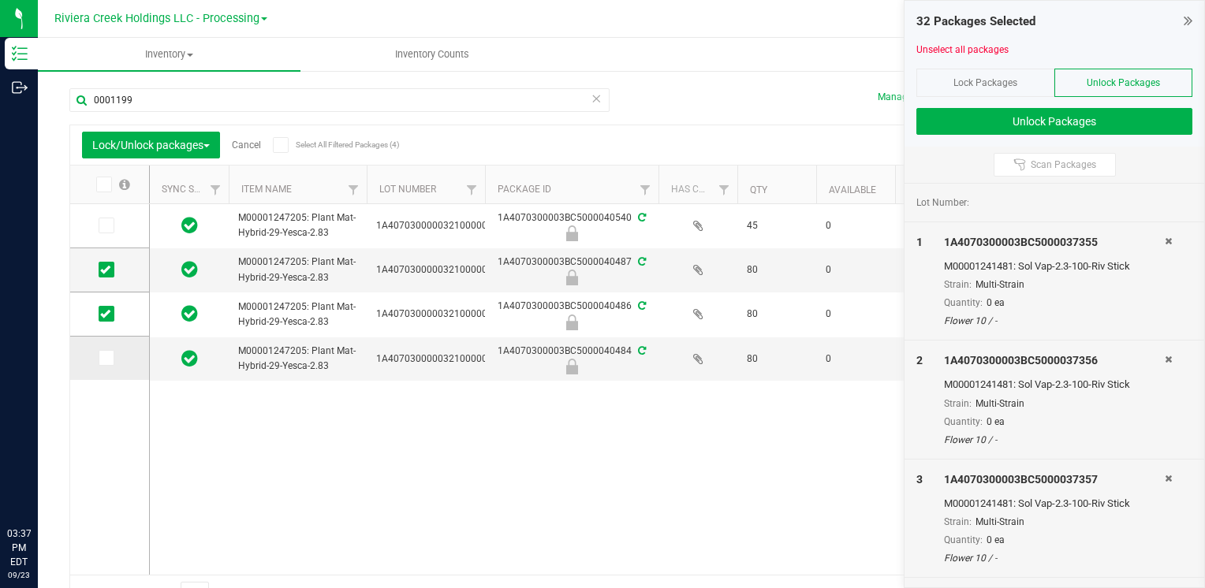
click at [0, 0] on input "checkbox" at bounding box center [0, 0] width 0 height 0
click at [178, 95] on input "0001199" at bounding box center [339, 100] width 540 height 24
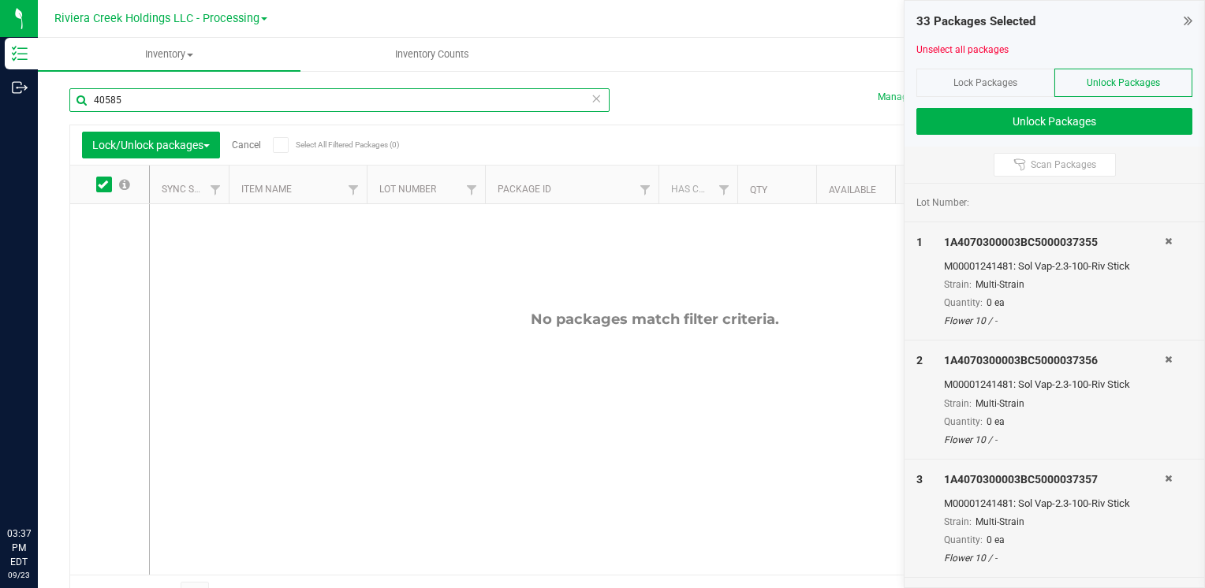
click at [167, 96] on input "40585" at bounding box center [339, 100] width 540 height 24
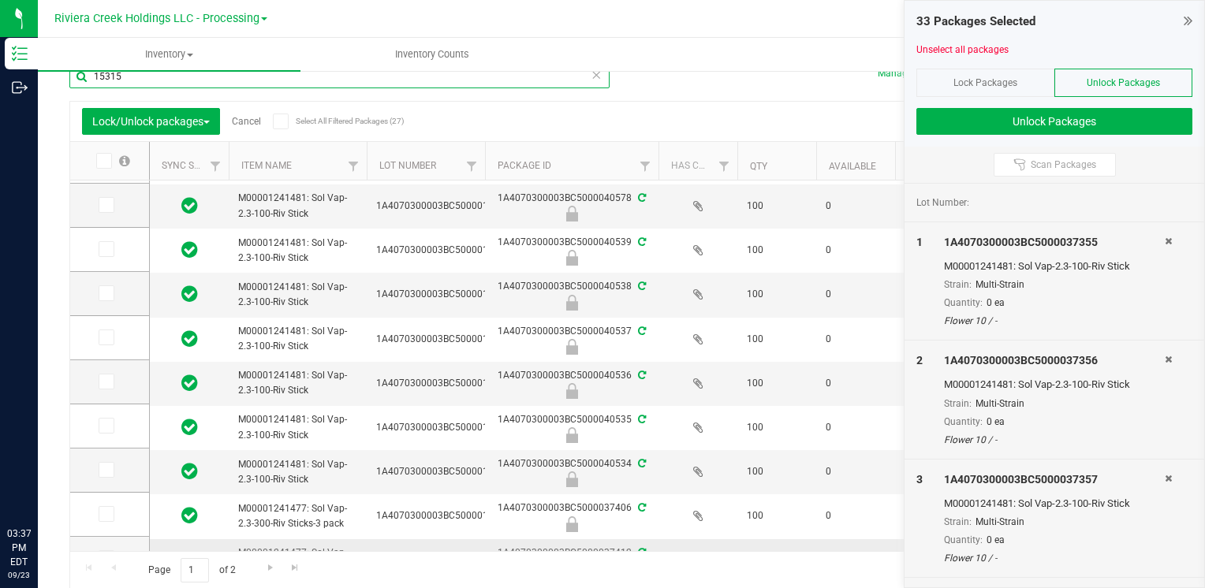
scroll to position [208, 0]
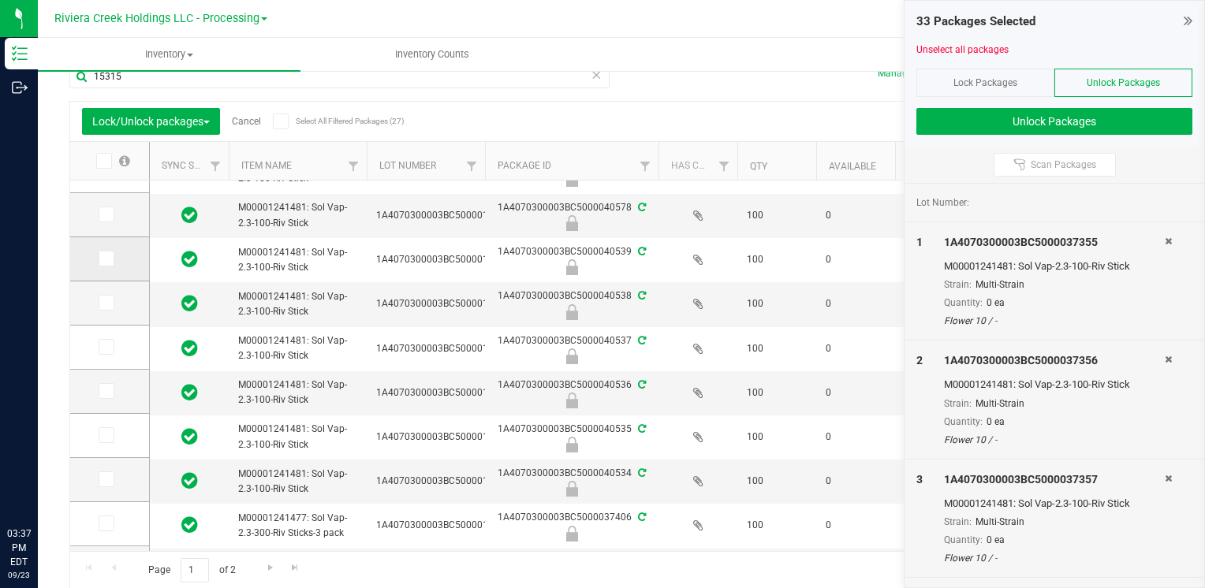
click at [104, 259] on icon at bounding box center [105, 259] width 10 height 0
click at [0, 0] on input "checkbox" at bounding box center [0, 0] width 0 height 0
click at [104, 303] on icon at bounding box center [105, 303] width 10 height 0
click at [0, 0] on input "checkbox" at bounding box center [0, 0] width 0 height 0
click at [103, 347] on icon at bounding box center [105, 347] width 10 height 0
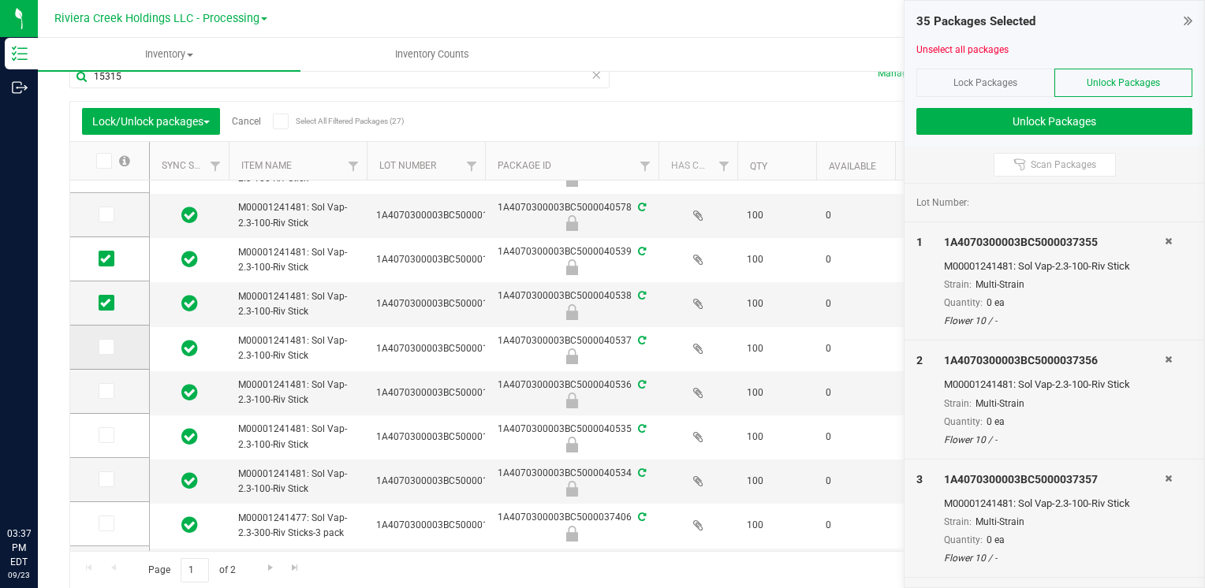
click at [0, 0] on input "checkbox" at bounding box center [0, 0] width 0 height 0
click at [105, 391] on icon at bounding box center [105, 391] width 10 height 0
click at [0, 0] on input "checkbox" at bounding box center [0, 0] width 0 height 0
click at [105, 435] on icon at bounding box center [105, 435] width 10 height 0
click at [0, 0] on input "checkbox" at bounding box center [0, 0] width 0 height 0
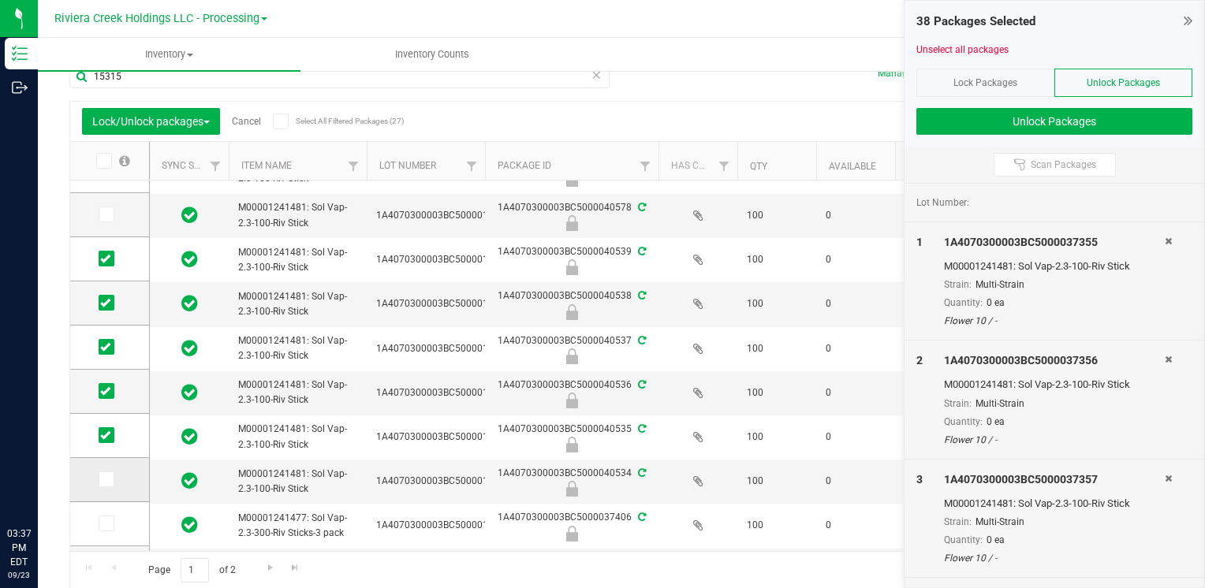
click at [107, 479] on icon at bounding box center [105, 479] width 10 height 0
click at [0, 0] on input "checkbox" at bounding box center [0, 0] width 0 height 0
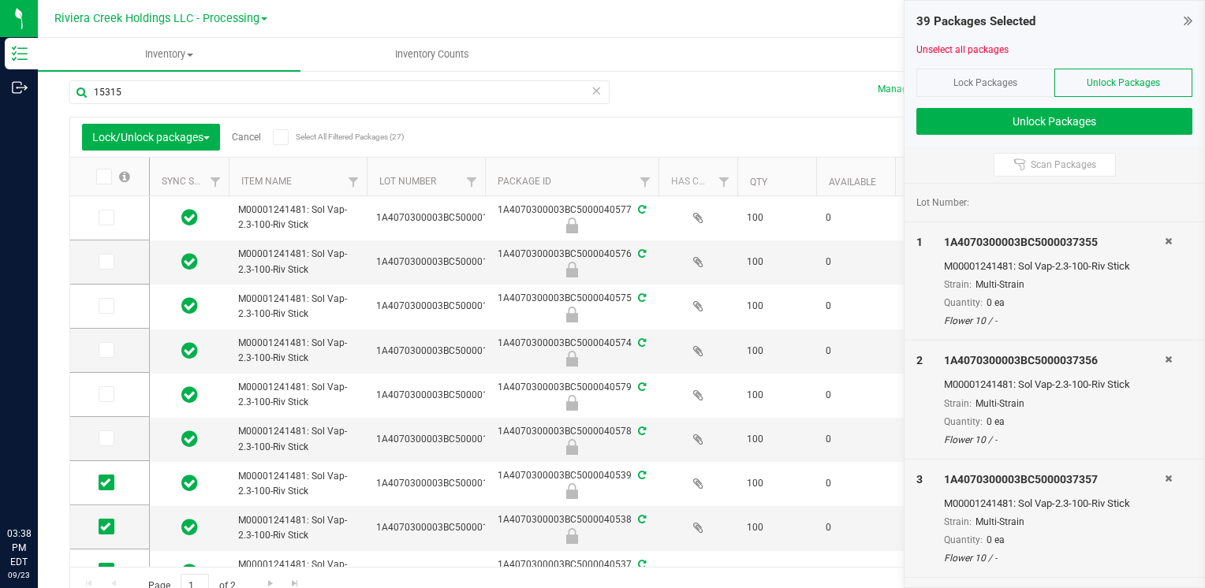
scroll to position [0, 0]
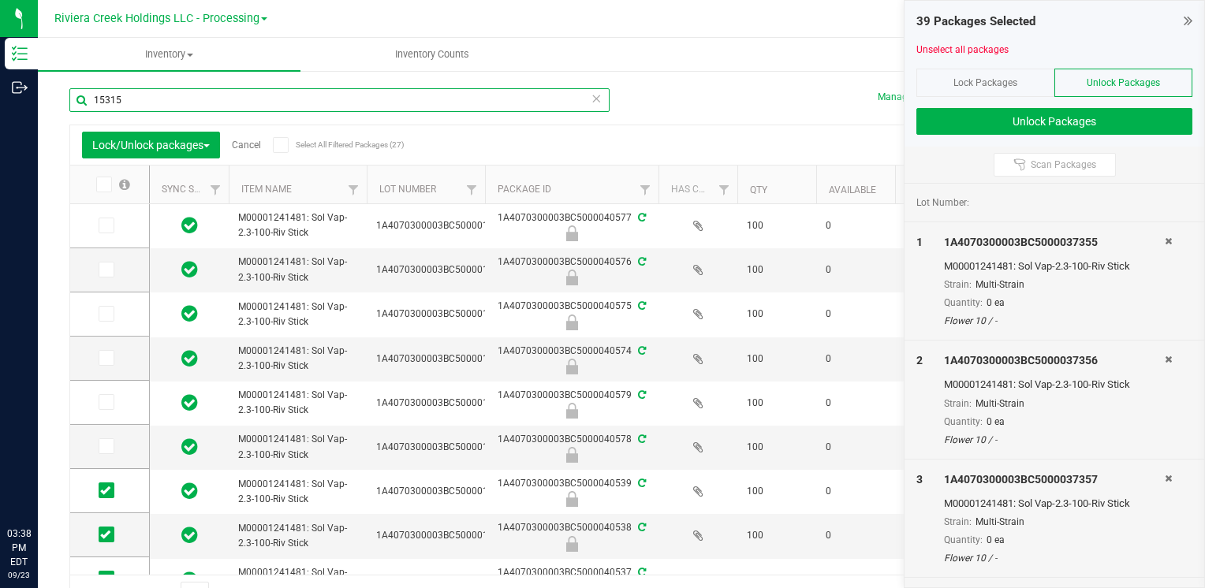
click at [208, 107] on input "15315" at bounding box center [339, 100] width 540 height 24
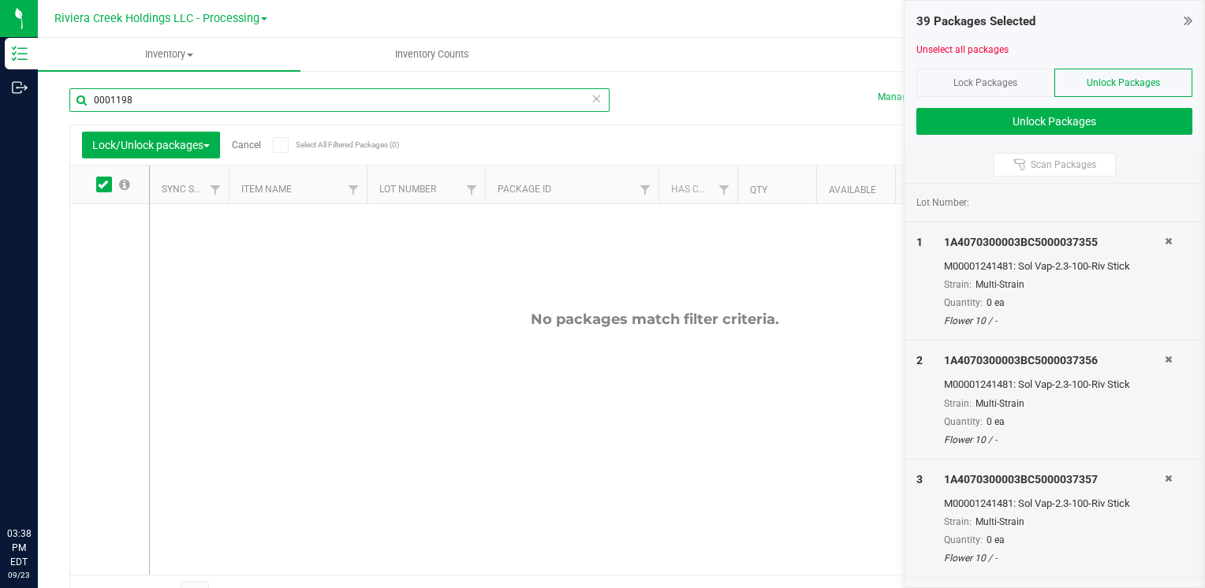
click at [183, 100] on input "0001198" at bounding box center [339, 100] width 540 height 24
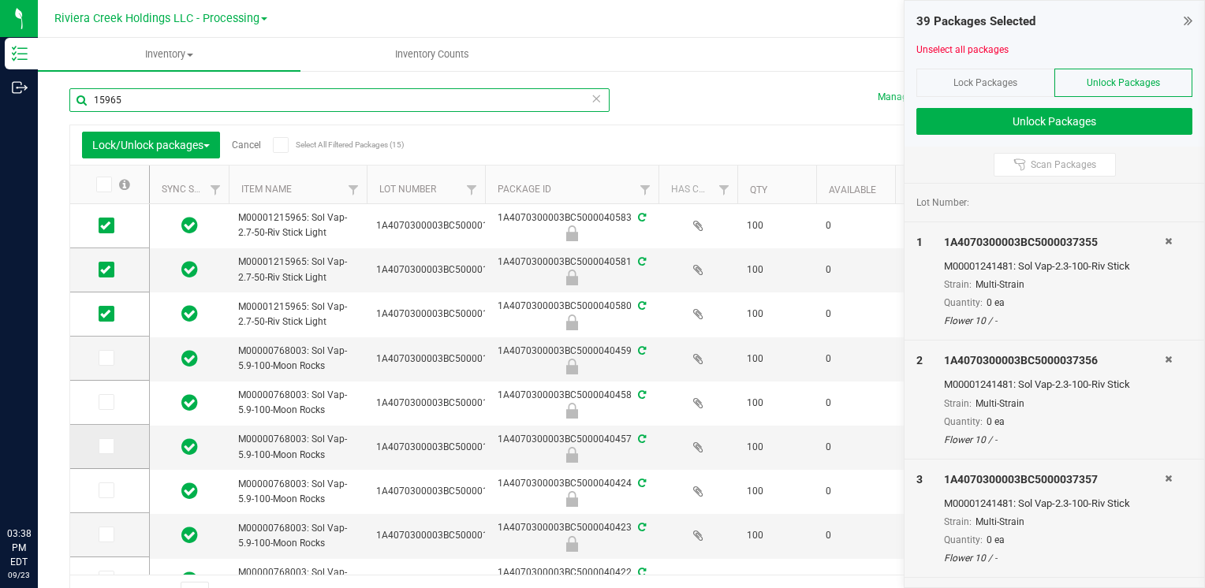
scroll to position [95, 0]
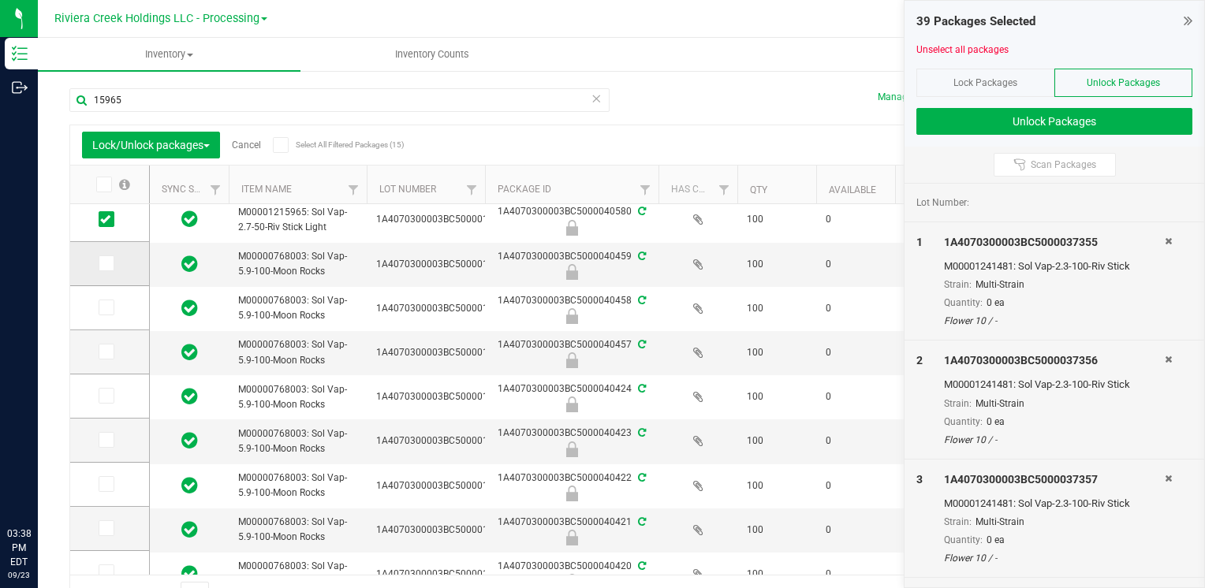
click at [110, 263] on icon at bounding box center [105, 263] width 10 height 0
click at [0, 0] on input "checkbox" at bounding box center [0, 0] width 0 height 0
click at [106, 308] on icon at bounding box center [105, 308] width 10 height 0
click at [0, 0] on input "checkbox" at bounding box center [0, 0] width 0 height 0
click at [103, 352] on icon at bounding box center [105, 352] width 10 height 0
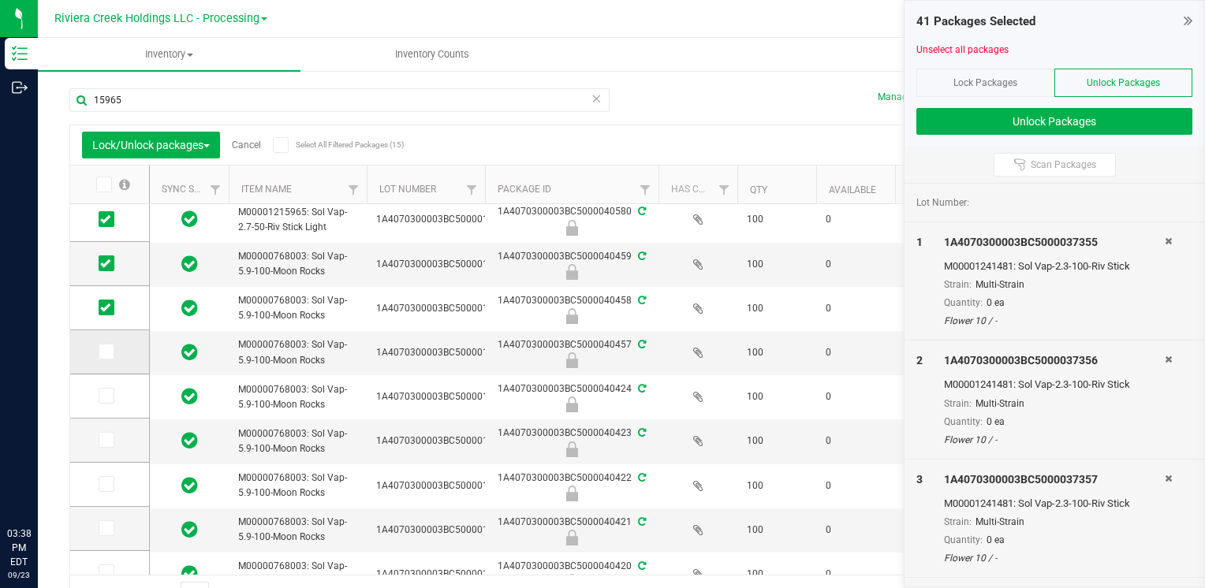
click at [0, 0] on input "checkbox" at bounding box center [0, 0] width 0 height 0
click at [196, 107] on input "15965" at bounding box center [339, 100] width 540 height 24
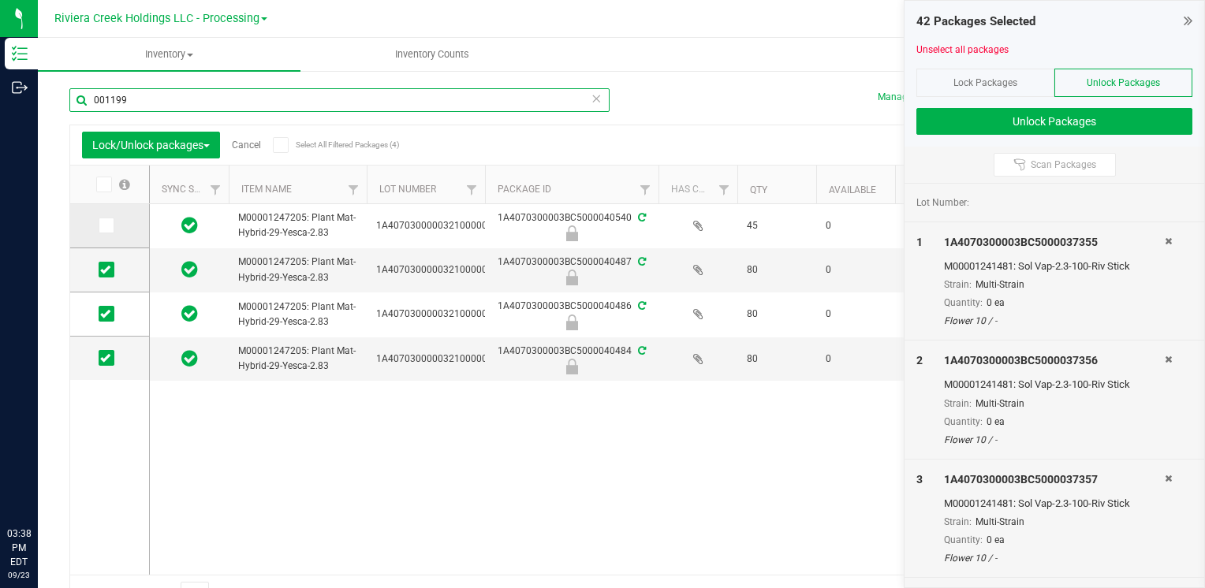
type input "001199"
click at [103, 226] on icon at bounding box center [105, 226] width 10 height 0
click at [0, 0] on input "checkbox" at bounding box center [0, 0] width 0 height 0
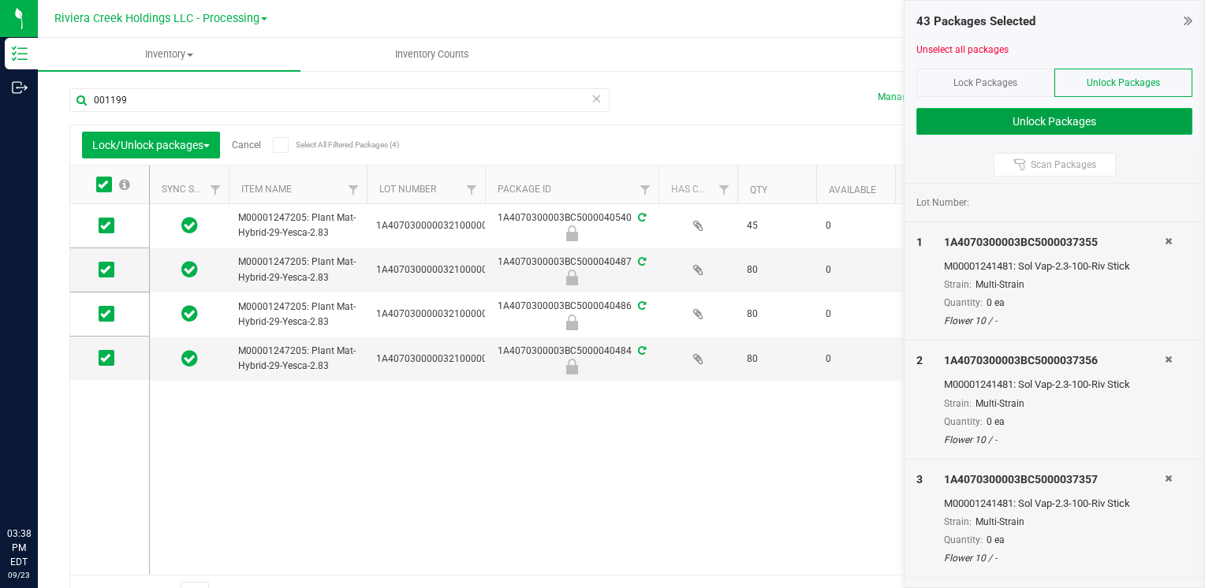
click at [965, 128] on button "Unlock Packages" at bounding box center [1054, 121] width 276 height 27
